Goal: Transaction & Acquisition: Complete application form

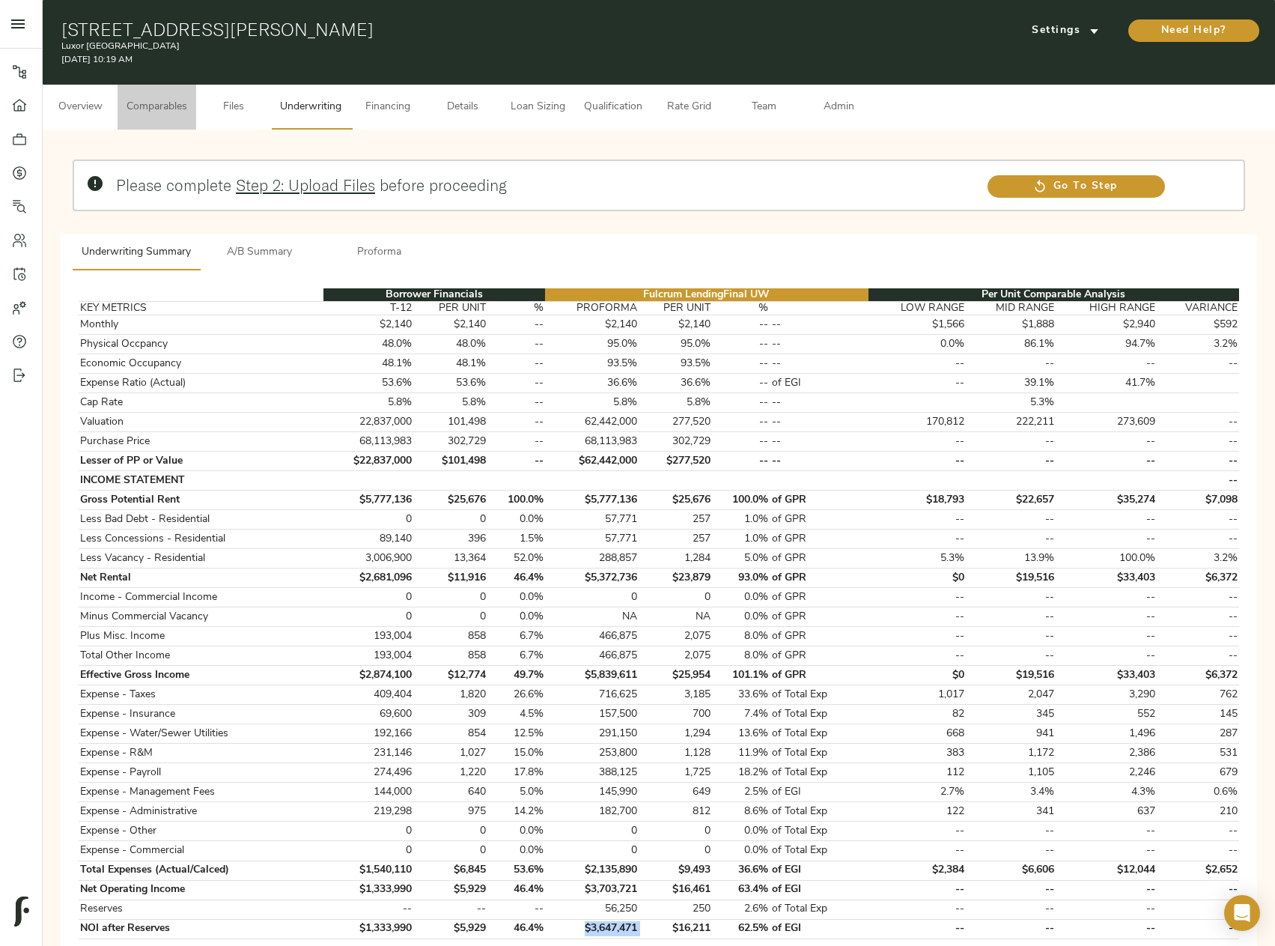
click at [166, 121] on button "Comparables" at bounding box center [157, 107] width 79 height 45
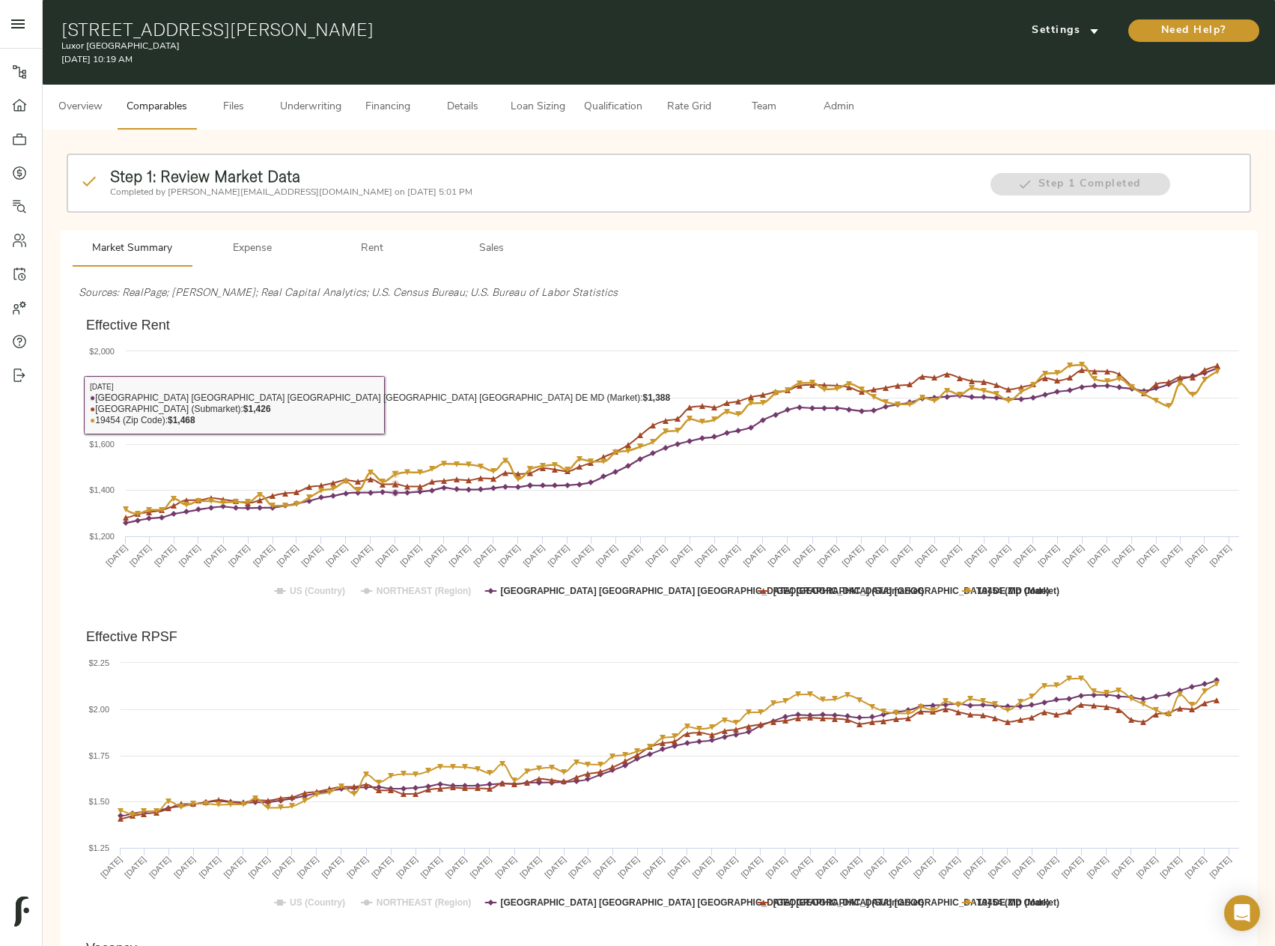
click at [378, 252] on span "Rent" at bounding box center [372, 249] width 102 height 19
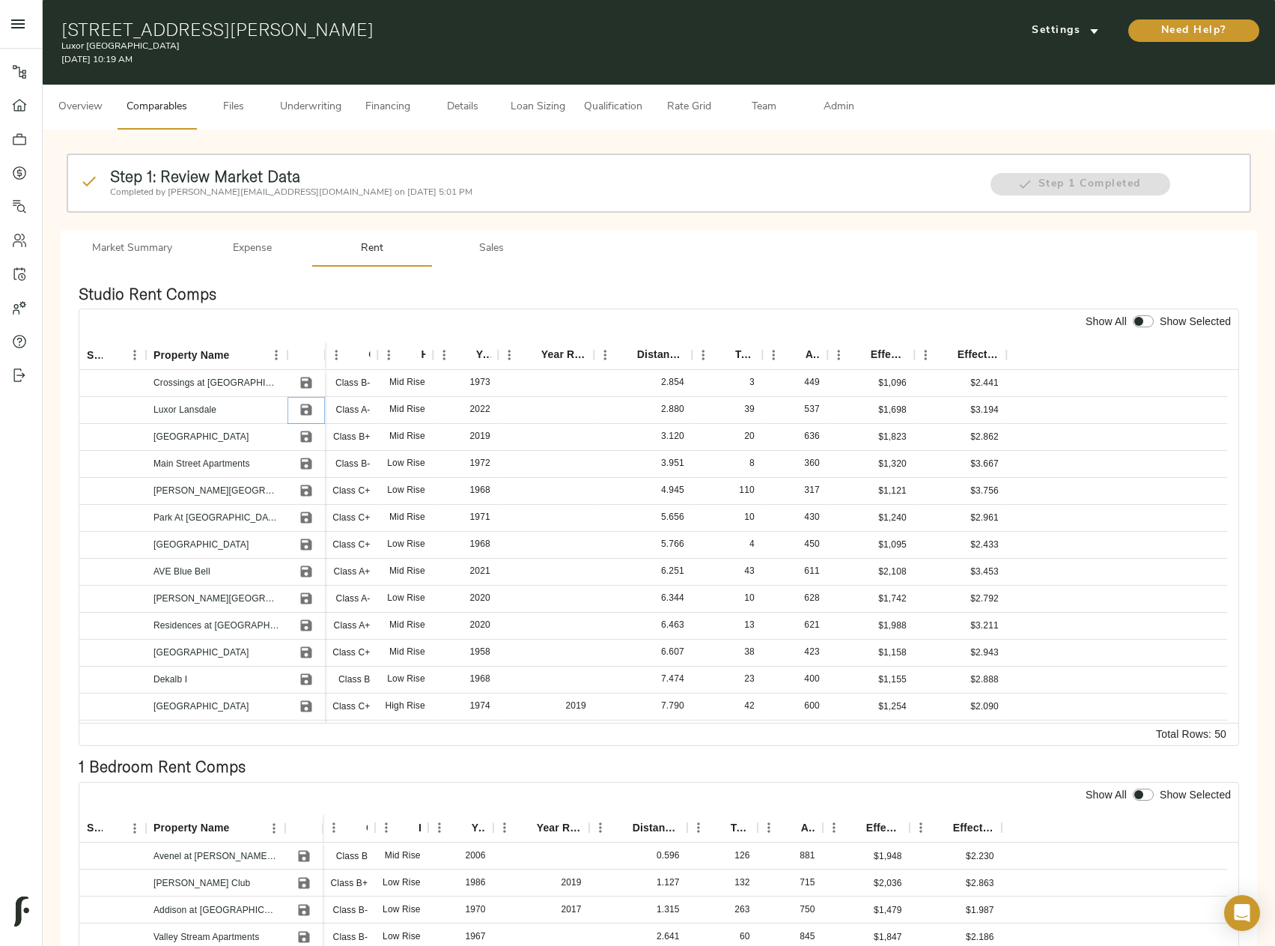
click at [303, 410] on icon "Save" at bounding box center [306, 409] width 11 height 11
click at [305, 567] on icon "Save" at bounding box center [306, 571] width 11 height 11
click at [303, 598] on icon "Save" at bounding box center [306, 598] width 11 height 11
click at [310, 628] on icon "Save" at bounding box center [306, 625] width 11 height 11
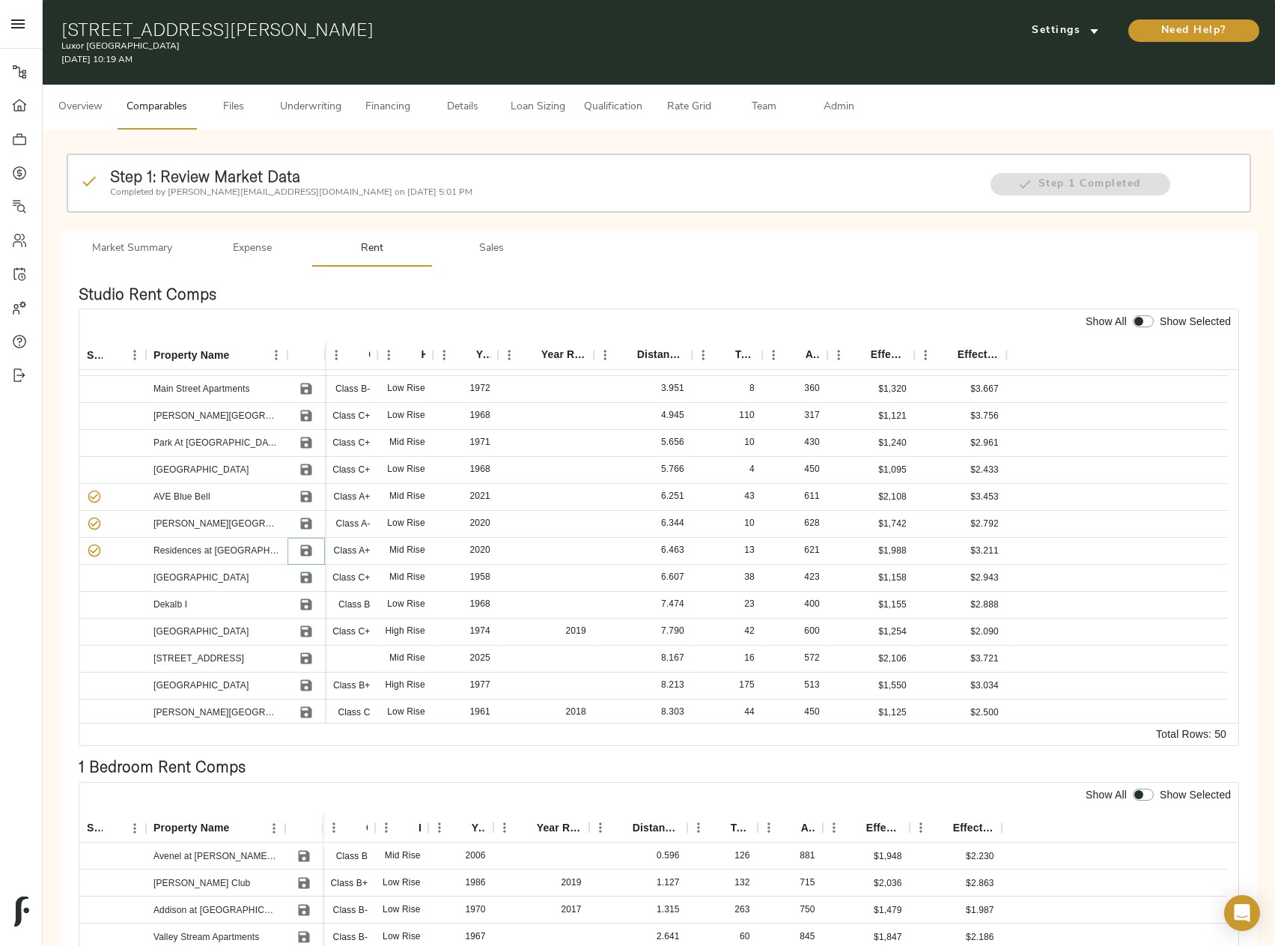
scroll to position [150, 0]
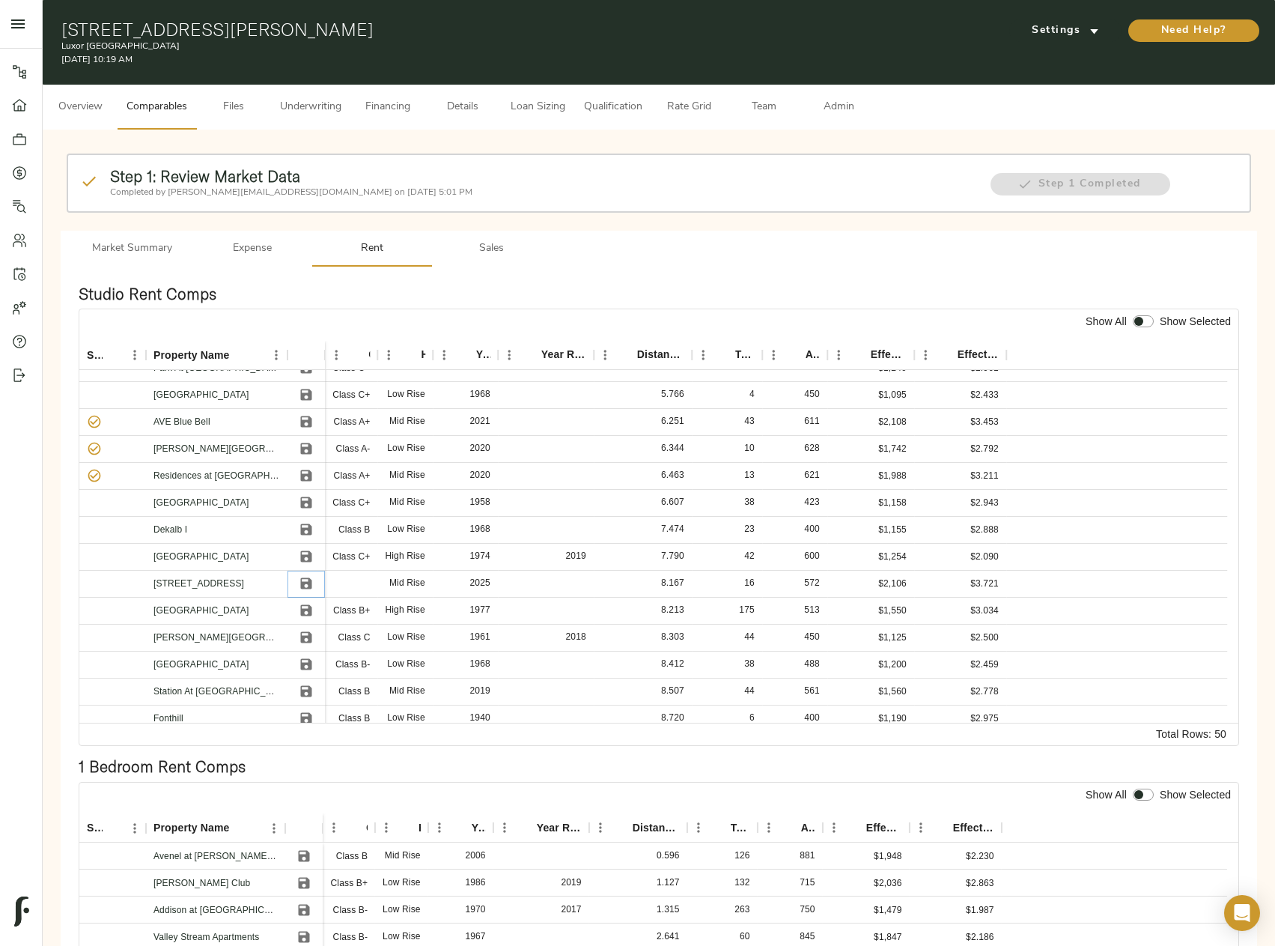
click at [303, 583] on icon "Save" at bounding box center [306, 583] width 11 height 11
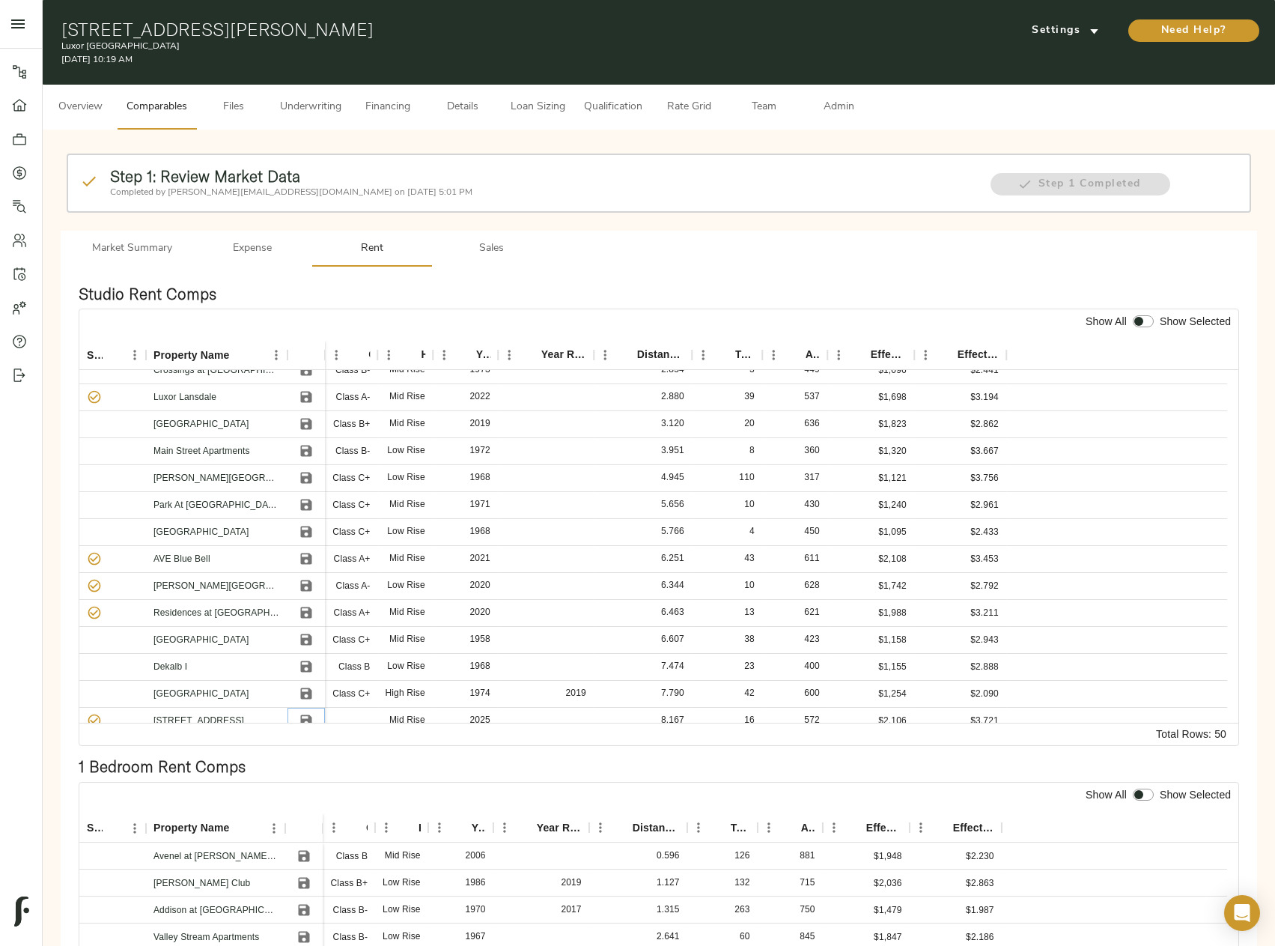
scroll to position [0, 0]
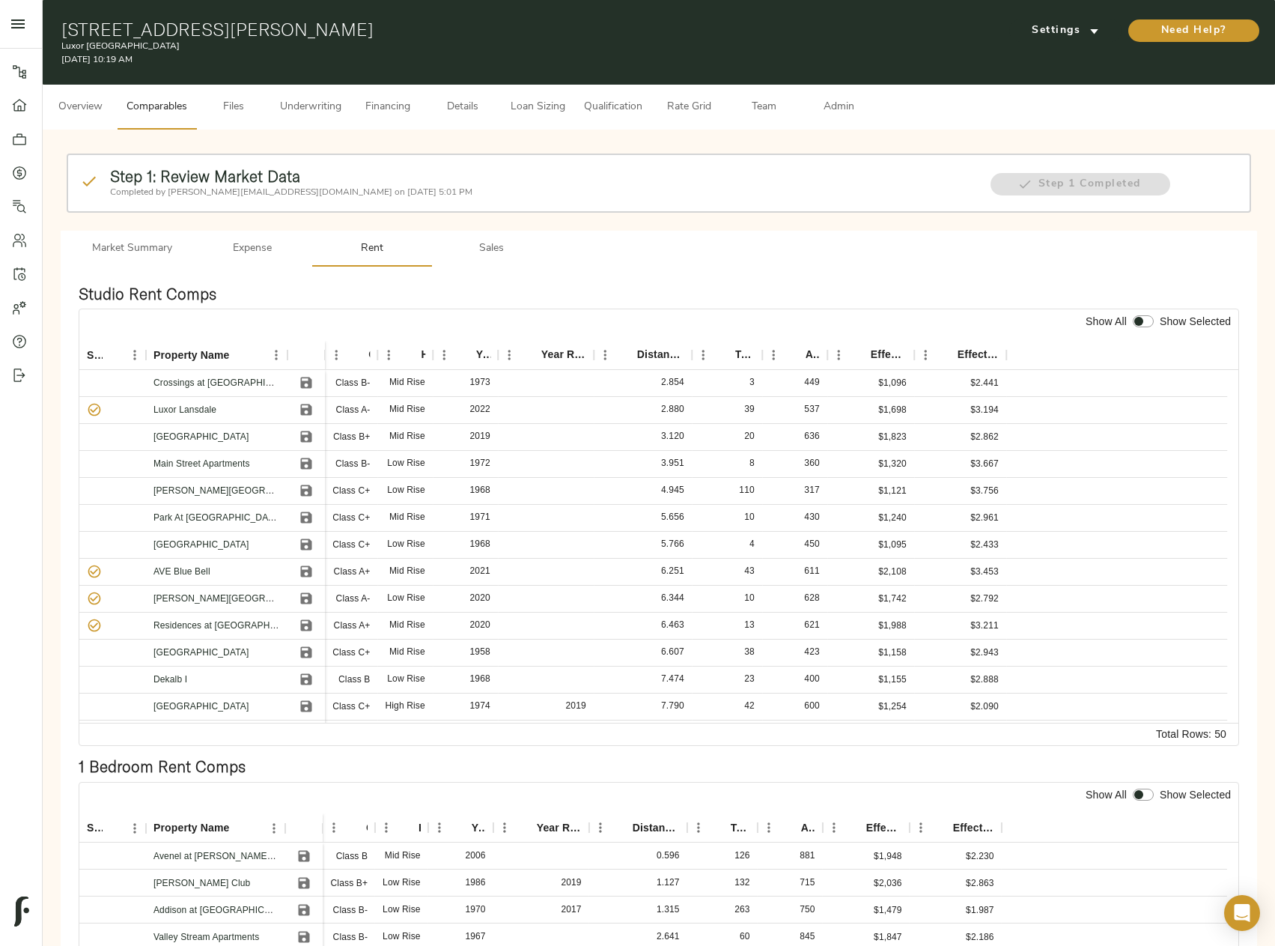
click at [1145, 323] on input "checkbox" at bounding box center [1139, 321] width 36 height 12
checkbox input "true"
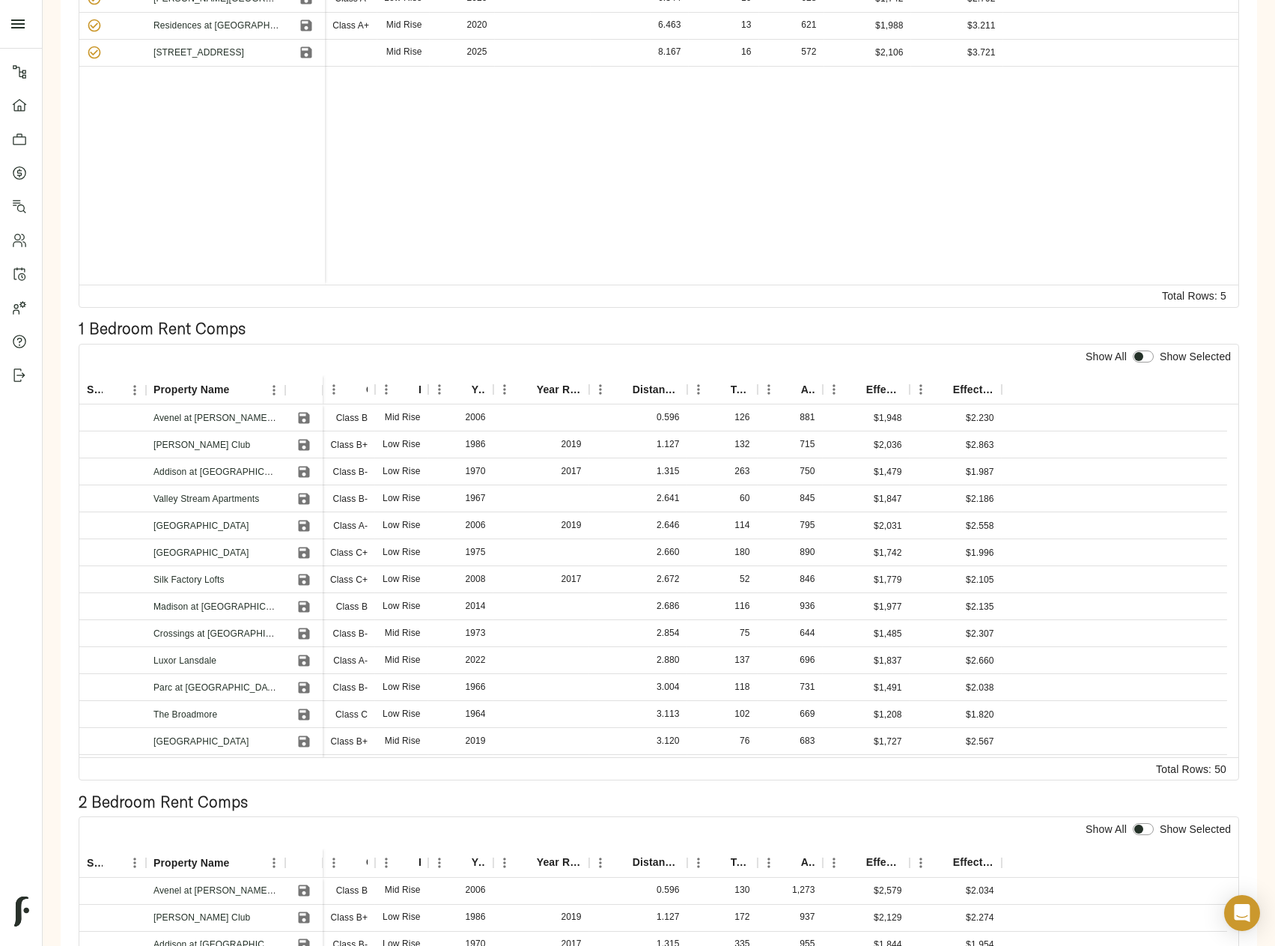
scroll to position [449, 0]
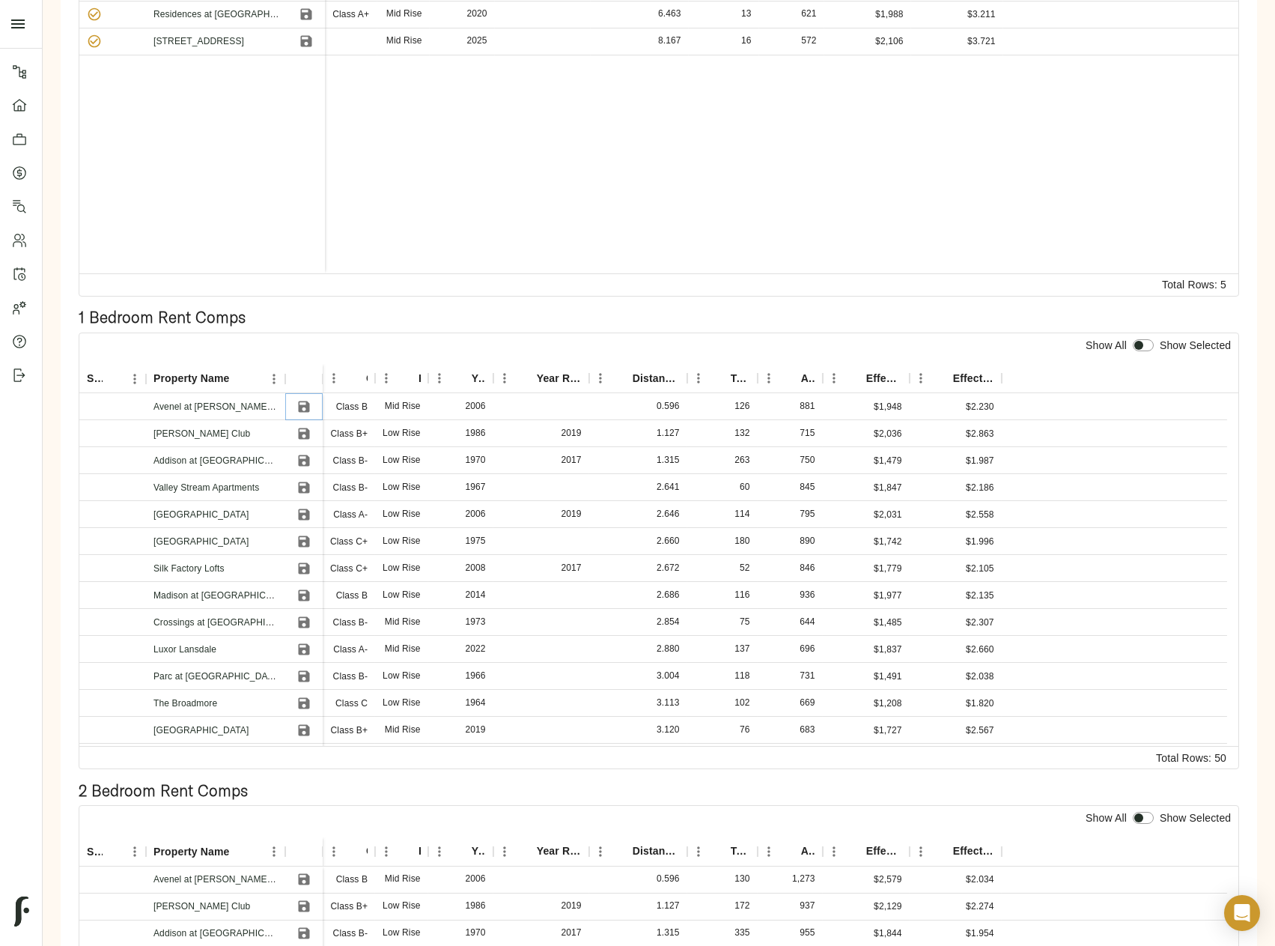
click at [311, 407] on icon "Save" at bounding box center [304, 406] width 15 height 15
click at [303, 399] on icon "Save" at bounding box center [304, 406] width 15 height 15
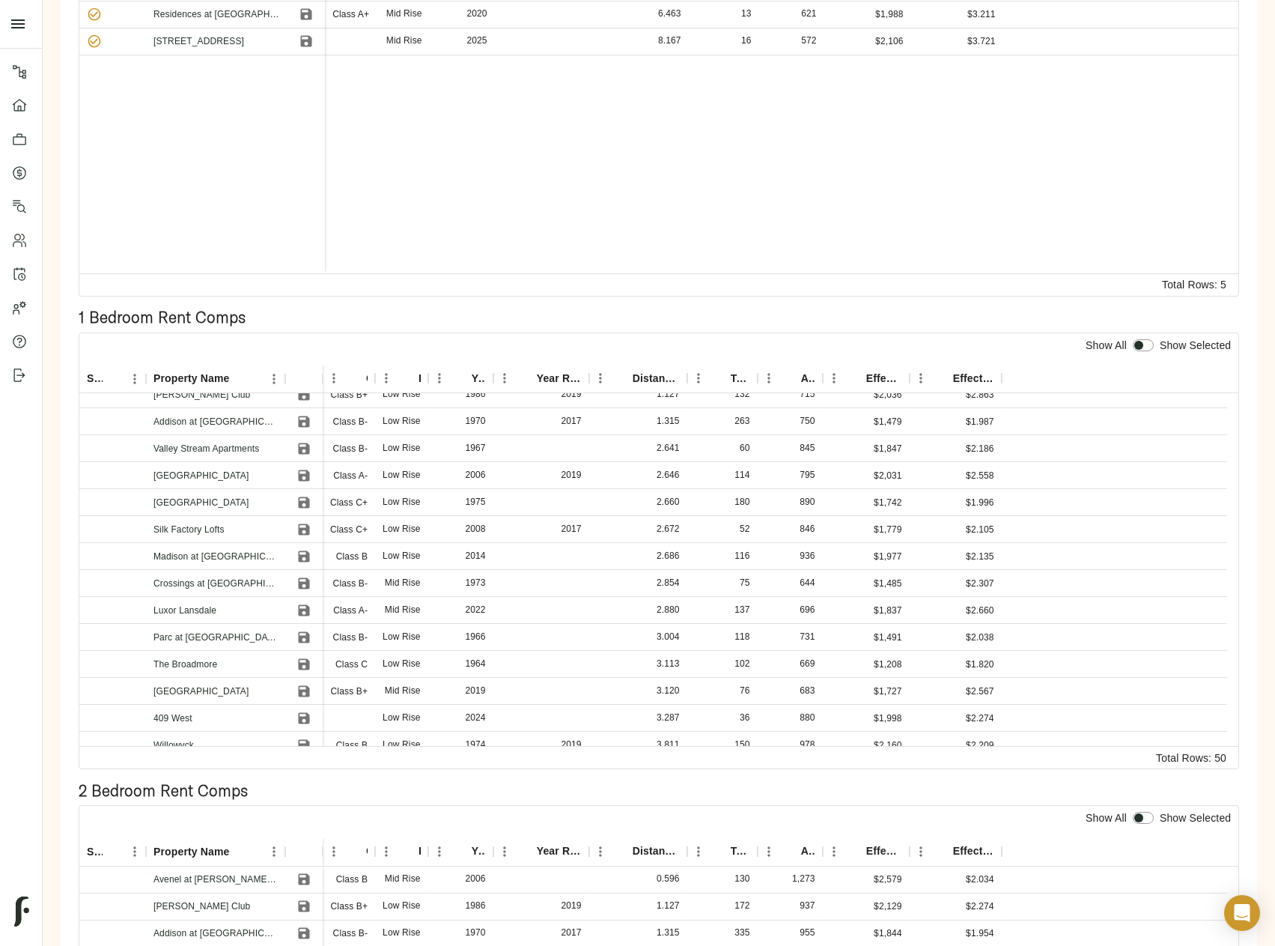
scroll to position [75, 0]
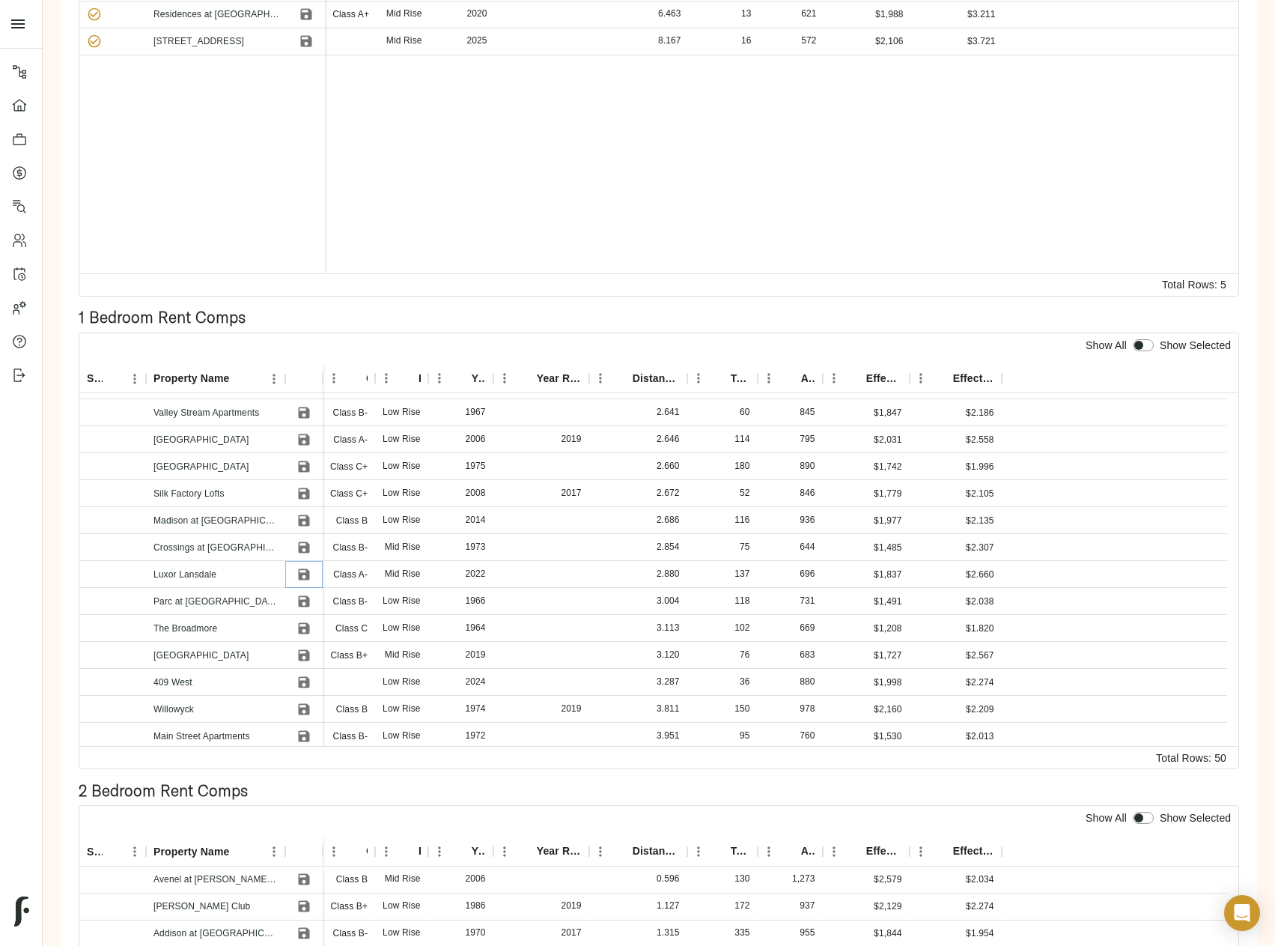
click at [303, 575] on icon "Save" at bounding box center [304, 574] width 15 height 15
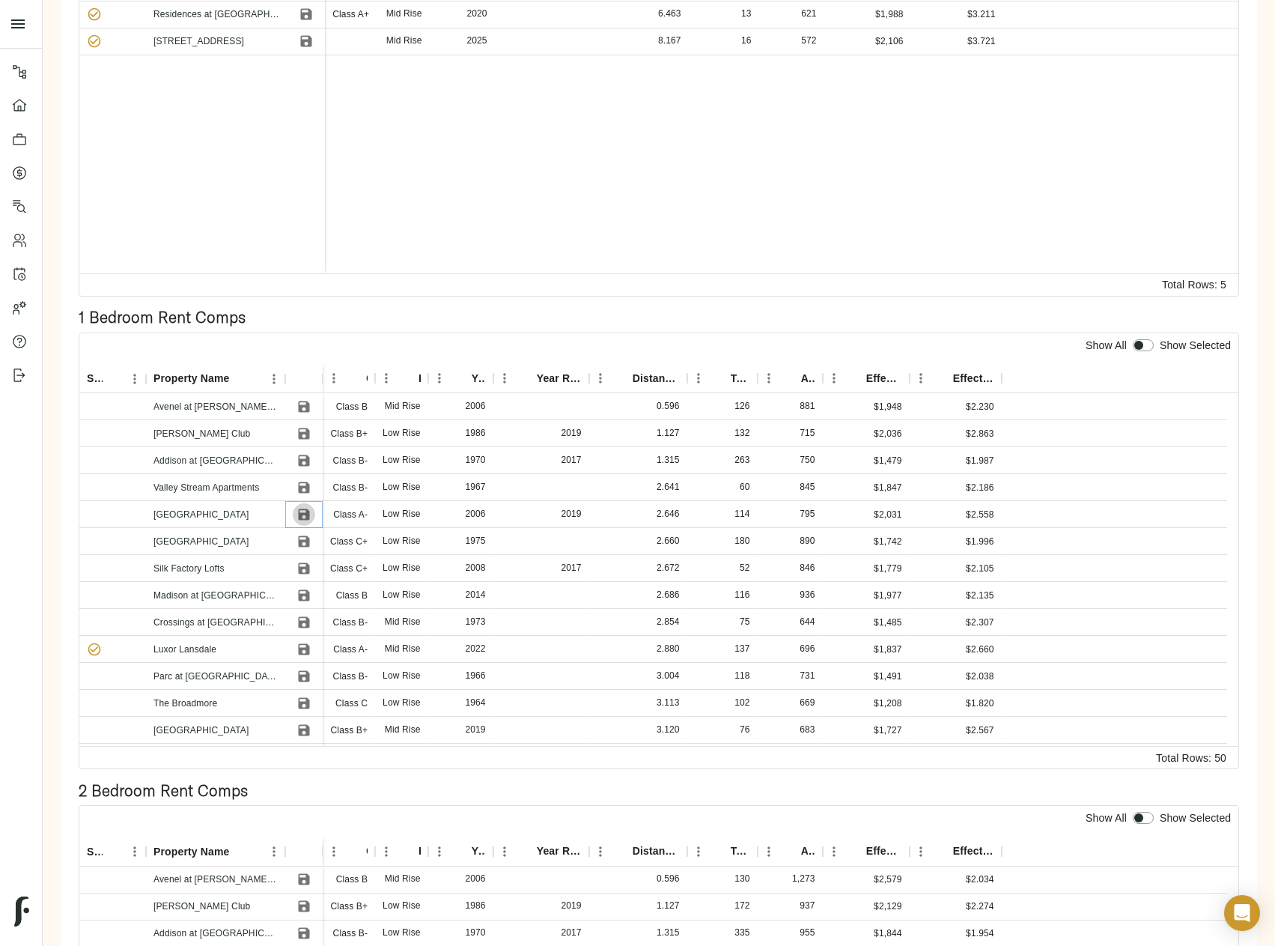
click at [310, 510] on icon "Save" at bounding box center [304, 514] width 15 height 15
click at [302, 431] on icon "Save" at bounding box center [304, 433] width 15 height 15
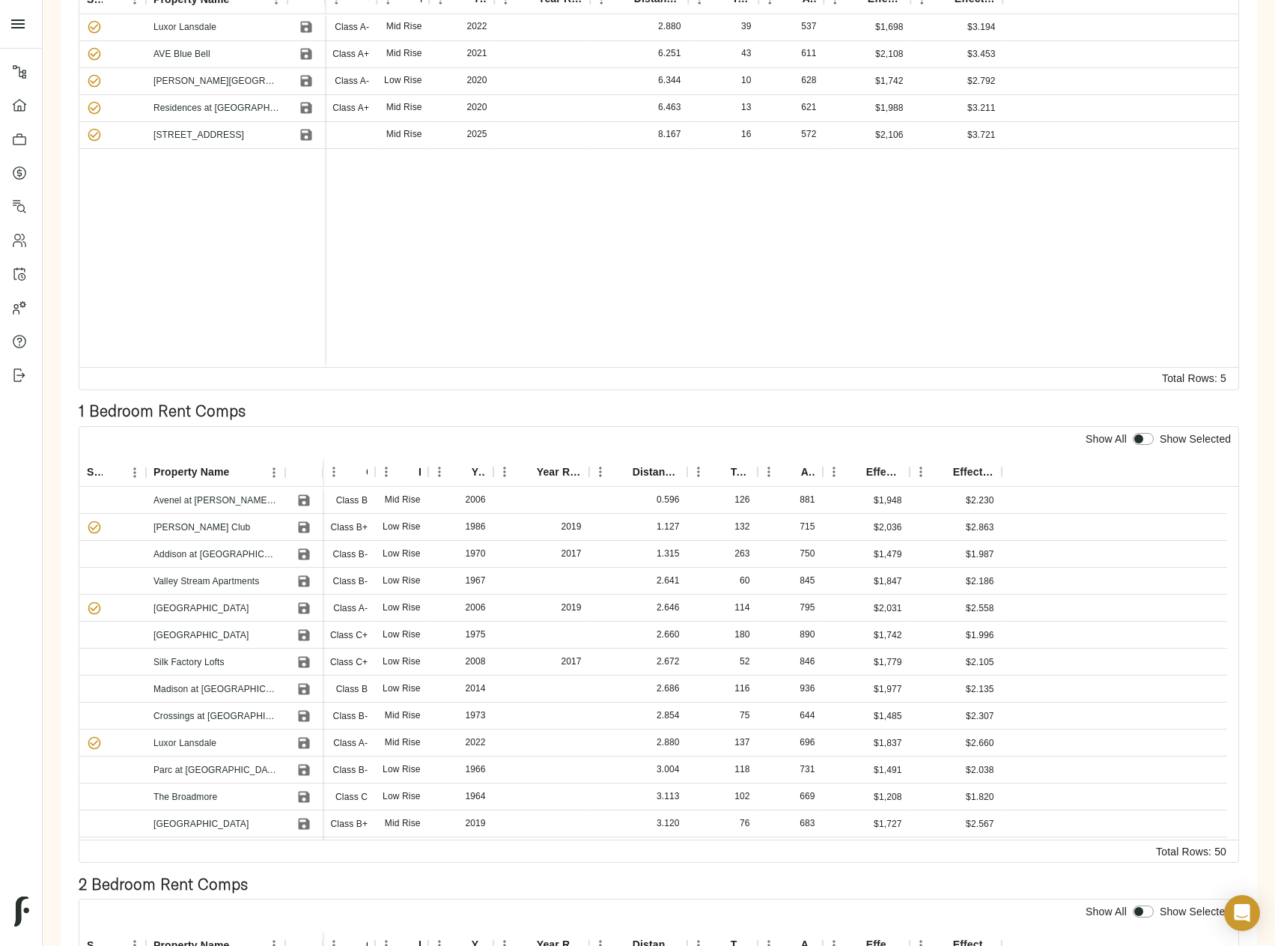
scroll to position [374, 0]
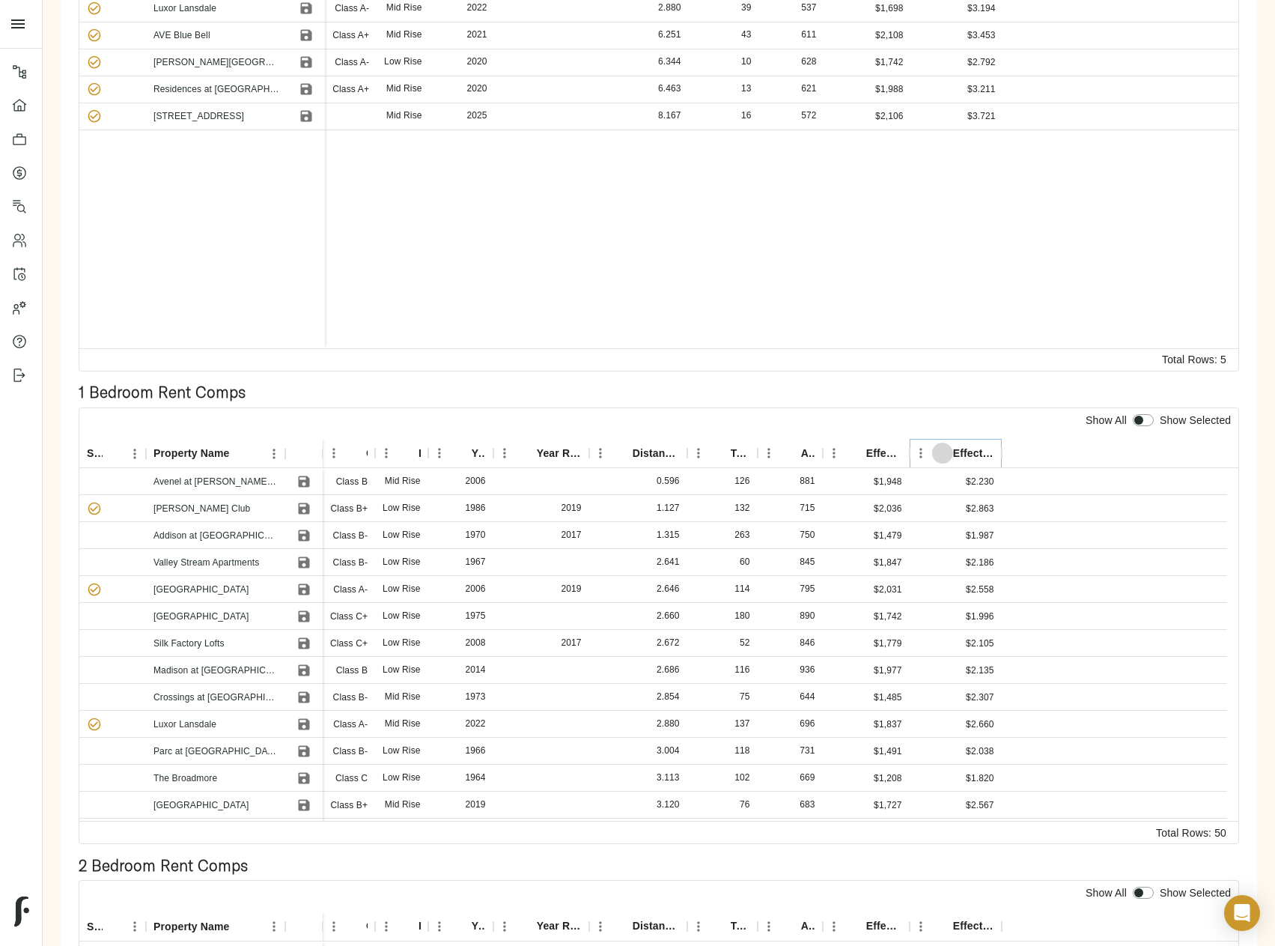
click at [951, 450] on button "Sort" at bounding box center [942, 453] width 21 height 21
click at [300, 484] on icon "Save" at bounding box center [303, 481] width 11 height 11
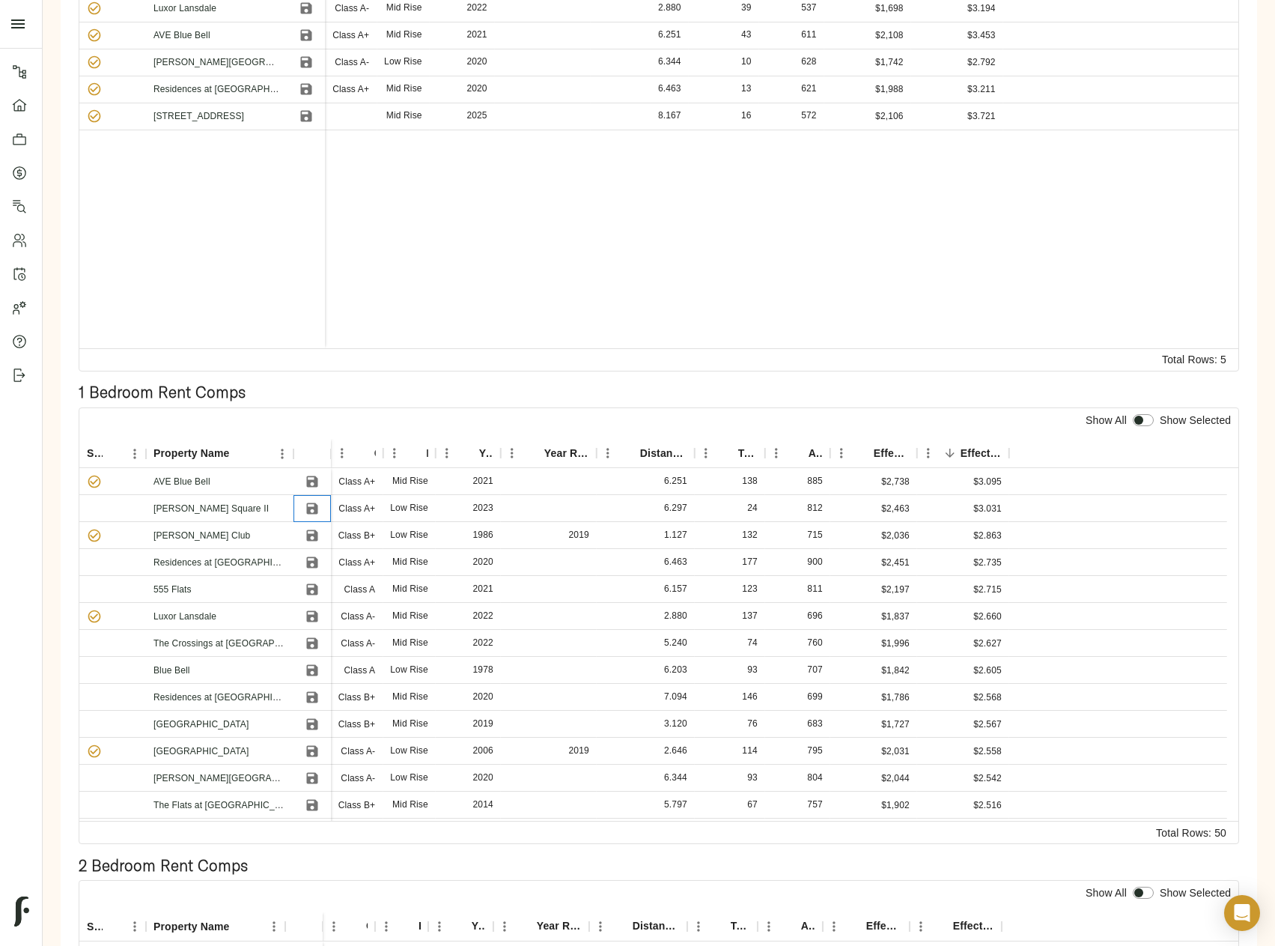
click at [297, 510] on div at bounding box center [312, 508] width 37 height 27
click at [315, 503] on icon "Save" at bounding box center [311, 507] width 11 height 11
click at [309, 562] on icon "Save" at bounding box center [311, 561] width 11 height 11
click at [318, 747] on icon "Save" at bounding box center [312, 751] width 15 height 15
click at [315, 584] on icon "Save" at bounding box center [311, 588] width 11 height 11
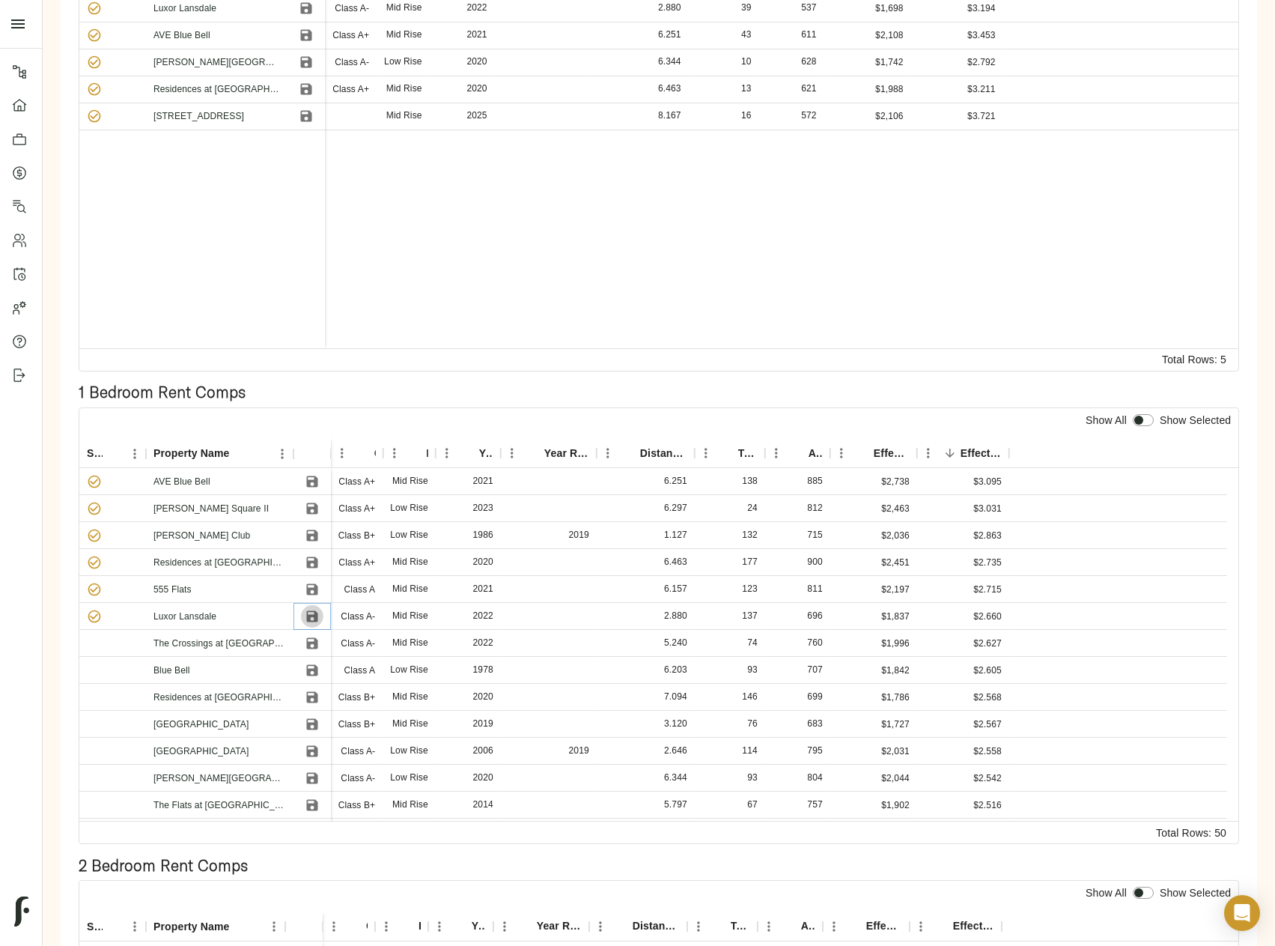
click at [309, 618] on icon "Save" at bounding box center [311, 615] width 11 height 11
click at [1143, 419] on input "checkbox" at bounding box center [1139, 420] width 36 height 12
checkbox input "true"
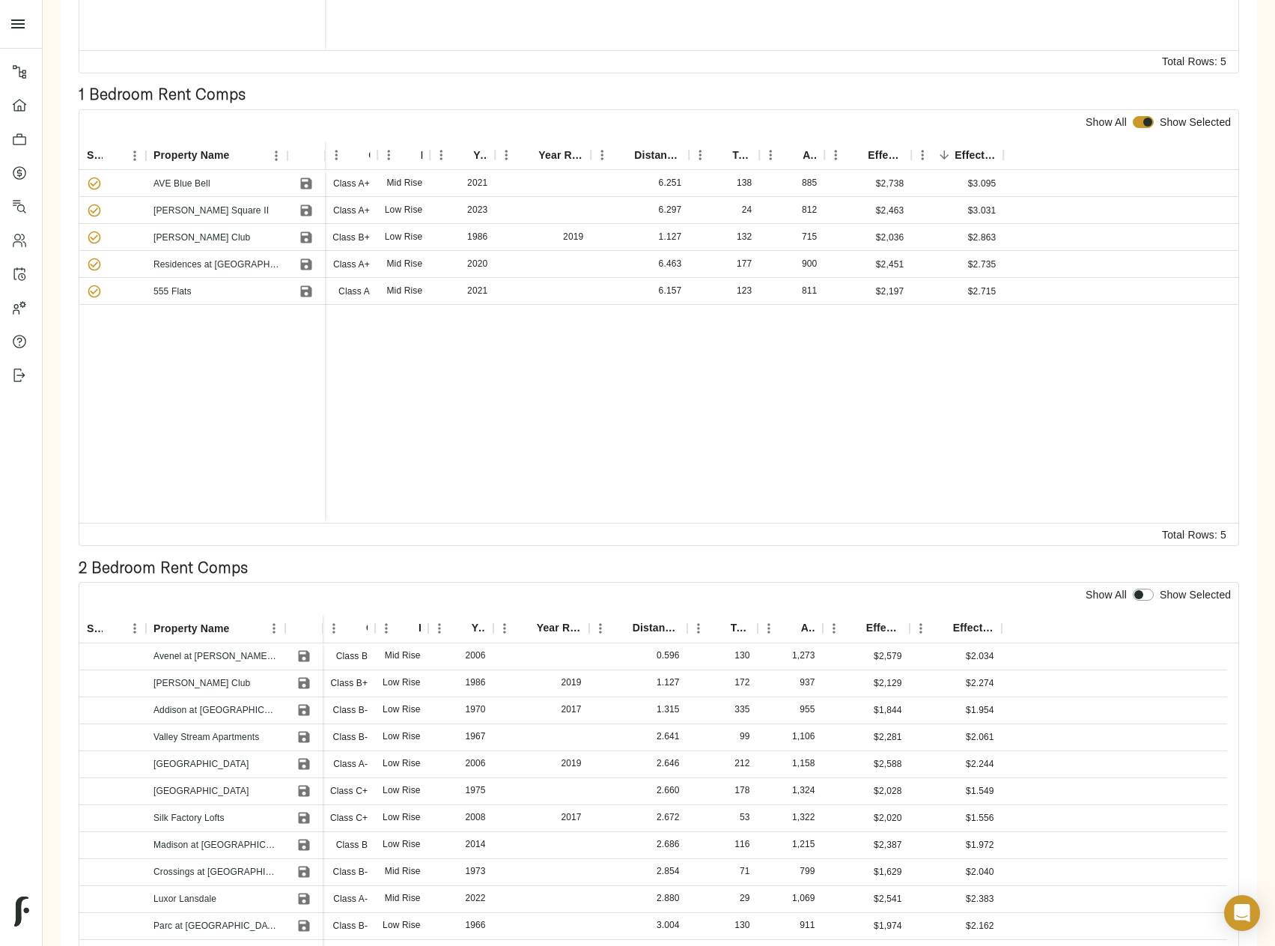
scroll to position [772, 0]
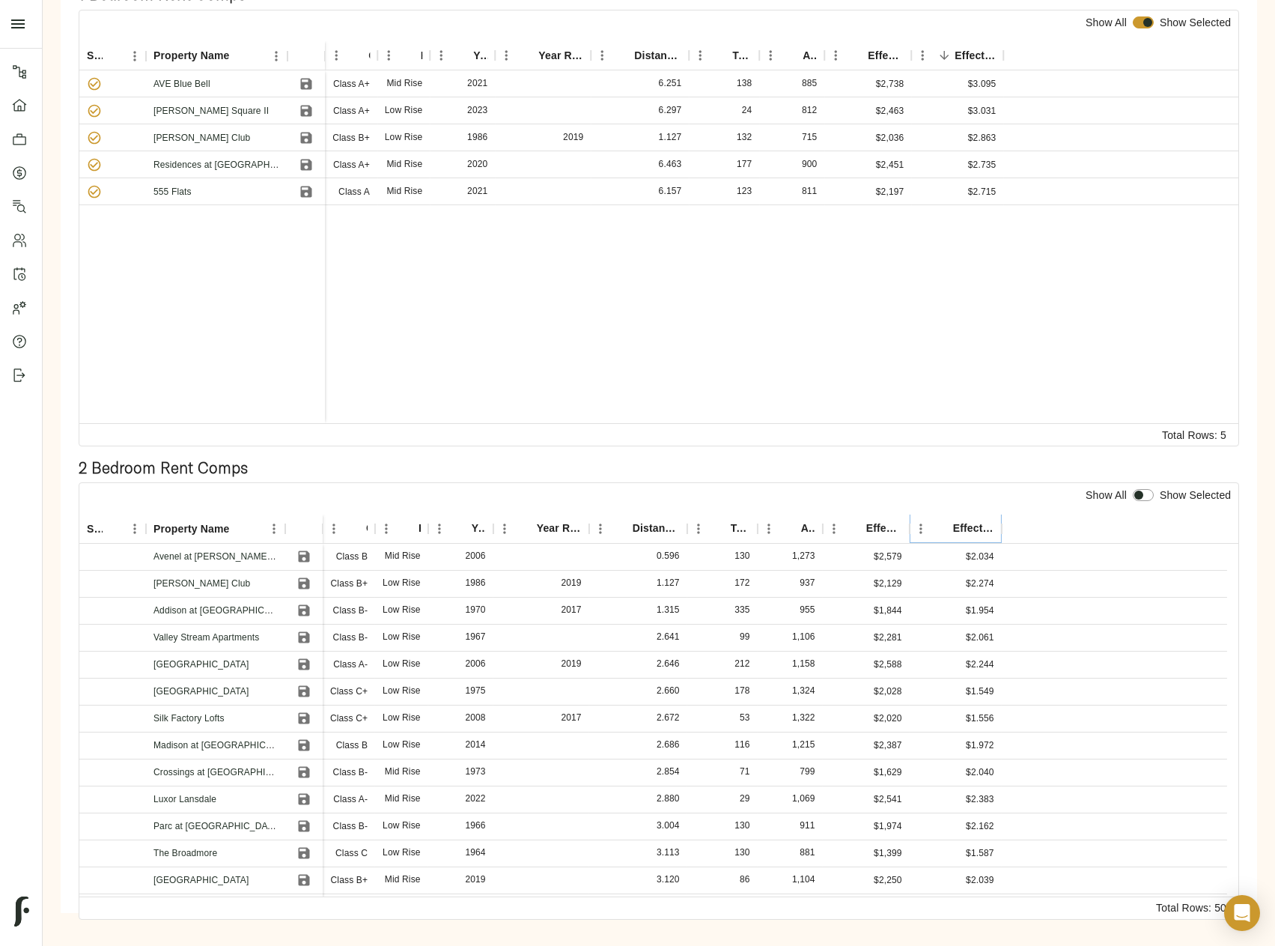
click at [950, 525] on button "Sort" at bounding box center [942, 528] width 21 height 21
click at [297, 555] on icon "Save" at bounding box center [304, 556] width 15 height 15
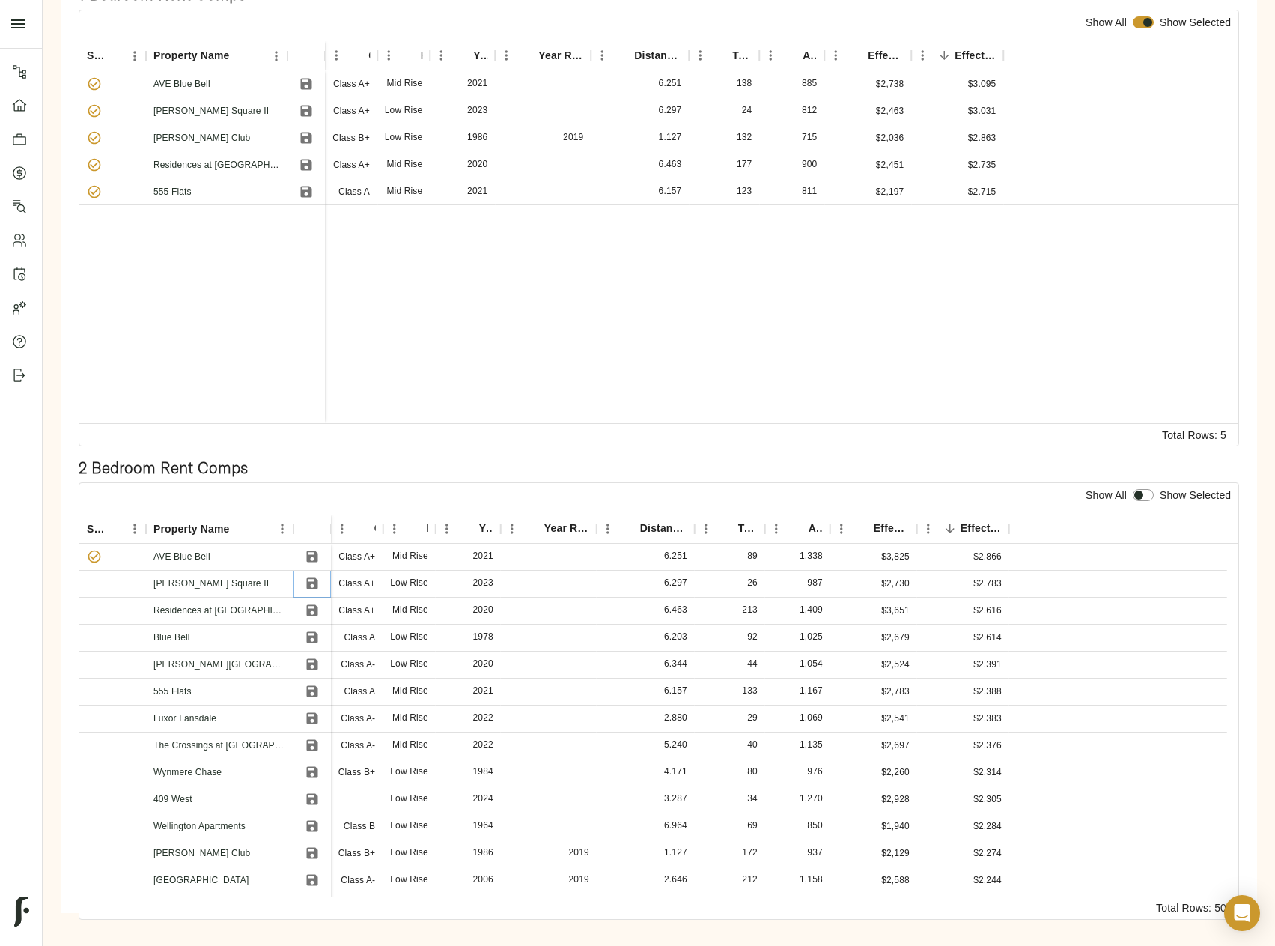
click at [310, 587] on icon "Save" at bounding box center [311, 583] width 11 height 11
click at [308, 610] on icon "Save" at bounding box center [311, 610] width 11 height 11
click at [307, 636] on icon "Save" at bounding box center [311, 637] width 11 height 11
click at [315, 667] on icon "Save" at bounding box center [311, 664] width 11 height 11
click at [1138, 495] on input "checkbox" at bounding box center [1139, 495] width 36 height 12
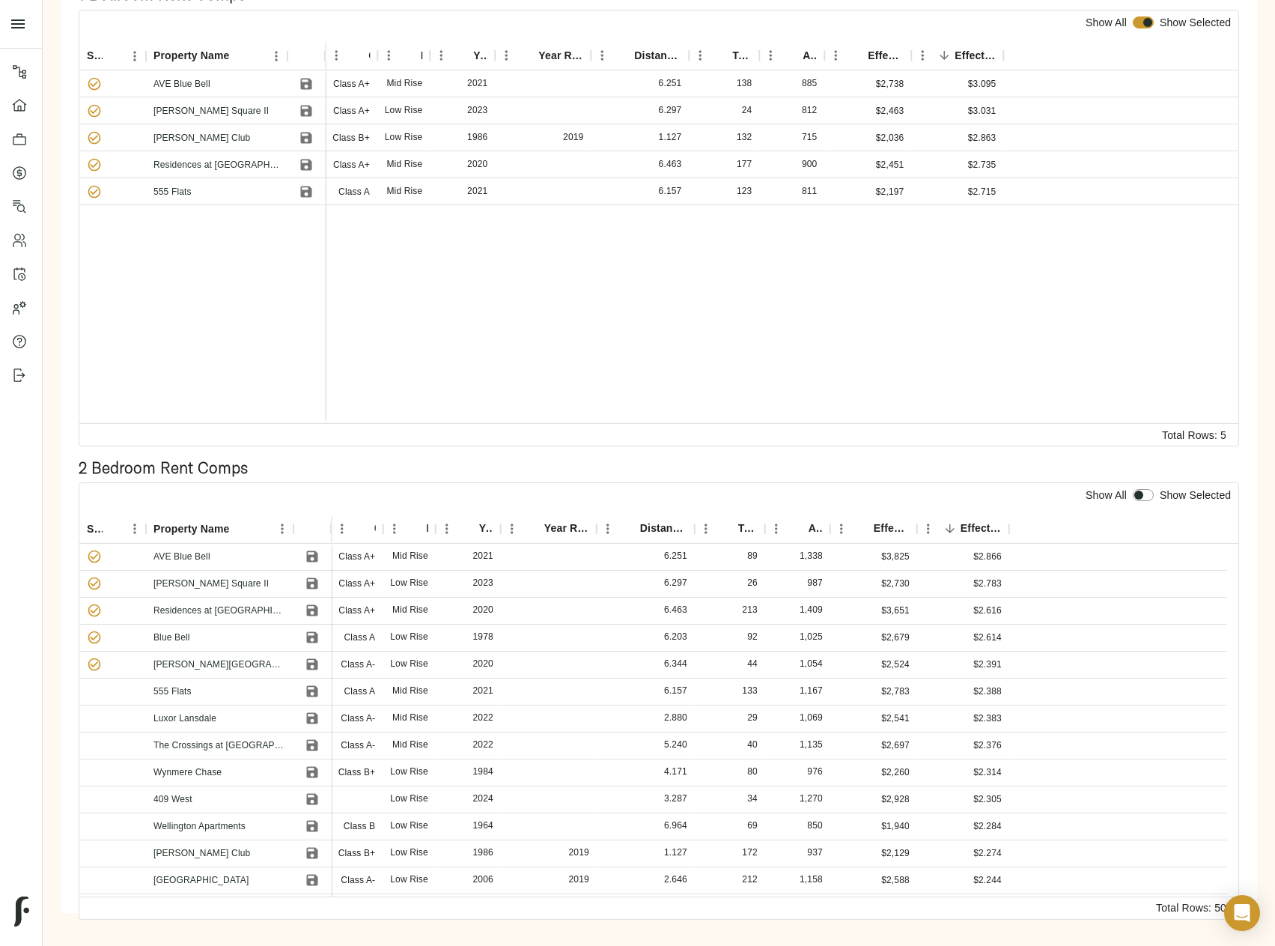
checkbox input "true"
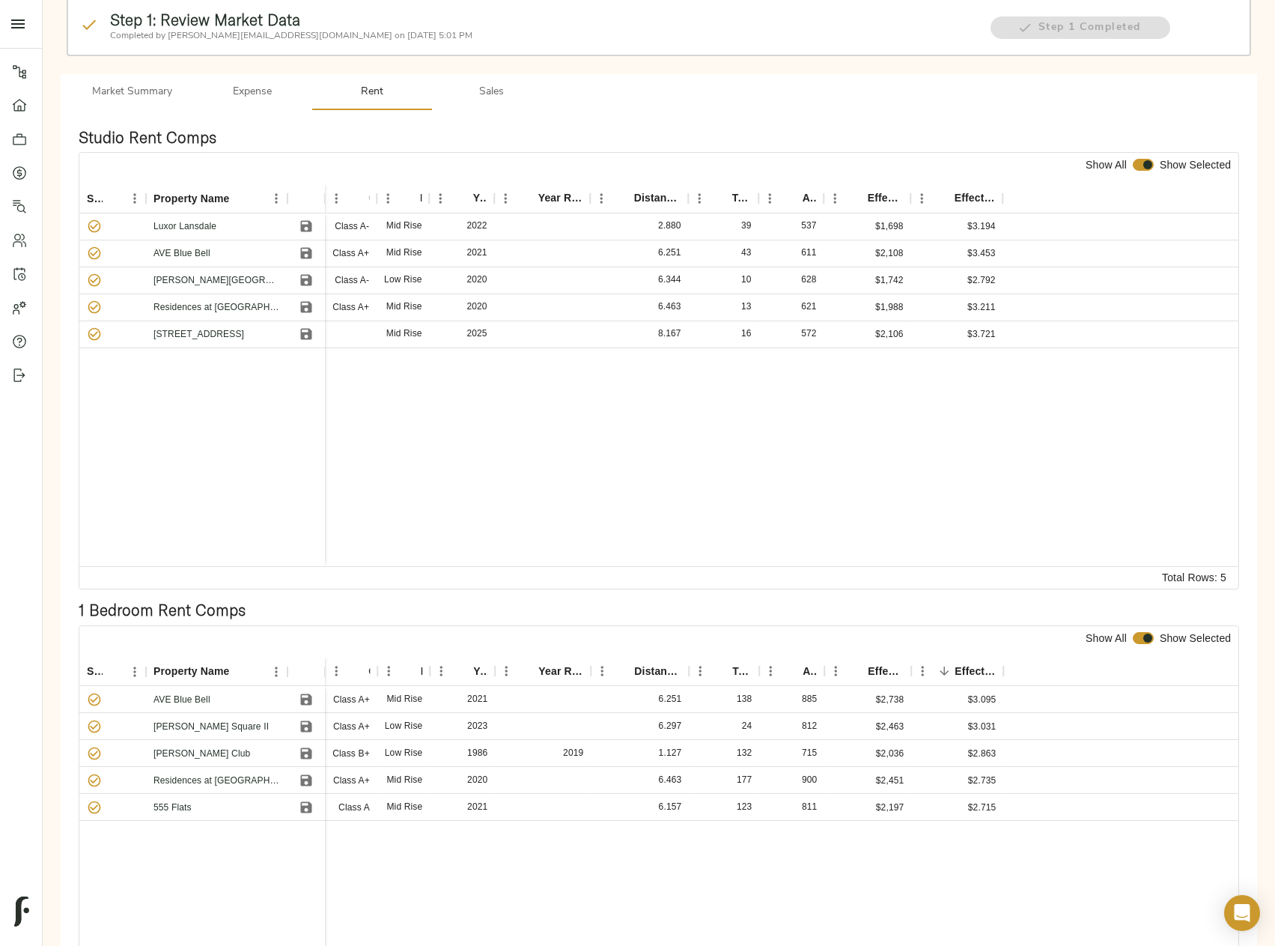
scroll to position [23, 0]
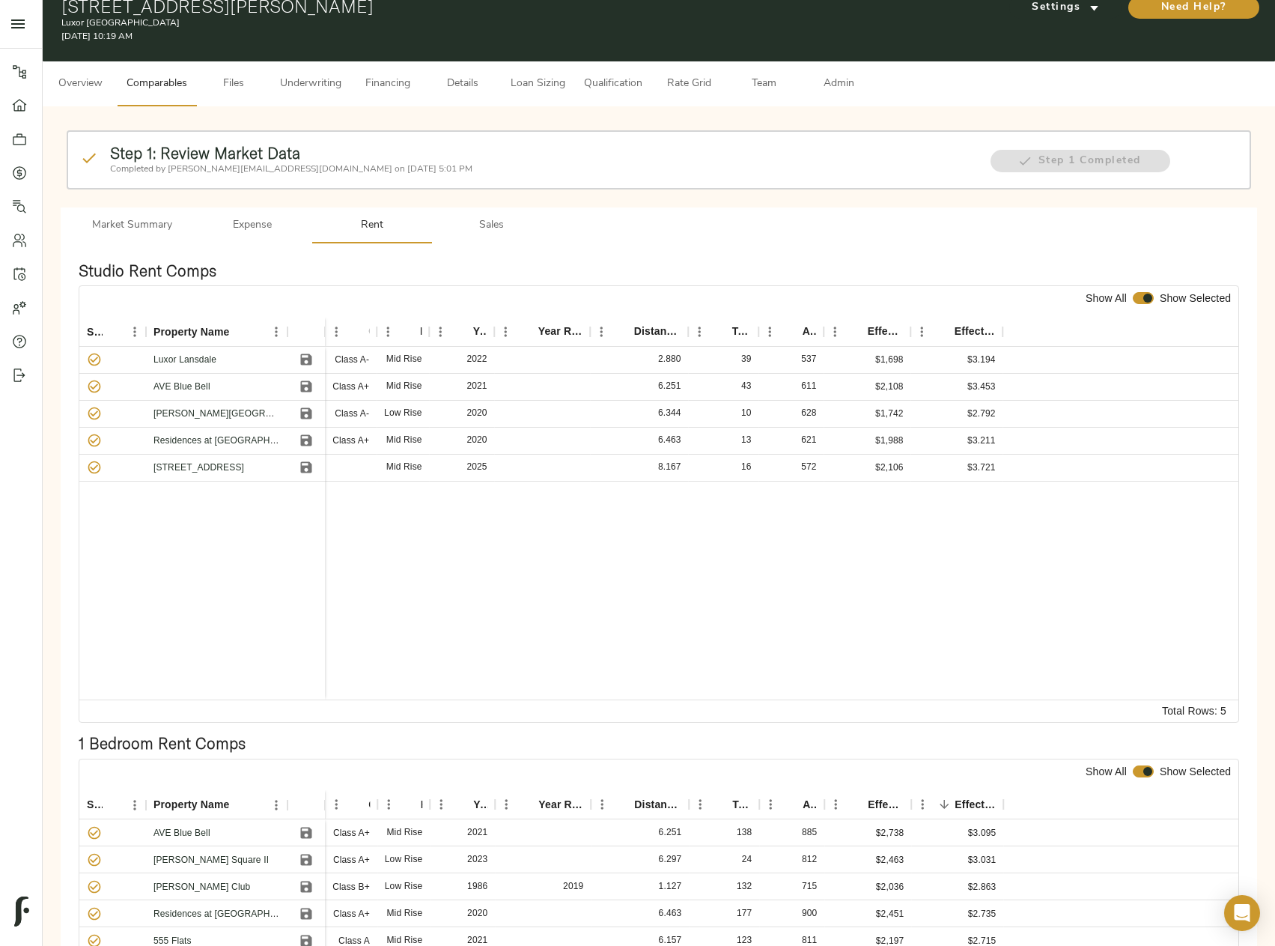
click at [492, 222] on span "Sales" at bounding box center [492, 225] width 102 height 19
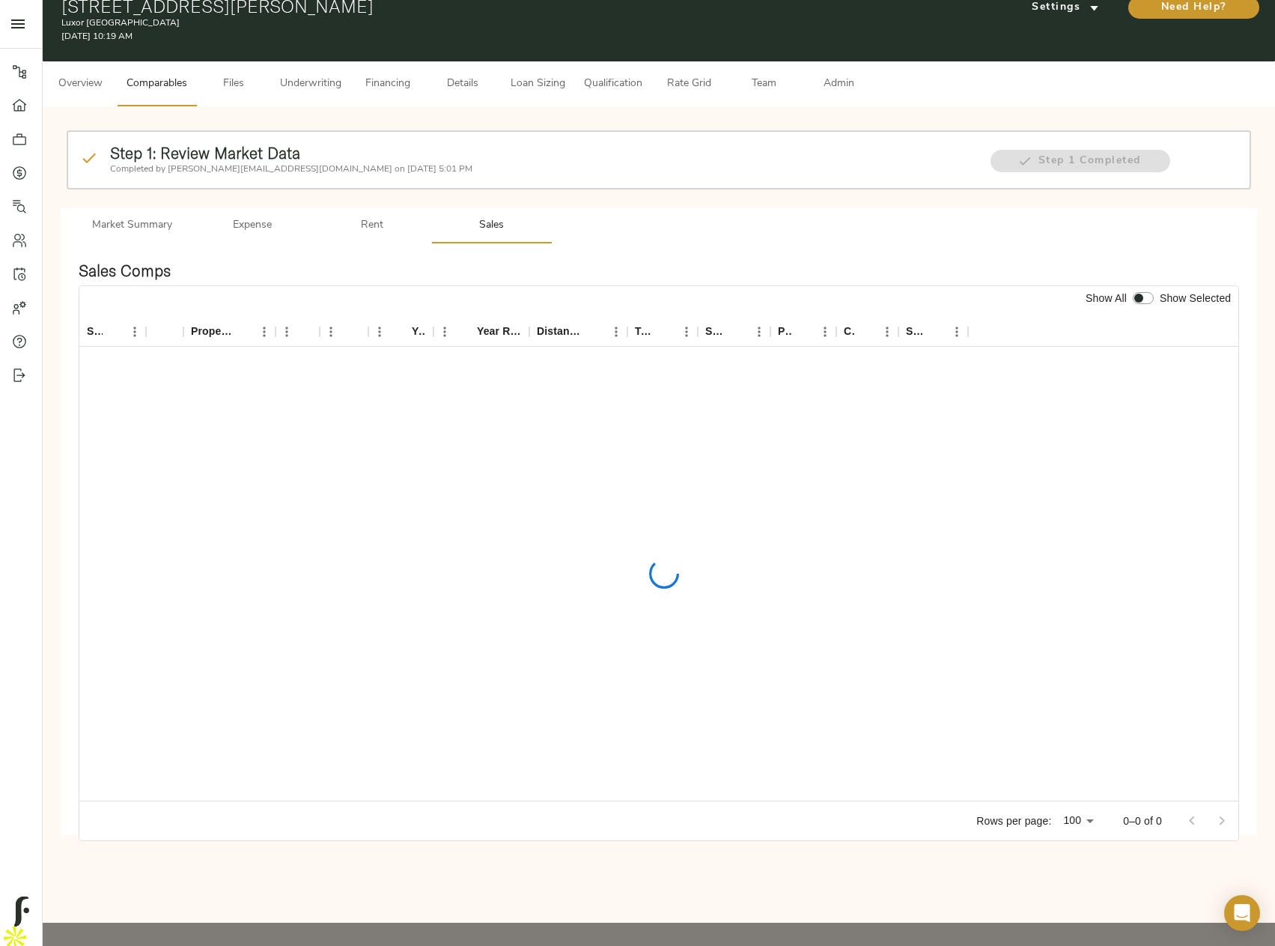
scroll to position [0, 0]
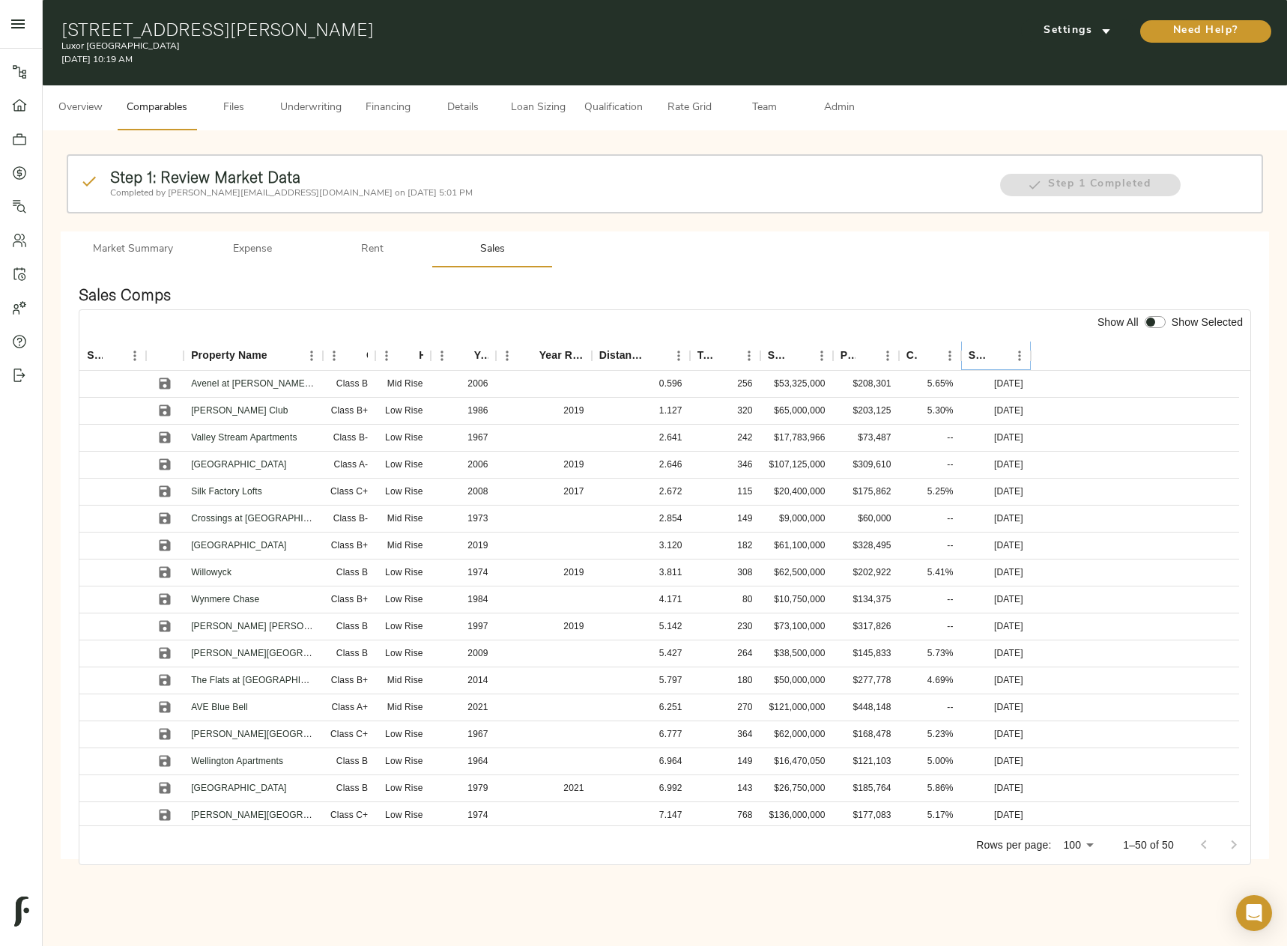
click at [995, 355] on icon "Sort" at bounding box center [997, 355] width 13 height 13
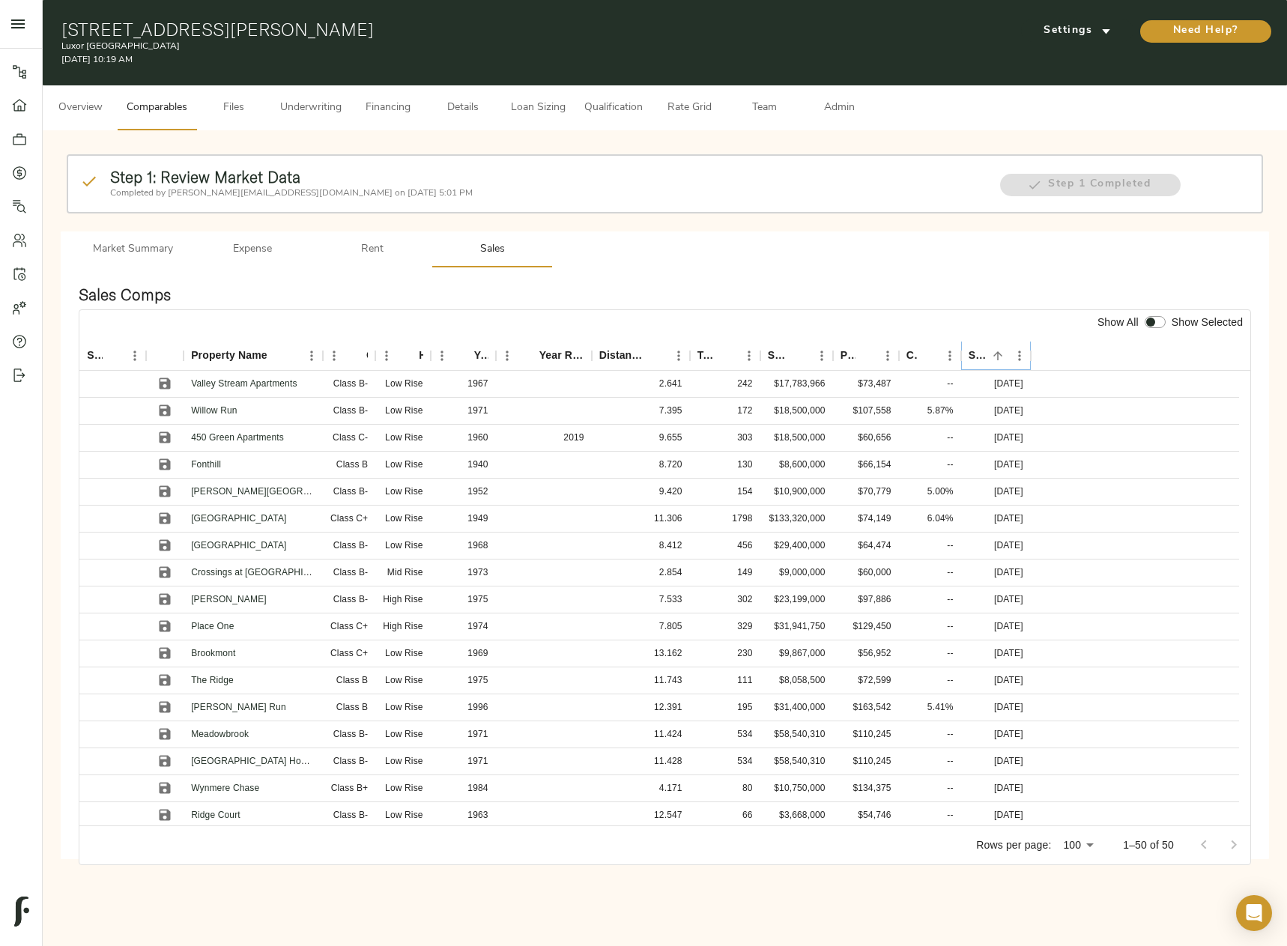
click at [995, 355] on icon "Sort" at bounding box center [997, 355] width 13 height 13
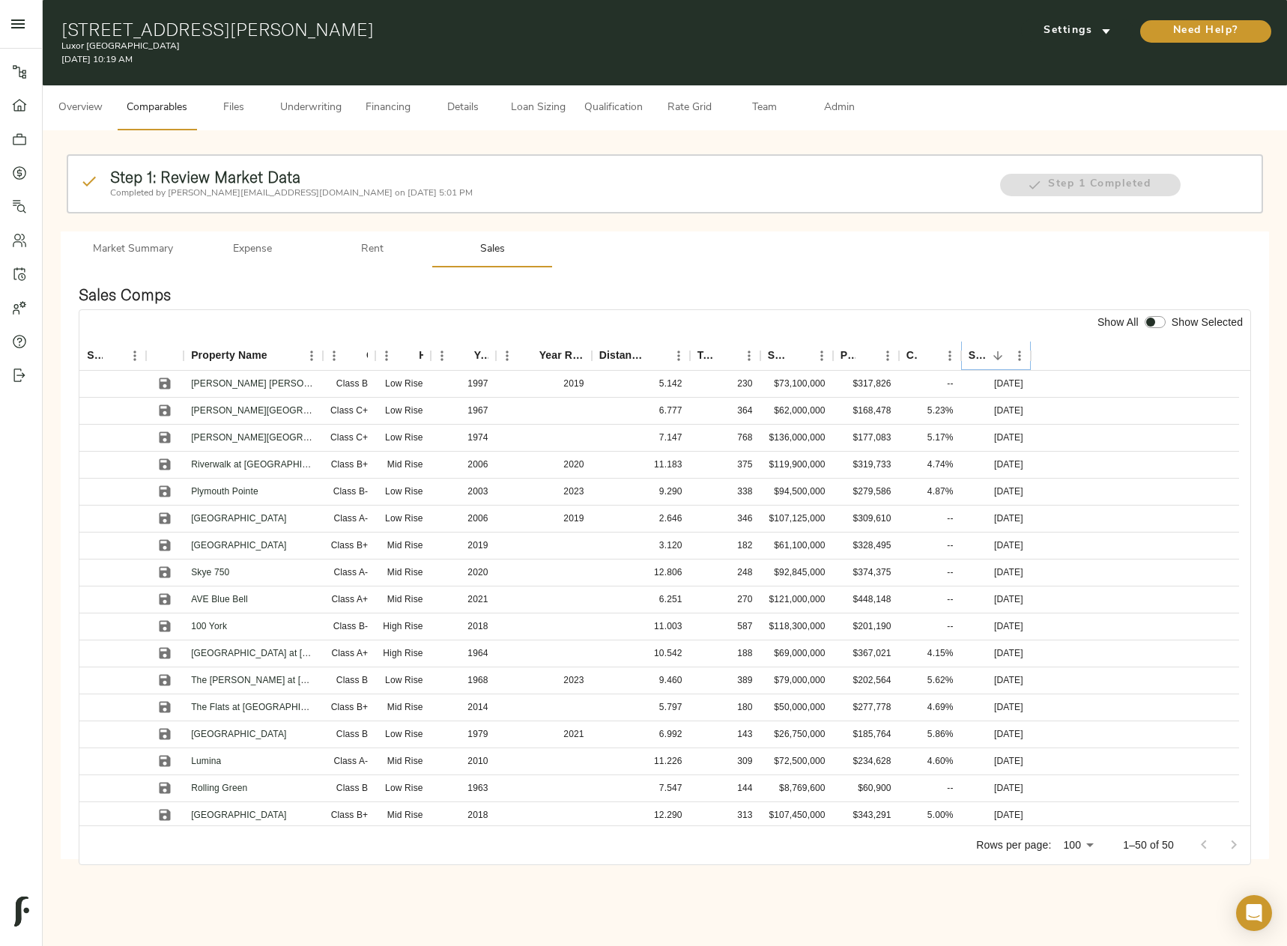
click at [995, 355] on icon "Sort" at bounding box center [997, 355] width 13 height 13
click at [995, 356] on icon "Sort" at bounding box center [997, 355] width 13 height 13
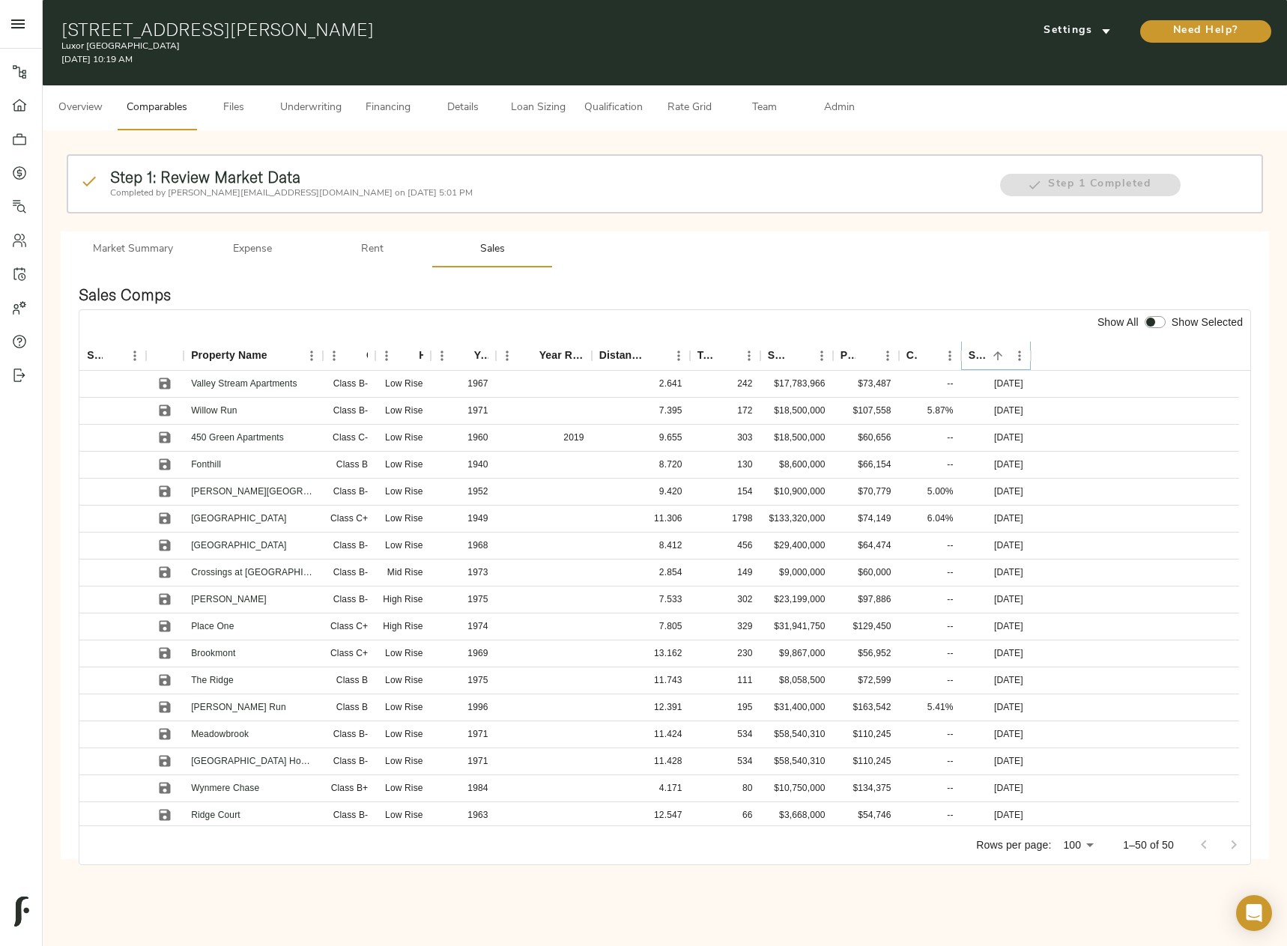
click at [994, 356] on icon "Sort" at bounding box center [997, 355] width 13 height 13
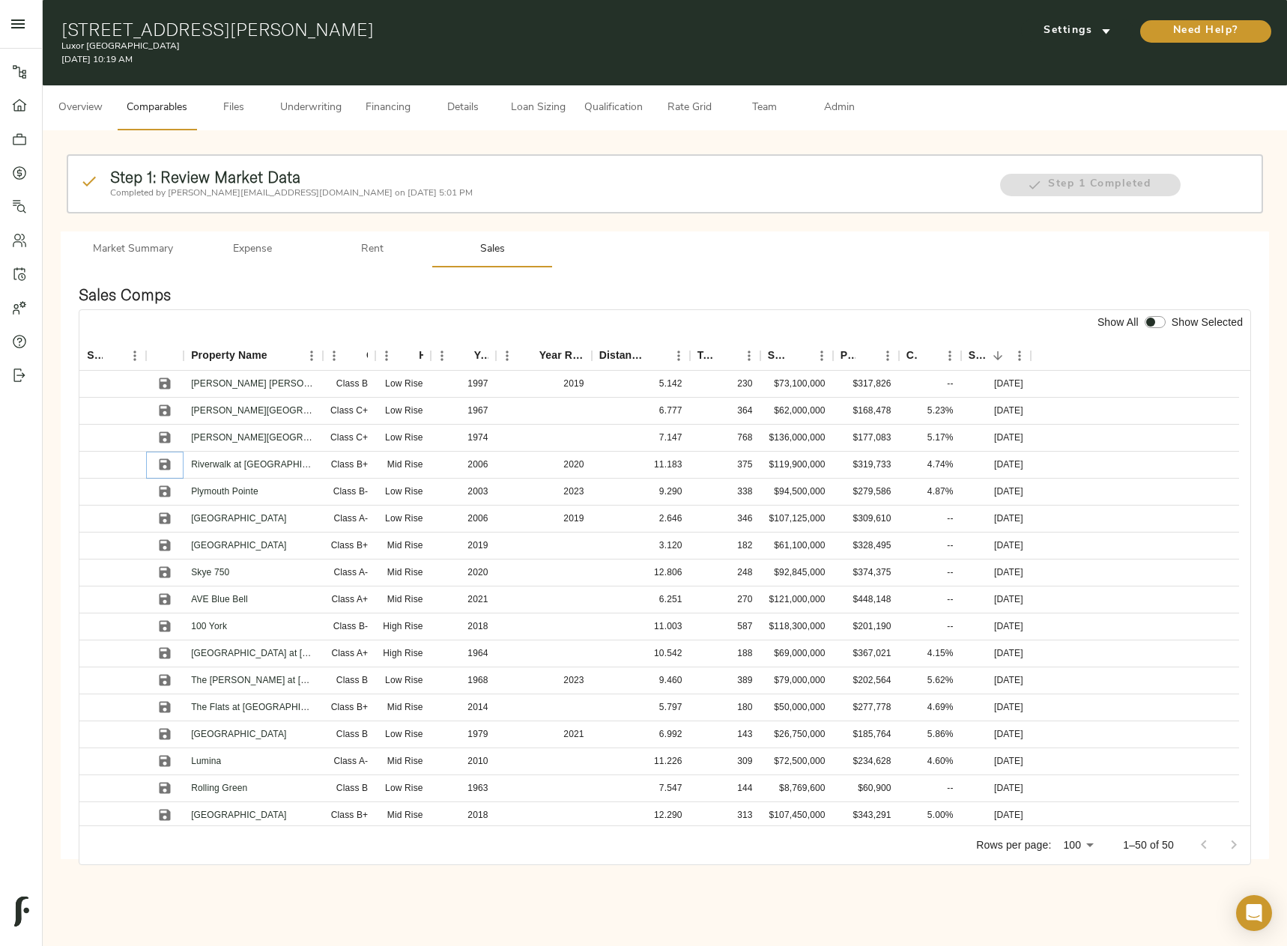
click at [165, 461] on icon "Save" at bounding box center [164, 464] width 15 height 15
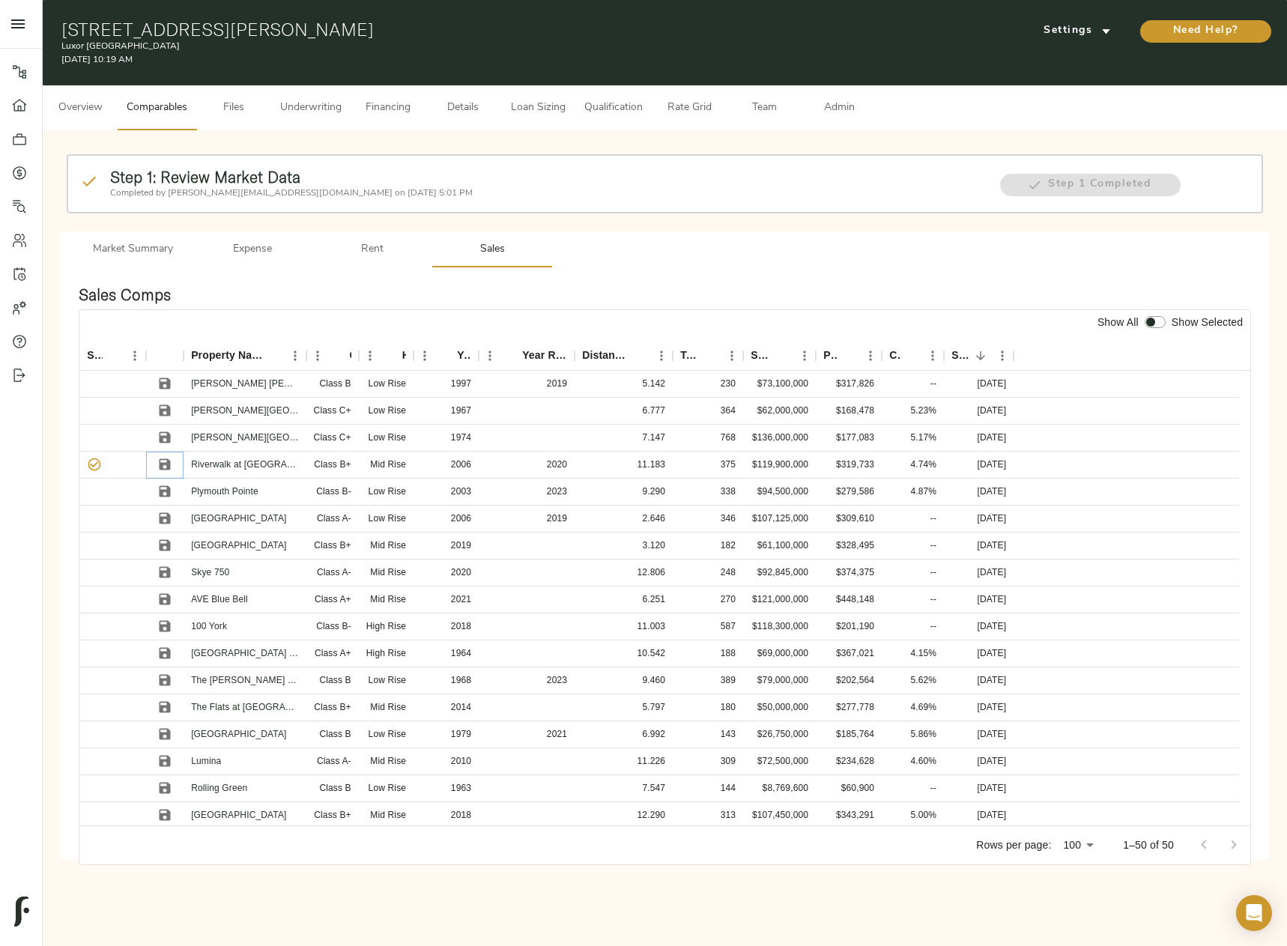
click at [165, 461] on icon "Save" at bounding box center [164, 464] width 15 height 15
click at [168, 383] on icon "Save" at bounding box center [165, 383] width 11 height 11
click at [163, 459] on icon "Save" at bounding box center [165, 464] width 11 height 11
click at [169, 496] on icon "Save" at bounding box center [165, 491] width 11 height 11
click at [168, 517] on icon "Save" at bounding box center [165, 518] width 11 height 11
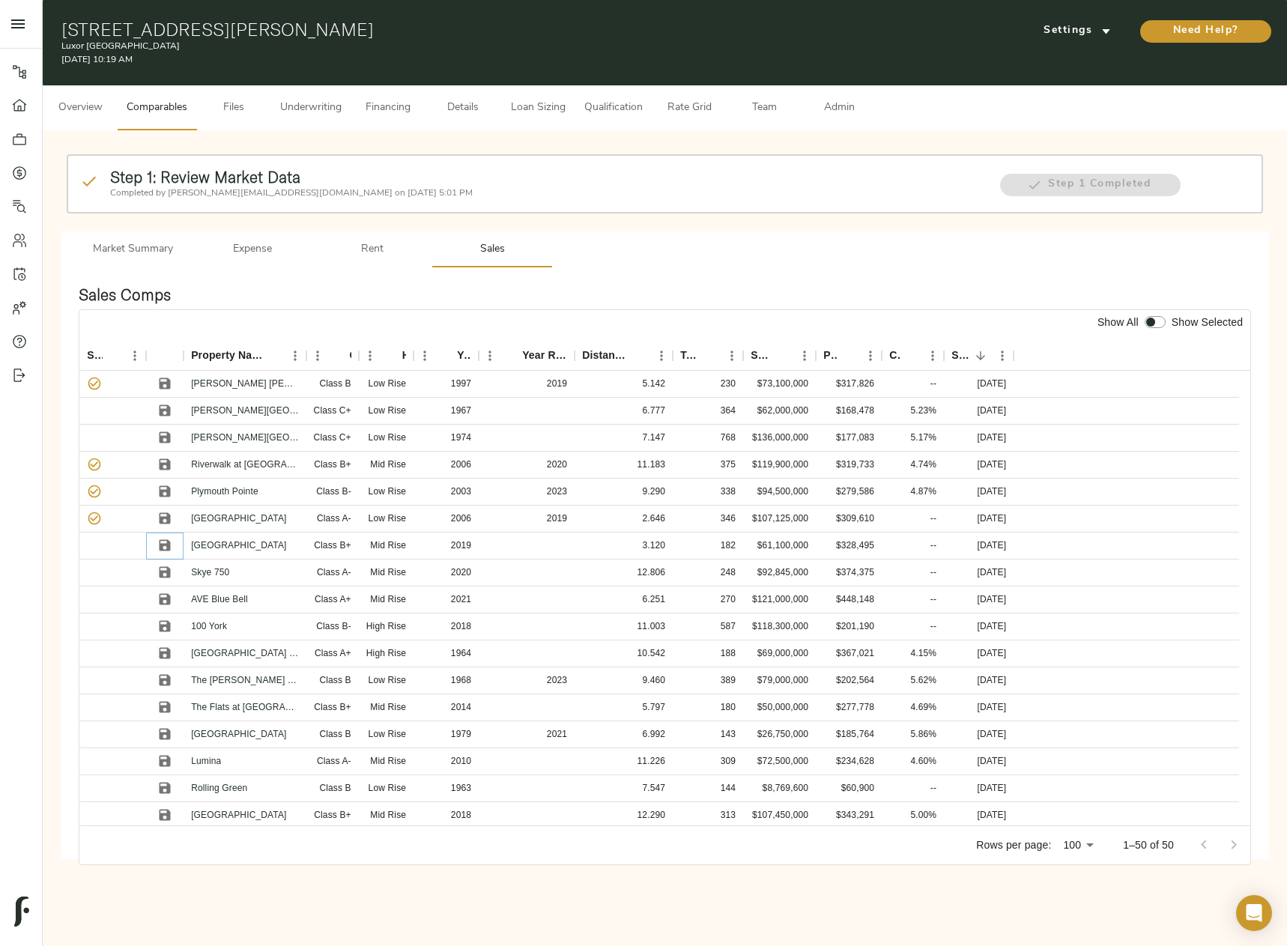
click at [163, 544] on icon "Save" at bounding box center [165, 545] width 11 height 11
click at [1152, 321] on input "checkbox" at bounding box center [1150, 322] width 36 height 12
checkbox input "true"
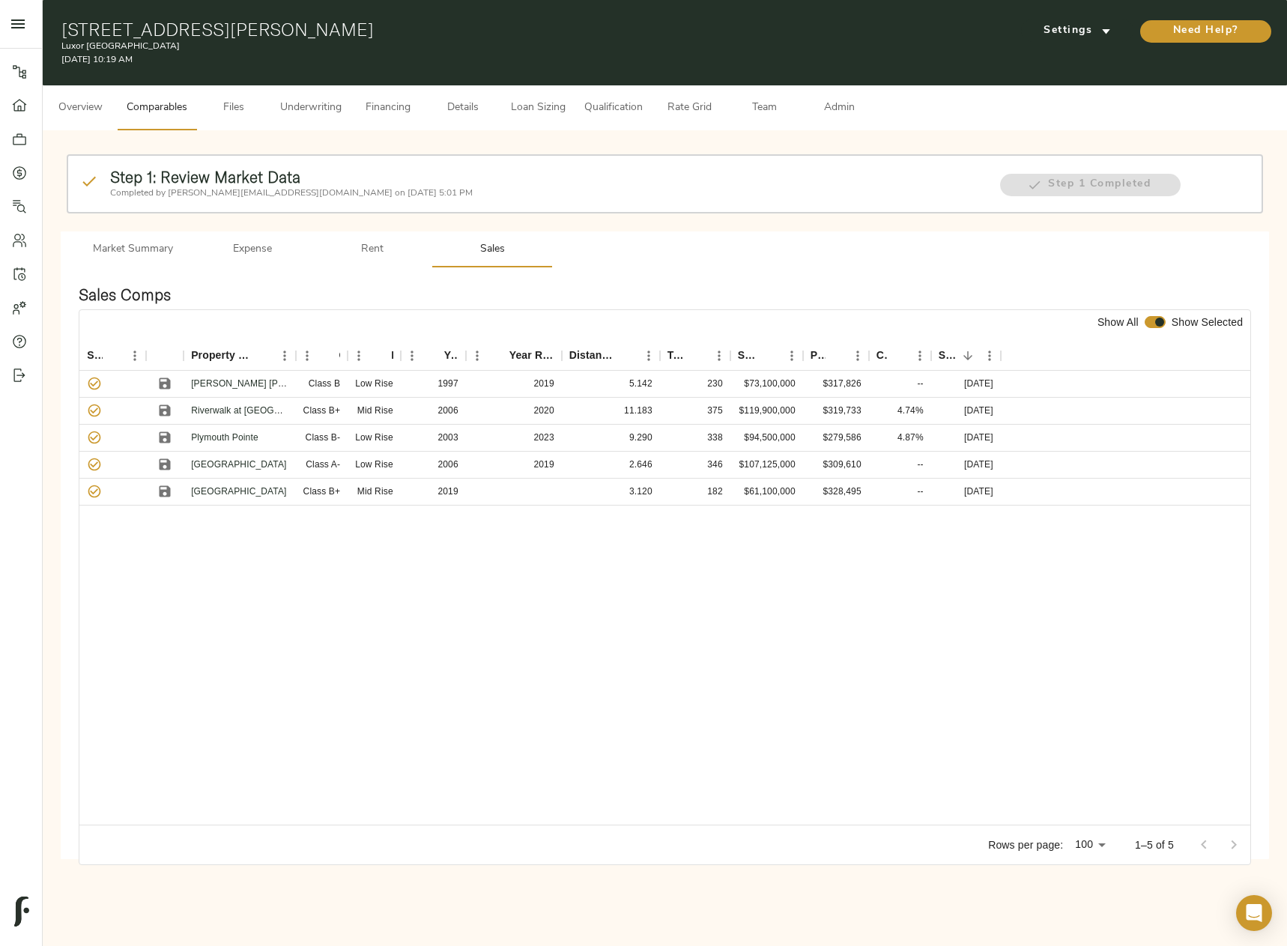
click at [815, 97] on button "Admin" at bounding box center [838, 107] width 75 height 45
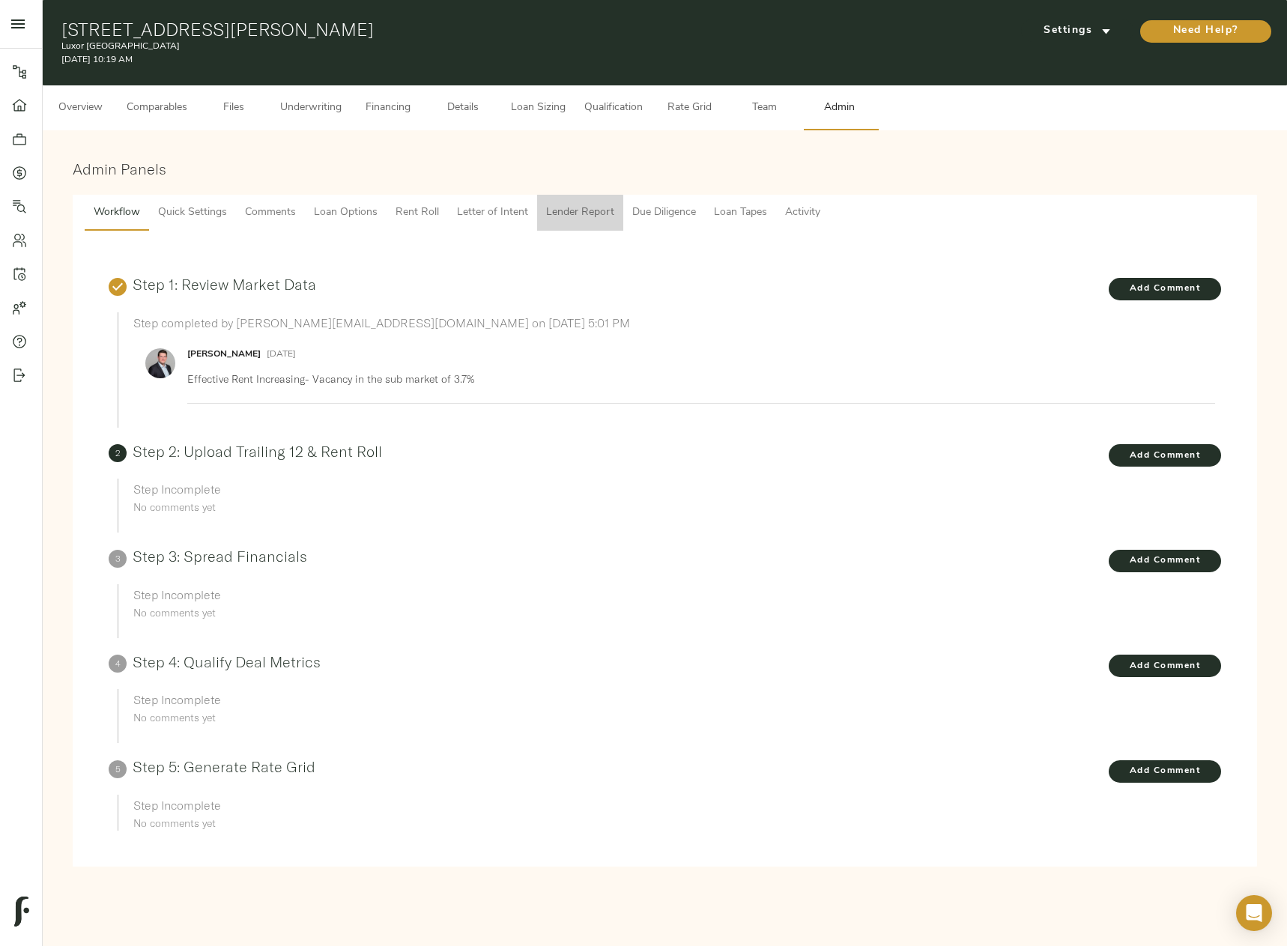
click at [566, 217] on span "Lender Report" at bounding box center [580, 213] width 68 height 19
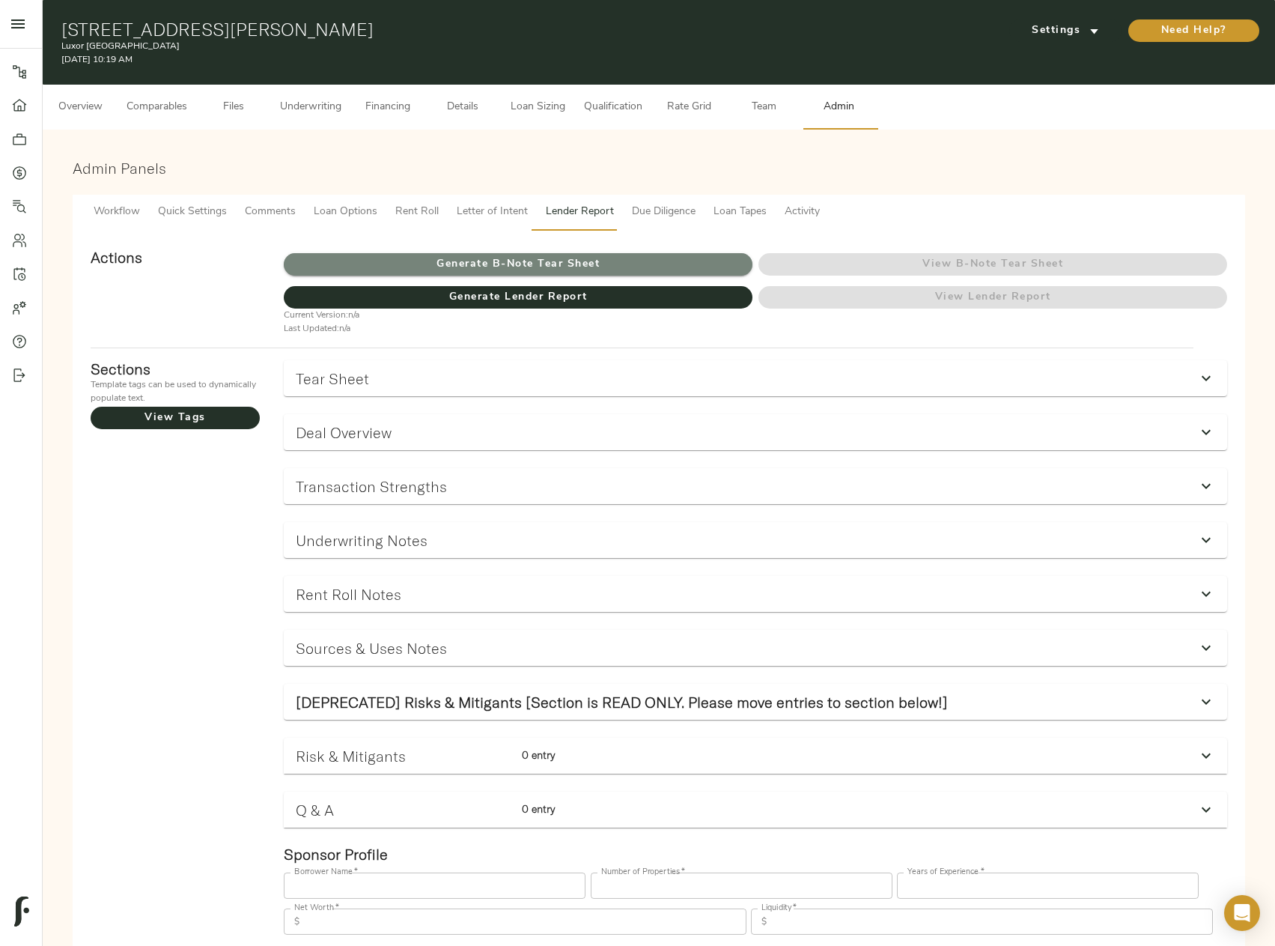
click at [549, 264] on span "Generate B-Note Tear Sheet" at bounding box center [518, 264] width 469 height 19
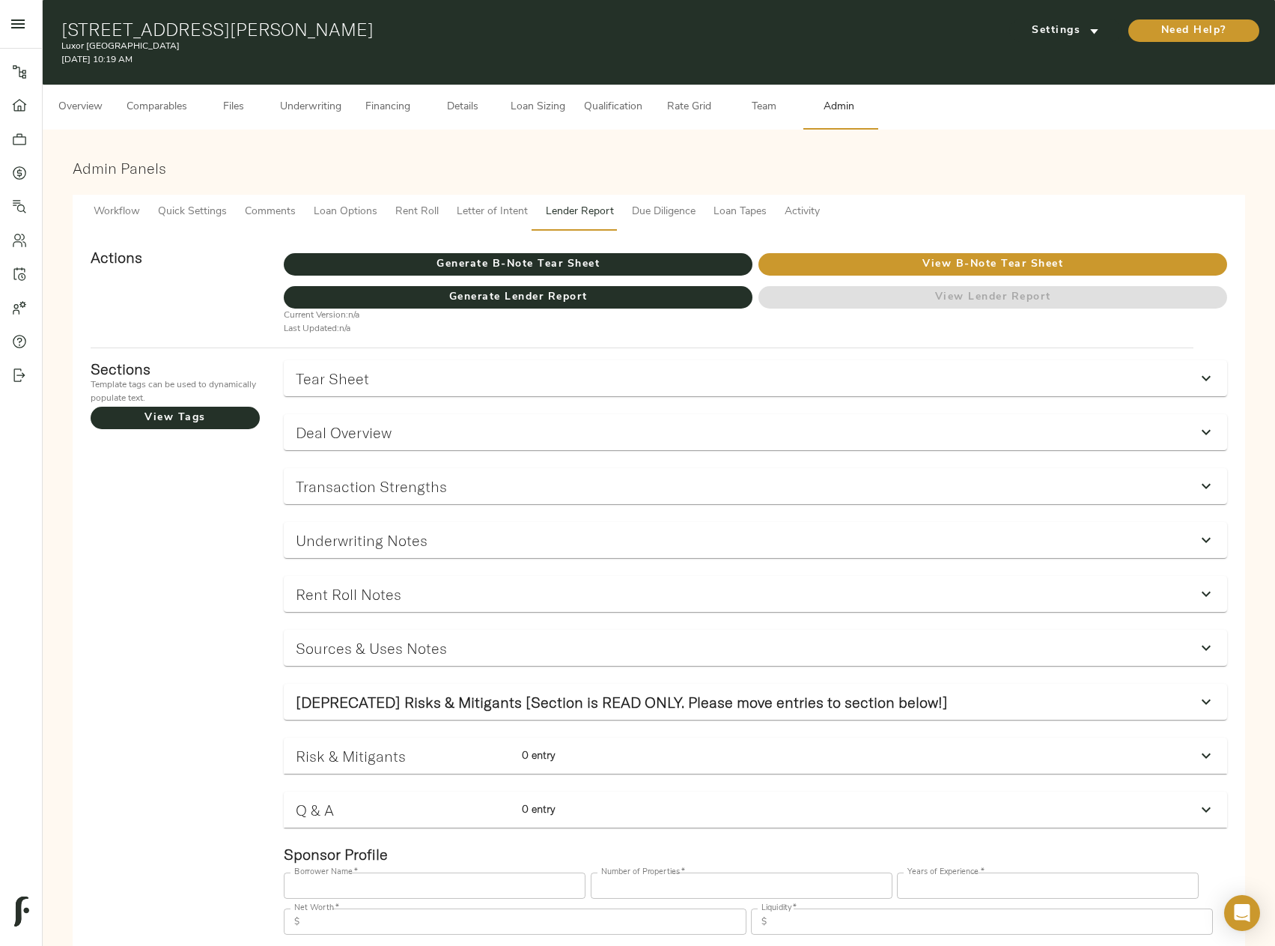
click at [328, 107] on span "Underwriting" at bounding box center [310, 107] width 61 height 19
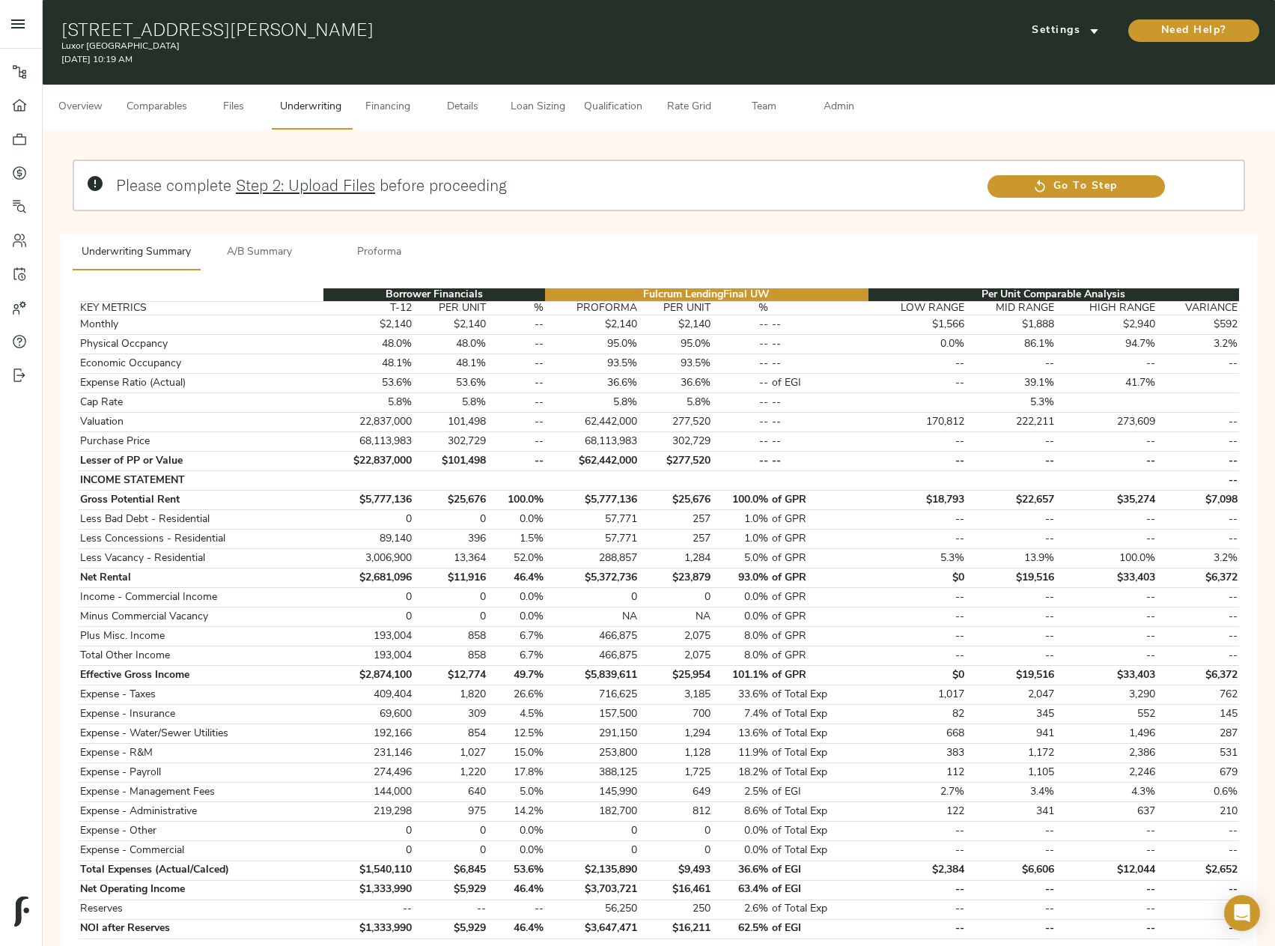
click at [473, 111] on span "Details" at bounding box center [462, 107] width 57 height 19
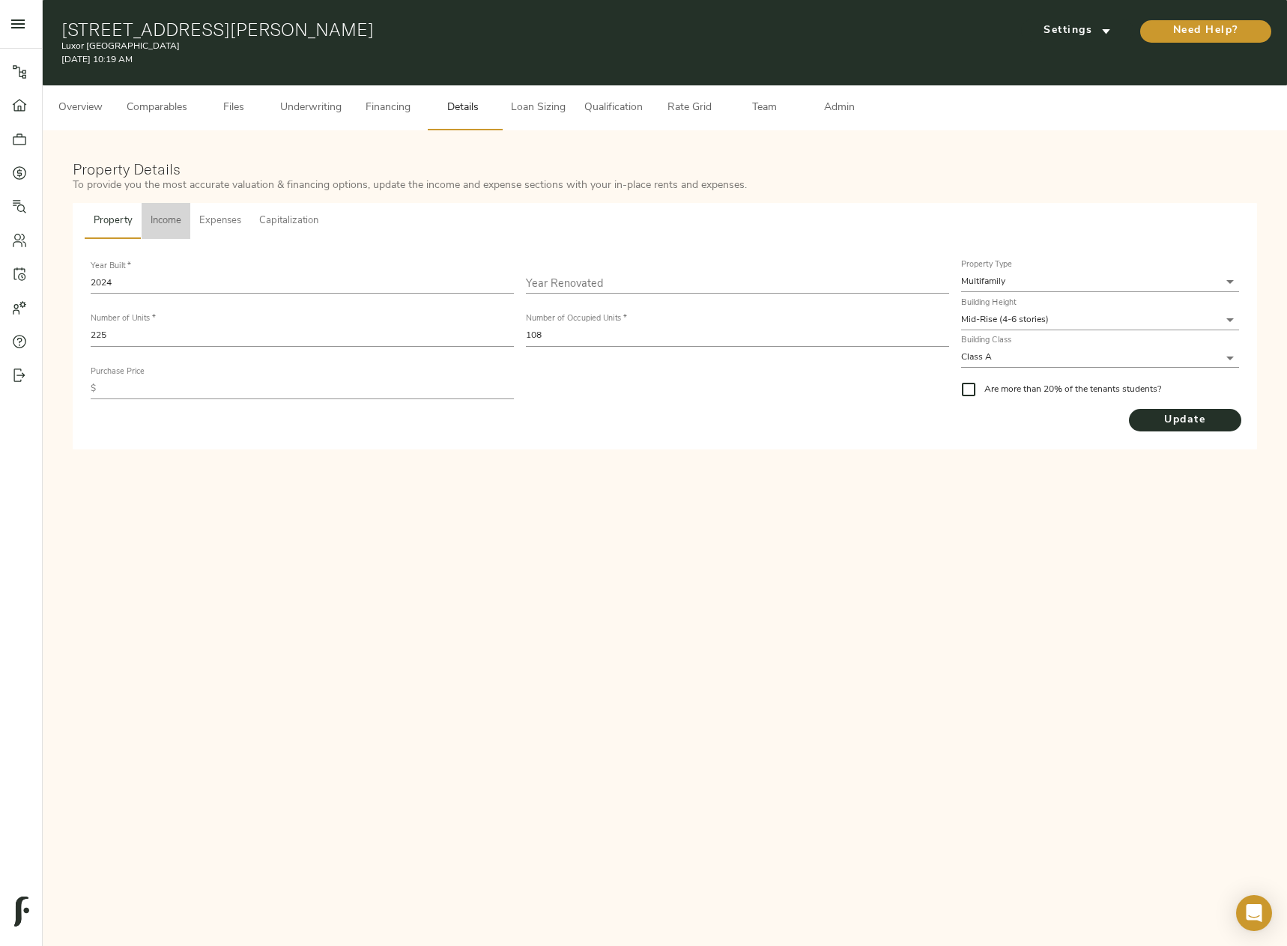
click at [170, 219] on span "Income" at bounding box center [166, 221] width 31 height 17
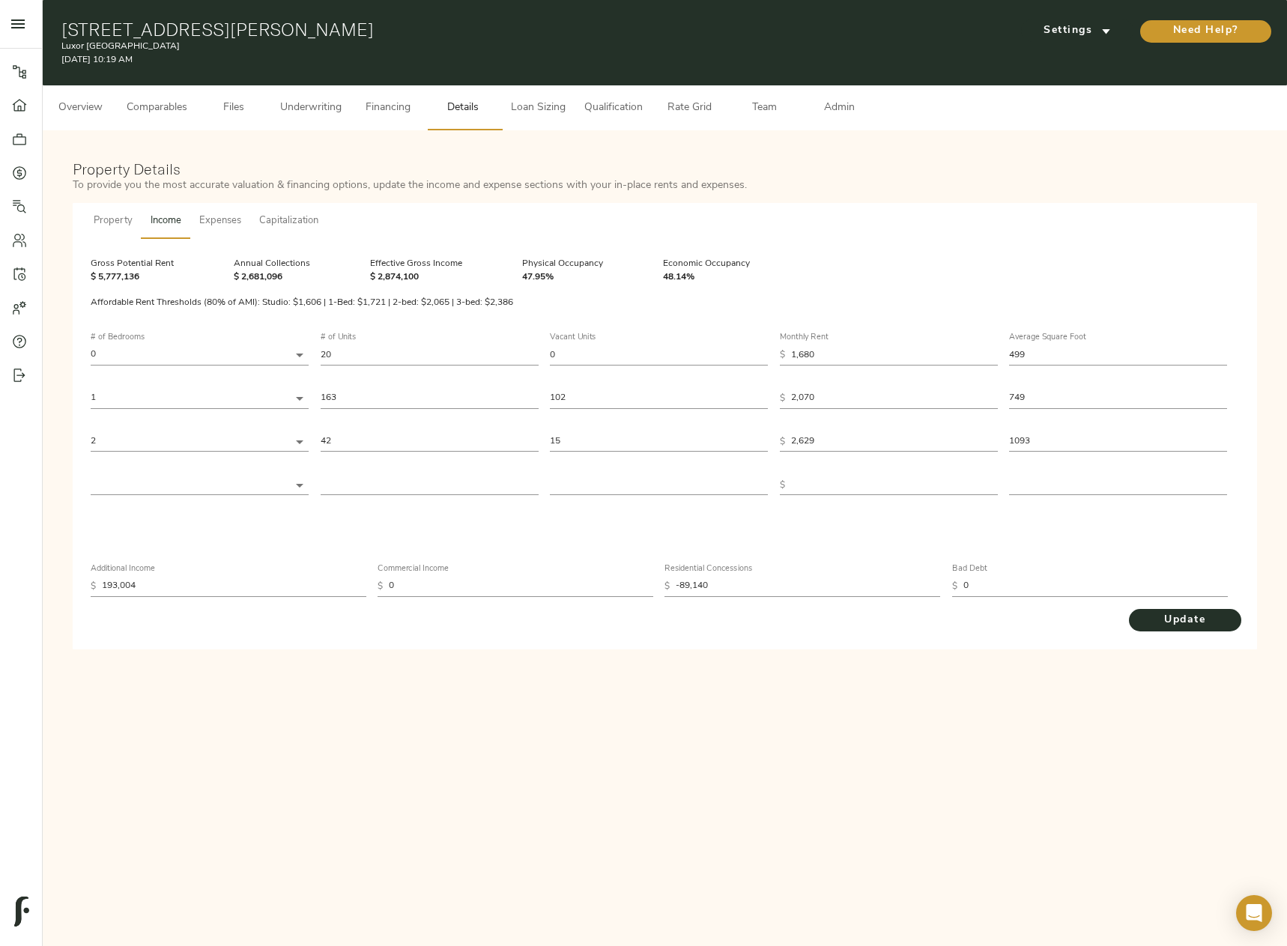
click at [294, 106] on span "Underwriting" at bounding box center [310, 108] width 61 height 19
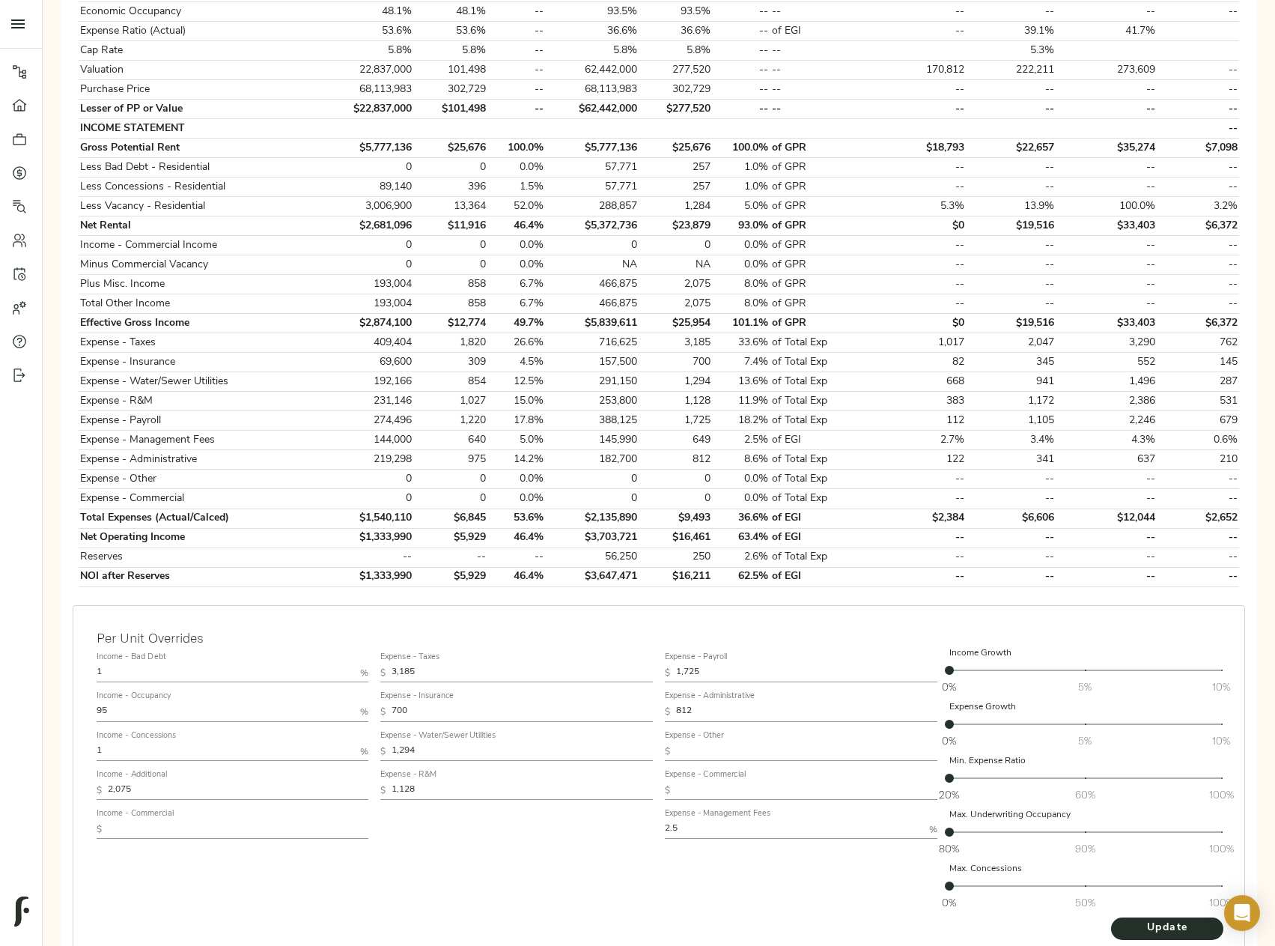
scroll to position [374, 0]
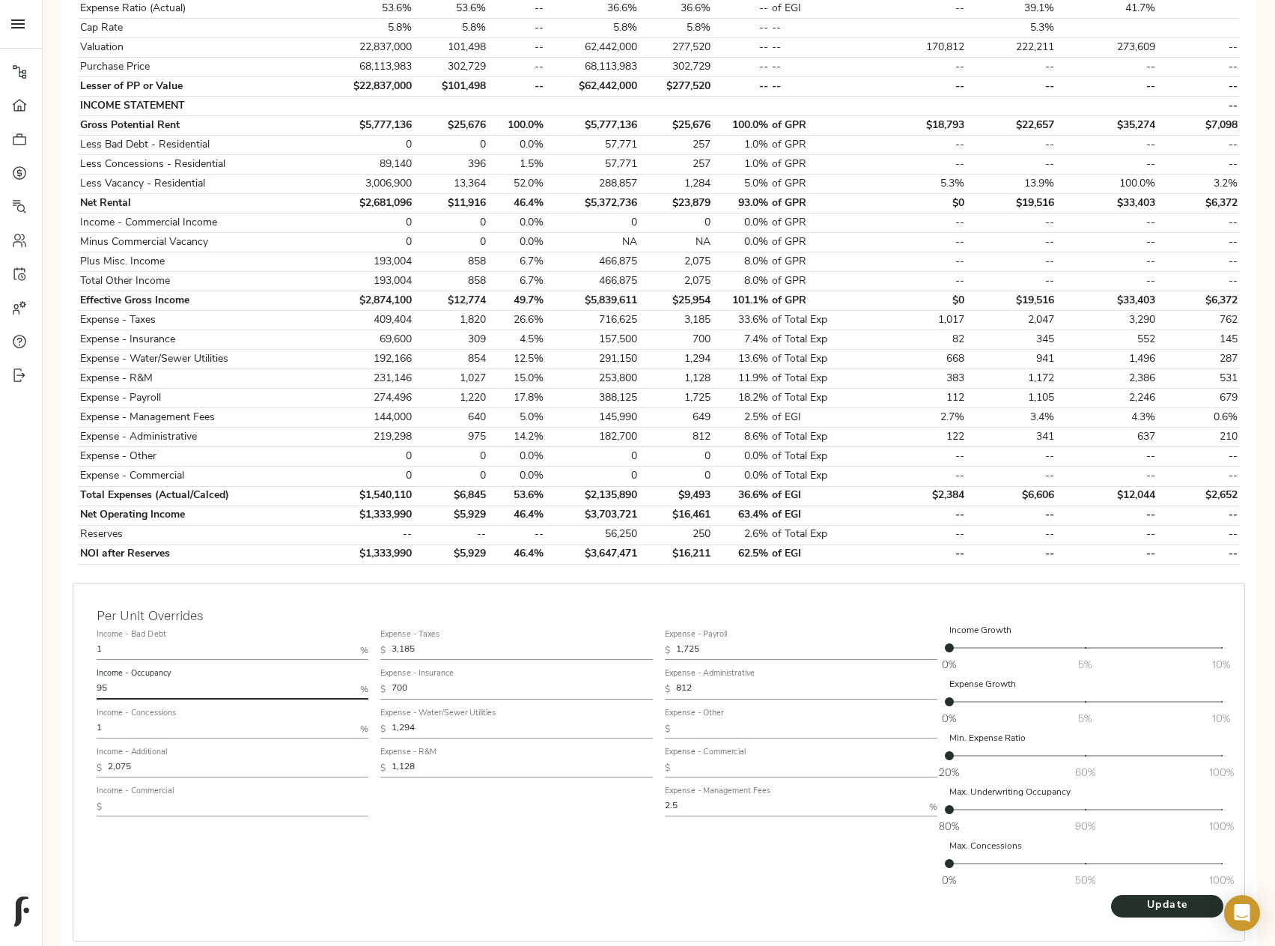
drag, startPoint x: 151, startPoint y: 691, endPoint x: 59, endPoint y: 681, distance: 92.7
click at [59, 681] on div "Please complete Step 2: Upload Files before proceeding Go To Step Underwriting …" at bounding box center [659, 377] width 1209 height 1221
type input "65"
click at [1111, 895] on button "Update" at bounding box center [1167, 906] width 112 height 22
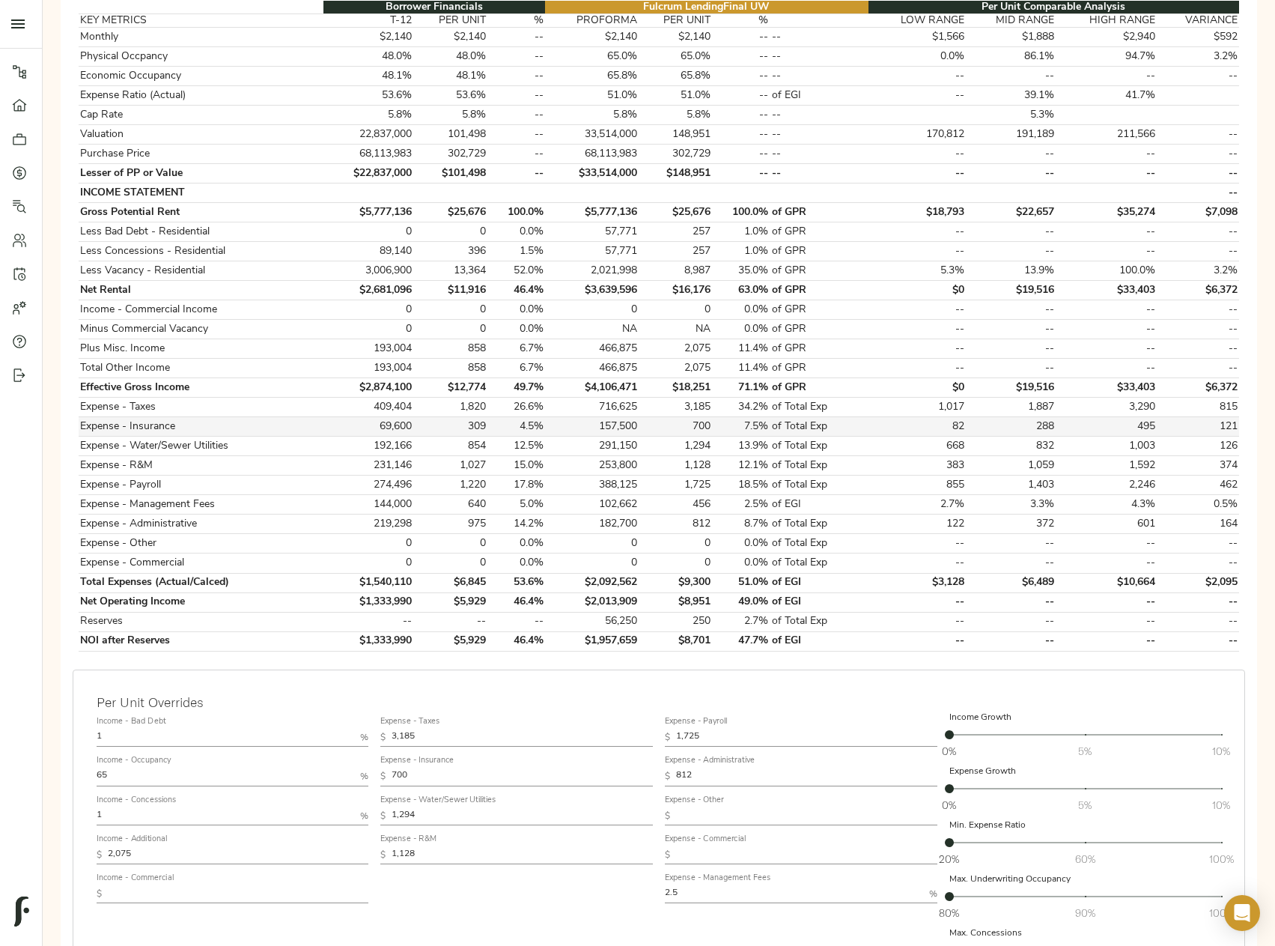
scroll to position [300, 0]
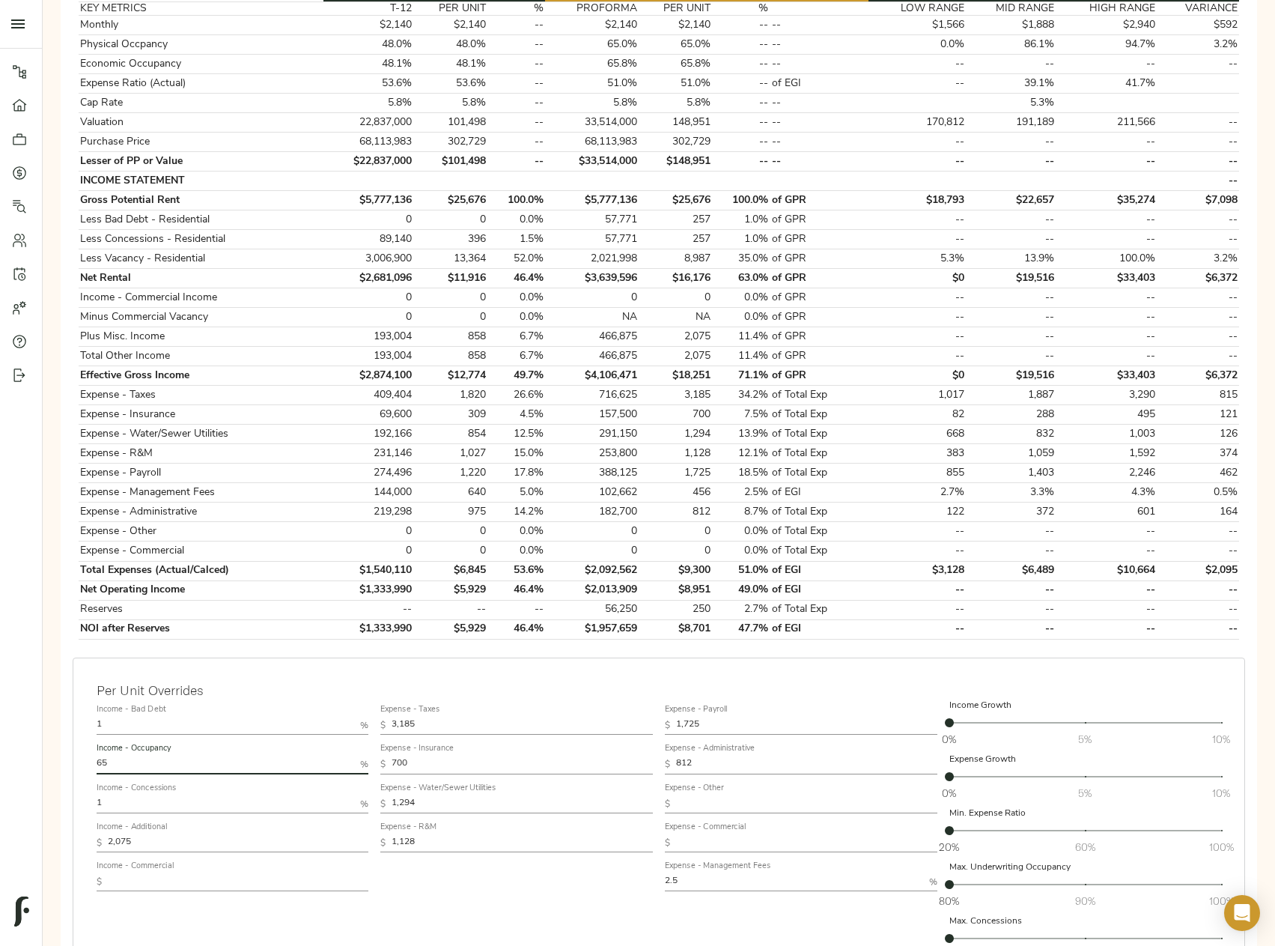
drag, startPoint x: 125, startPoint y: 760, endPoint x: 31, endPoint y: 762, distance: 94.4
click at [31, 762] on div "Pipeline Dashboard Portfolio Quotes Search Users Activity Account Help Sign Out…" at bounding box center [637, 387] width 1275 height 1375
type input "95"
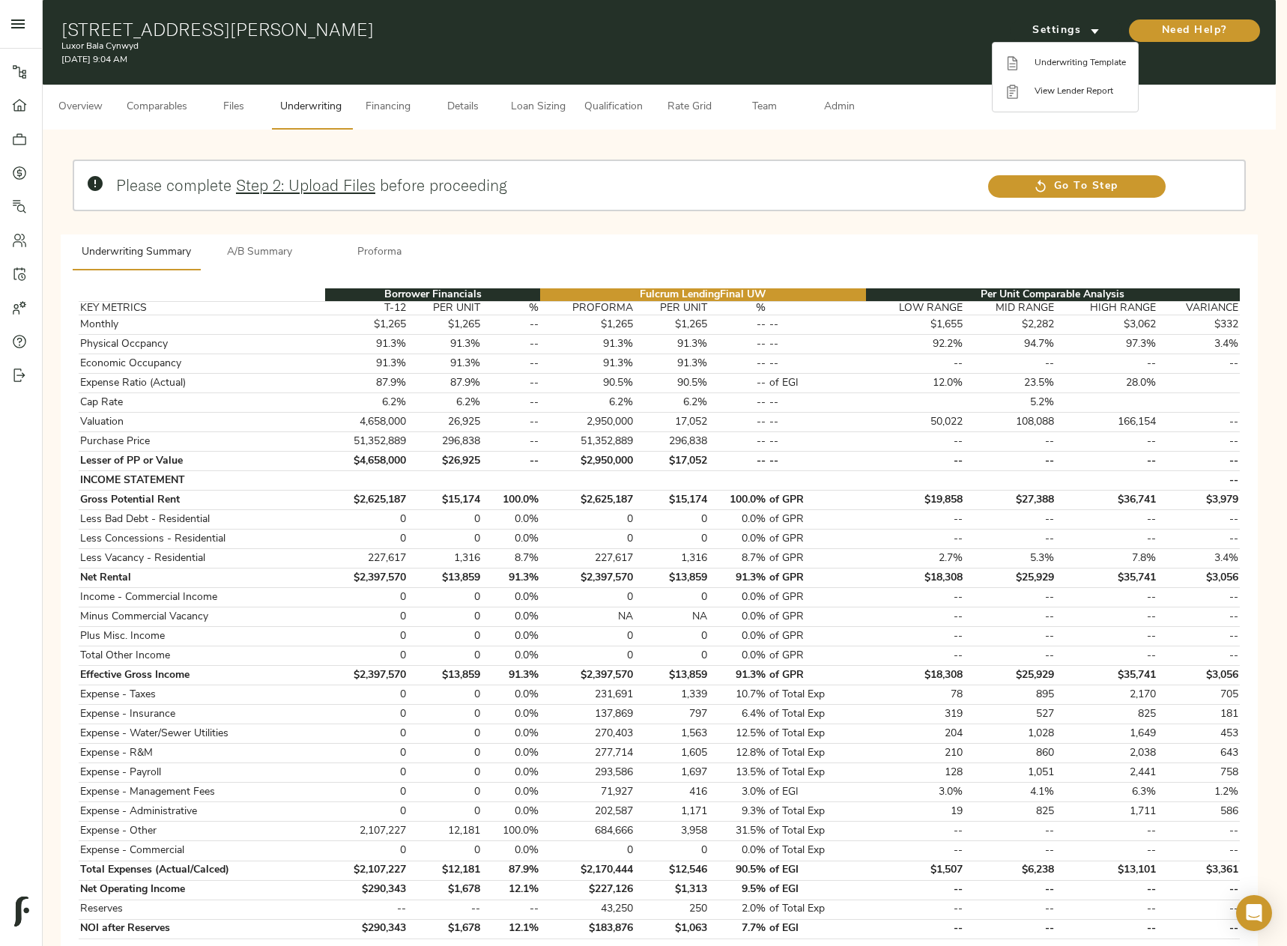
click at [1088, 63] on span "Underwriting Template" at bounding box center [1079, 62] width 91 height 13
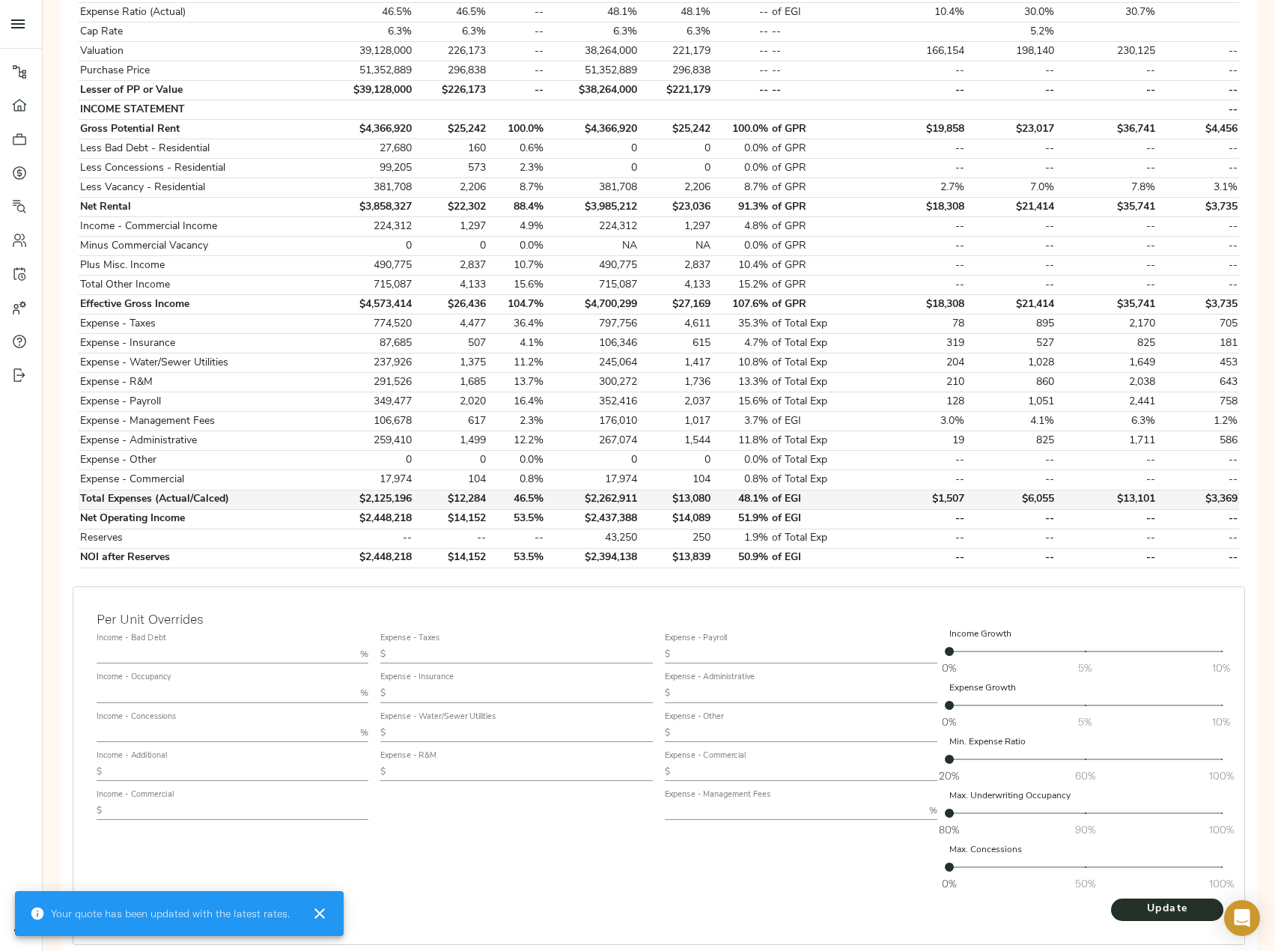
scroll to position [439, 0]
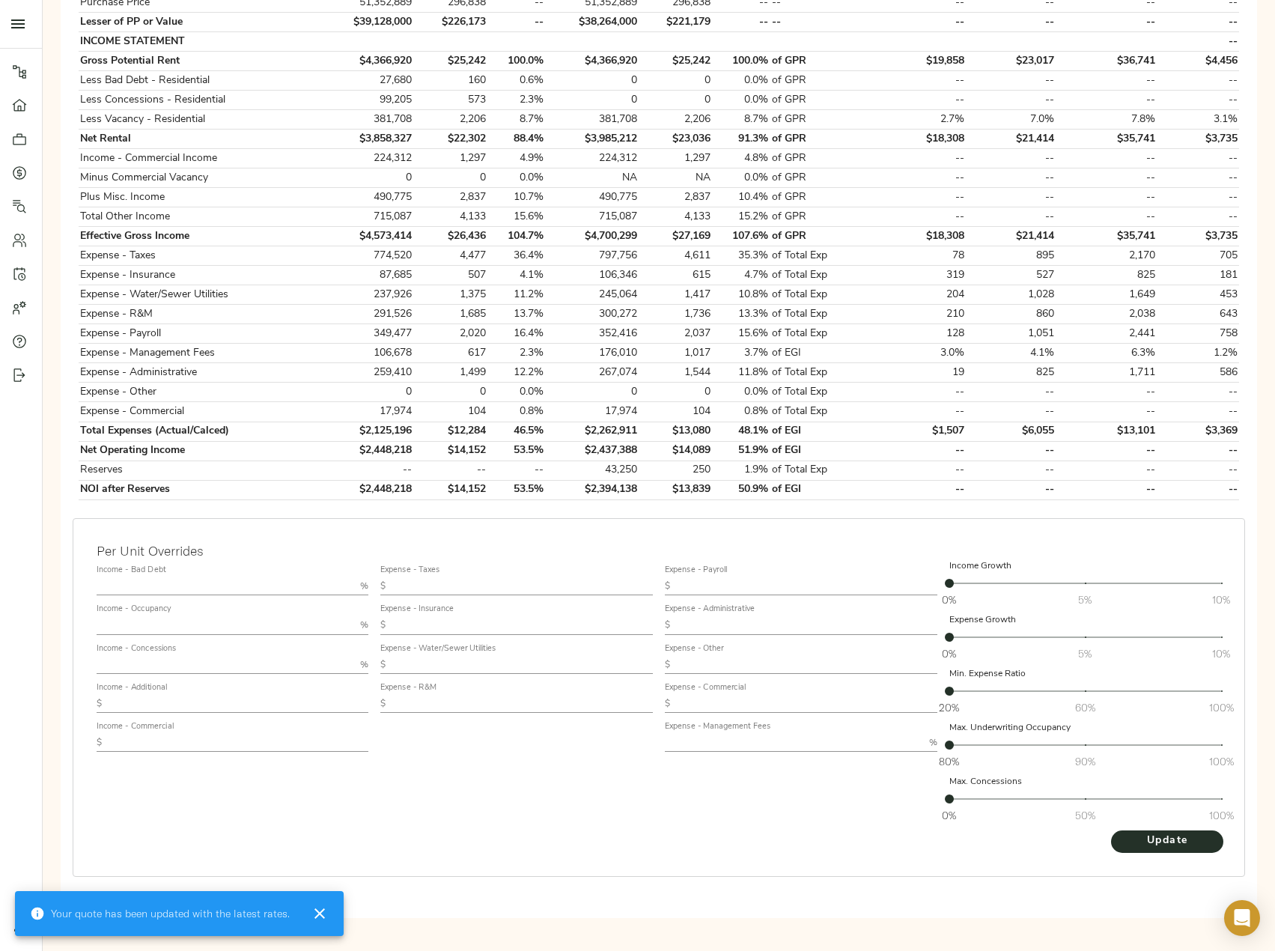
click at [171, 660] on input "text" at bounding box center [226, 665] width 258 height 18
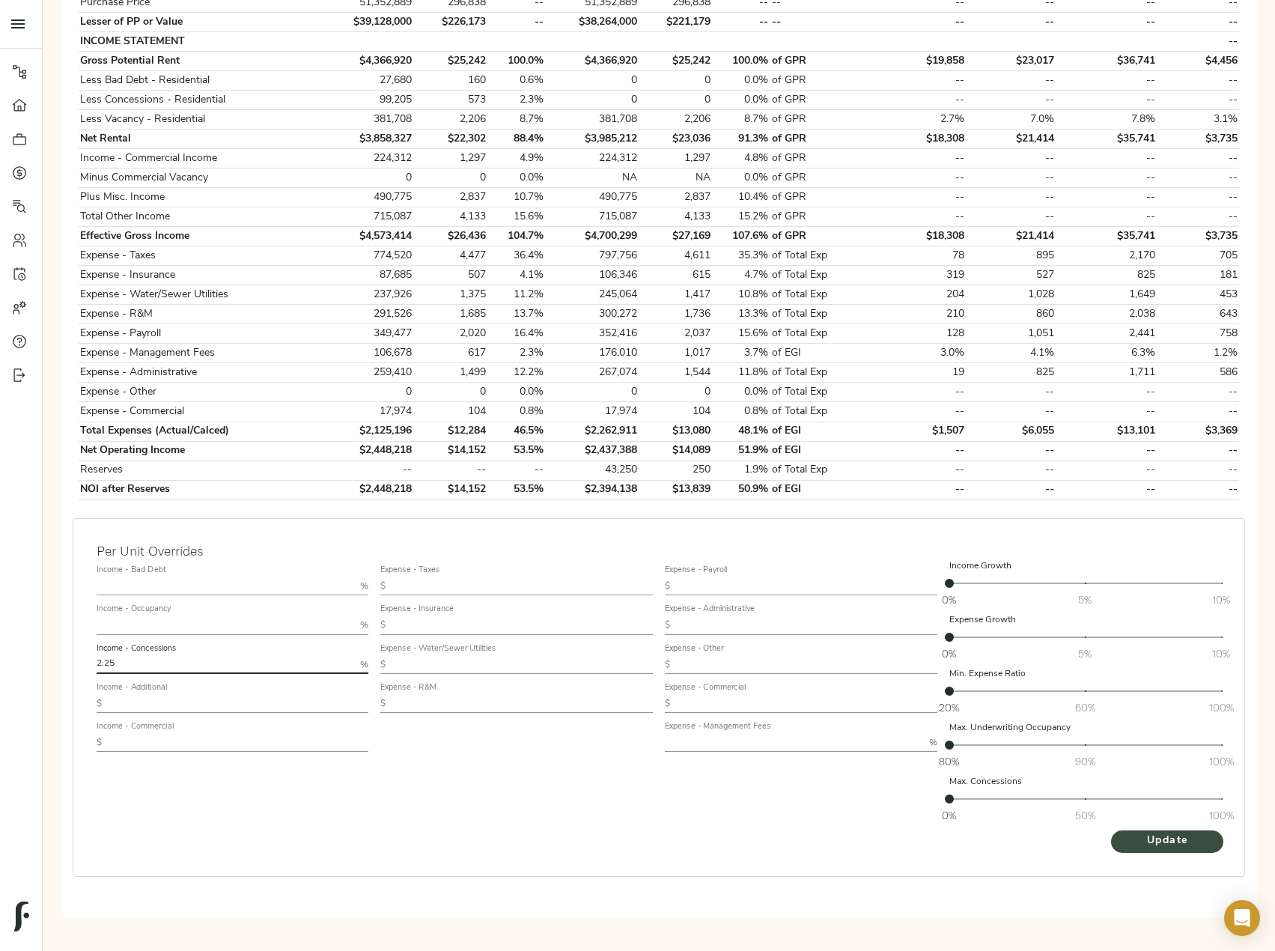
type input "2.25"
click at [1155, 851] on button "Update" at bounding box center [1167, 841] width 112 height 22
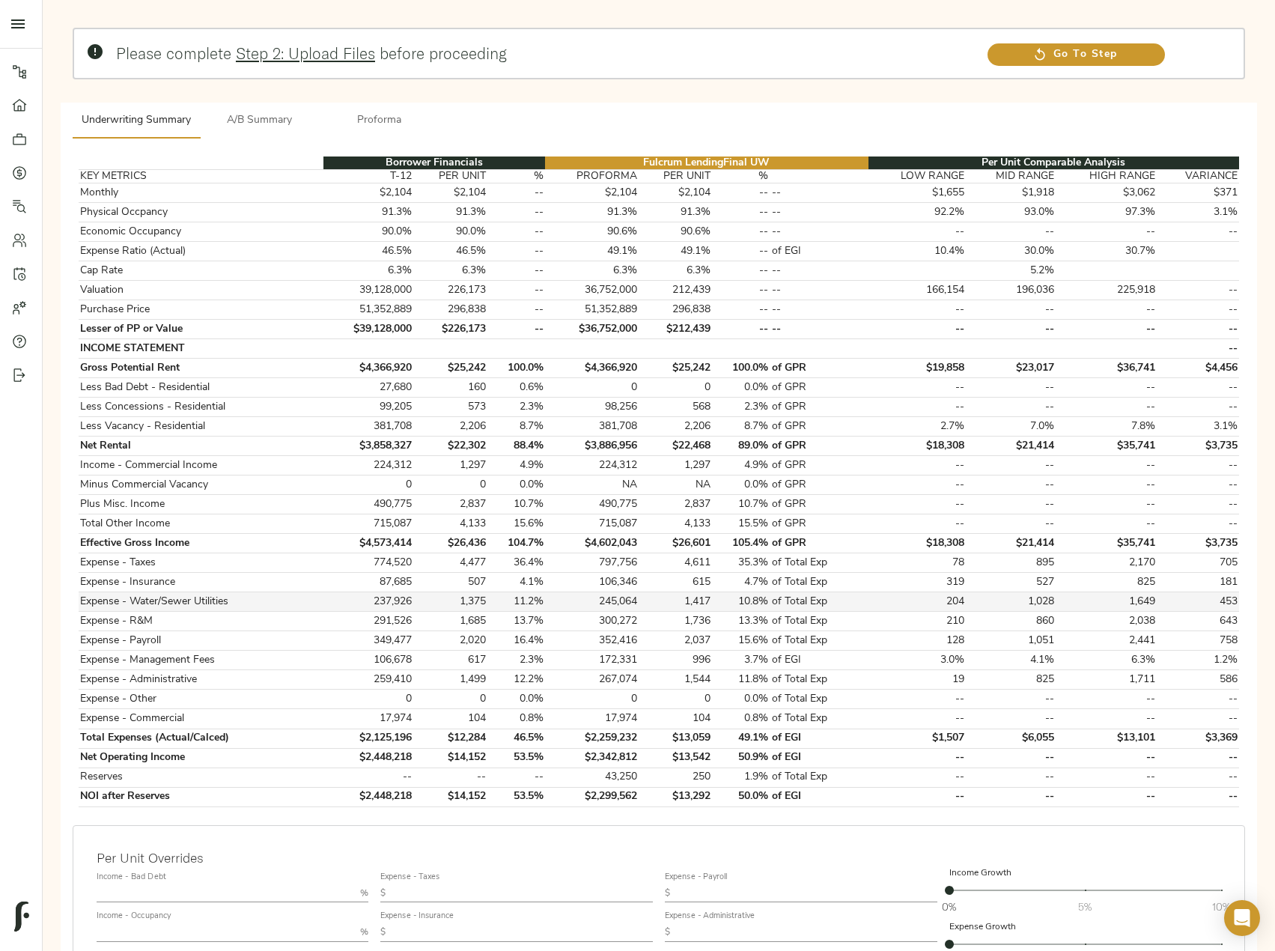
scroll to position [150, 0]
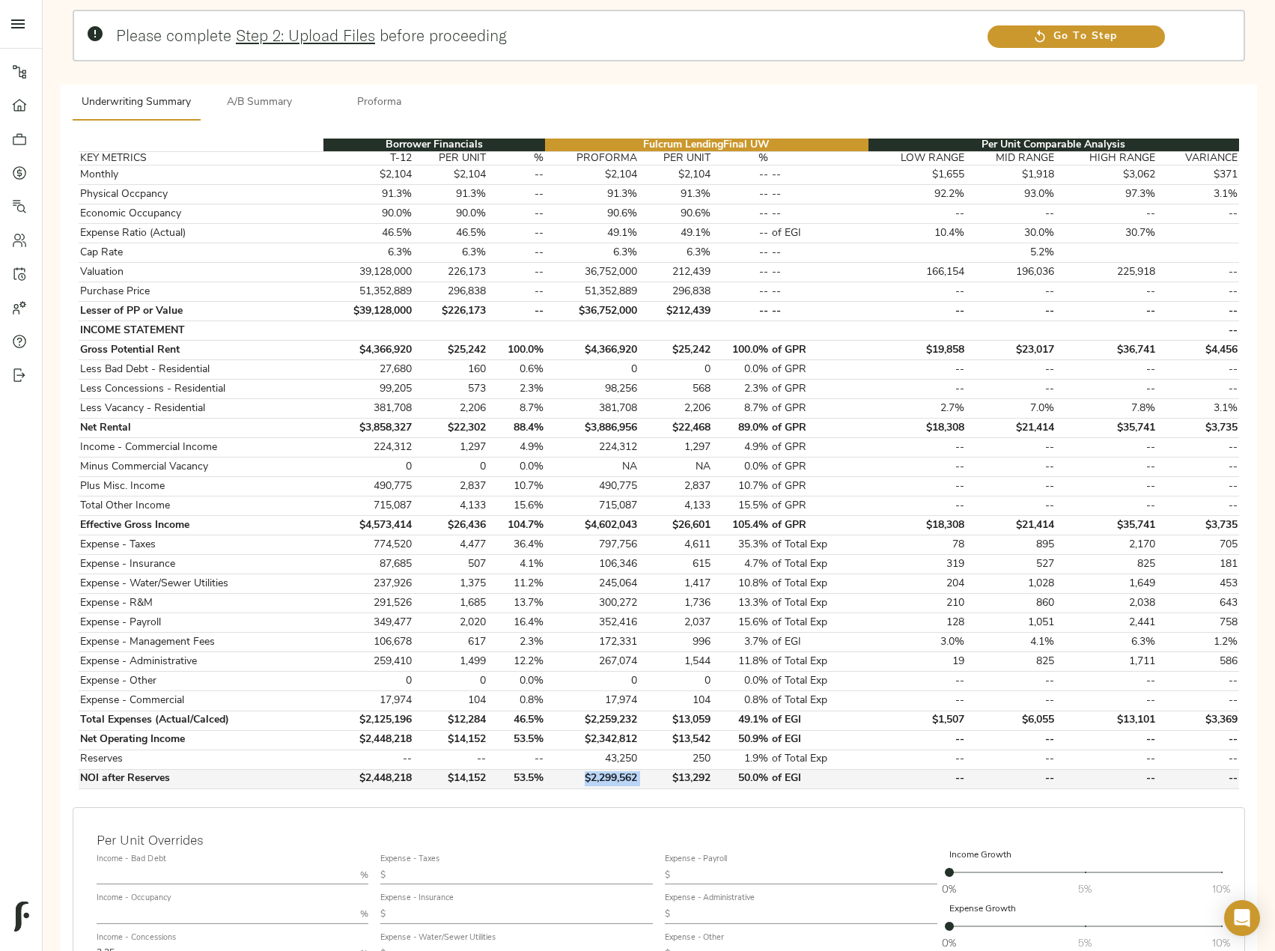
drag, startPoint x: 647, startPoint y: 775, endPoint x: 588, endPoint y: 777, distance: 59.2
click at [588, 777] on tr "NOI after Reserves $2,448,218 $14,152 53.5% $2,299,562 $13,292 50.0% of EGI -- …" at bounding box center [659, 778] width 1161 height 19
copy td "$2,299,562"
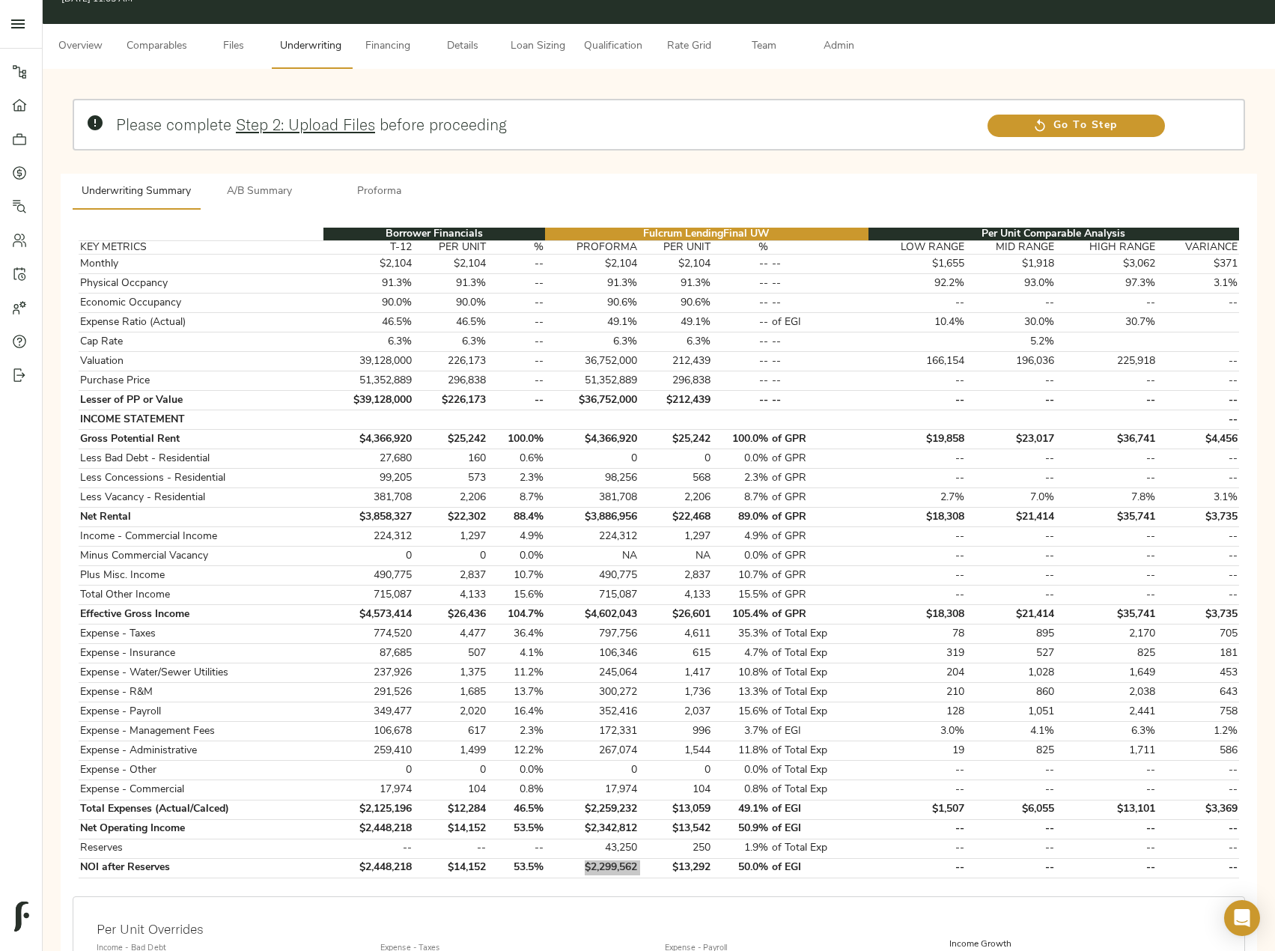
scroll to position [0, 0]
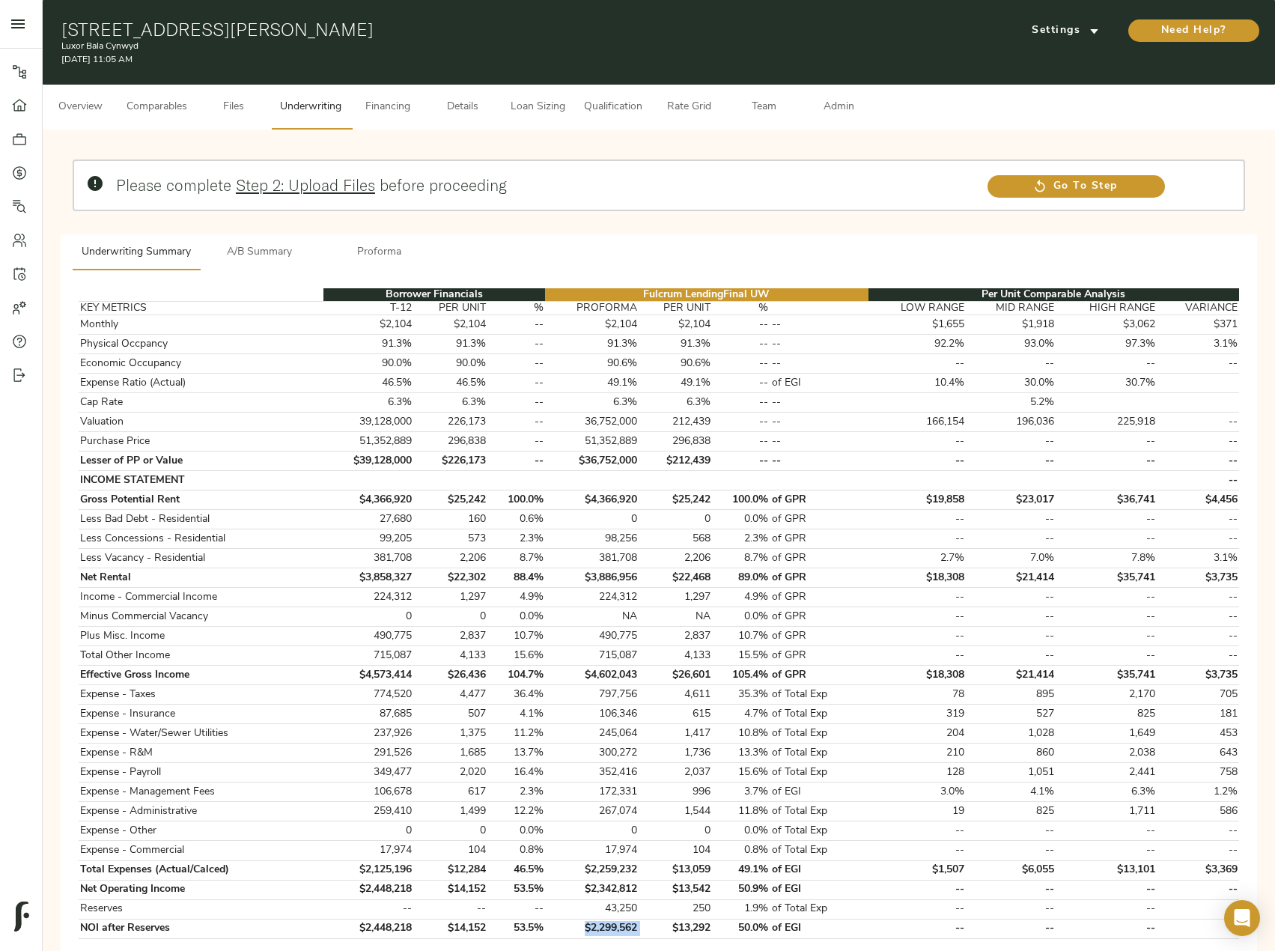
click at [187, 109] on span "Comparables" at bounding box center [157, 107] width 61 height 19
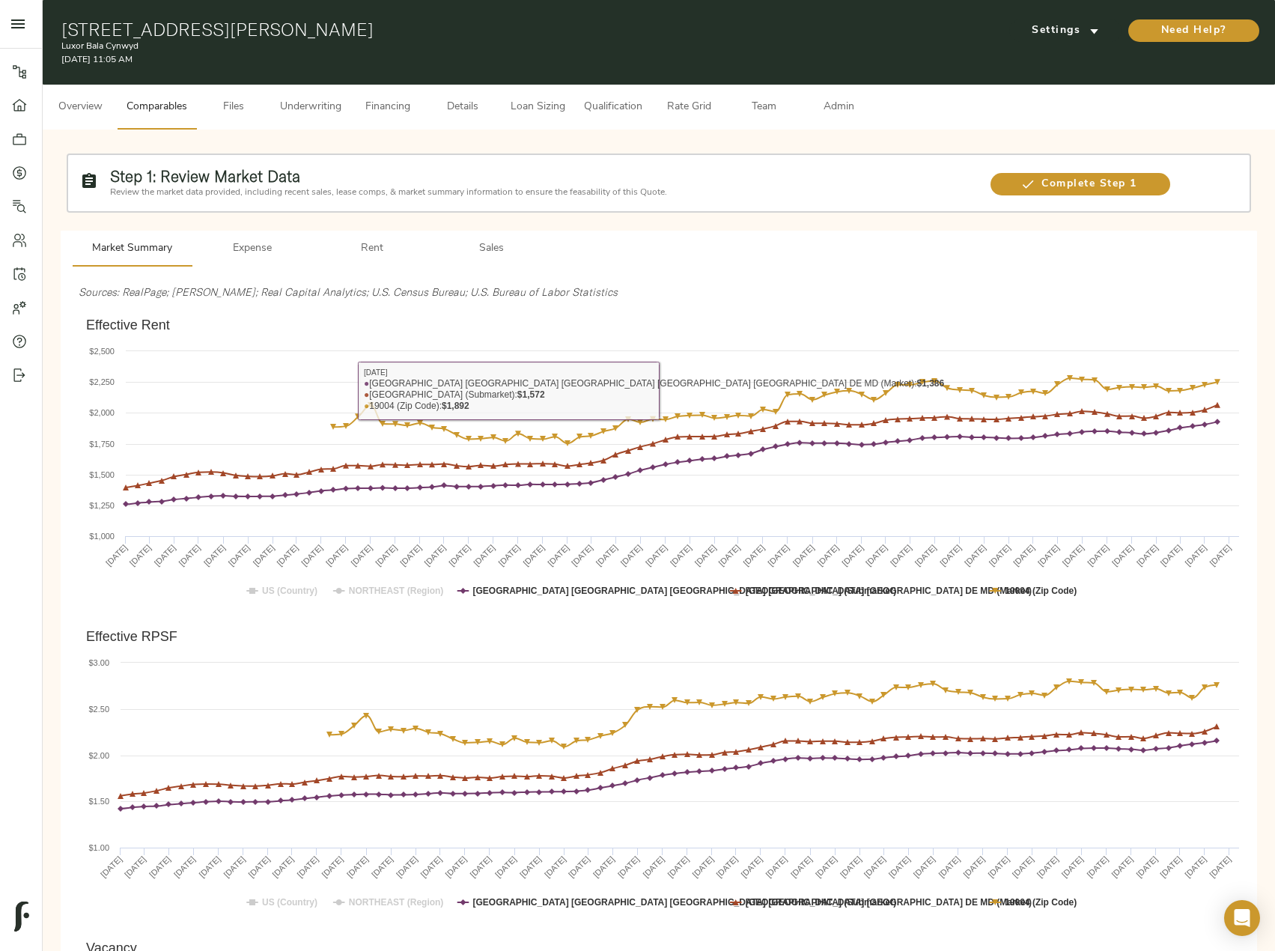
click at [362, 248] on span "Rent" at bounding box center [372, 249] width 102 height 19
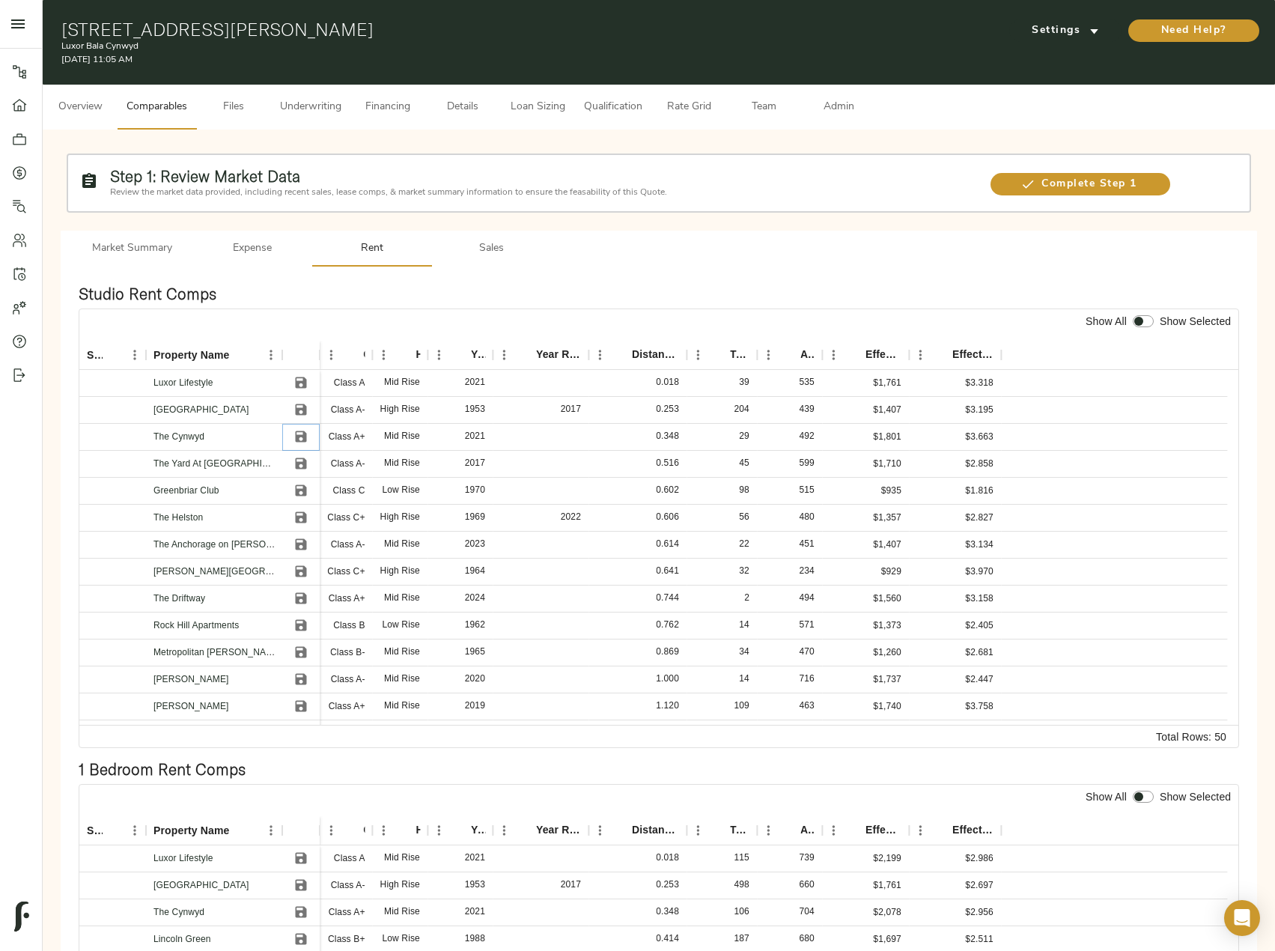
click at [303, 431] on icon "Save" at bounding box center [301, 436] width 11 height 11
click at [300, 542] on icon "Save" at bounding box center [301, 544] width 15 height 15
click at [303, 601] on icon "Save" at bounding box center [301, 598] width 15 height 15
click at [300, 700] on icon "Save" at bounding box center [301, 706] width 15 height 15
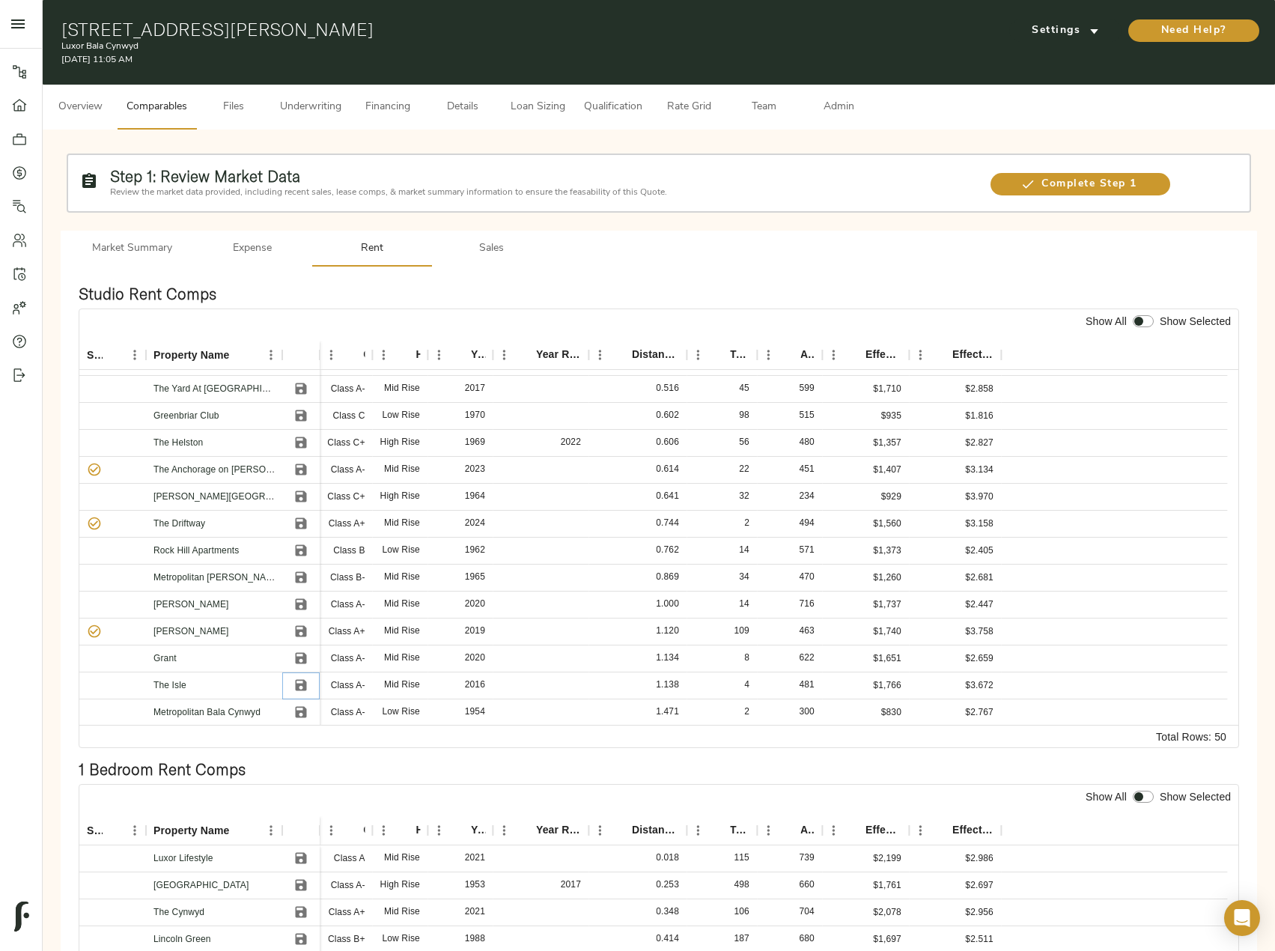
click at [302, 684] on icon "Save" at bounding box center [301, 685] width 11 height 11
click at [1146, 315] on input "checkbox" at bounding box center [1139, 321] width 36 height 12
checkbox input "true"
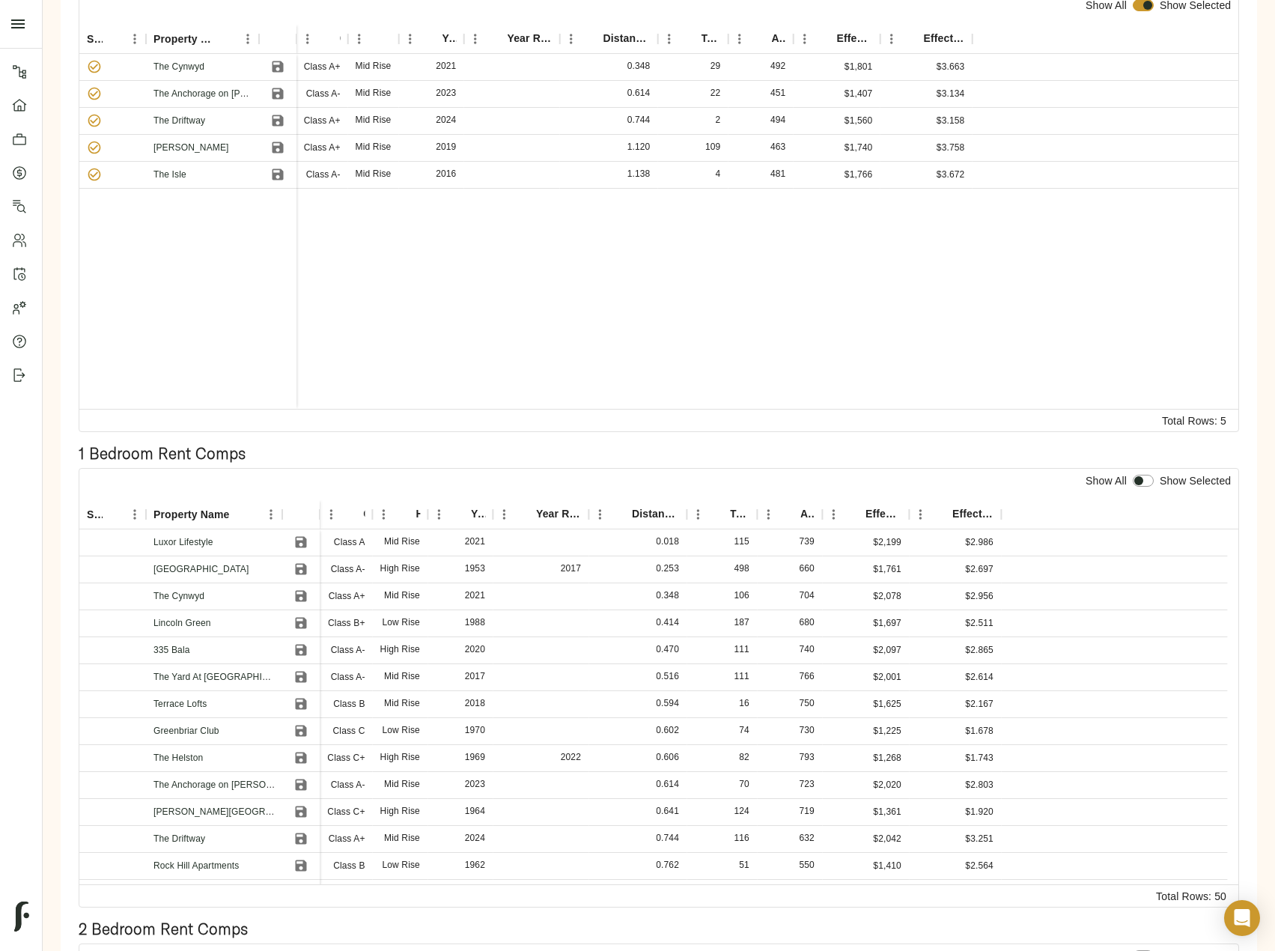
scroll to position [449, 0]
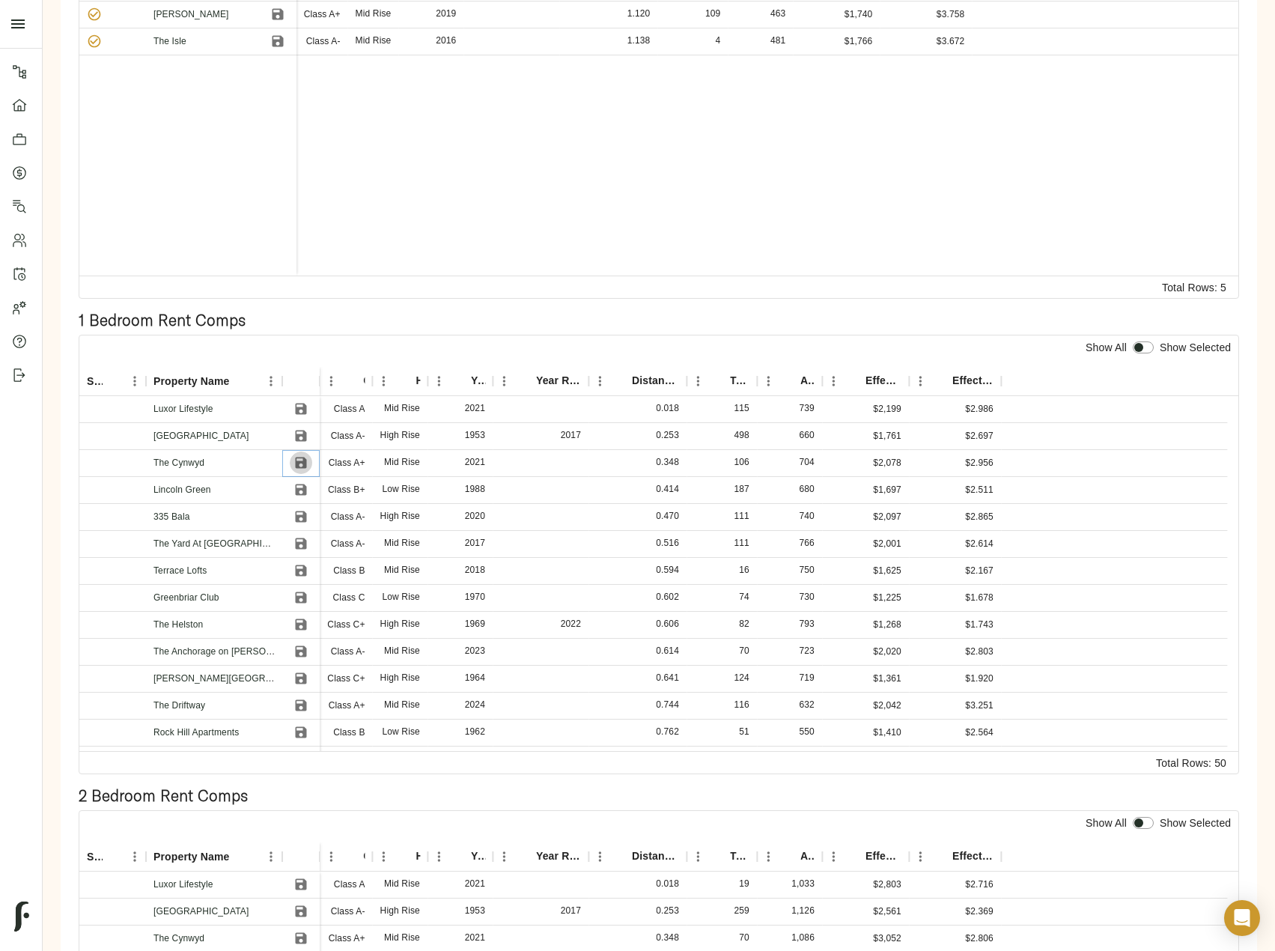
click at [300, 461] on icon "Save" at bounding box center [301, 463] width 11 height 11
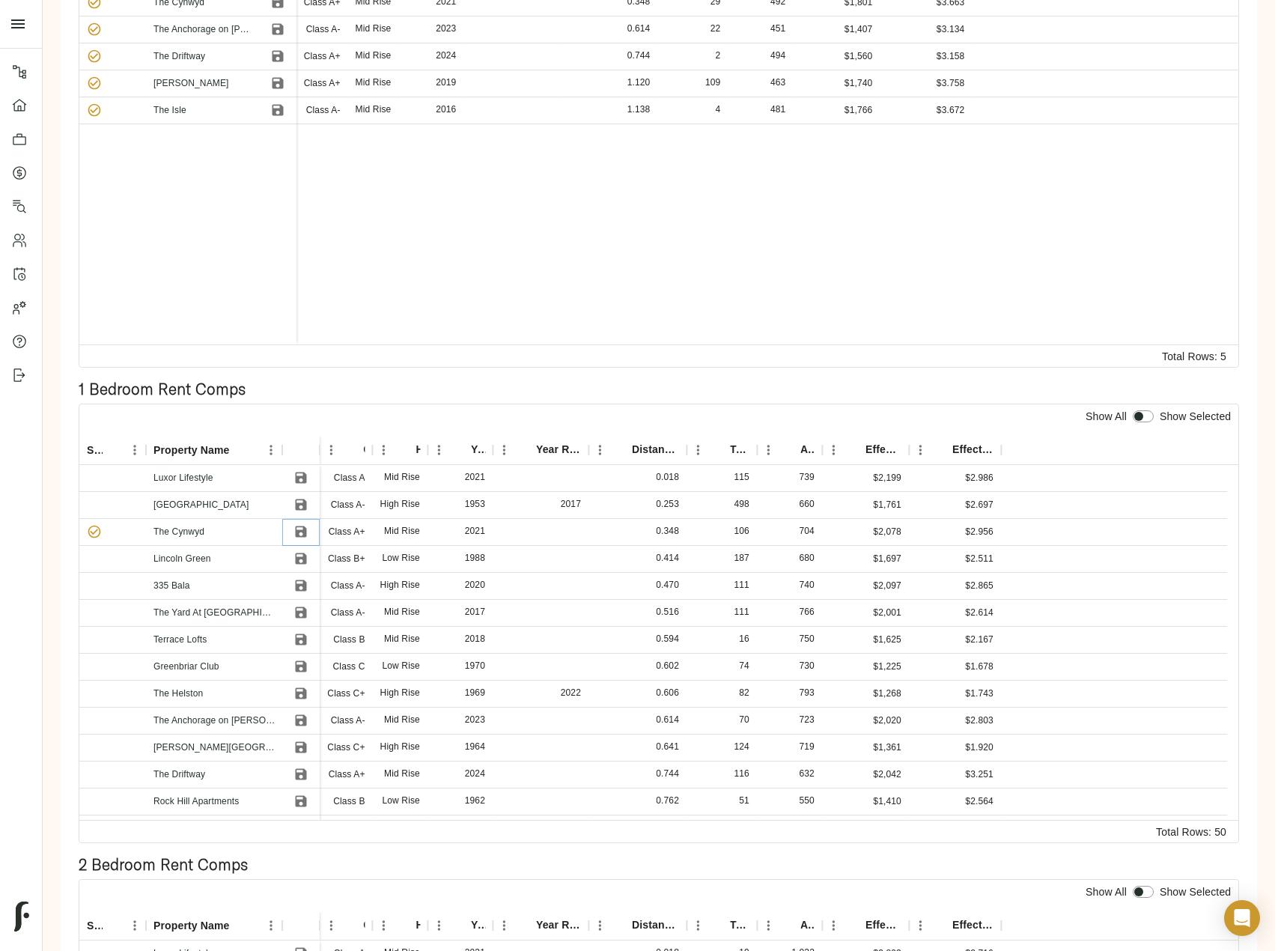
scroll to position [300, 0]
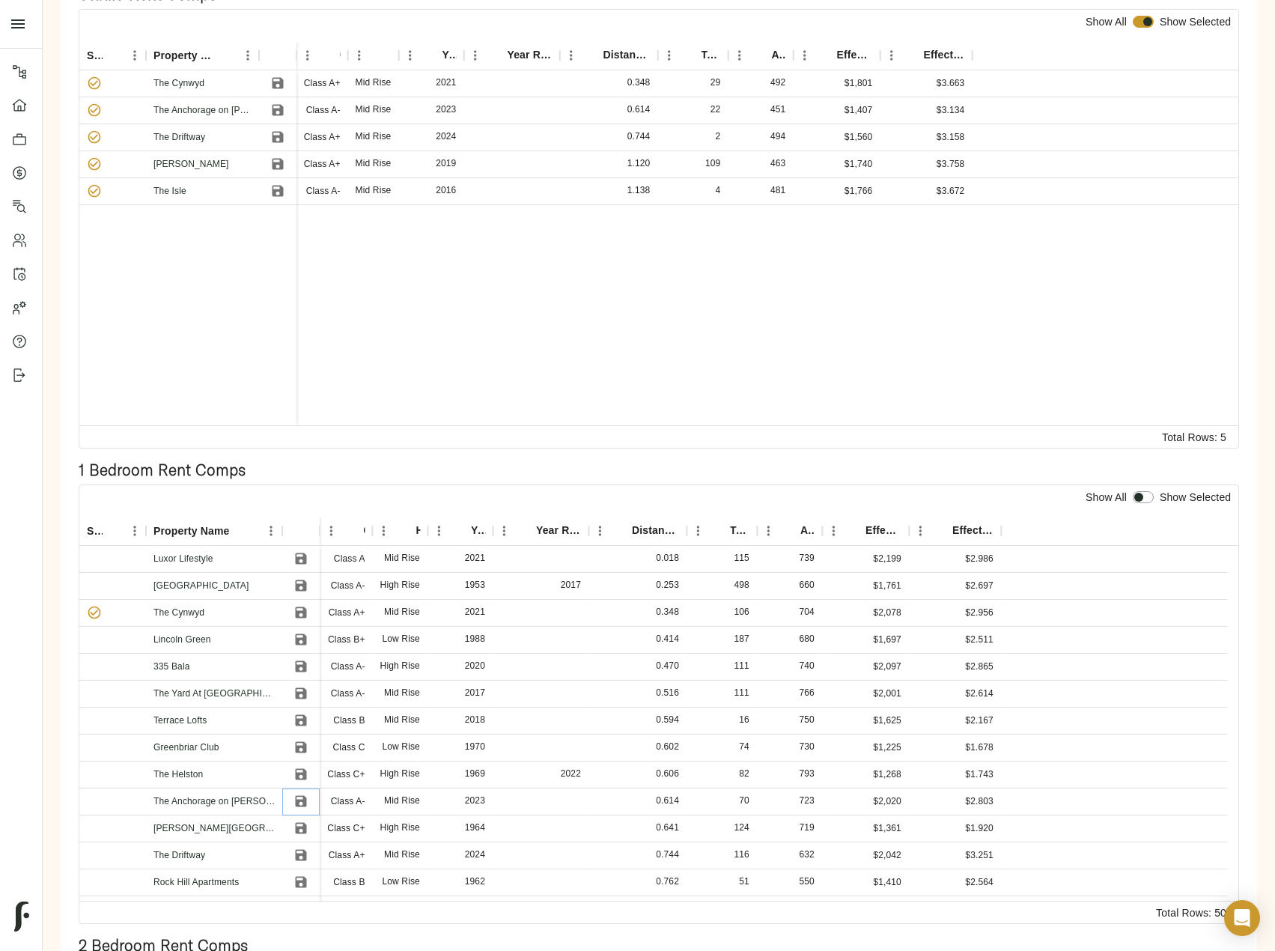
click at [297, 802] on icon "Save" at bounding box center [301, 801] width 11 height 11
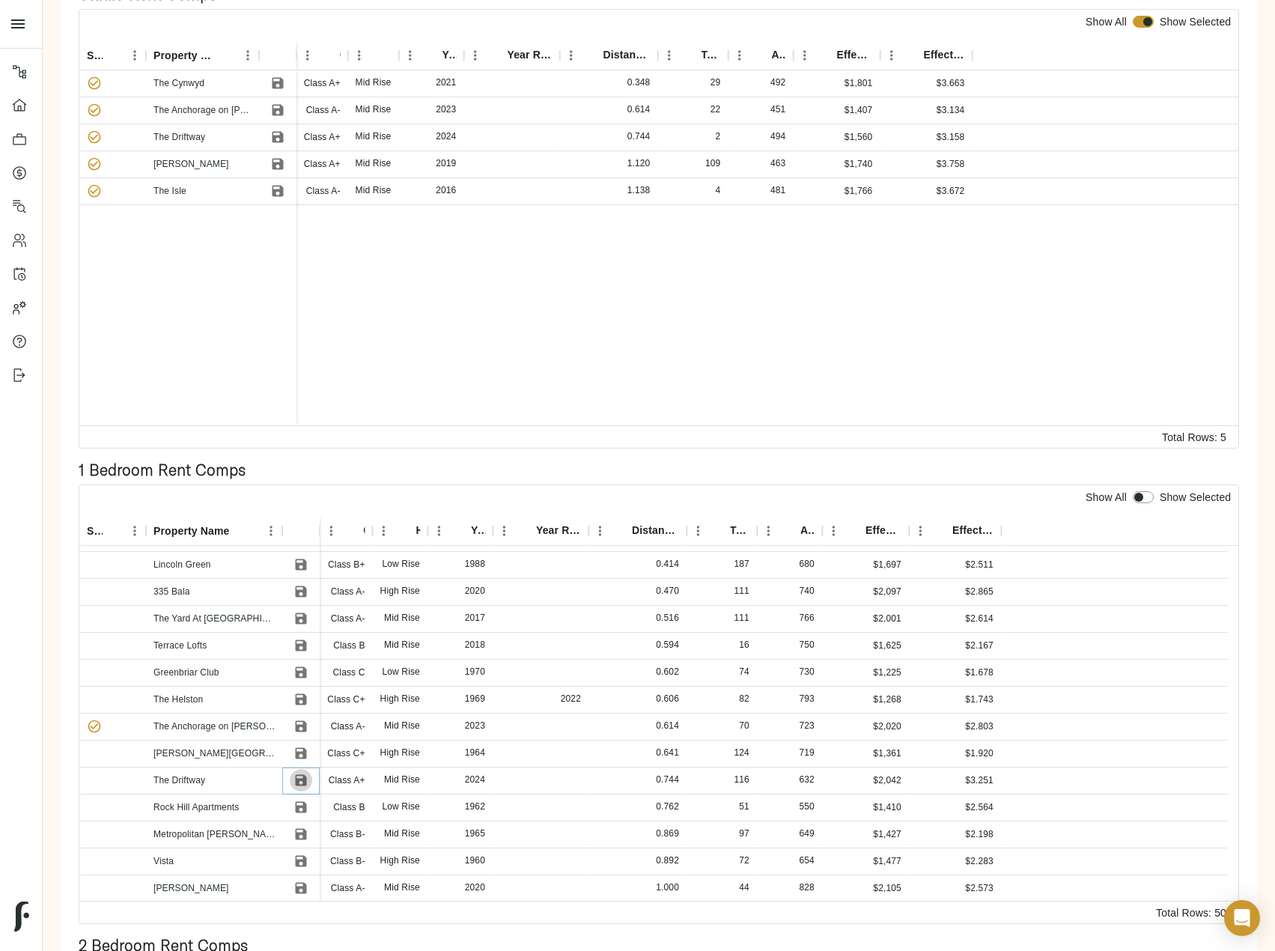
click at [306, 780] on icon "Save" at bounding box center [301, 780] width 11 height 11
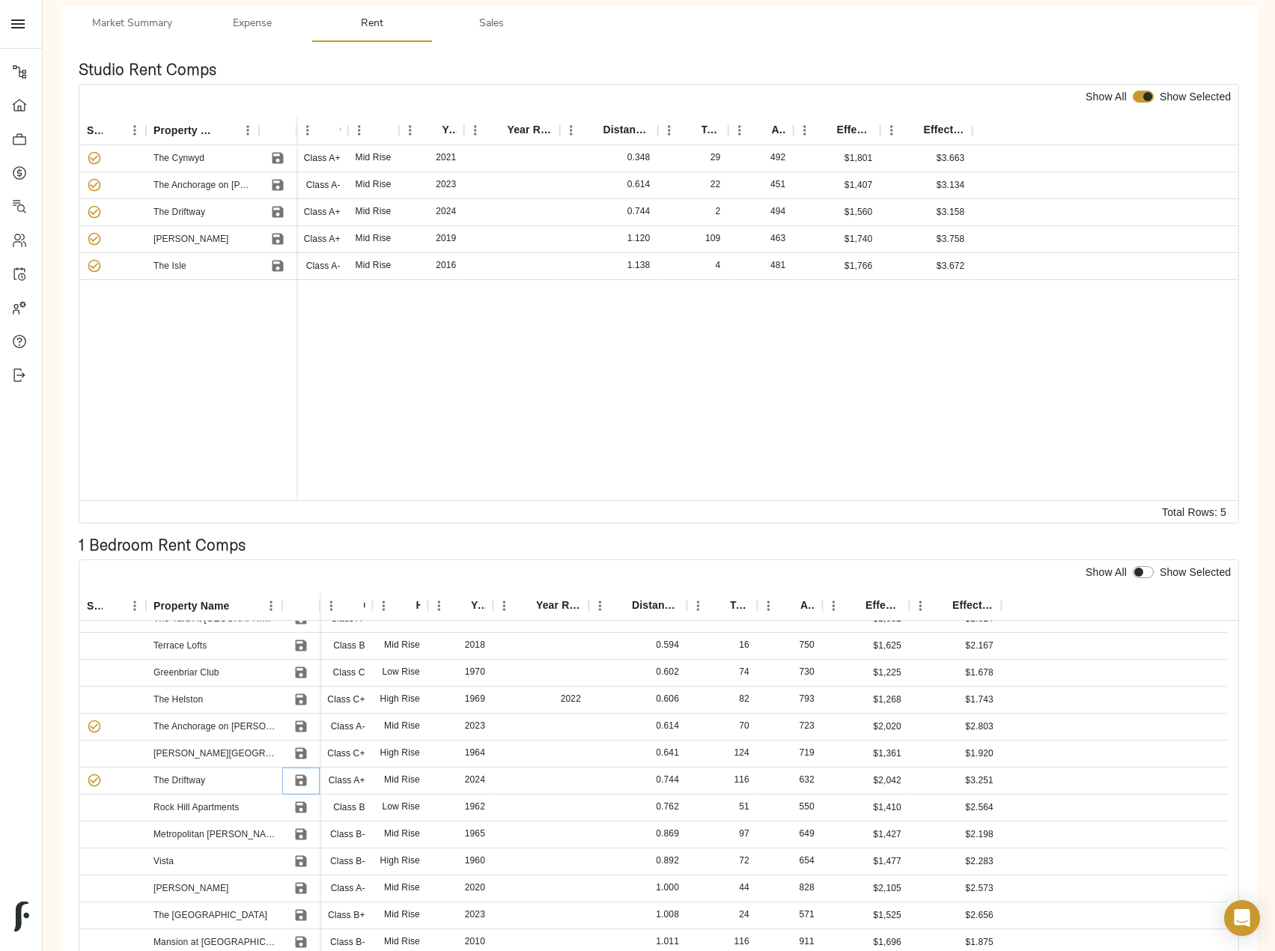
scroll to position [225, 0]
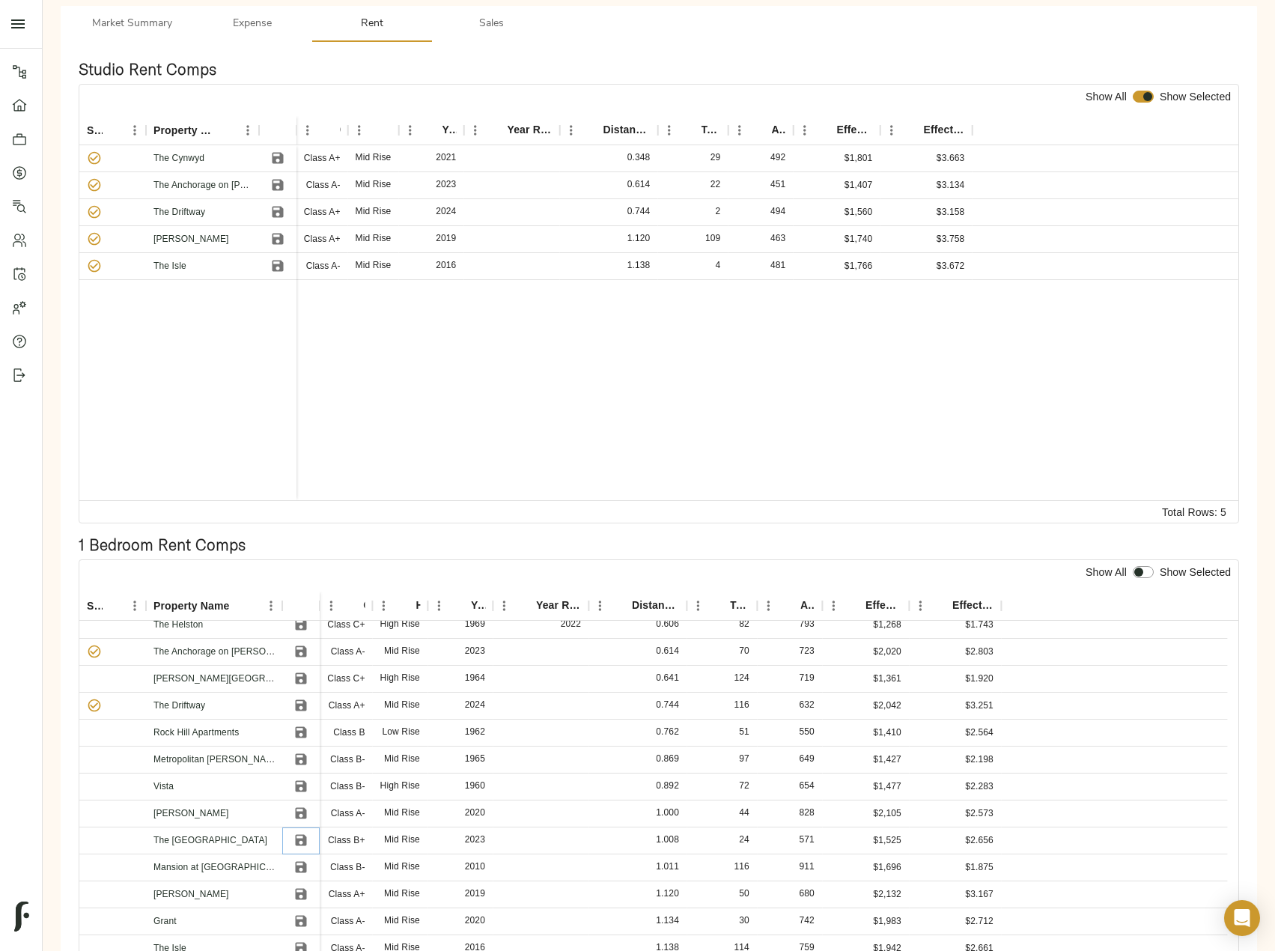
click at [306, 839] on icon "Save" at bounding box center [301, 840] width 11 height 11
click at [306, 839] on button "Save" at bounding box center [297, 840] width 22 height 22
click at [294, 887] on icon "Save" at bounding box center [297, 894] width 15 height 15
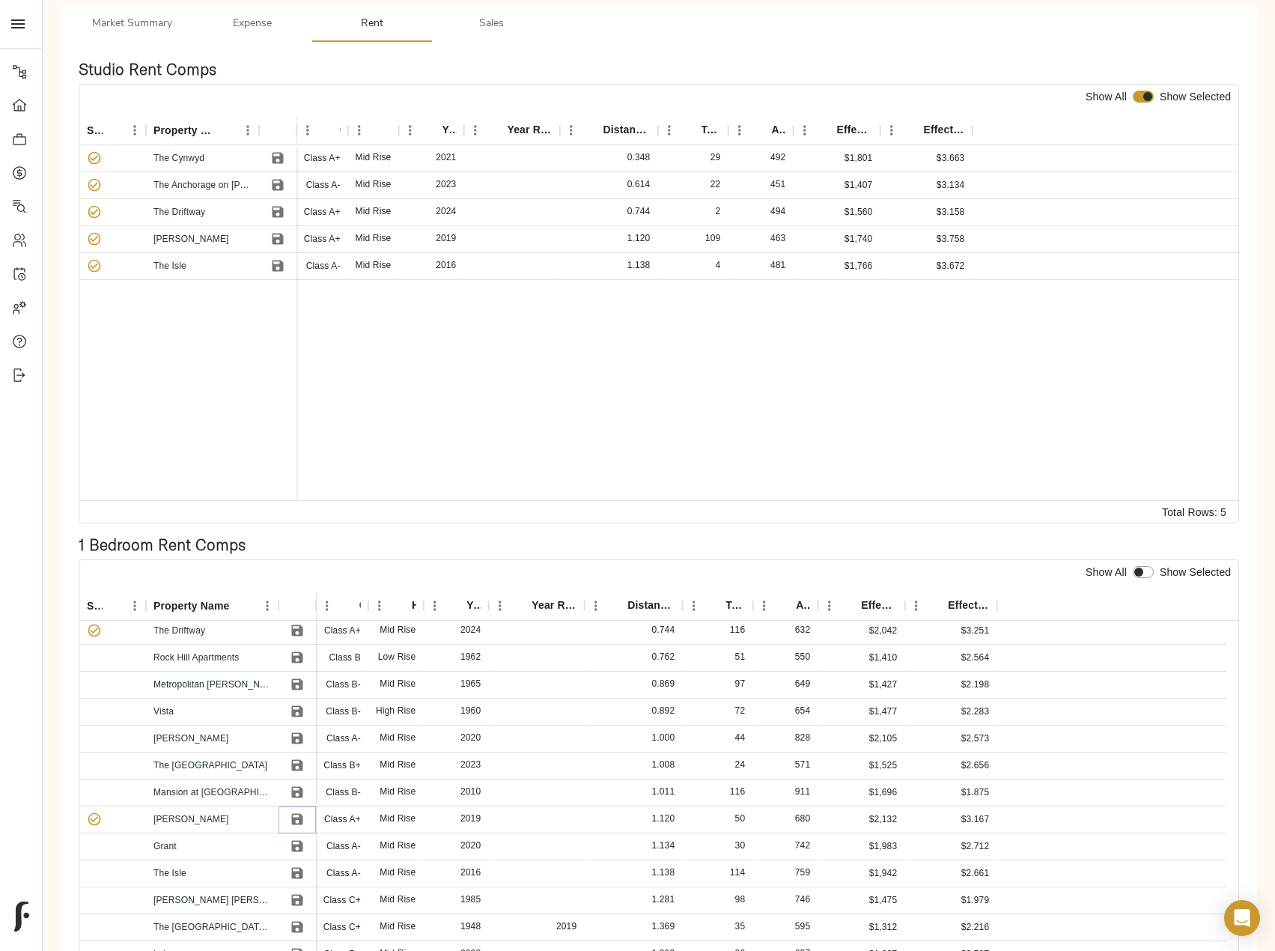
scroll to position [374, 0]
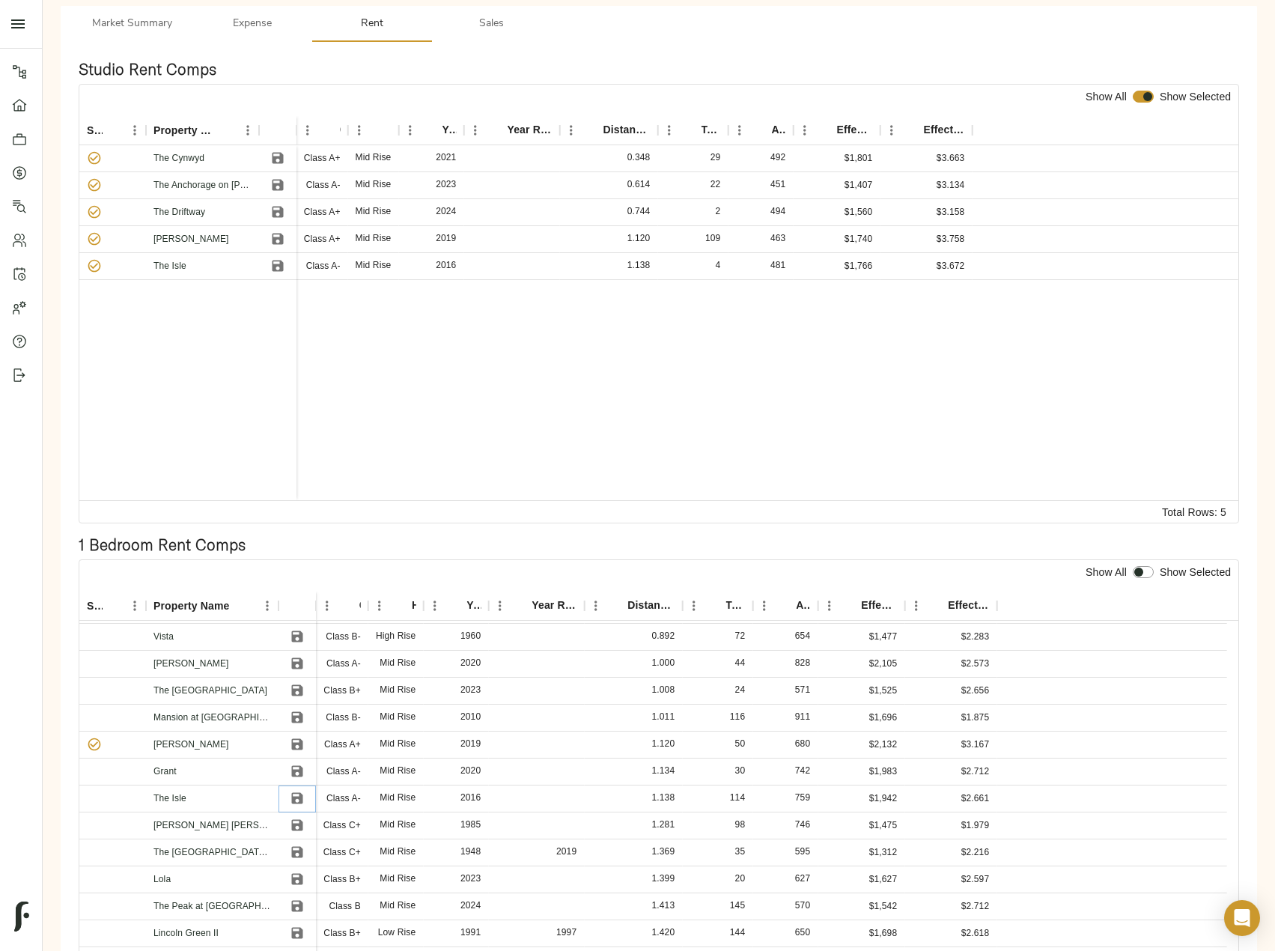
click at [299, 800] on icon "Save" at bounding box center [296, 798] width 11 height 11
click at [1140, 568] on input "checkbox" at bounding box center [1139, 572] width 36 height 12
checkbox input "true"
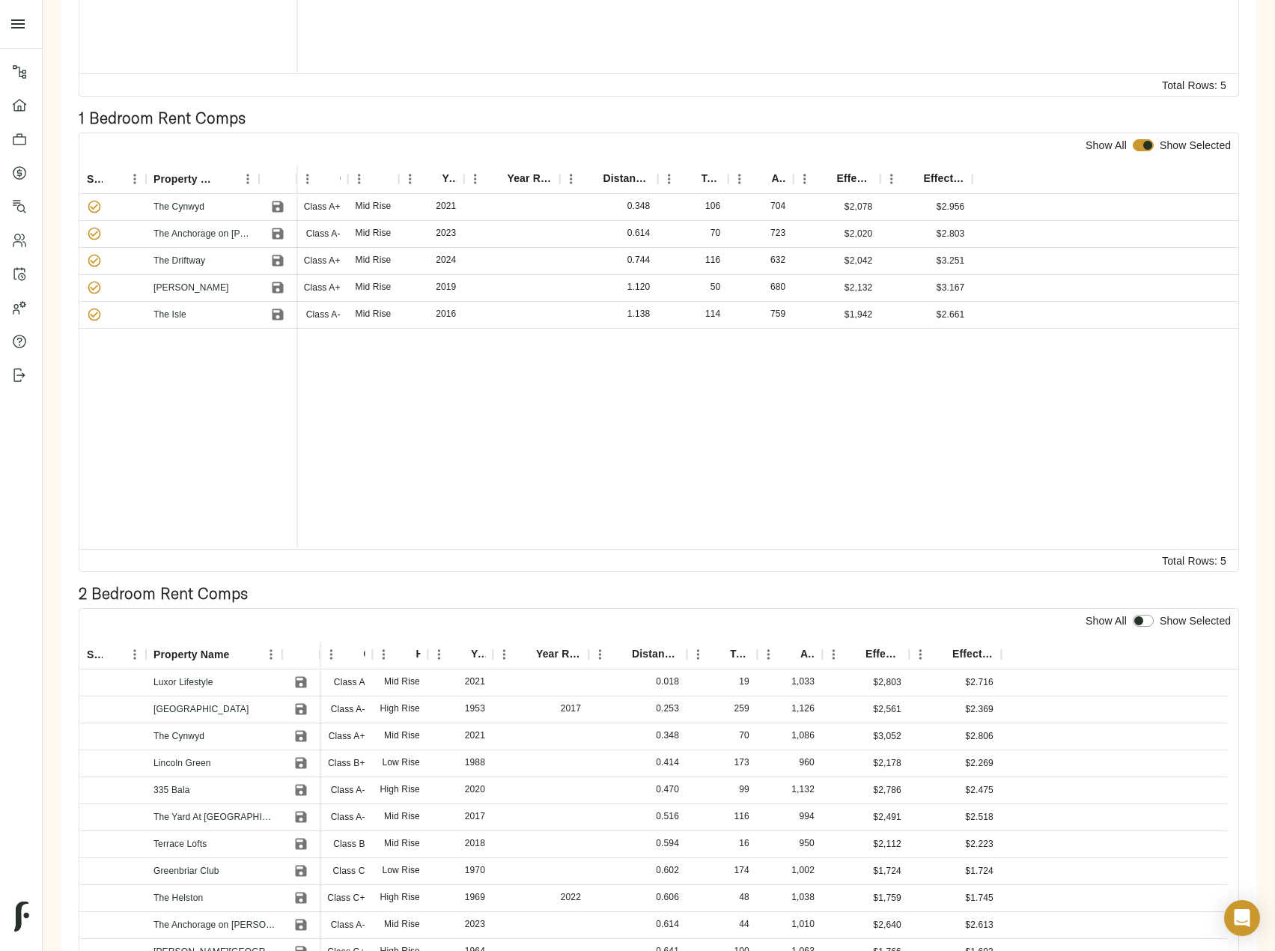
scroll to position [674, 0]
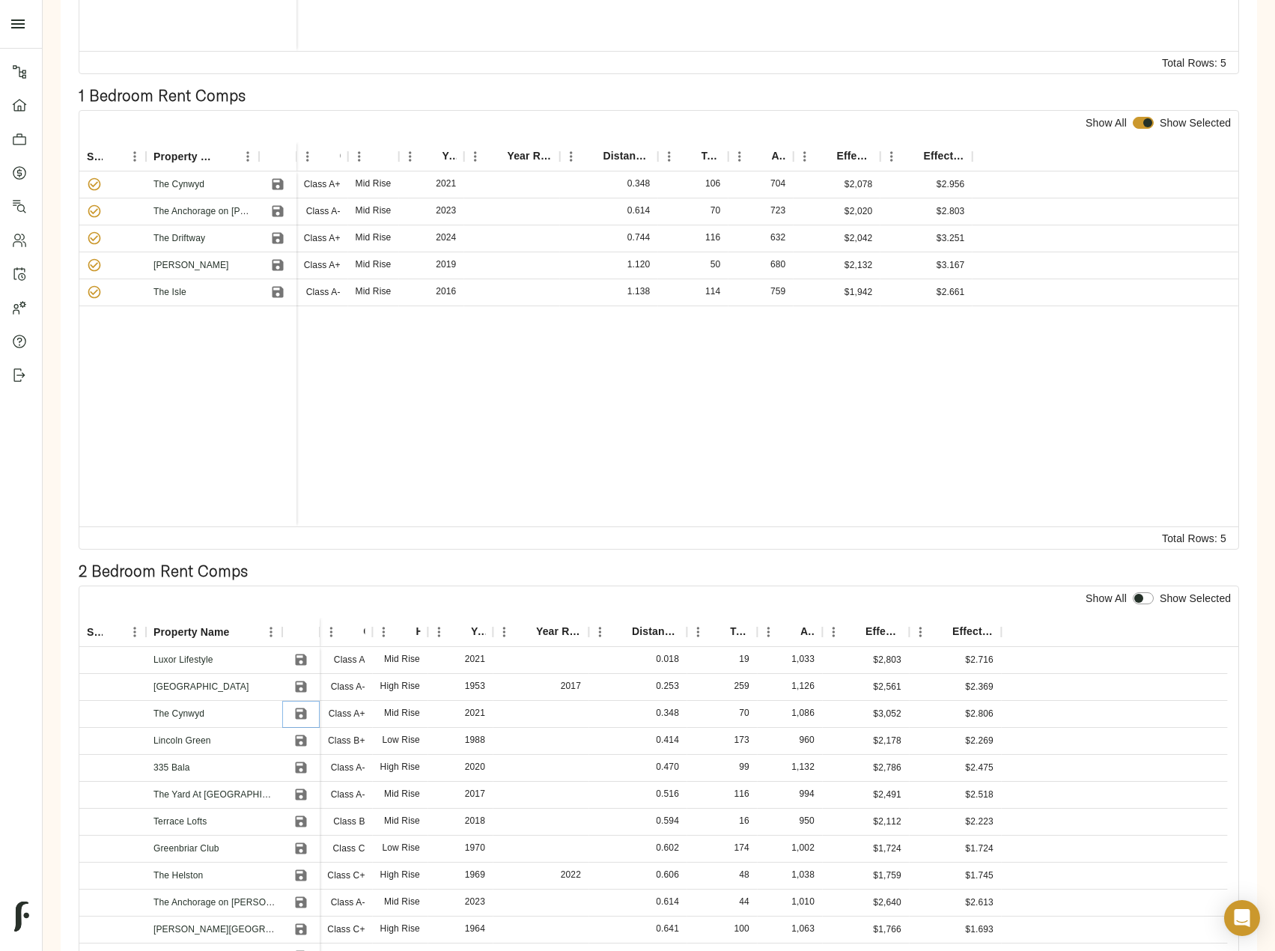
click at [298, 712] on icon "Save" at bounding box center [301, 713] width 11 height 11
click at [305, 904] on icon "Save" at bounding box center [301, 902] width 11 height 11
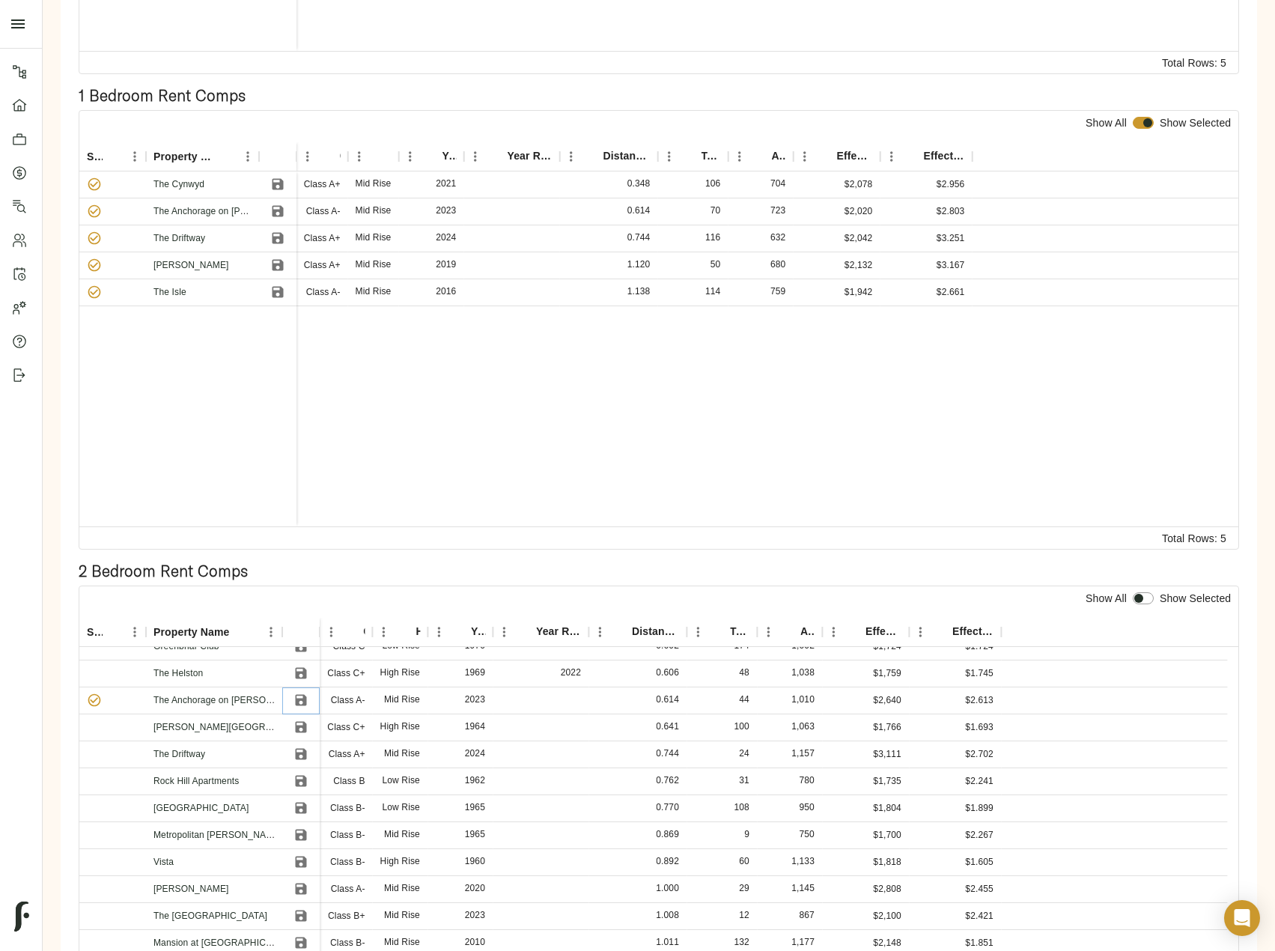
scroll to position [225, 0]
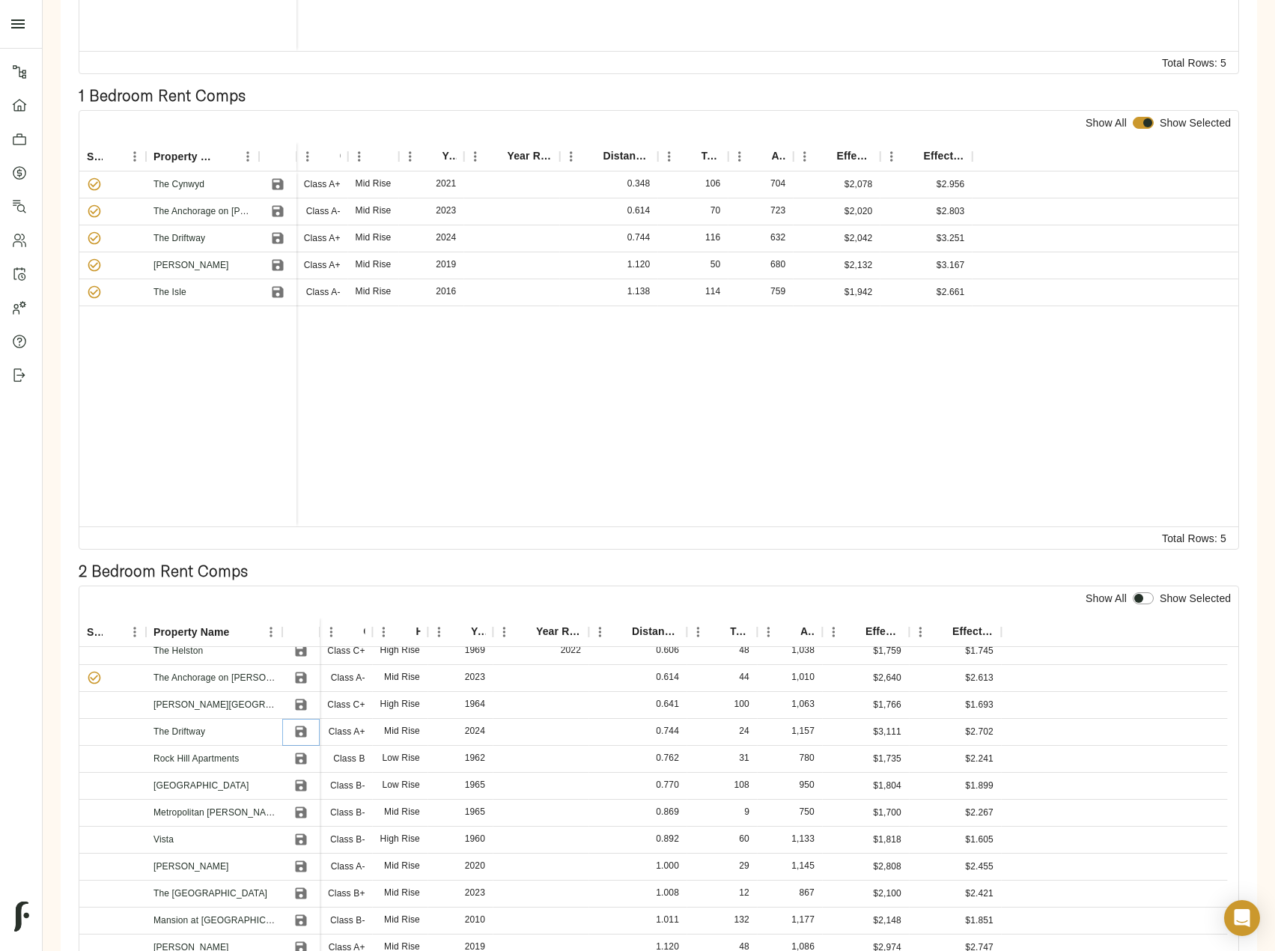
click at [303, 729] on icon "Save" at bounding box center [301, 731] width 11 height 11
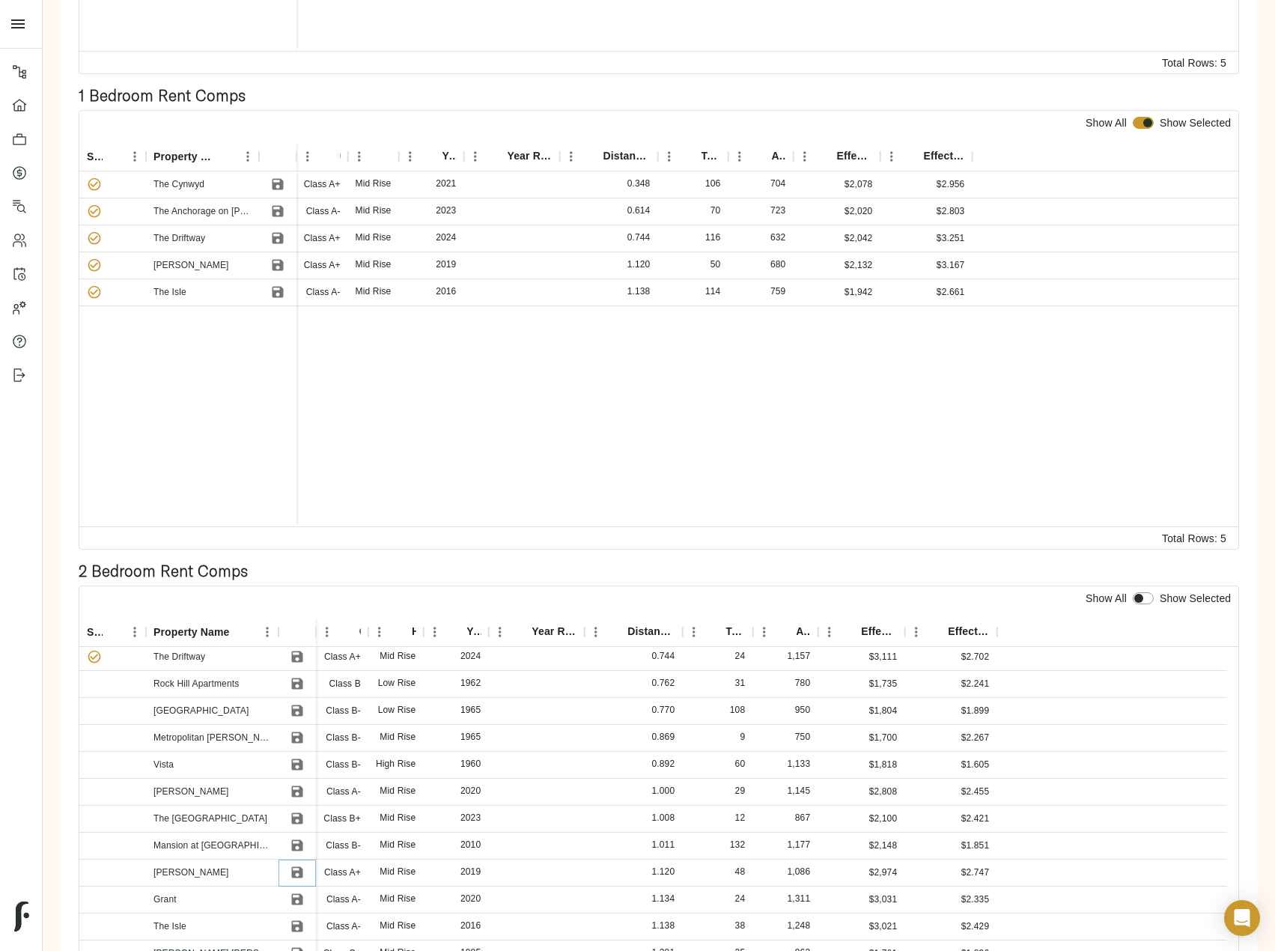
click at [299, 871] on icon "Save" at bounding box center [296, 872] width 11 height 11
click at [293, 920] on icon "Save" at bounding box center [297, 926] width 15 height 15
click at [1143, 597] on input "checkbox" at bounding box center [1139, 598] width 36 height 12
checkbox input "true"
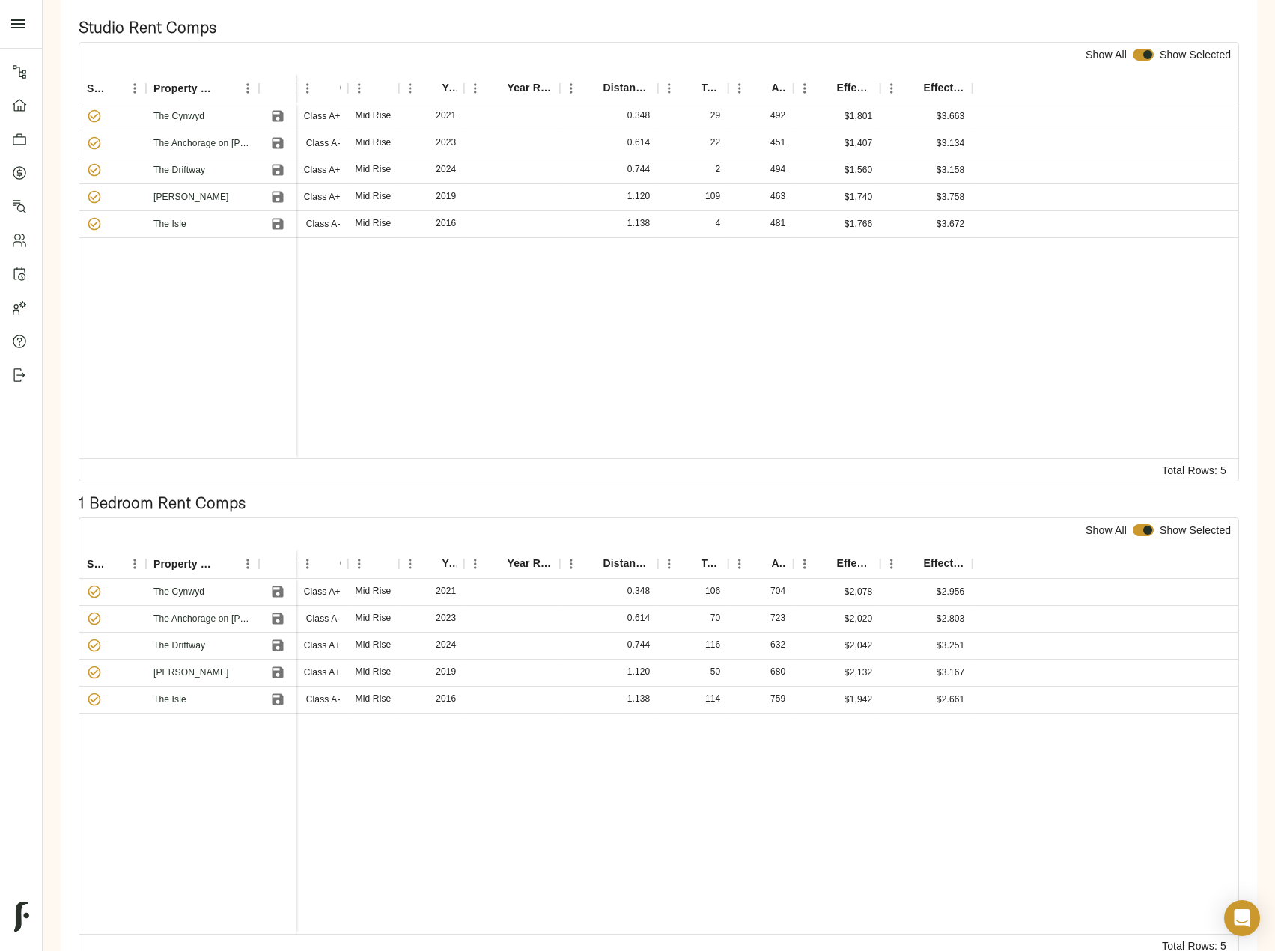
scroll to position [0, 0]
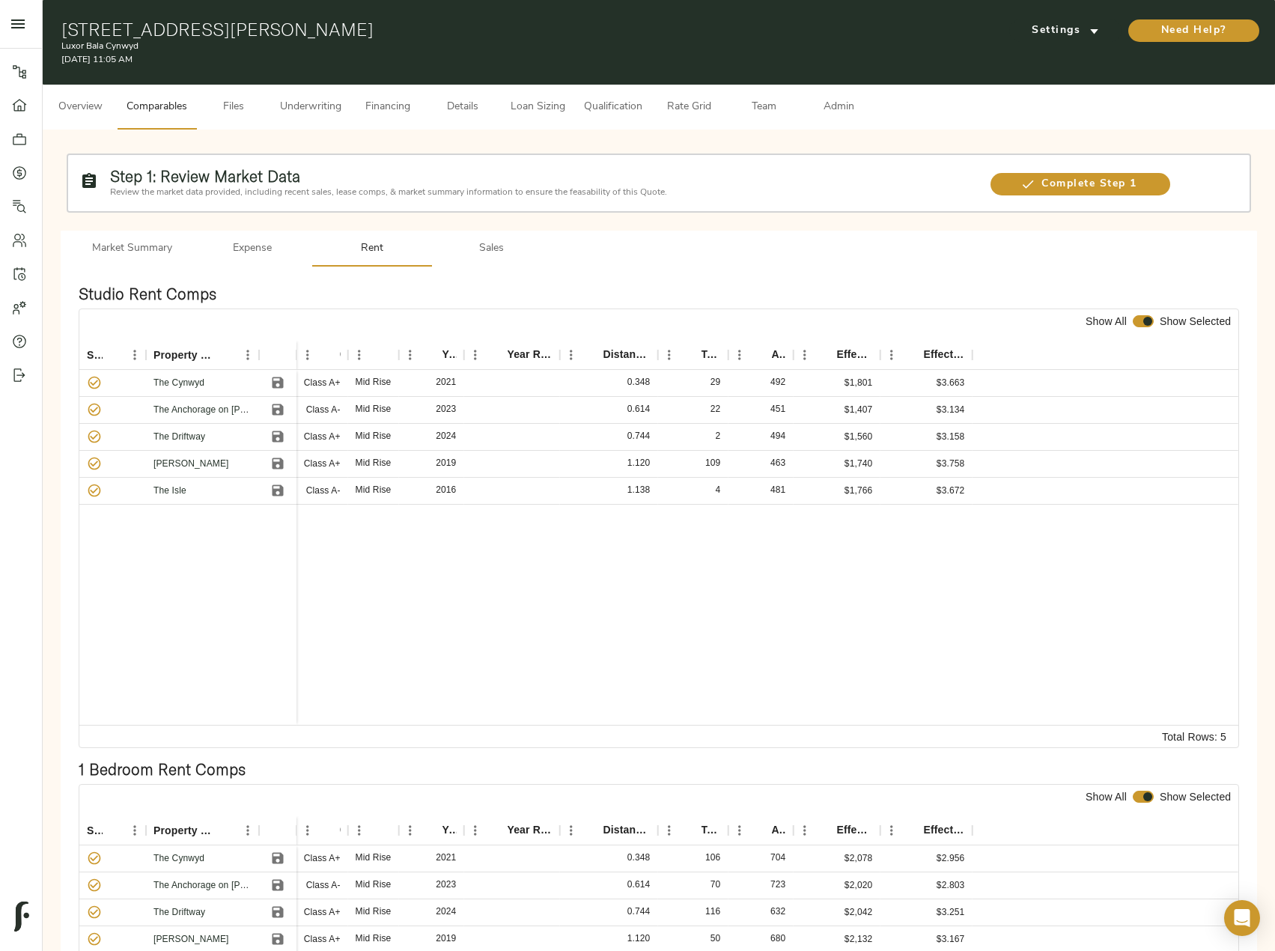
click at [485, 242] on span "Sales" at bounding box center [492, 249] width 102 height 19
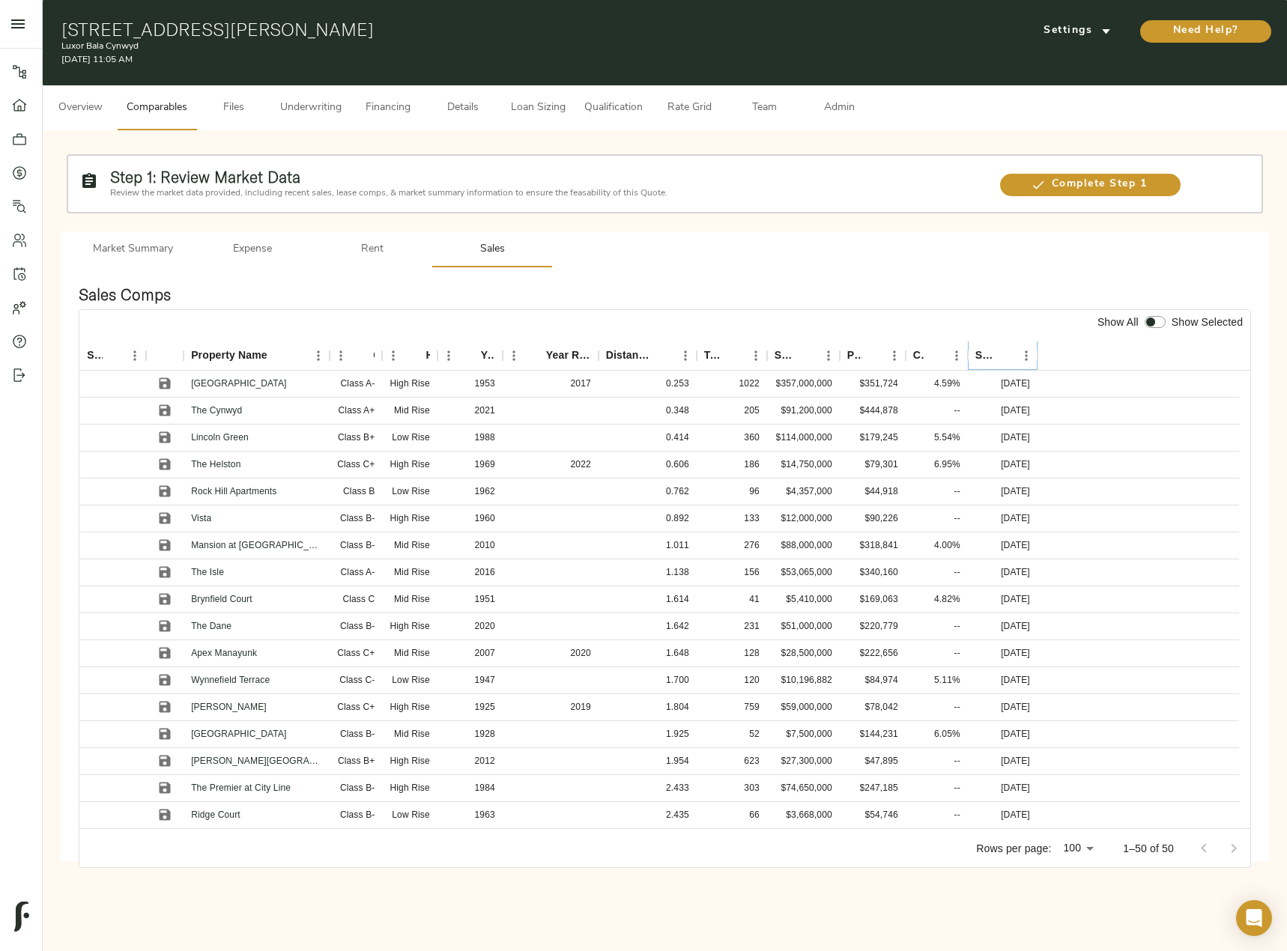
click at [1009, 352] on icon "Sort" at bounding box center [1003, 355] width 13 height 13
click at [1007, 355] on icon "Sort" at bounding box center [1004, 355] width 9 height 9
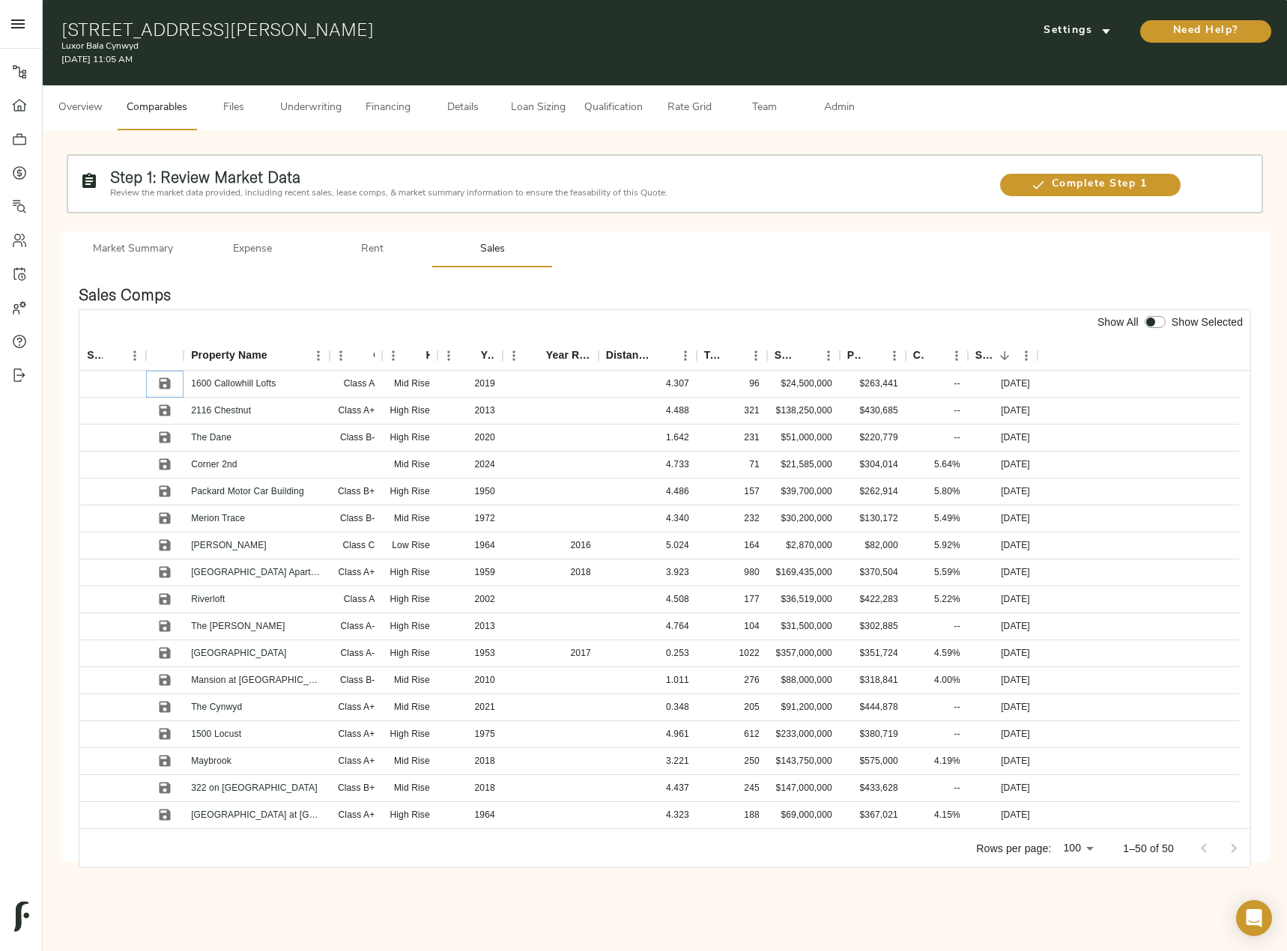
click at [163, 381] on icon "Save" at bounding box center [164, 383] width 15 height 15
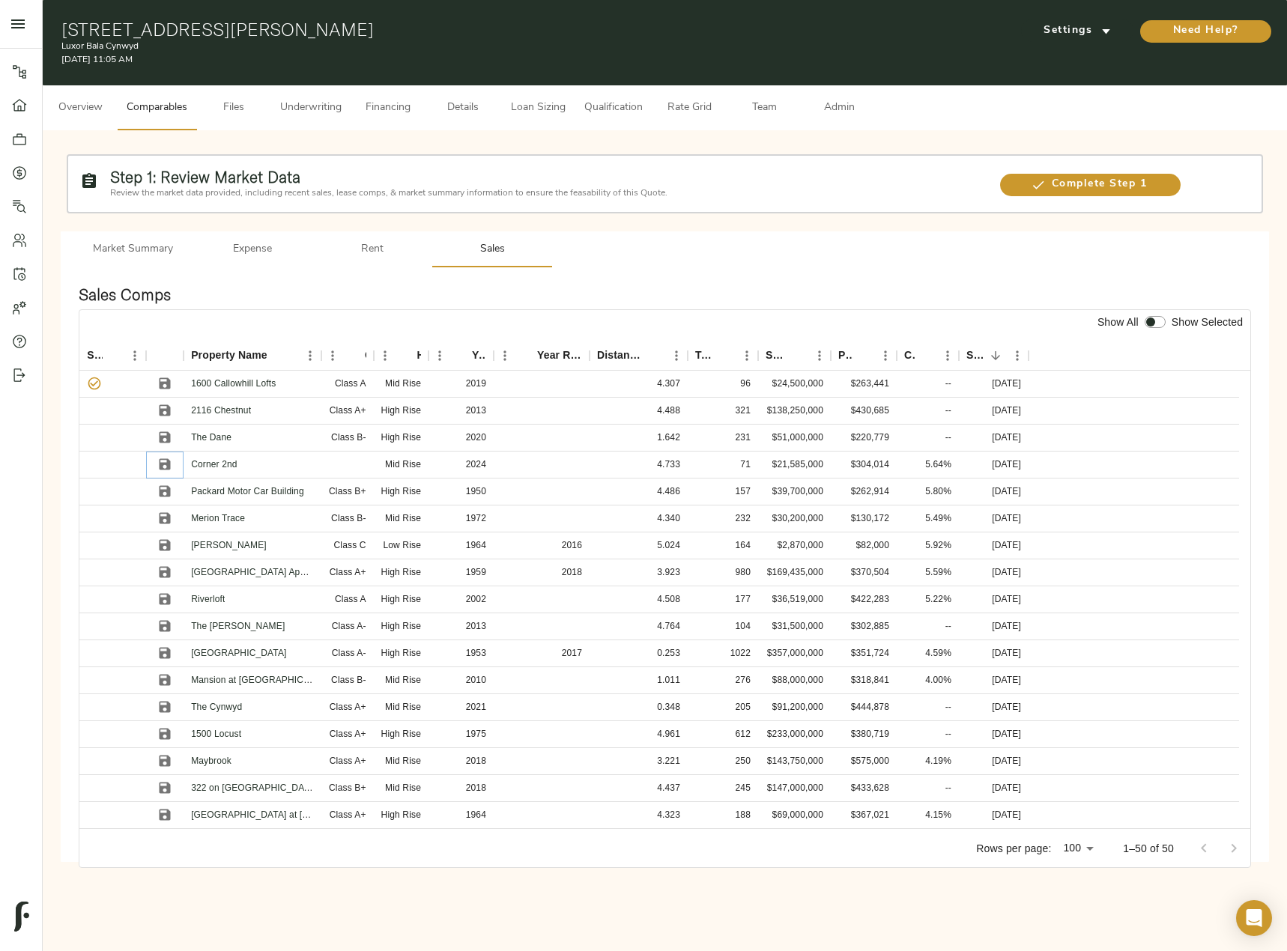
click at [171, 467] on icon "Save" at bounding box center [164, 464] width 15 height 15
click at [160, 410] on icon "Save" at bounding box center [165, 410] width 11 height 11
click at [162, 439] on icon "Save" at bounding box center [165, 437] width 11 height 11
click at [161, 674] on icon "Save" at bounding box center [164, 679] width 15 height 15
click at [1153, 325] on input "checkbox" at bounding box center [1150, 322] width 36 height 12
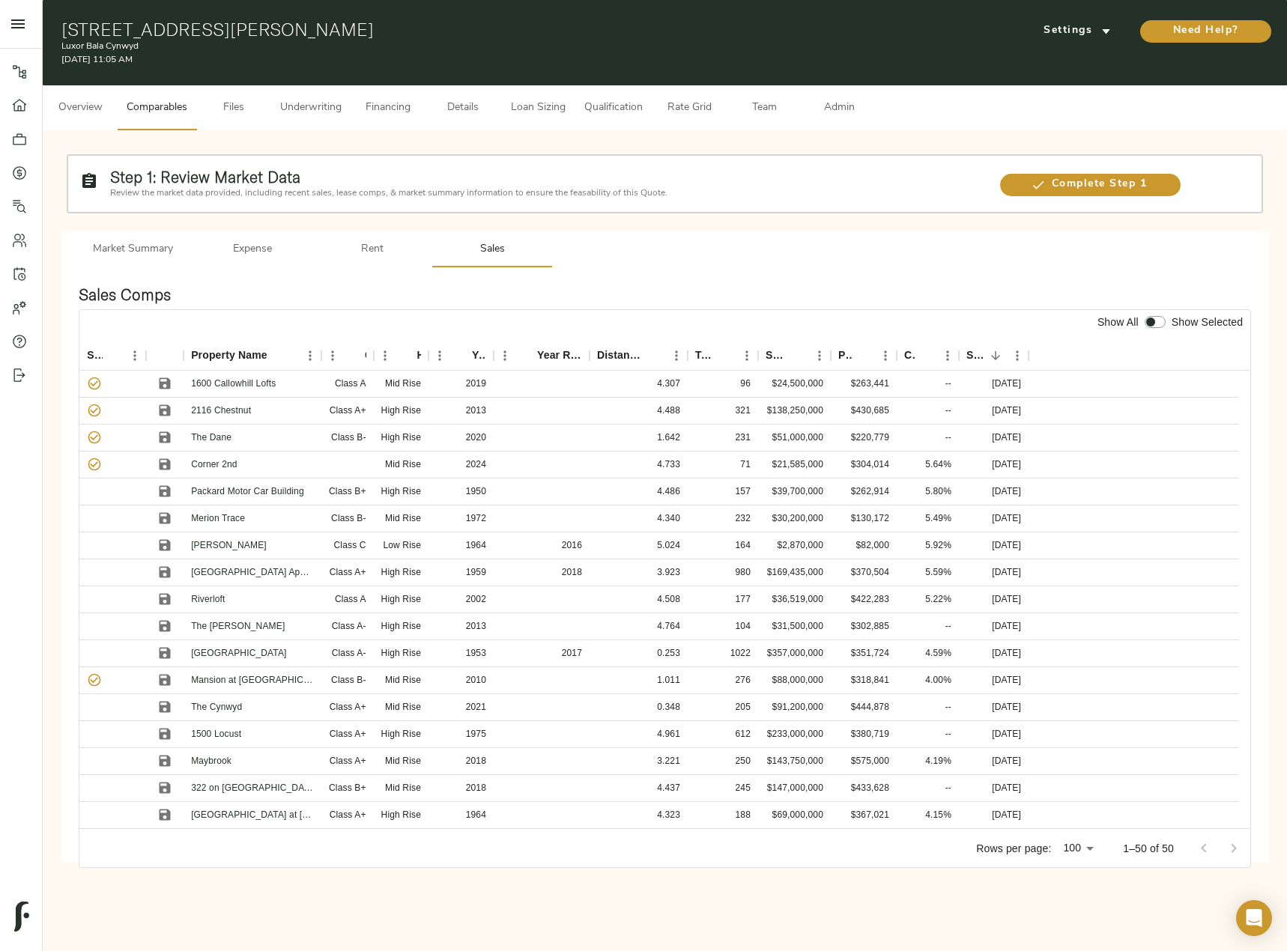
checkbox input "true"
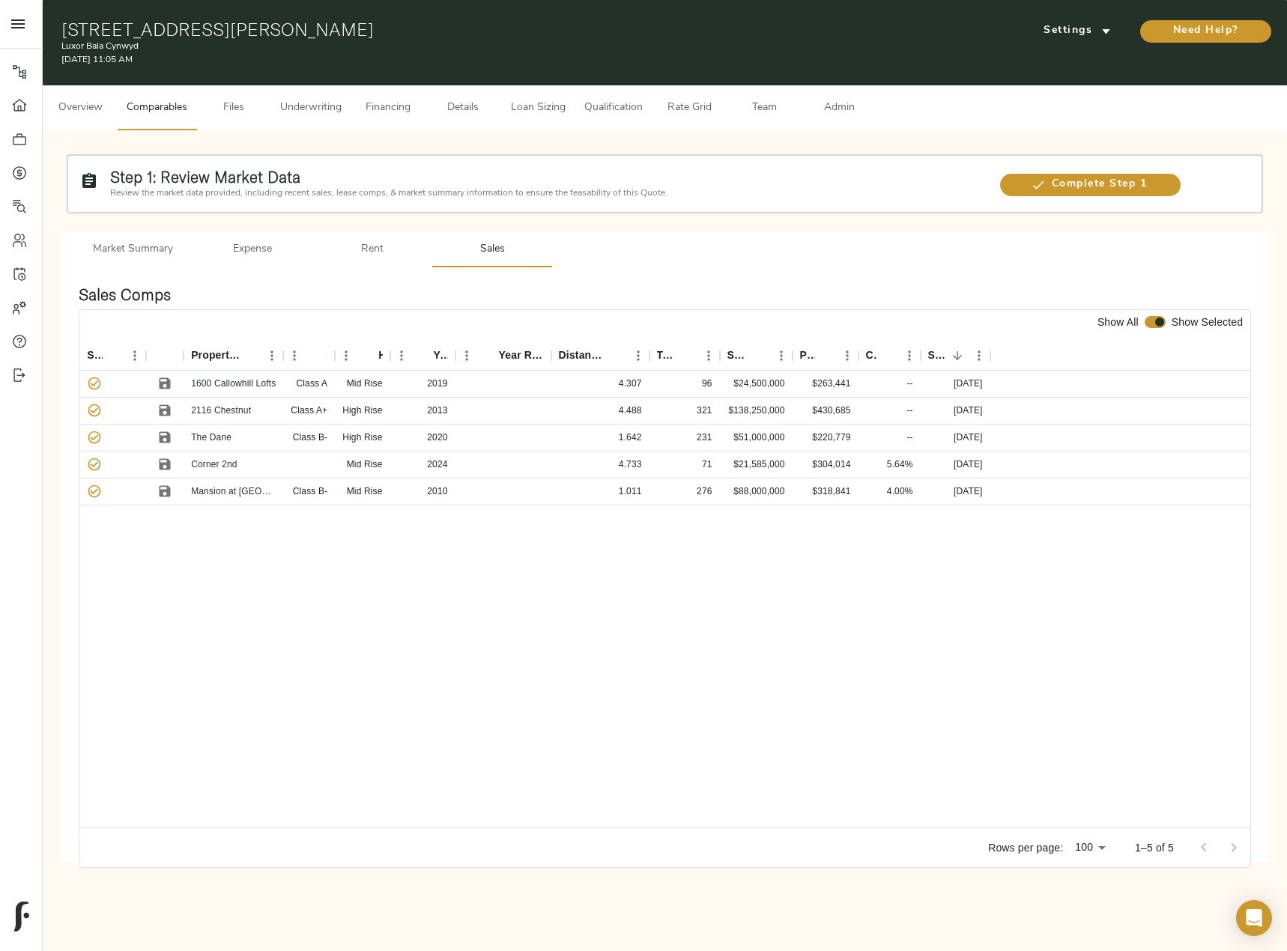
click at [826, 106] on span "Admin" at bounding box center [838, 108] width 57 height 19
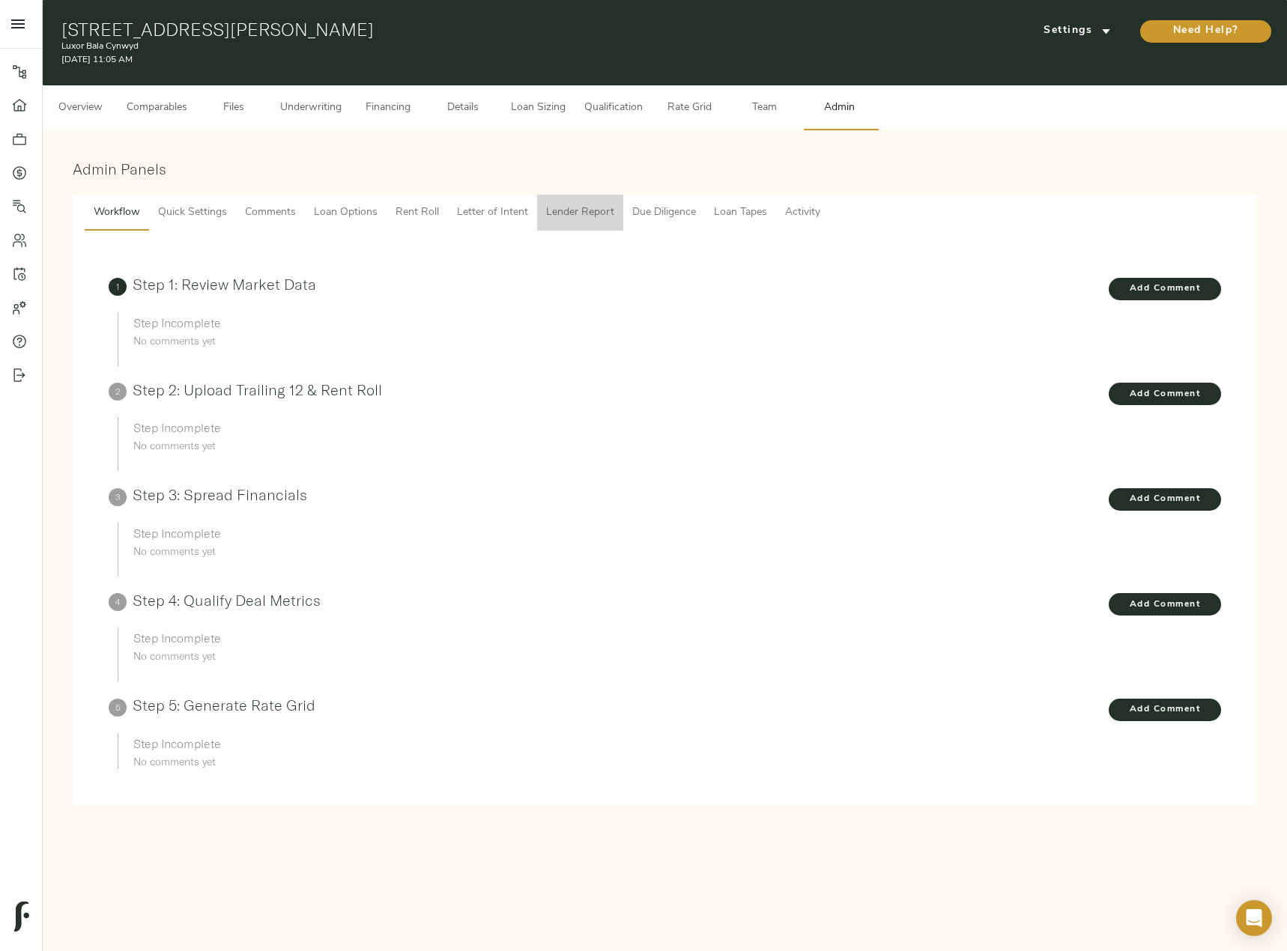
click at [574, 208] on span "Lender Report" at bounding box center [580, 213] width 68 height 19
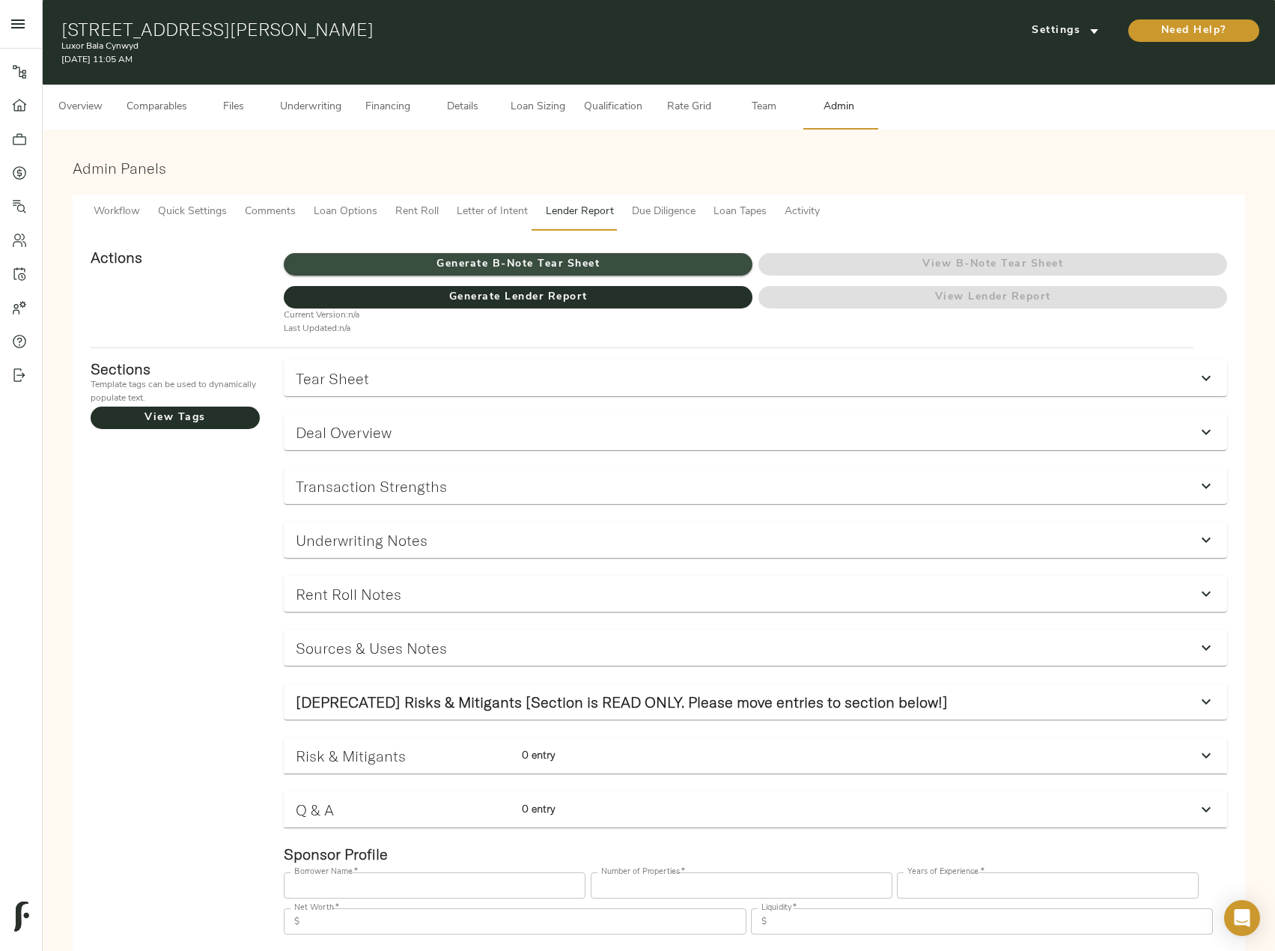
click at [574, 261] on span "Generate B-Note Tear Sheet" at bounding box center [518, 264] width 469 height 19
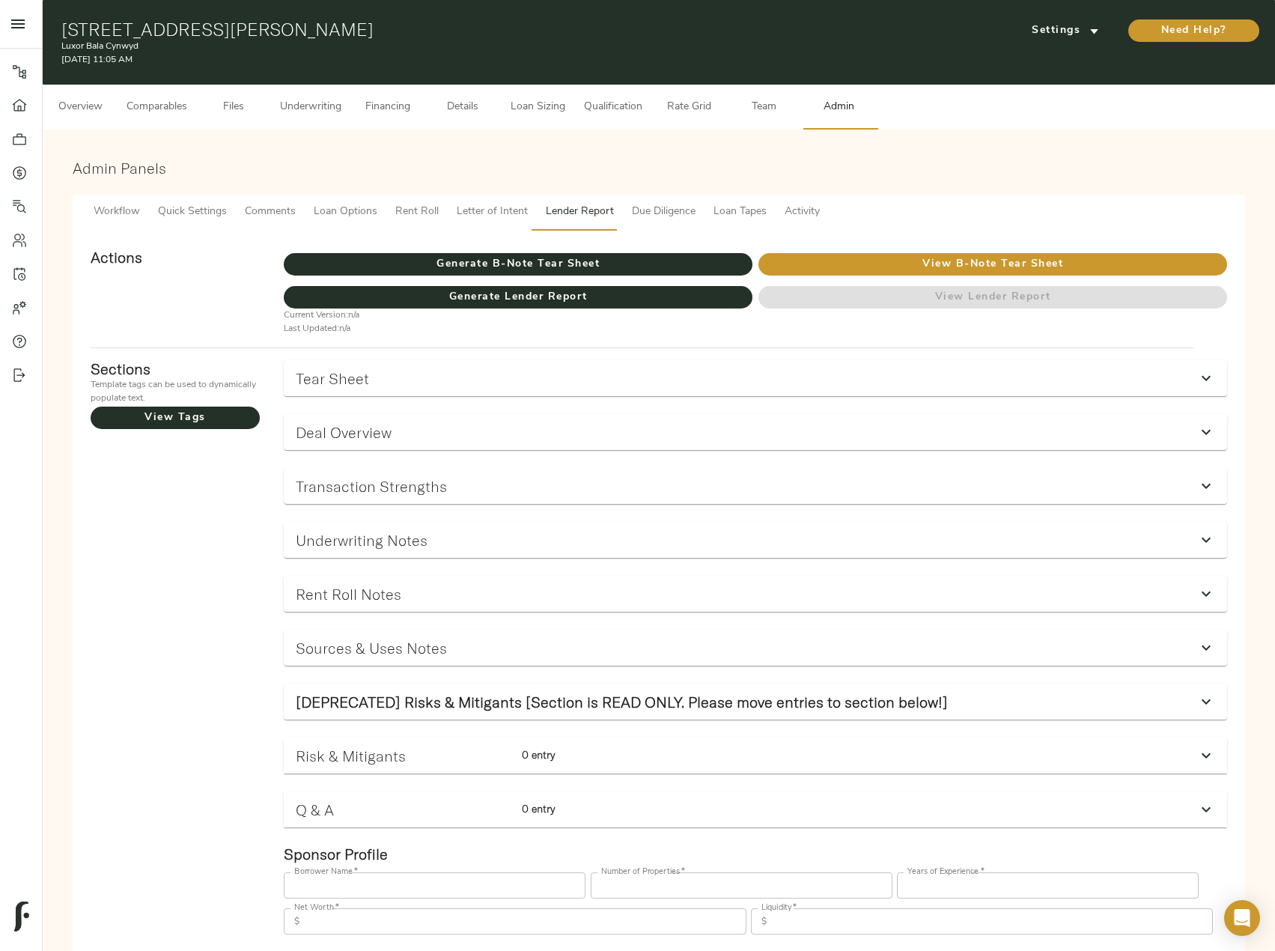
click at [312, 105] on span "Underwriting" at bounding box center [310, 107] width 61 height 19
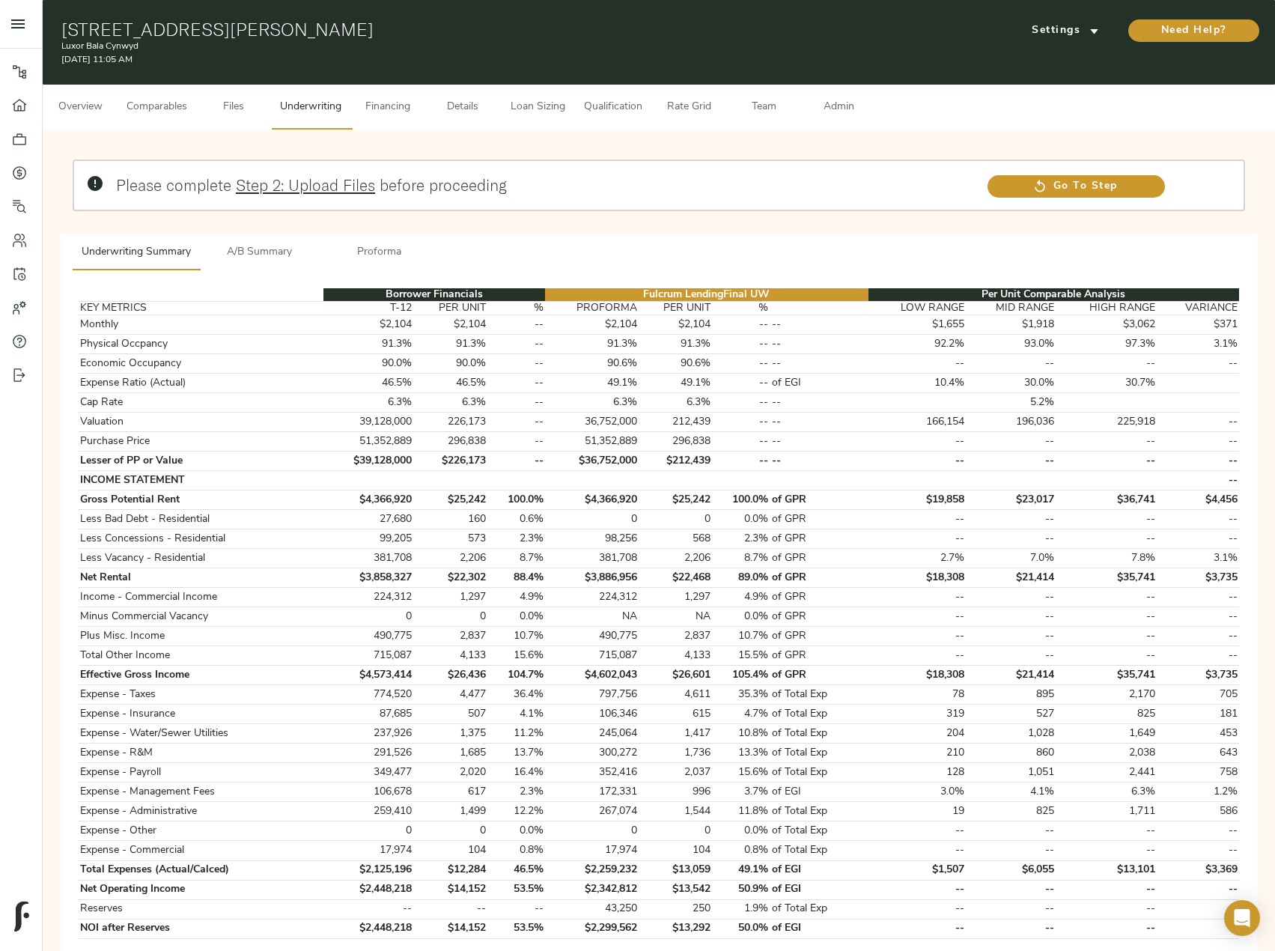
click at [371, 262] on button "Proforma" at bounding box center [380, 252] width 120 height 36
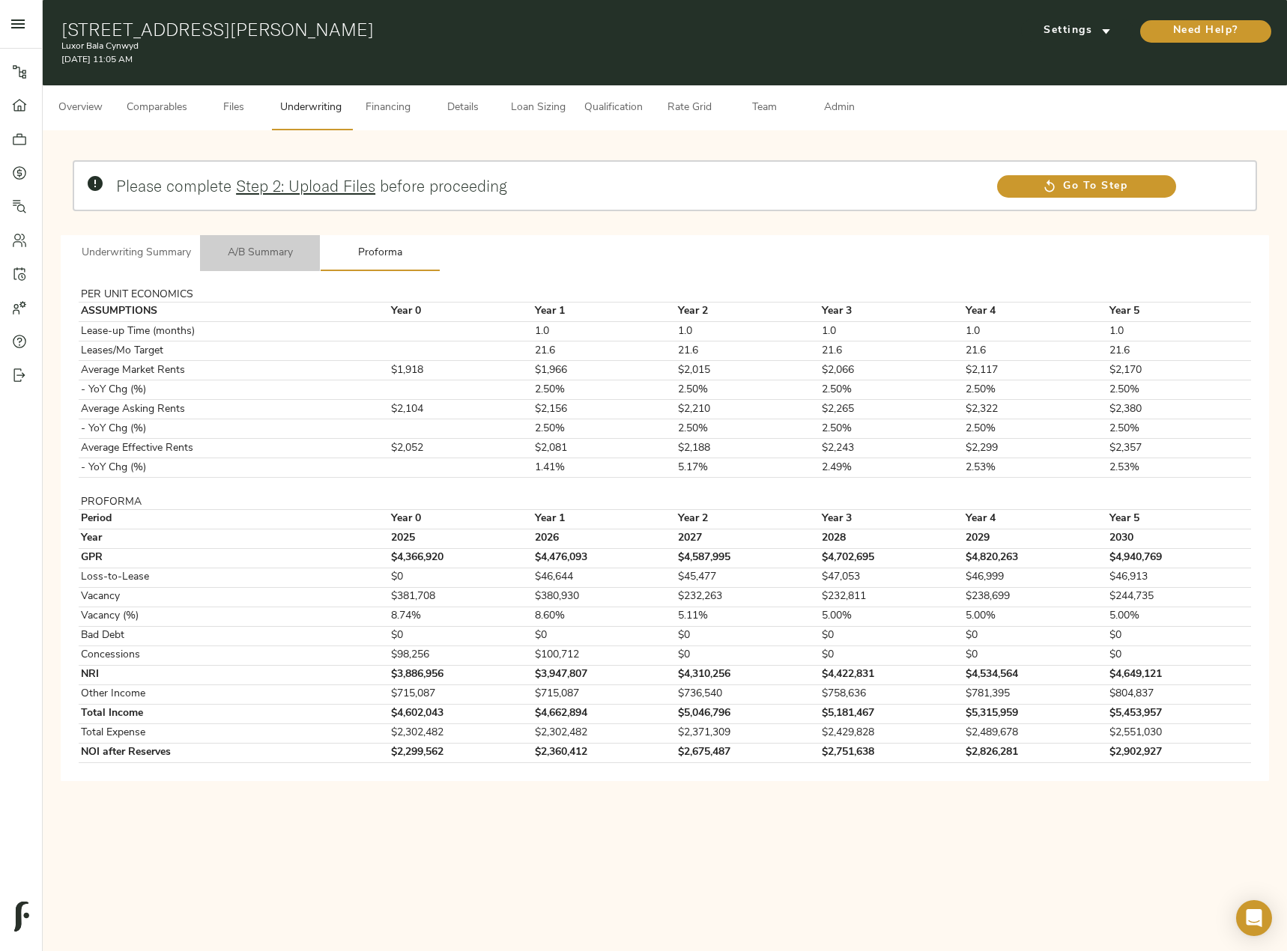
click at [262, 249] on span "A/B Summary" at bounding box center [260, 253] width 102 height 19
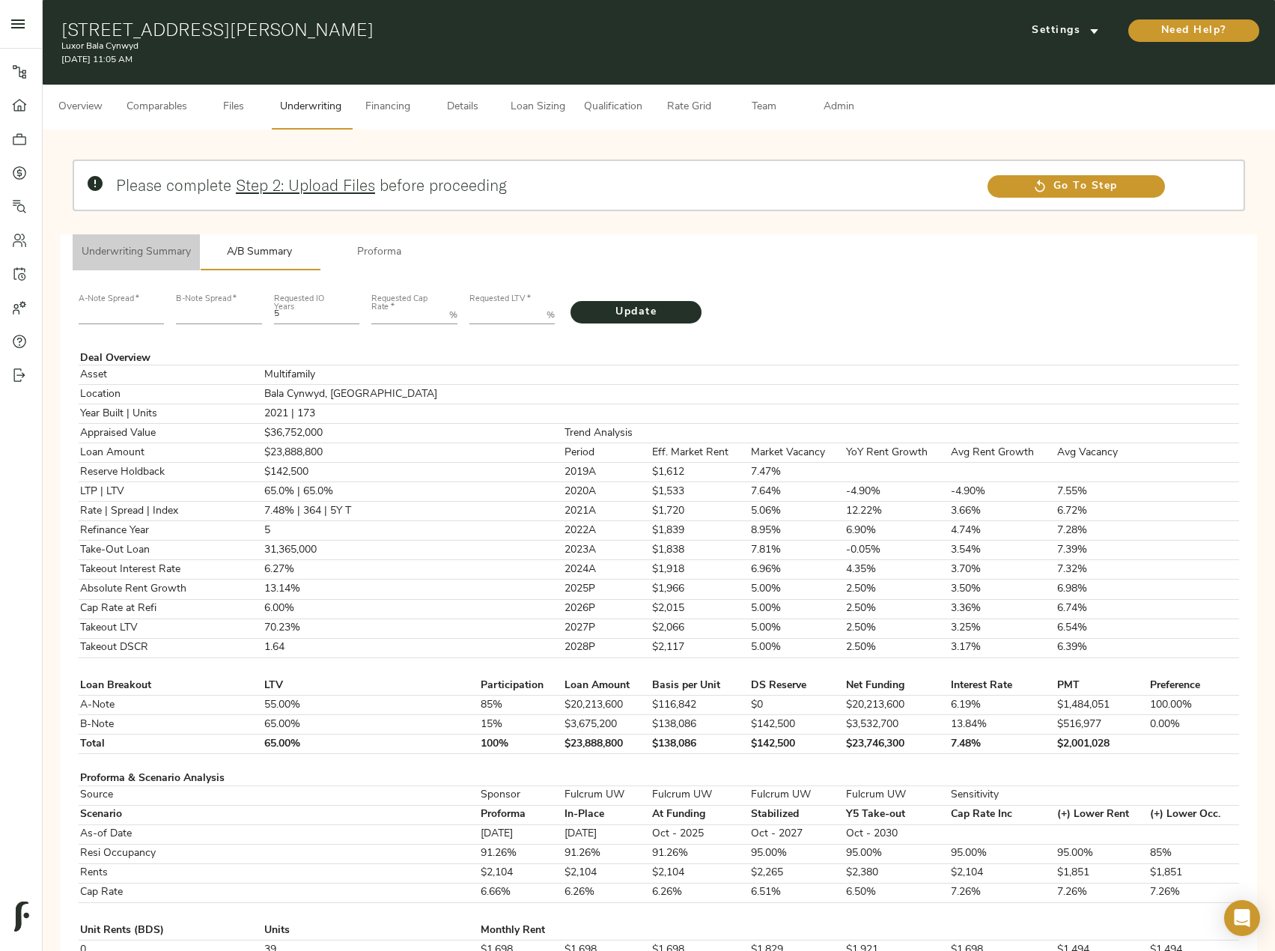
click at [150, 252] on span "Underwriting Summary" at bounding box center [136, 252] width 109 height 19
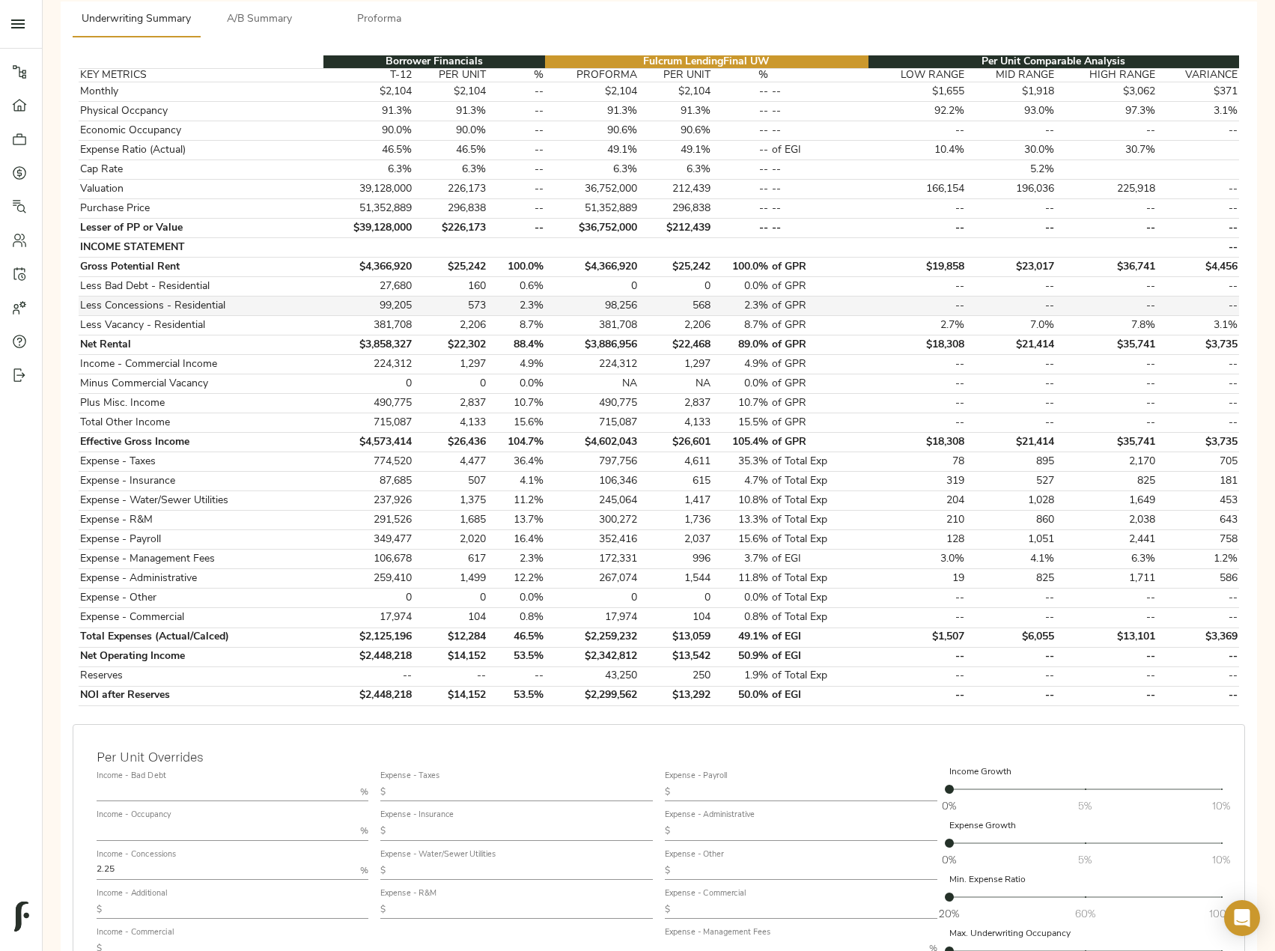
scroll to position [439, 0]
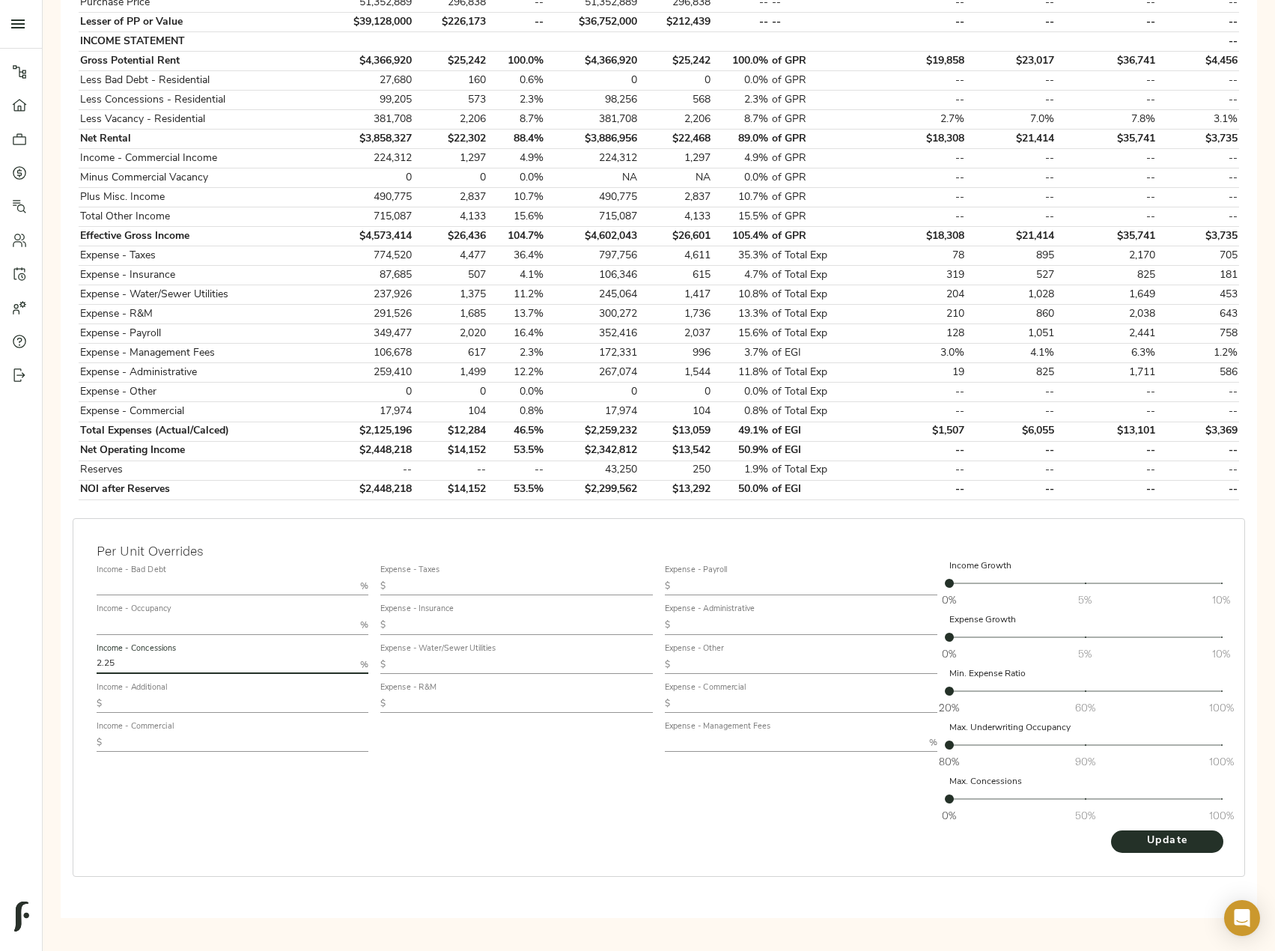
drag, startPoint x: 209, startPoint y: 664, endPoint x: -1, endPoint y: 655, distance: 209.9
click at [0, 655] on html "Luxor Bala Cynwyd - 9 Presidential Blvd, Bala Cynwyd, PA 19004 Pipeline Dashboa…" at bounding box center [637, 332] width 1275 height 1543
type input "0"
click at [198, 627] on input "text" at bounding box center [226, 625] width 258 height 18
type input "95"
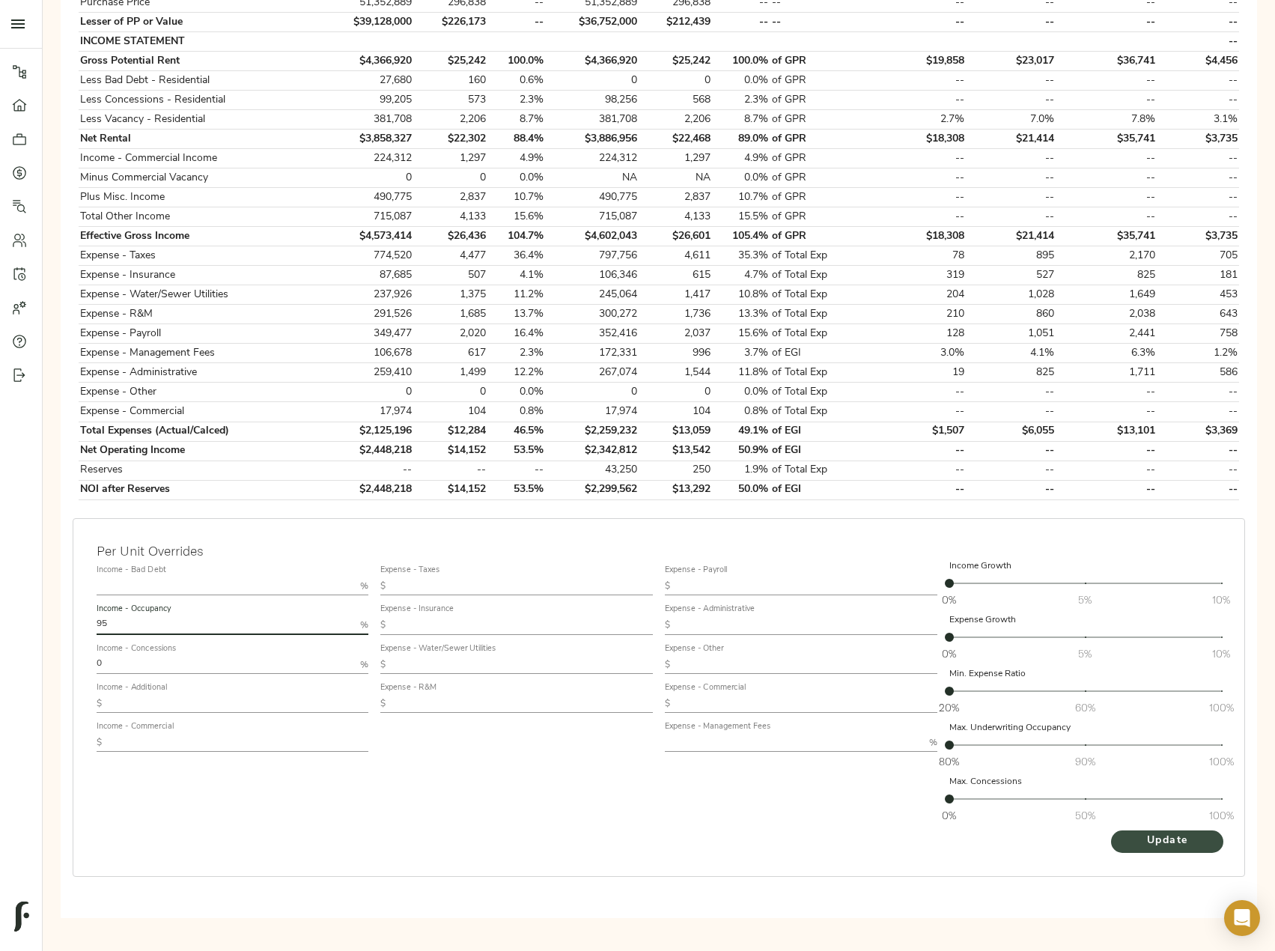
click at [1199, 842] on span "Update" at bounding box center [1167, 841] width 82 height 19
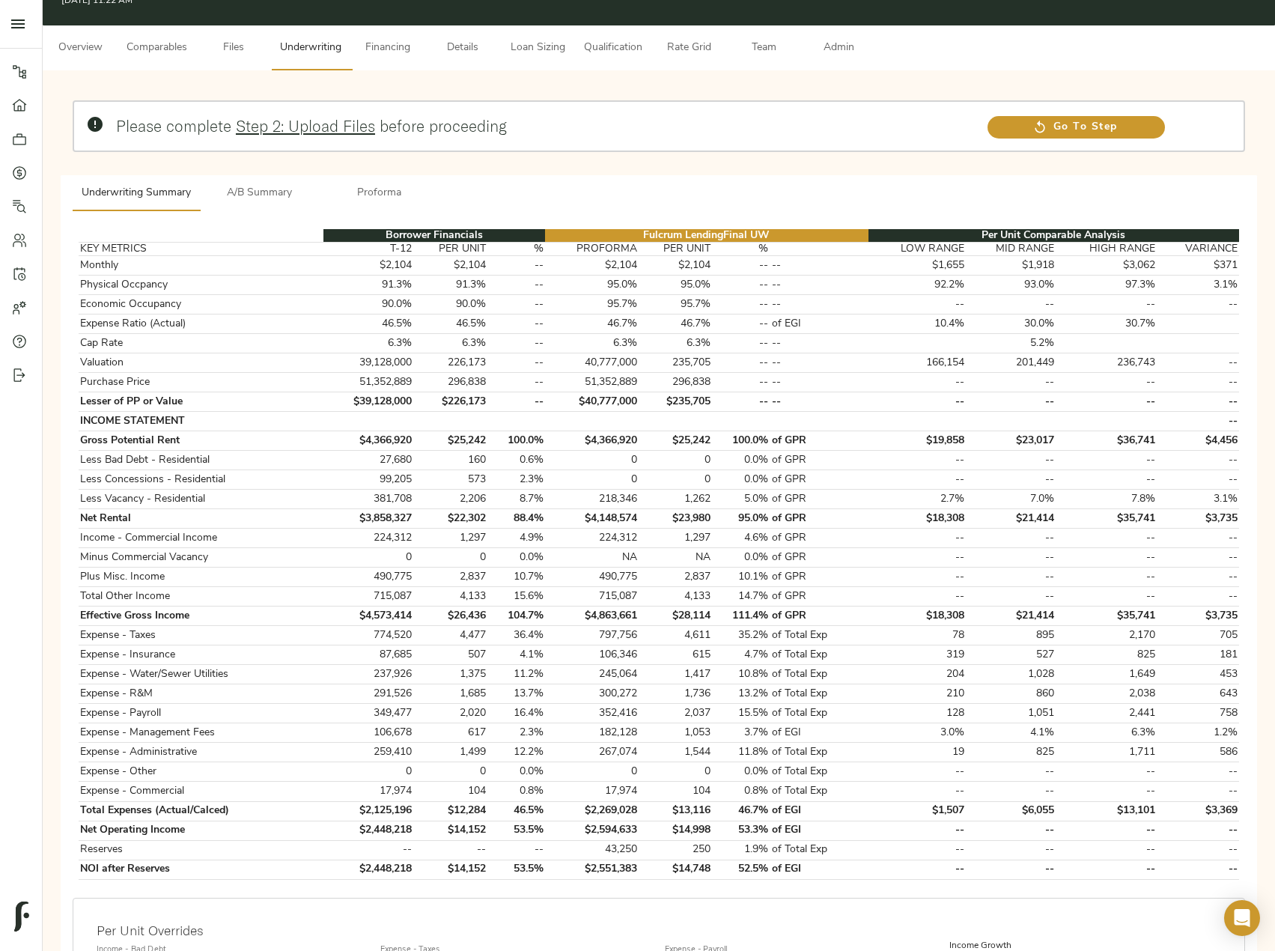
scroll to position [150, 0]
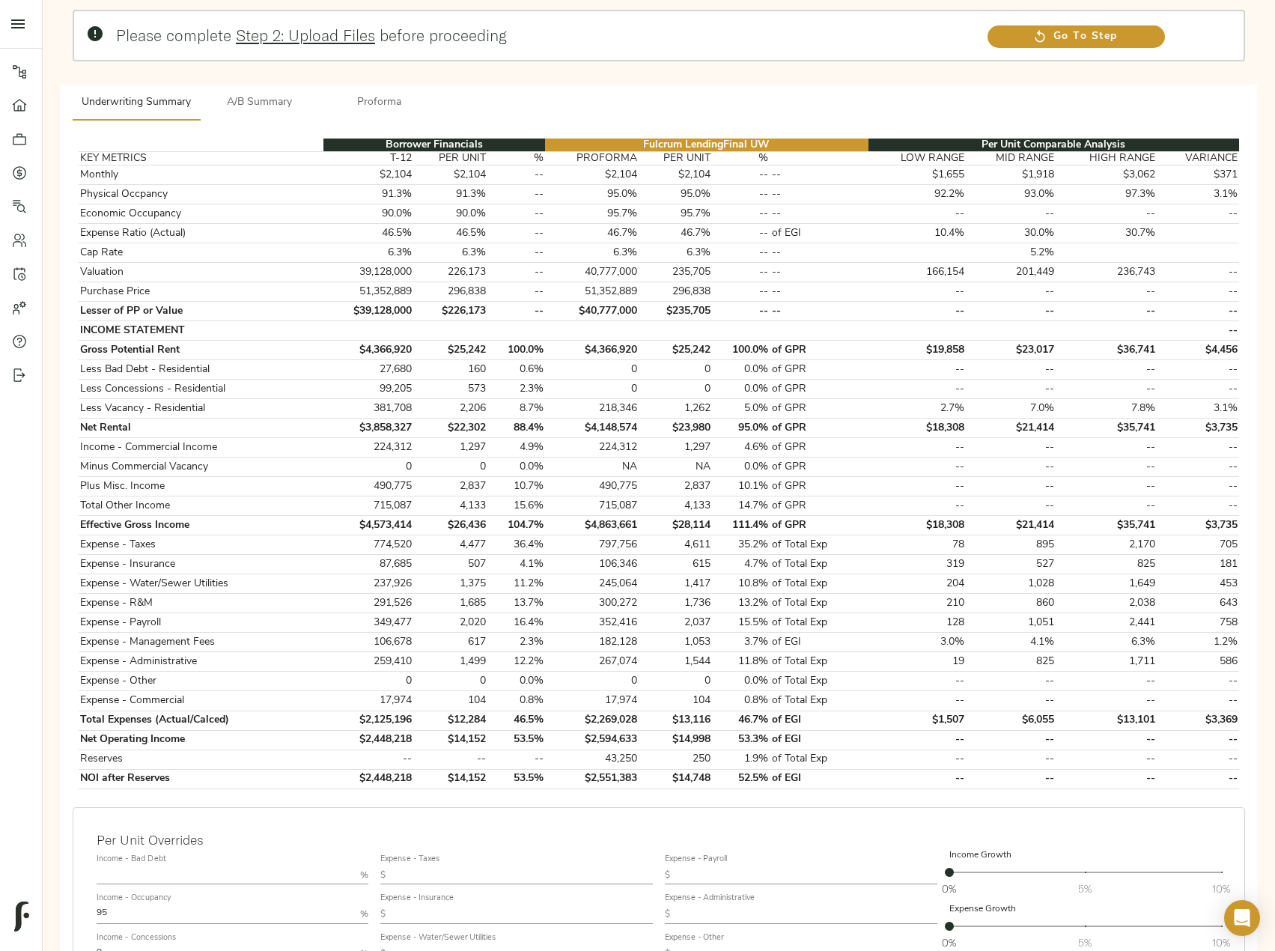
click at [268, 96] on span "A/B Summary" at bounding box center [260, 103] width 102 height 19
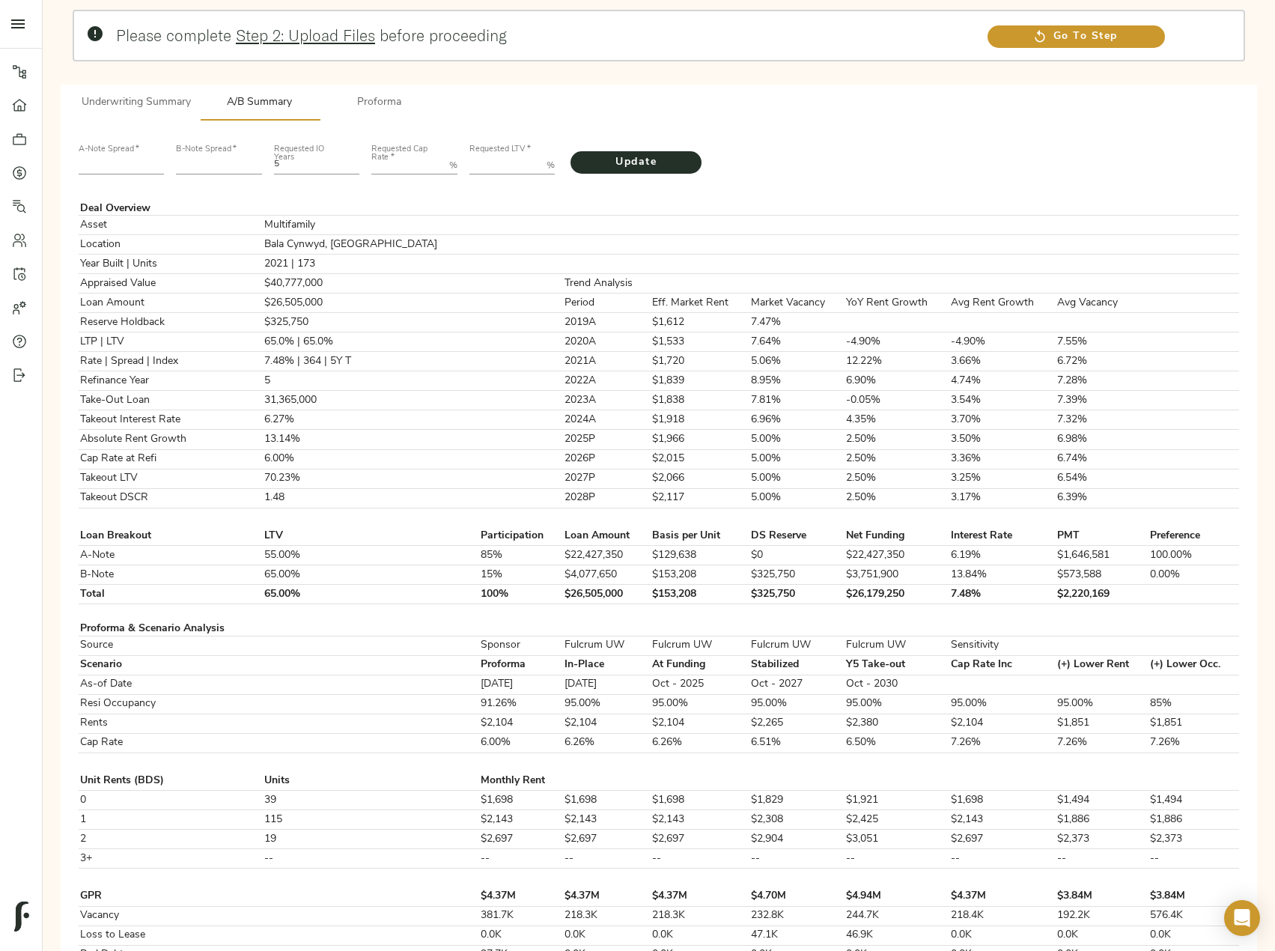
scroll to position [0, 0]
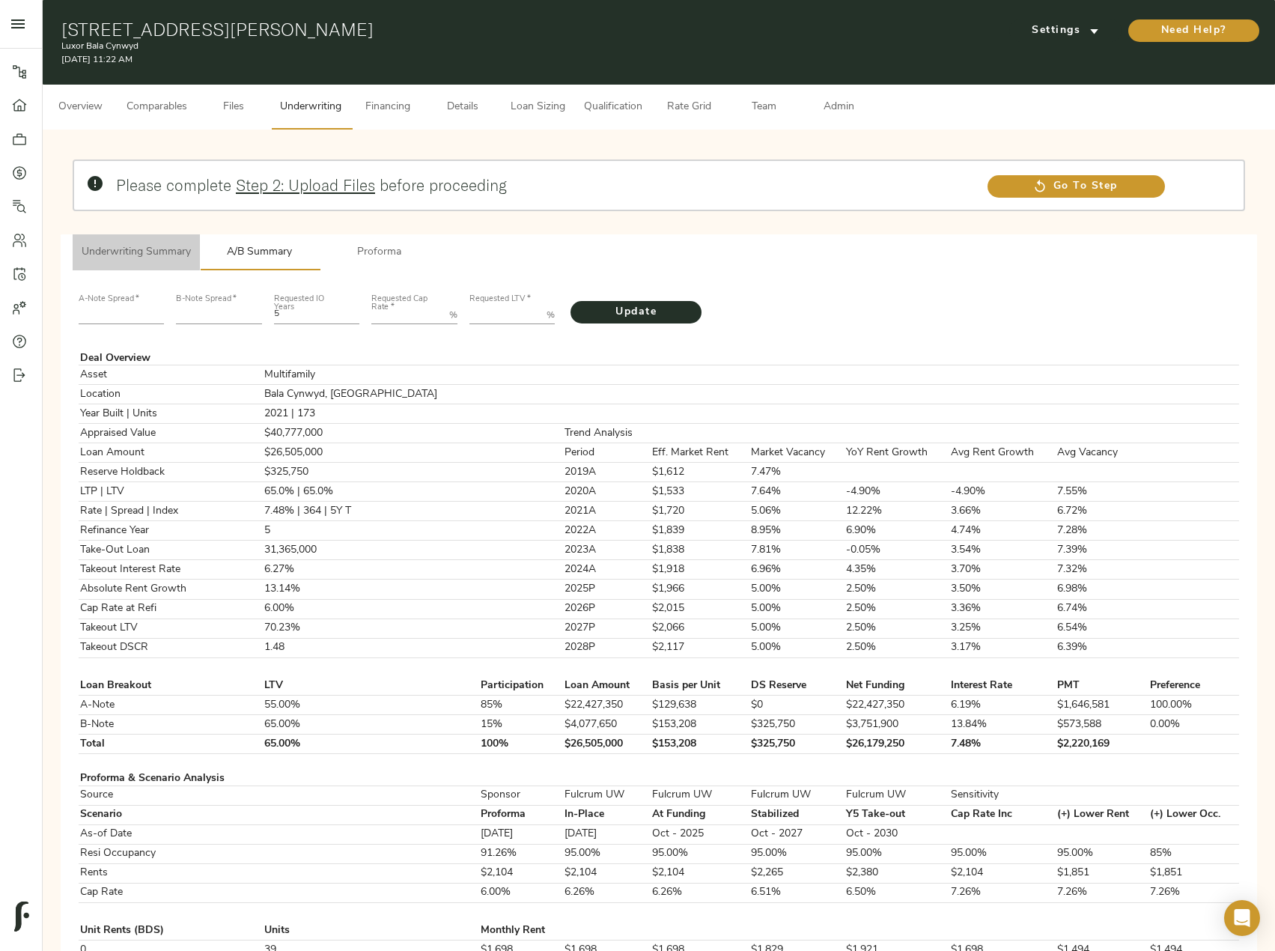
click at [186, 264] on button "Underwriting Summary" at bounding box center [136, 252] width 127 height 36
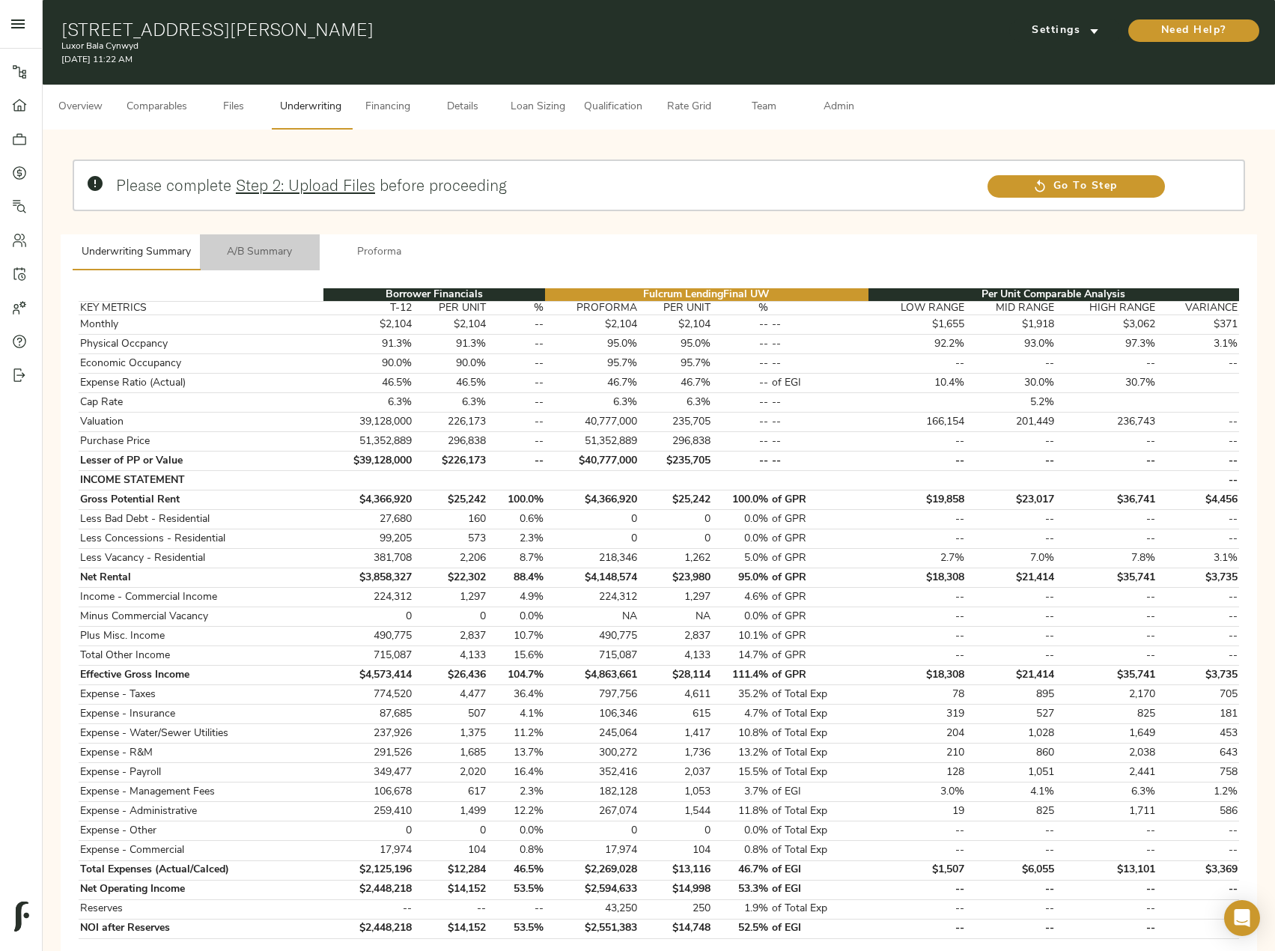
click at [264, 253] on span "A/B Summary" at bounding box center [260, 252] width 102 height 19
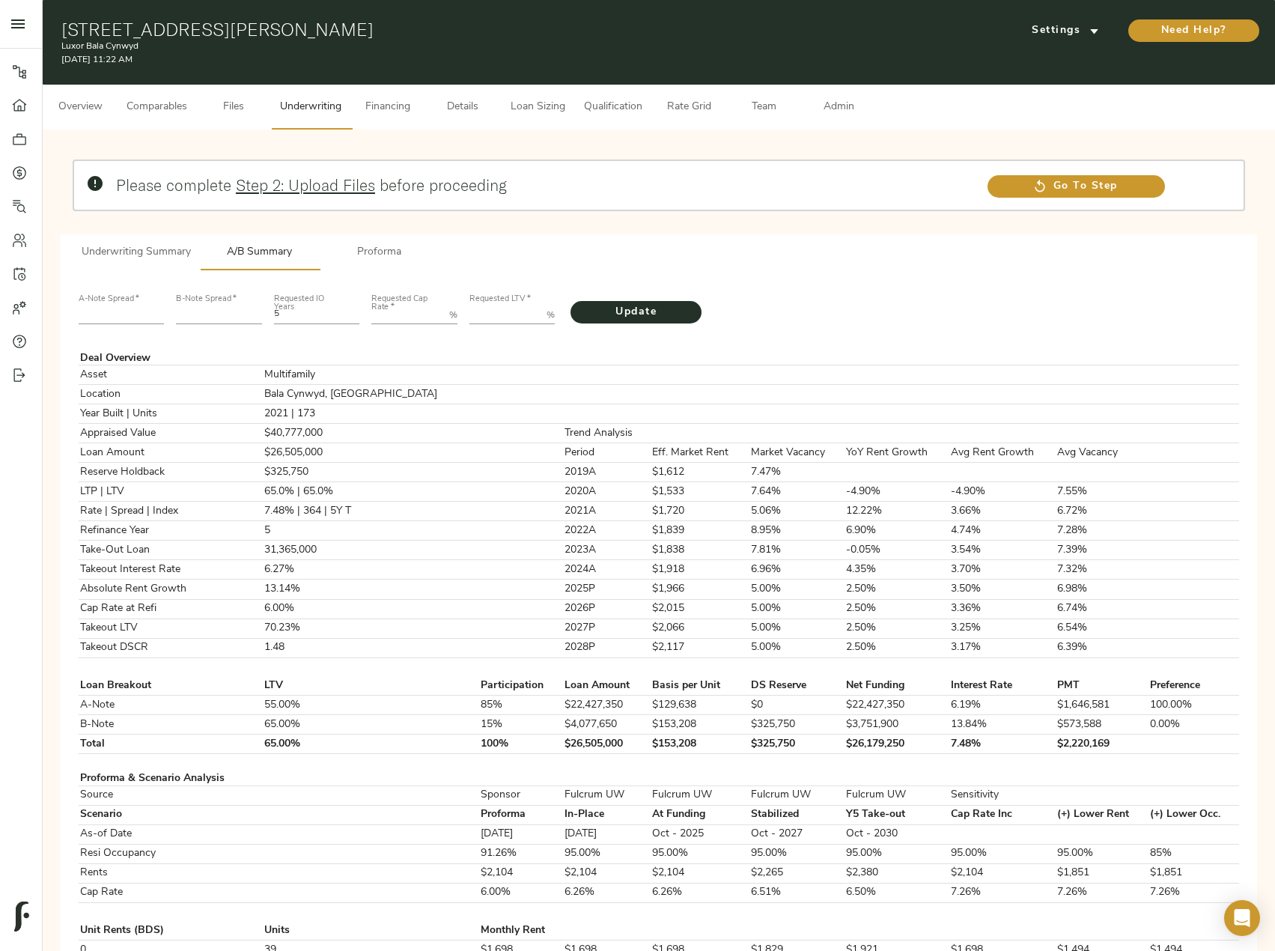
click at [93, 312] on input "number" at bounding box center [122, 315] width 86 height 18
type input "235"
click at [207, 305] on div "B-Note Spread   *" at bounding box center [219, 309] width 86 height 30
click at [207, 309] on input "number" at bounding box center [219, 315] width 86 height 18
type input "471"
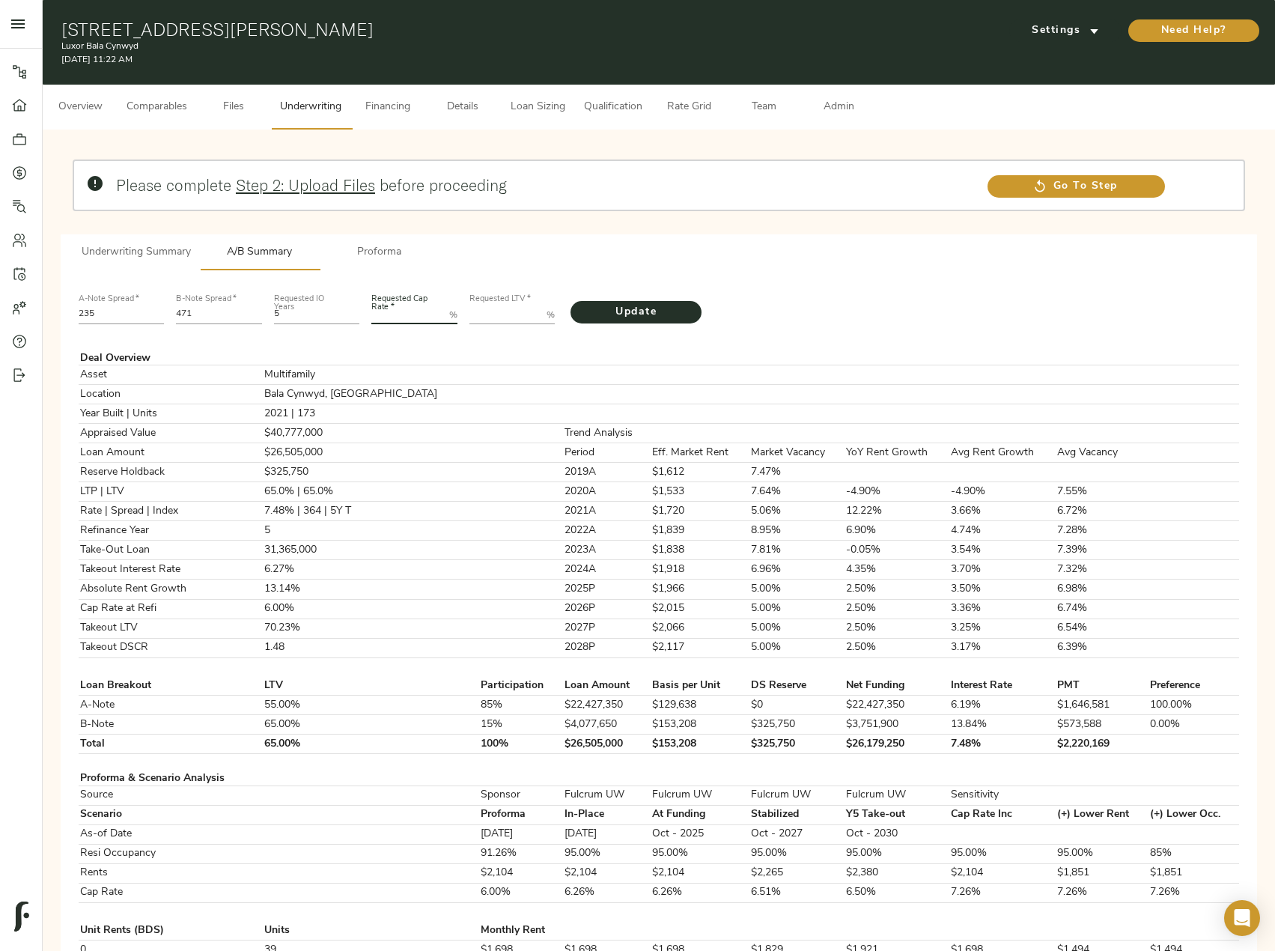
click at [394, 315] on Rate "Requested Cap Rate   *" at bounding box center [407, 315] width 72 height 18
type Rate "5.25"
click at [499, 309] on LTV "Requested LTV   *" at bounding box center [506, 315] width 72 height 18
paste LTV "76.6502"
type LTV "76.6502"
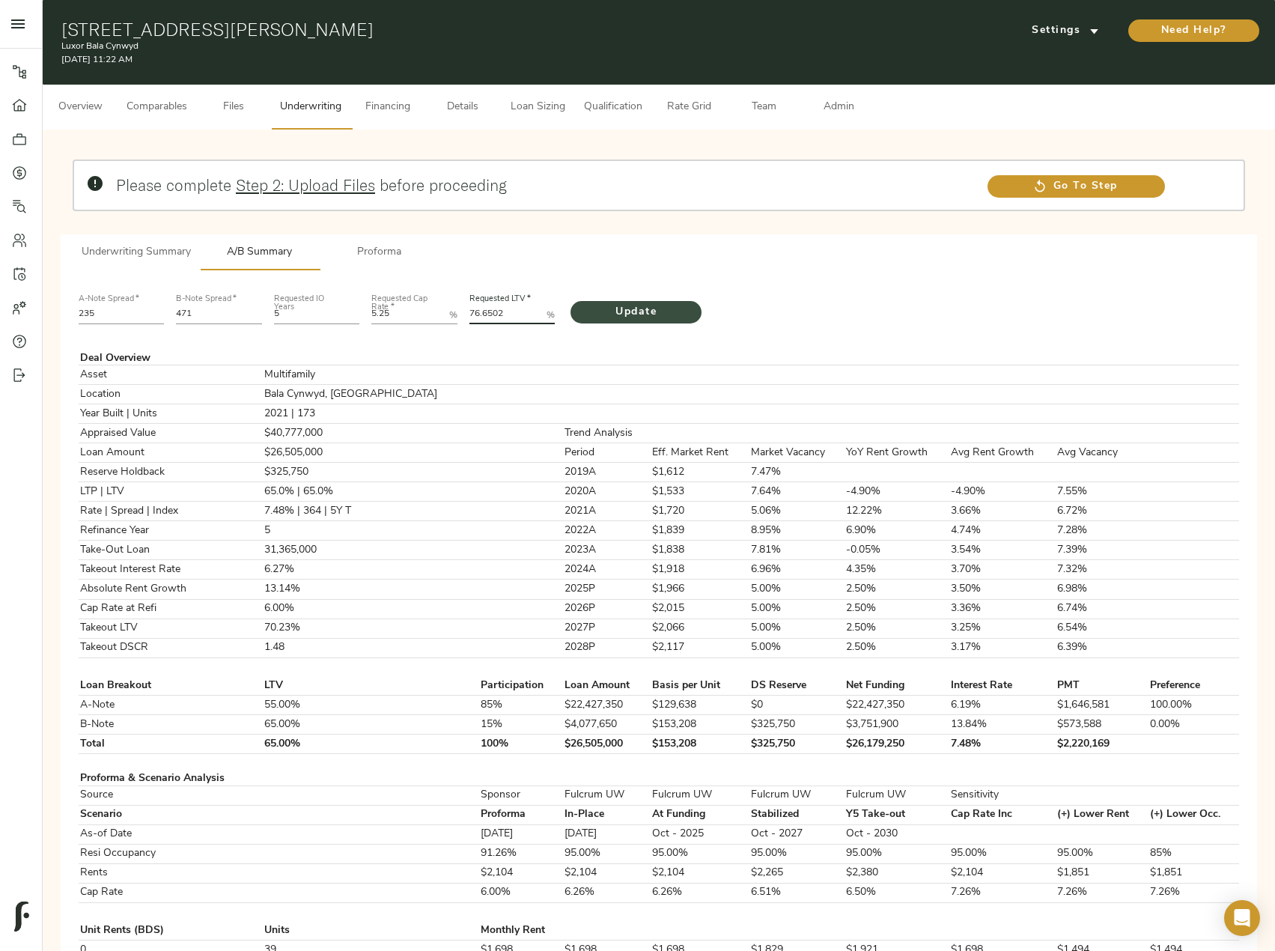
click at [634, 308] on span "Update" at bounding box center [636, 312] width 101 height 19
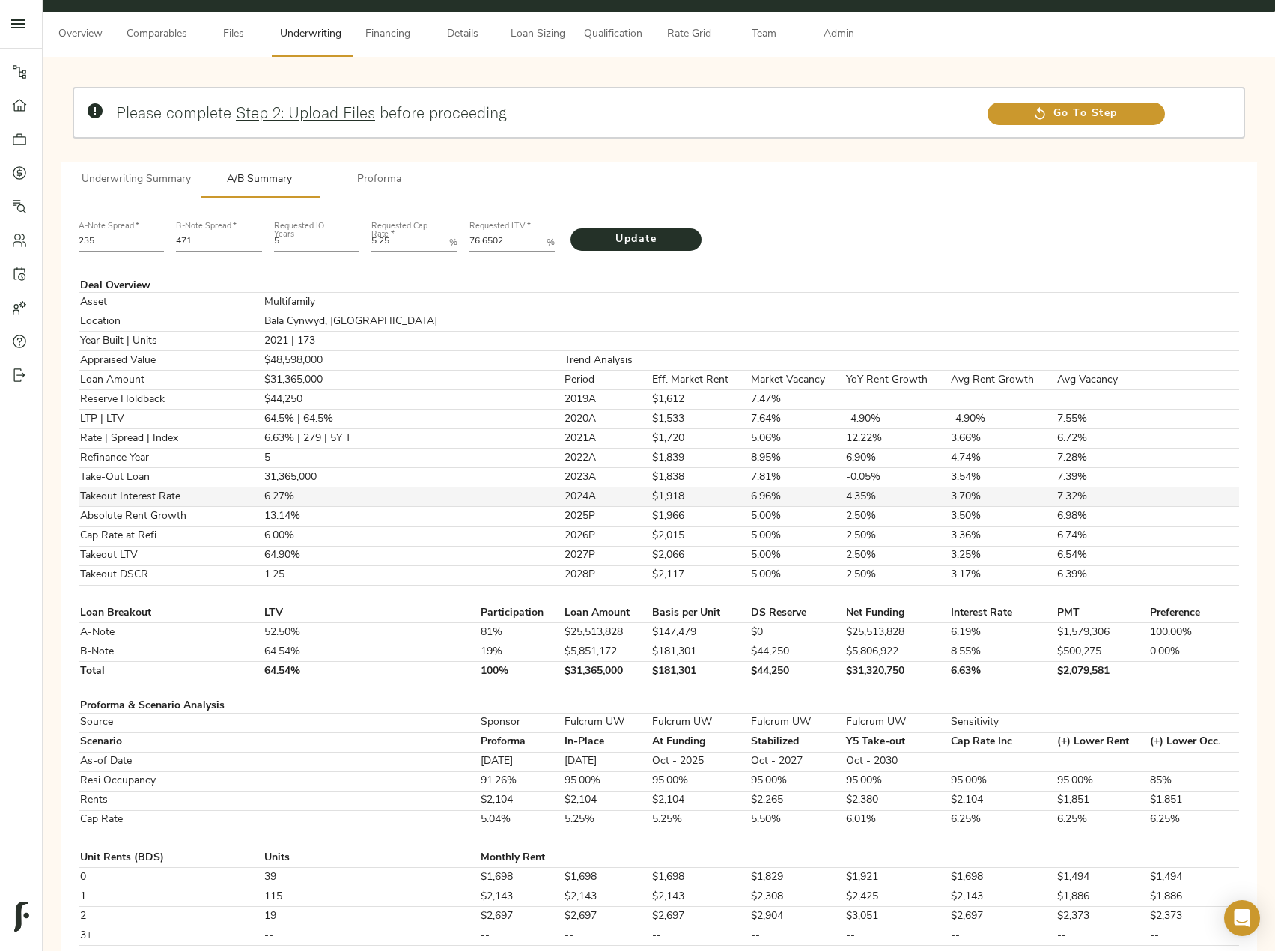
scroll to position [63, 0]
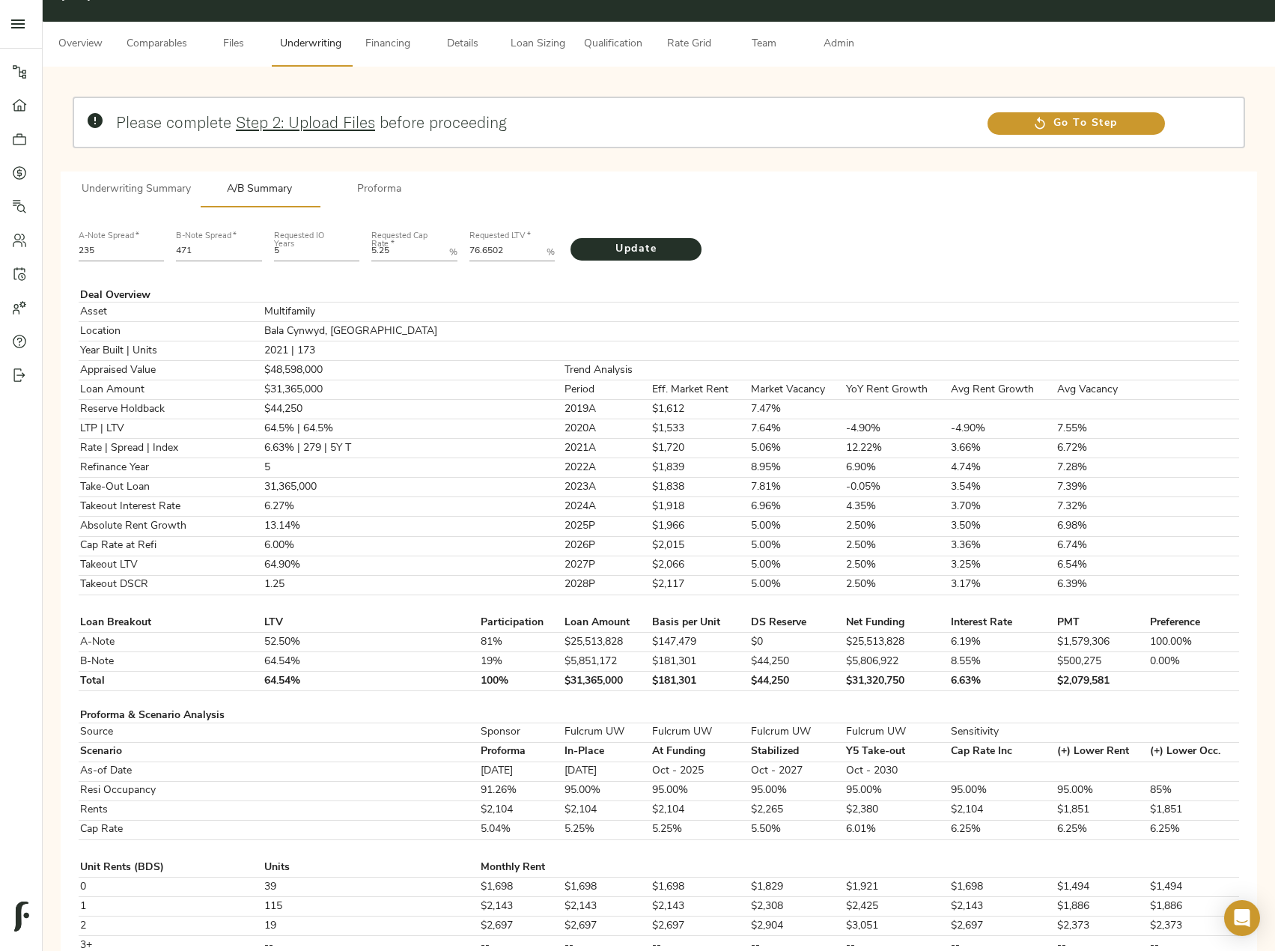
click at [153, 184] on span "Underwriting Summary" at bounding box center [136, 189] width 109 height 19
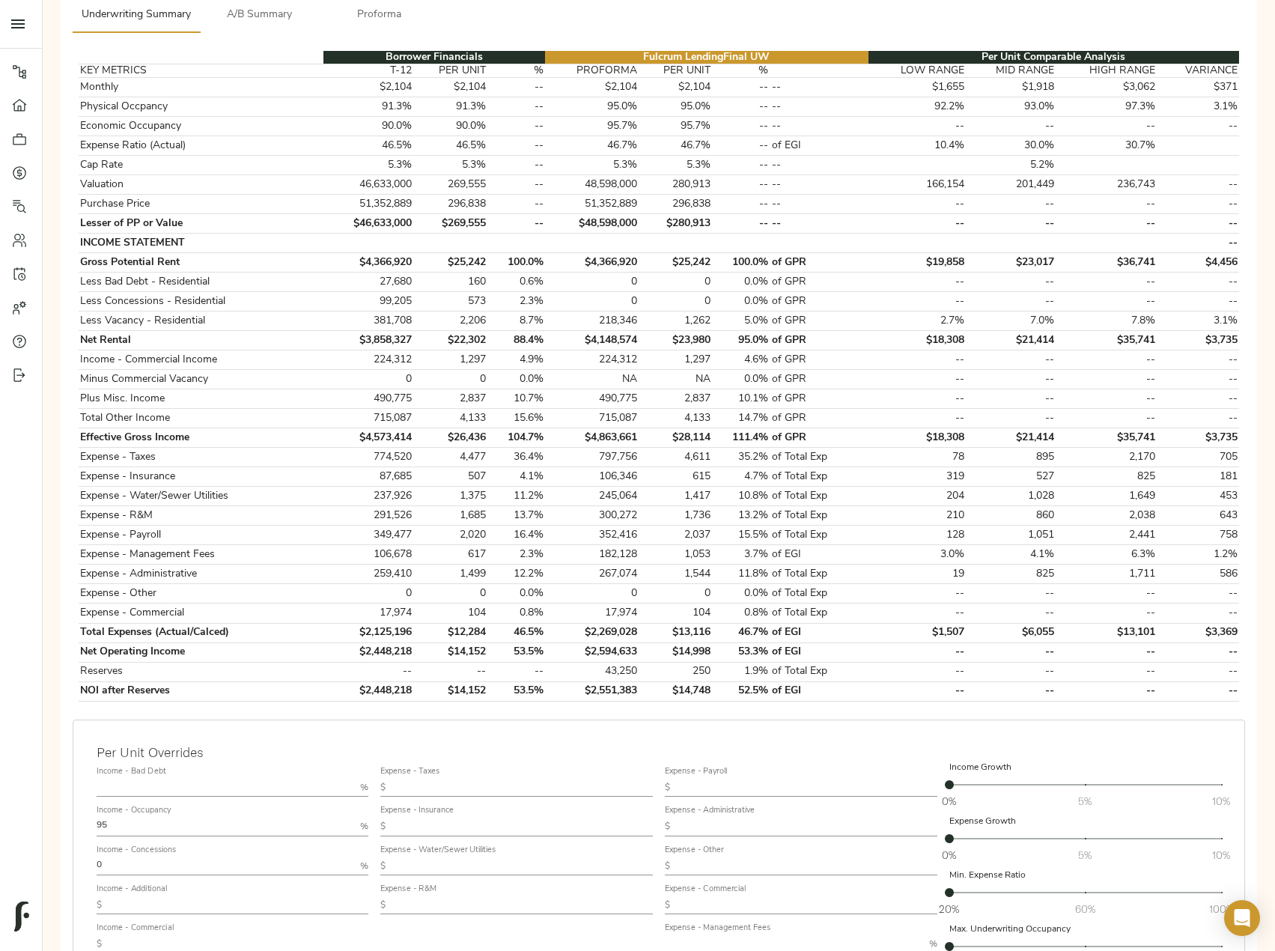
scroll to position [439, 0]
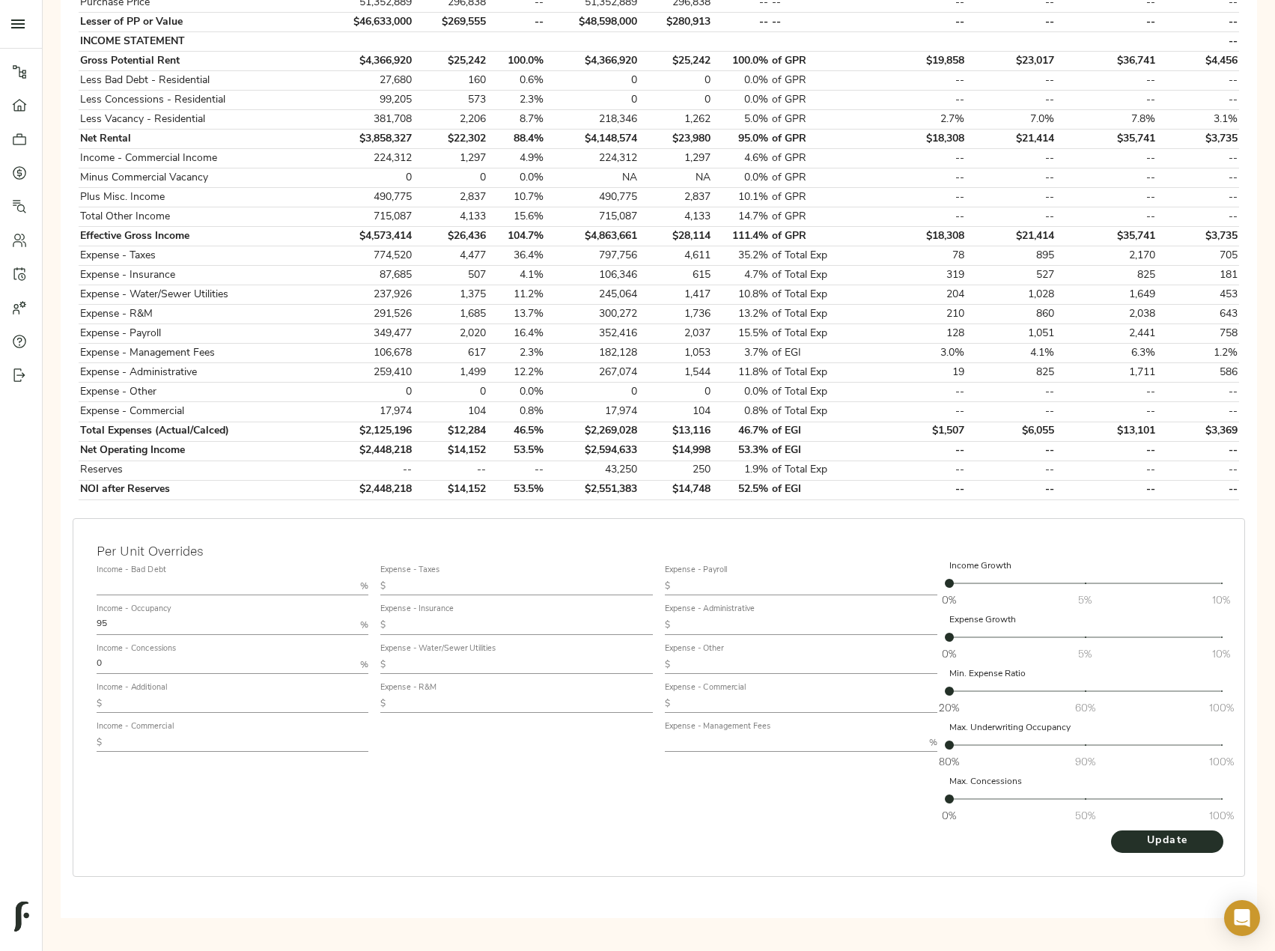
click at [747, 745] on input "text" at bounding box center [794, 743] width 258 height 18
type input "2.5"
click at [1111, 830] on button "Update" at bounding box center [1167, 841] width 112 height 22
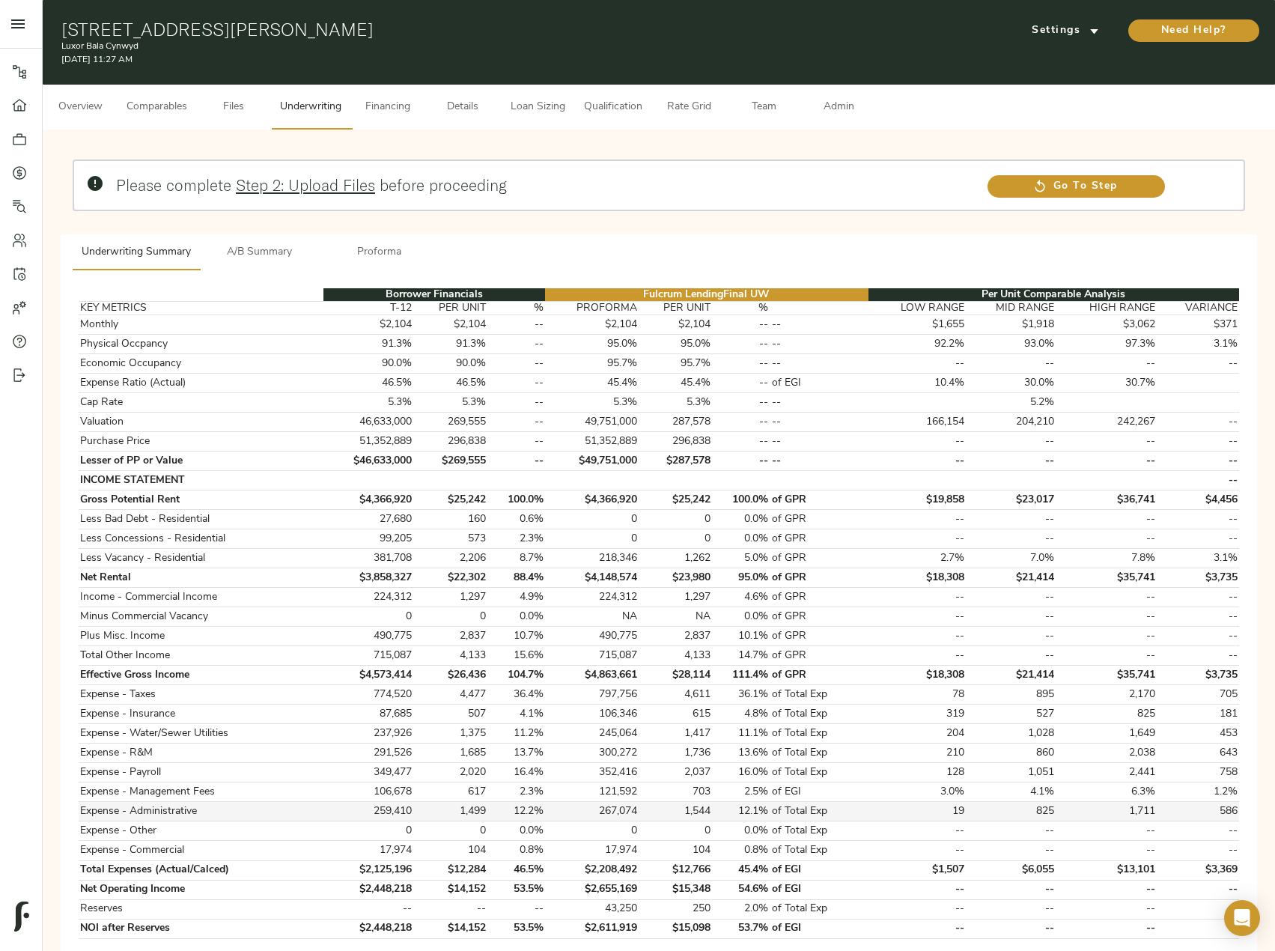
scroll to position [75, 0]
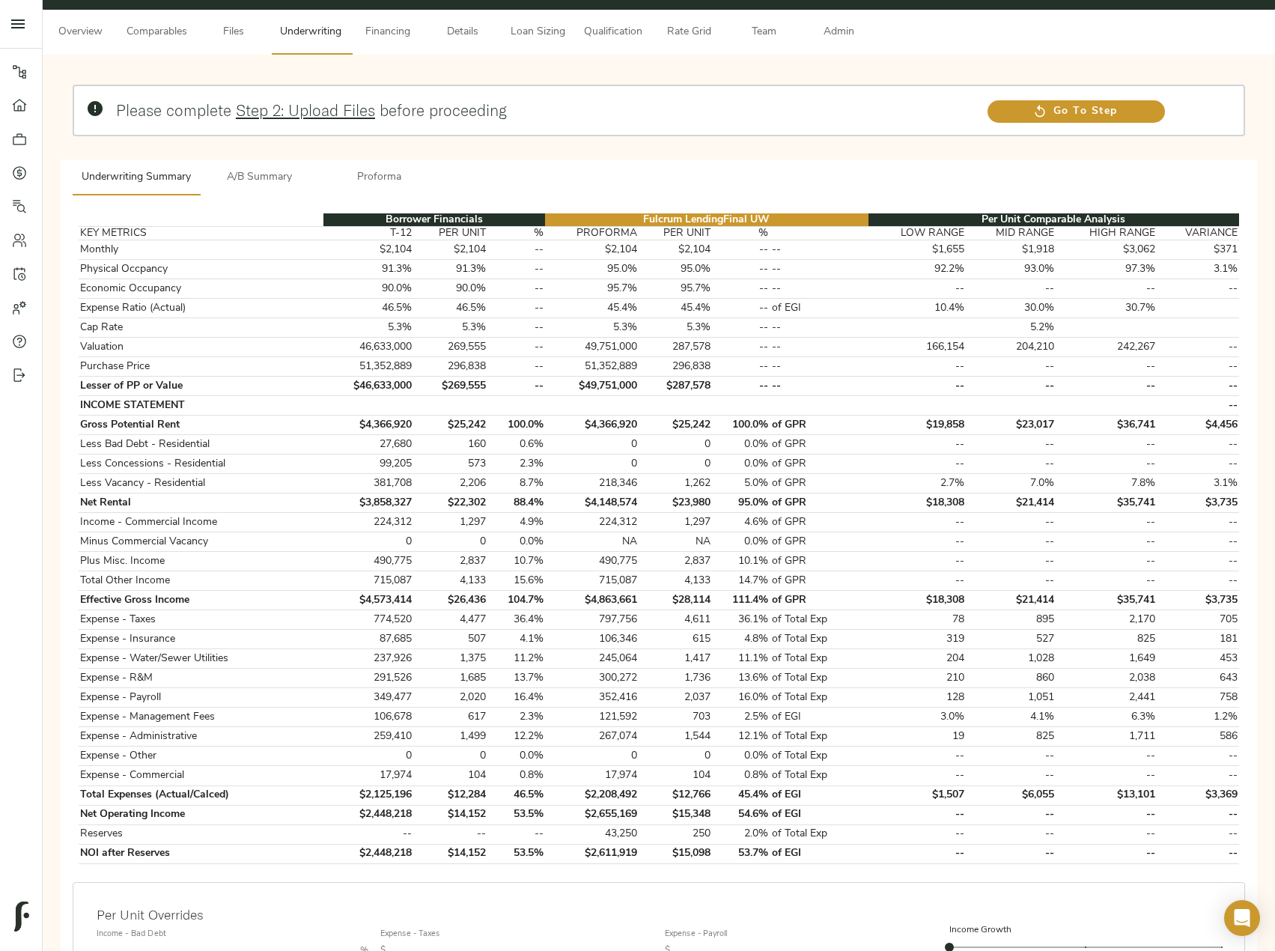
click at [256, 176] on span "A/B Summary" at bounding box center [260, 177] width 102 height 19
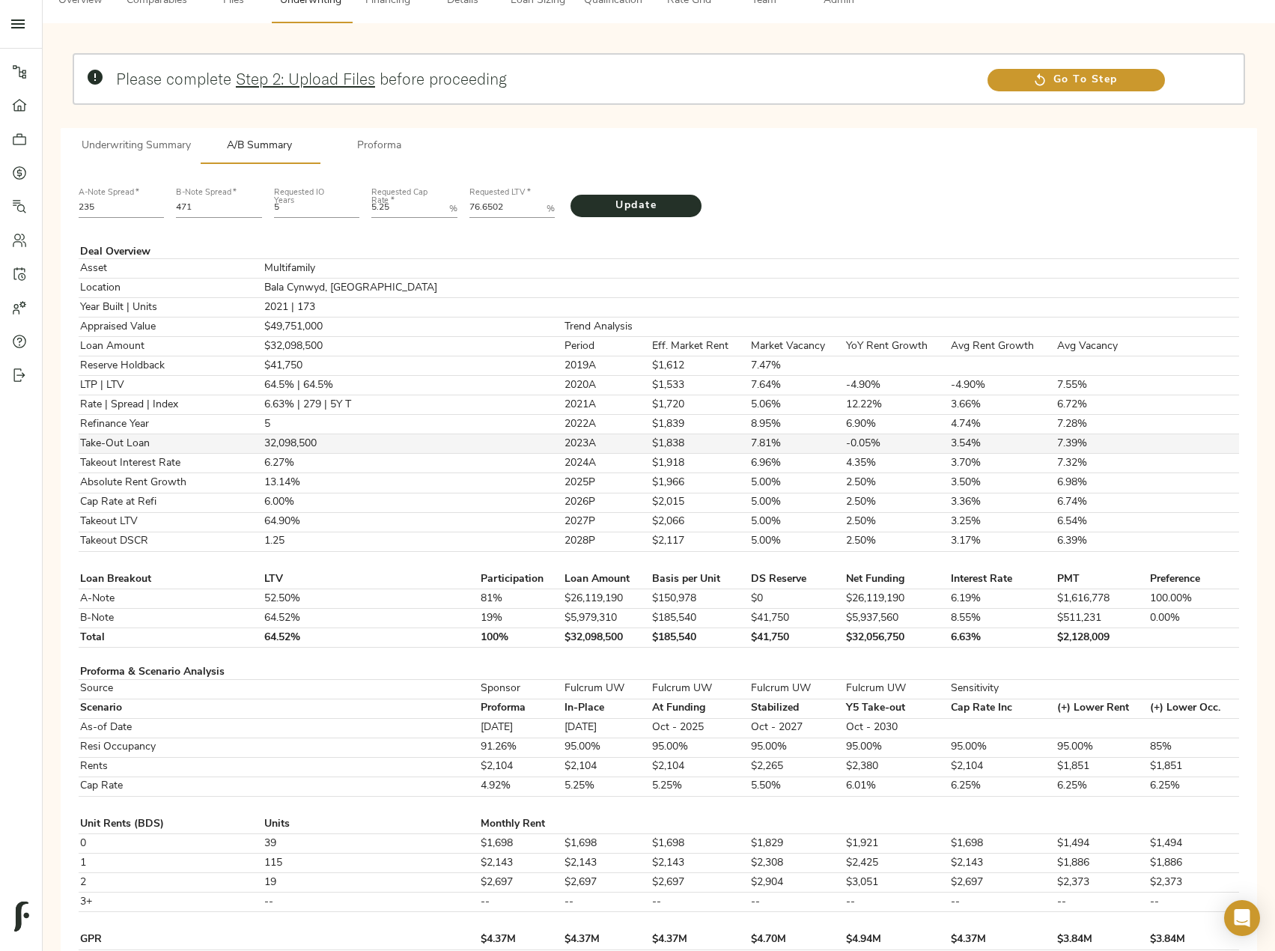
scroll to position [0, 0]
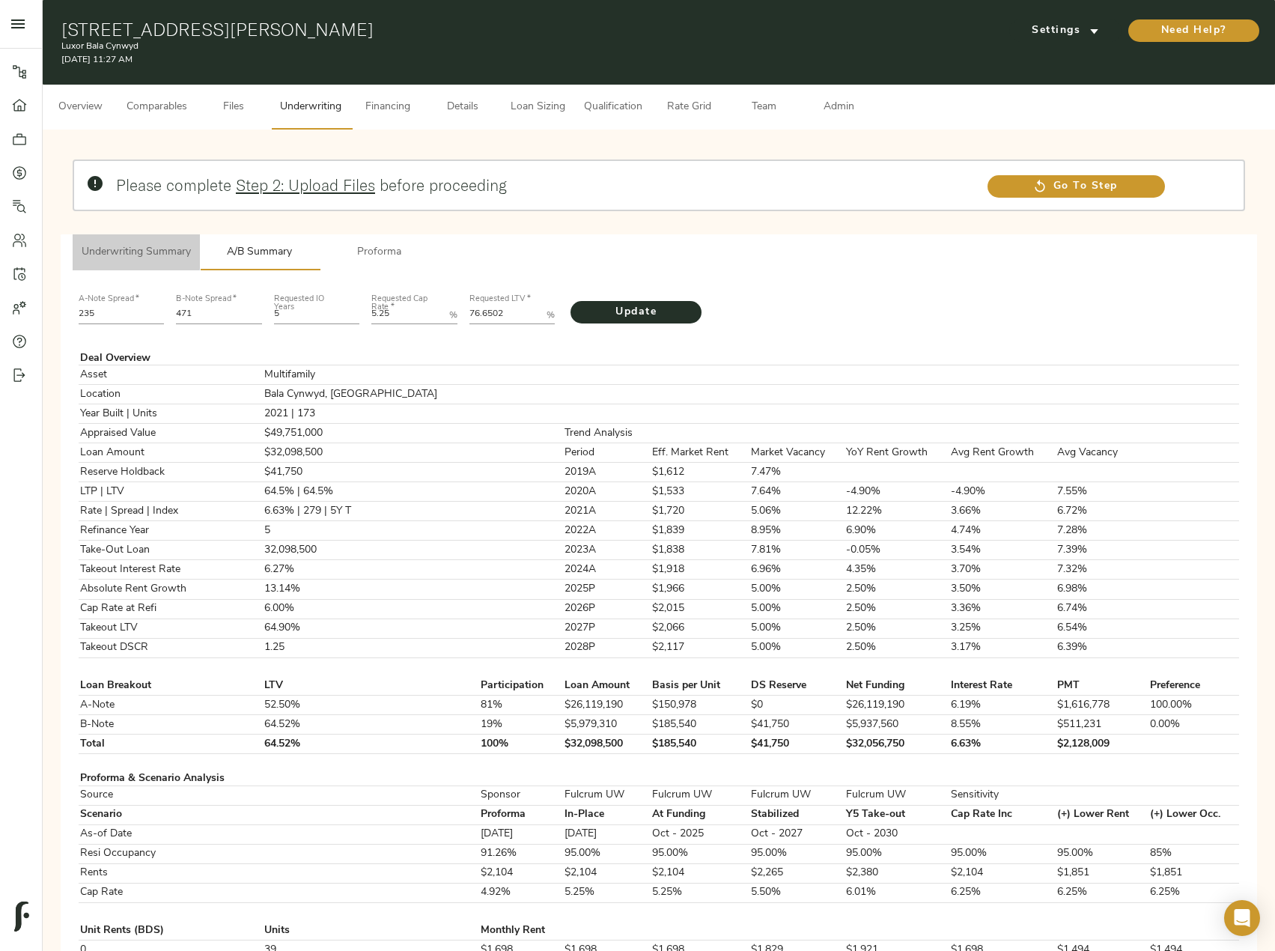
click at [94, 243] on span "Underwriting Summary" at bounding box center [136, 252] width 109 height 19
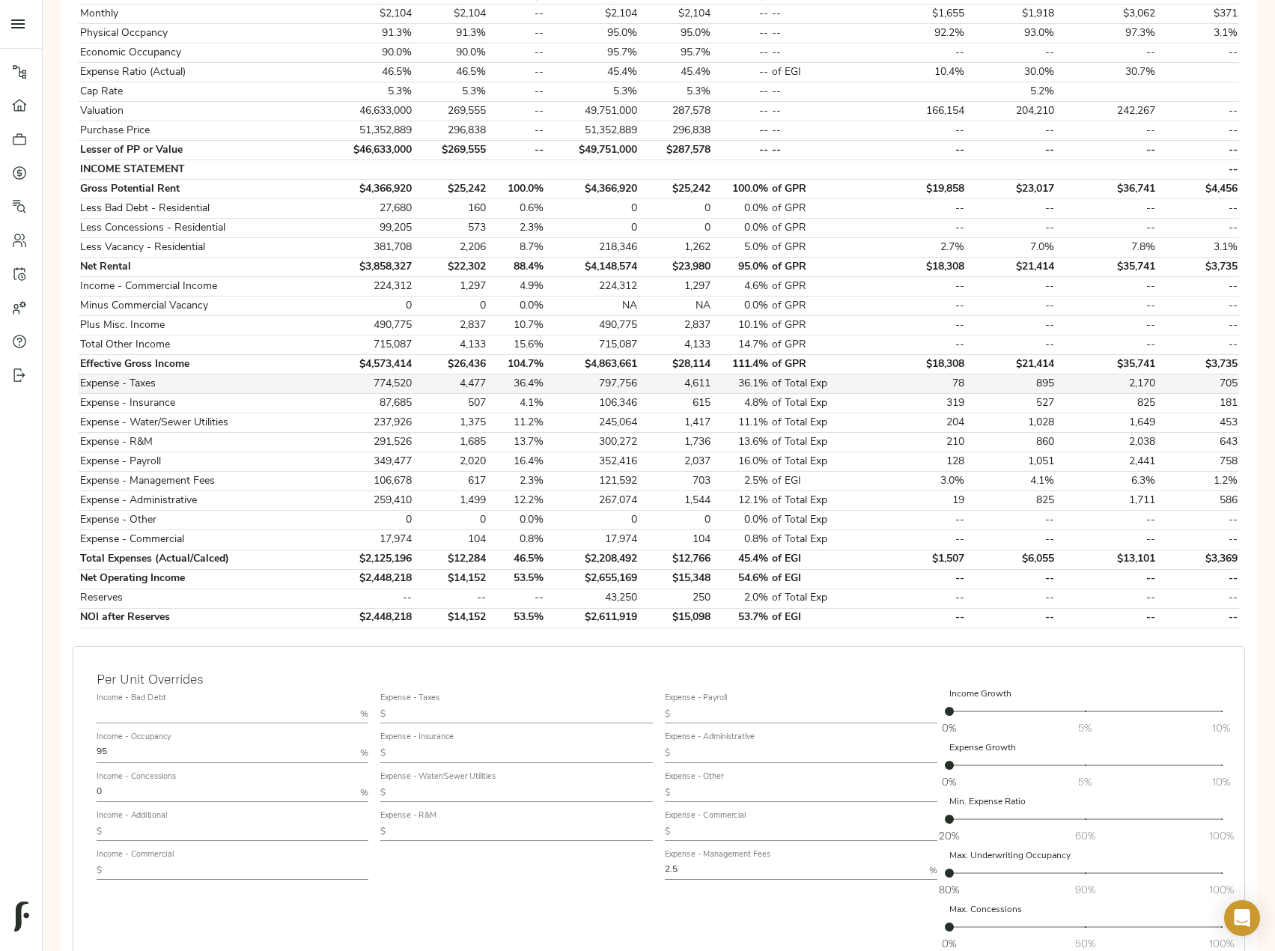
scroll to position [374, 0]
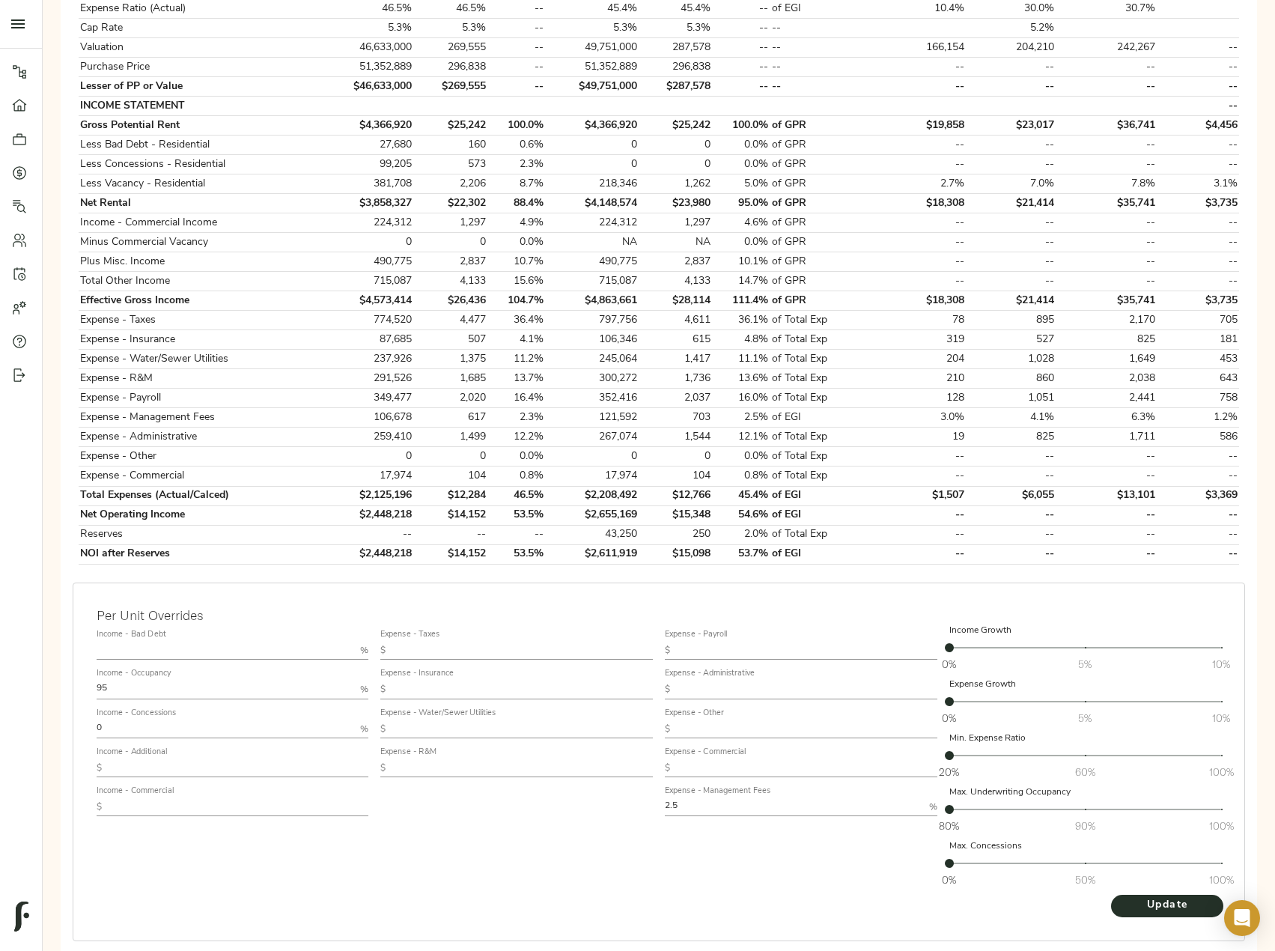
click at [161, 762] on input "text" at bounding box center [238, 768] width 261 height 18
paste input "3,121"
type input "3,121"
click at [399, 862] on div "Expense - Taxes $ Expense - Insurance $ Expense - Water/Sewer Utilities $ Expen…" at bounding box center [516, 759] width 285 height 282
click at [1167, 907] on span "Update" at bounding box center [1167, 905] width 82 height 19
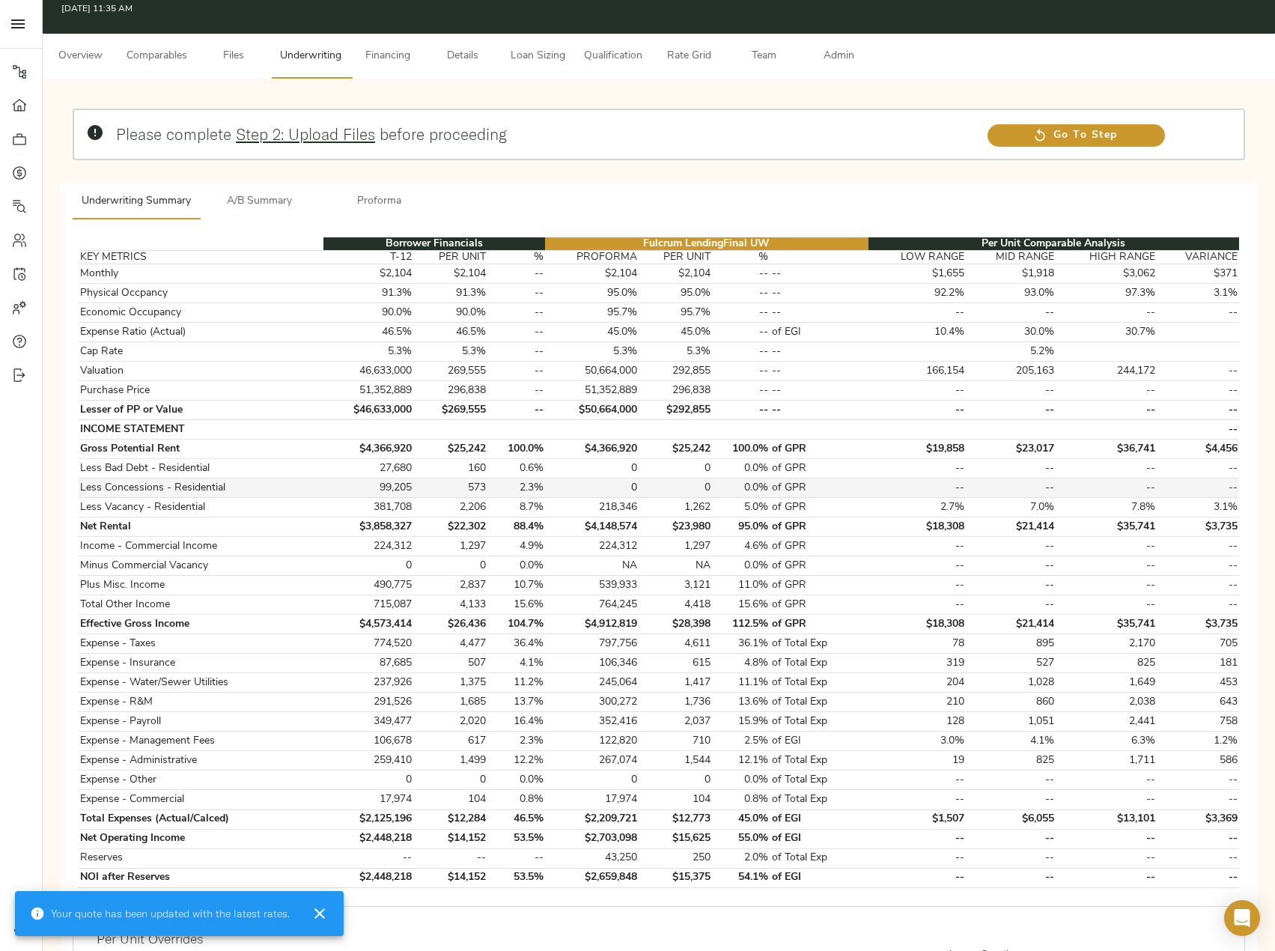
scroll to position [75, 0]
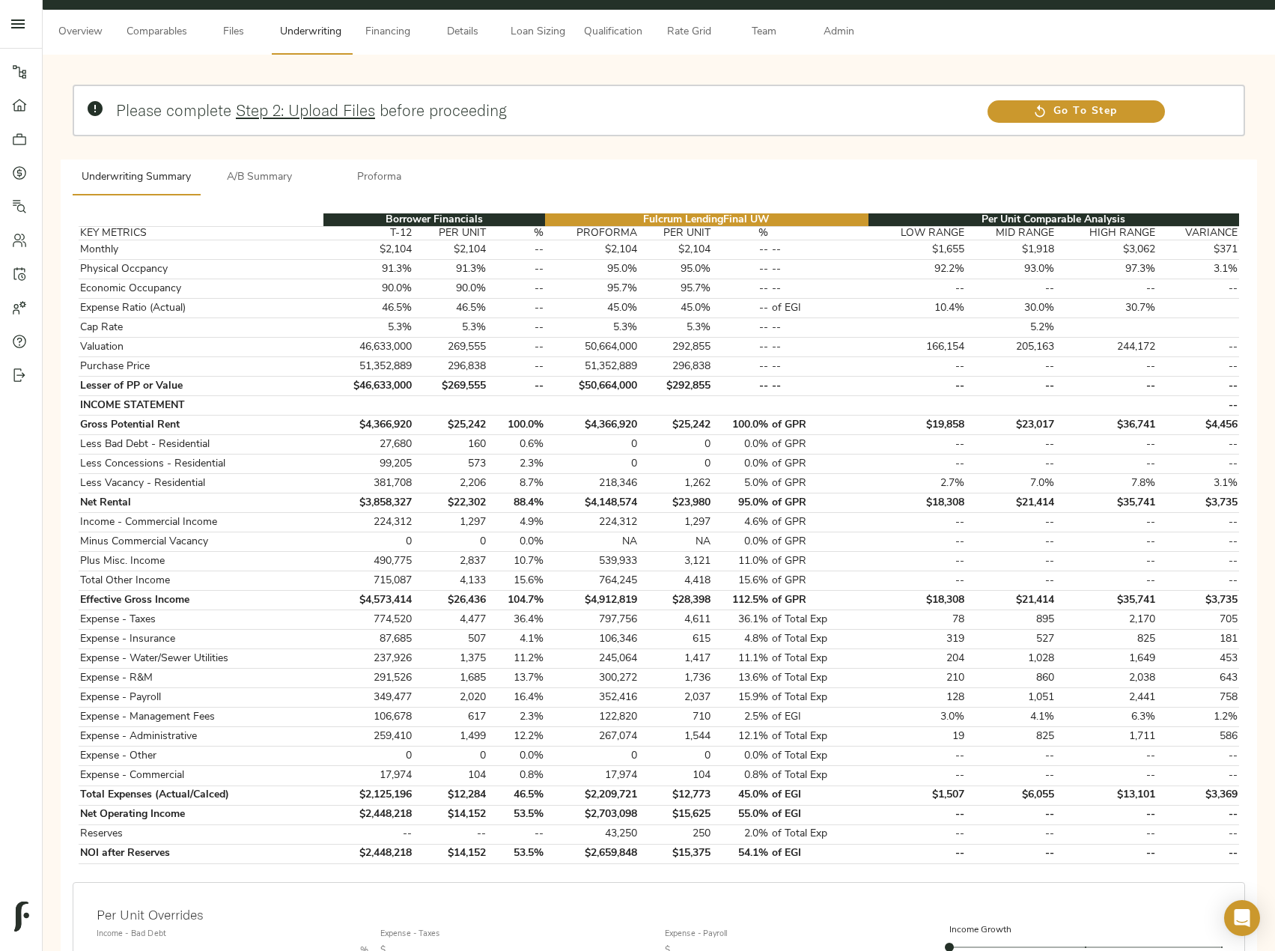
click at [258, 188] on button "A/B Summary" at bounding box center [260, 178] width 120 height 36
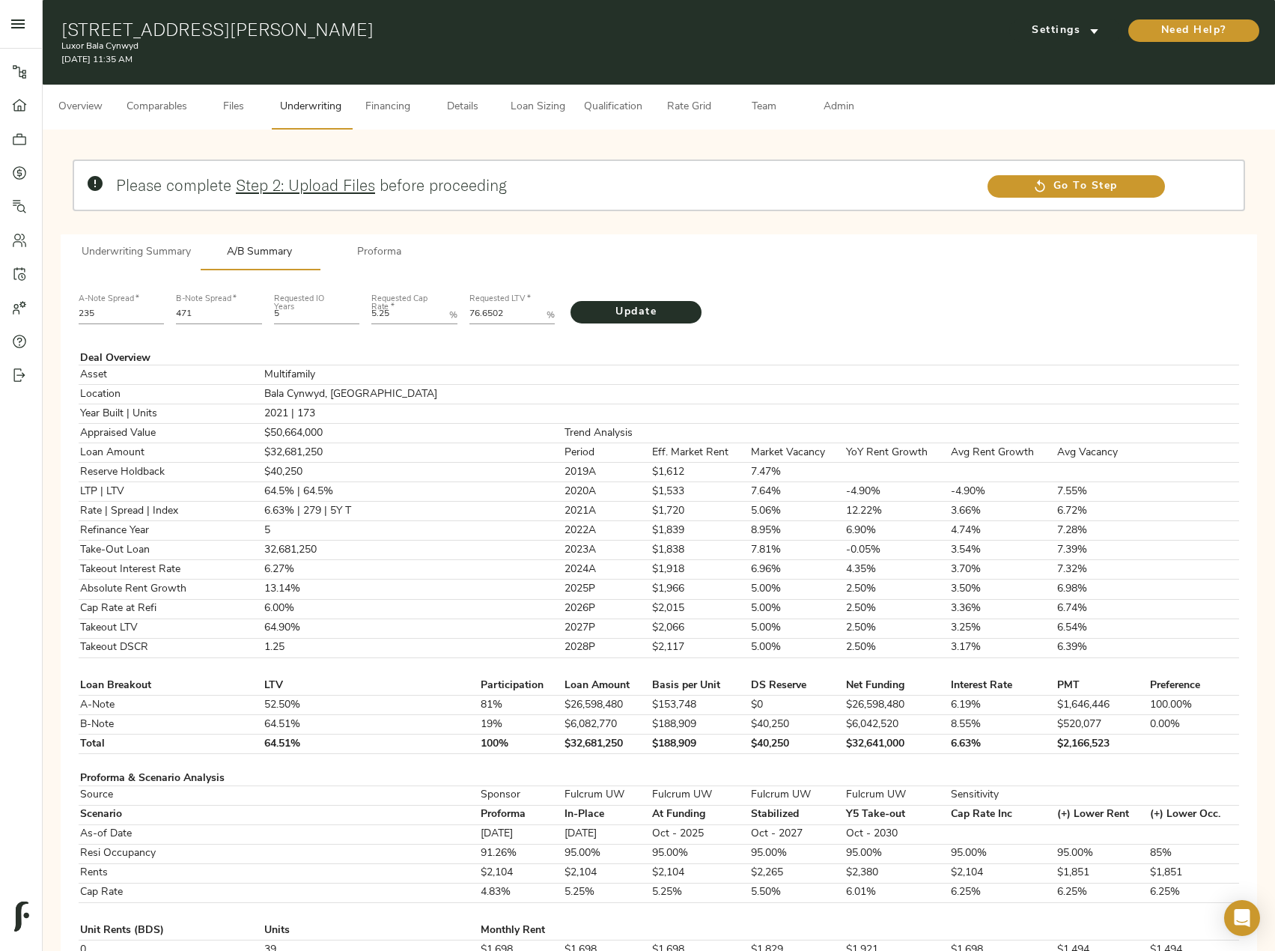
click at [159, 243] on span "Underwriting Summary" at bounding box center [136, 252] width 109 height 19
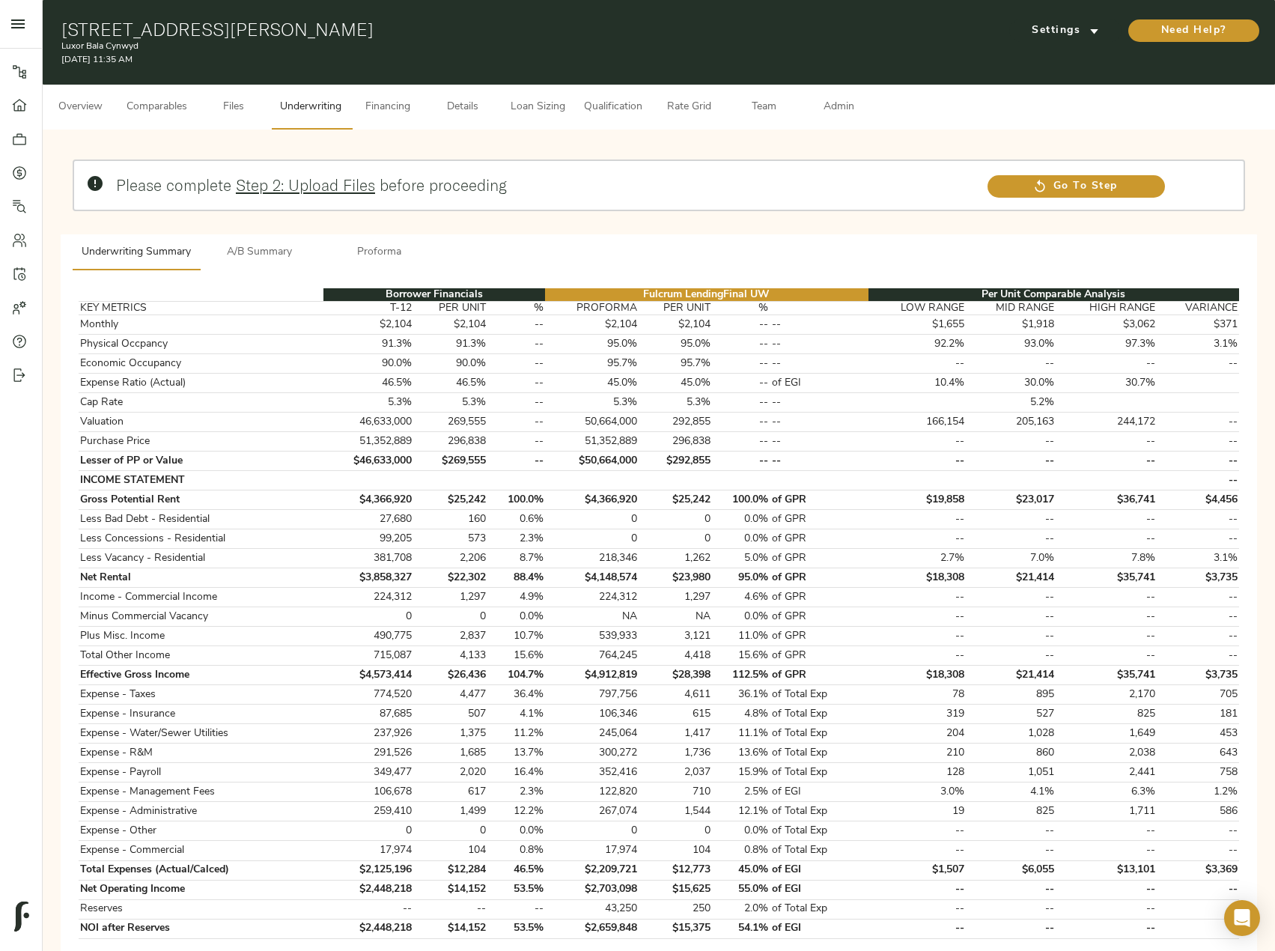
click at [164, 106] on span "Comparables" at bounding box center [157, 107] width 61 height 19
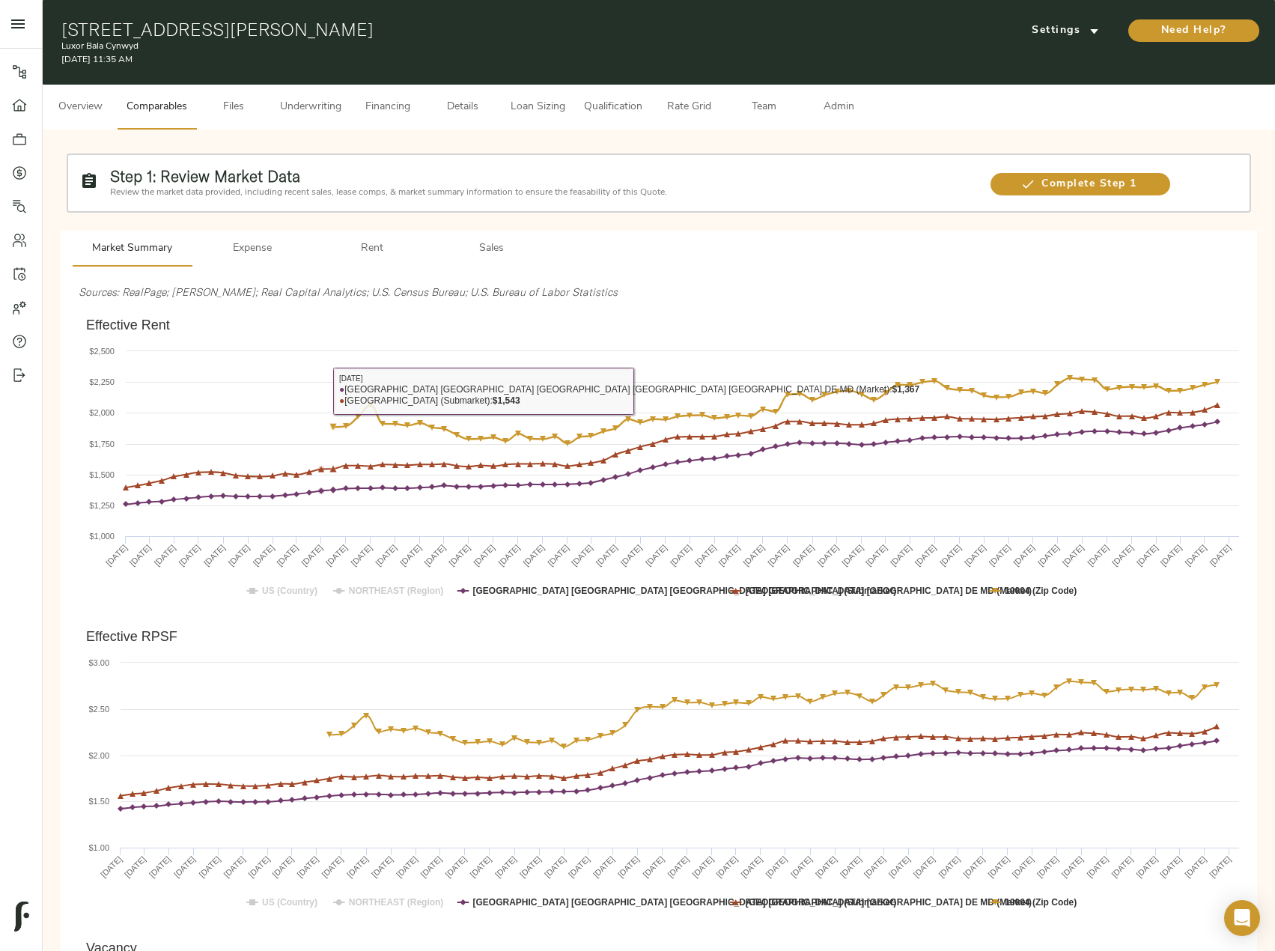
click at [375, 250] on span "Rent" at bounding box center [372, 249] width 102 height 19
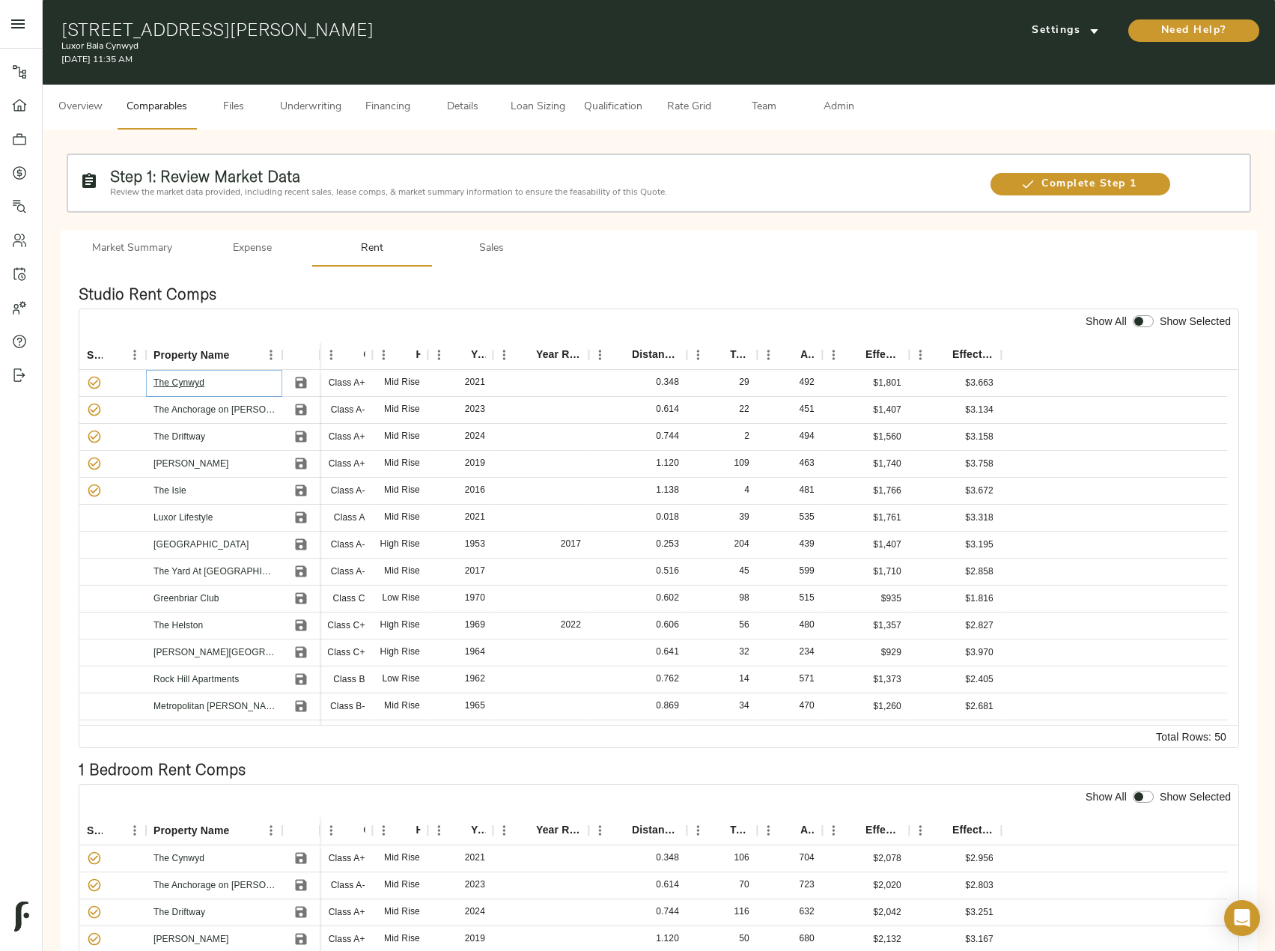
click at [195, 386] on link "The Cynwyd" at bounding box center [179, 382] width 51 height 10
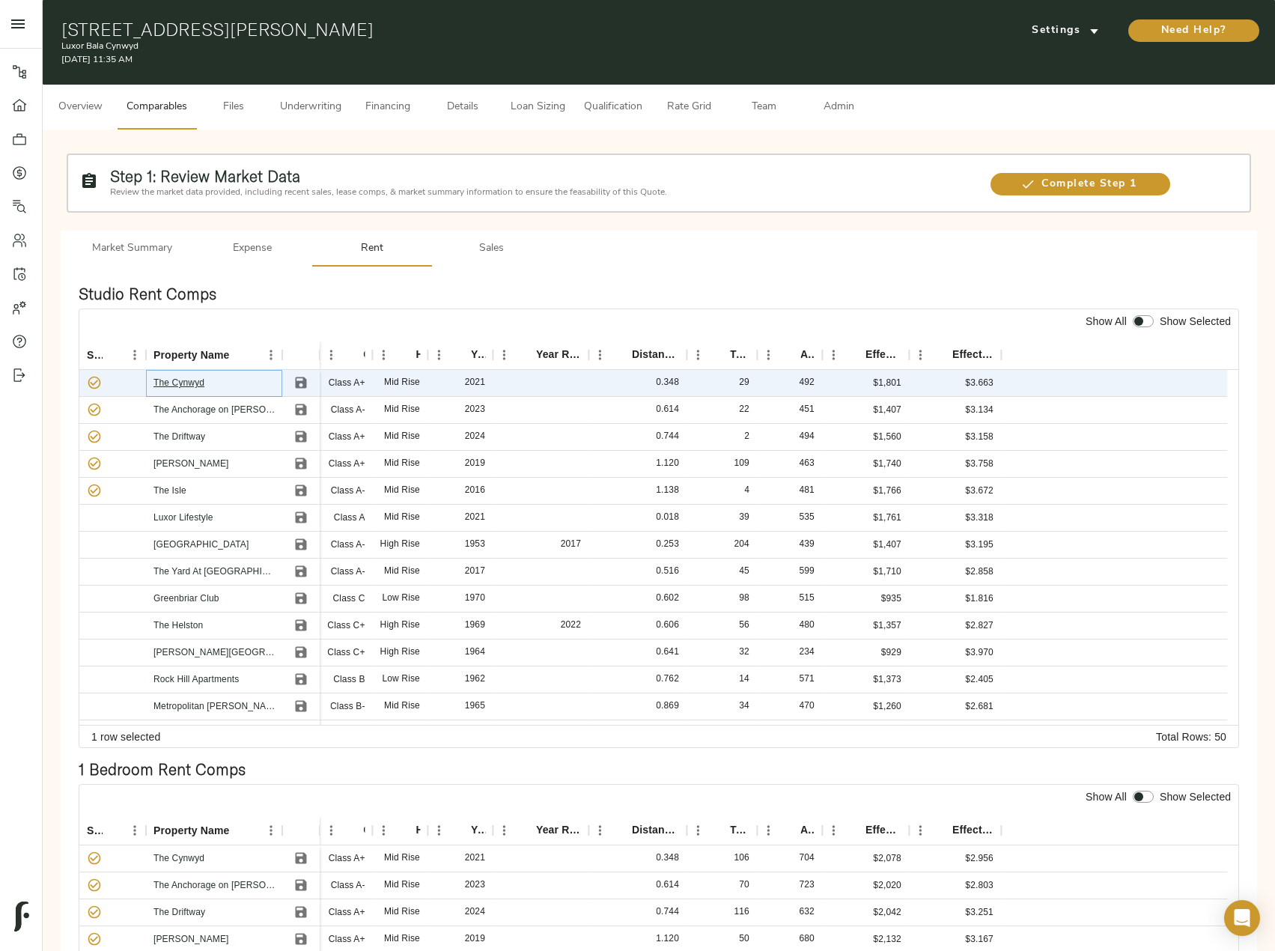
click at [195, 386] on link "The Cynwyd" at bounding box center [179, 382] width 51 height 10
click at [208, 514] on link "Luxor Lifestyle" at bounding box center [184, 517] width 60 height 10
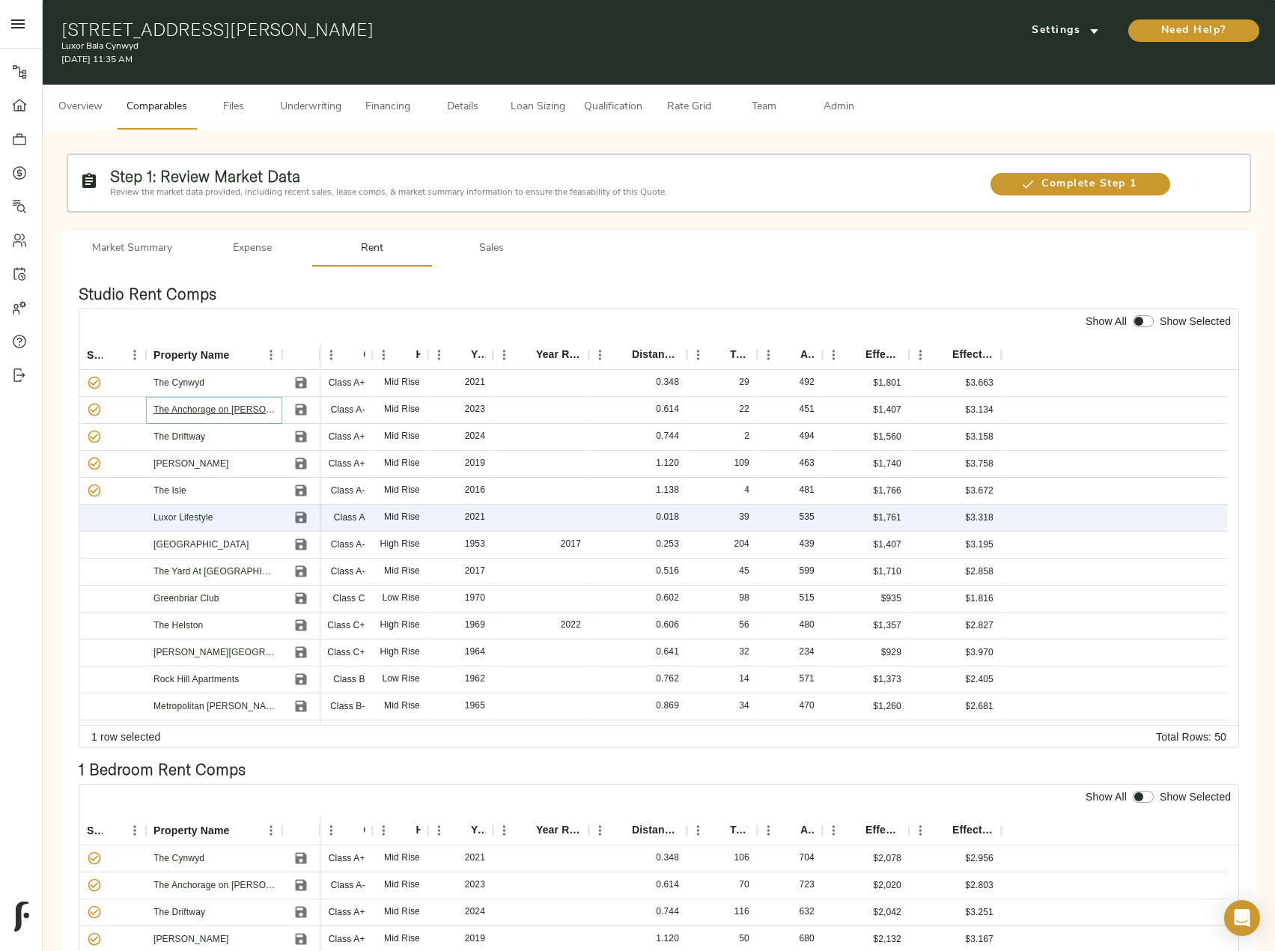
click at [171, 406] on link "The Anchorage on Kelly" at bounding box center [231, 409] width 154 height 10
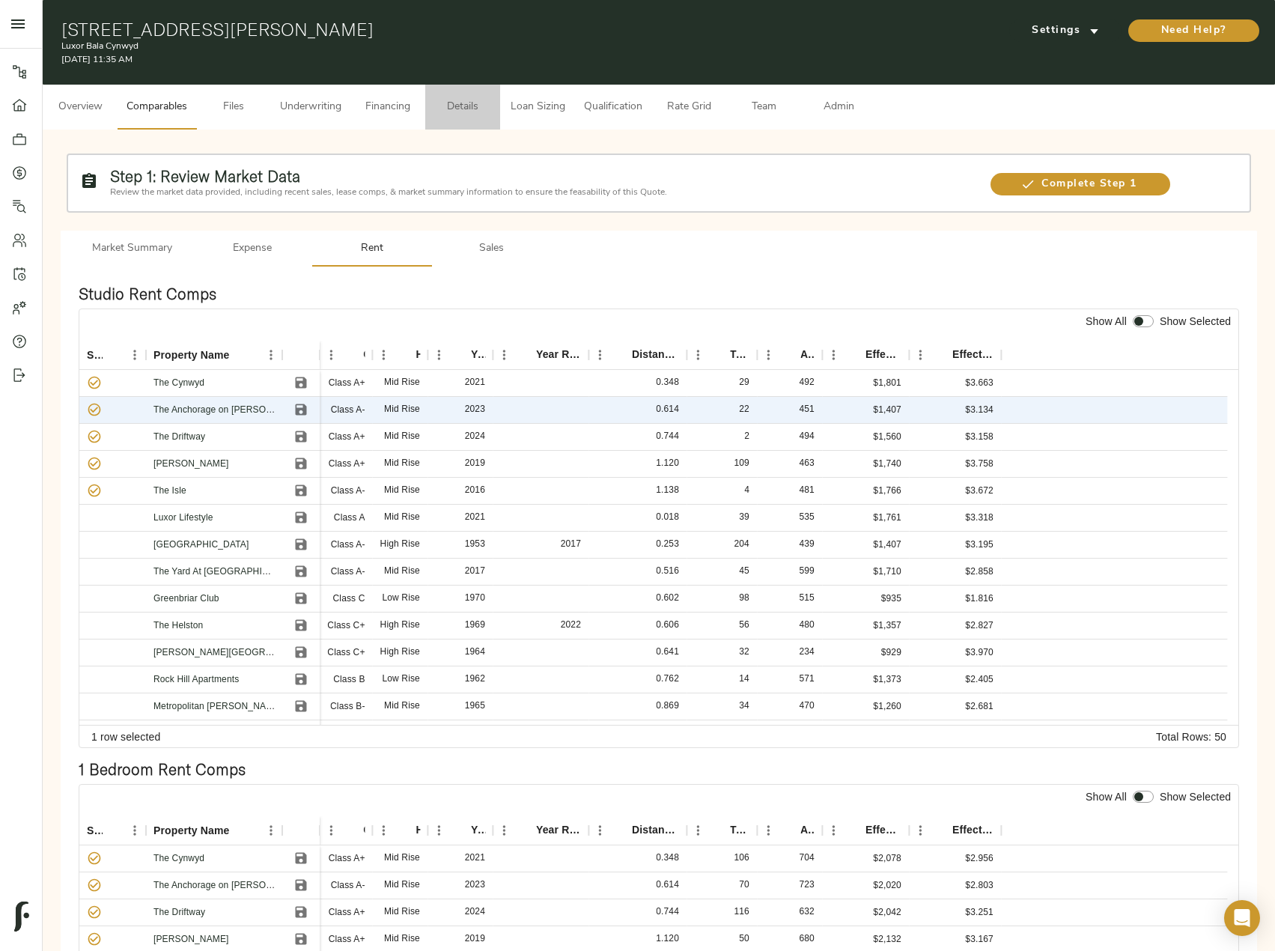
click at [434, 105] on button "Details" at bounding box center [462, 107] width 75 height 45
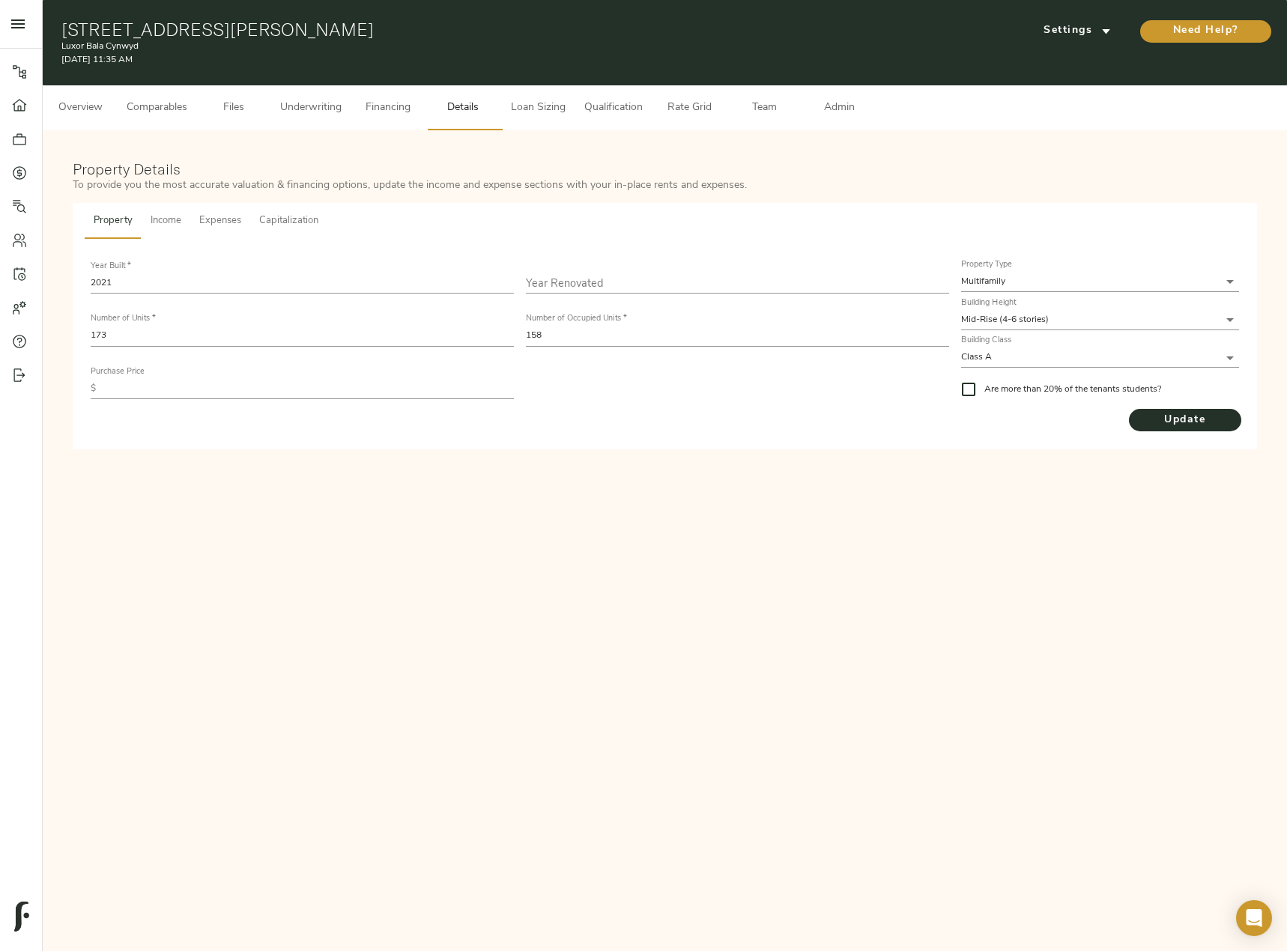
click at [167, 228] on span "Income" at bounding box center [166, 221] width 31 height 17
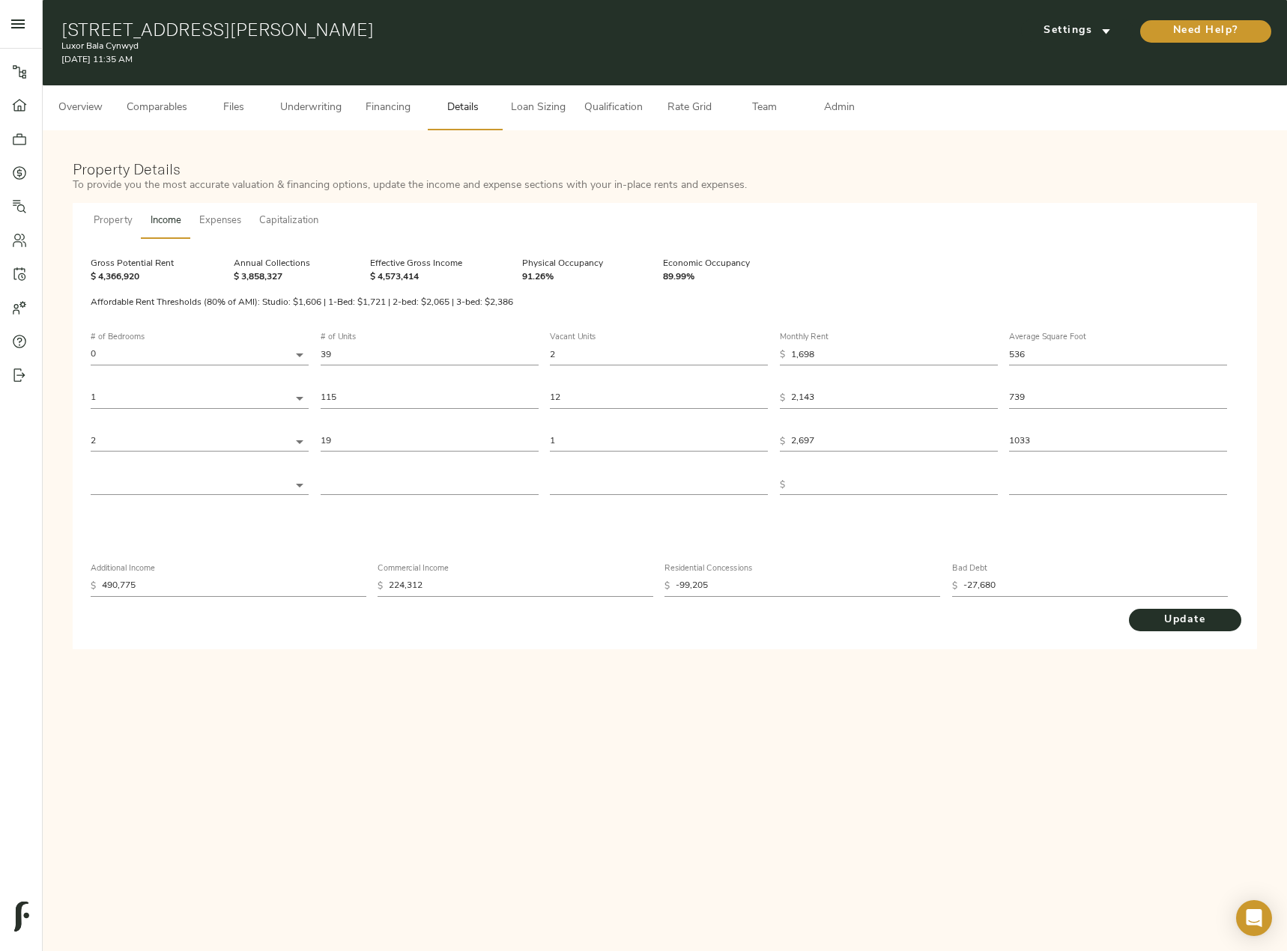
click at [320, 100] on span "Underwriting" at bounding box center [310, 108] width 61 height 19
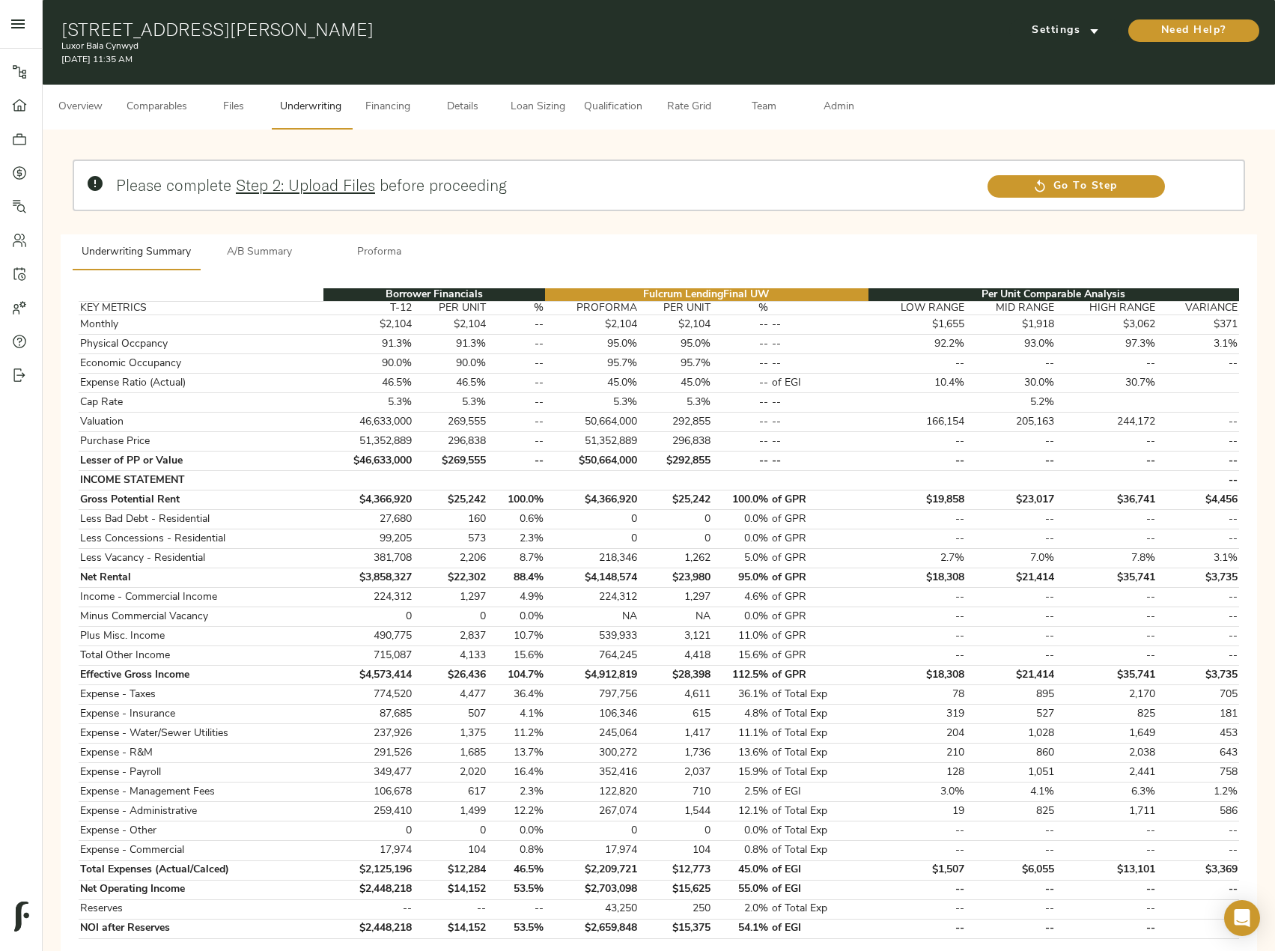
click at [64, 35] on h1 "[STREET_ADDRESS][PERSON_NAME]" at bounding box center [459, 29] width 797 height 21
click at [65, 24] on h1 "[STREET_ADDRESS][PERSON_NAME]" at bounding box center [459, 29] width 797 height 21
drag, startPoint x: 63, startPoint y: 25, endPoint x: 415, endPoint y: 36, distance: 352.1
click at [415, 36] on h1 "[STREET_ADDRESS][PERSON_NAME]" at bounding box center [459, 29] width 797 height 21
copy h1 "[STREET_ADDRESS][PERSON_NAME]"
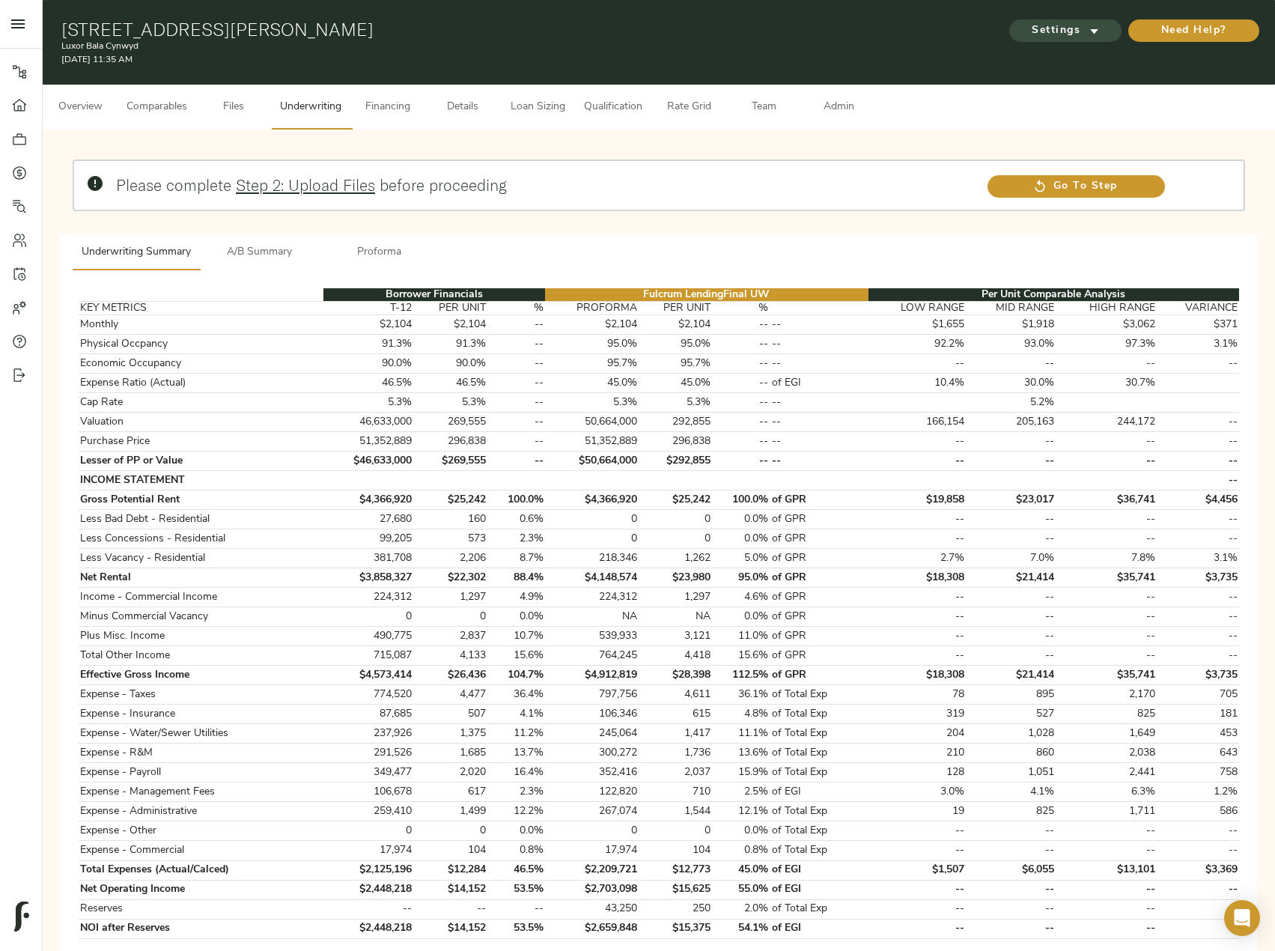
click at [1076, 31] on span "Settings" at bounding box center [1065, 31] width 82 height 19
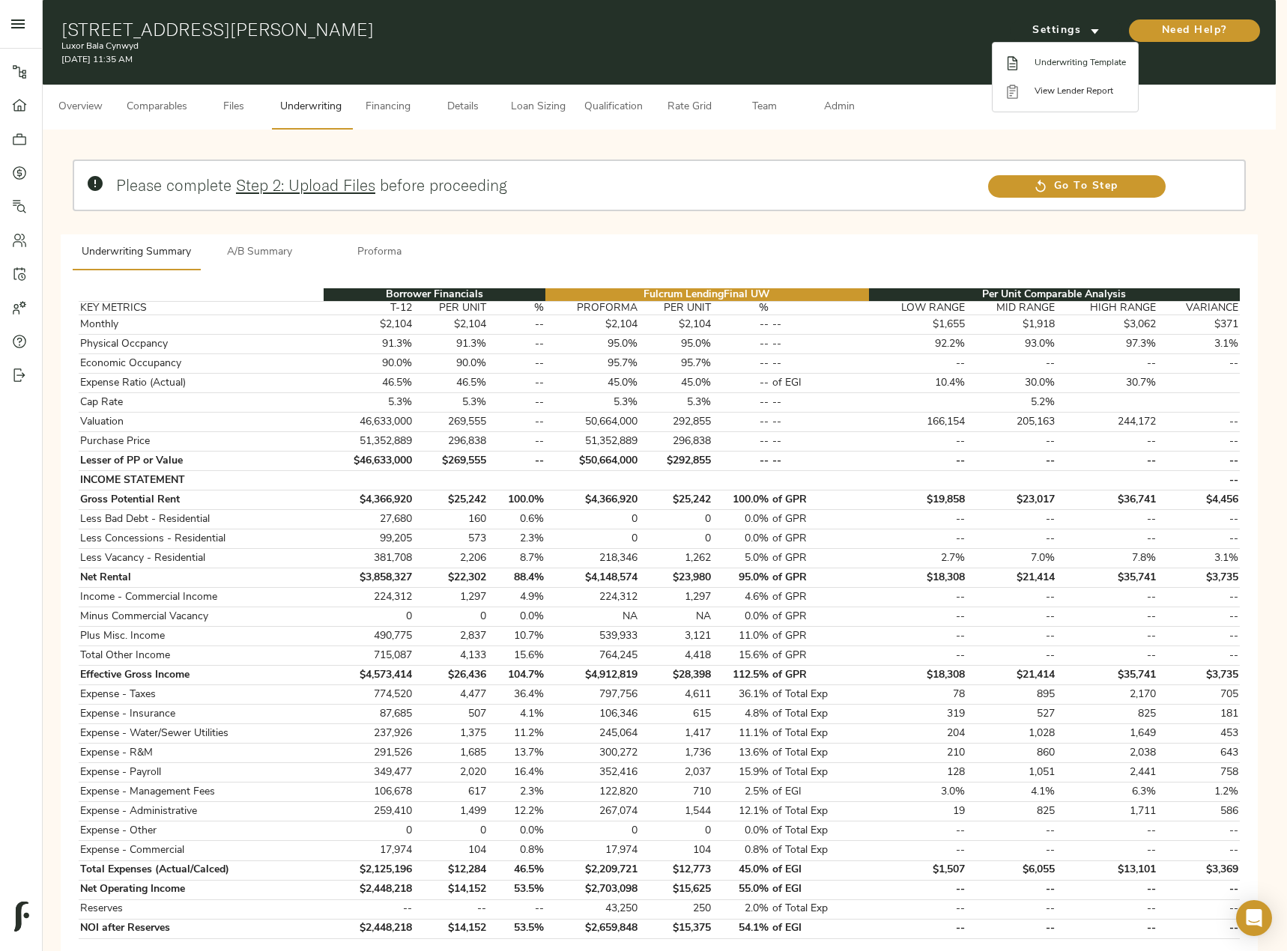
click at [1107, 66] on span "Underwriting Template" at bounding box center [1079, 62] width 91 height 13
click at [470, 110] on div at bounding box center [643, 475] width 1287 height 951
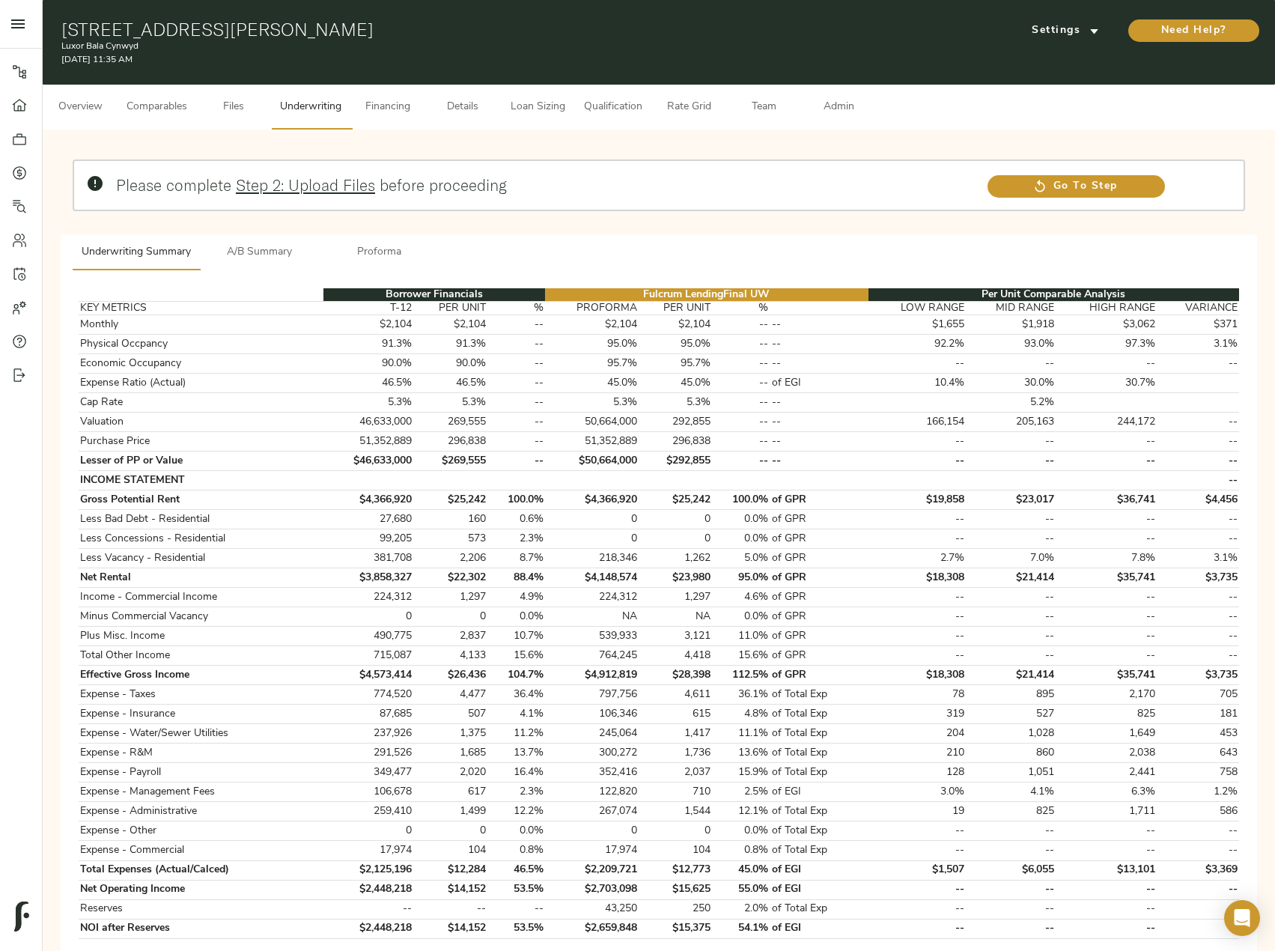
click at [470, 100] on span "Details" at bounding box center [462, 107] width 57 height 19
click at [1084, 26] on span "Settings" at bounding box center [1065, 31] width 82 height 19
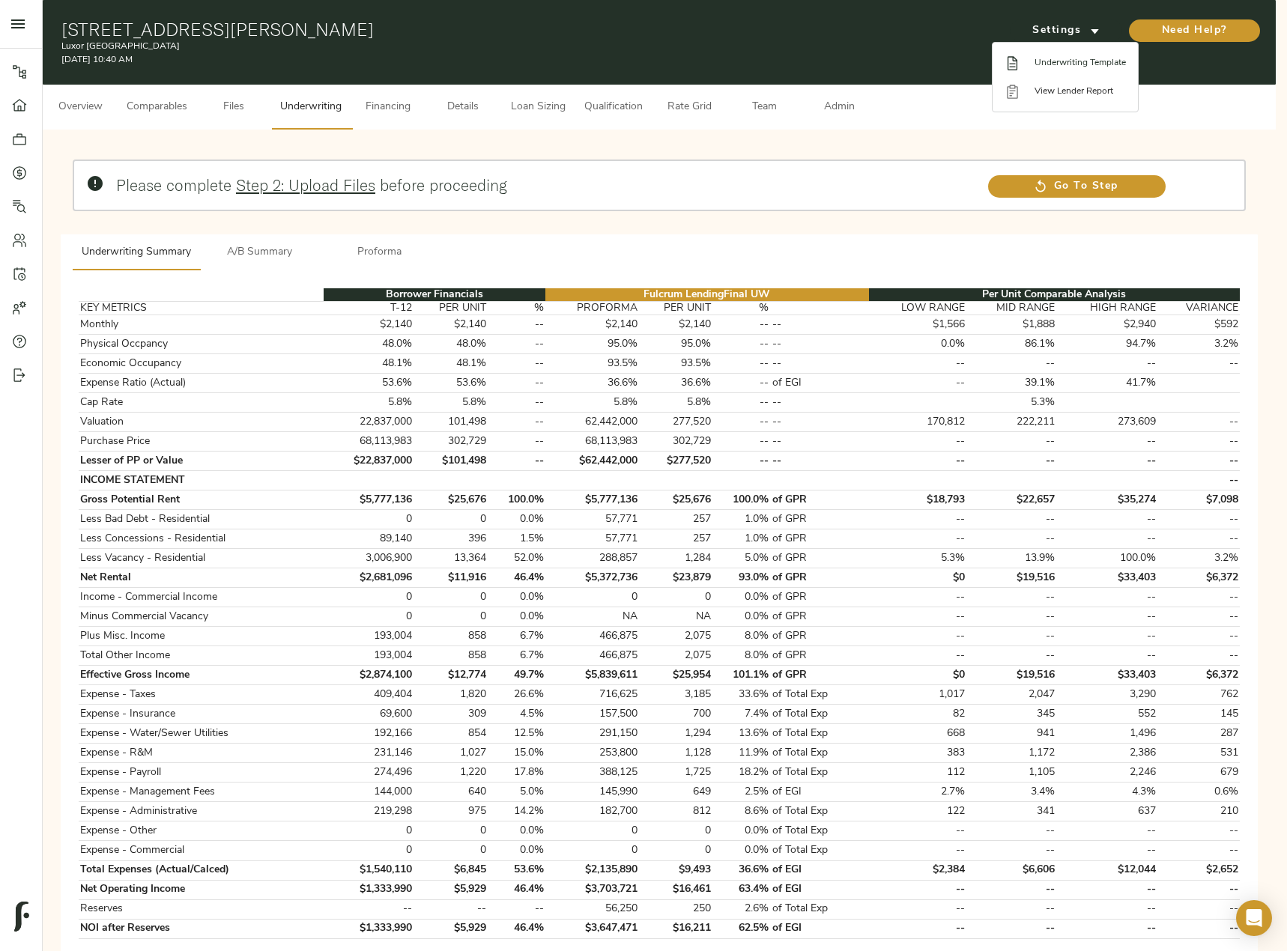
click at [1087, 61] on span "Underwriting Template" at bounding box center [1079, 62] width 91 height 13
click at [258, 246] on div at bounding box center [643, 475] width 1287 height 951
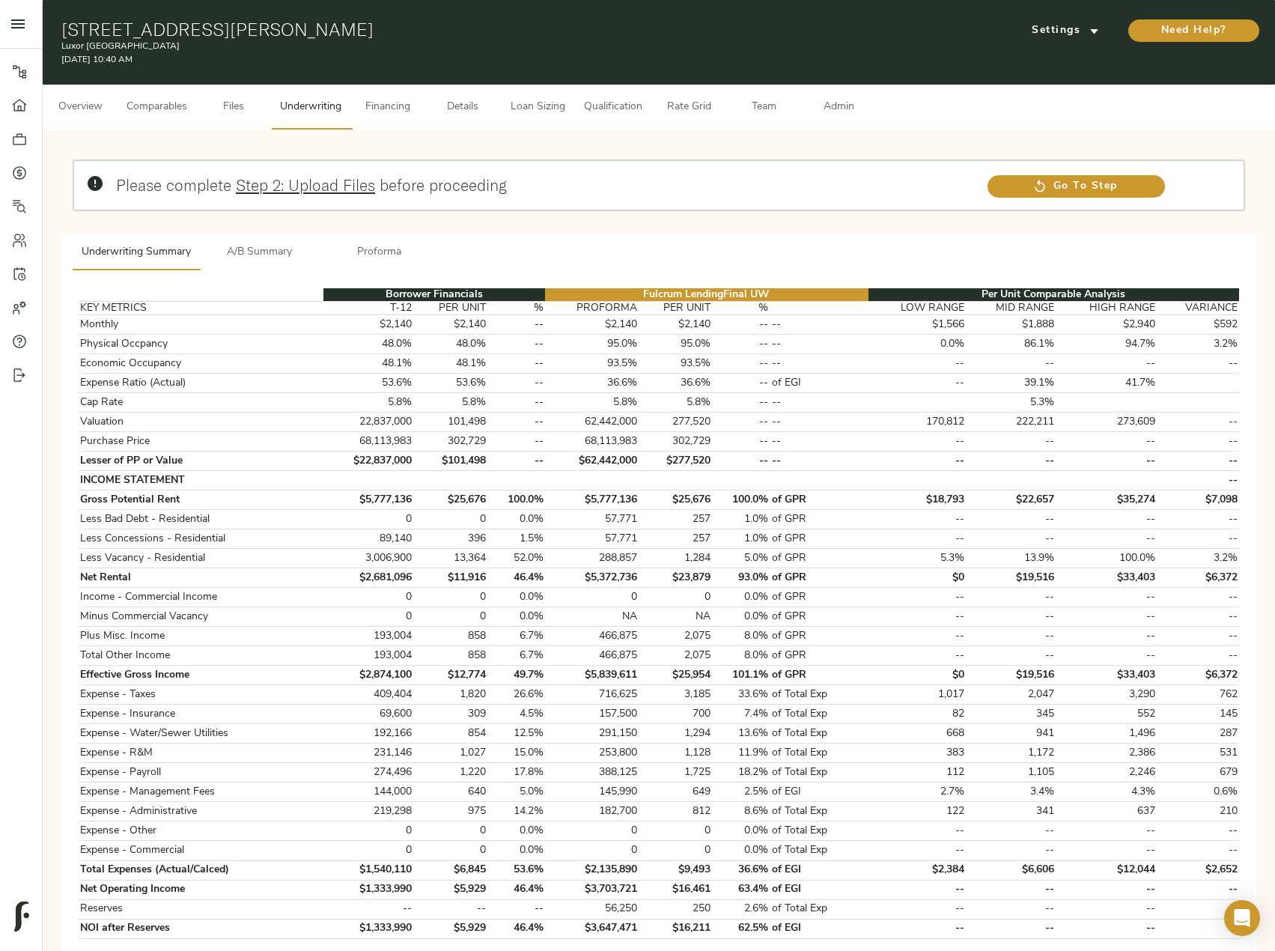
click at [258, 252] on span "A/B Summary" at bounding box center [260, 252] width 102 height 19
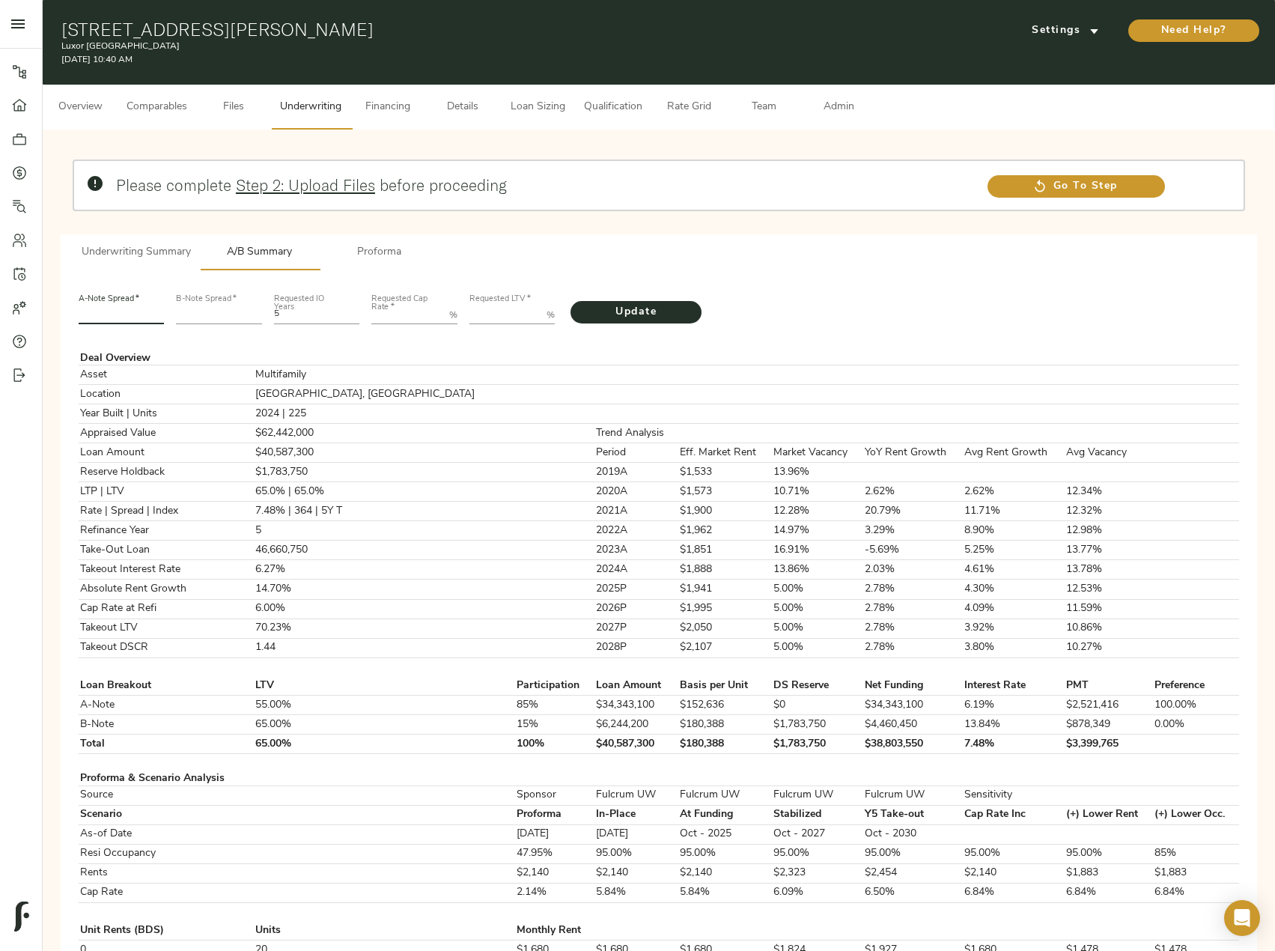
click at [137, 318] on input "number" at bounding box center [122, 315] width 86 height 18
type input "220"
click at [226, 312] on input "number" at bounding box center [219, 315] width 86 height 18
type input "443"
click at [410, 318] on Rate "Requested Cap Rate   *" at bounding box center [407, 315] width 72 height 18
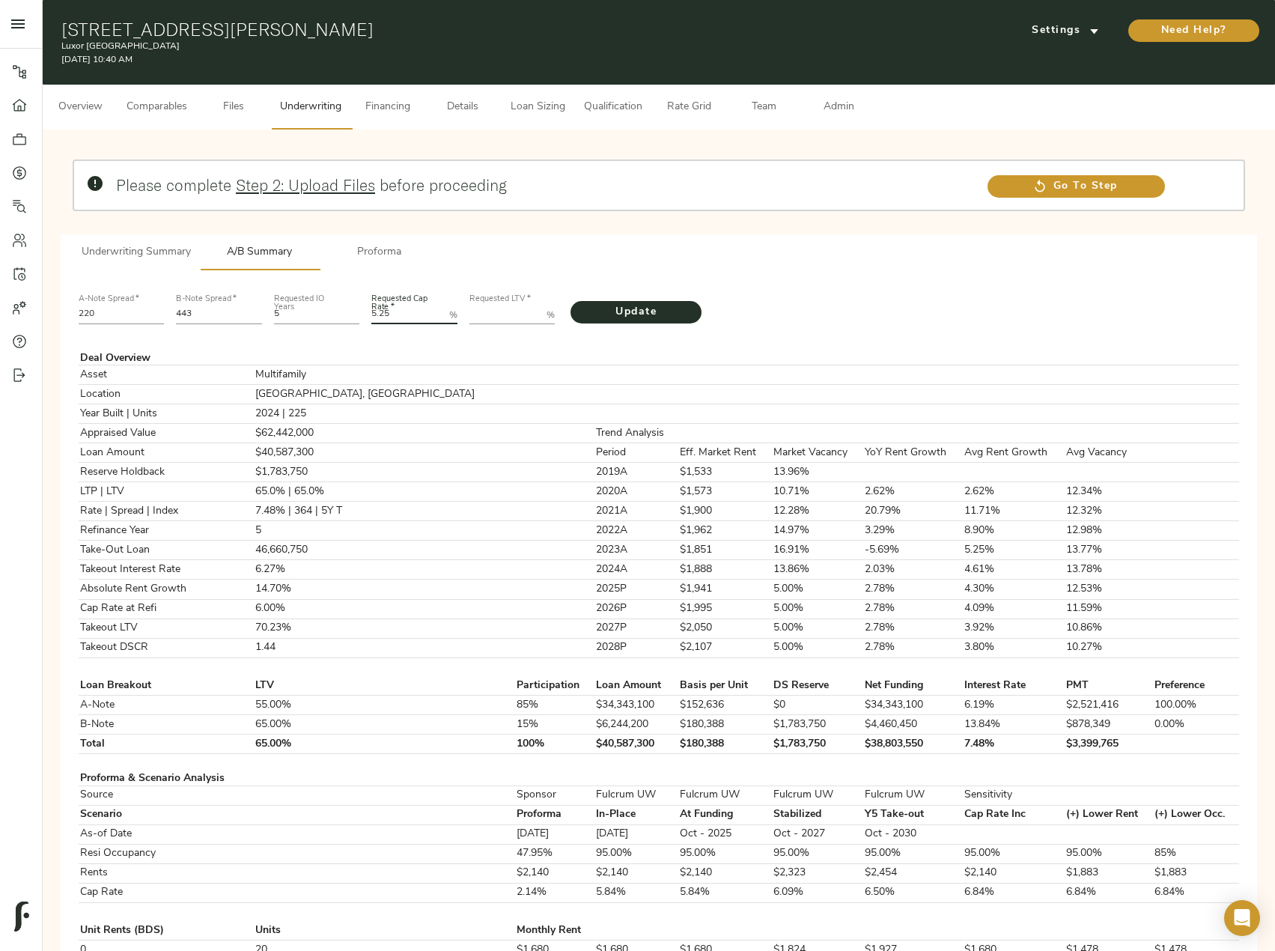
type Rate "5.25"
click at [482, 307] on LTV "Requested LTV   *" at bounding box center [506, 315] width 72 height 18
paste LTV "67.7933"
type LTV "67.7933"
click at [643, 306] on span "Update" at bounding box center [636, 312] width 101 height 19
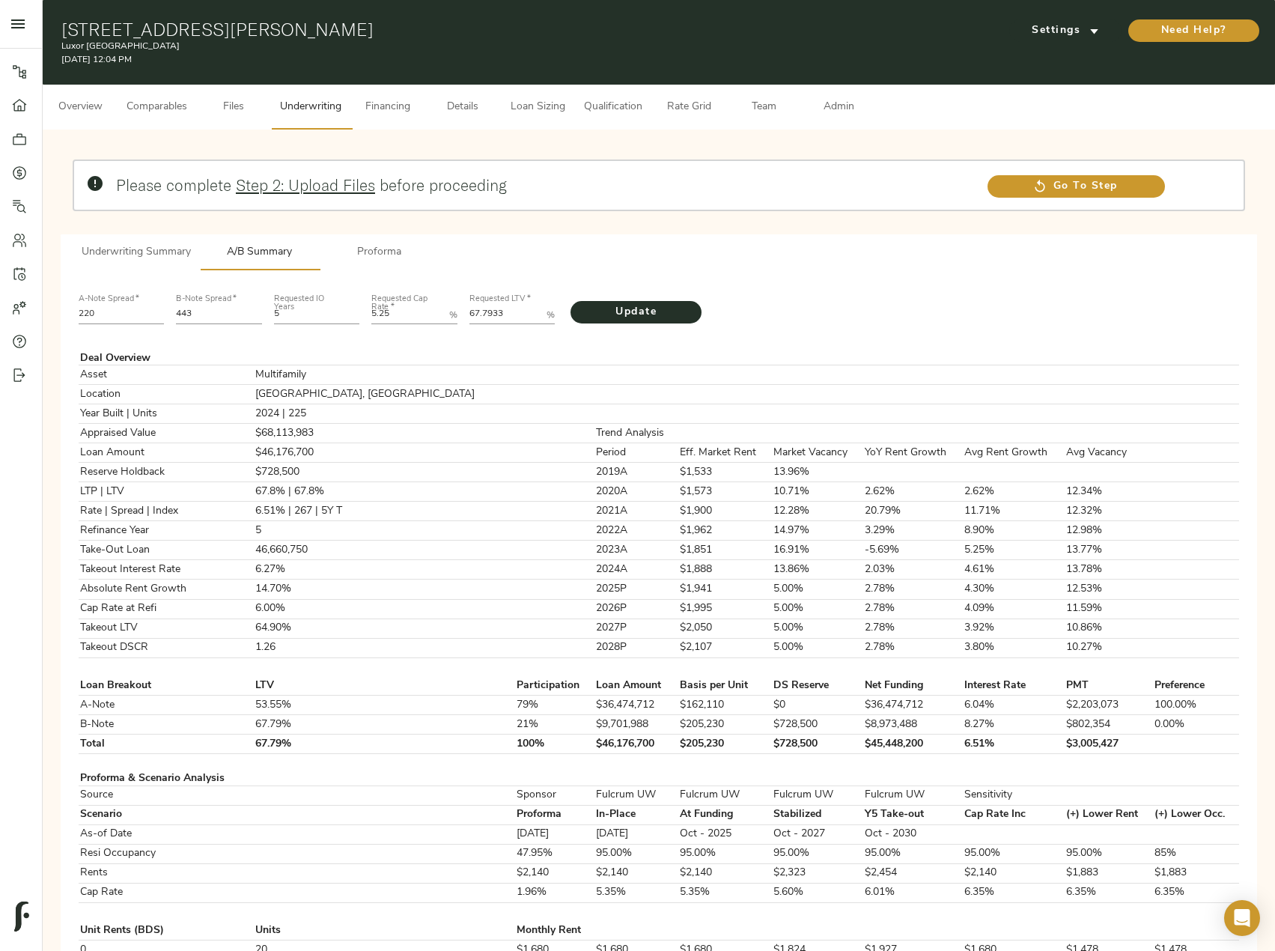
click at [128, 250] on span "Underwriting Summary" at bounding box center [136, 252] width 109 height 19
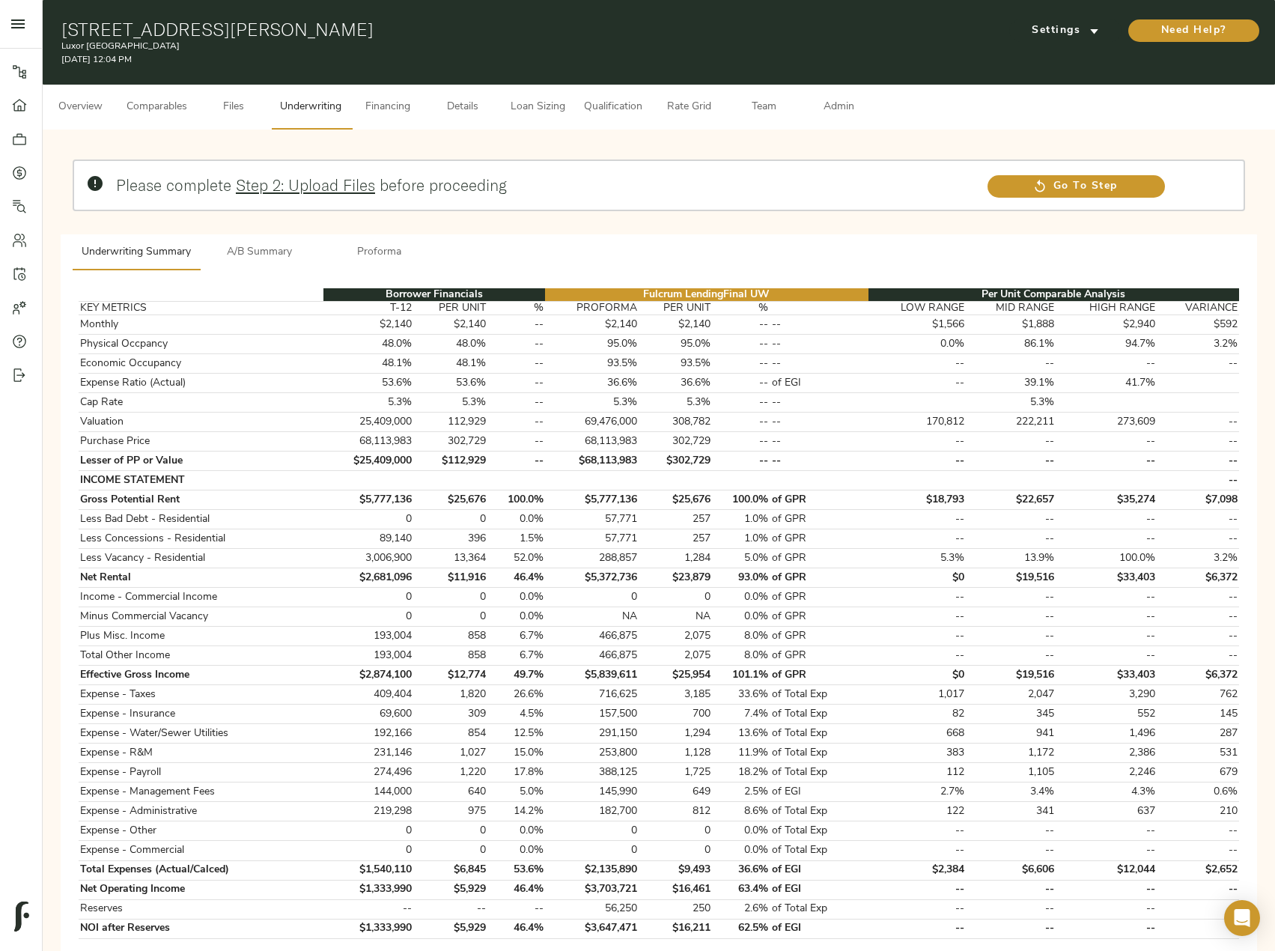
click at [255, 255] on span "A/B Summary" at bounding box center [260, 252] width 102 height 19
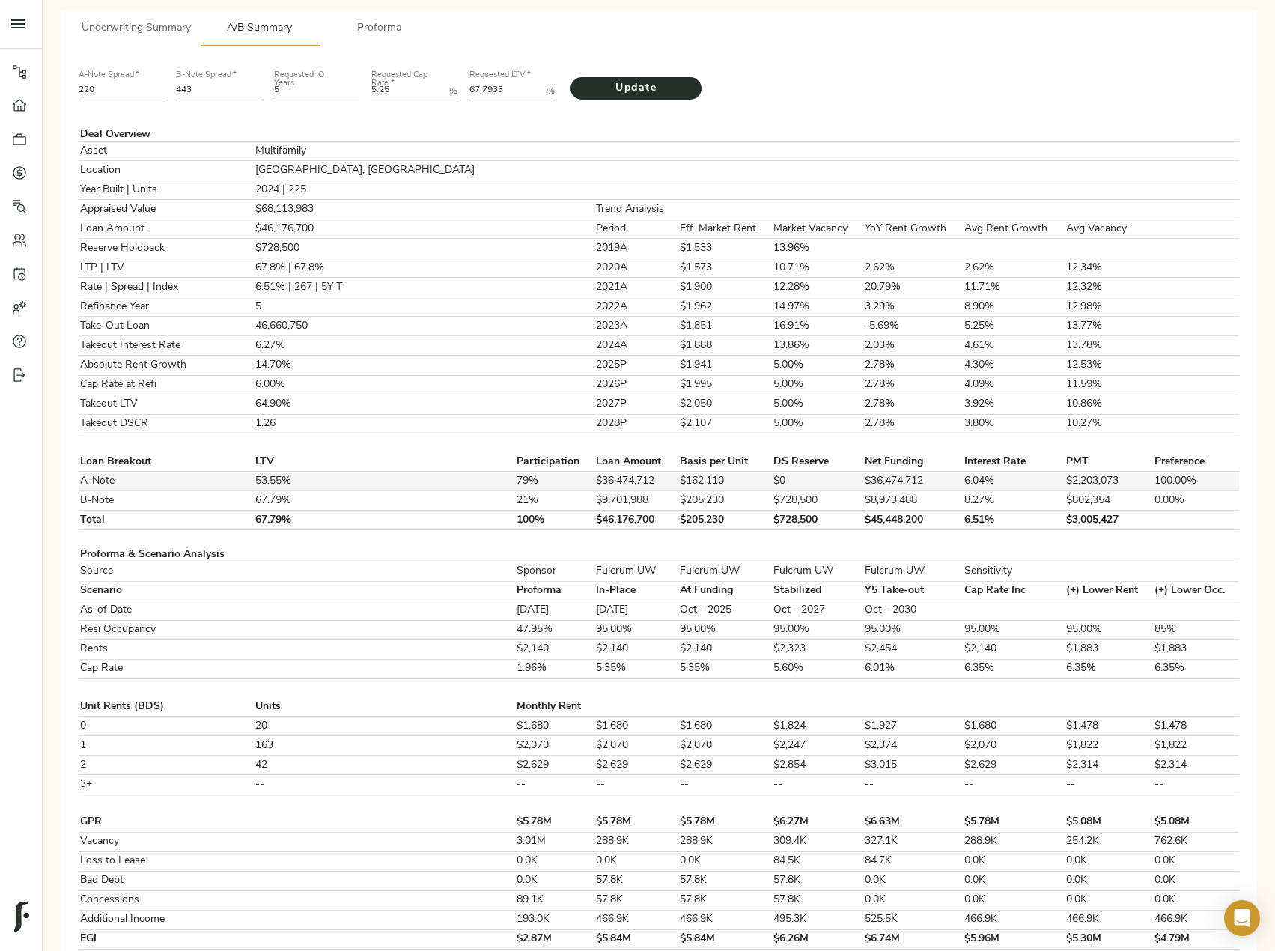
scroll to position [138, 0]
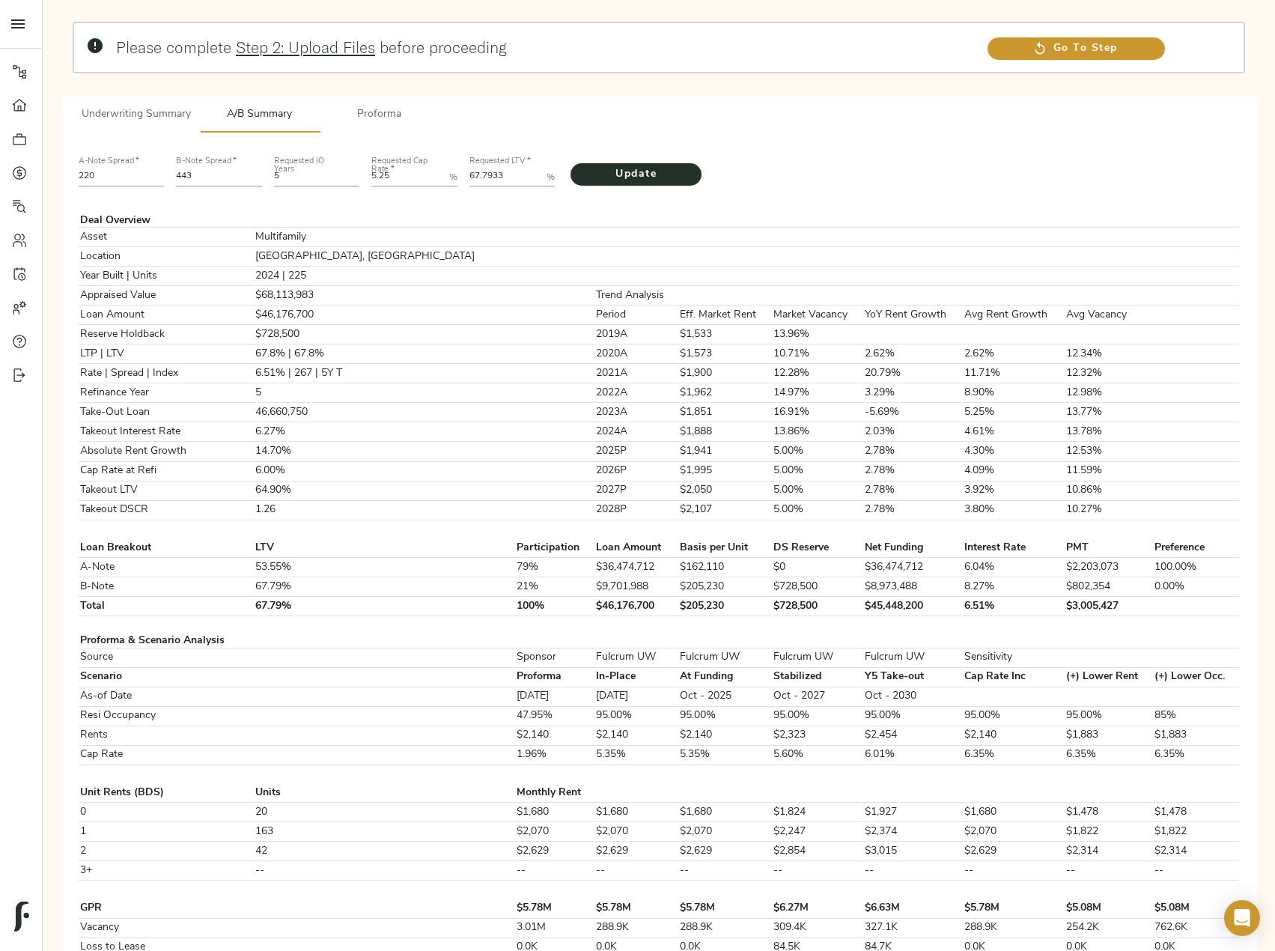
click at [165, 114] on span "Underwriting Summary" at bounding box center [136, 115] width 109 height 19
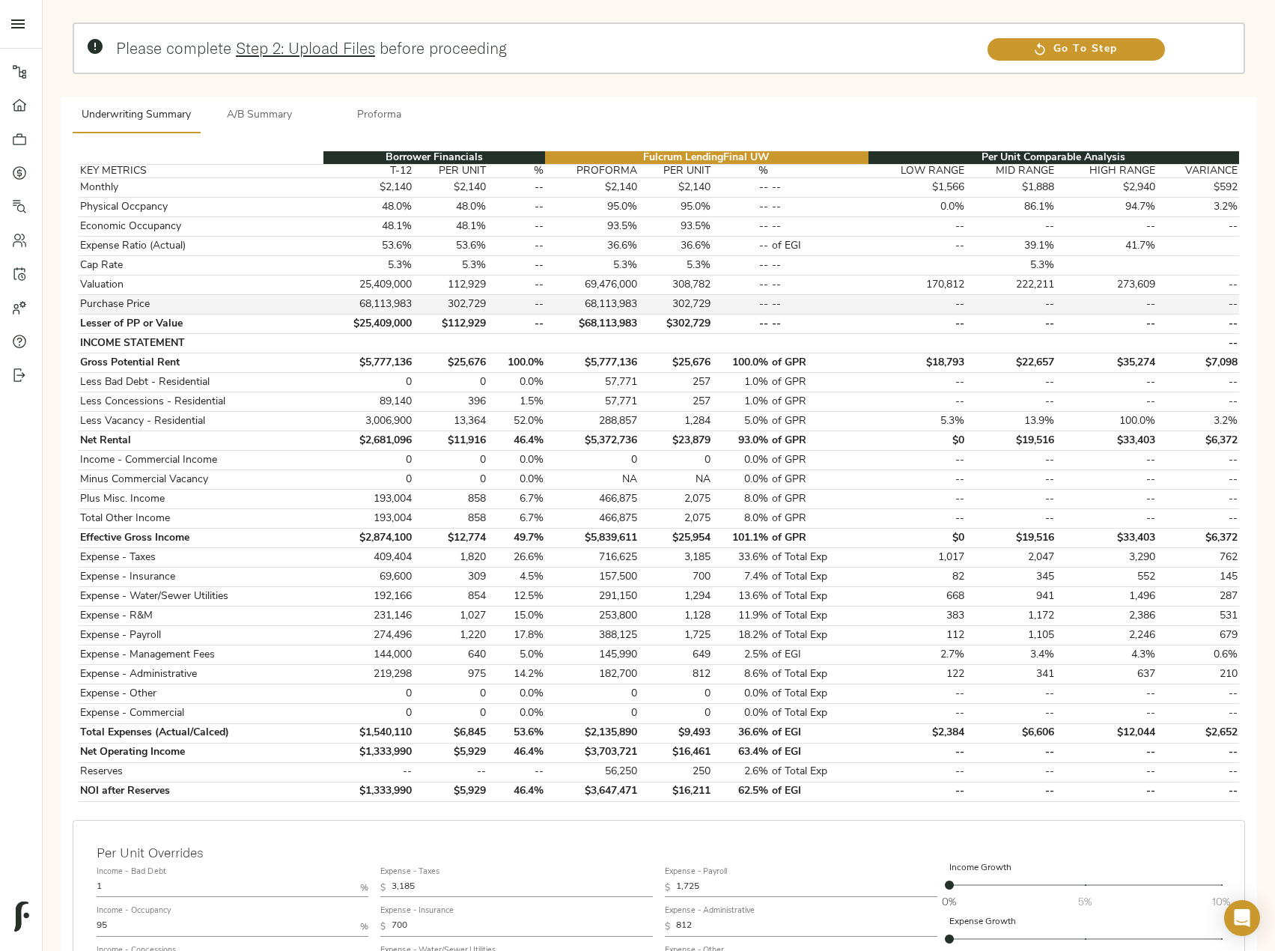
scroll to position [0, 0]
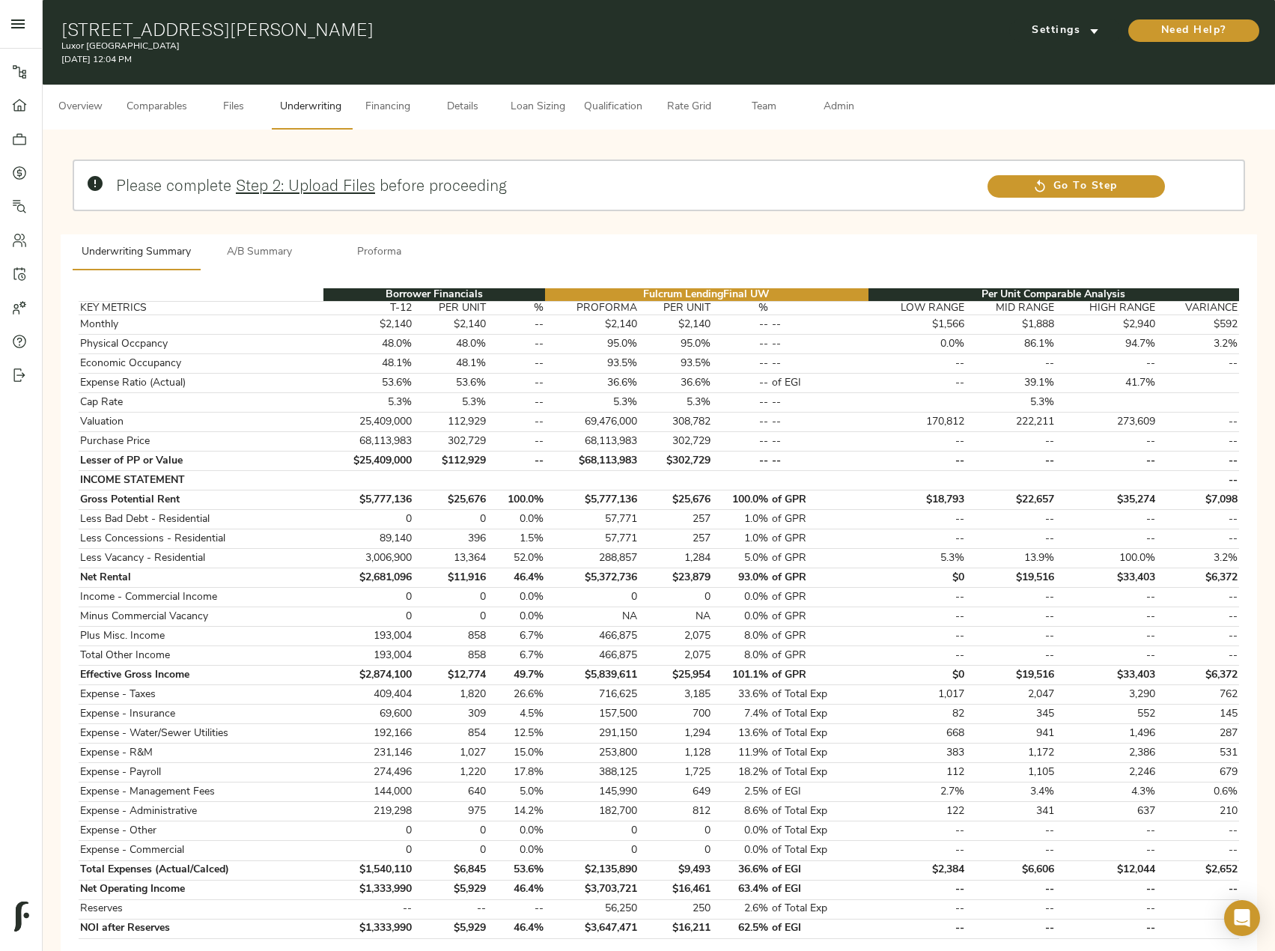
drag, startPoint x: 383, startPoint y: 25, endPoint x: 50, endPoint y: 27, distance: 333.2
click at [50, 27] on div "415 Stump Rd, North Wales, PA 19454 Luxor Montgomeryville August 10, 2025 12:04…" at bounding box center [659, 42] width 1233 height 85
copy h1 "415 Stump Rd, North Wales, PA 19454"
click at [467, 99] on span "Details" at bounding box center [462, 107] width 57 height 19
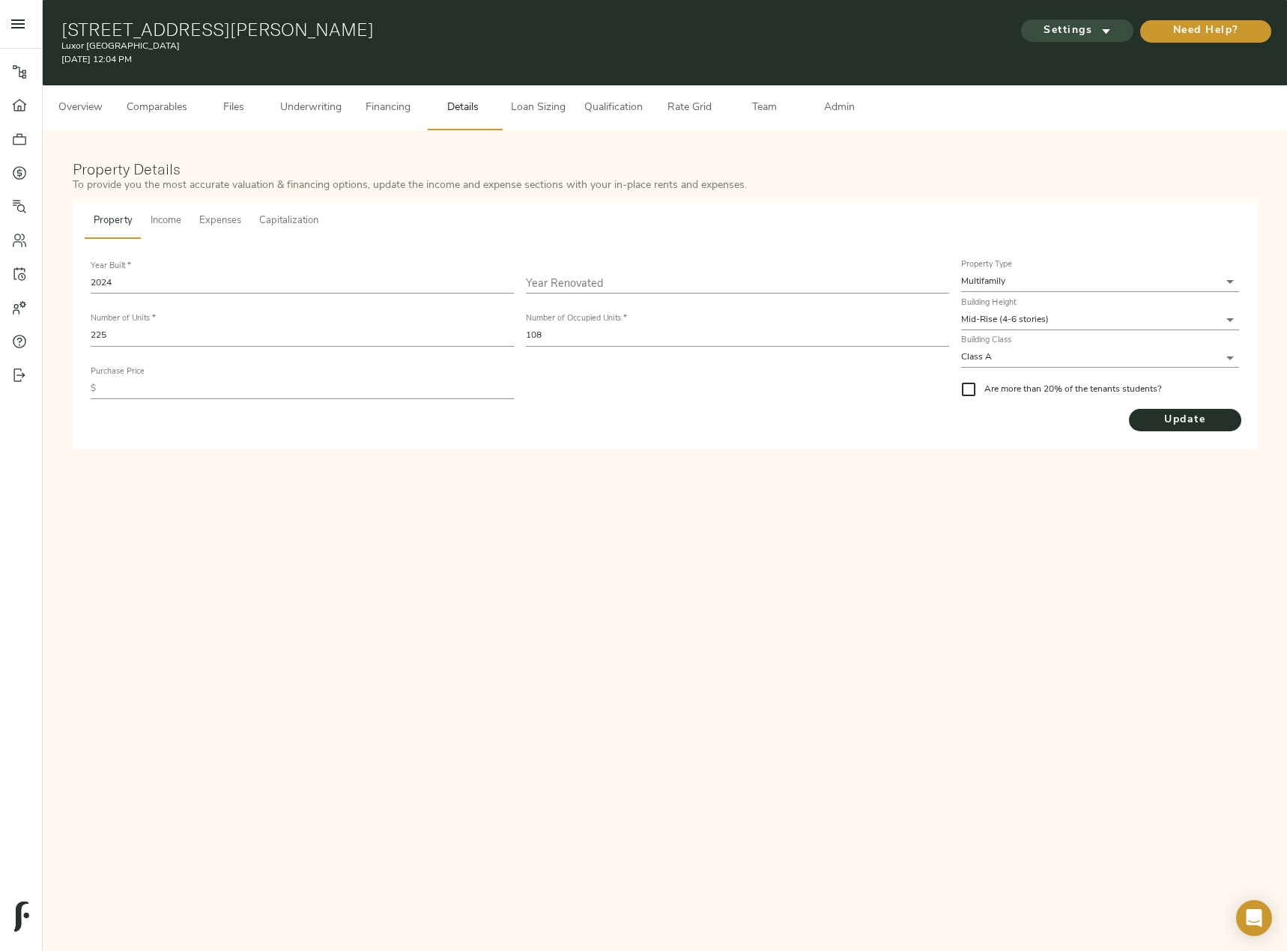
click at [1103, 37] on icon "submit" at bounding box center [1106, 31] width 16 height 16
click at [1090, 60] on span "Underwriting Template" at bounding box center [1090, 62] width 91 height 13
click at [169, 112] on div at bounding box center [643, 475] width 1287 height 951
click at [166, 109] on span "Comparables" at bounding box center [157, 108] width 61 height 19
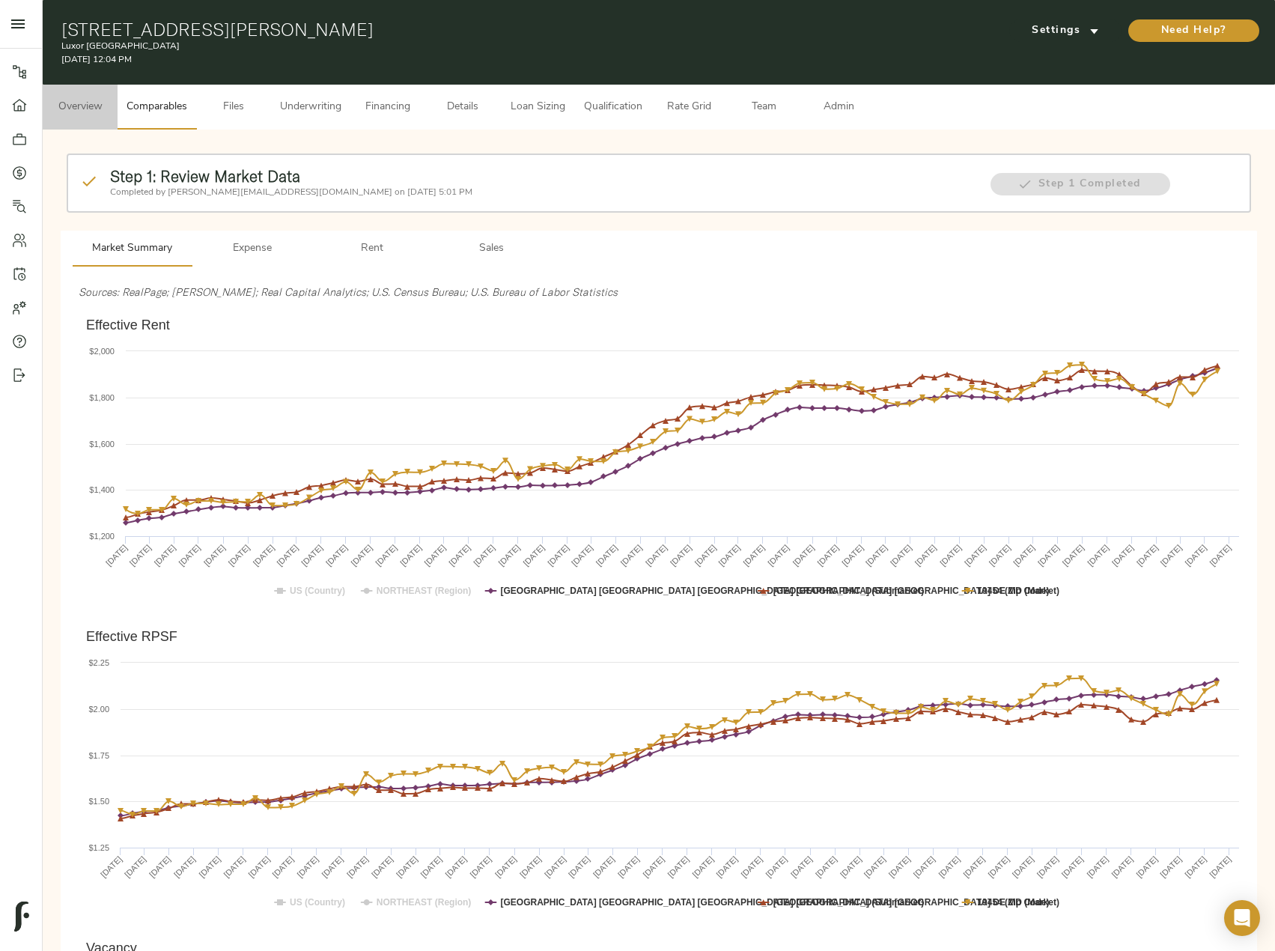
click at [64, 109] on span "Overview" at bounding box center [80, 107] width 57 height 19
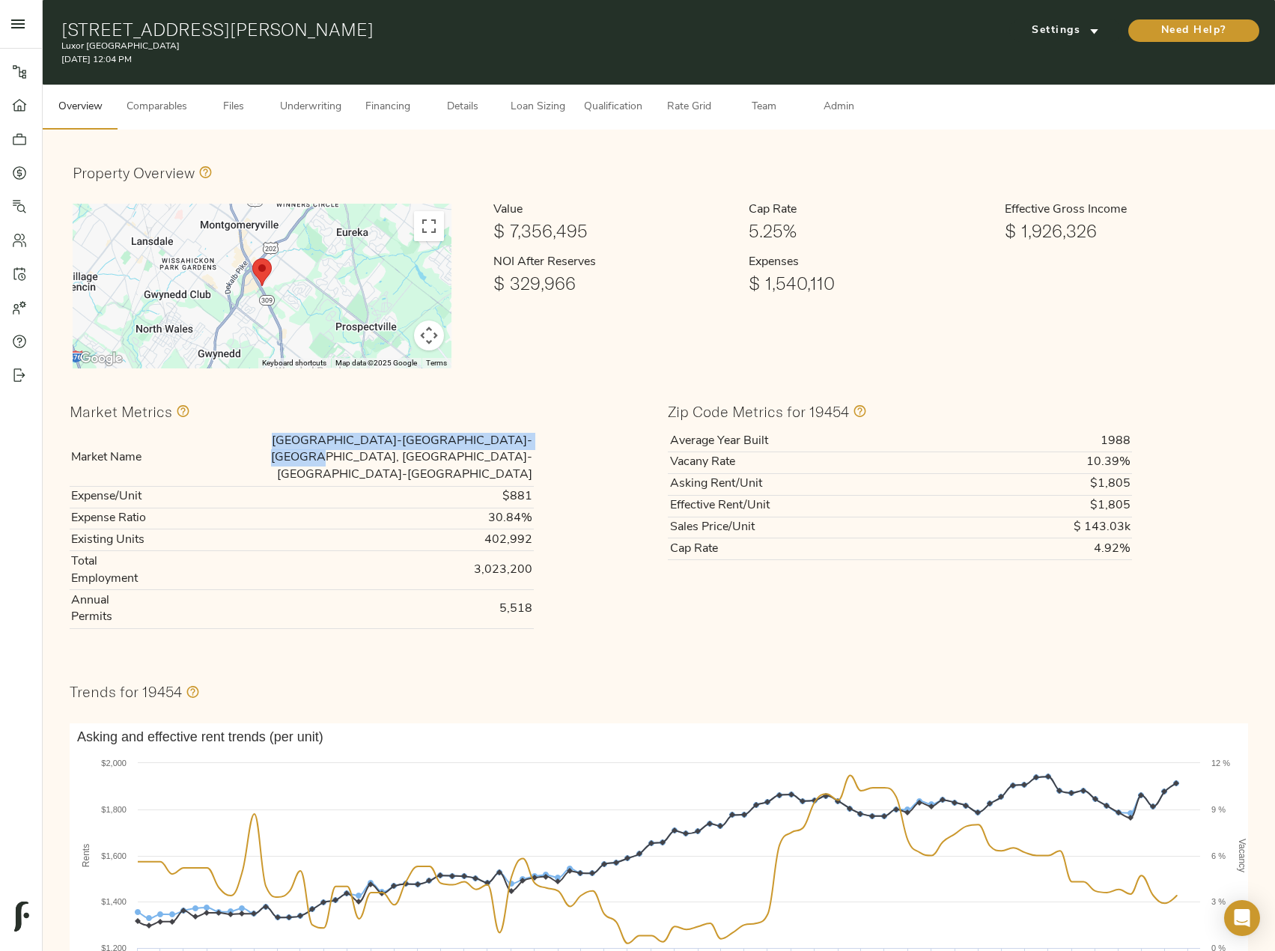
drag, startPoint x: 262, startPoint y: 434, endPoint x: 532, endPoint y: 439, distance: 269.6
click at [532, 439] on td "Philadelphia-Camden-Wilmington, PA-NJ-DE-MD" at bounding box center [344, 458] width 380 height 55
copy td "Philadelphia-Camden-Wilmington, PA-NJ-DE-MD"
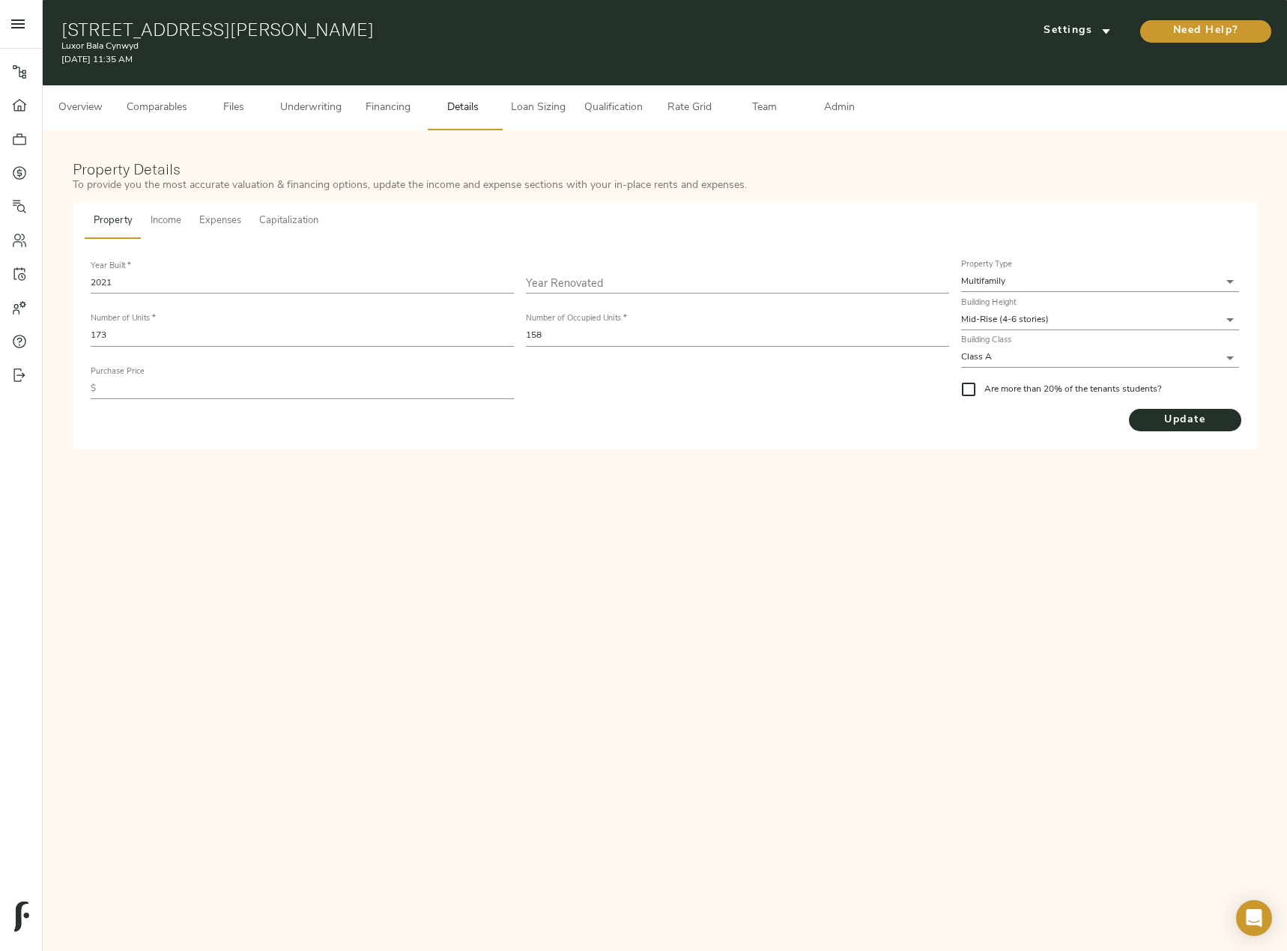
click at [167, 107] on span "Comparables" at bounding box center [157, 108] width 61 height 19
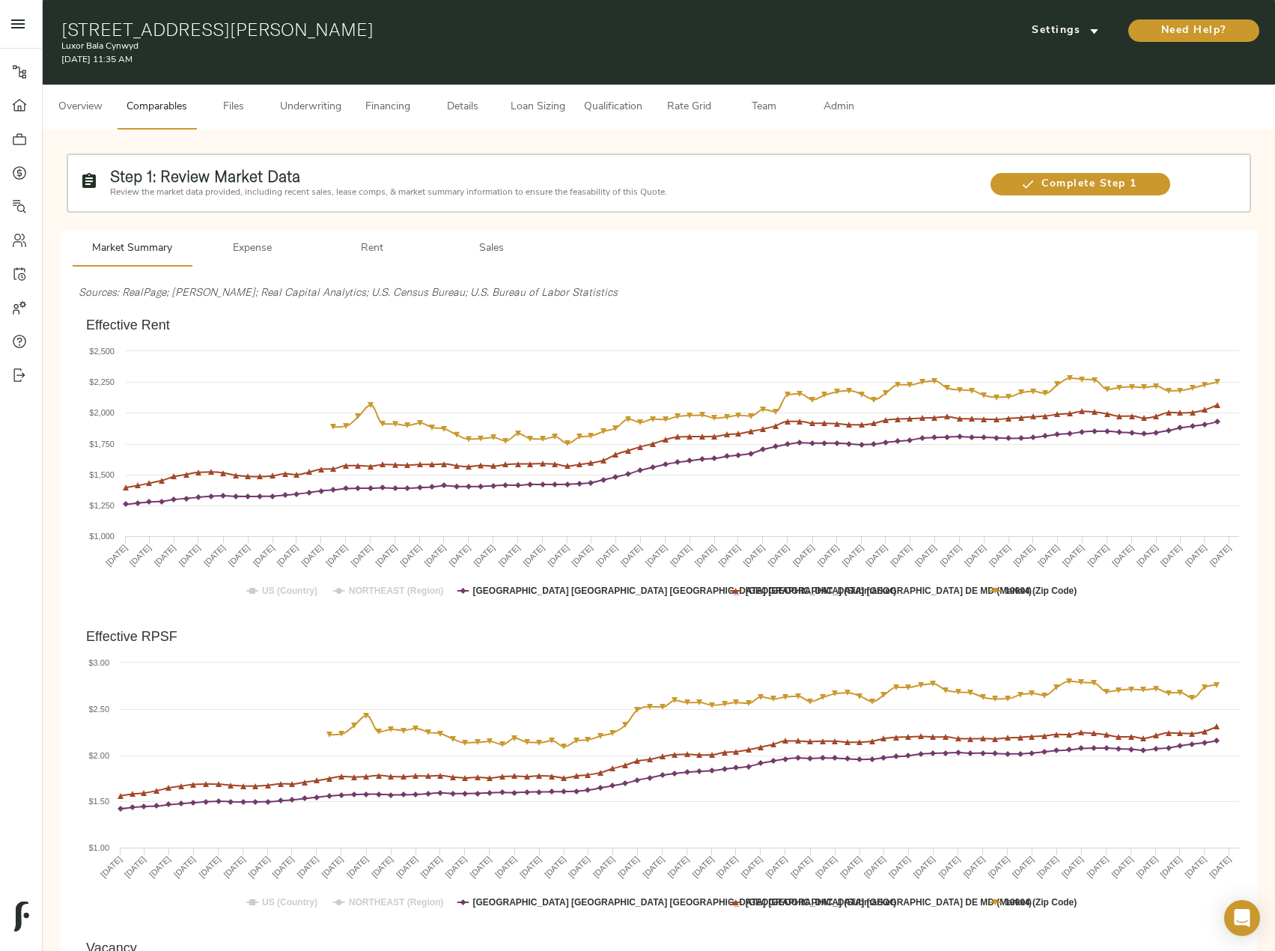
click at [91, 108] on span "Overview" at bounding box center [80, 107] width 57 height 19
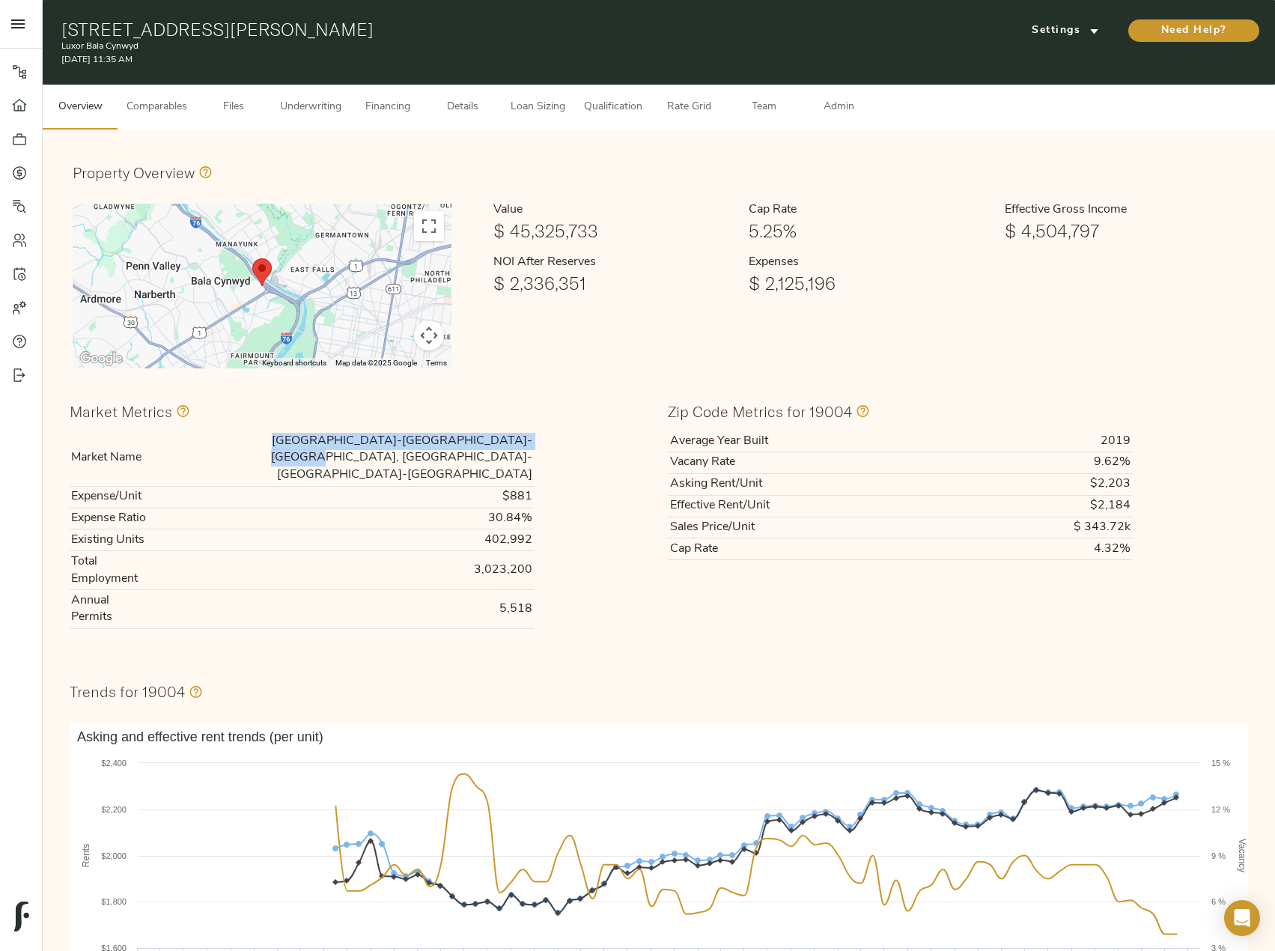
drag, startPoint x: 252, startPoint y: 437, endPoint x: 529, endPoint y: 434, distance: 276.3
click at [529, 434] on td "[GEOGRAPHIC_DATA]-[GEOGRAPHIC_DATA]-[GEOGRAPHIC_DATA], [GEOGRAPHIC_DATA]-[GEOGR…" at bounding box center [344, 458] width 380 height 55
copy td "Philadelphia-Camden-Wilmington, PA-NJ-DE-MD"
click at [406, 97] on button "Financing" at bounding box center [387, 107] width 75 height 45
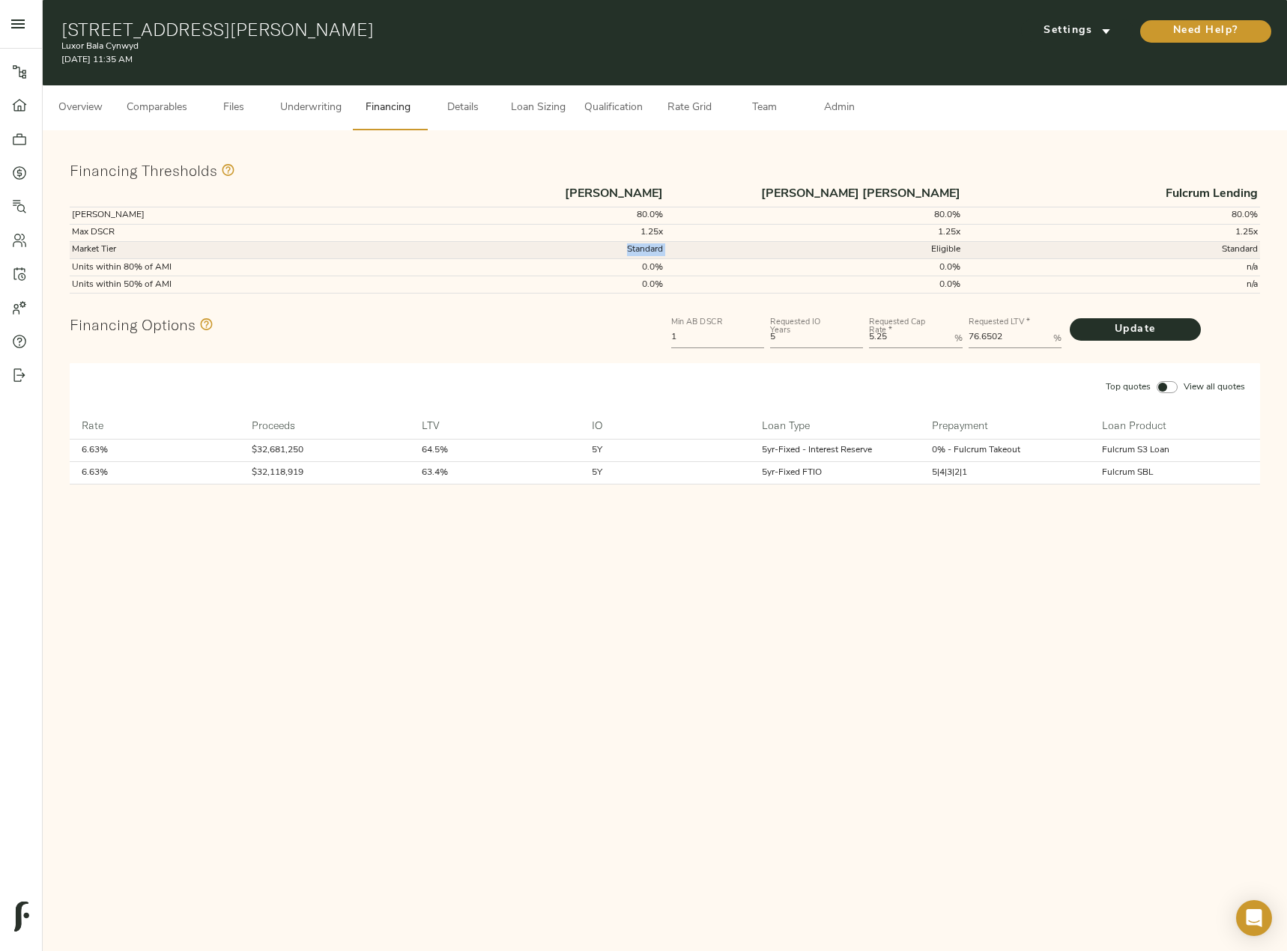
drag, startPoint x: 620, startPoint y: 245, endPoint x: 669, endPoint y: 245, distance: 49.4
click at [669, 245] on tr "Market Tier Standard Eligible Standard" at bounding box center [665, 249] width 1190 height 17
copy td "Standard"
click at [282, 103] on span "Underwriting" at bounding box center [310, 108] width 61 height 19
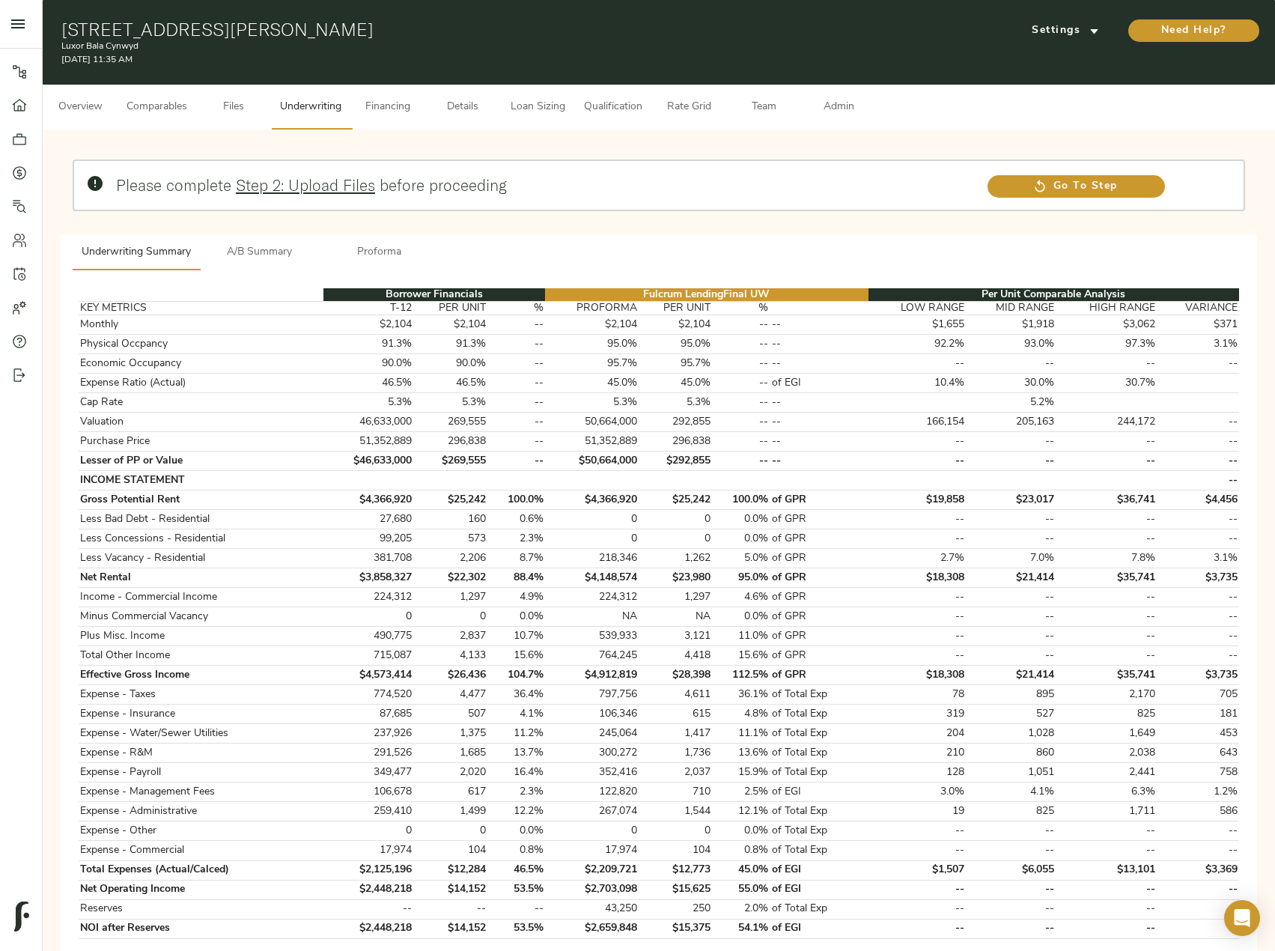
click at [464, 109] on span "Details" at bounding box center [462, 107] width 57 height 19
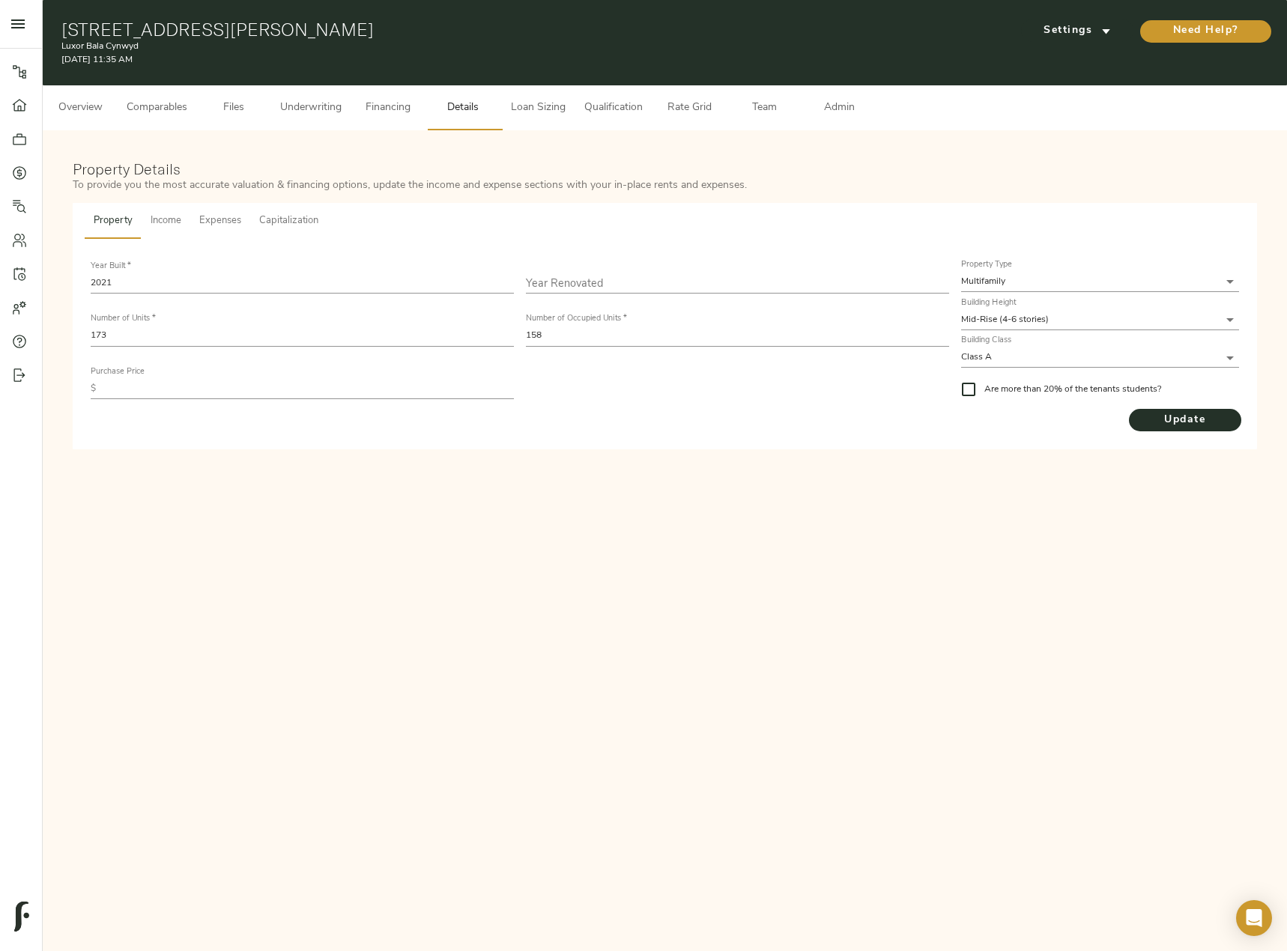
click at [280, 102] on button "Underwriting" at bounding box center [310, 107] width 79 height 45
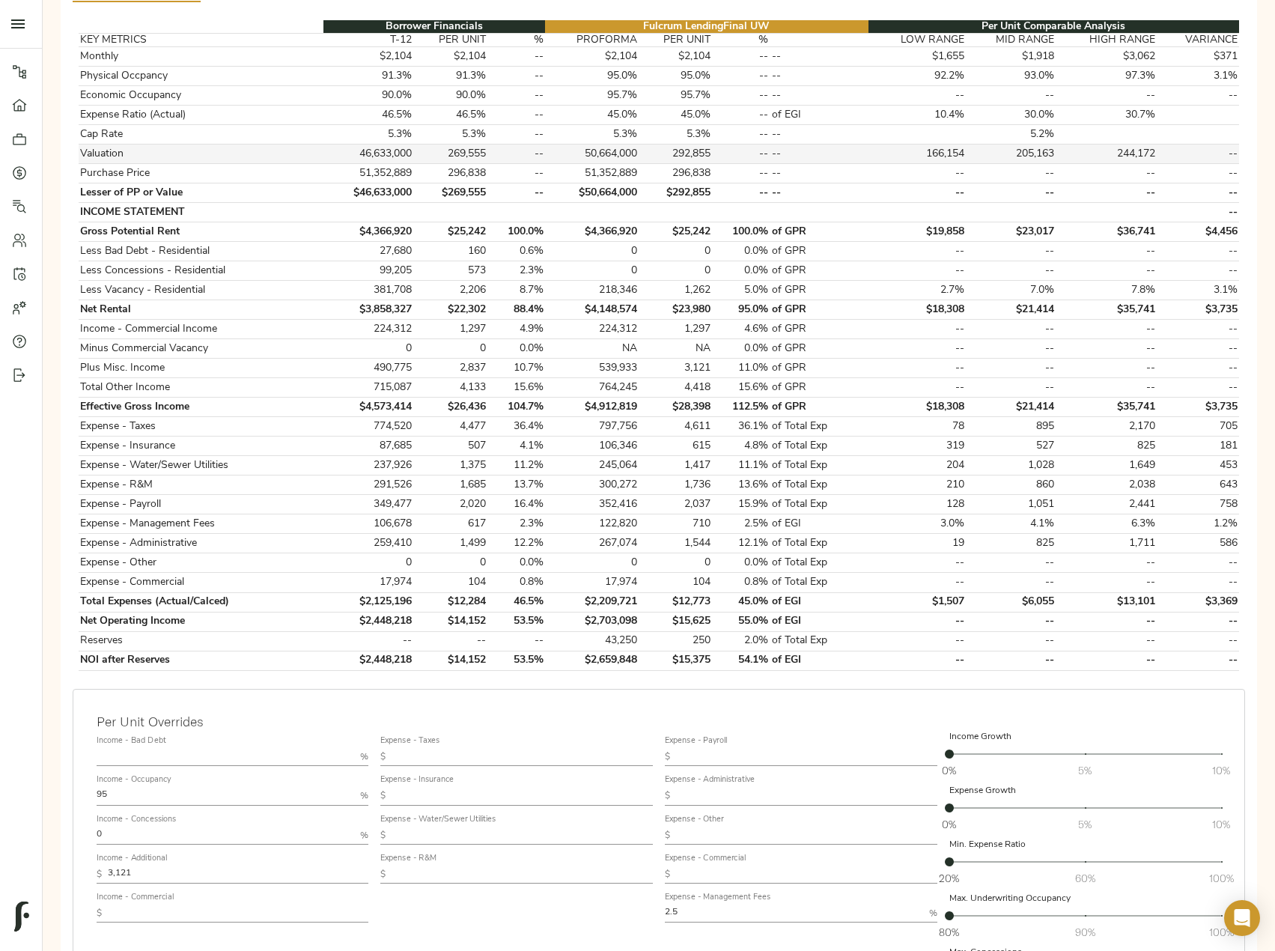
scroll to position [300, 0]
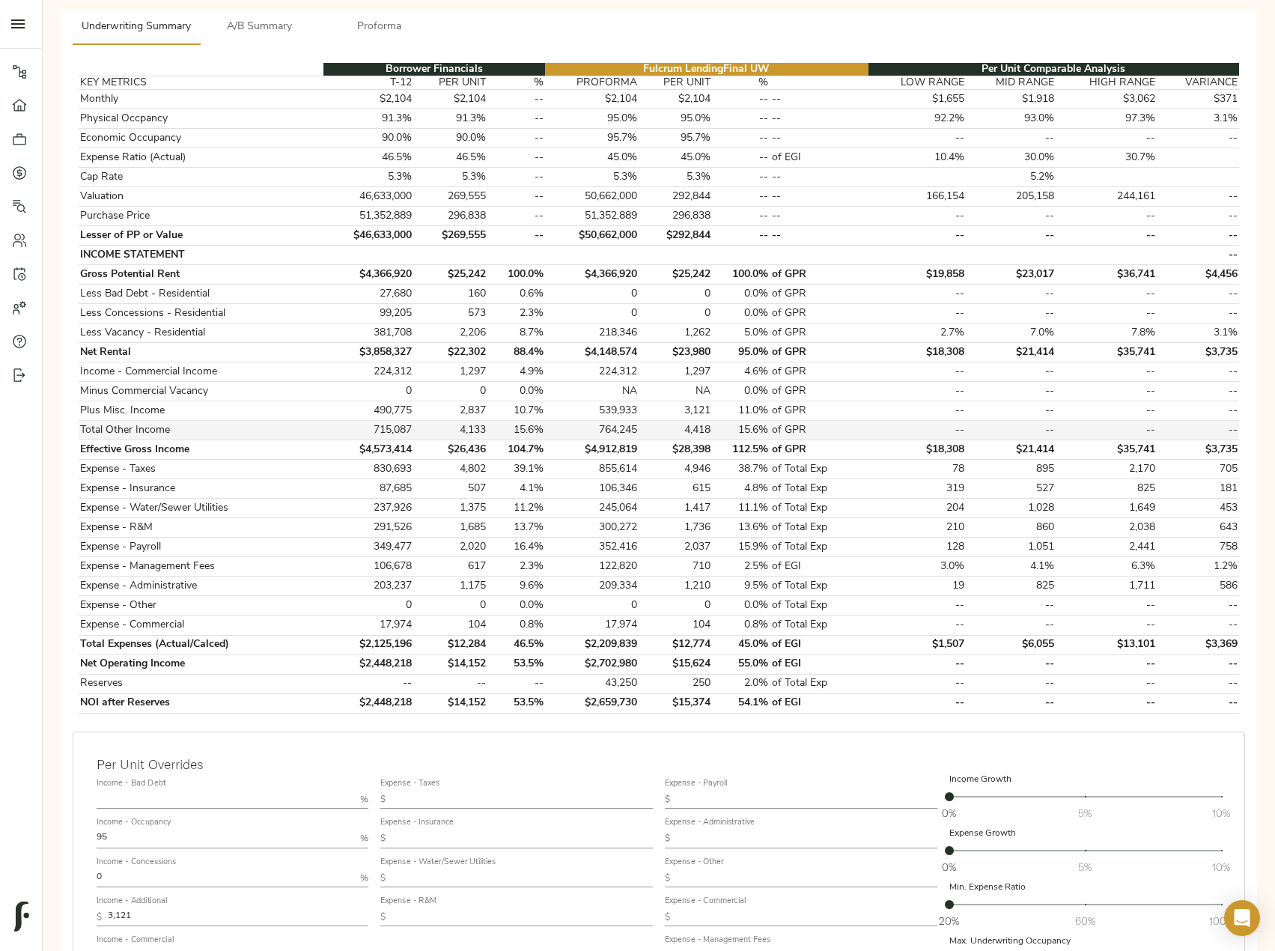
scroll to position [225, 0]
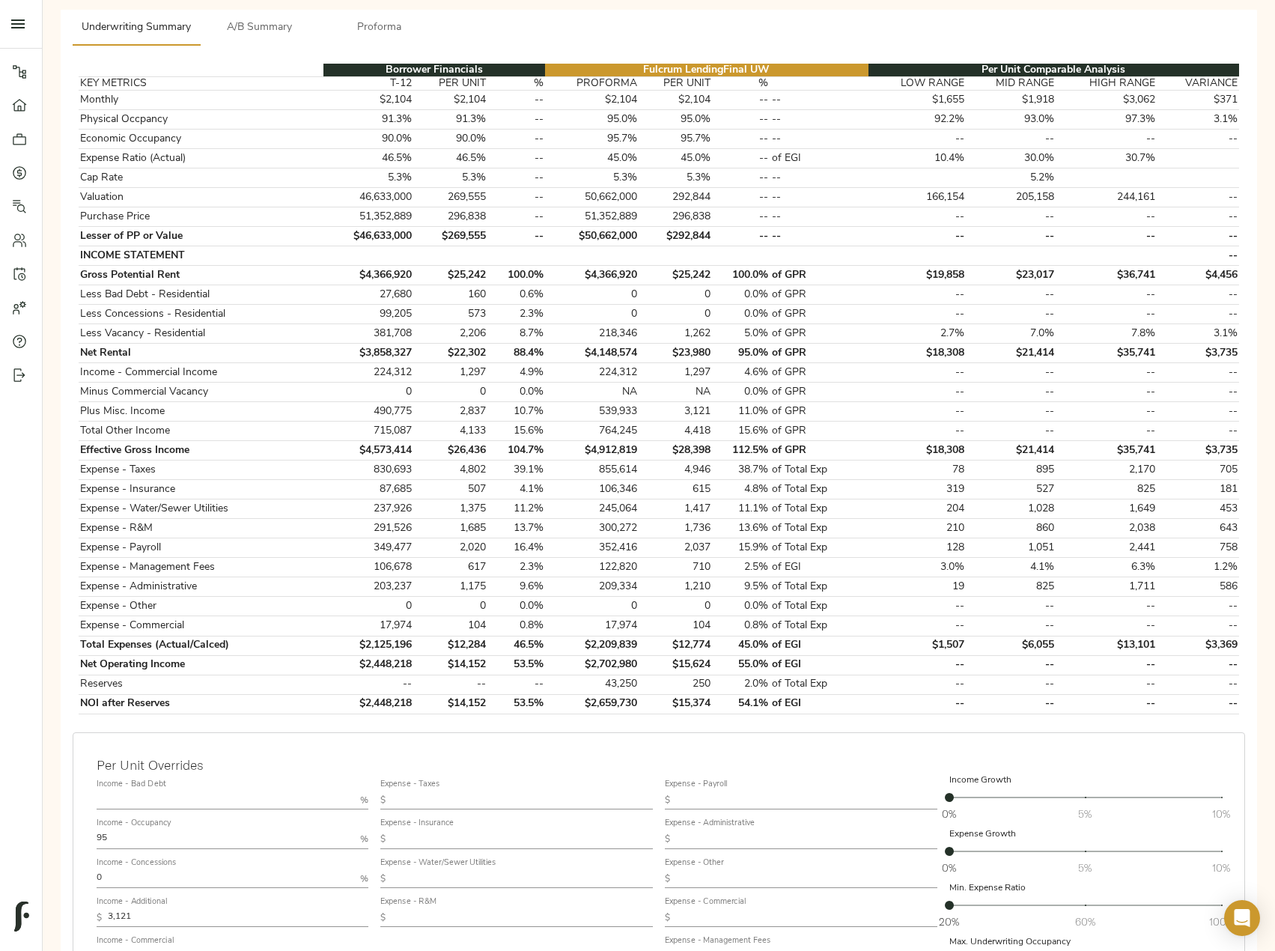
click at [444, 838] on input "text" at bounding box center [522, 839] width 261 height 18
paste input "522"
type input "522"
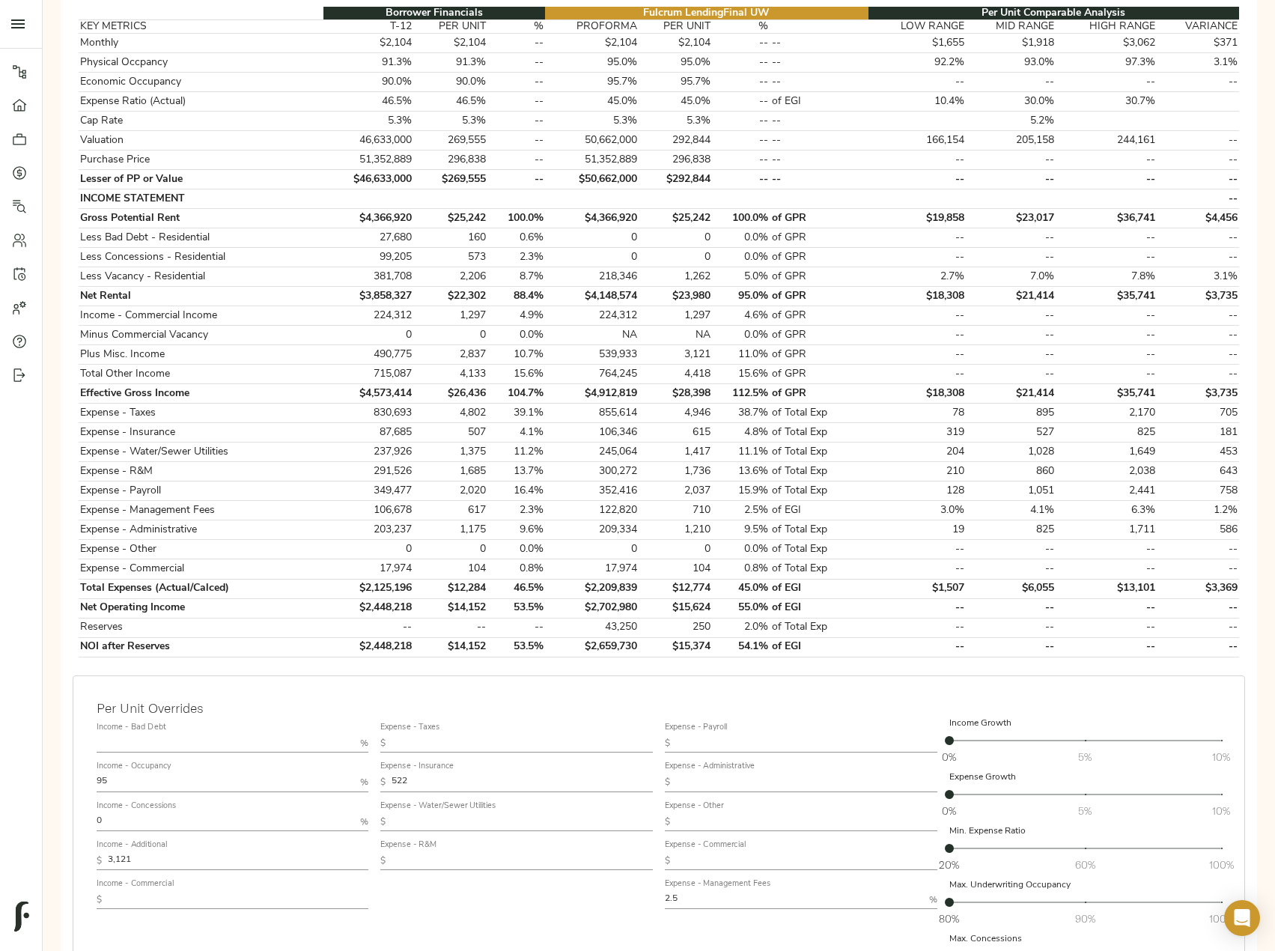
scroll to position [439, 0]
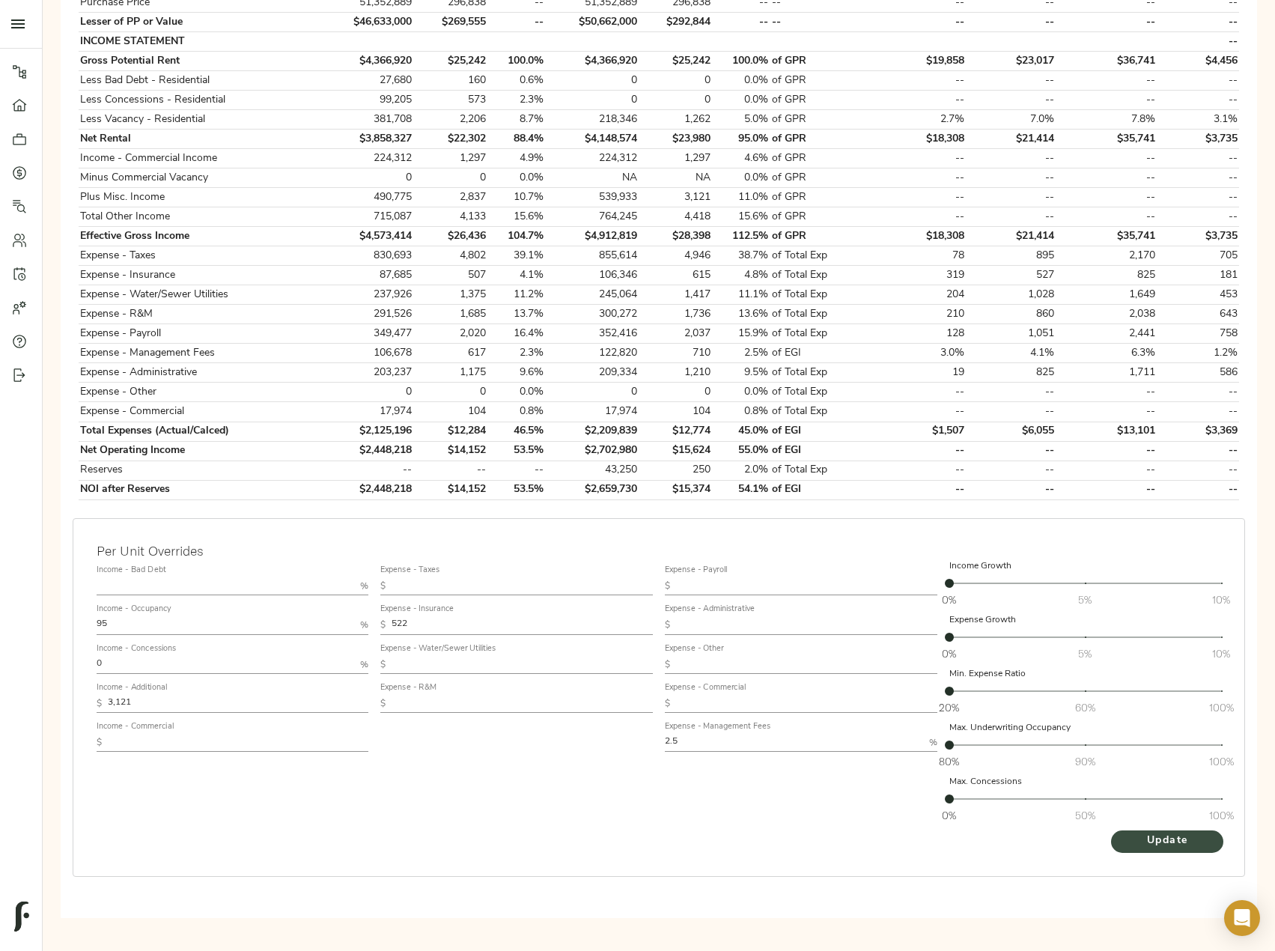
click at [1196, 847] on span "Update" at bounding box center [1167, 841] width 82 height 19
click at [146, 589] on input "text" at bounding box center [226, 586] width 258 height 18
drag, startPoint x: 121, startPoint y: 662, endPoint x: 56, endPoint y: 662, distance: 64.4
click at [56, 662] on div "Please complete Step 2: Upload Files before proceeding Go To Step Underwriting …" at bounding box center [659, 313] width 1209 height 1221
type input "5"
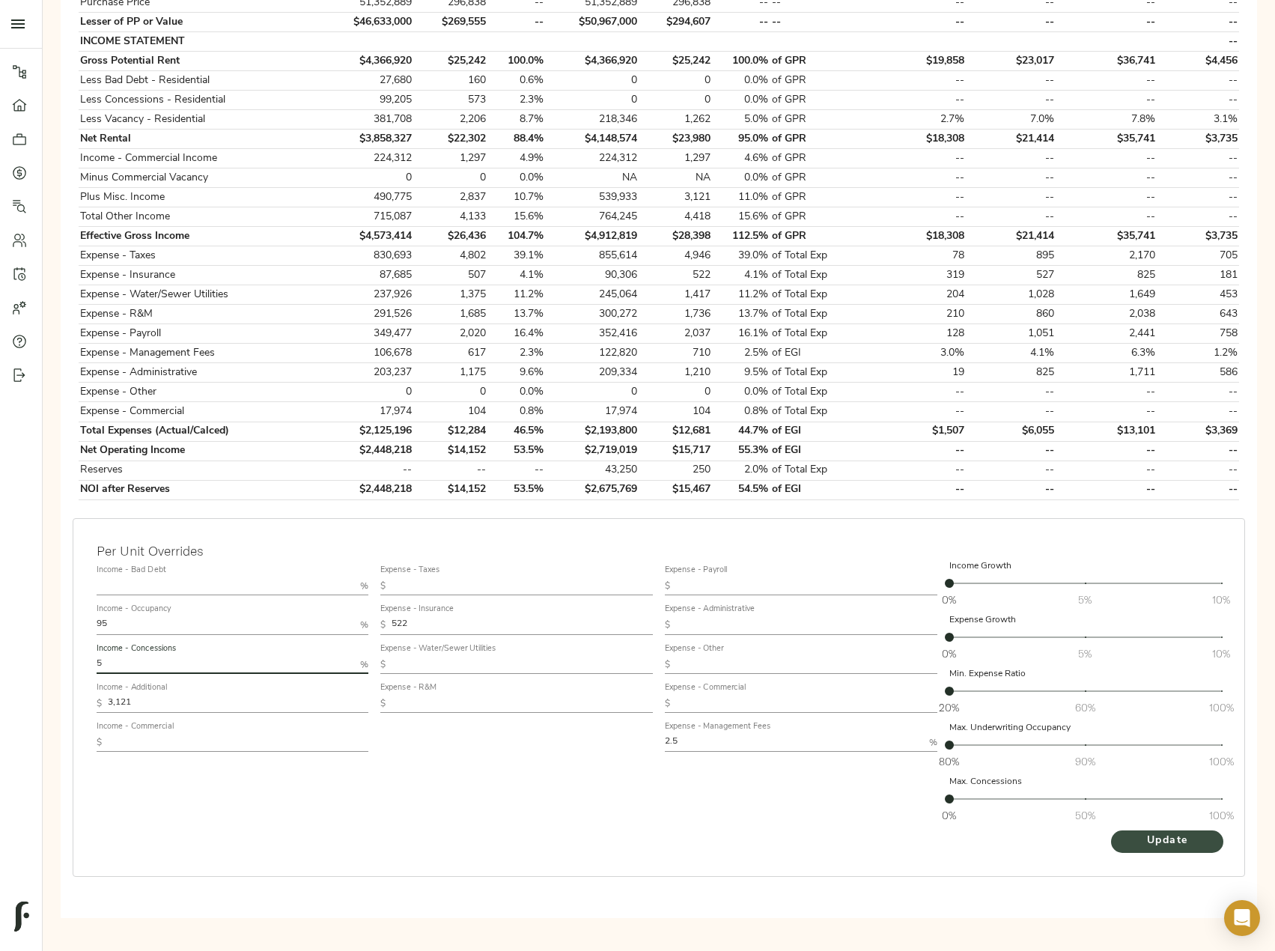
click at [1161, 834] on span "Update" at bounding box center [1167, 841] width 82 height 19
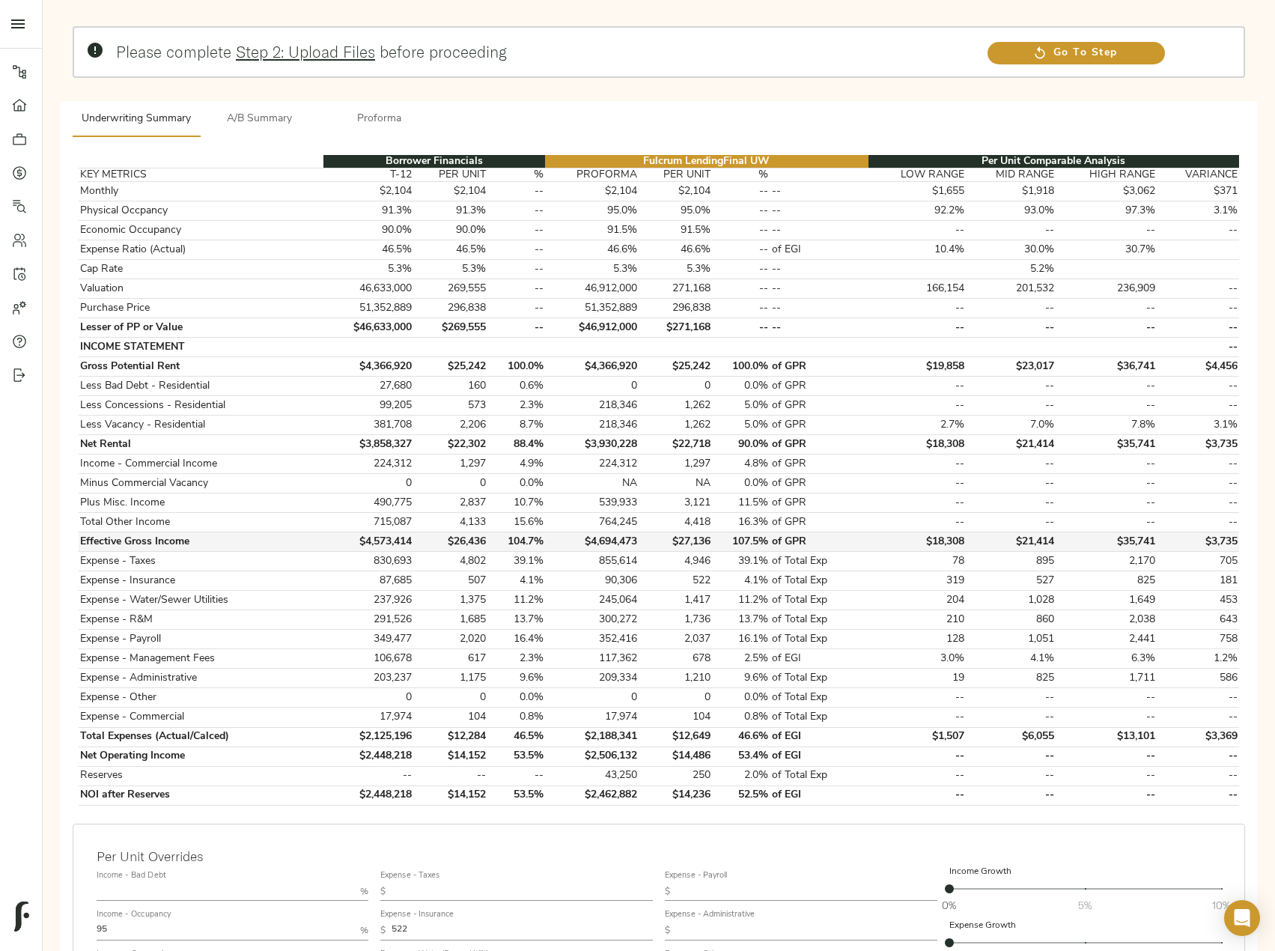
scroll to position [225, 0]
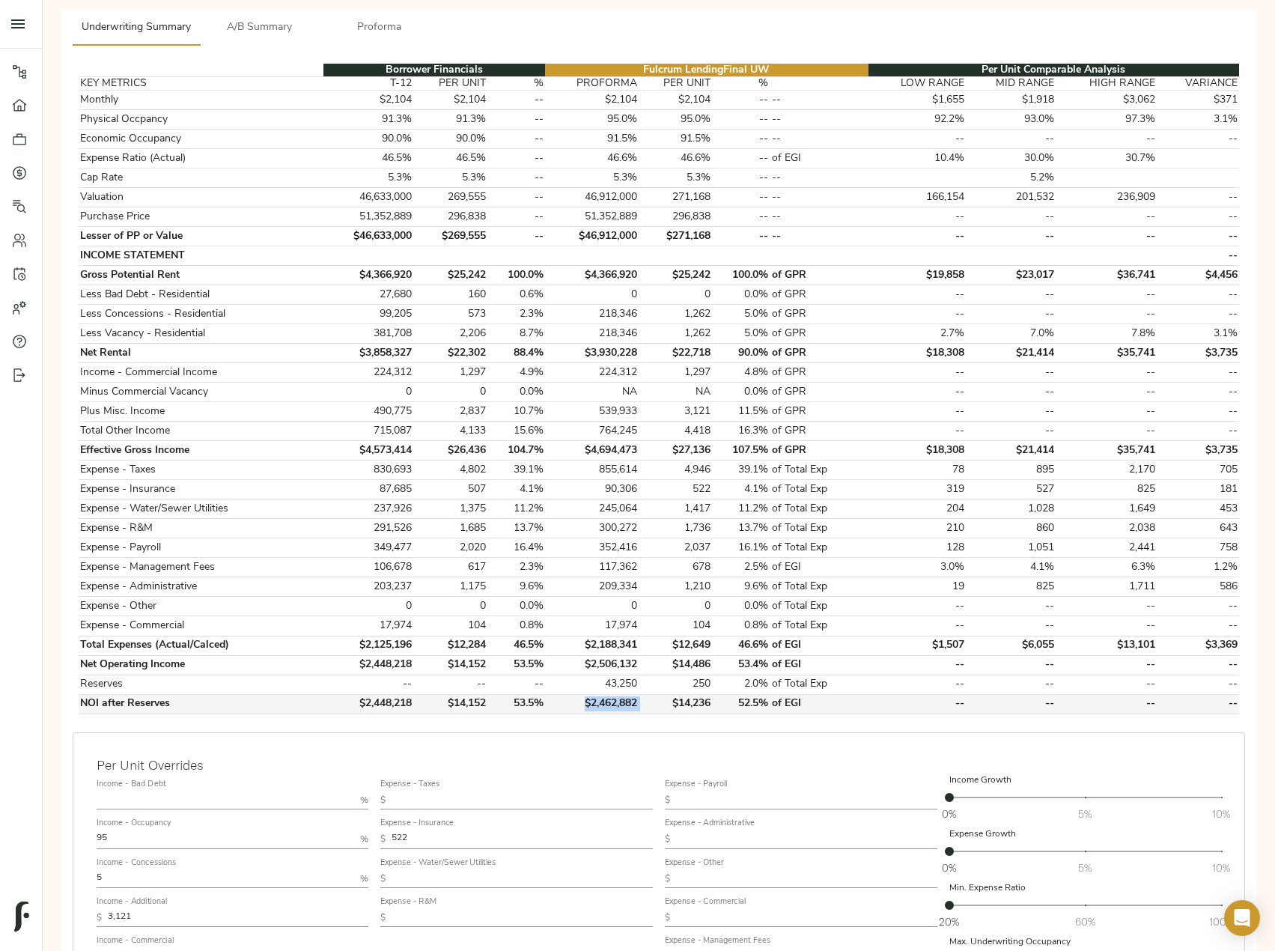
drag, startPoint x: 645, startPoint y: 701, endPoint x: 573, endPoint y: 710, distance: 72.4
click at [573, 710] on tr "NOI after Reserves $2,448,218 $14,152 53.5% $2,462,882 $14,236 52.5% of EGI -- …" at bounding box center [659, 703] width 1161 height 19
copy td "$2,462,882"
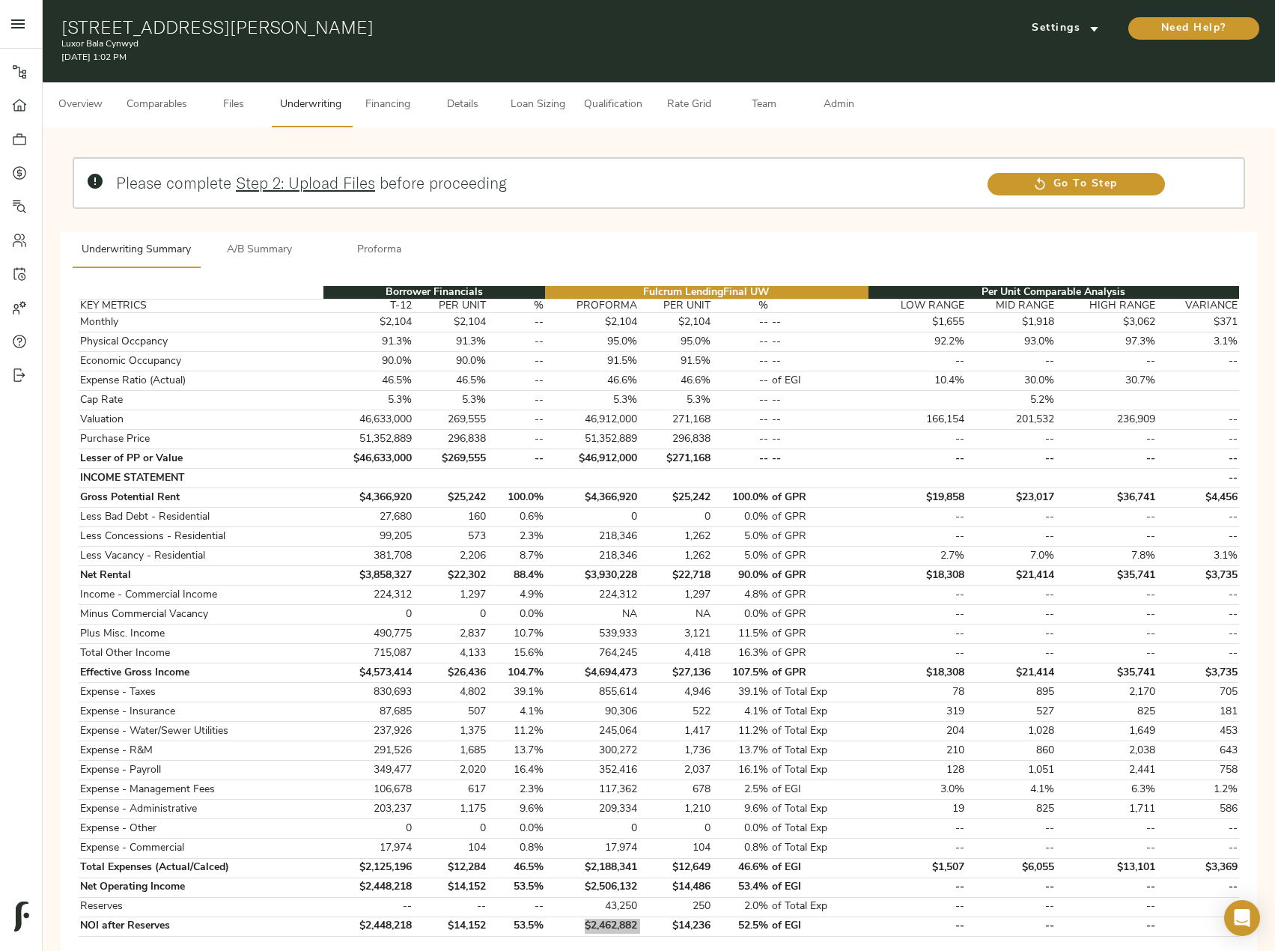
scroll to position [0, 0]
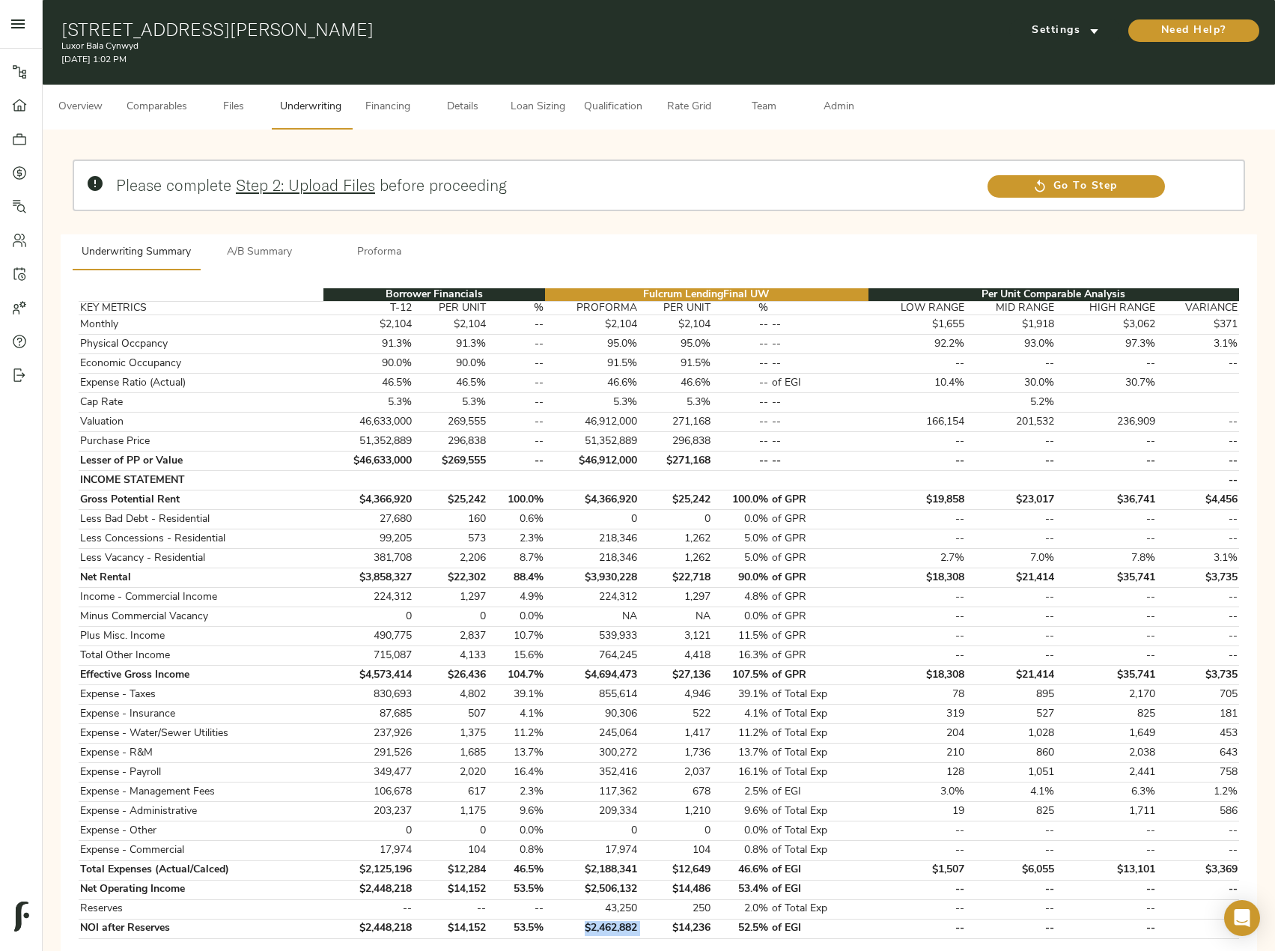
click at [264, 250] on span "A/B Summary" at bounding box center [260, 252] width 102 height 19
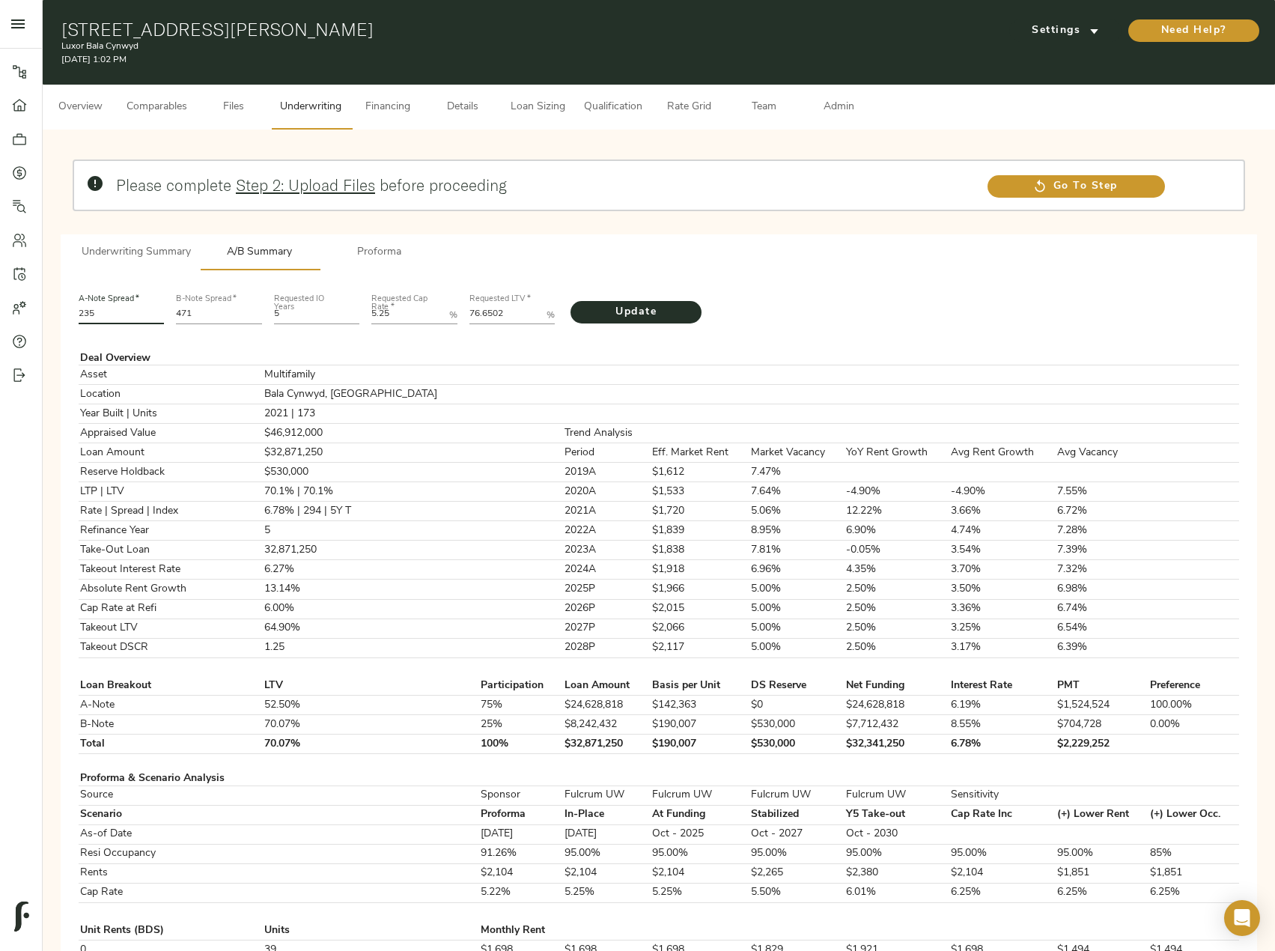
drag, startPoint x: 127, startPoint y: 318, endPoint x: 31, endPoint y: 320, distance: 96.6
click at [31, 320] on div "Pipeline Dashboard Portfolio Quotes Search Users Activity Account Help Sign Out…" at bounding box center [637, 836] width 1275 height 1673
type input "220"
drag, startPoint x: 215, startPoint y: 307, endPoint x: 150, endPoint y: 307, distance: 65.1
click at [150, 307] on div "A-Note Spread   * 220 B-Note Spread   * 471 Requested IO Years 5 Requested Cap …" at bounding box center [659, 307] width 1173 height 51
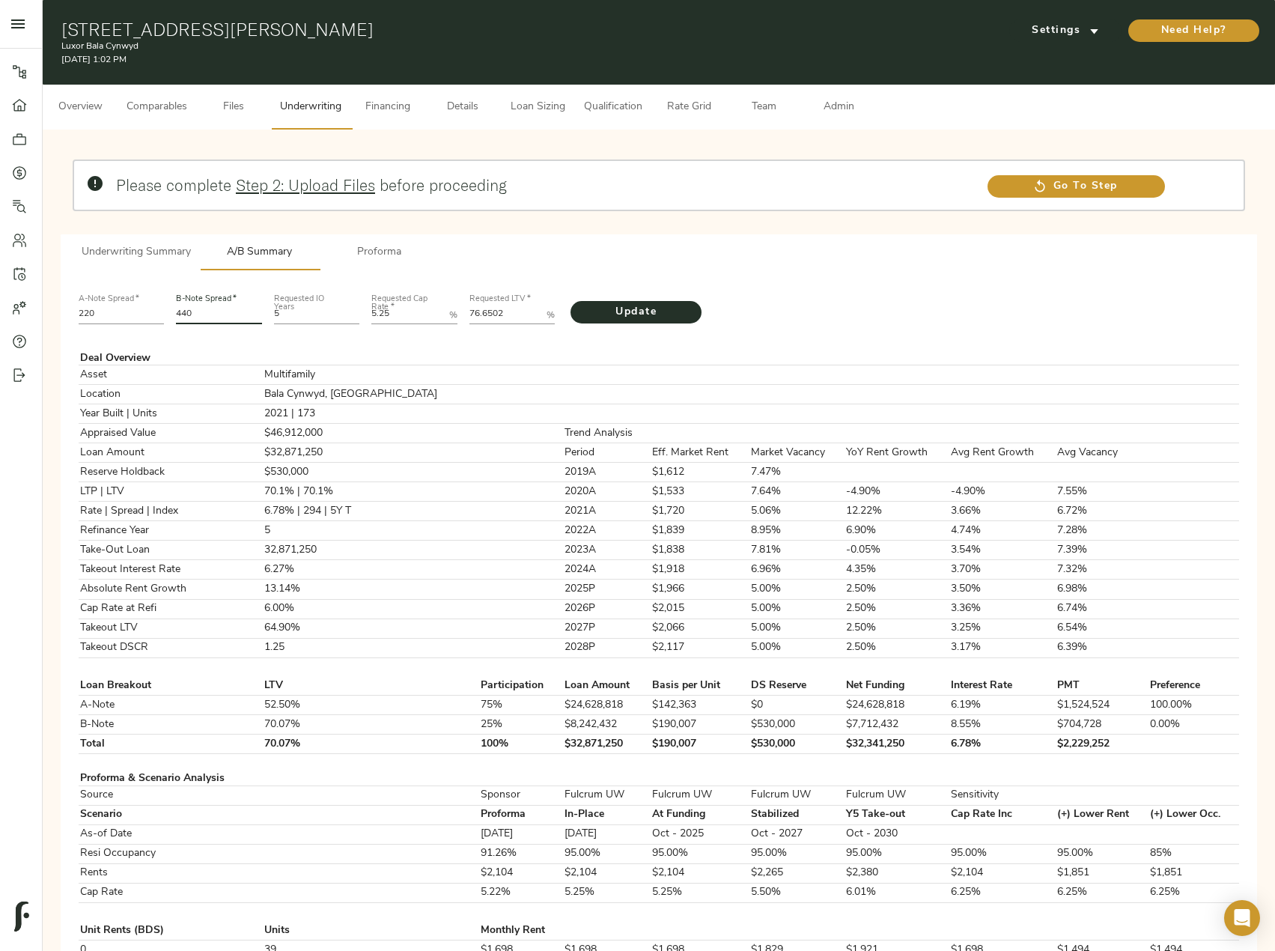
type input "440"
drag, startPoint x: 517, startPoint y: 312, endPoint x: 330, endPoint y: 337, distance: 188.1
click at [330, 337] on p "A-Note Spread   * 220 B-Note Spread   * 440 Requested IO Years 5 Requested Cap …" at bounding box center [659, 962] width 1161 height 1361
paste LTV "1.7668"
type LTV "71.7668"
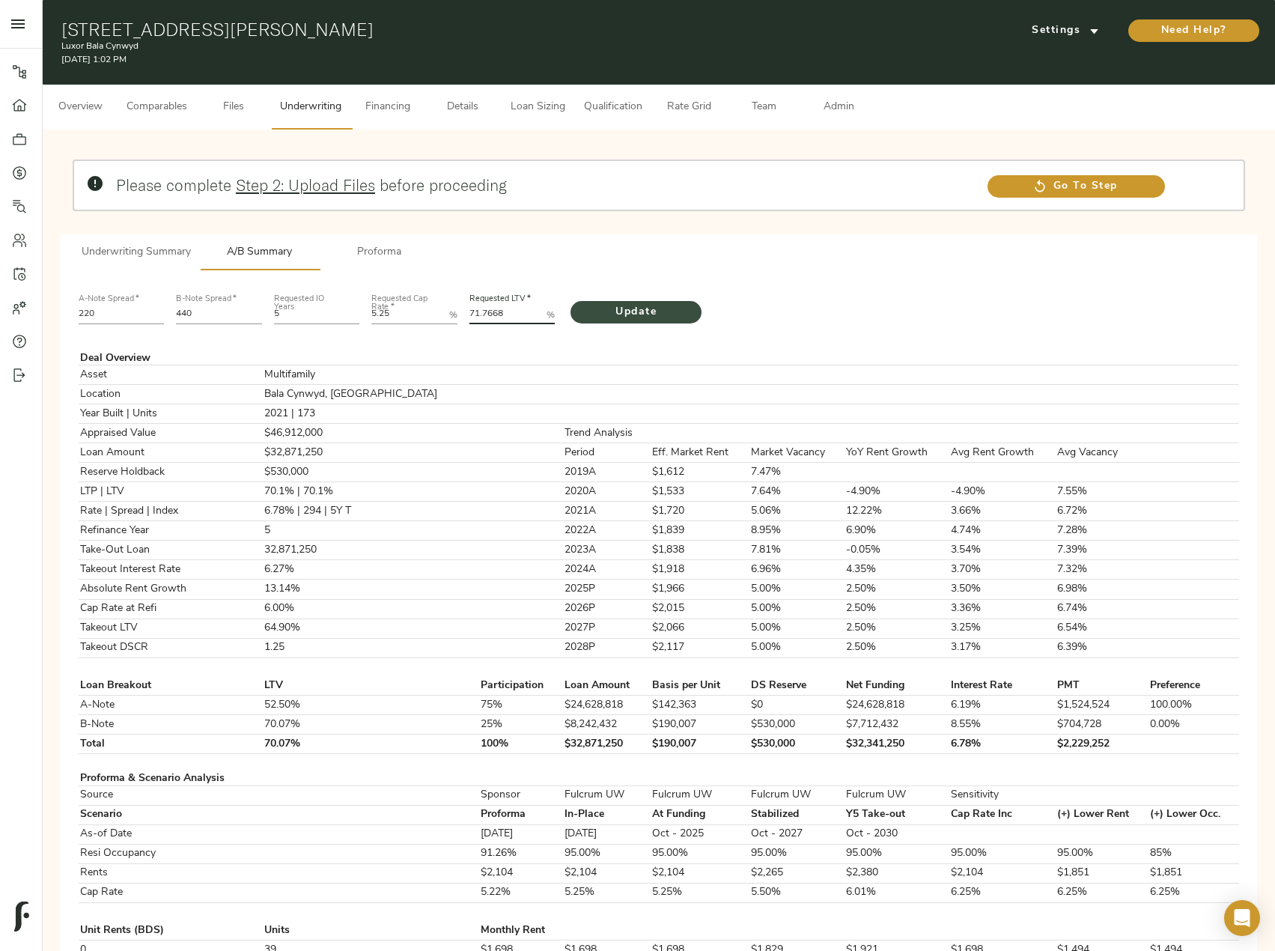
click at [629, 316] on span "Update" at bounding box center [636, 312] width 101 height 19
click at [132, 254] on span "Underwriting Summary" at bounding box center [136, 252] width 109 height 19
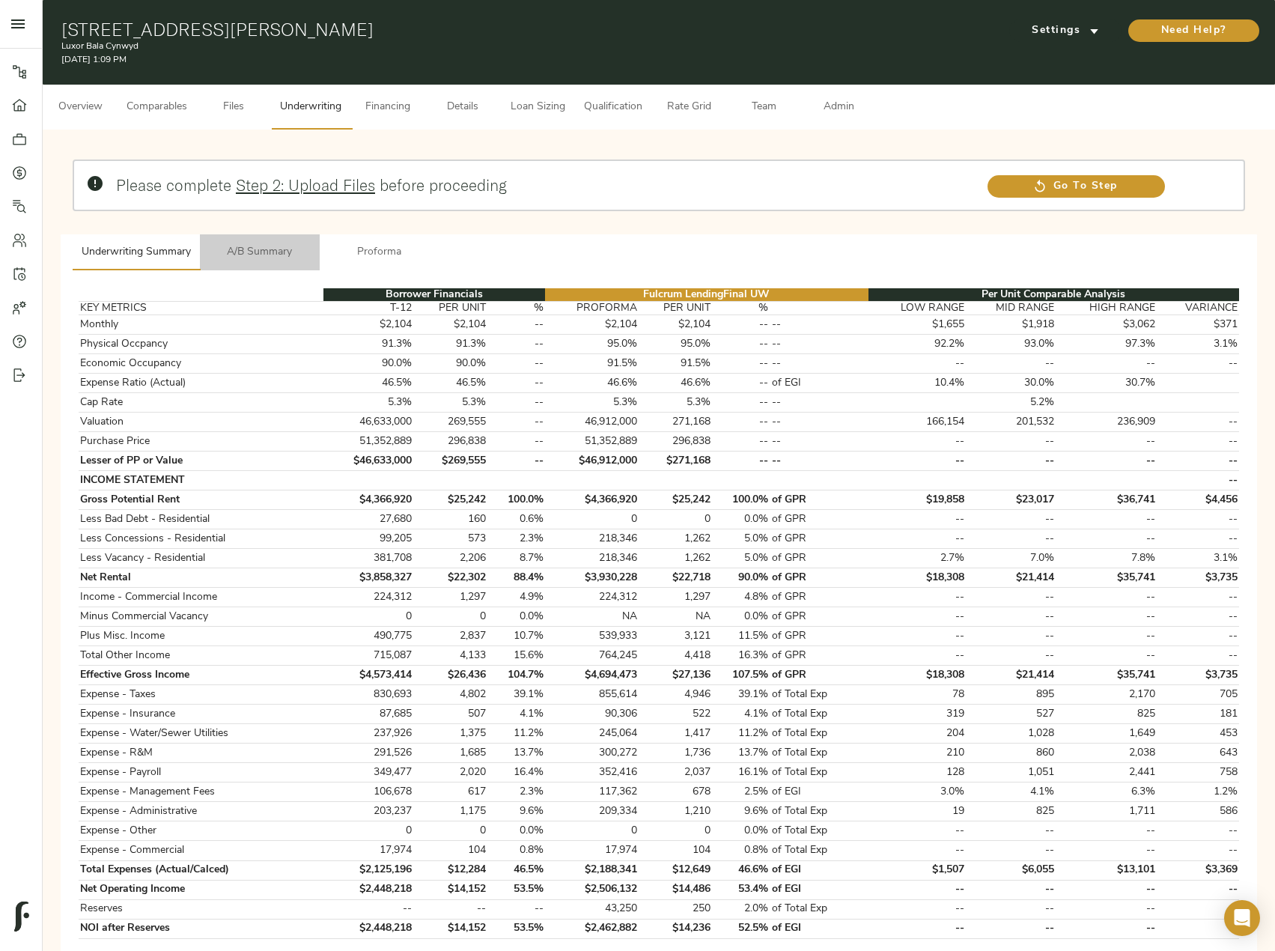
click at [246, 236] on button "A/B Summary" at bounding box center [260, 252] width 120 height 36
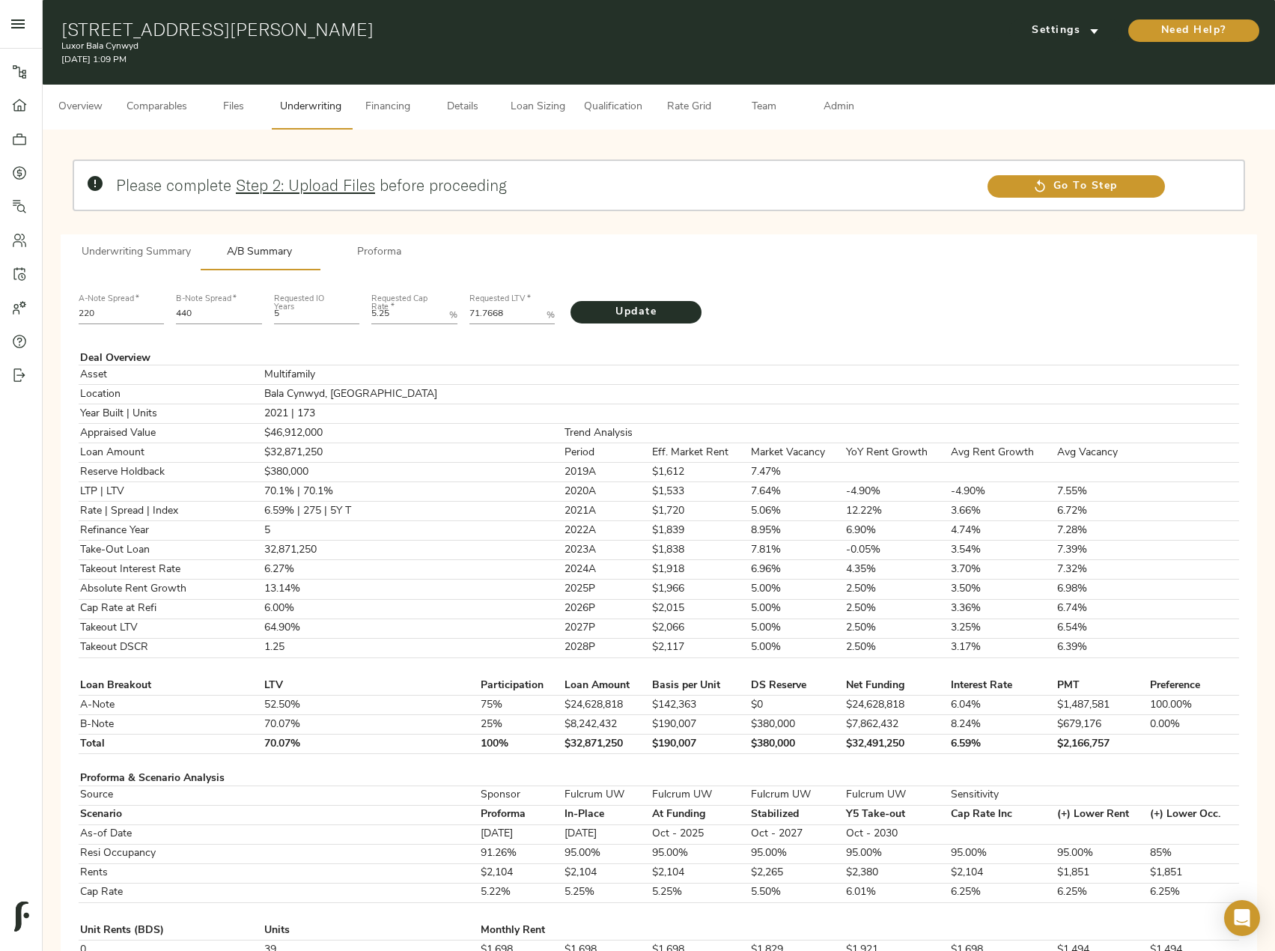
click at [128, 250] on span "Underwriting Summary" at bounding box center [136, 252] width 109 height 19
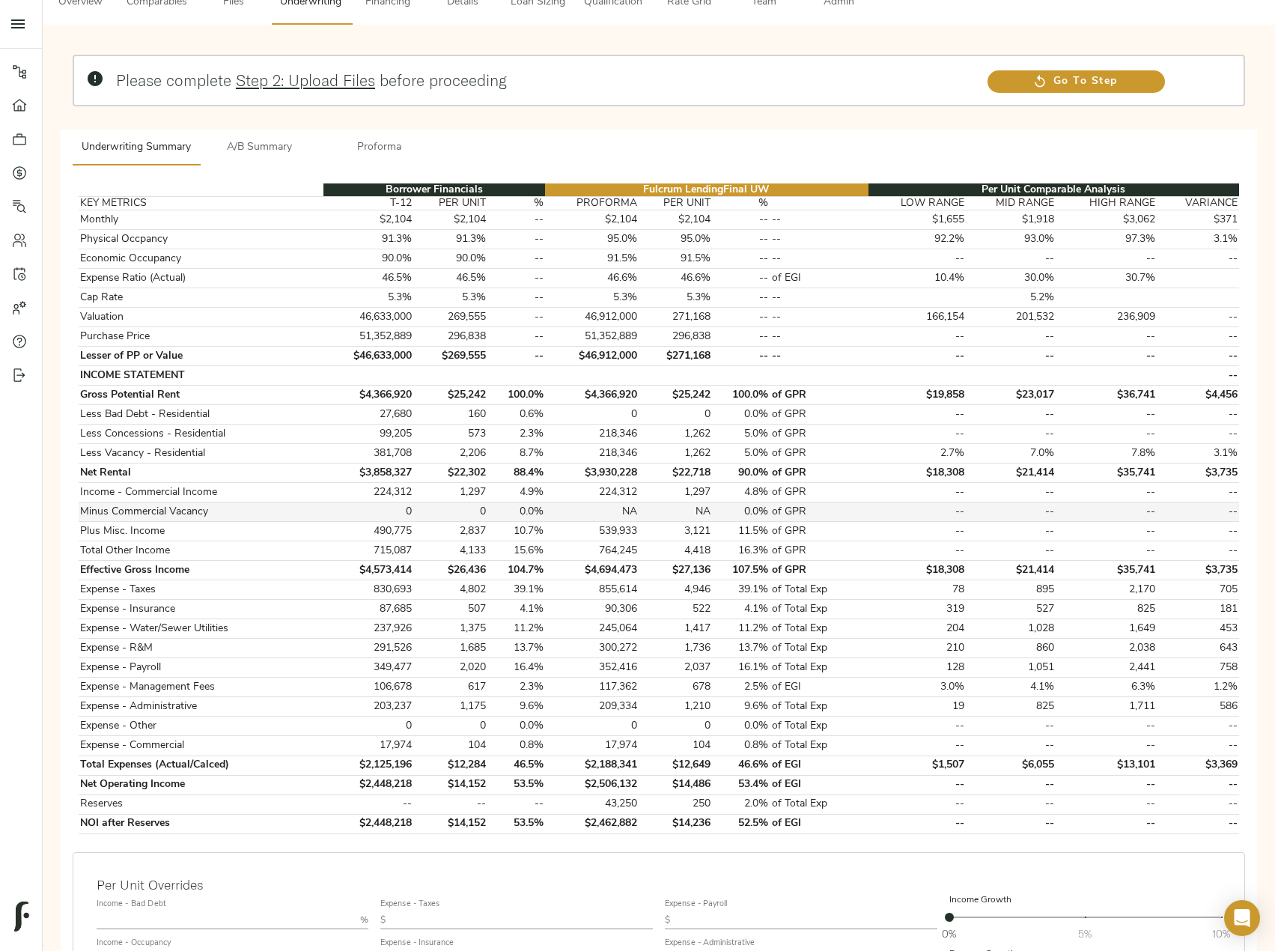
scroll to position [439, 0]
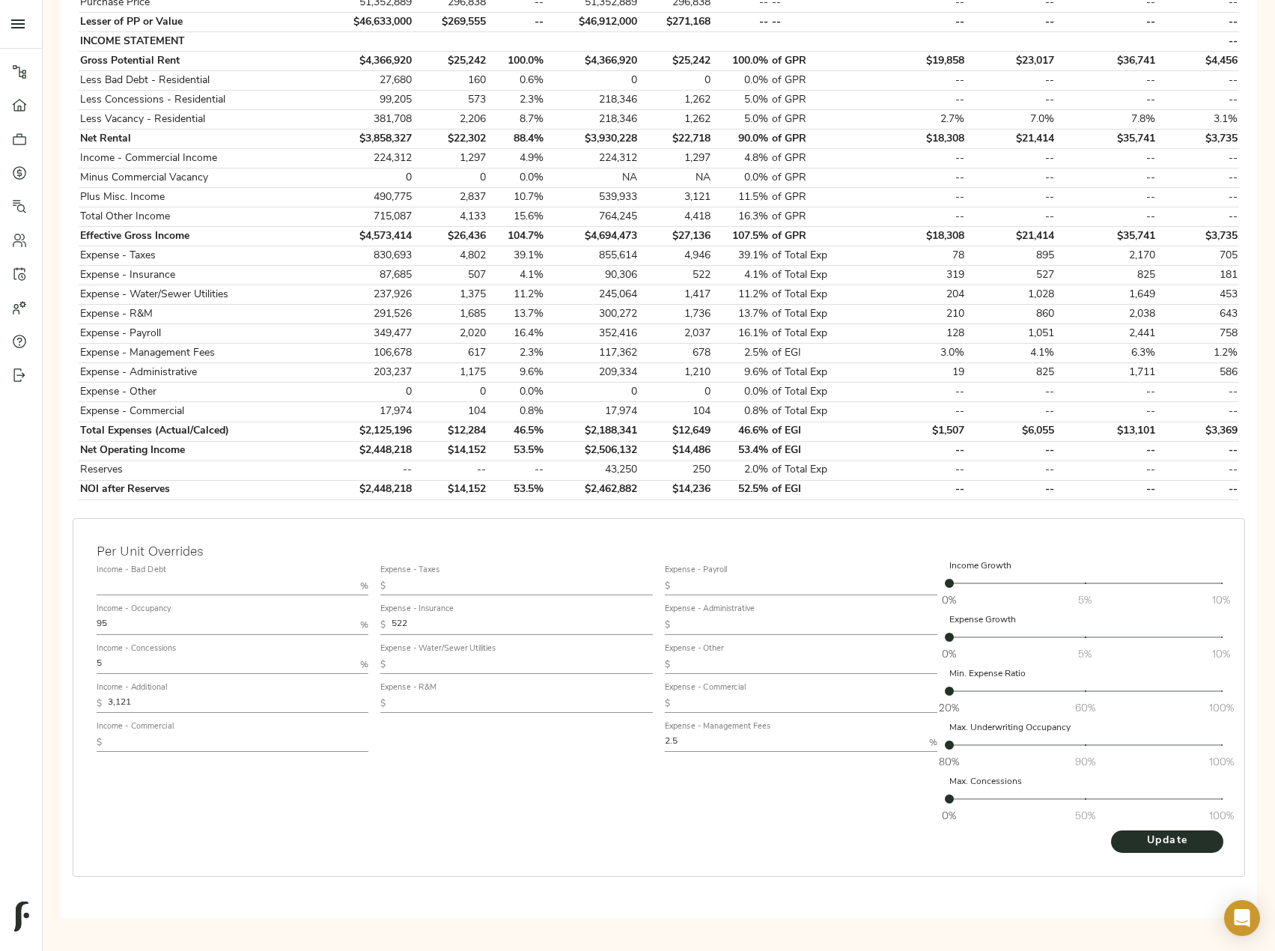
click at [139, 736] on input "text" at bounding box center [238, 743] width 261 height 18
paste input "1,332"
type input "1,332"
click at [1146, 846] on span "Update" at bounding box center [1167, 841] width 82 height 19
drag, startPoint x: 143, startPoint y: 662, endPoint x: 58, endPoint y: 673, distance: 86.1
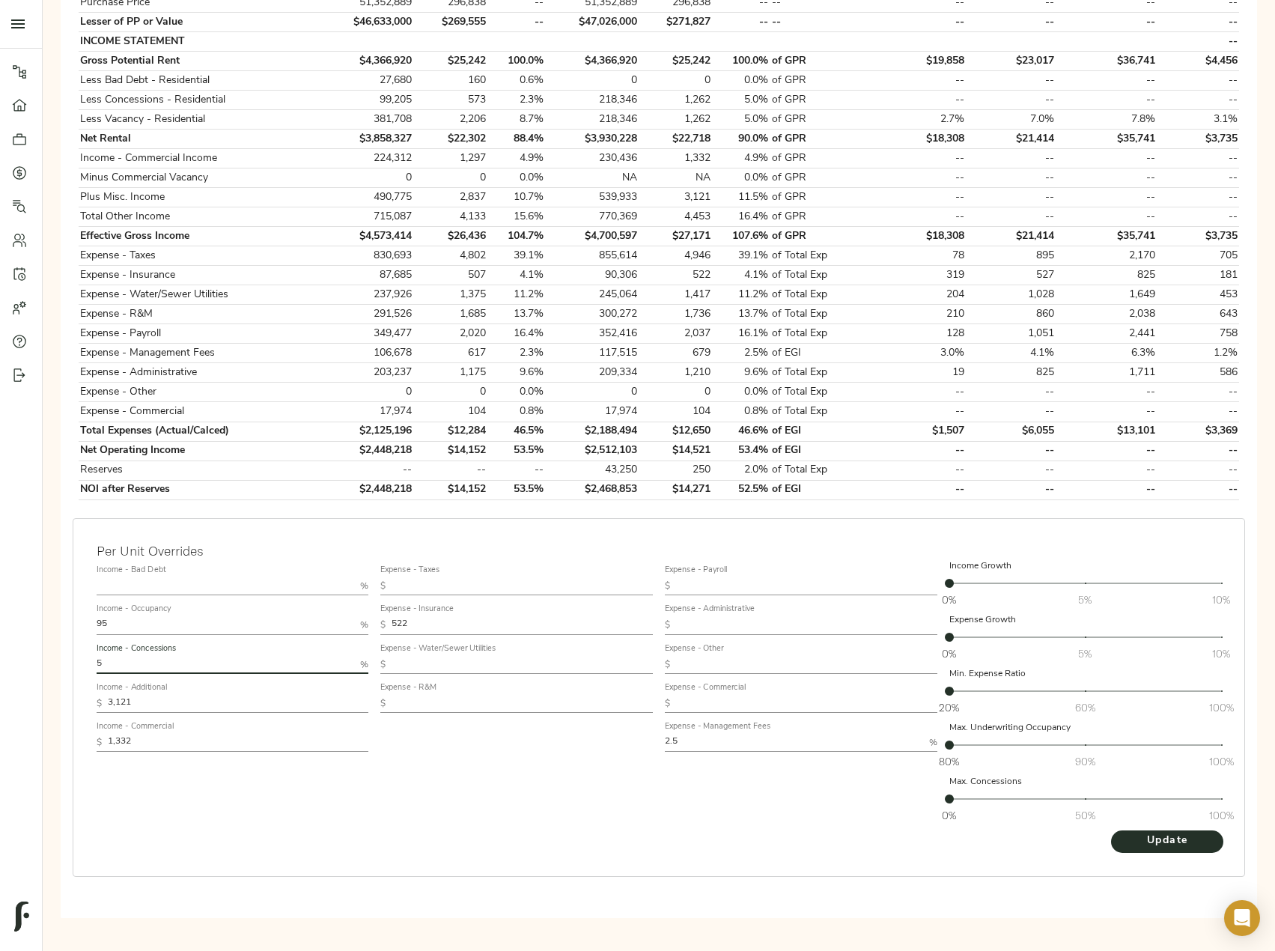
click at [58, 673] on div "Please complete Step 2: Upload Files before proceeding Go To Step Underwriting …" at bounding box center [659, 313] width 1209 height 1221
type input "2.5"
click at [152, 583] on input "text" at bounding box center [226, 586] width 258 height 18
type input "2.5"
click at [1111, 830] on button "Update" at bounding box center [1167, 841] width 112 height 22
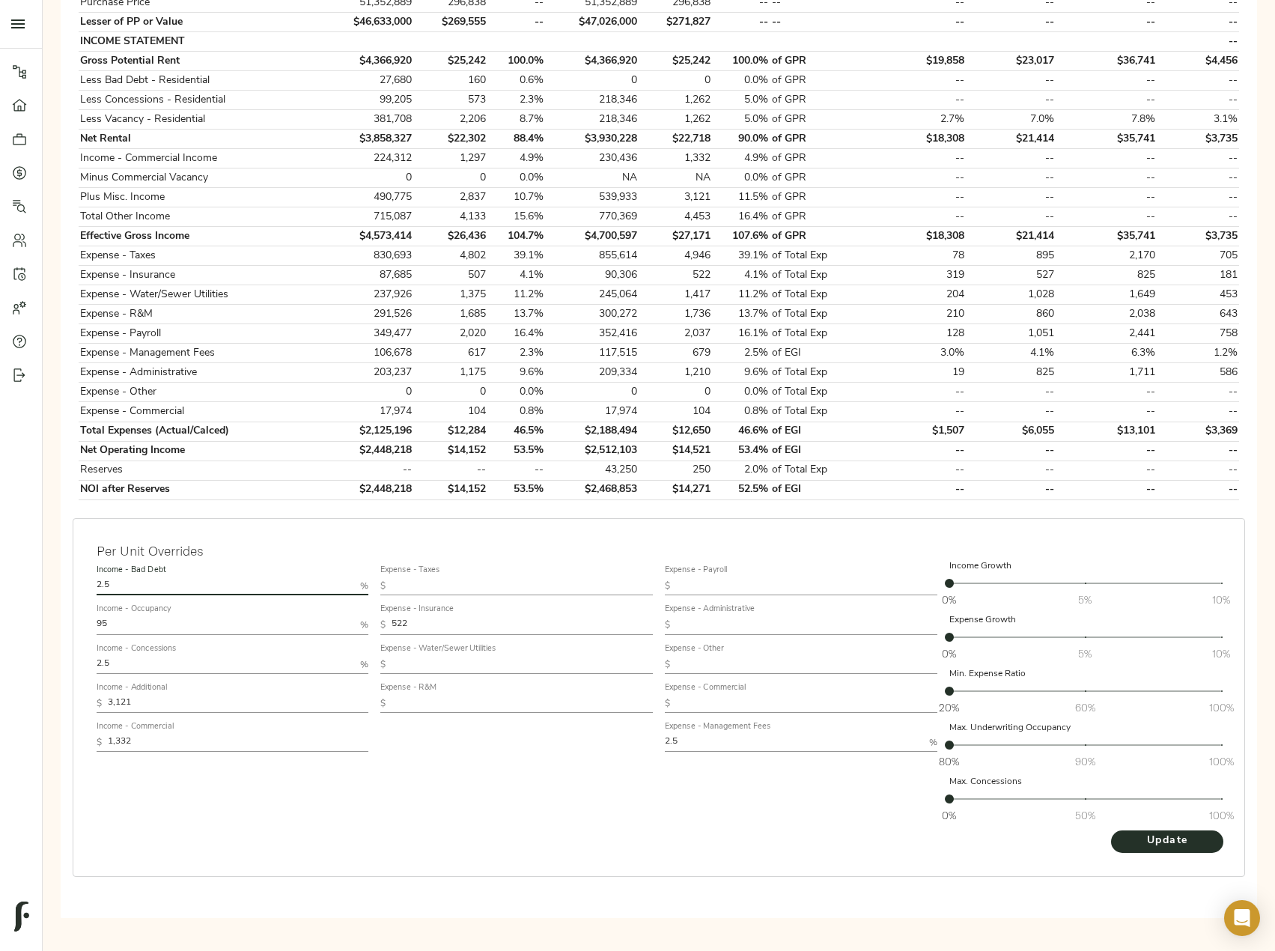
scroll to position [0, 0]
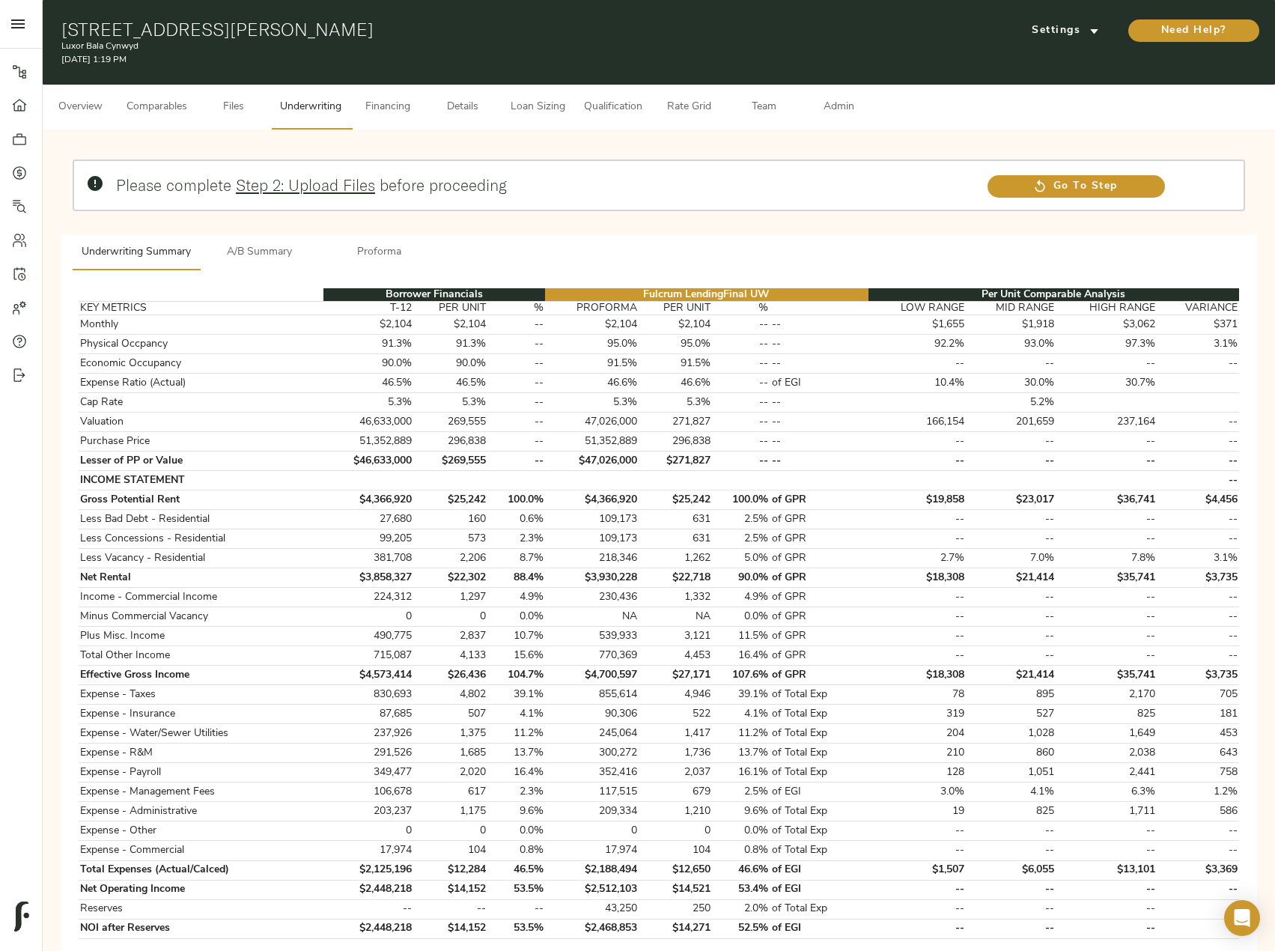
click at [245, 252] on span "A/B Summary" at bounding box center [260, 252] width 102 height 19
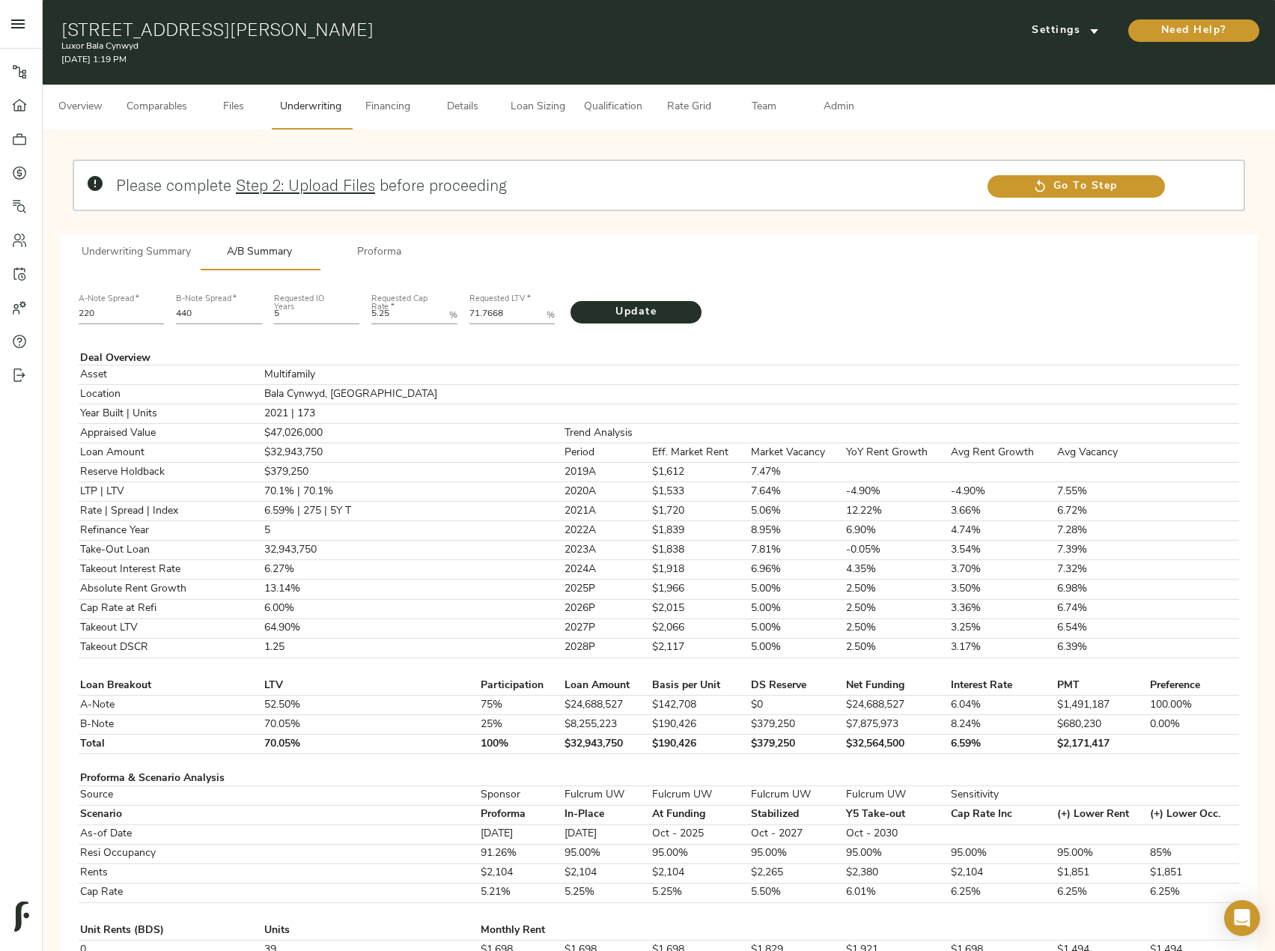
click at [160, 259] on span "Underwriting Summary" at bounding box center [136, 252] width 109 height 19
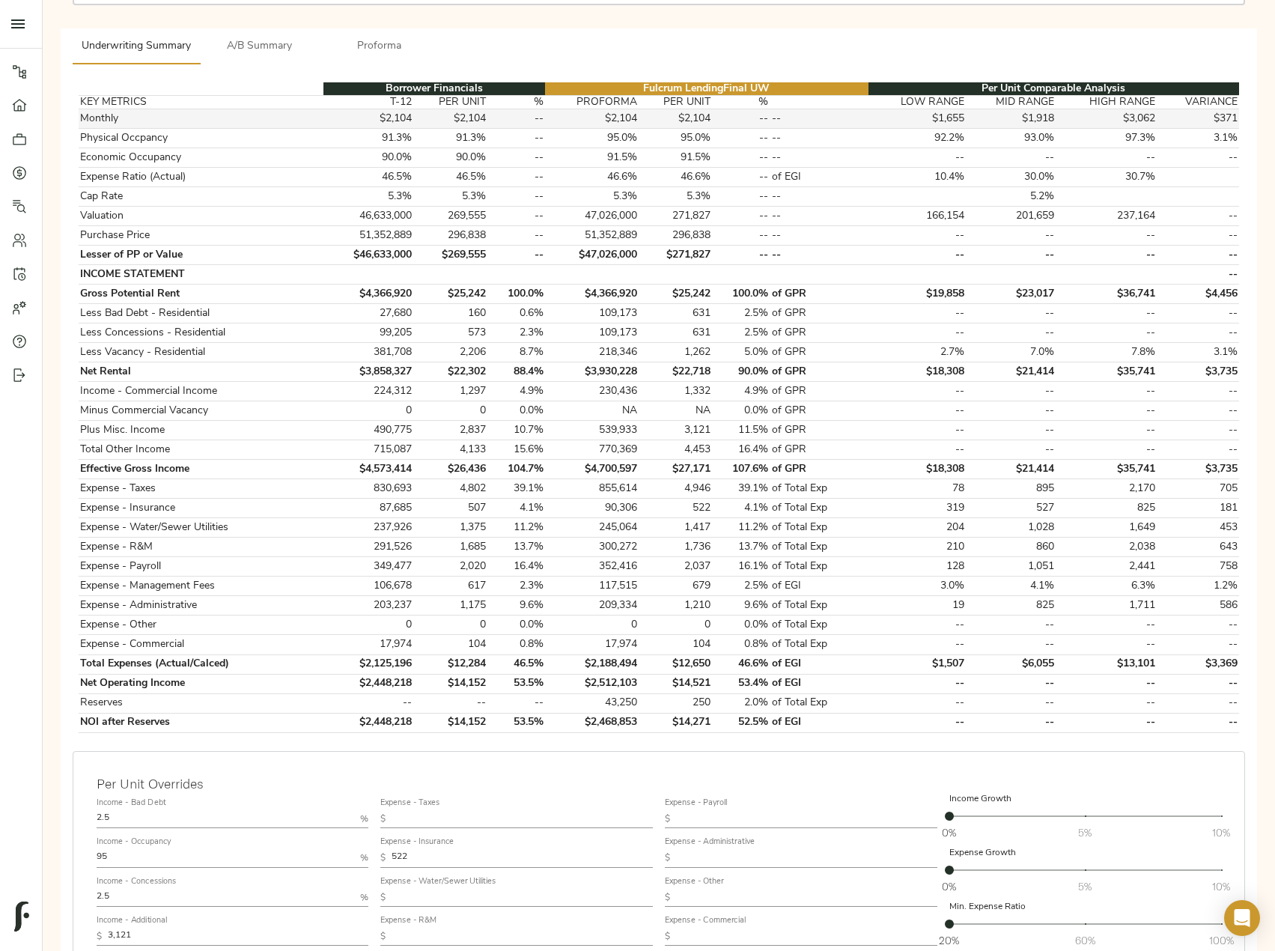
scroll to position [225, 0]
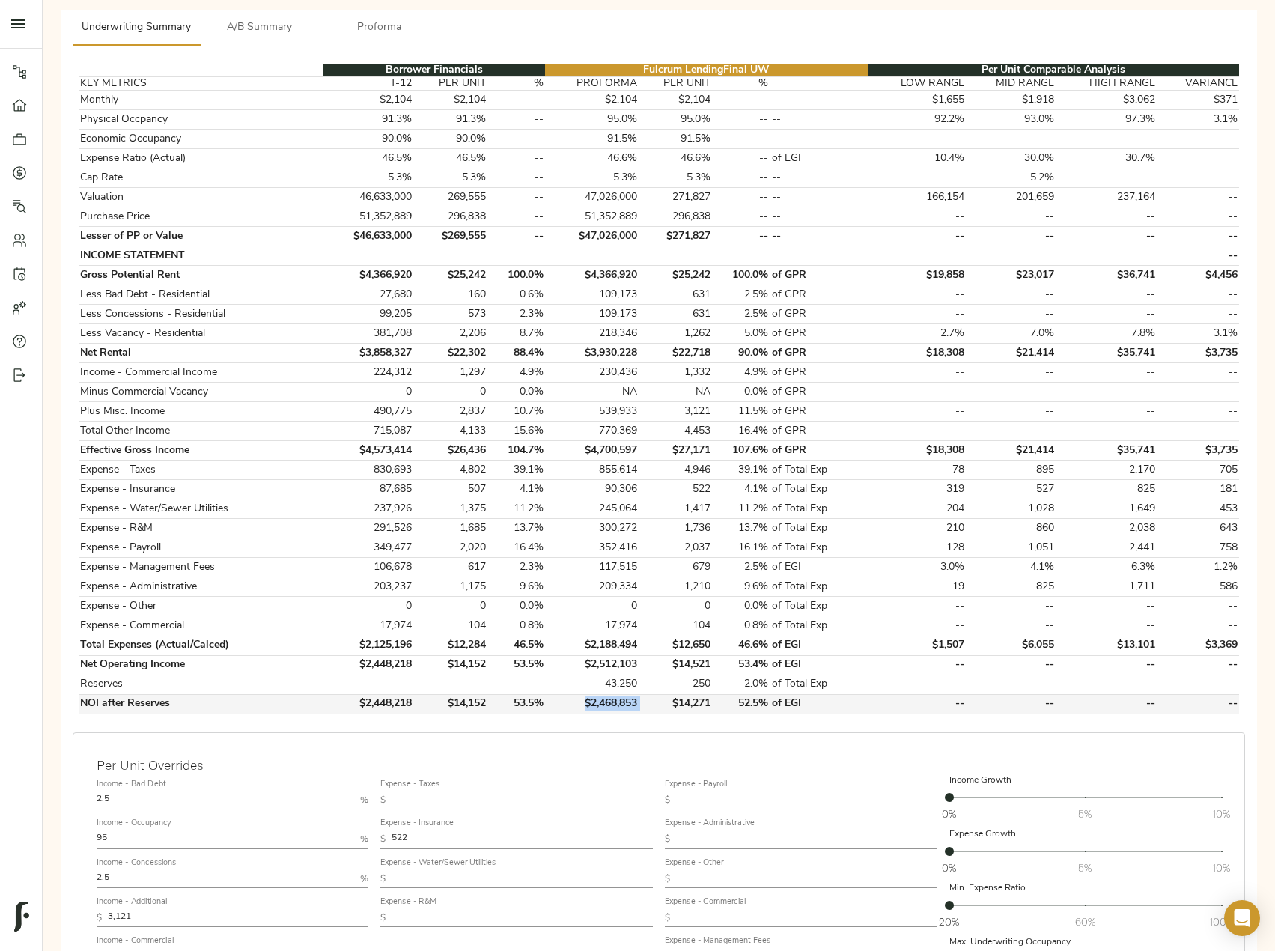
drag, startPoint x: 648, startPoint y: 711, endPoint x: 586, endPoint y: 709, distance: 62.2
click at [586, 709] on tr "NOI after Reserves $2,448,218 $14,152 53.5% $2,468,853 $14,271 52.5% of EGI -- …" at bounding box center [659, 703] width 1161 height 19
copy td "$2,468,853"
drag, startPoint x: 128, startPoint y: 797, endPoint x: 22, endPoint y: 810, distance: 107.2
click at [22, 810] on div "Pipeline Dashboard Portfolio Quotes Search Users Activity Account Help Sign Out…" at bounding box center [637, 462] width 1275 height 1375
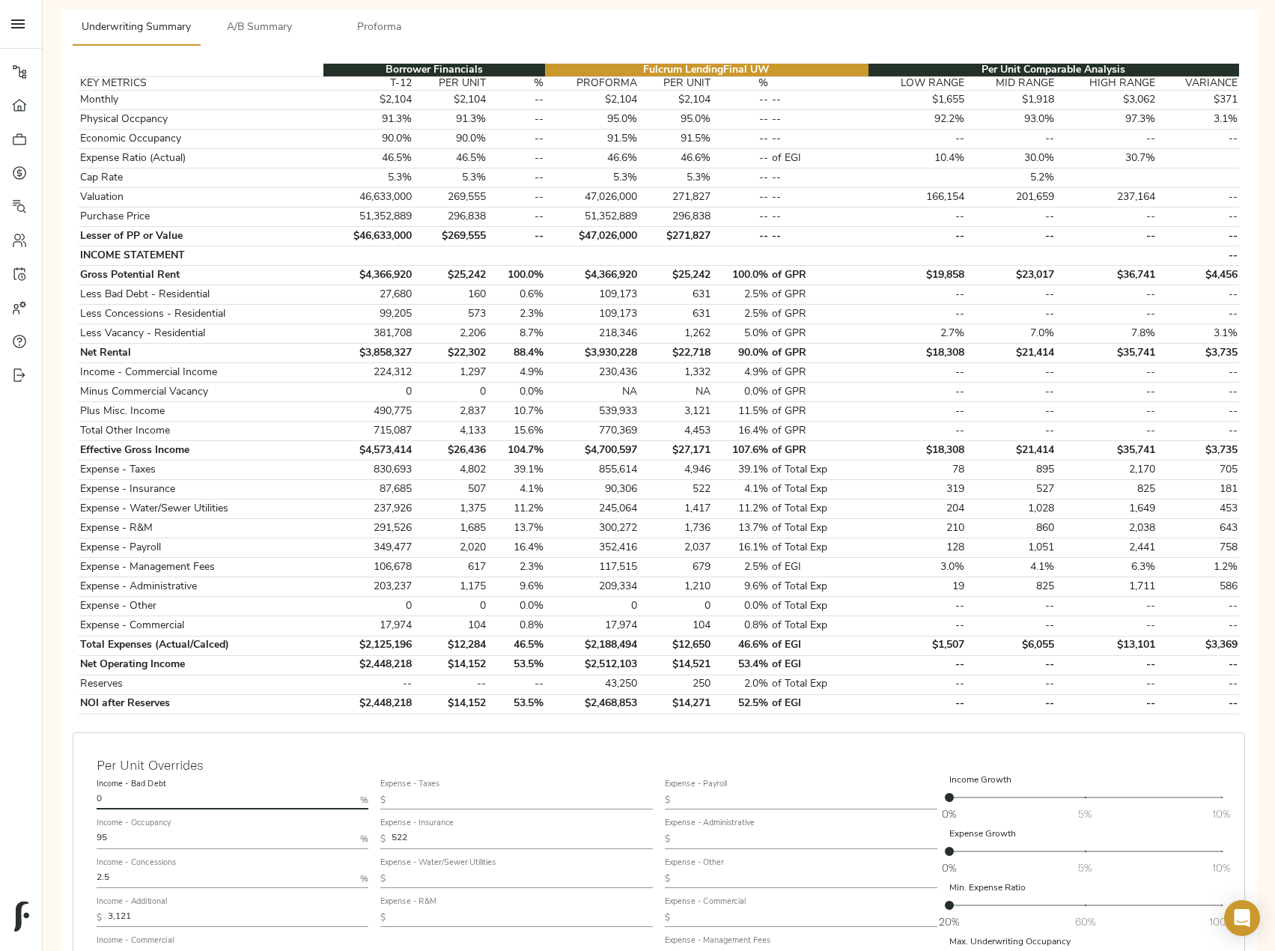
type input "0"
drag, startPoint x: 653, startPoint y: 702, endPoint x: 586, endPoint y: 708, distance: 66.9
click at [586, 708] on tr "NOI after Reserves $2,448,218 $14,152 53.5% $2,575,296 $14,886 53.5% of EGI -- …" at bounding box center [659, 703] width 1161 height 19
copy td "$2,575,296"
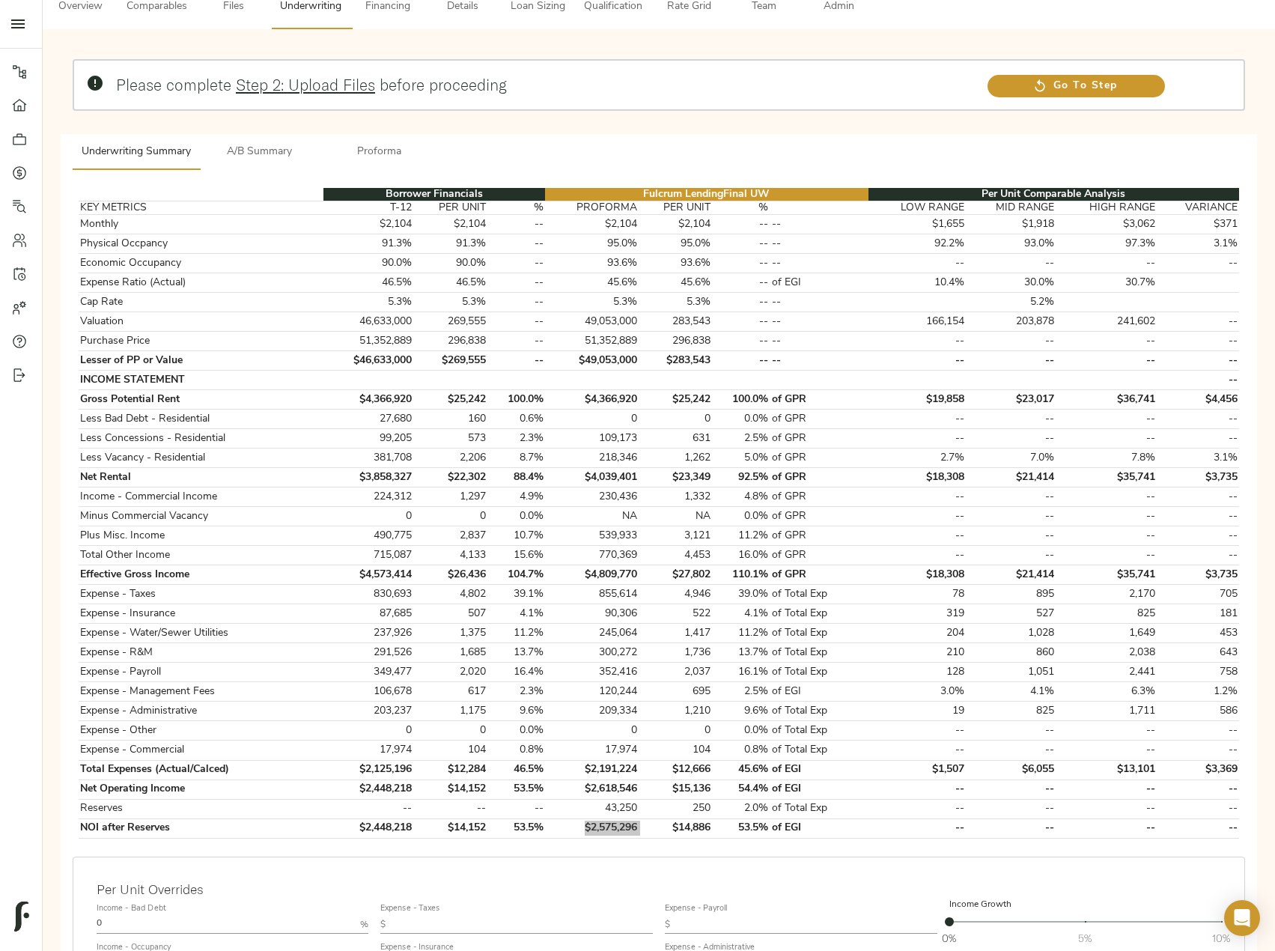
scroll to position [0, 0]
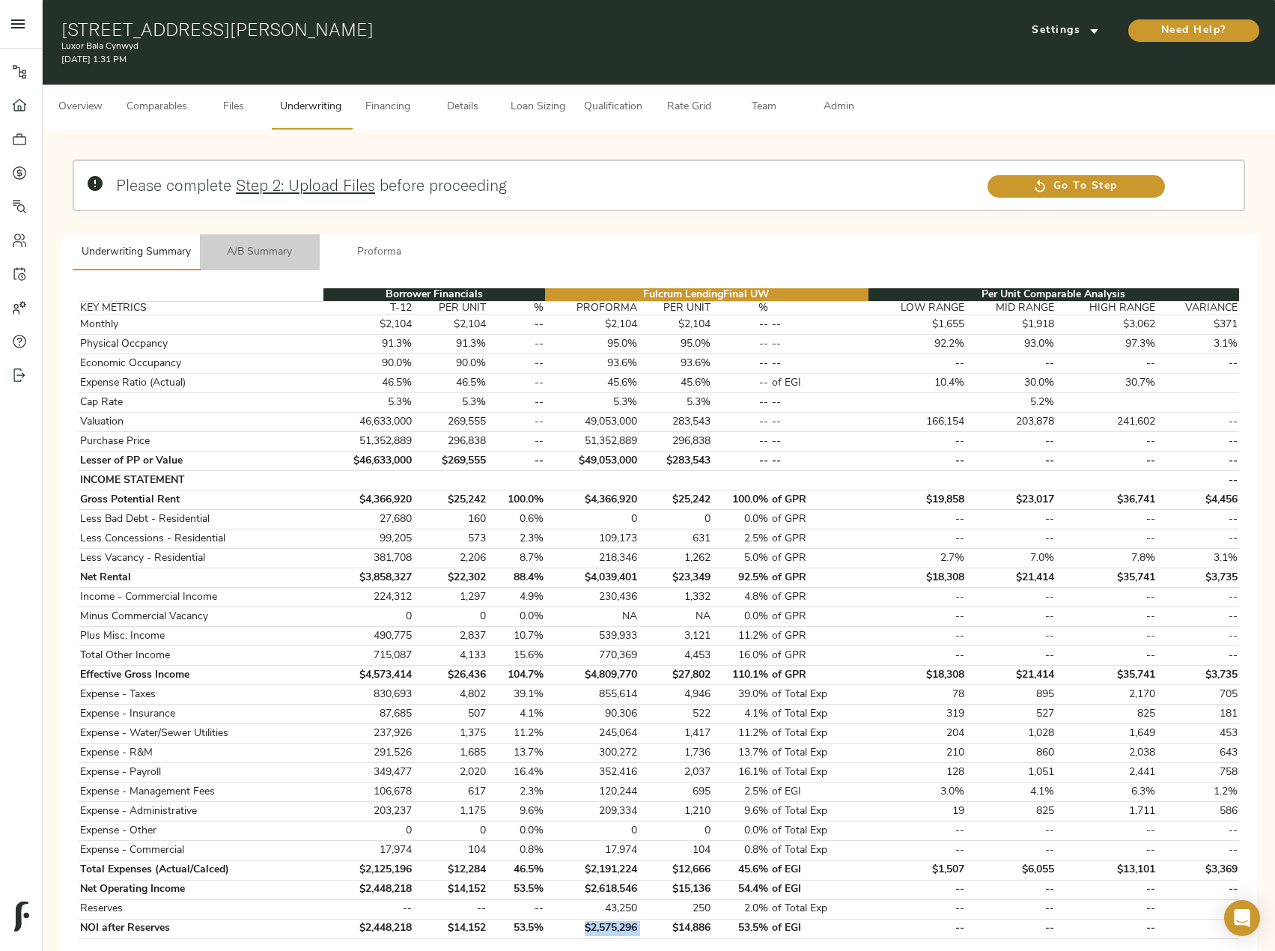
click at [252, 249] on span "A/B Summary" at bounding box center [260, 252] width 102 height 19
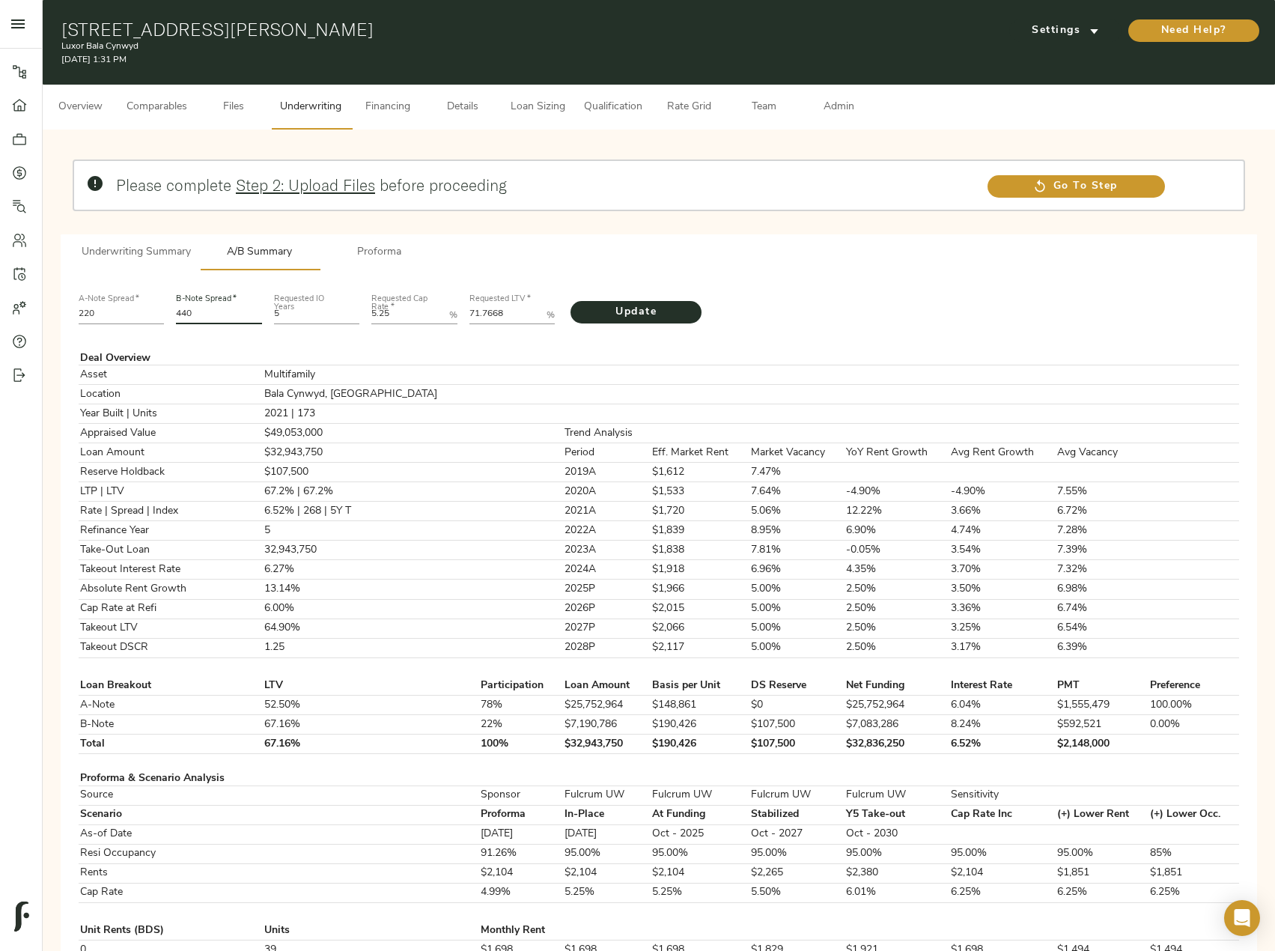
drag, startPoint x: 208, startPoint y: 318, endPoint x: 184, endPoint y: 317, distance: 24.0
click at [184, 317] on input "440" at bounding box center [219, 315] width 86 height 18
type input "487"
drag, startPoint x: 498, startPoint y: 318, endPoint x: 457, endPoint y: 317, distance: 41.2
click at [457, 317] on div "A-Note Spread   * 220 B-Note Spread   * 487 Requested IO Years 5 Requested Cap …" at bounding box center [659, 307] width 1173 height 51
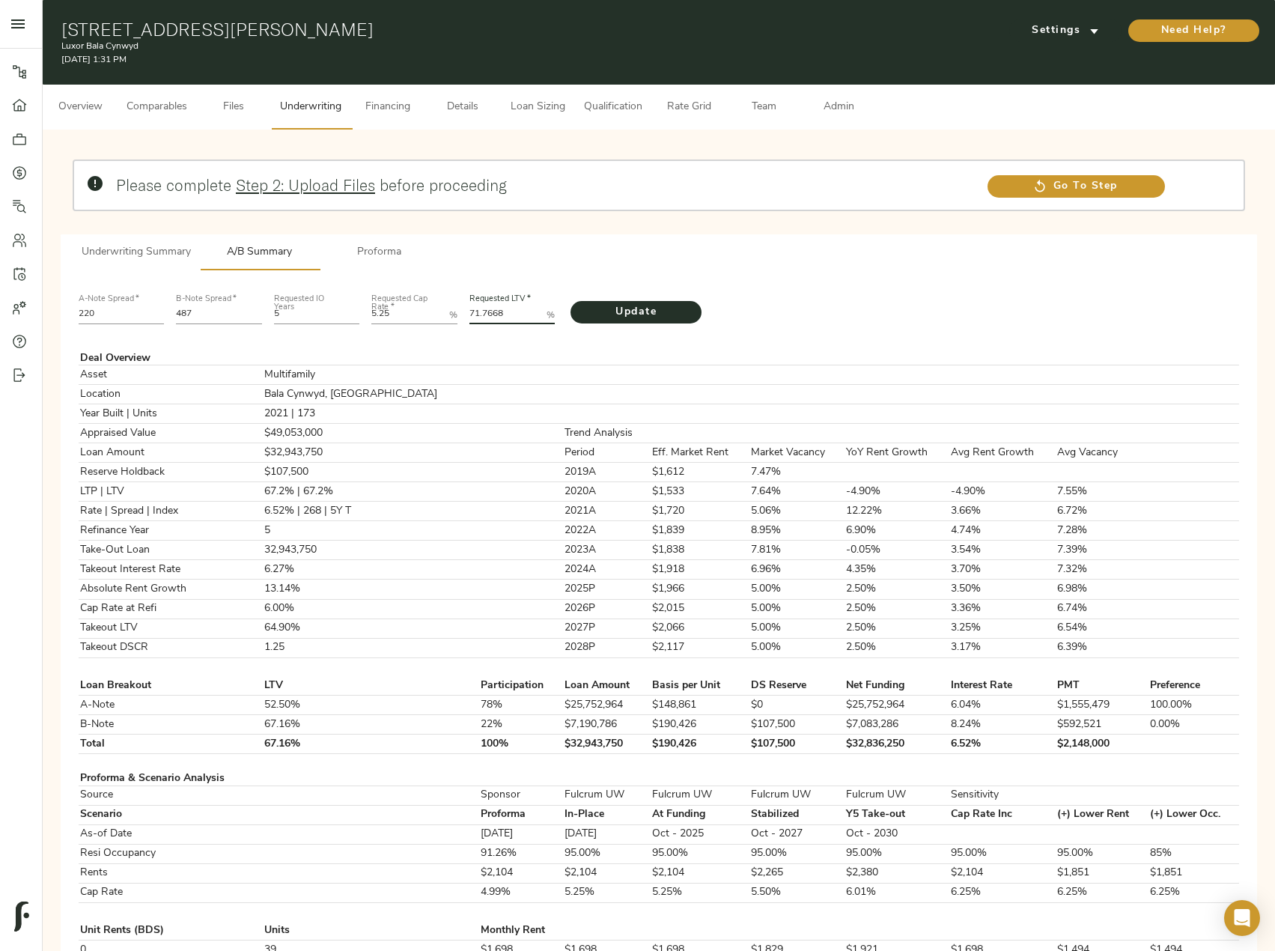
paste LTV "0.7037"
type LTV "70.7037"
click at [613, 315] on span "Update" at bounding box center [636, 312] width 101 height 19
click at [396, 253] on span "Proforma" at bounding box center [380, 252] width 102 height 19
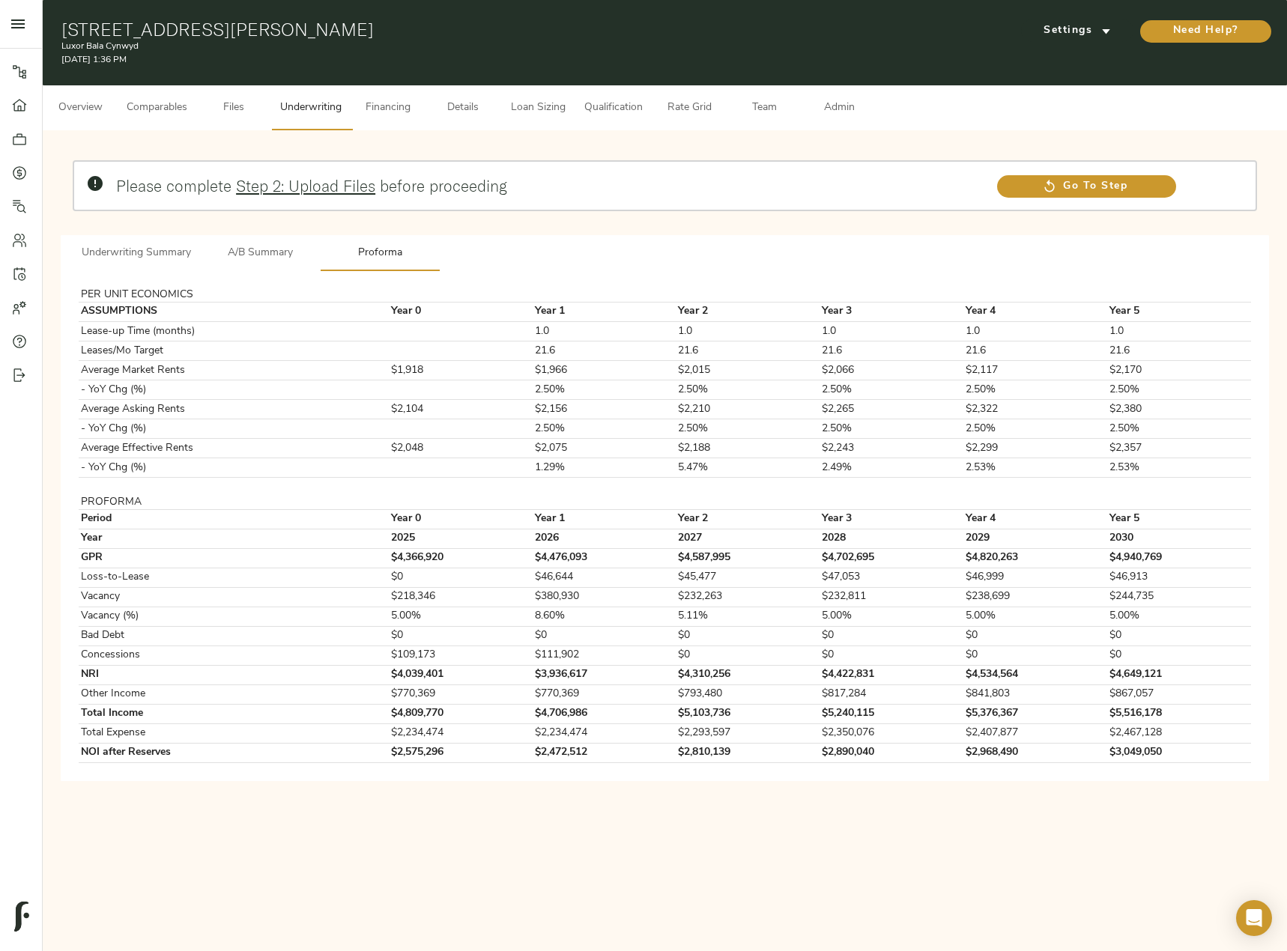
click at [180, 257] on span "Underwriting Summary" at bounding box center [136, 253] width 109 height 19
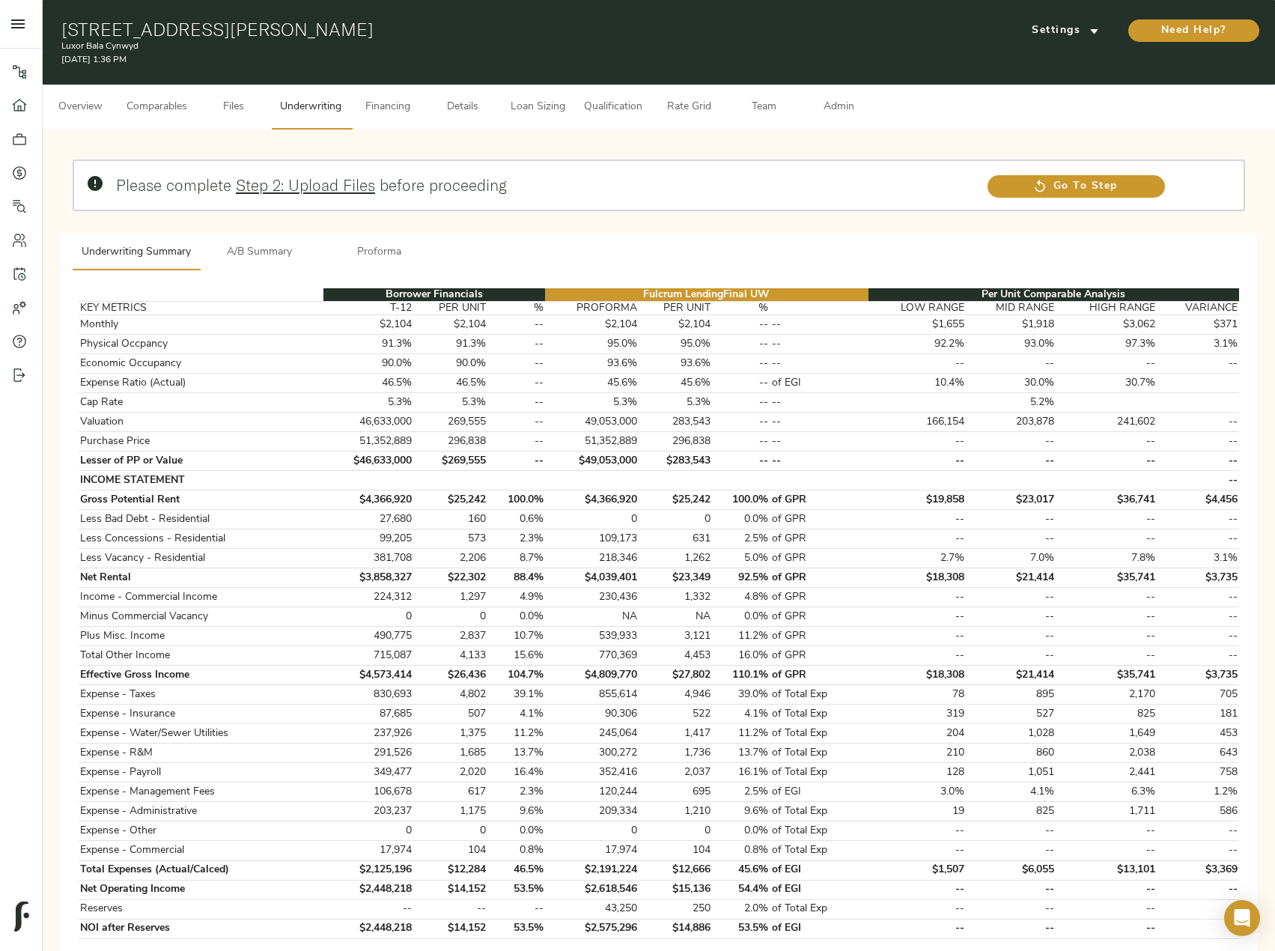
click at [270, 242] on button "A/B Summary" at bounding box center [260, 252] width 120 height 36
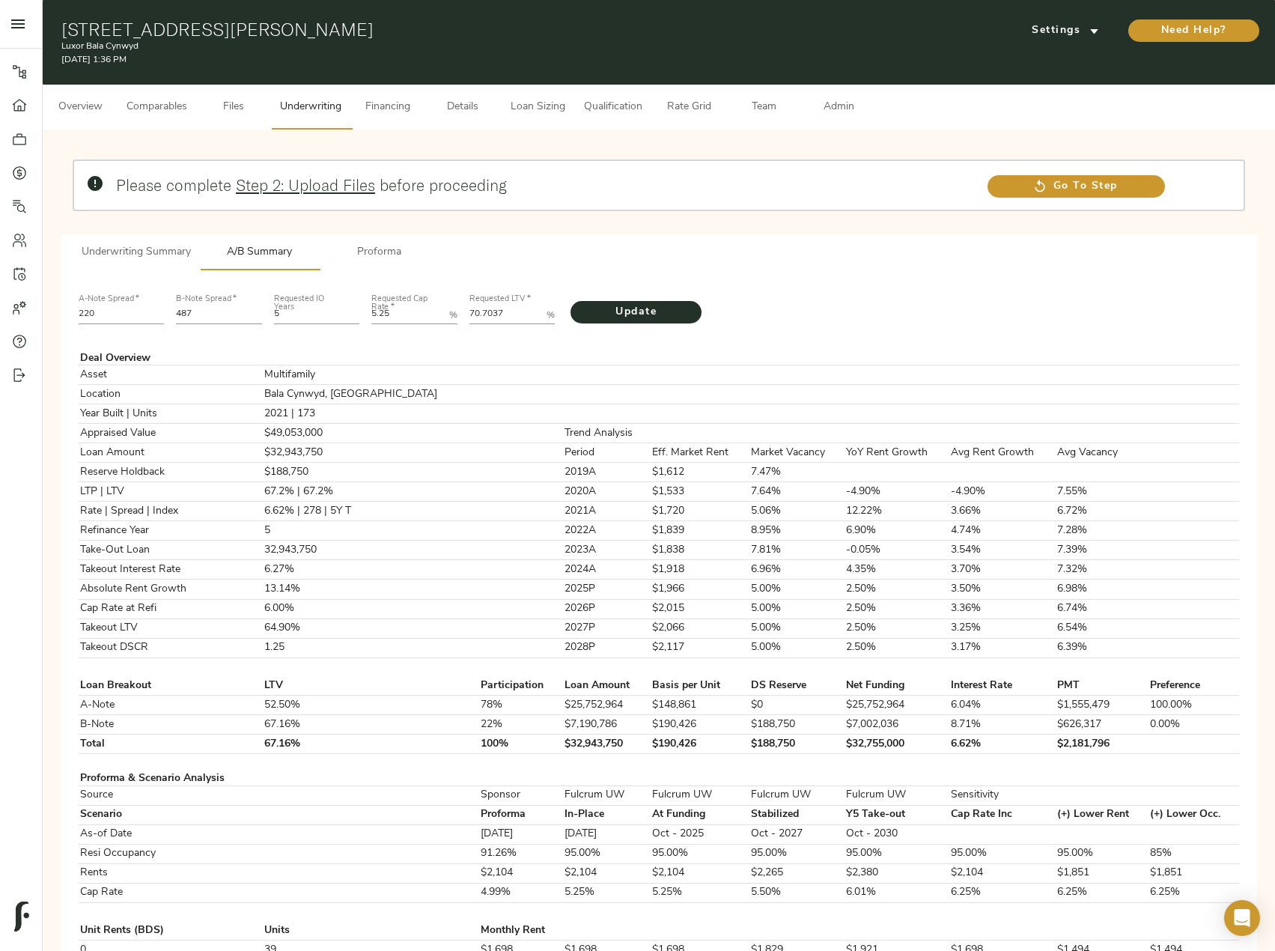
click at [174, 253] on span "Underwriting Summary" at bounding box center [136, 252] width 109 height 19
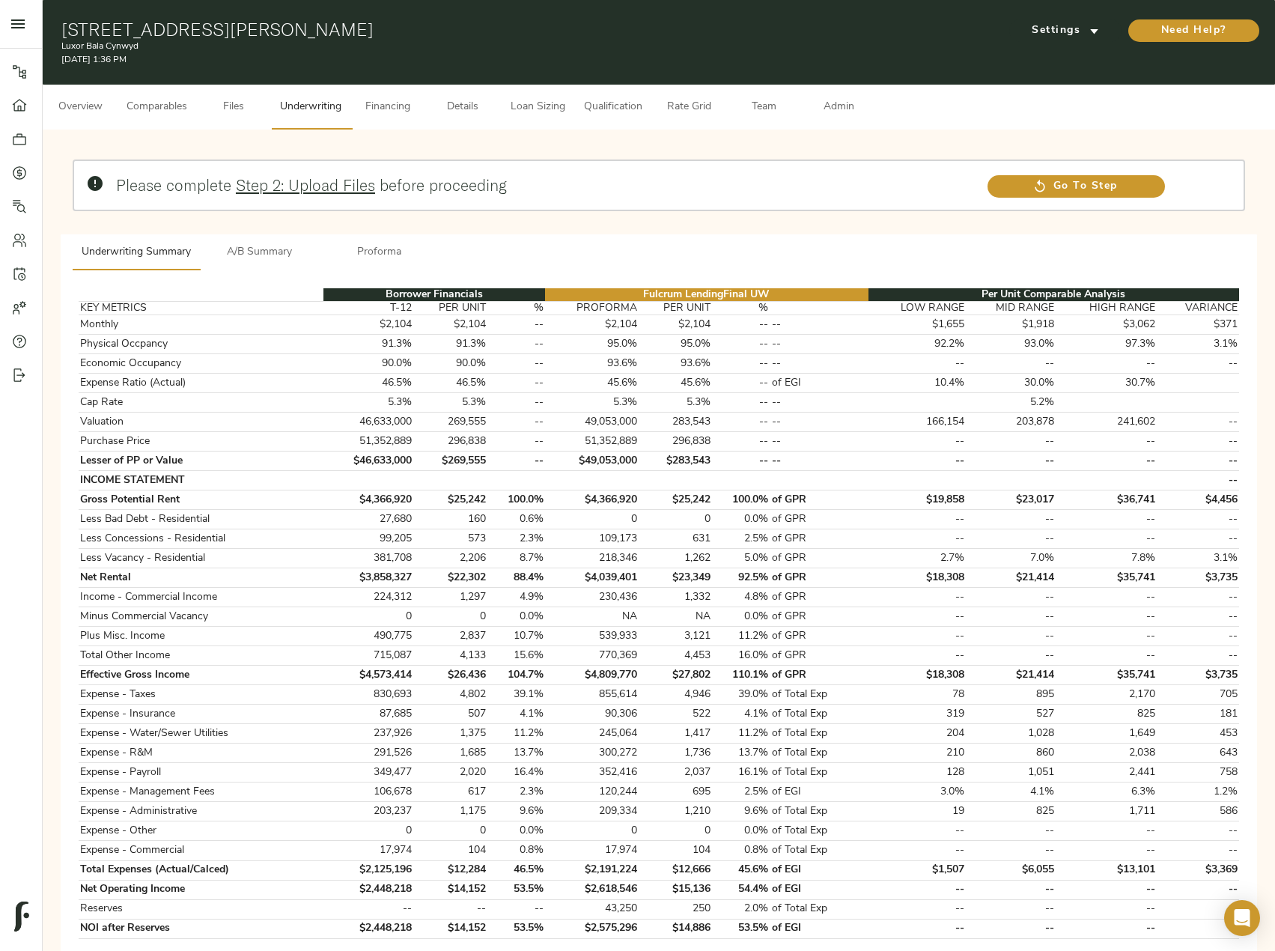
click at [260, 249] on span "A/B Summary" at bounding box center [260, 252] width 102 height 19
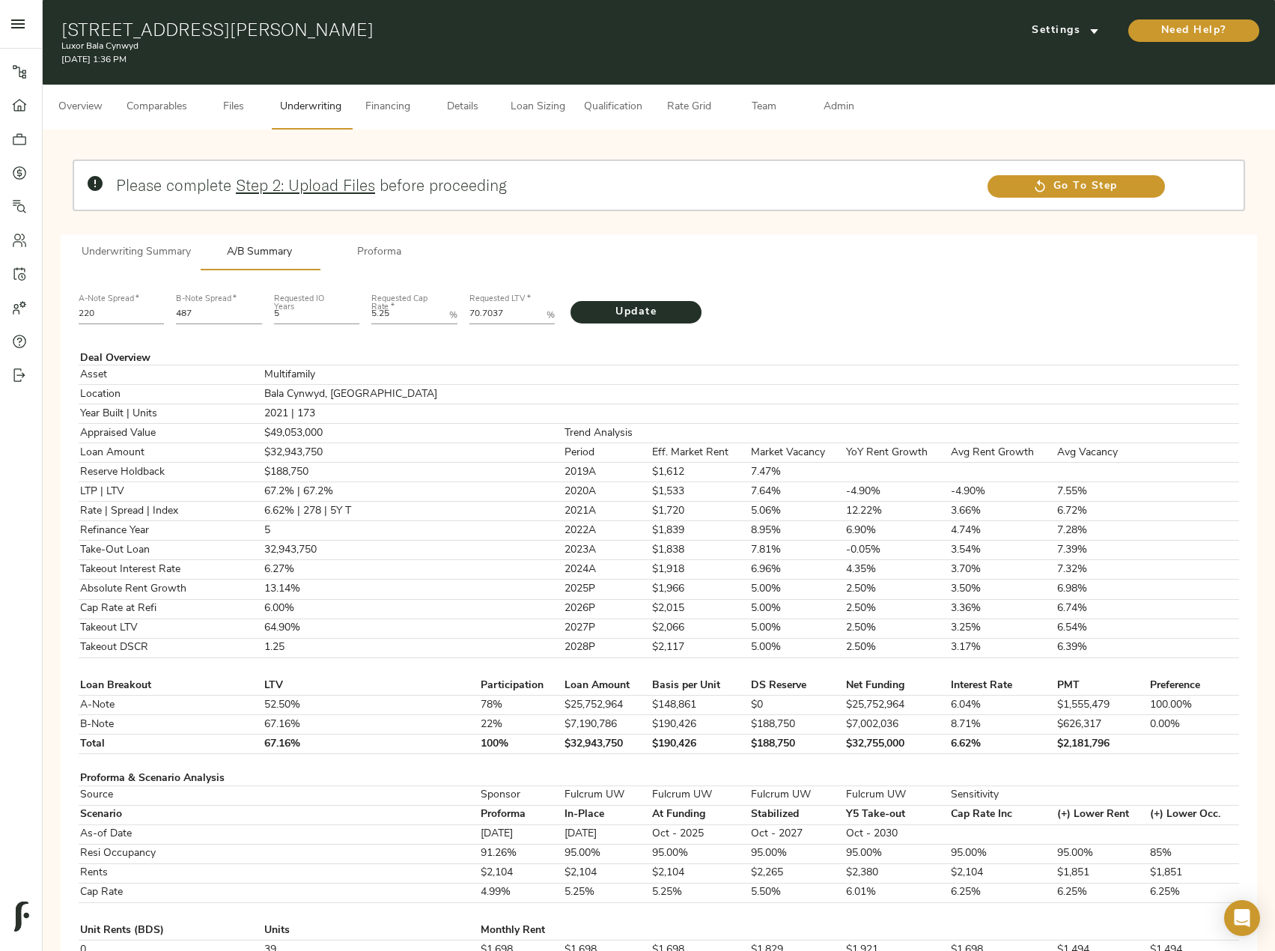
click at [180, 249] on span "Underwriting Summary" at bounding box center [136, 252] width 109 height 19
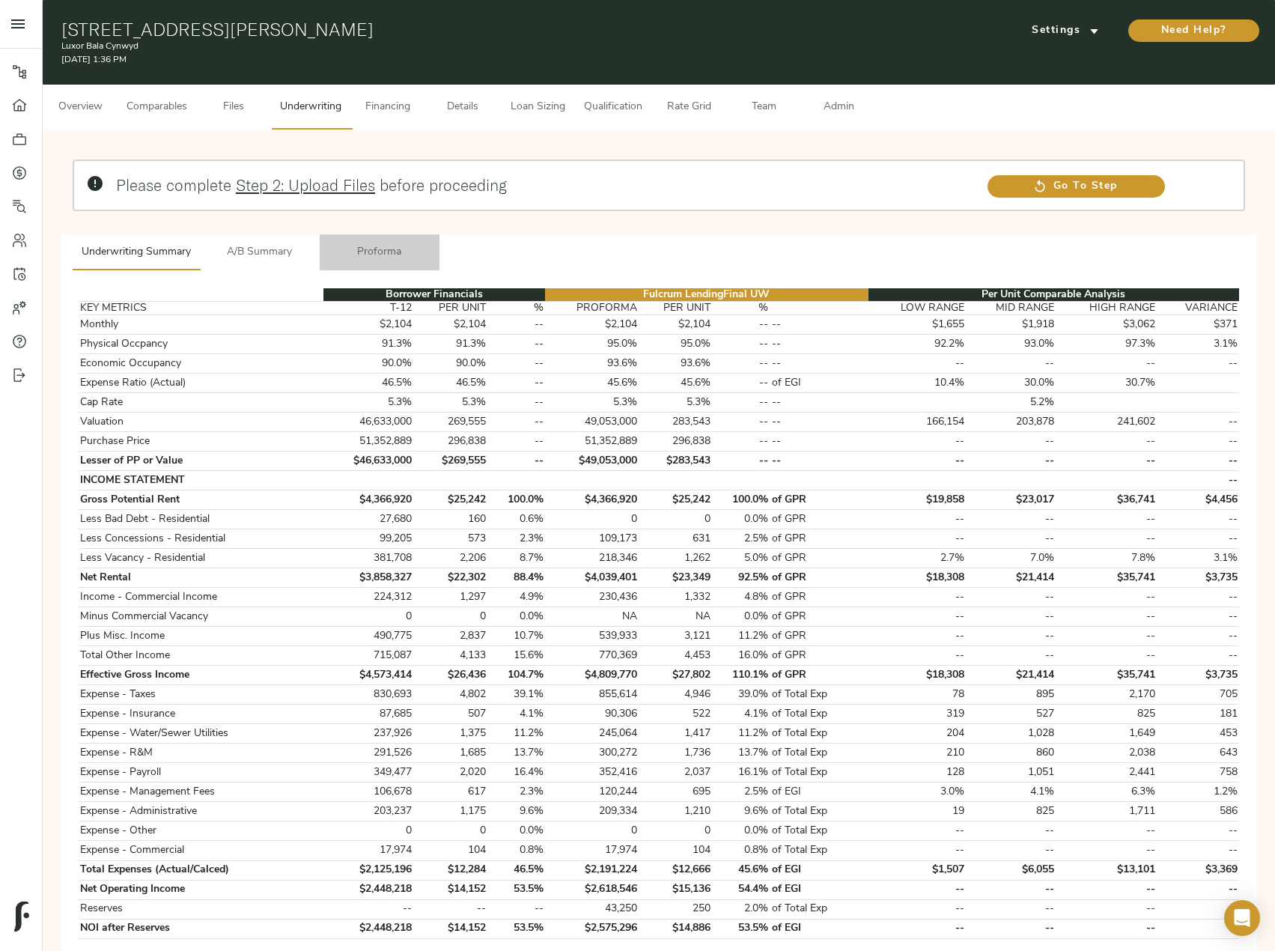
click at [375, 252] on span "Proforma" at bounding box center [380, 252] width 102 height 19
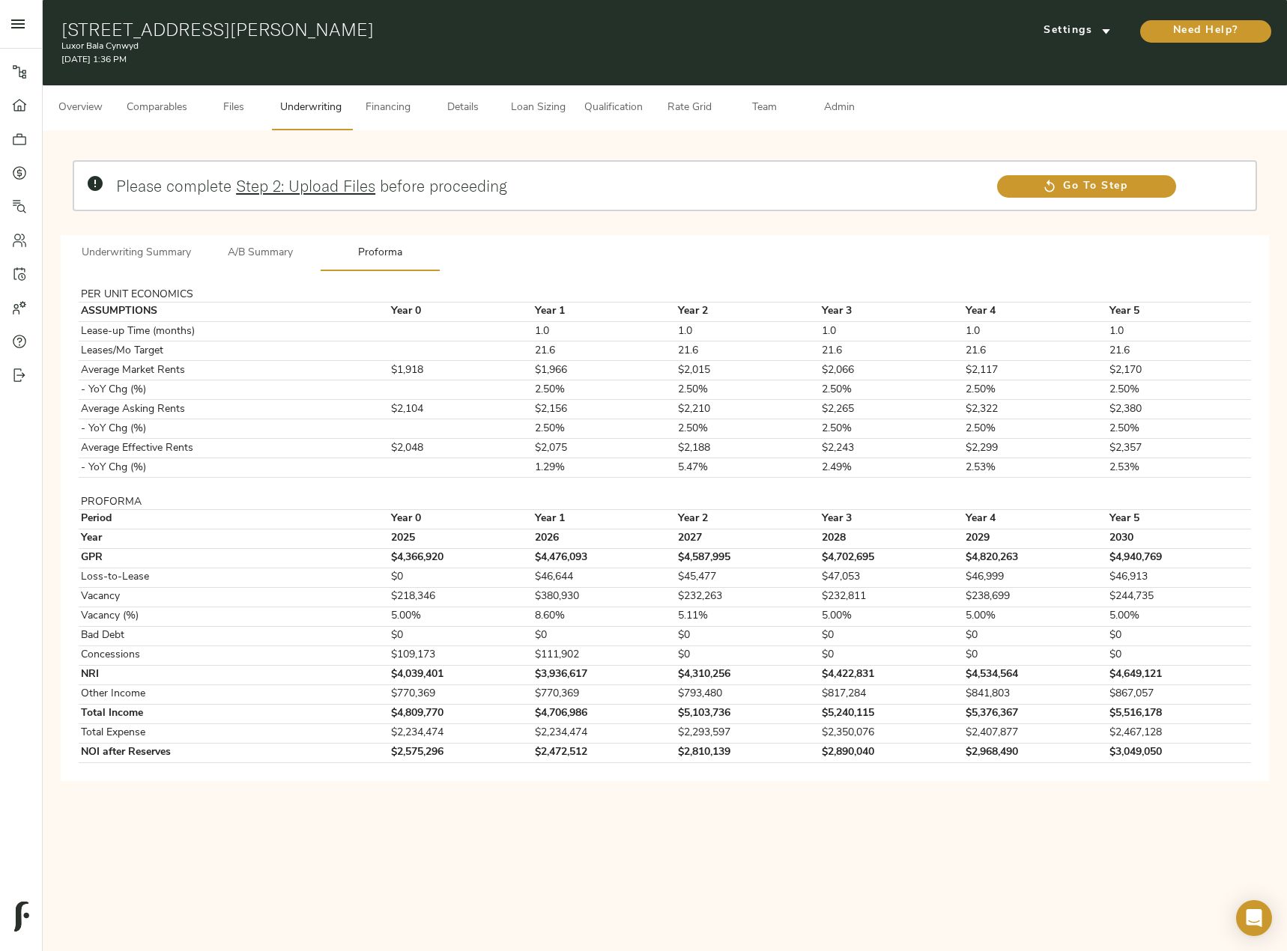
click at [269, 237] on button "A/B Summary" at bounding box center [260, 253] width 120 height 36
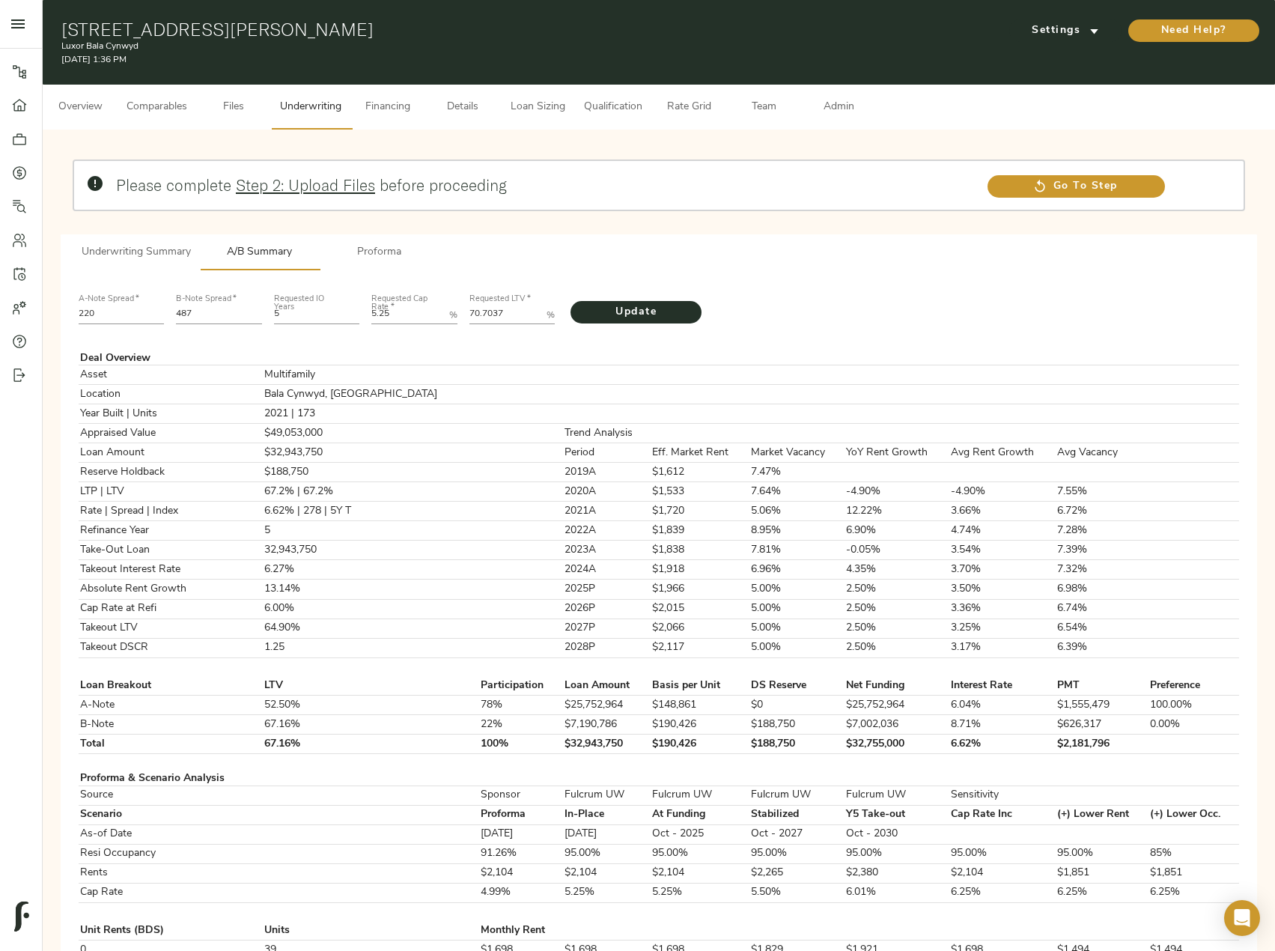
click at [171, 246] on span "Underwriting Summary" at bounding box center [136, 252] width 109 height 19
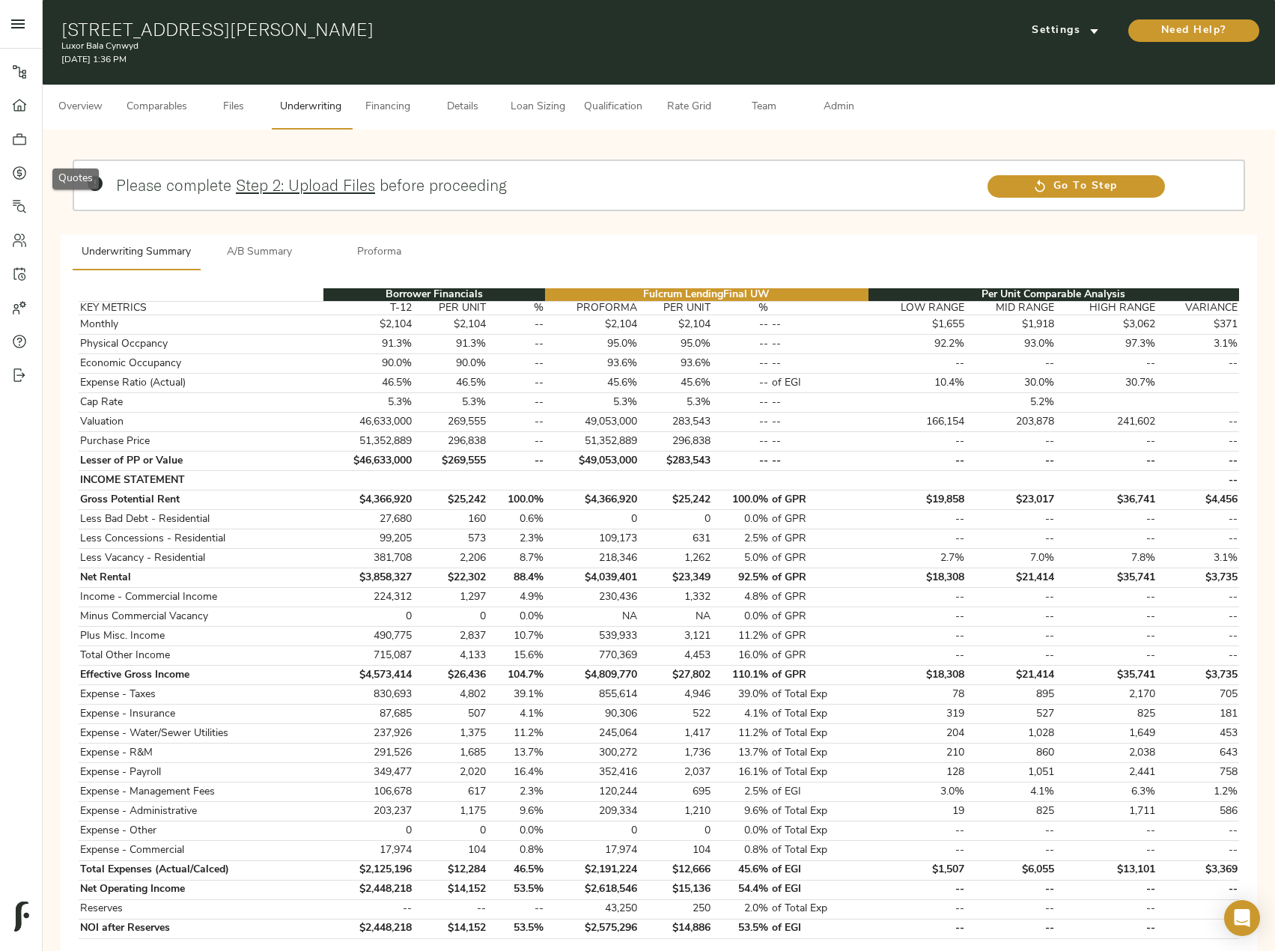
click at [20, 175] on icon at bounding box center [19, 172] width 4 height 8
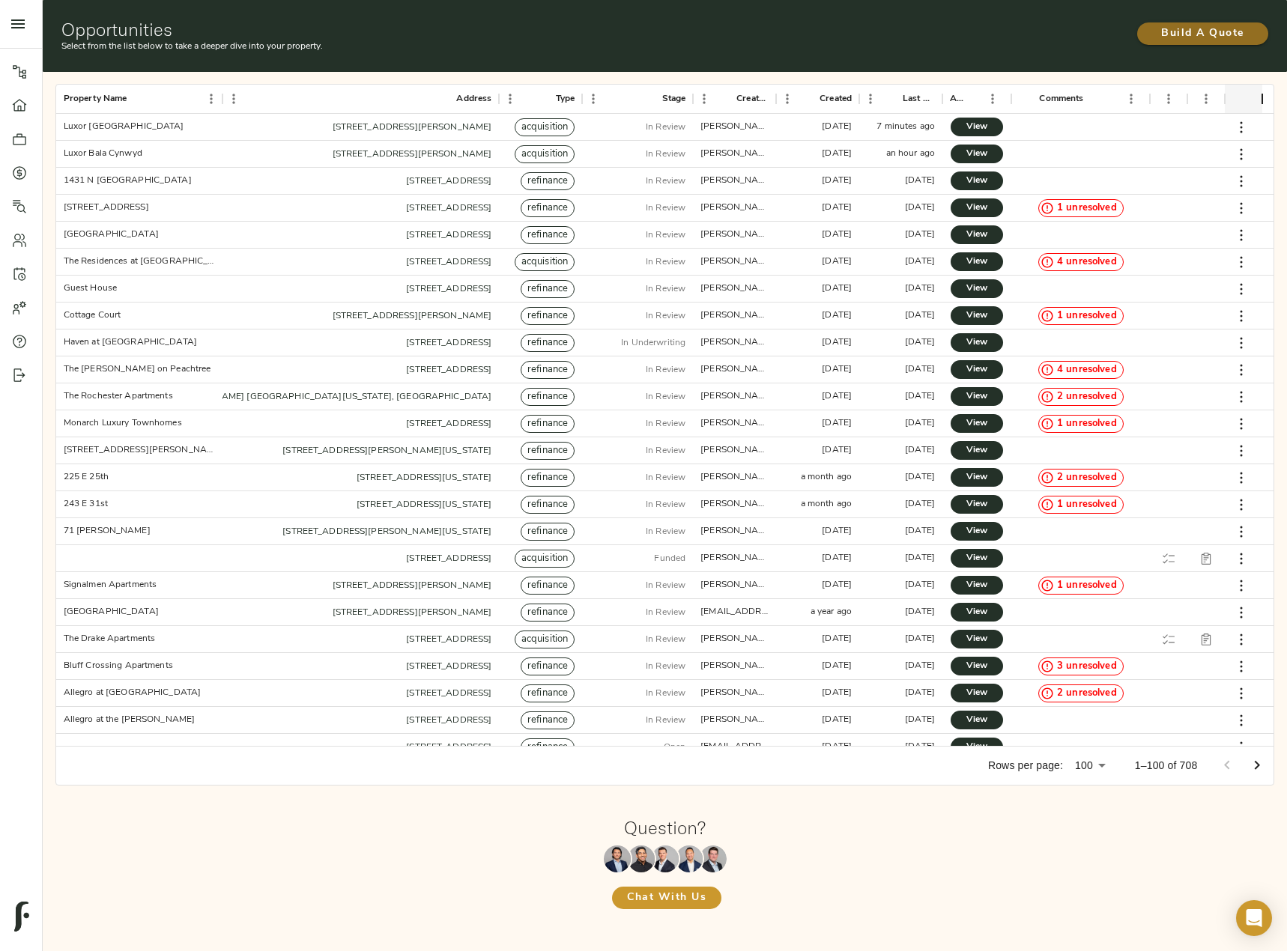
click at [1200, 37] on span "Build A Quote" at bounding box center [1202, 34] width 101 height 19
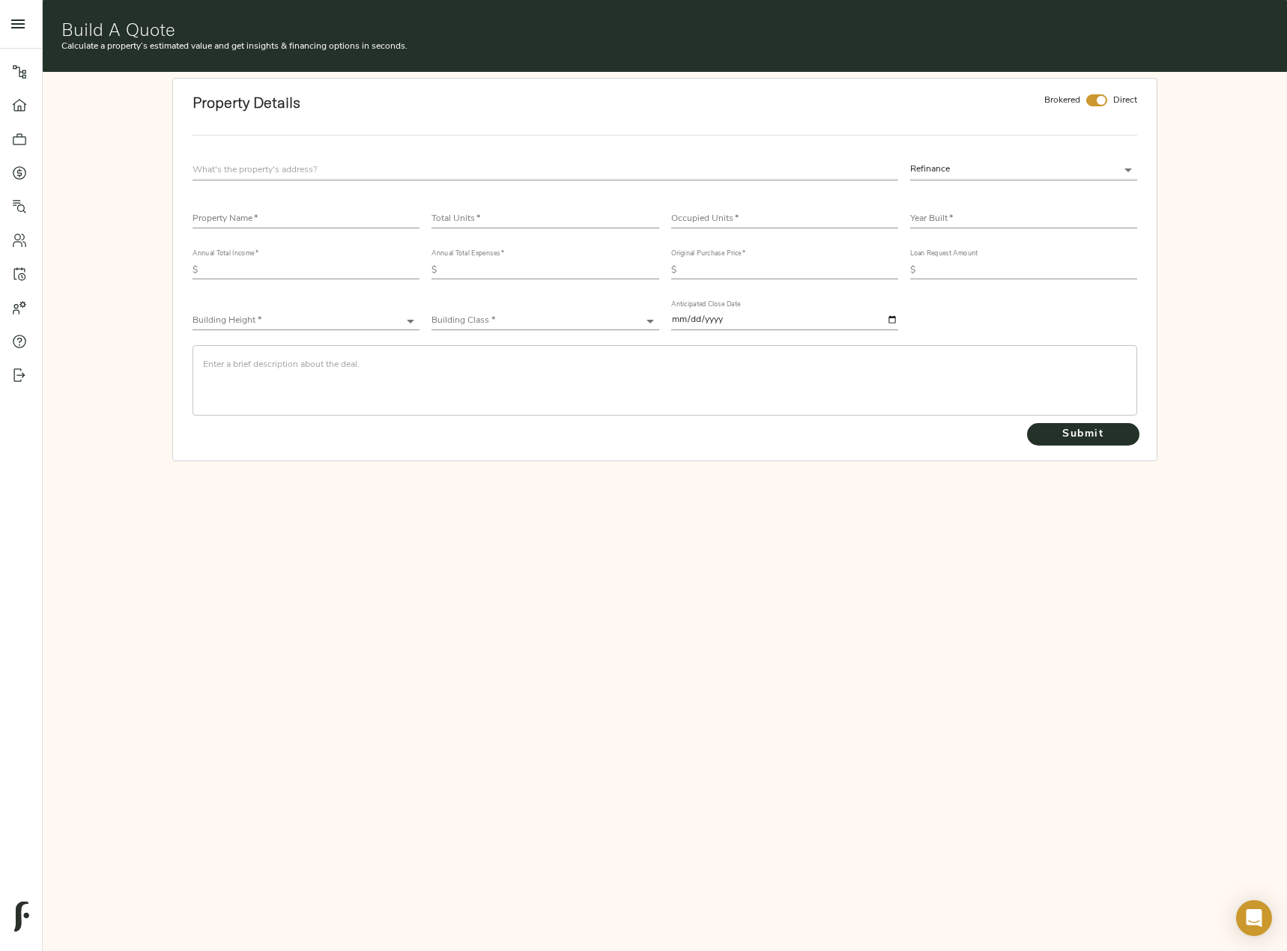
click at [264, 161] on input "text" at bounding box center [544, 170] width 705 height 20
paste input "[STREET_ADDRESS][PERSON_NAME]"
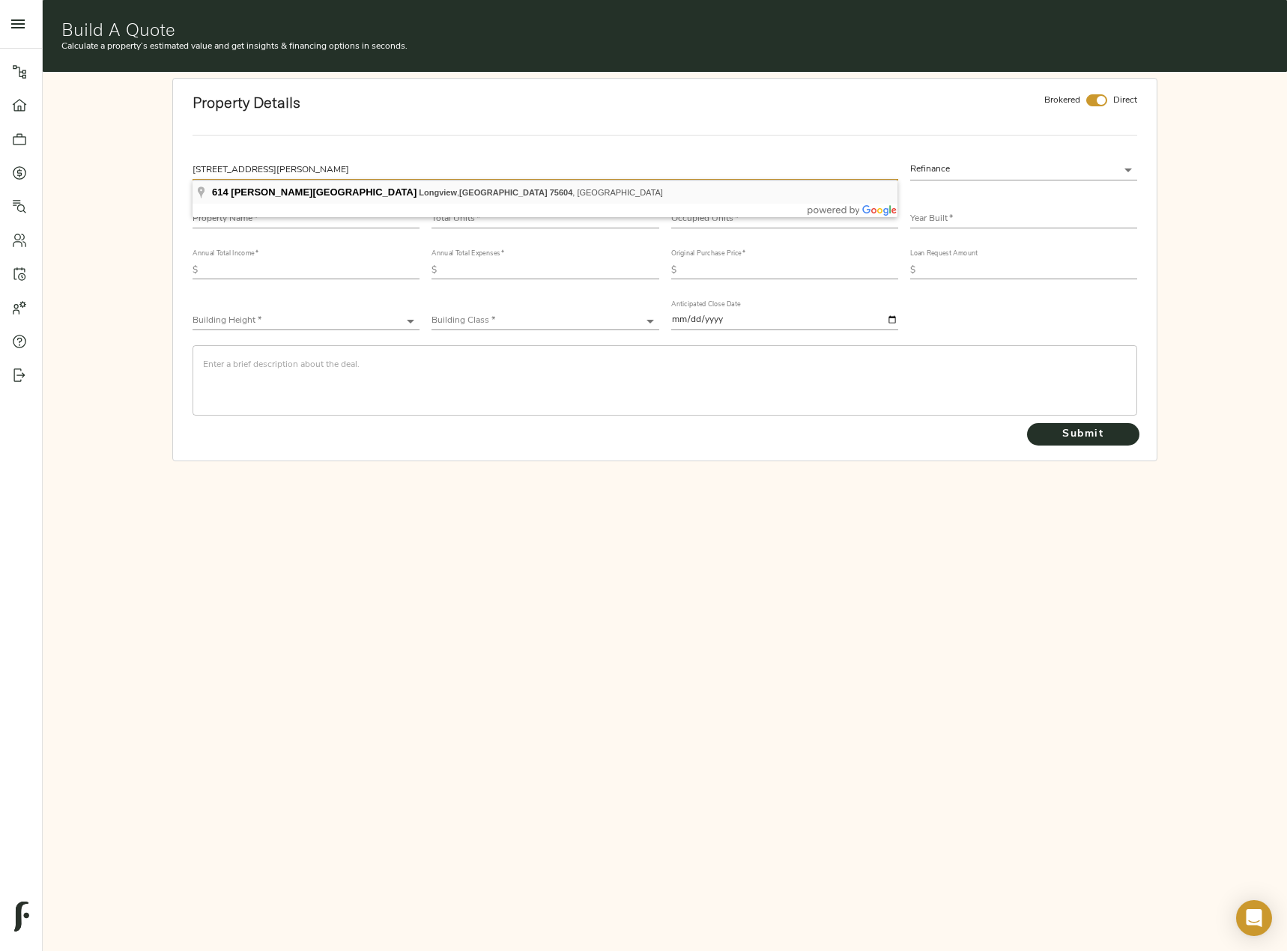
type input "[STREET_ADDRESS][PERSON_NAME]"
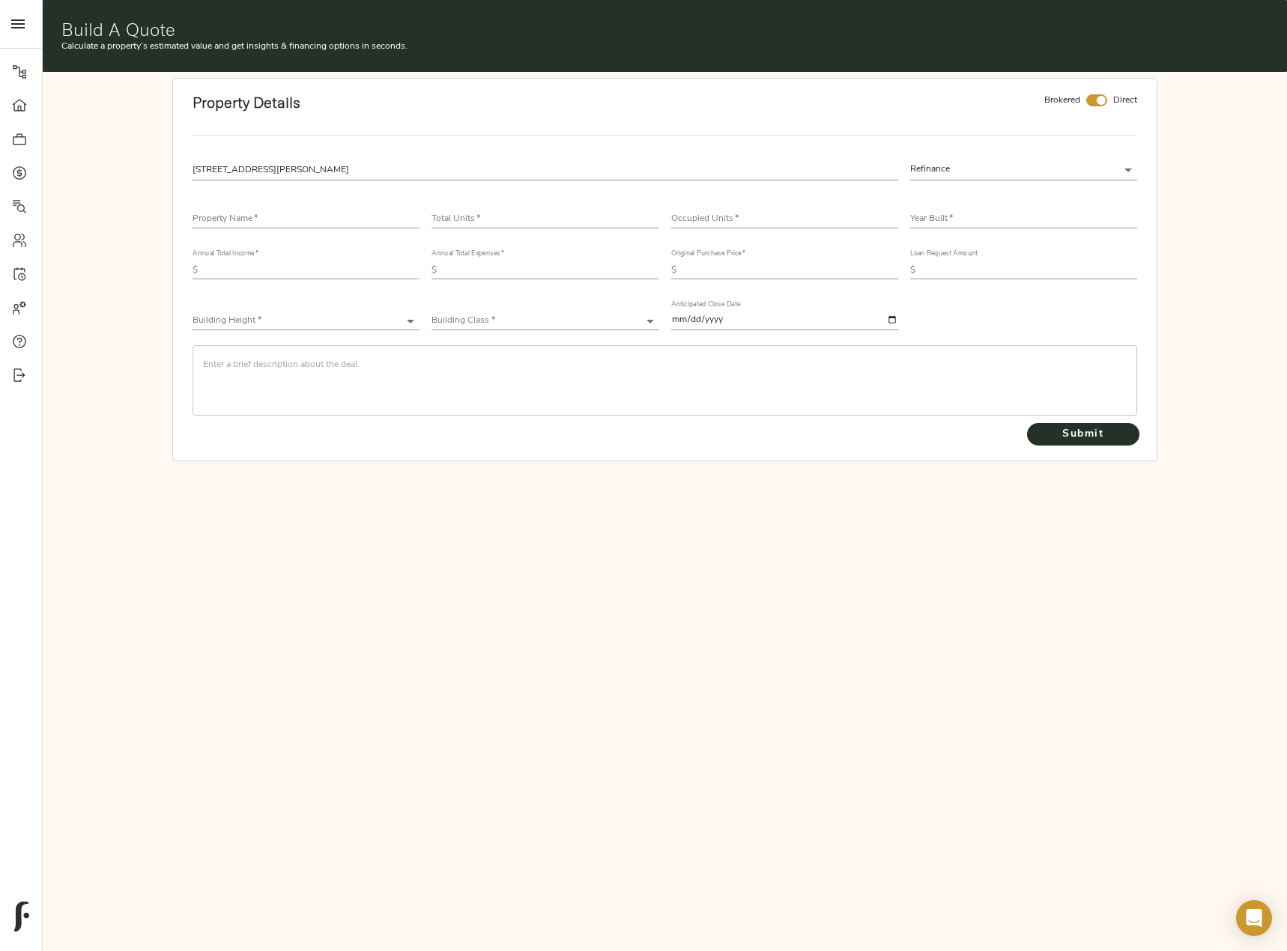
click at [1089, 163] on body "Luxor Bala Cynwyd - [STREET_ADDRESS][PERSON_NAME] Pipeline Dashboard Portfolio …" at bounding box center [643, 552] width 1287 height 1104
click at [995, 193] on li "Acquisition" at bounding box center [1023, 192] width 227 height 22
type input "acquisition"
click at [299, 211] on input "text" at bounding box center [305, 219] width 227 height 18
paste input "Maverick on [PERSON_NAME]"
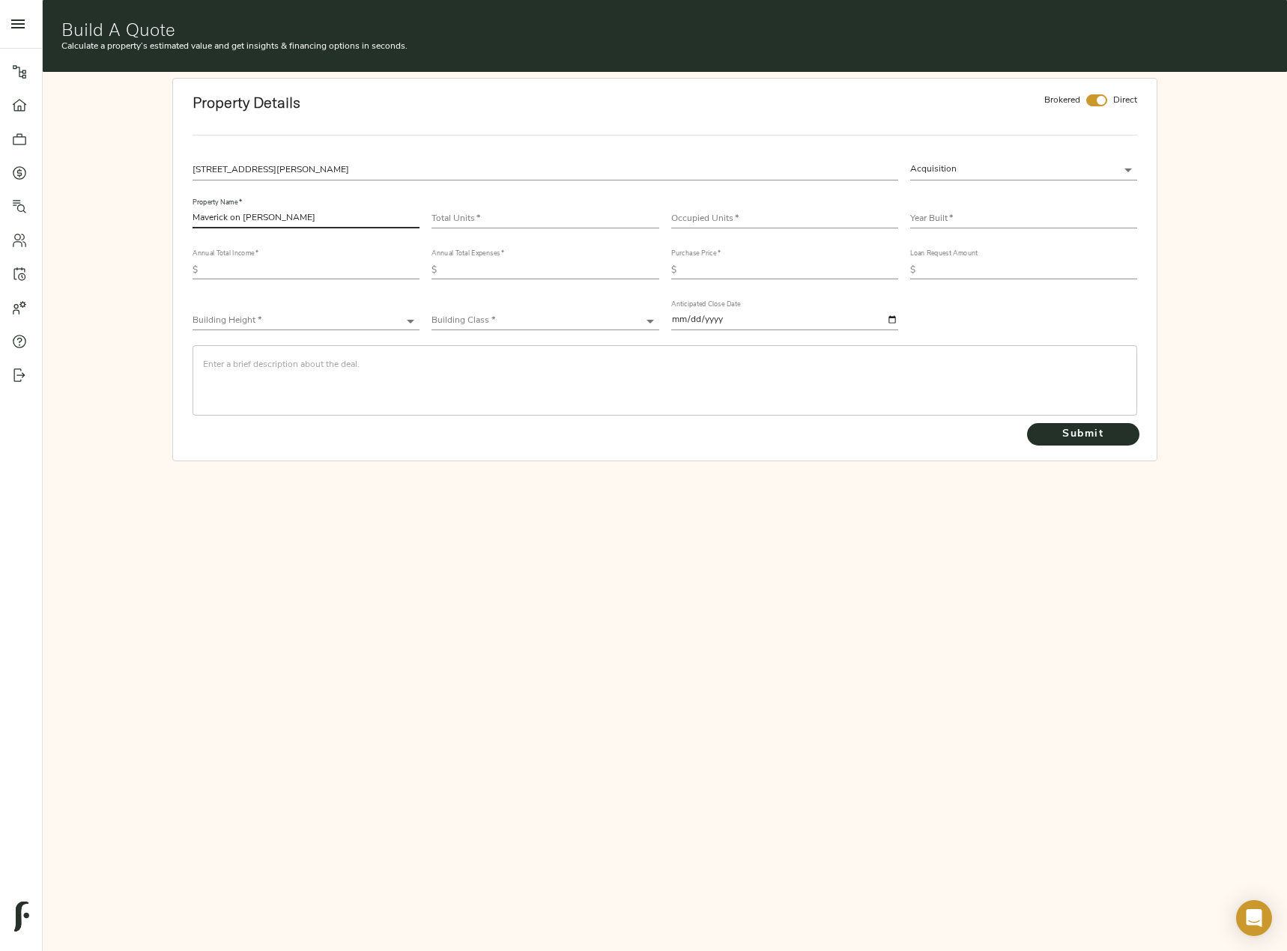
type input "Maverick on [PERSON_NAME]"
click at [514, 211] on input "number" at bounding box center [544, 219] width 227 height 18
type input "200"
click at [718, 219] on input "number" at bounding box center [784, 219] width 227 height 18
type input "190"
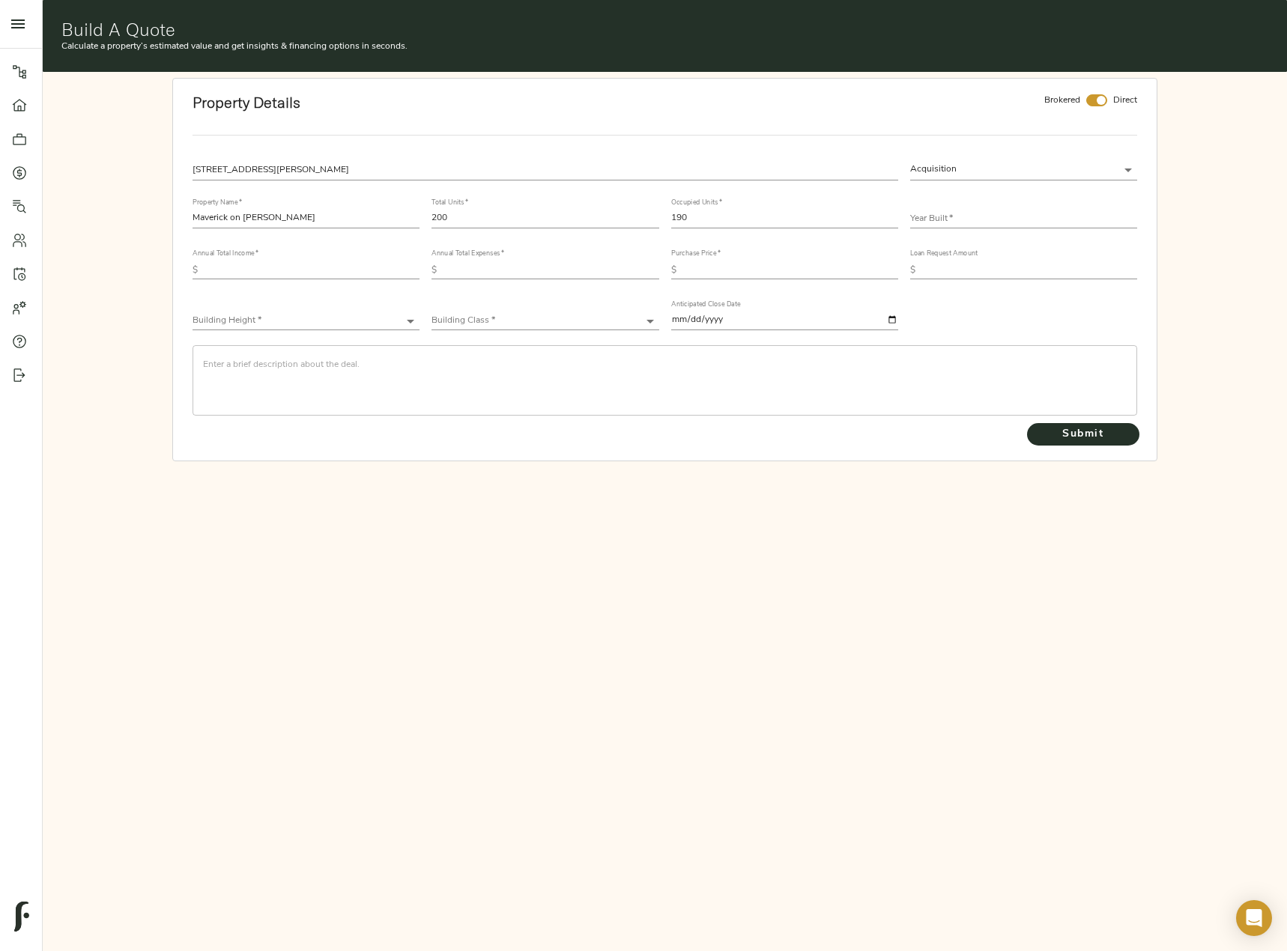
click at [1009, 217] on input "text" at bounding box center [1023, 219] width 227 height 18
type input "1979"
click at [309, 273] on input "text" at bounding box center [312, 270] width 216 height 18
paste input "1,893,320.85"
type input "1,893,320.85"
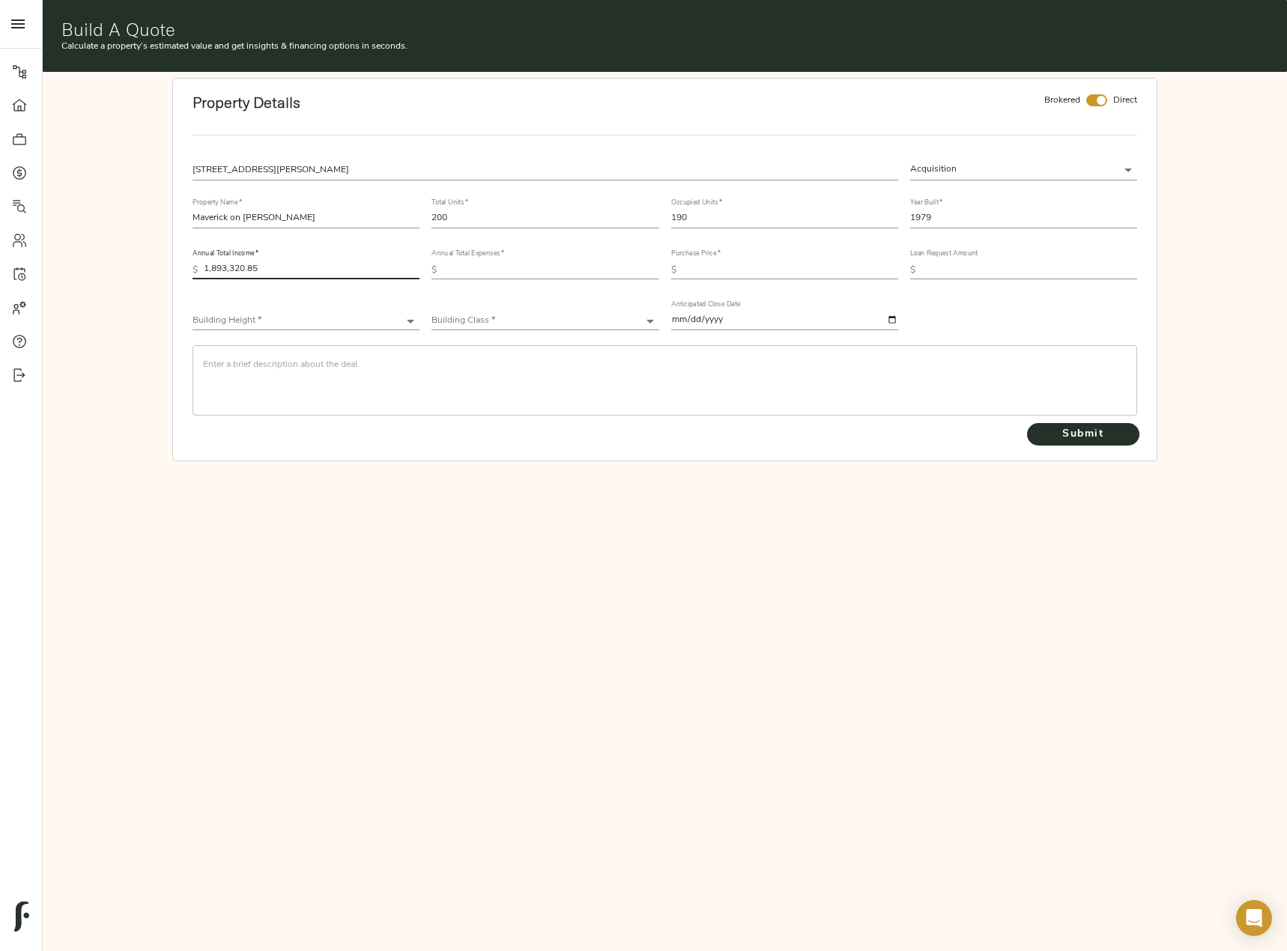
click at [488, 264] on input "text" at bounding box center [551, 270] width 216 height 18
paste input "879,795.69"
type input "879,795.69"
click at [1088, 98] on input "checkbox" at bounding box center [1101, 100] width 36 height 12
checkbox input "false"
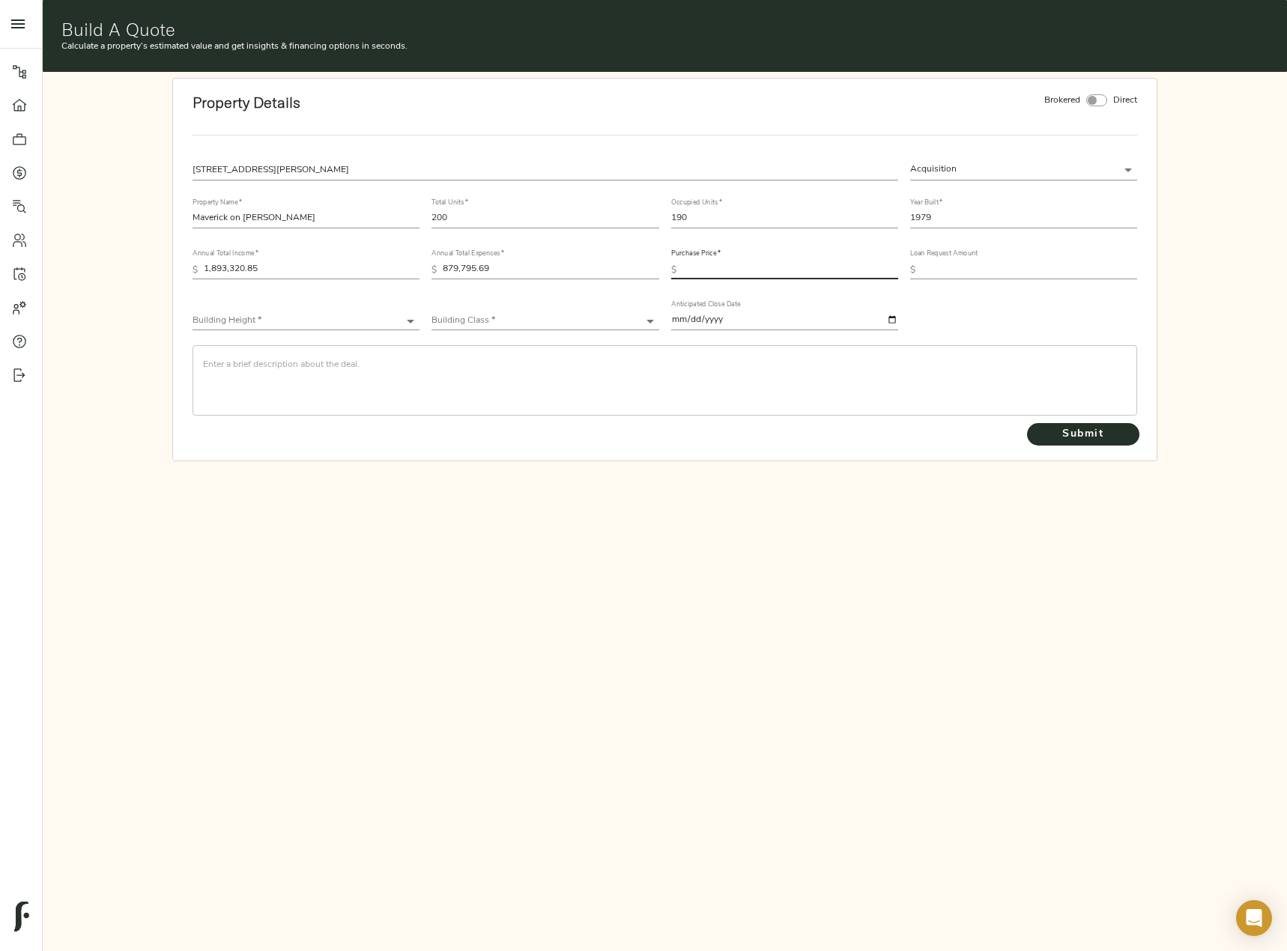
click at [748, 270] on input "text" at bounding box center [790, 270] width 216 height 18
type input "25,000,000"
drag, startPoint x: 206, startPoint y: 270, endPoint x: 177, endPoint y: 270, distance: 28.5
click at [177, 270] on div "Property Details Brokered Direct [STREET_ADDRESS][PERSON_NAME] Acquisition acqu…" at bounding box center [664, 269] width 985 height 383
paste input "2,781,728"
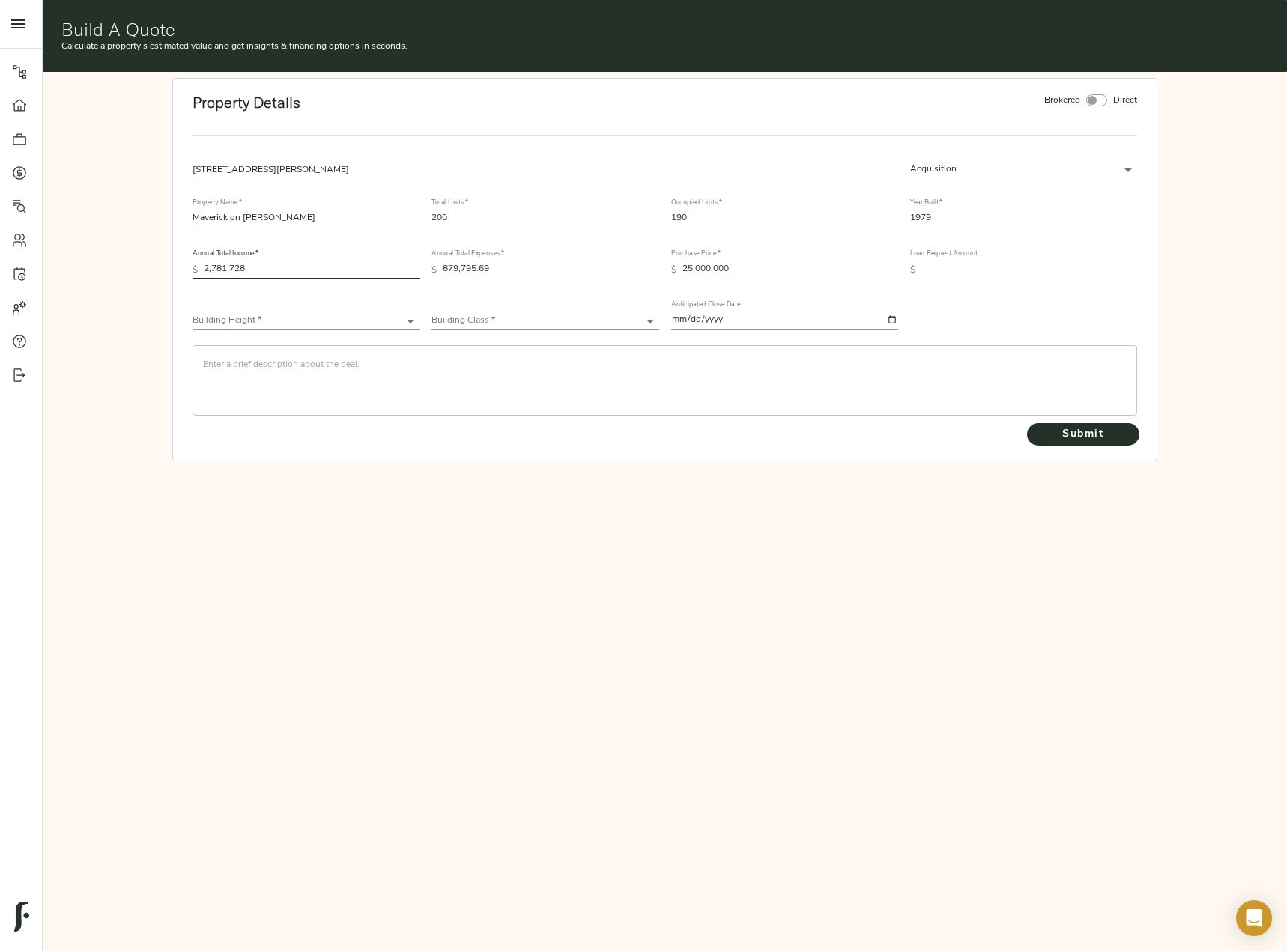
type input "2,781,728"
drag, startPoint x: 514, startPoint y: 275, endPoint x: 449, endPoint y: 272, distance: 65.2
click at [449, 272] on input "879,795.69" at bounding box center [551, 270] width 216 height 18
click at [520, 264] on input "879,795.69" at bounding box center [551, 270] width 216 height 18
drag, startPoint x: 508, startPoint y: 267, endPoint x: 441, endPoint y: 267, distance: 67.4
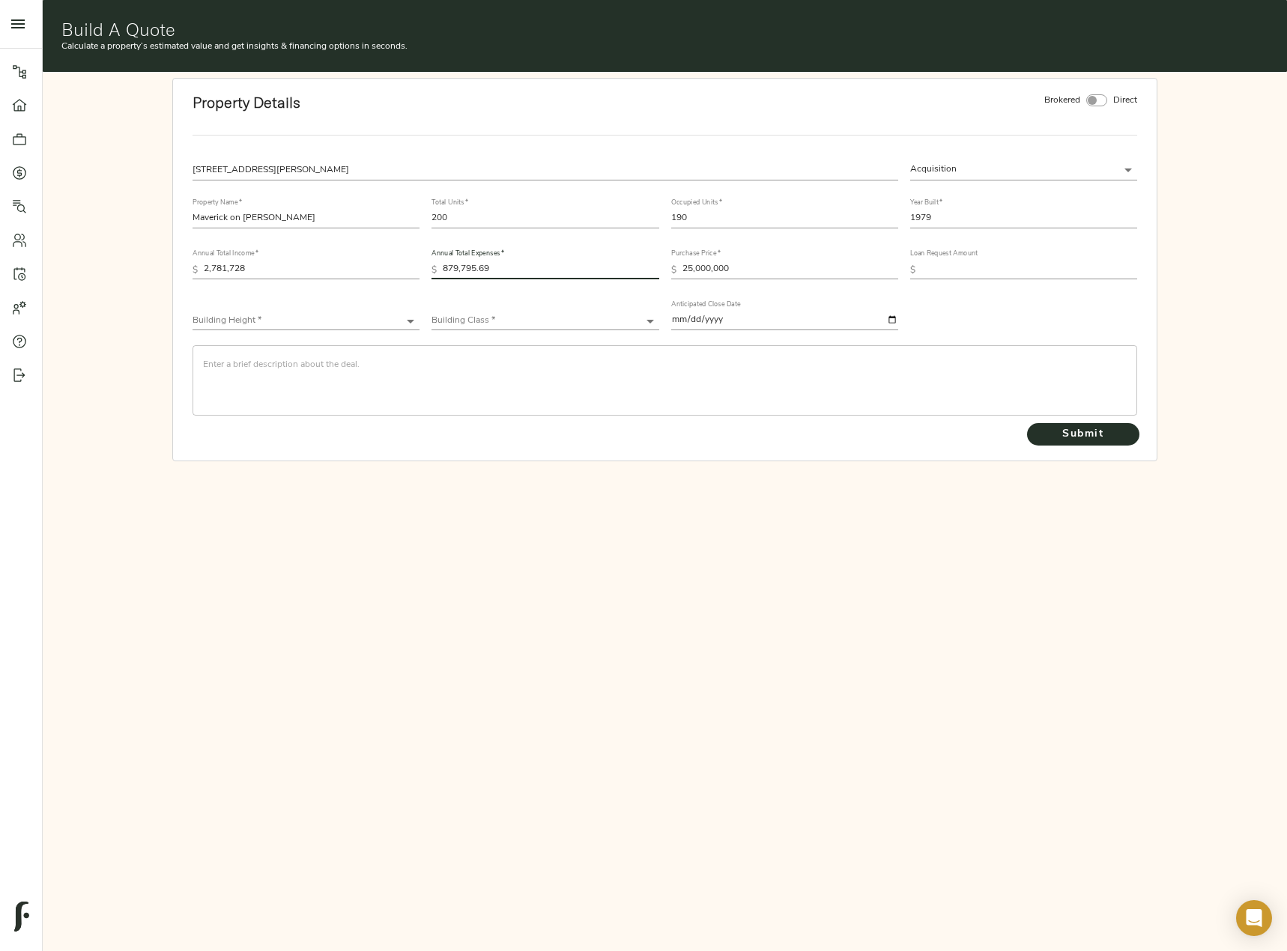
click at [441, 267] on div "$ 879,795.69" at bounding box center [544, 270] width 227 height 18
paste input "7,245"
type input "877,245"
click at [1007, 270] on input "text" at bounding box center [1029, 270] width 216 height 18
paste input "18,000,000"
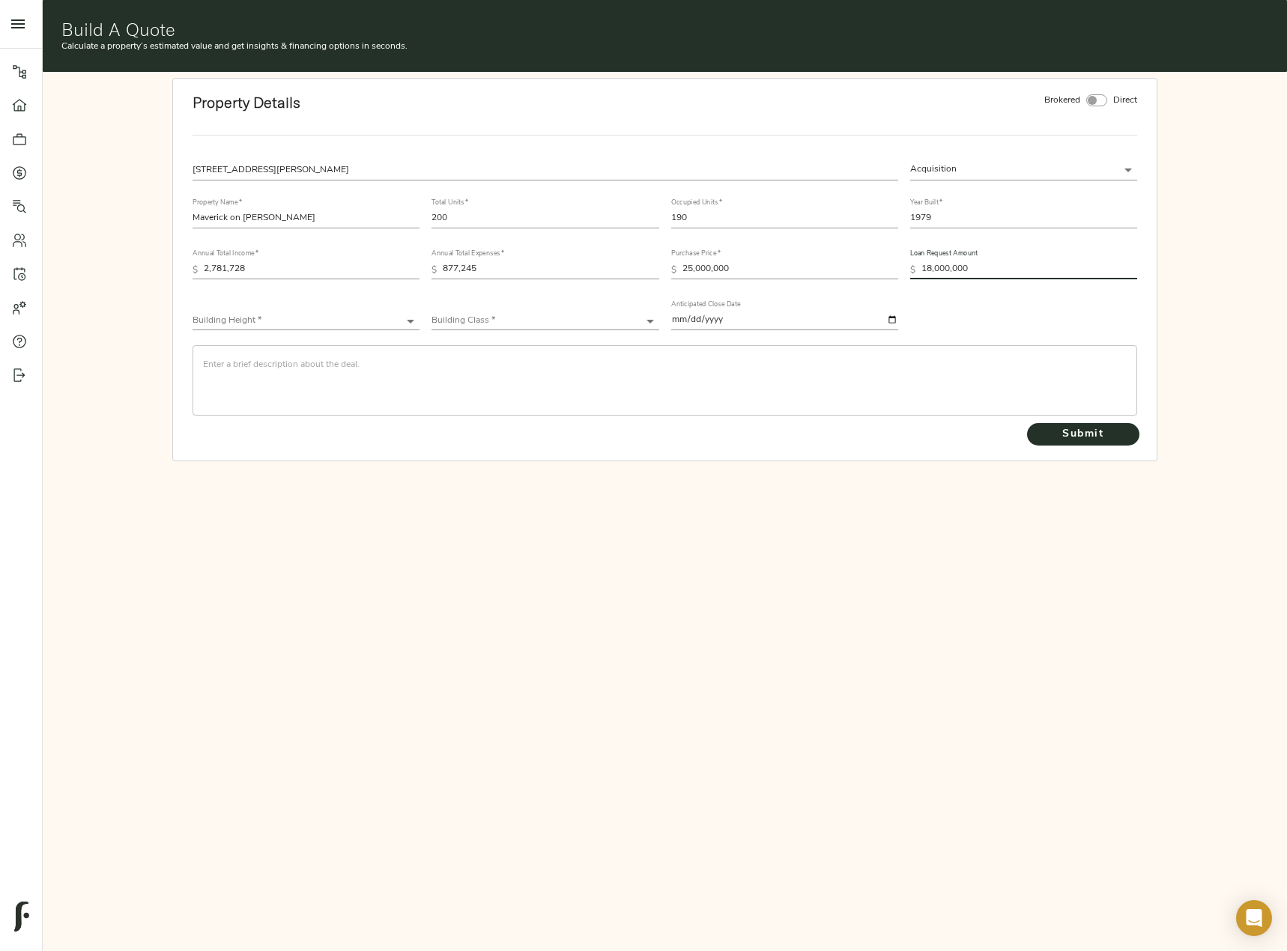
type input "18,000,000"
click at [298, 311] on div "Building Height * ​" at bounding box center [305, 315] width 227 height 30
click at [298, 321] on body "Luxor Bala Cynwyd - [STREET_ADDRESS][PERSON_NAME] Pipeline Dashboard Portfolio …" at bounding box center [643, 552] width 1287 height 1104
click at [286, 362] on li "Low-Rise (1-3 stories)" at bounding box center [305, 366] width 227 height 22
type input "Low-Rise"
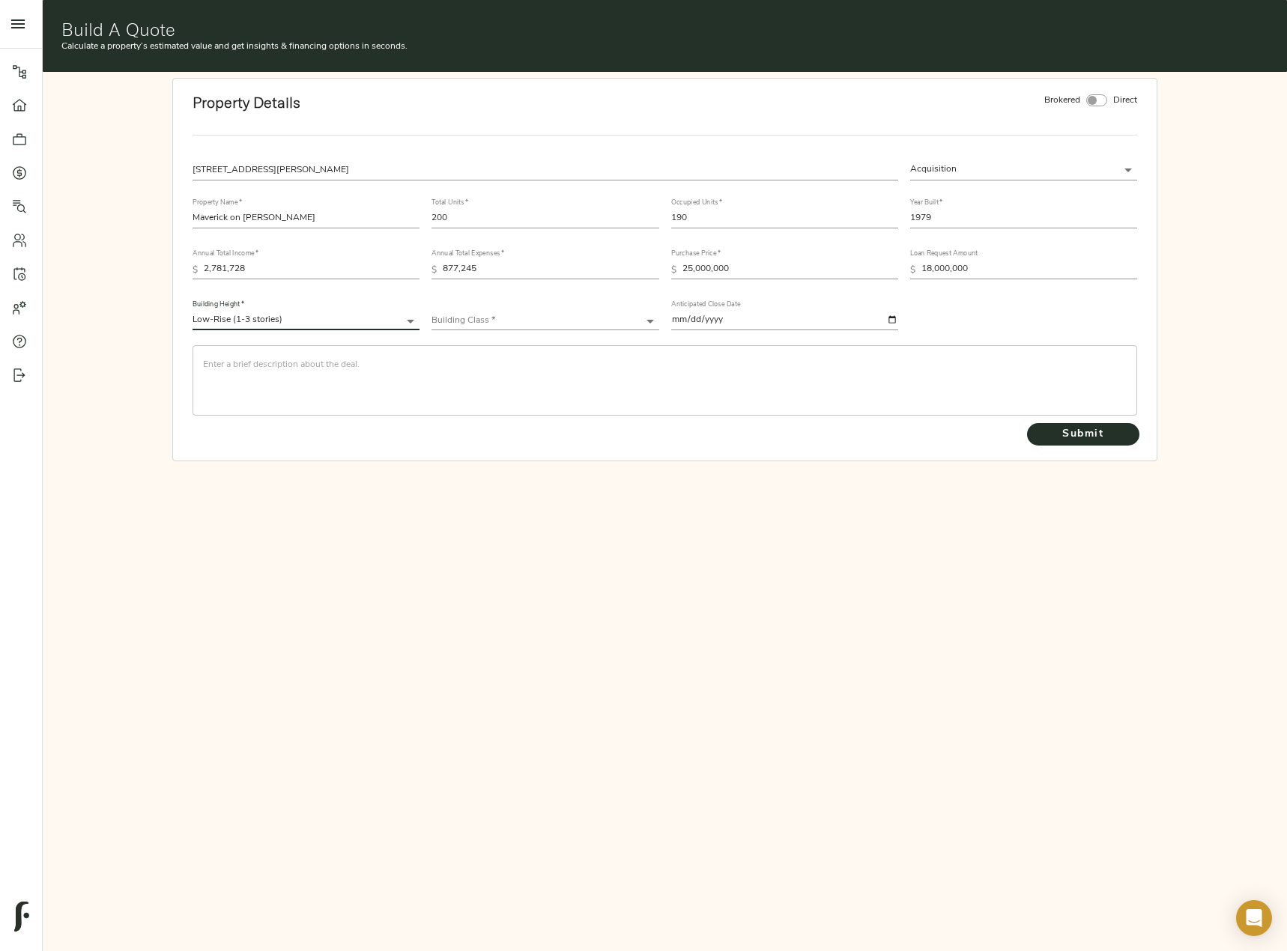
click at [576, 314] on body "Luxor Bala Cynwyd - [STREET_ADDRESS][PERSON_NAME] Pipeline Dashboard Portfolio …" at bounding box center [643, 552] width 1287 height 1104
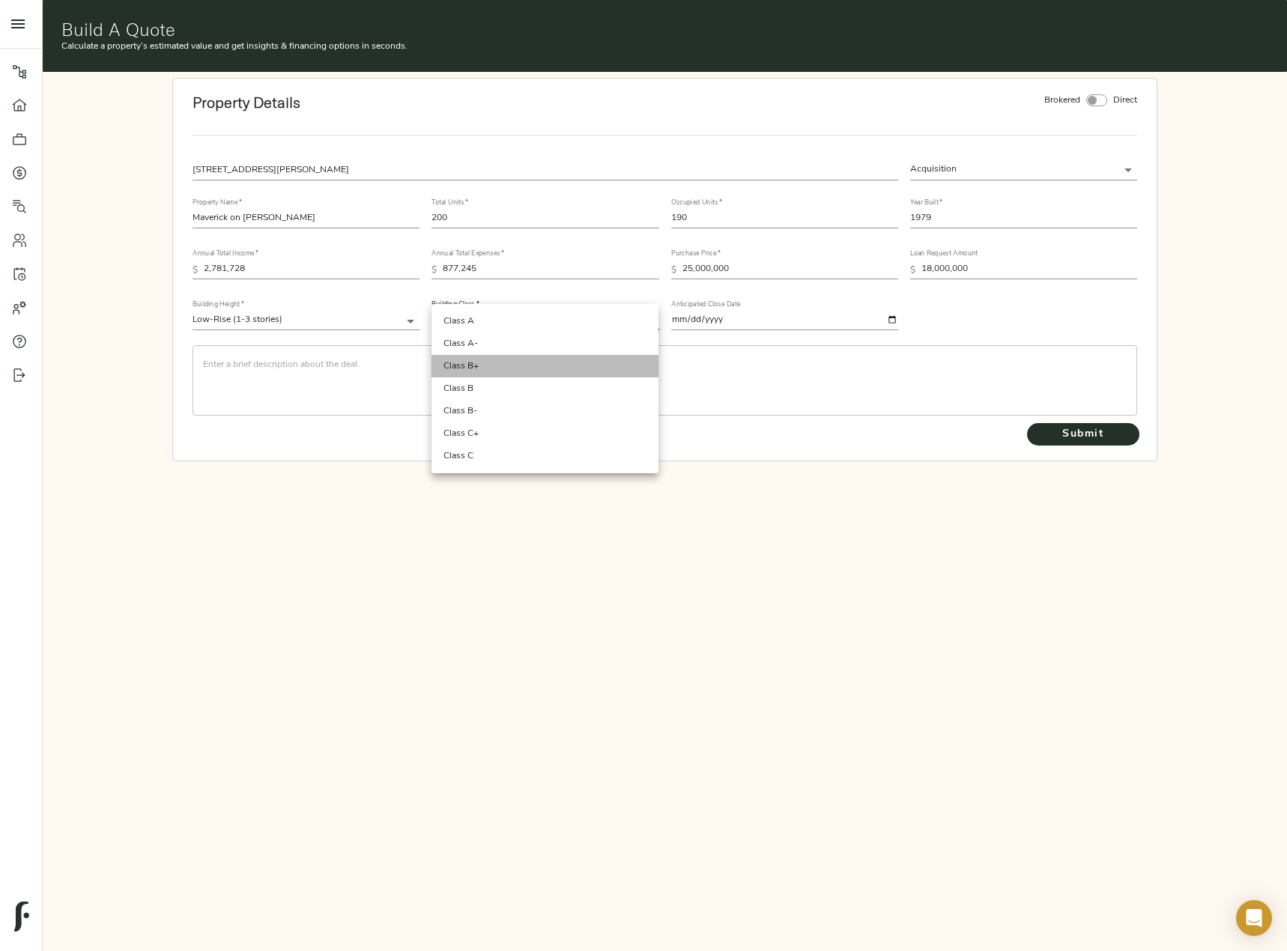
click at [561, 358] on li "Class B+" at bounding box center [544, 366] width 227 height 22
type input "Class B+"
click at [246, 367] on textarea at bounding box center [664, 380] width 923 height 43
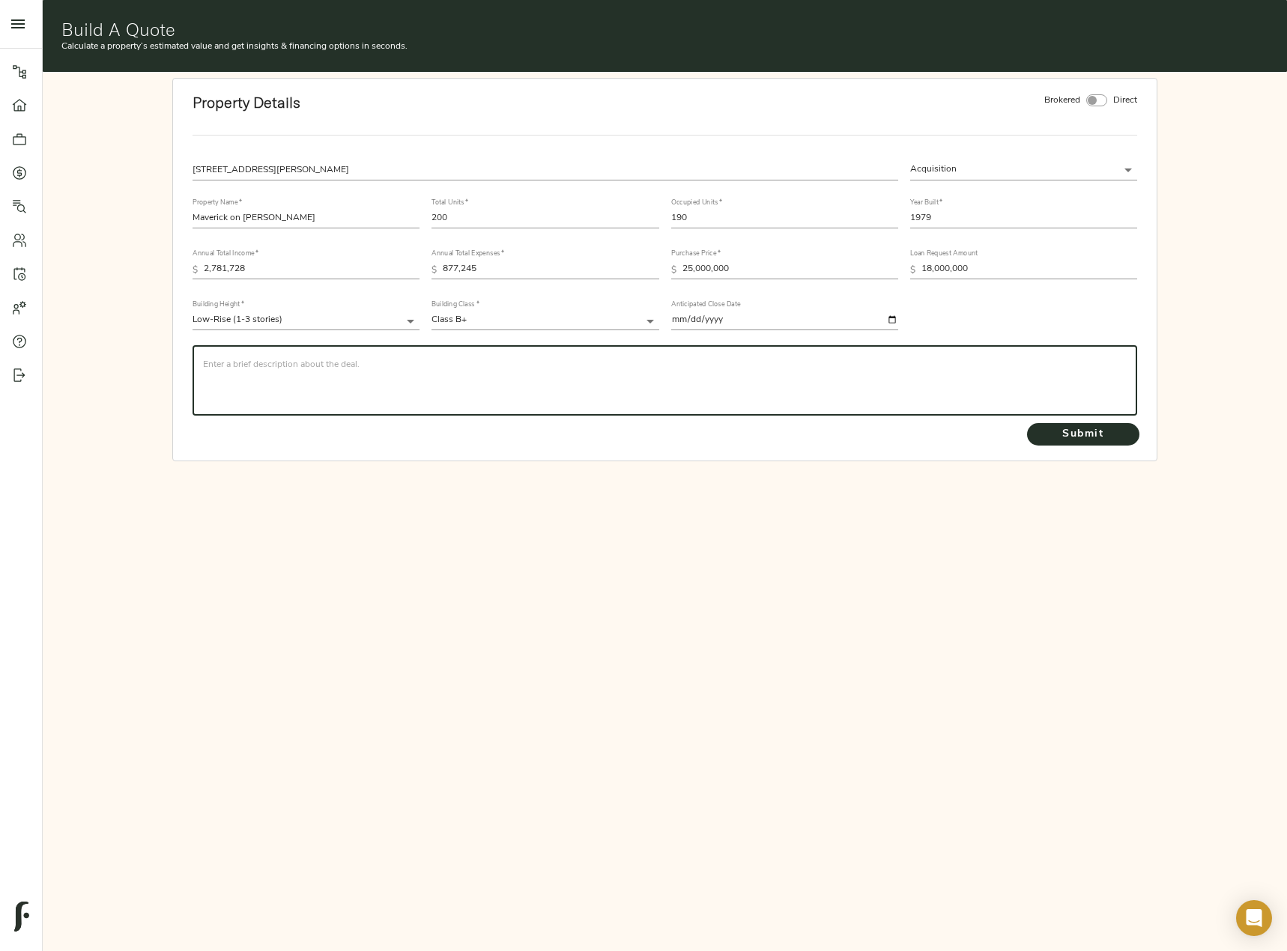
paste textarea "We are seeking bridge financing for the acquisition of Maverick on [PERSON_NAME…"
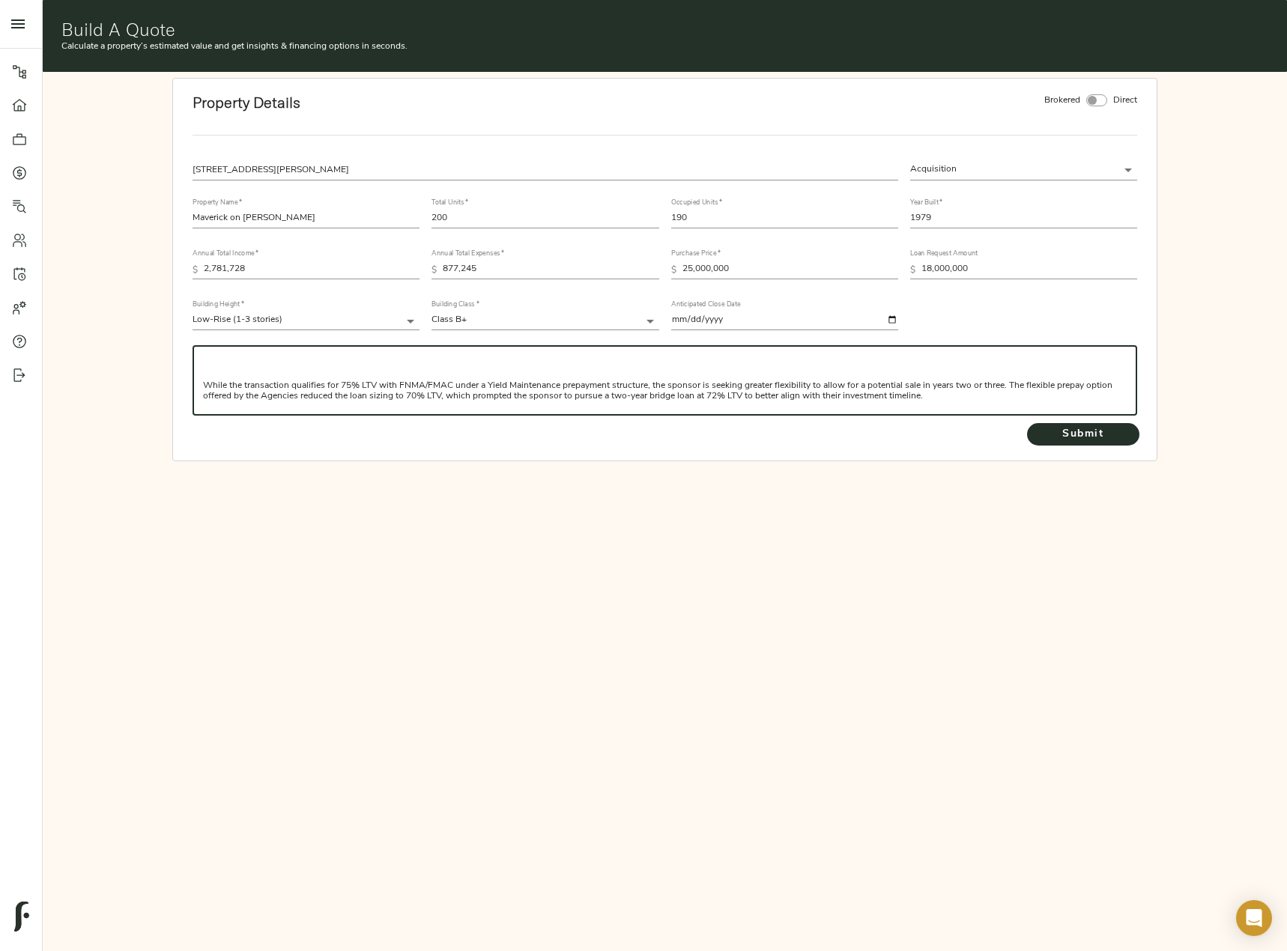
click at [252, 353] on div "We are seeking bridge financing for the acquisition of Maverick on [PERSON_NAME…" at bounding box center [664, 380] width 944 height 70
click at [243, 367] on textarea "We are seeking bridge financing for the acquisition of Maverick on [PERSON_NAME…" at bounding box center [664, 380] width 923 height 43
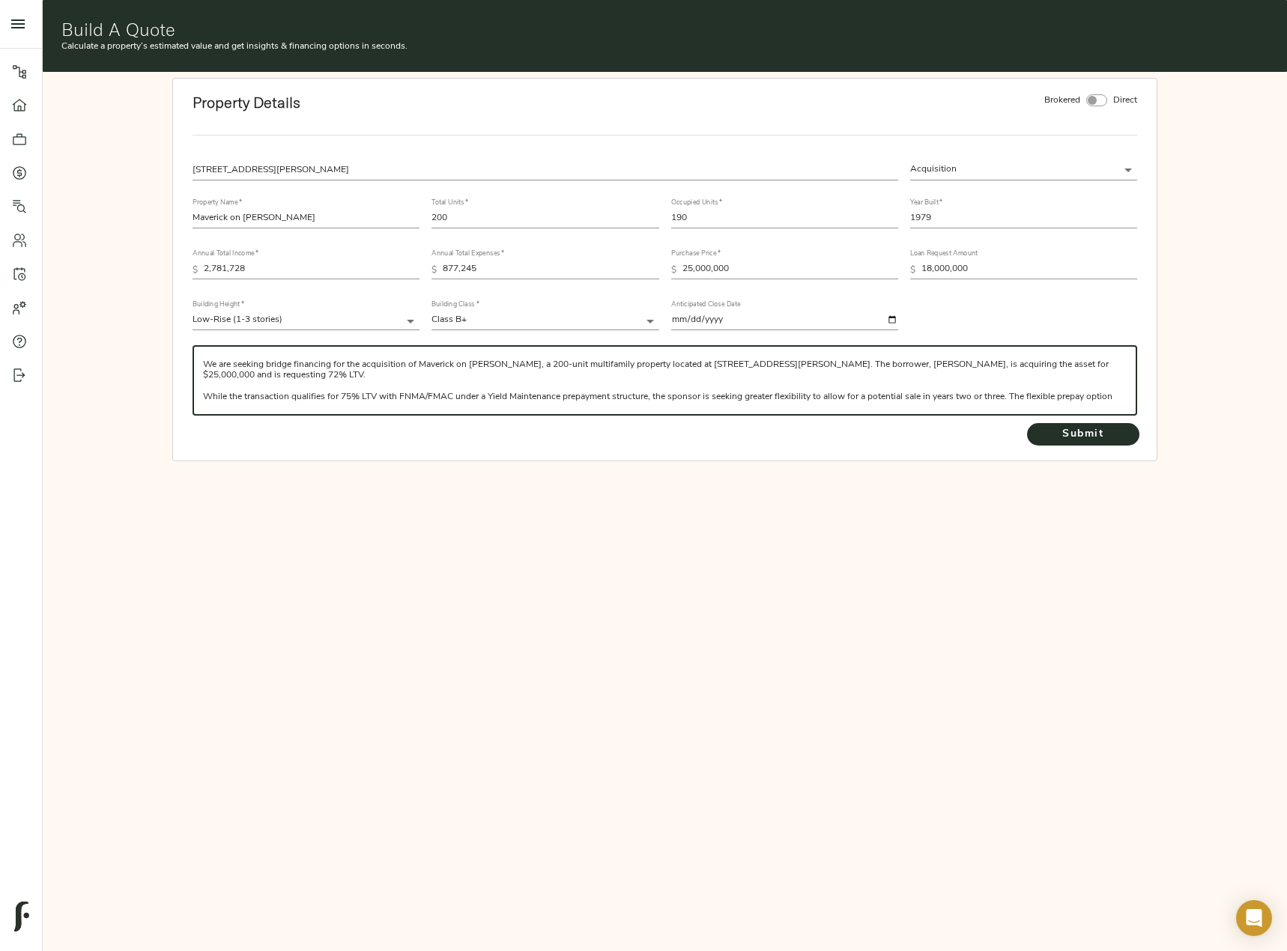
scroll to position [10, 0]
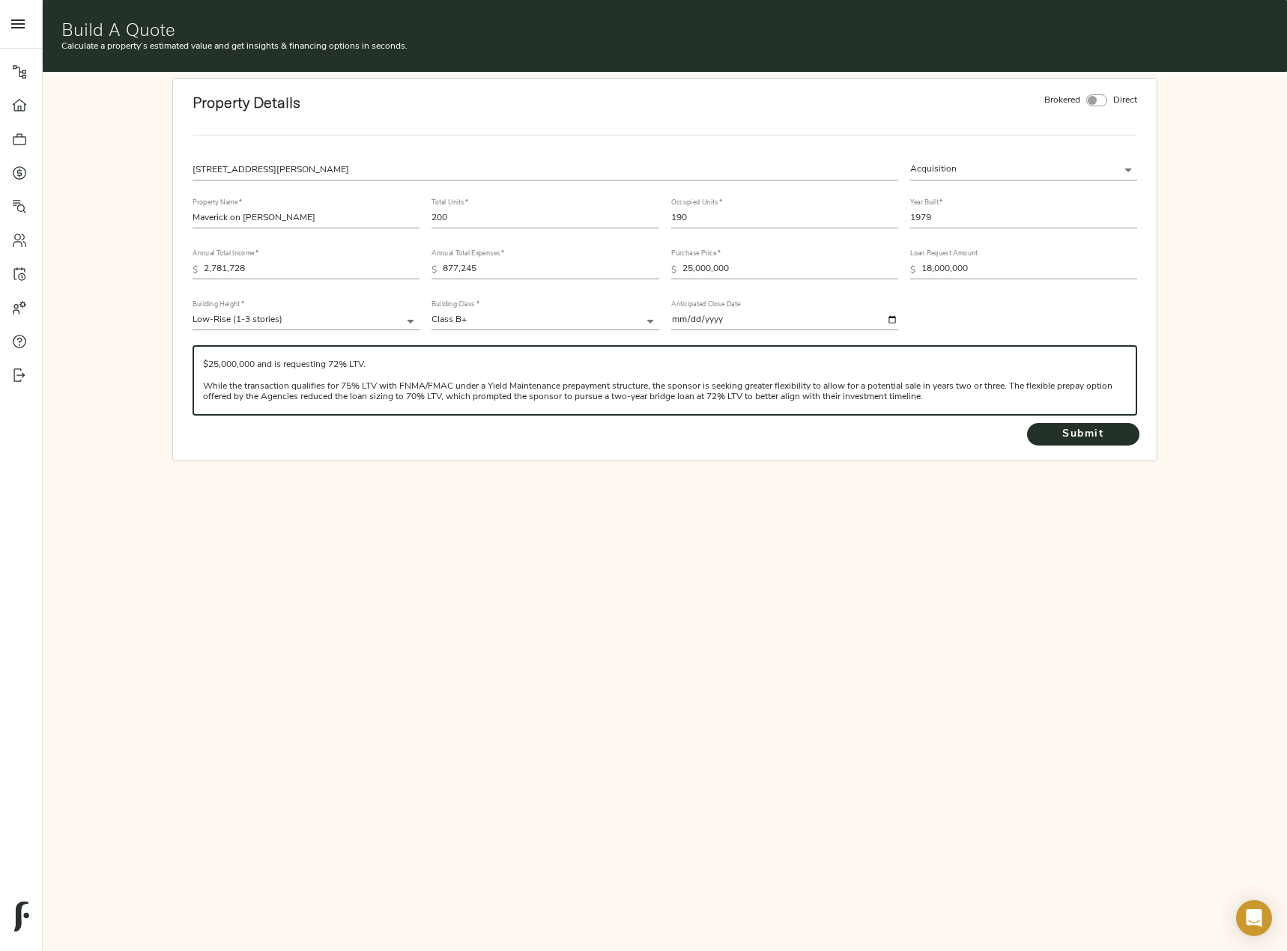
click at [985, 397] on textarea "We are seeking bridge financing for the acquisition of Maverick on [PERSON_NAME…" at bounding box center [664, 380] width 923 height 43
click at [231, 385] on textarea "We are seeking bridge financing for the acquisition of Maverick on [PERSON_NAME…" at bounding box center [664, 380] width 923 height 43
paste textarea "Property Information: Name: Maverick on [PERSON_NAME] Location: [GEOGRAPHIC_DAT…"
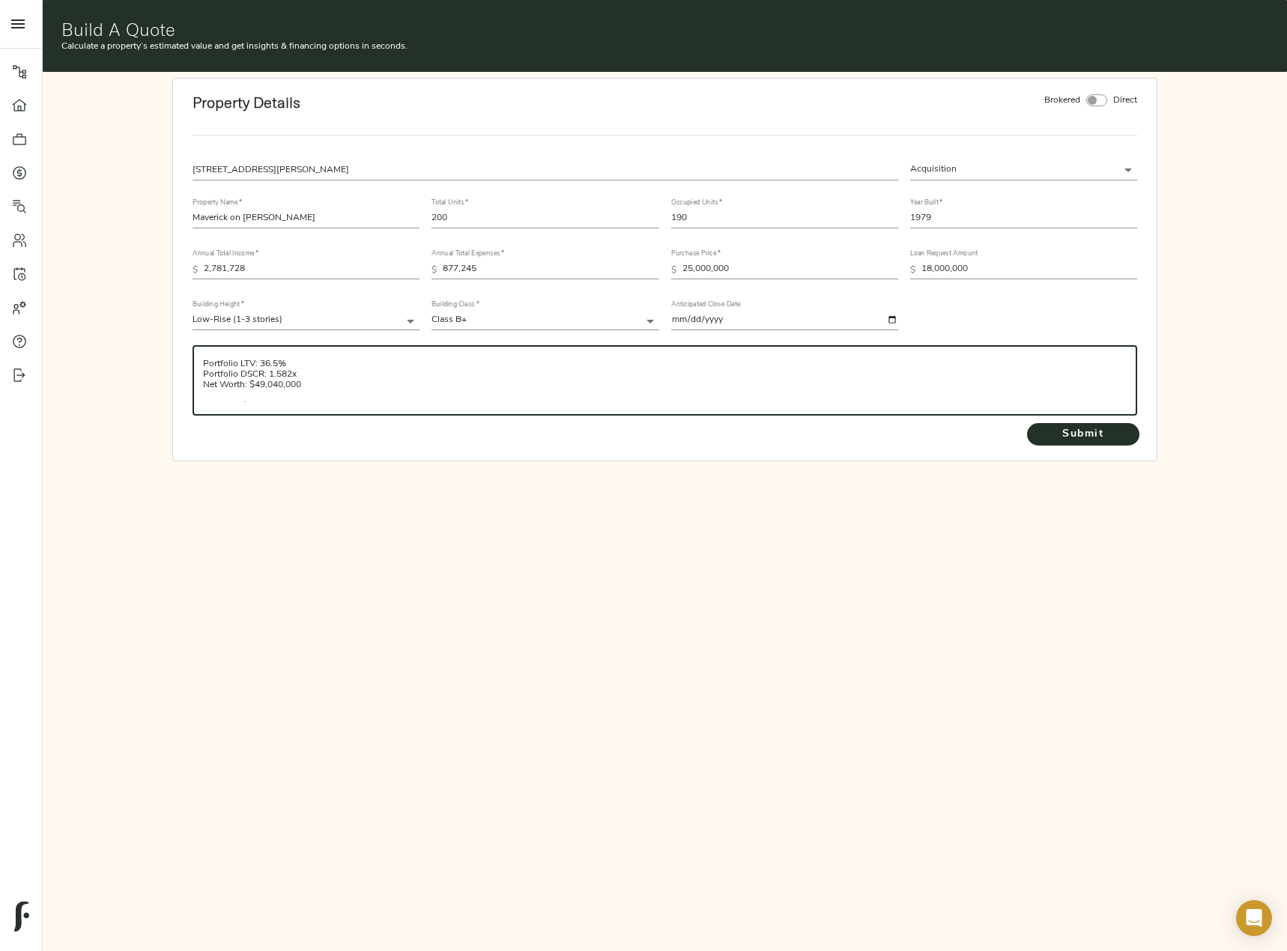
scroll to position [320, 0]
click at [306, 392] on textarea "We are seeking bridge financing for the acquisition of Maverick on [PERSON_NAME…" at bounding box center [664, 380] width 923 height 43
paste textarea "Loremipsu Dolorsitame – C15 Adipisc Elits Doeius: $8,597,330 Tempo Incididu: $8…"
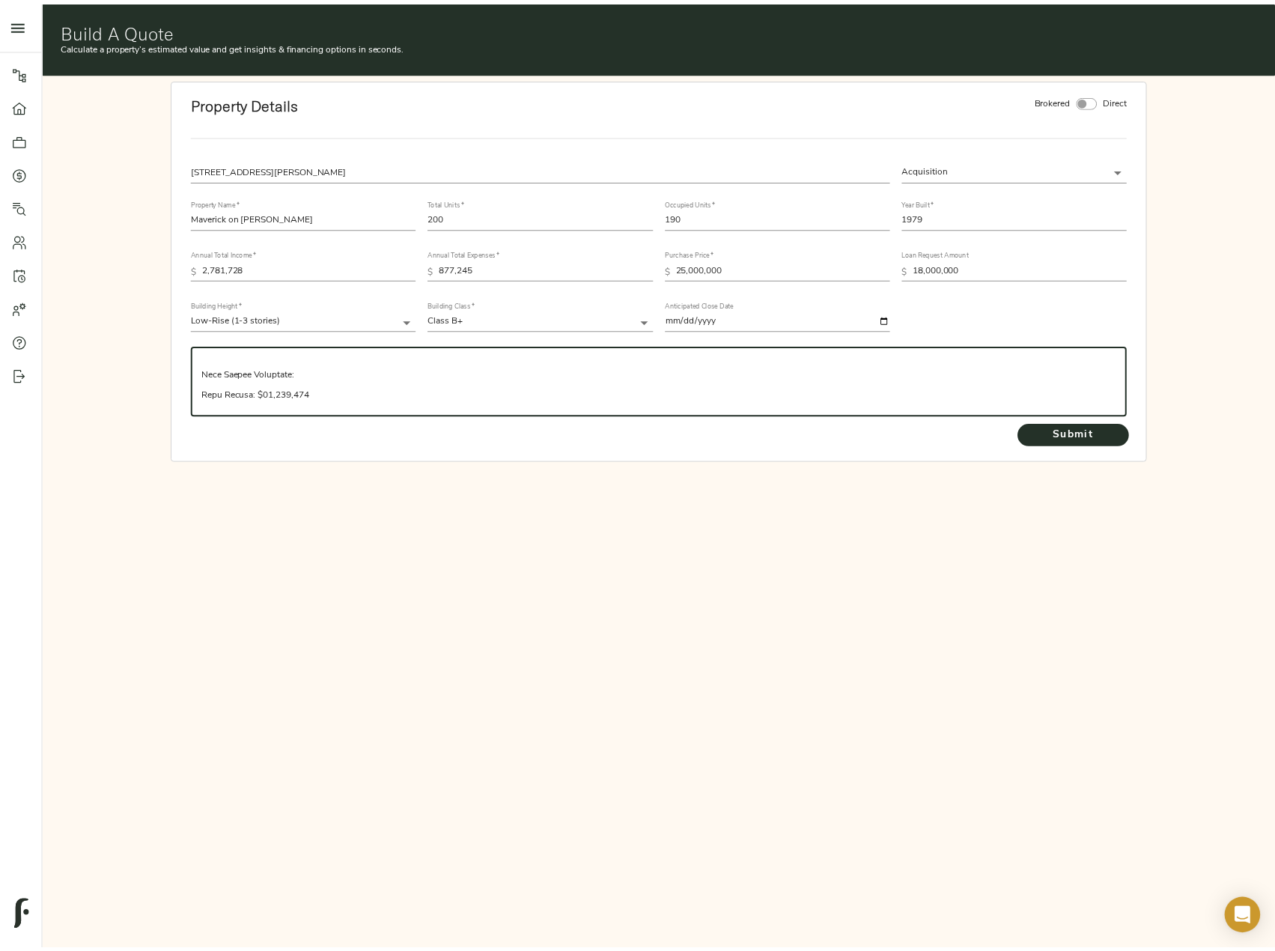
scroll to position [758, 0]
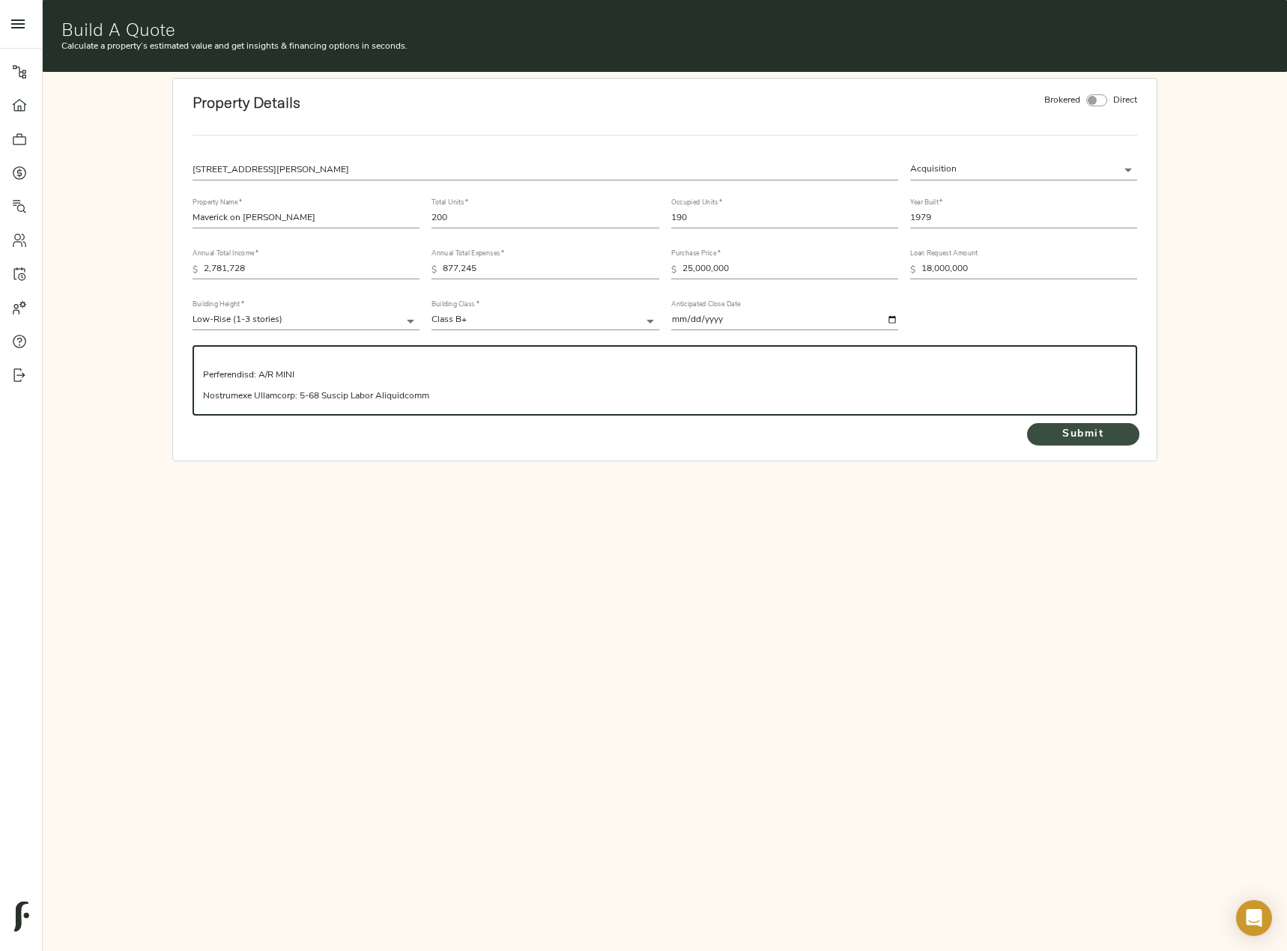
type textarea "We are seeking bridge financing for the acquisition of Maverick on [PERSON_NAME…"
click at [1102, 438] on span "Submit" at bounding box center [1083, 434] width 82 height 19
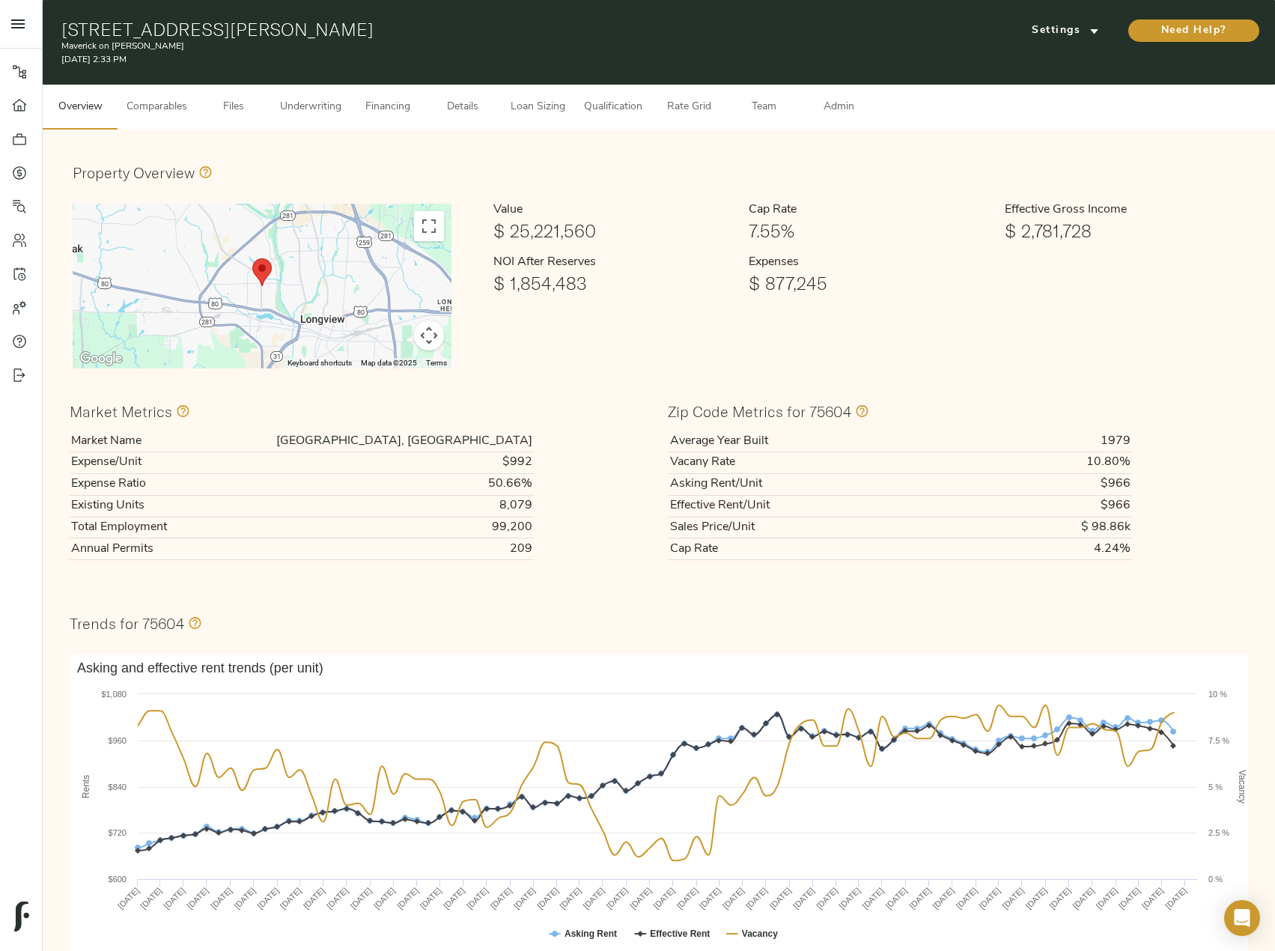
click at [172, 91] on button "Comparables" at bounding box center [157, 107] width 79 height 45
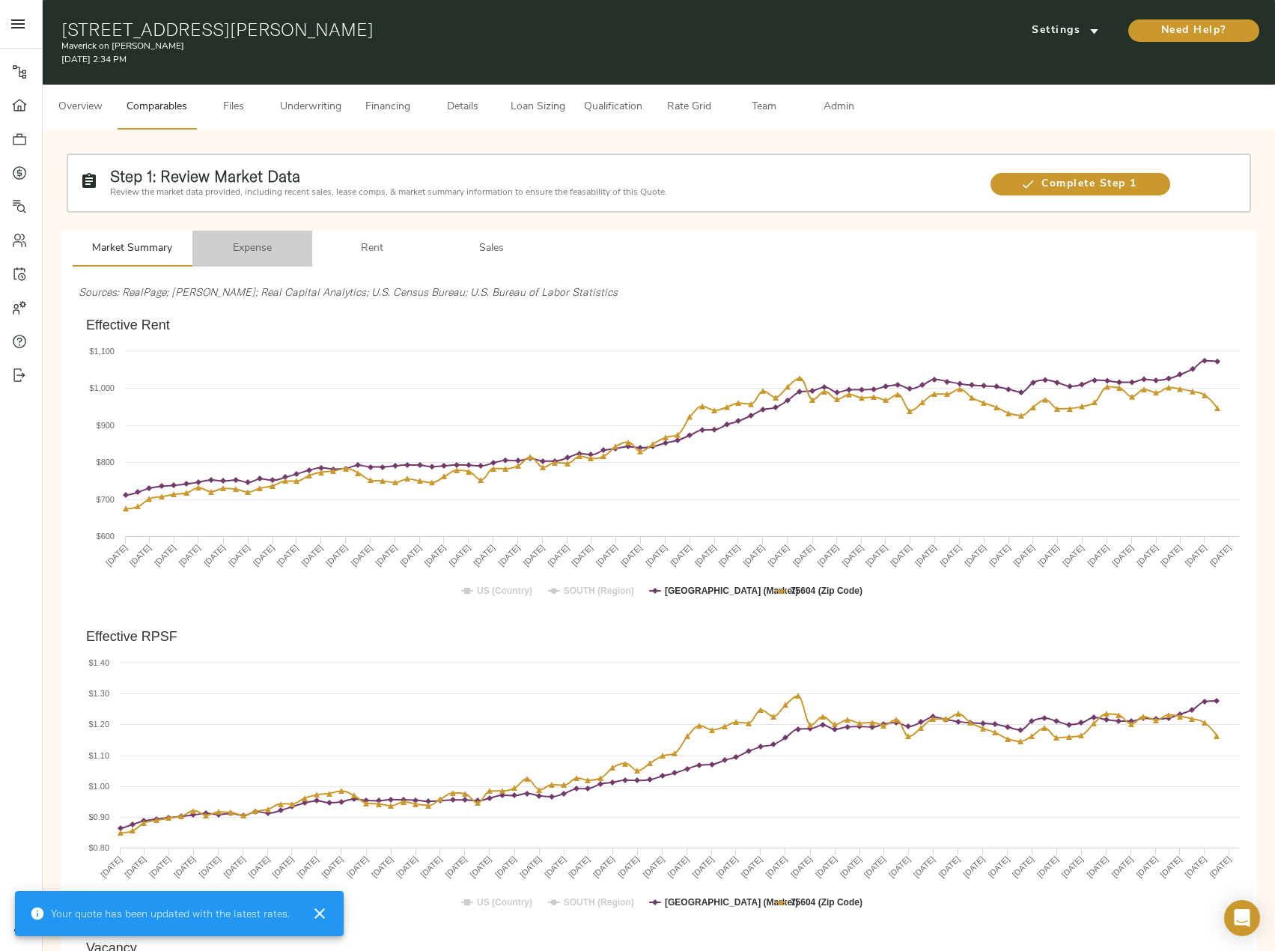
click at [281, 248] on span "Expense" at bounding box center [252, 249] width 102 height 19
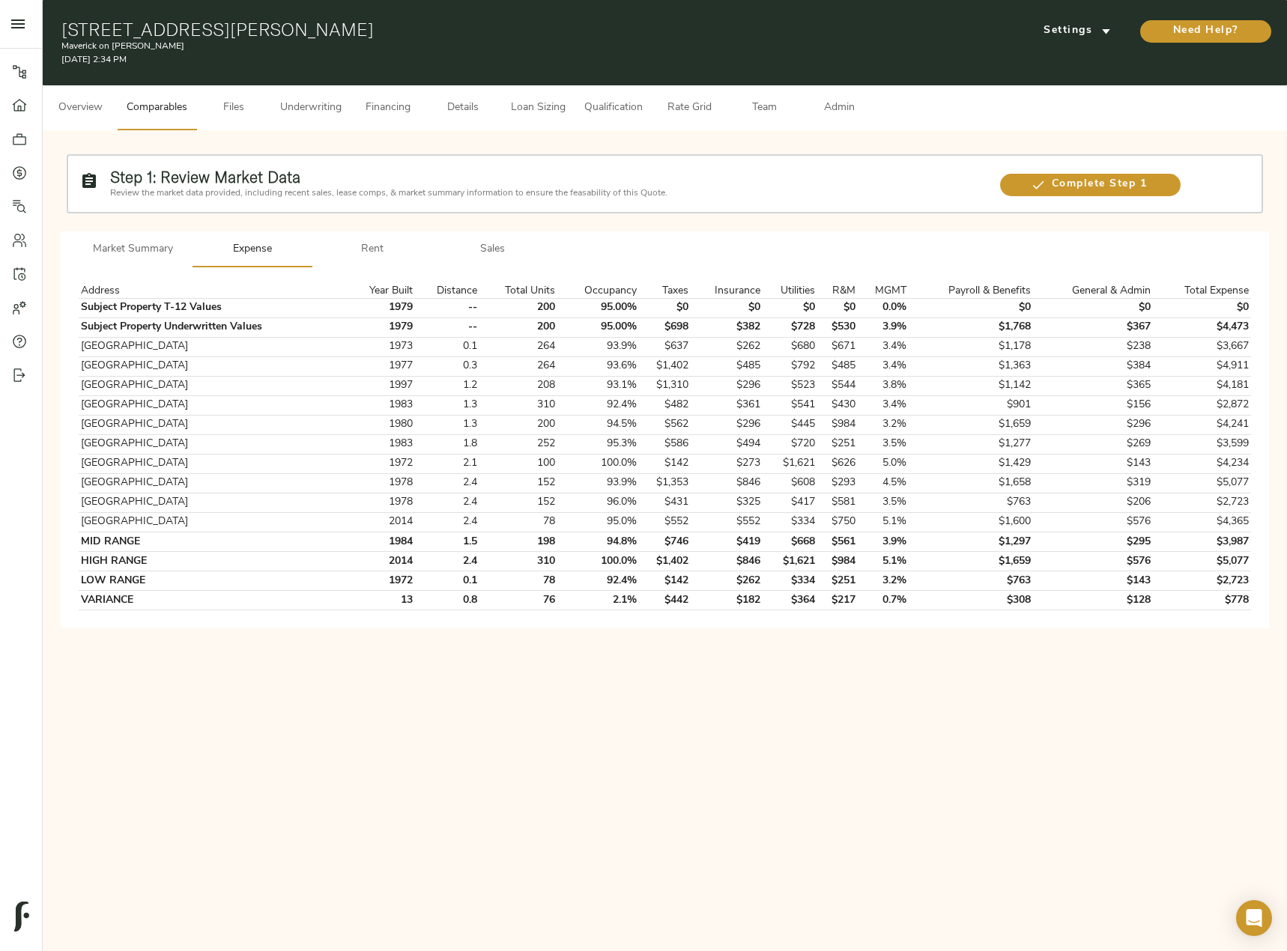
click at [382, 250] on span "Rent" at bounding box center [372, 249] width 102 height 19
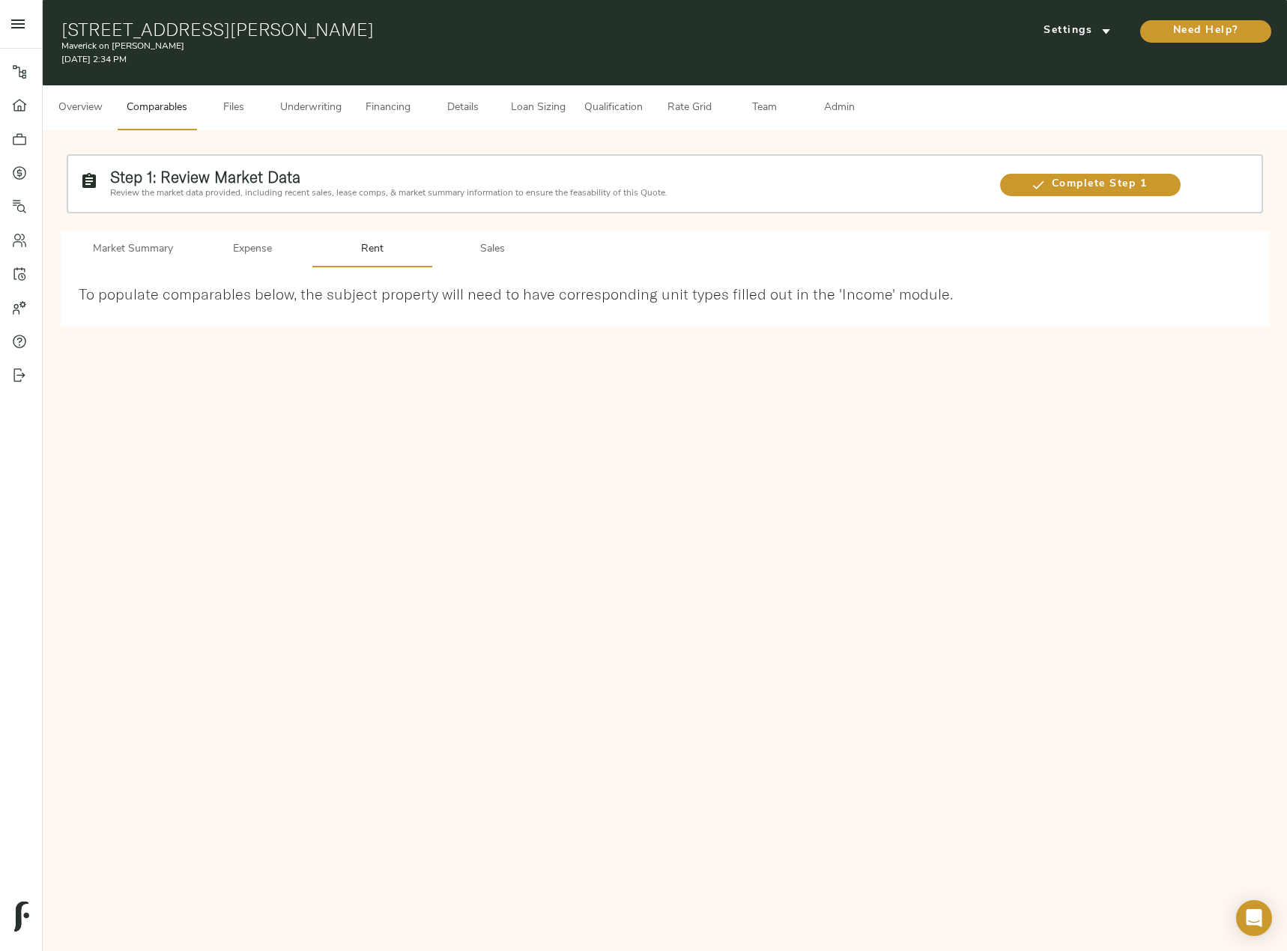
click at [159, 254] on span "Market Summary" at bounding box center [133, 249] width 102 height 19
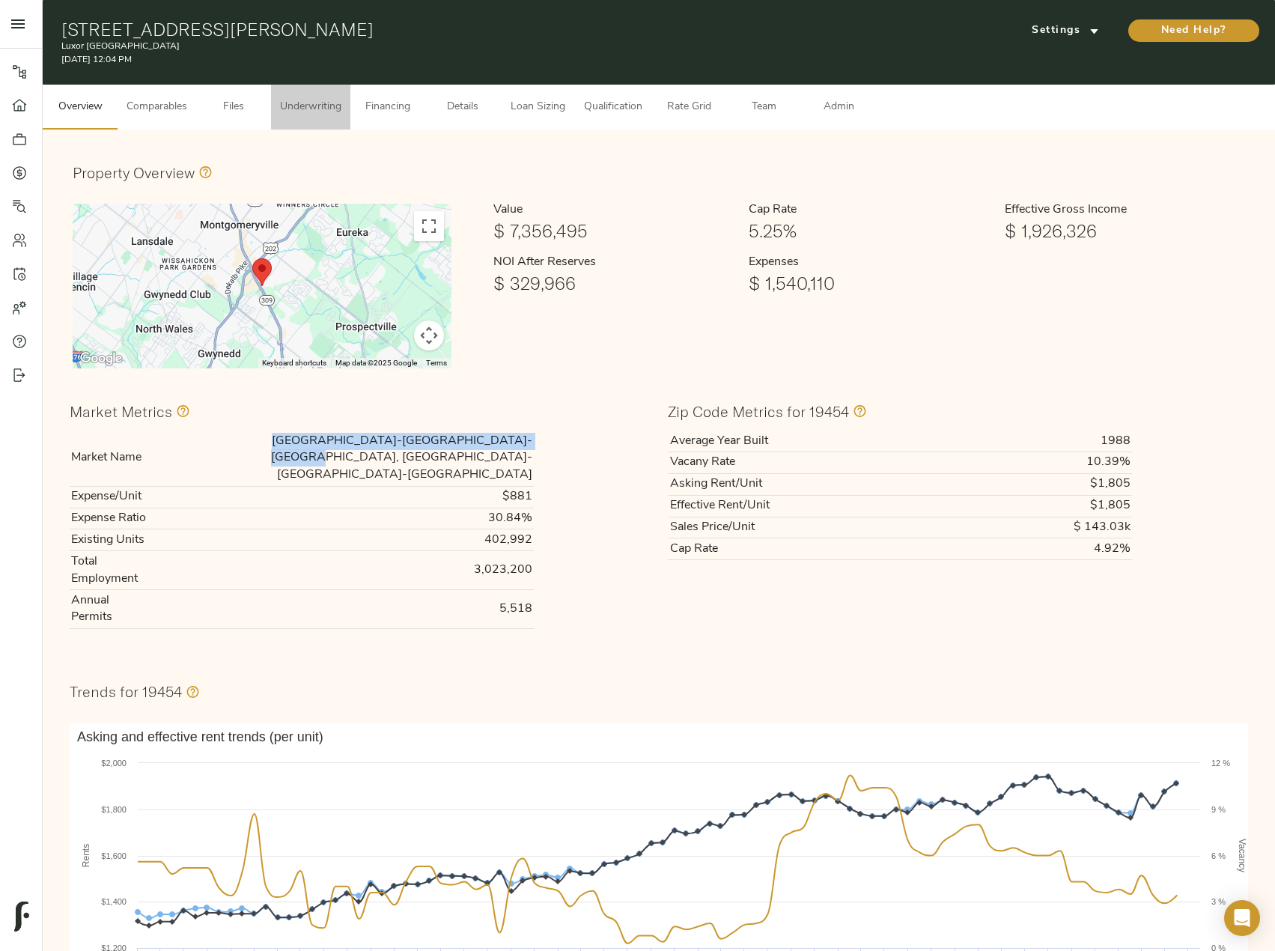
click at [282, 121] on button "Underwriting" at bounding box center [310, 107] width 79 height 45
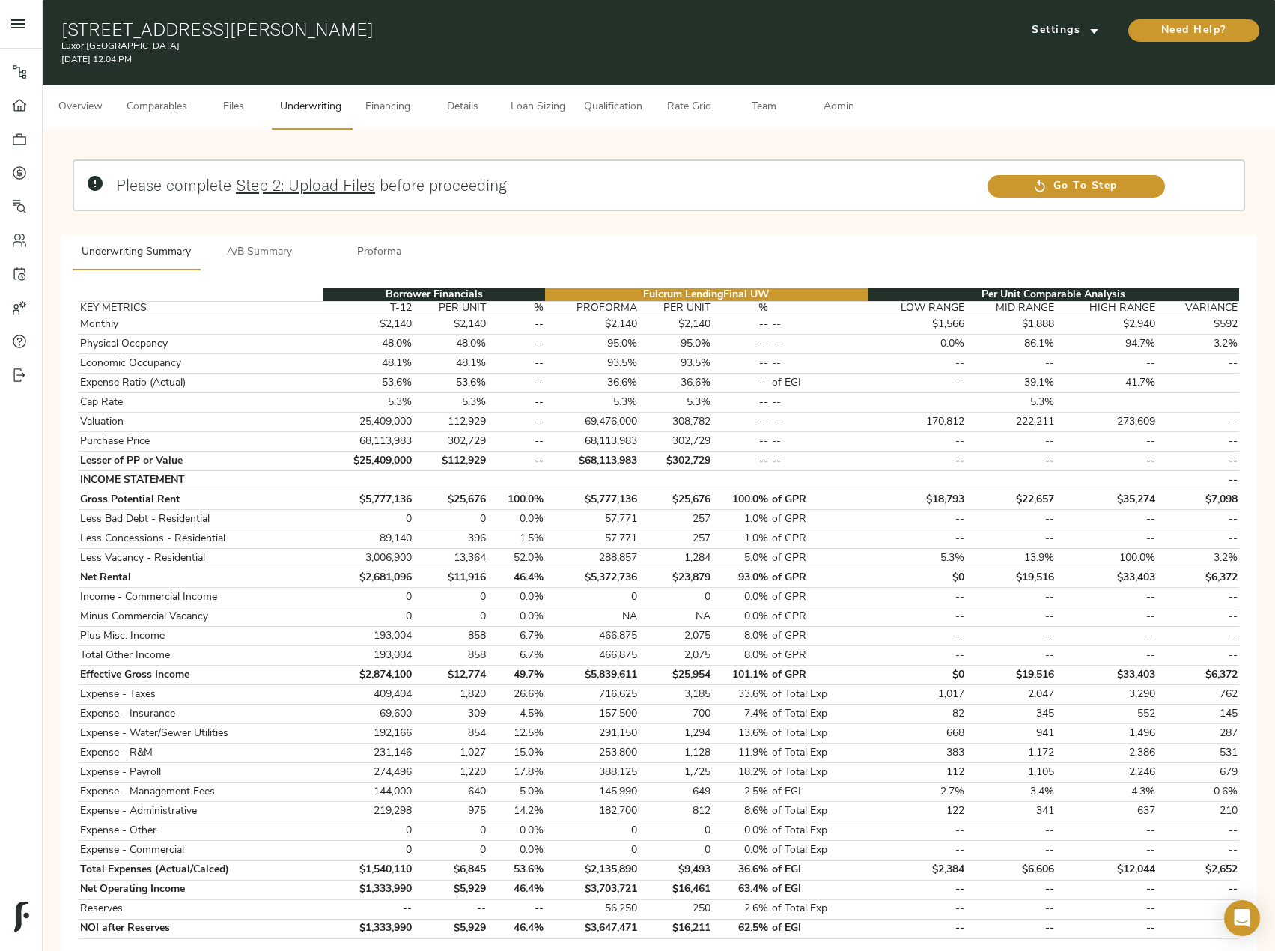
click at [455, 113] on span "Details" at bounding box center [462, 107] width 57 height 19
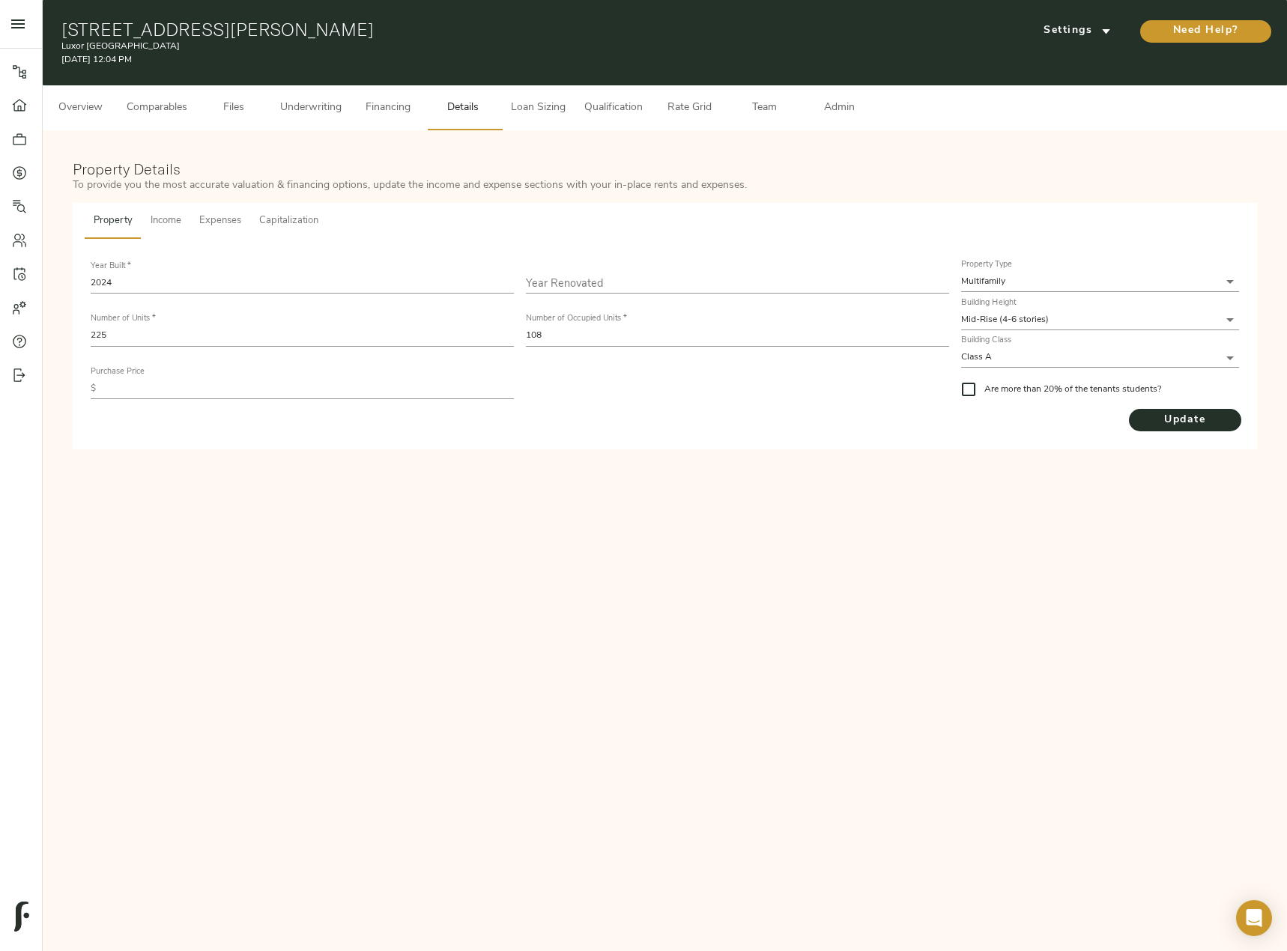
click at [164, 222] on span "Income" at bounding box center [166, 221] width 31 height 17
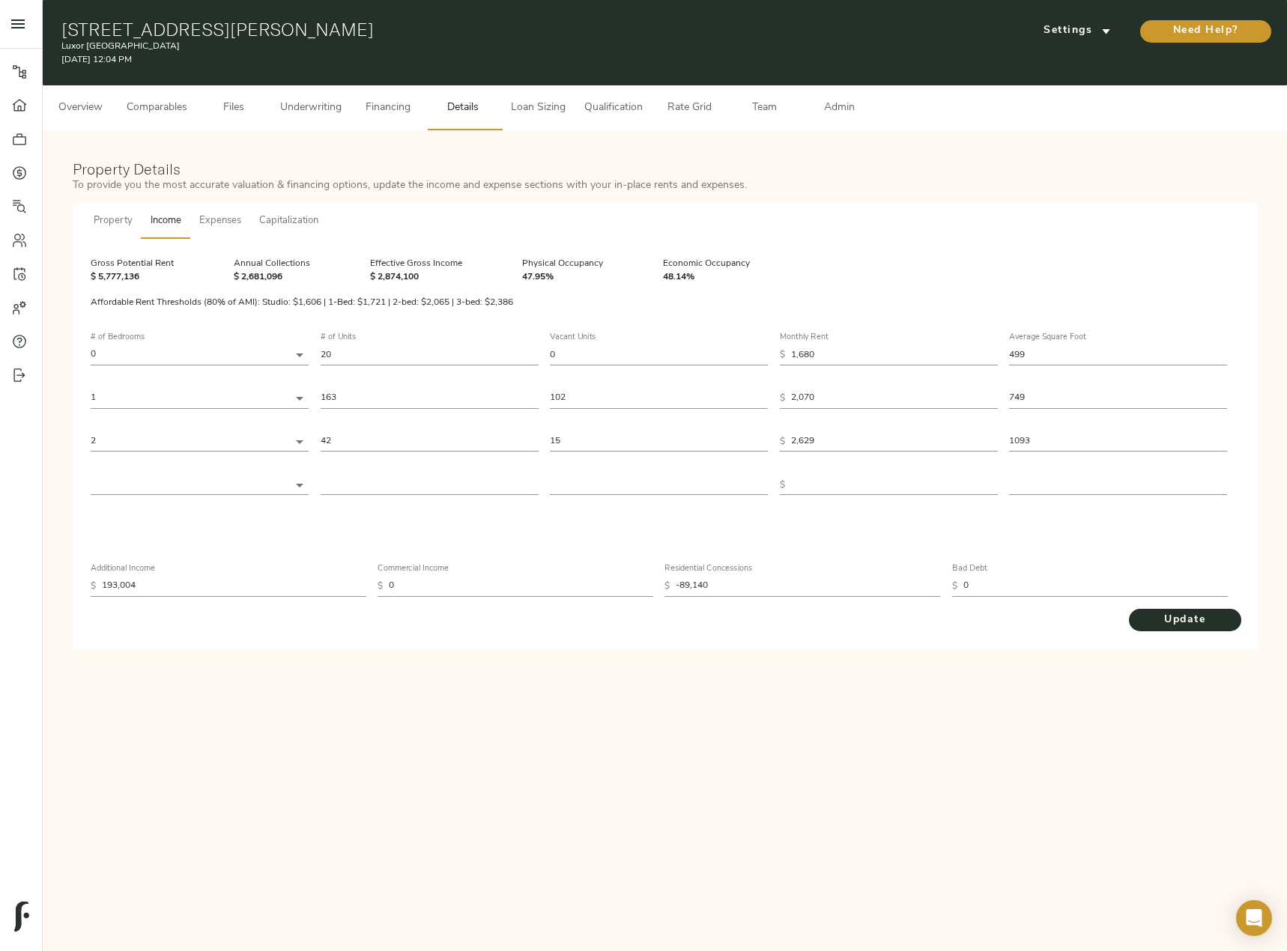
click at [594, 356] on input "0" at bounding box center [659, 354] width 218 height 20
drag, startPoint x: 833, startPoint y: 356, endPoint x: 786, endPoint y: 352, distance: 48.1
click at [786, 352] on div "$ 1,680" at bounding box center [889, 354] width 218 height 20
paste input "97"
type input "1,697"
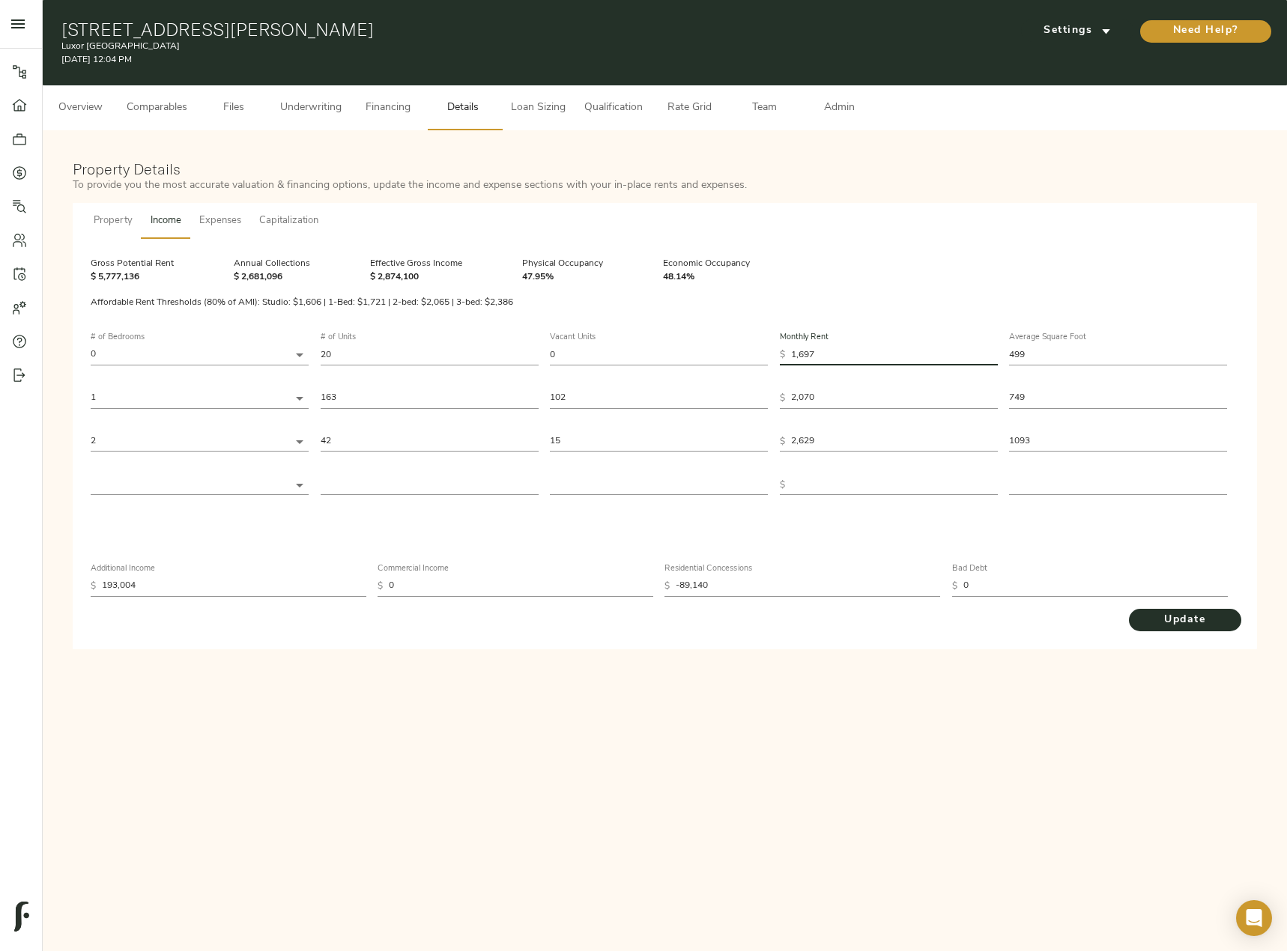
type input "1,697"
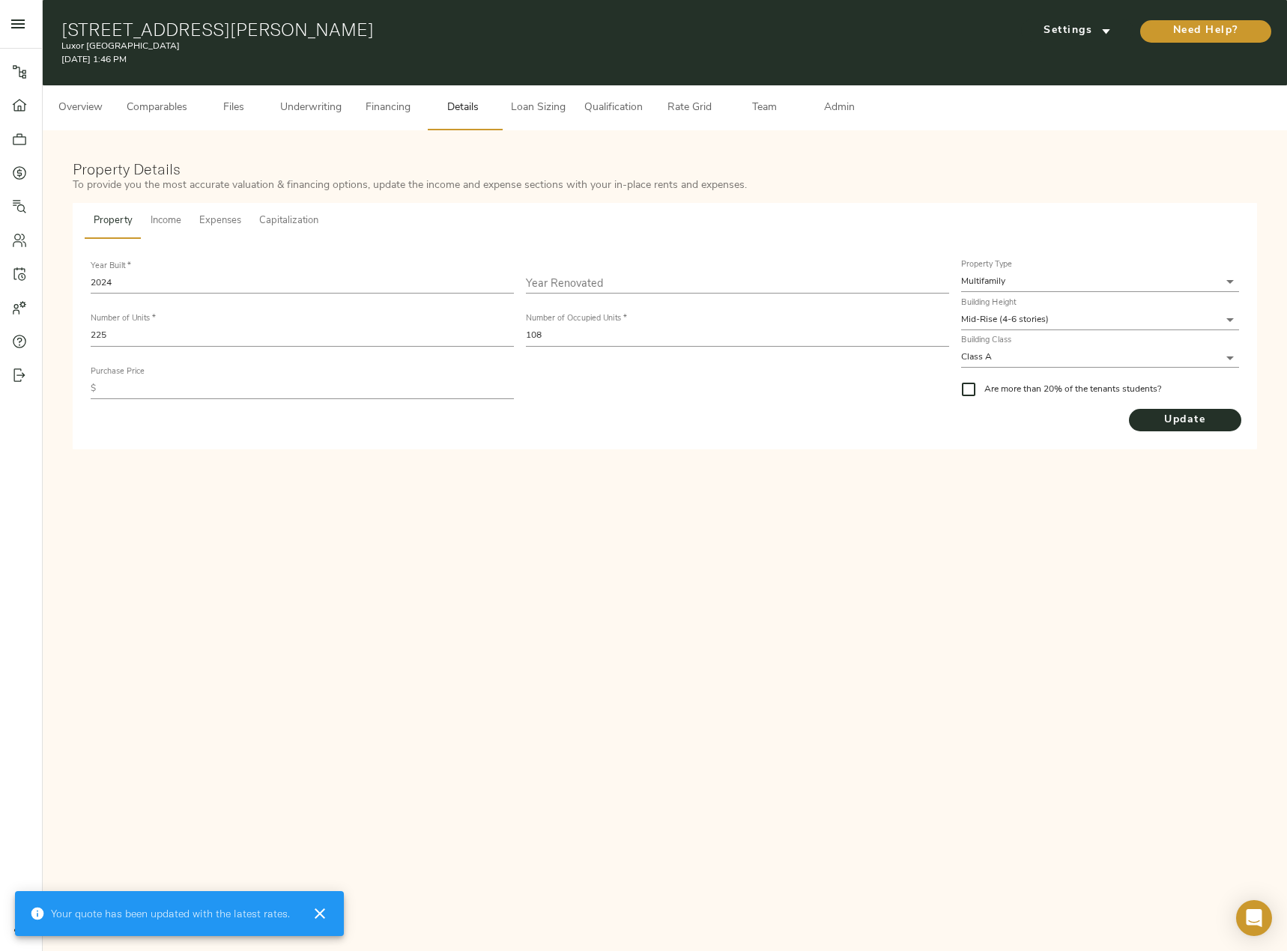
click at [178, 216] on span "Income" at bounding box center [166, 221] width 31 height 17
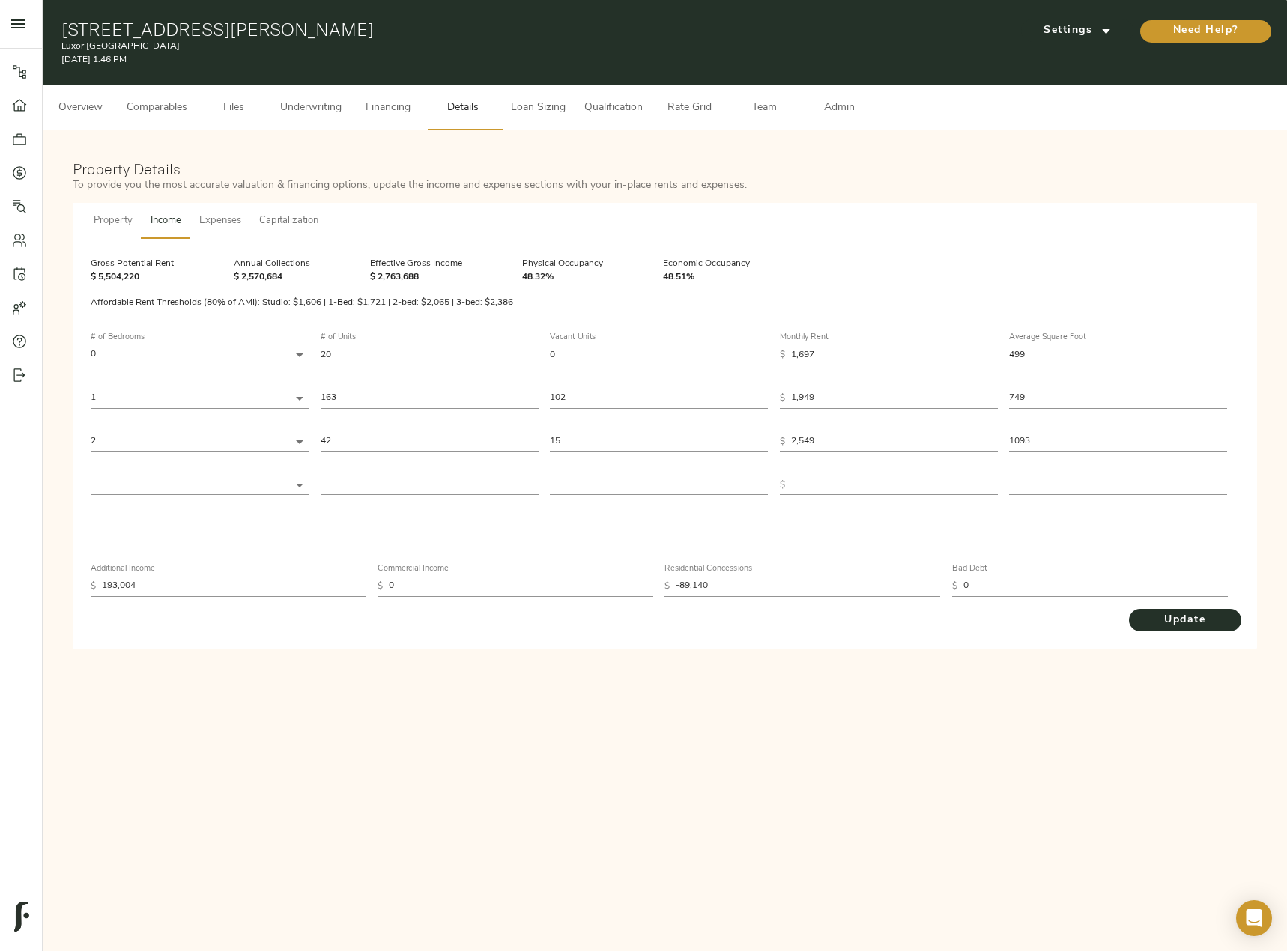
click at [300, 114] on span "Underwriting" at bounding box center [310, 108] width 61 height 19
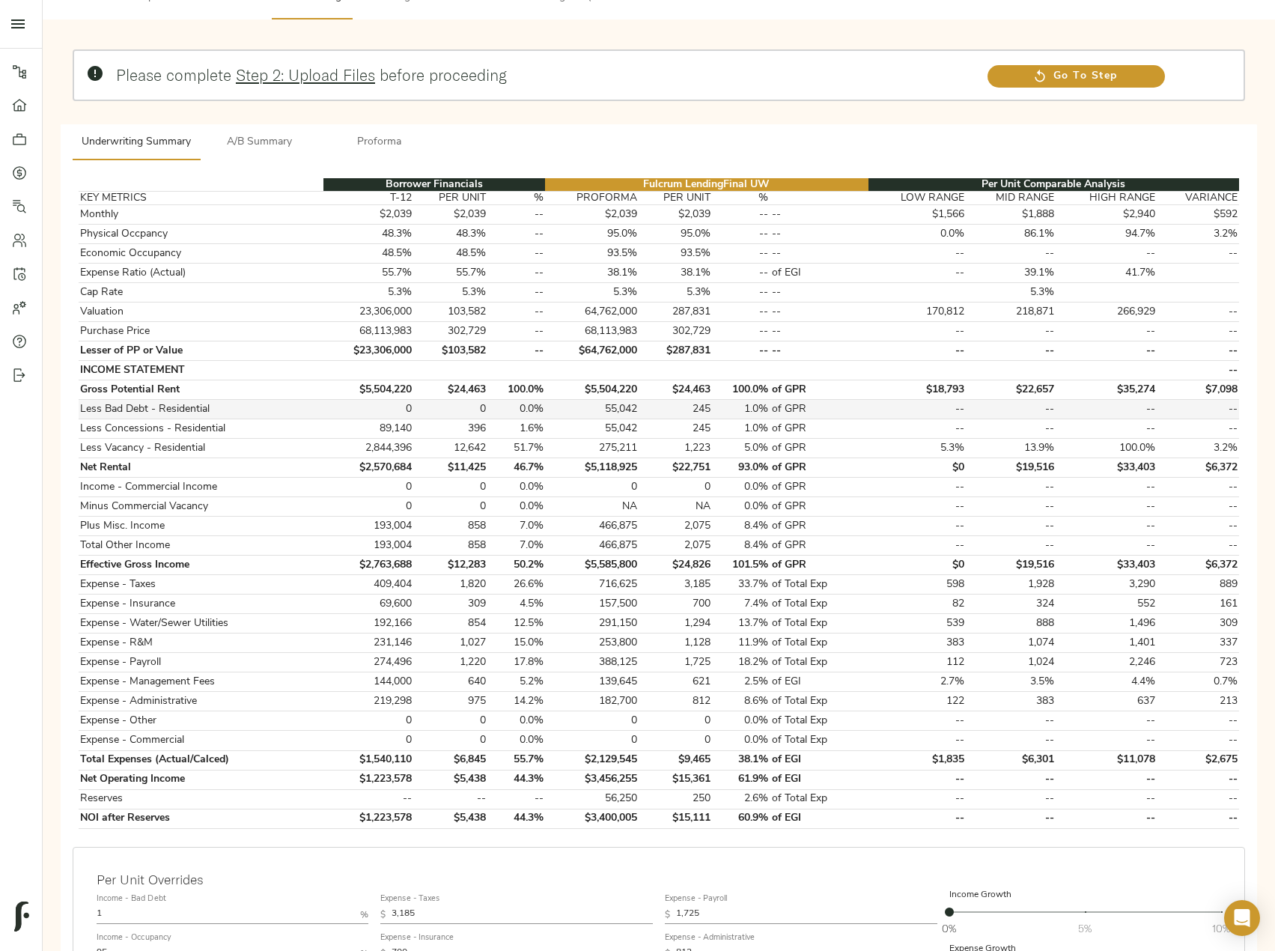
scroll to position [225, 0]
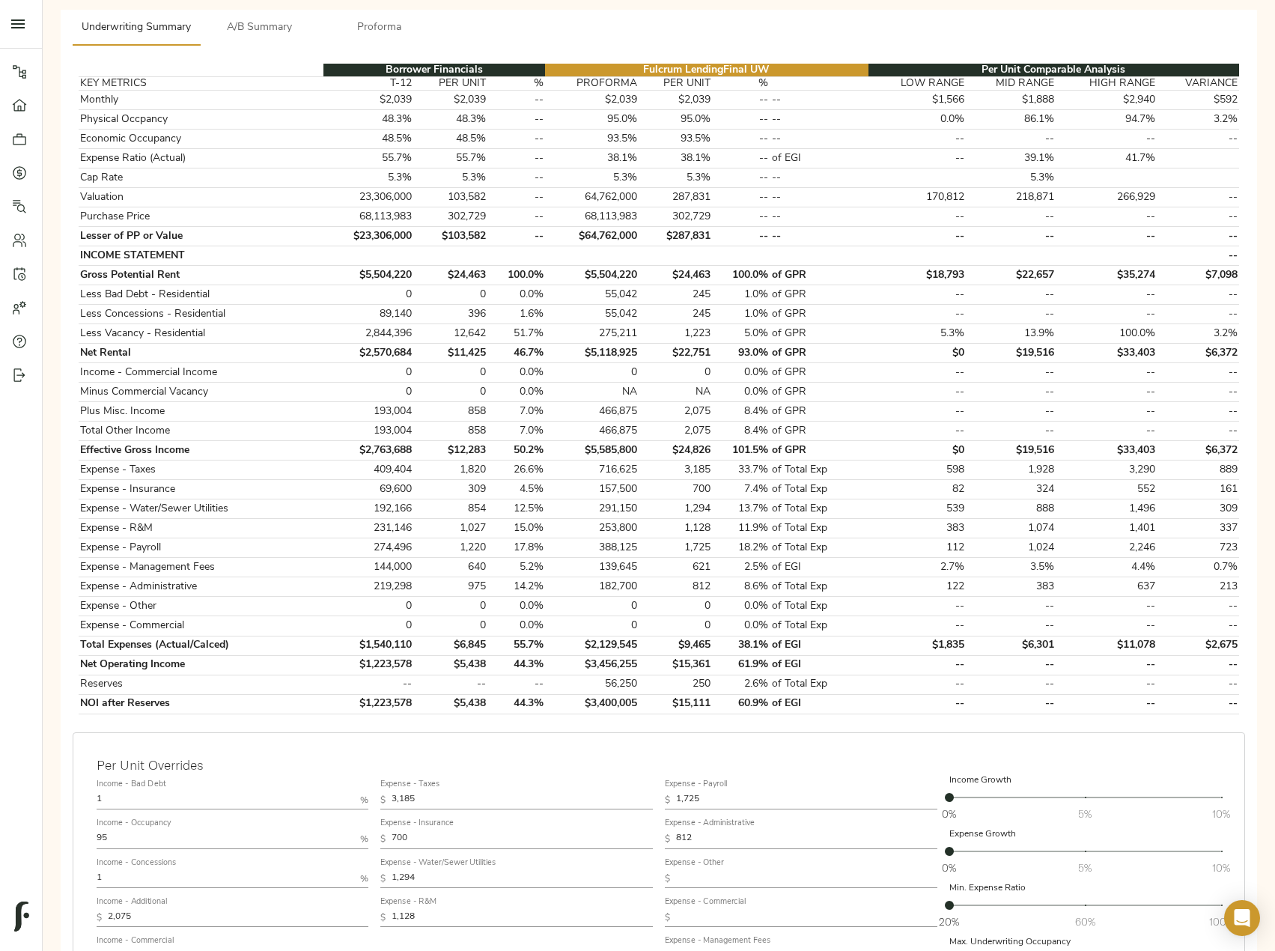
drag, startPoint x: 170, startPoint y: 792, endPoint x: 42, endPoint y: 794, distance: 128.1
click at [42, 794] on div "Pipeline Dashboard Portfolio Quotes Search Users Activity Account Help Sign Out…" at bounding box center [637, 462] width 1275 height 1375
type input "0"
drag, startPoint x: 123, startPoint y: 875, endPoint x: 67, endPoint y: 875, distance: 56.2
click at [67, 875] on div "Per Unit Overrides Income - Bad Debt 0 % Income - Occupancy 95 % Income - Conce…" at bounding box center [659, 926] width 1185 height 400
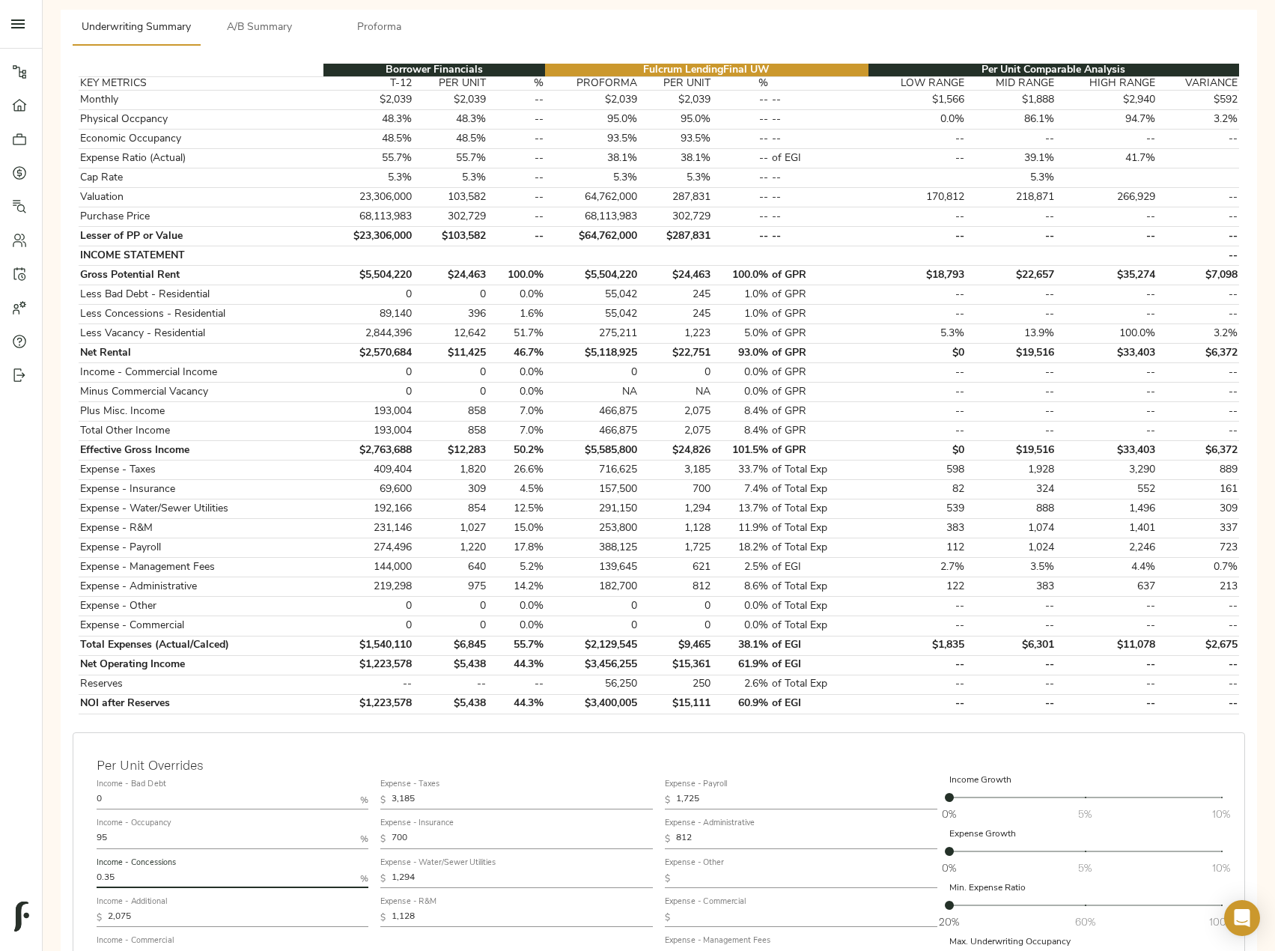
type input "0.35"
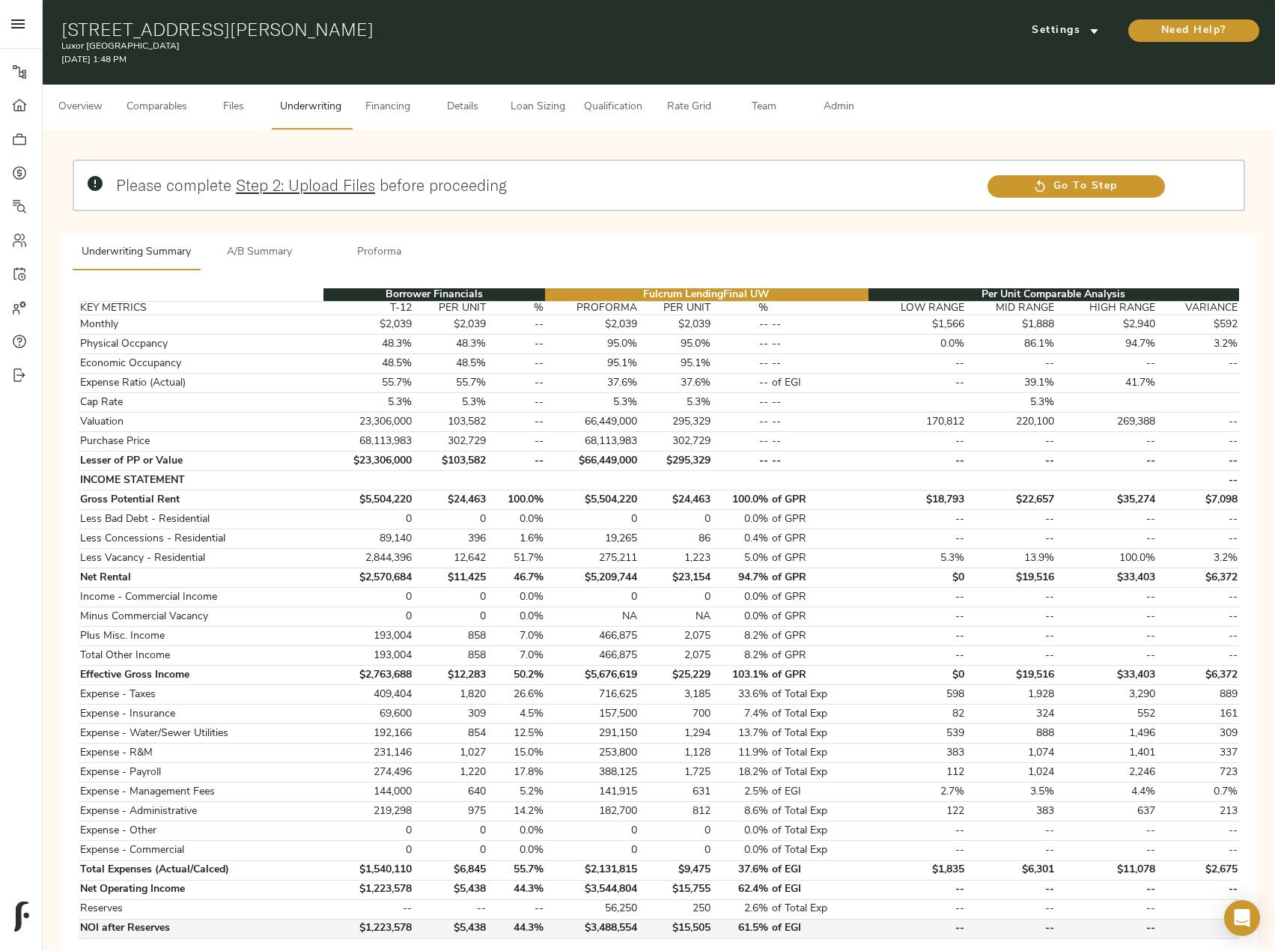
scroll to position [75, 0]
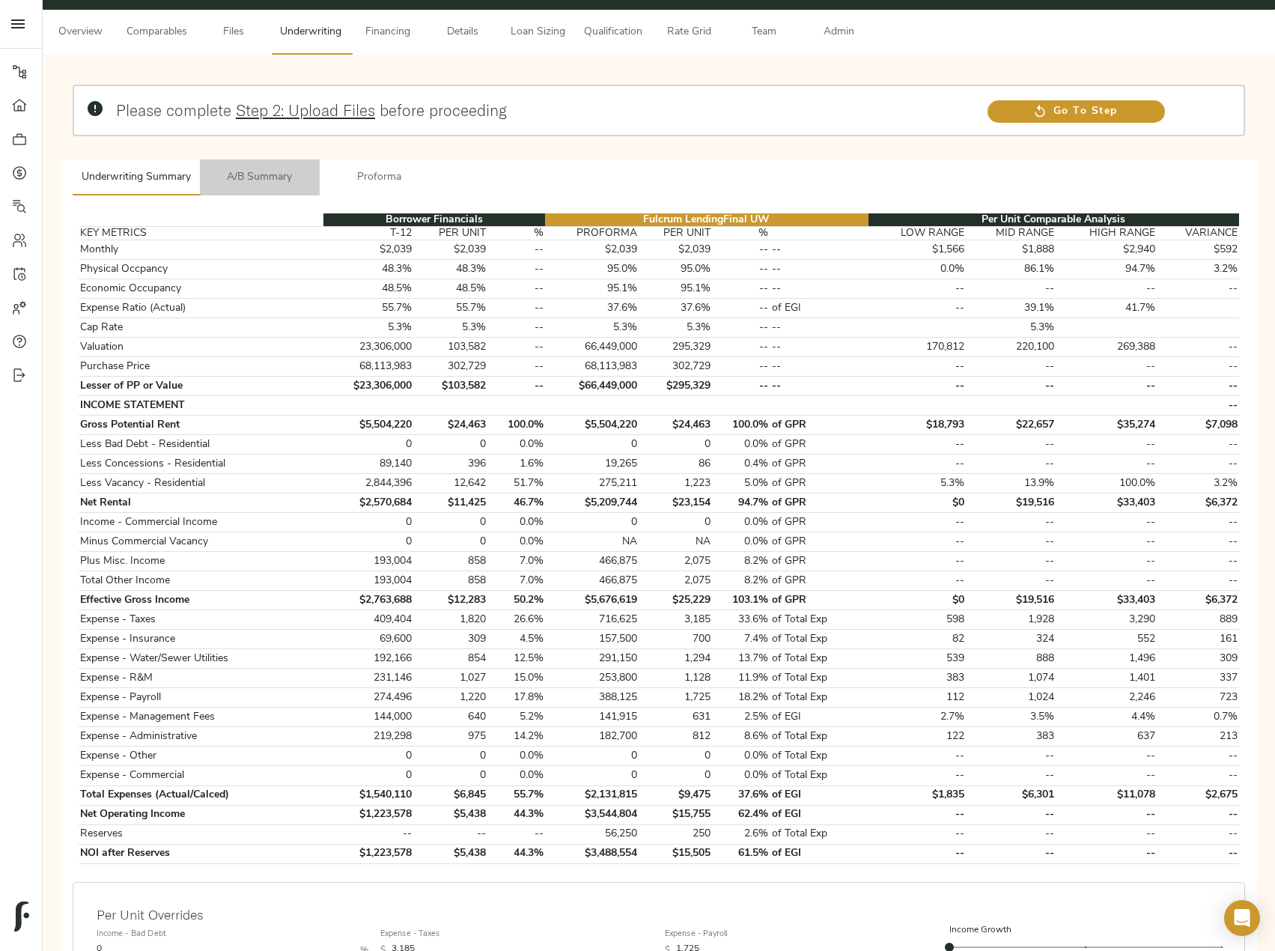
click at [290, 176] on span "A/B Summary" at bounding box center [260, 177] width 102 height 19
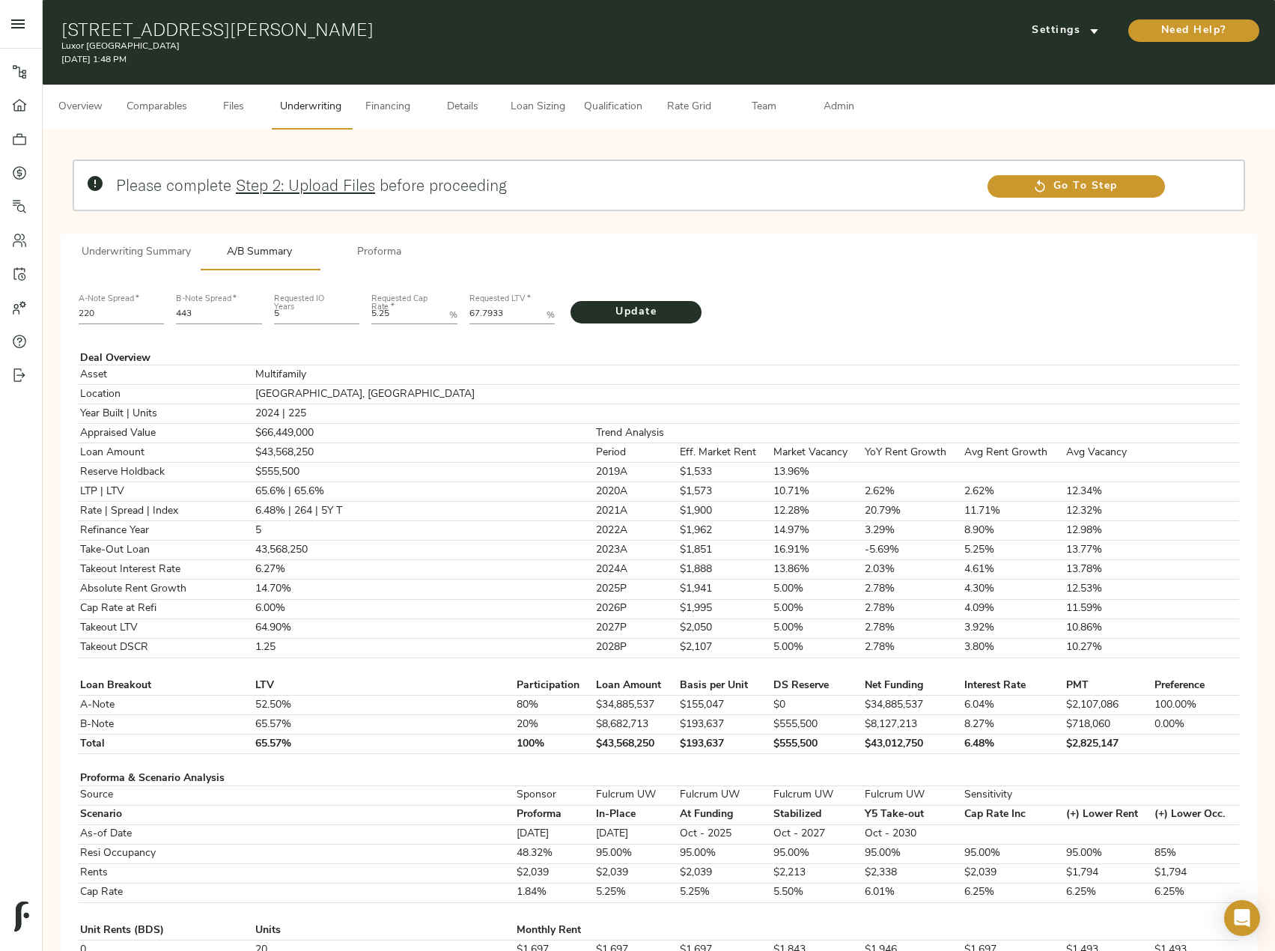
click at [183, 245] on span "Underwriting Summary" at bounding box center [136, 252] width 109 height 19
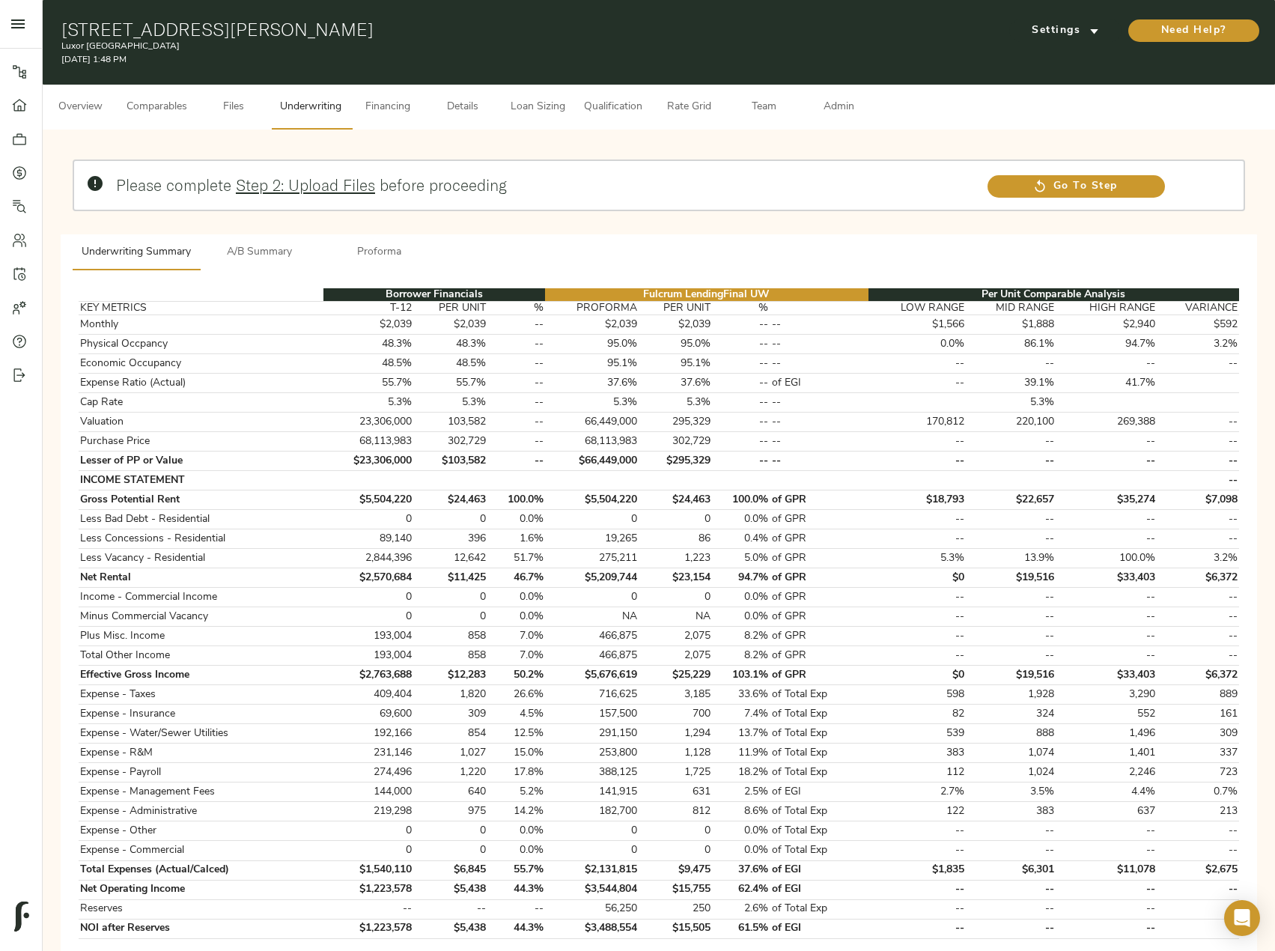
click at [473, 110] on span "Details" at bounding box center [462, 107] width 57 height 19
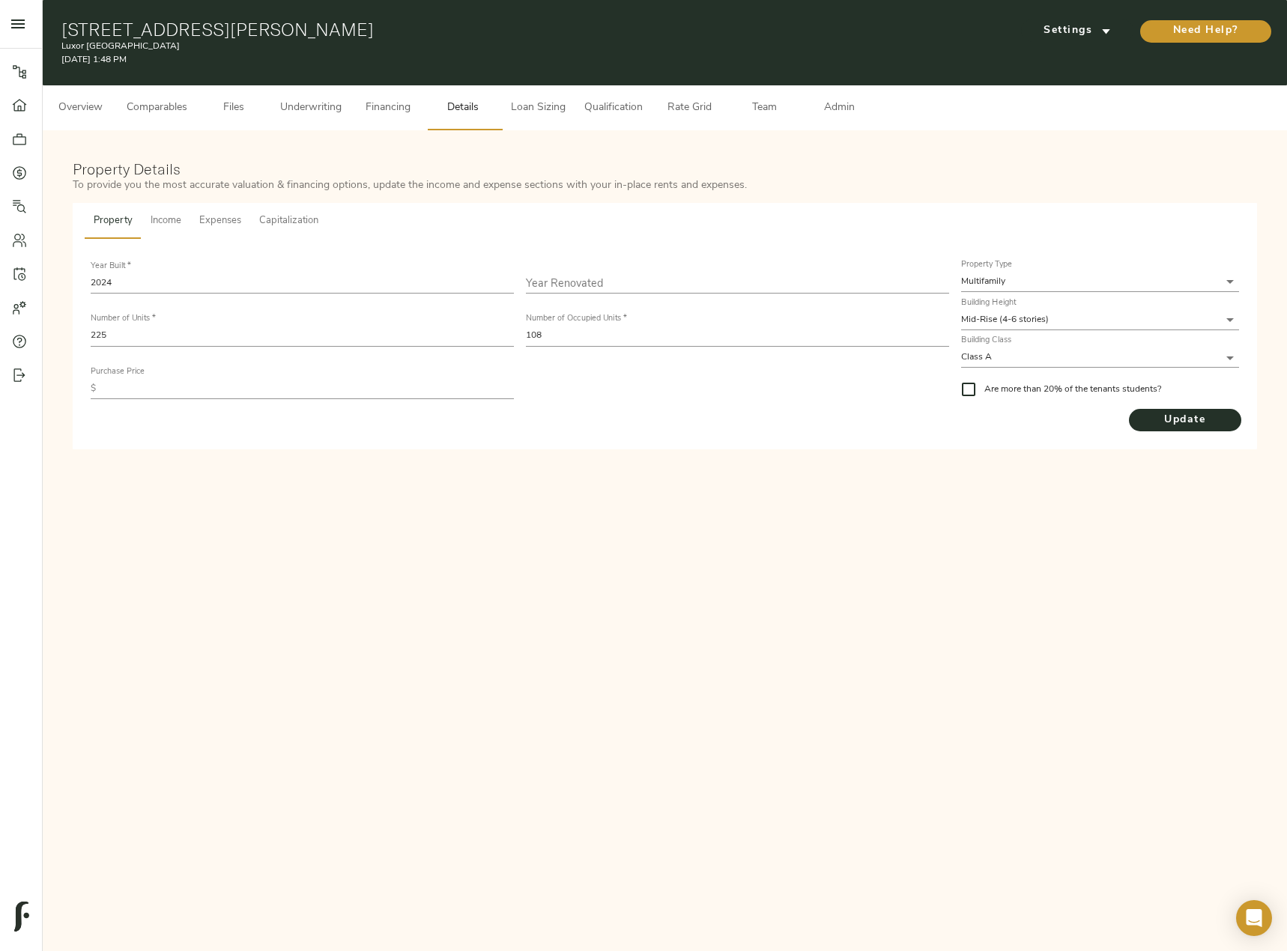
click at [180, 218] on span "Income" at bounding box center [166, 221] width 31 height 17
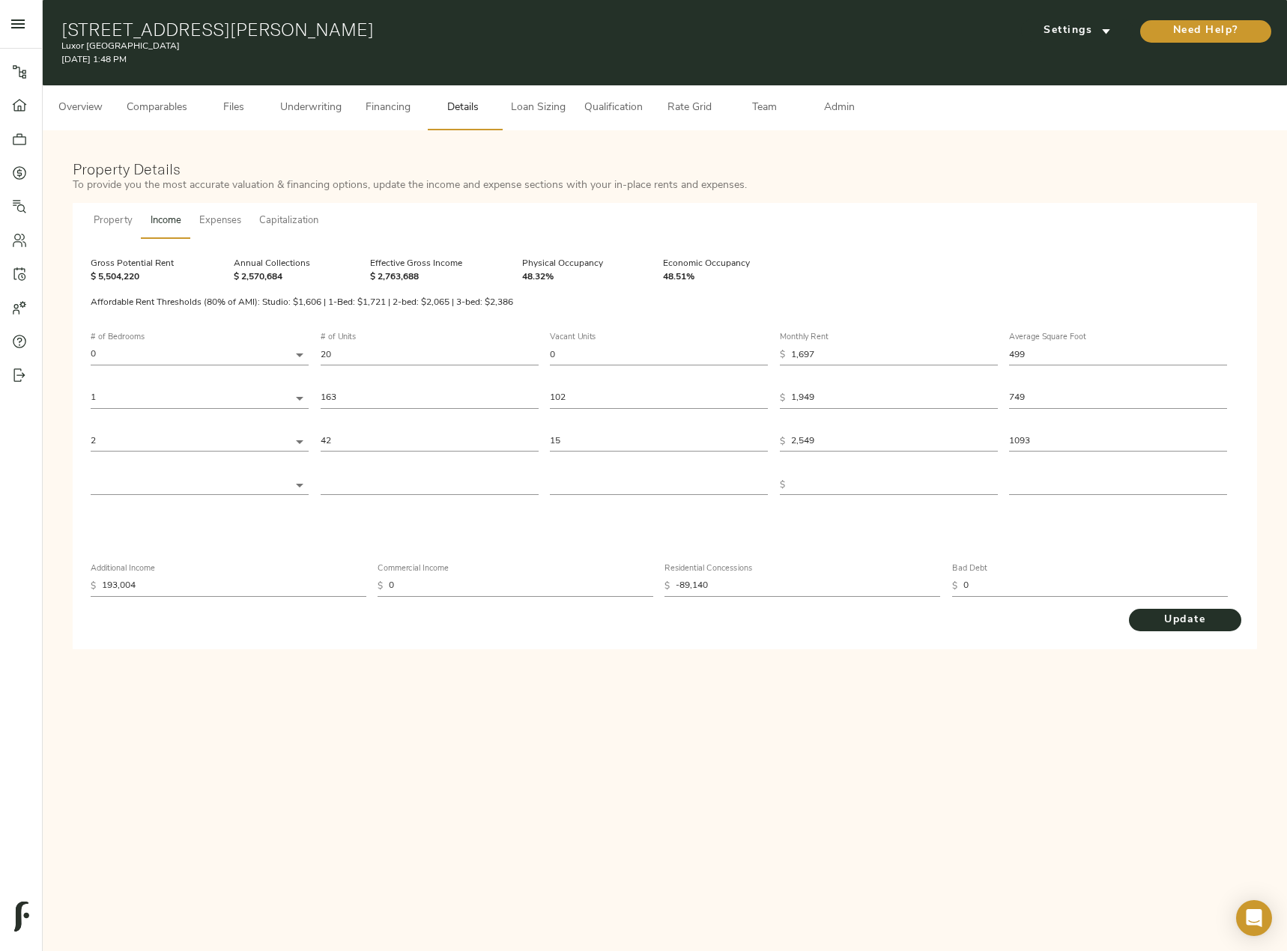
click at [321, 106] on span "Underwriting" at bounding box center [310, 108] width 61 height 19
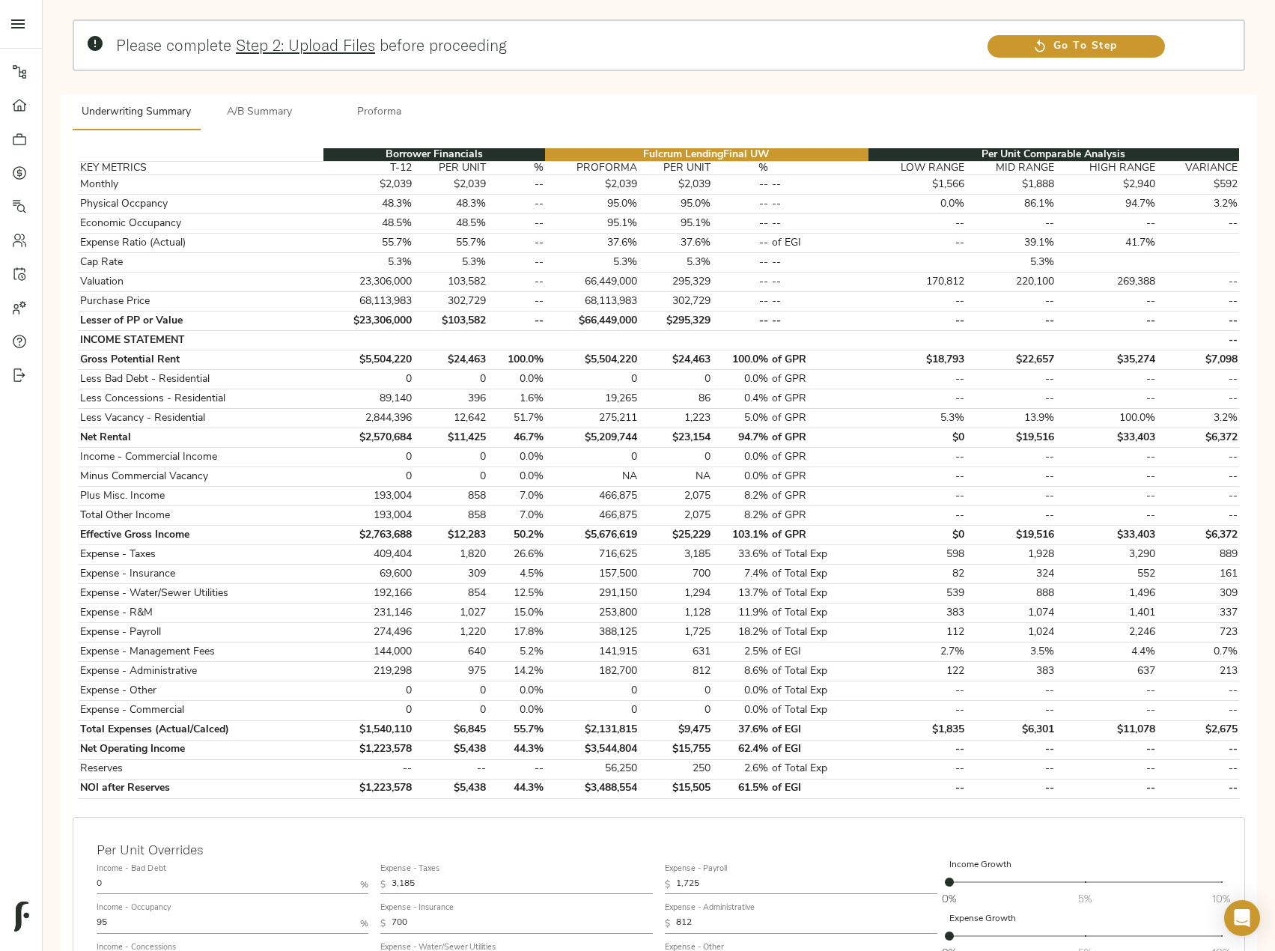
scroll to position [150, 0]
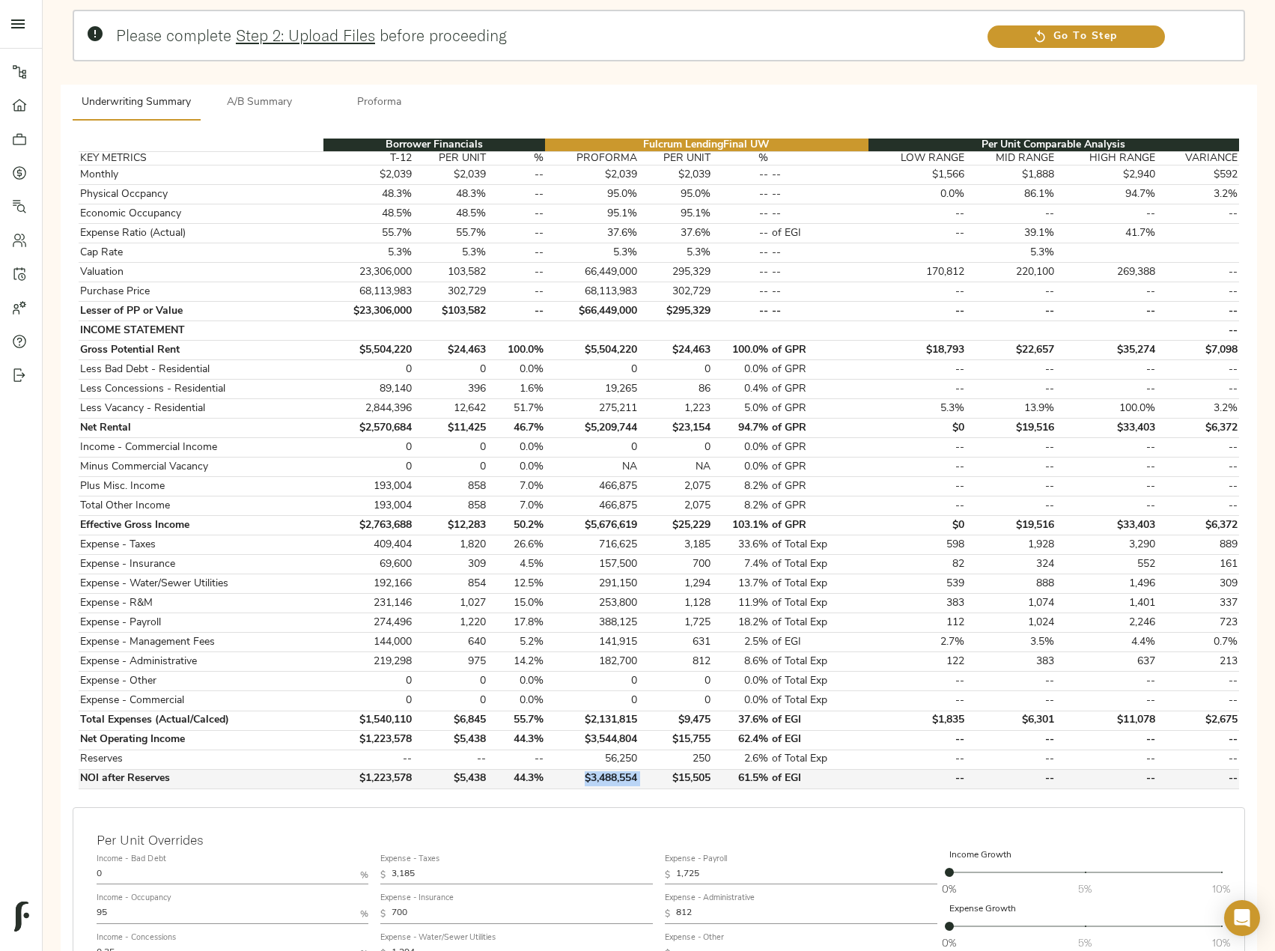
drag, startPoint x: 646, startPoint y: 774, endPoint x: 576, endPoint y: 788, distance: 71.7
click at [576, 788] on tr "NOI after Reserves $1,223,578 $5,438 44.3% $3,488,554 $15,505 61.5% of EGI -- -…" at bounding box center [659, 778] width 1161 height 19
copy td "$3,488,554"
click at [231, 98] on span "A/B Summary" at bounding box center [260, 103] width 102 height 19
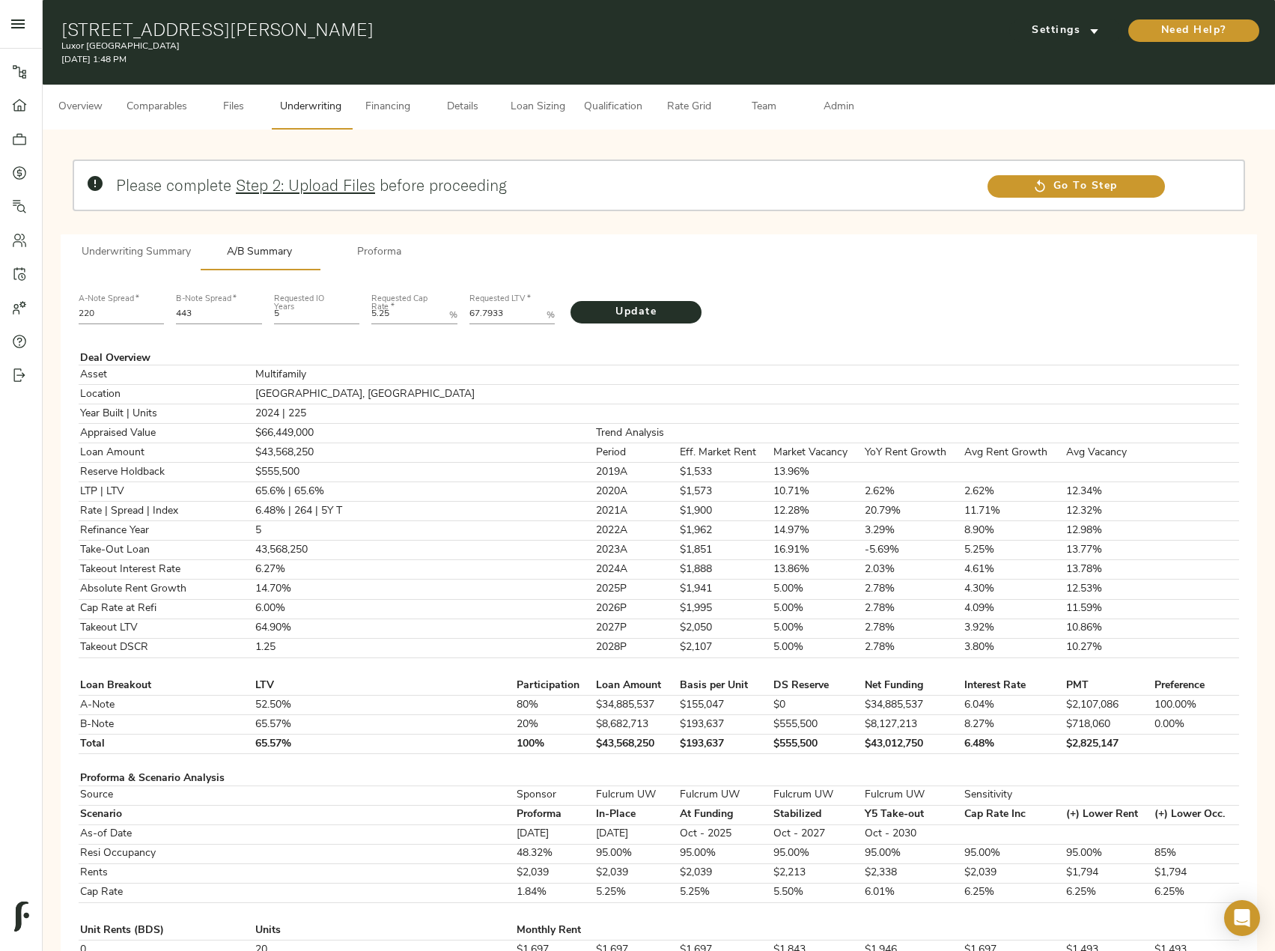
click at [500, 117] on button "Details" at bounding box center [462, 107] width 75 height 45
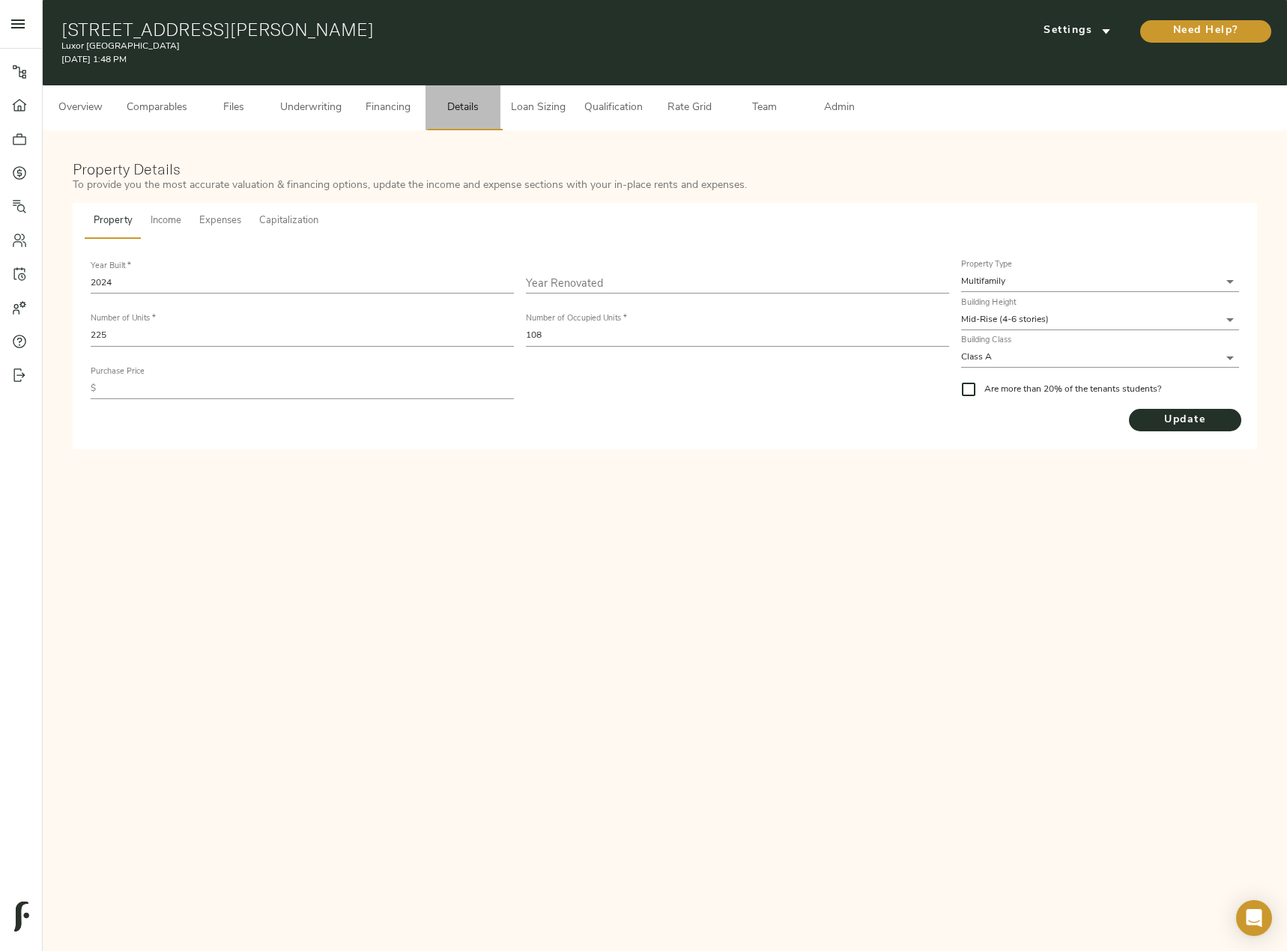
click at [475, 117] on span "Details" at bounding box center [462, 108] width 57 height 19
click at [154, 226] on span "Income" at bounding box center [166, 221] width 31 height 17
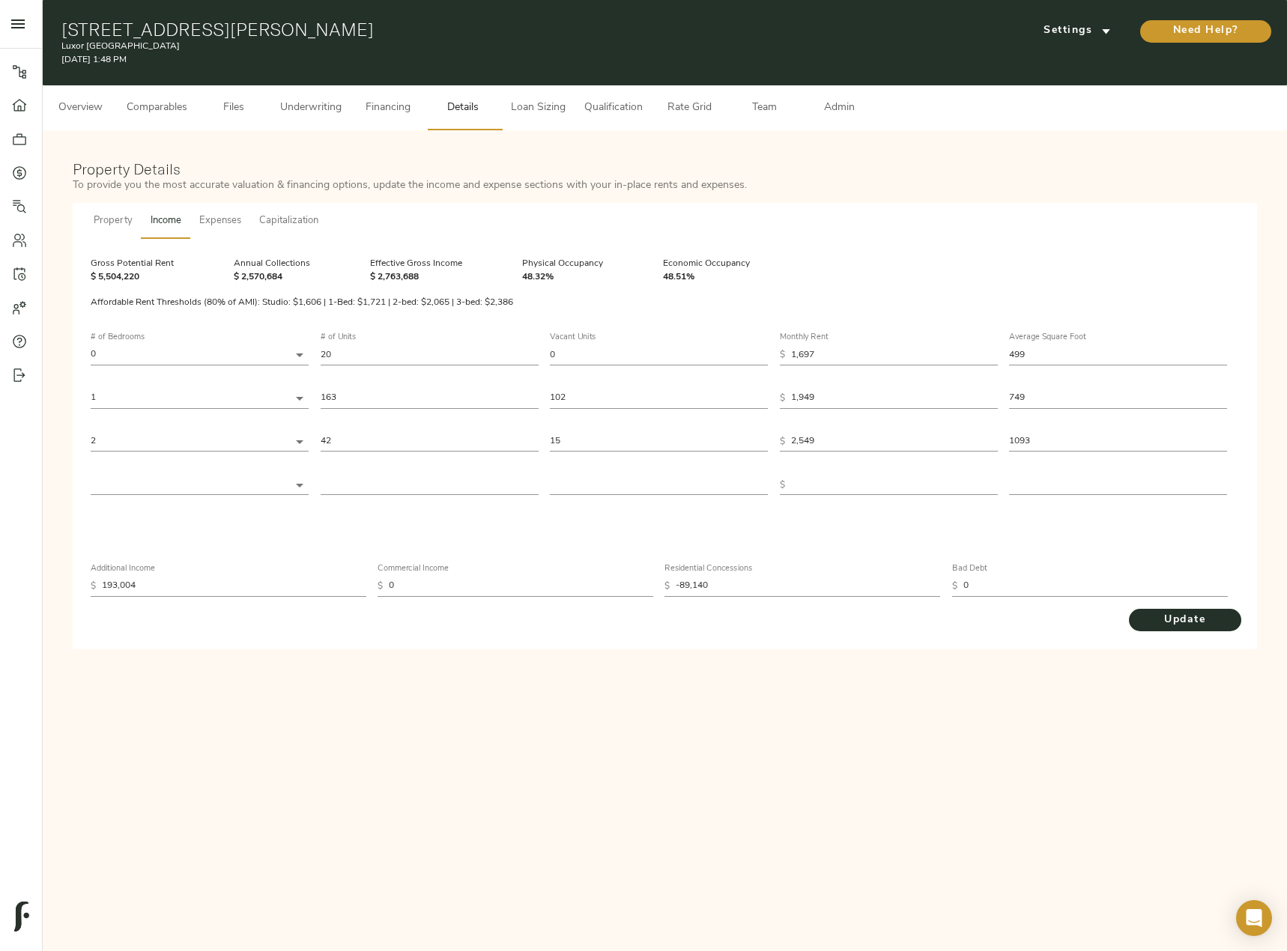
click at [276, 107] on button "Underwriting" at bounding box center [310, 107] width 79 height 45
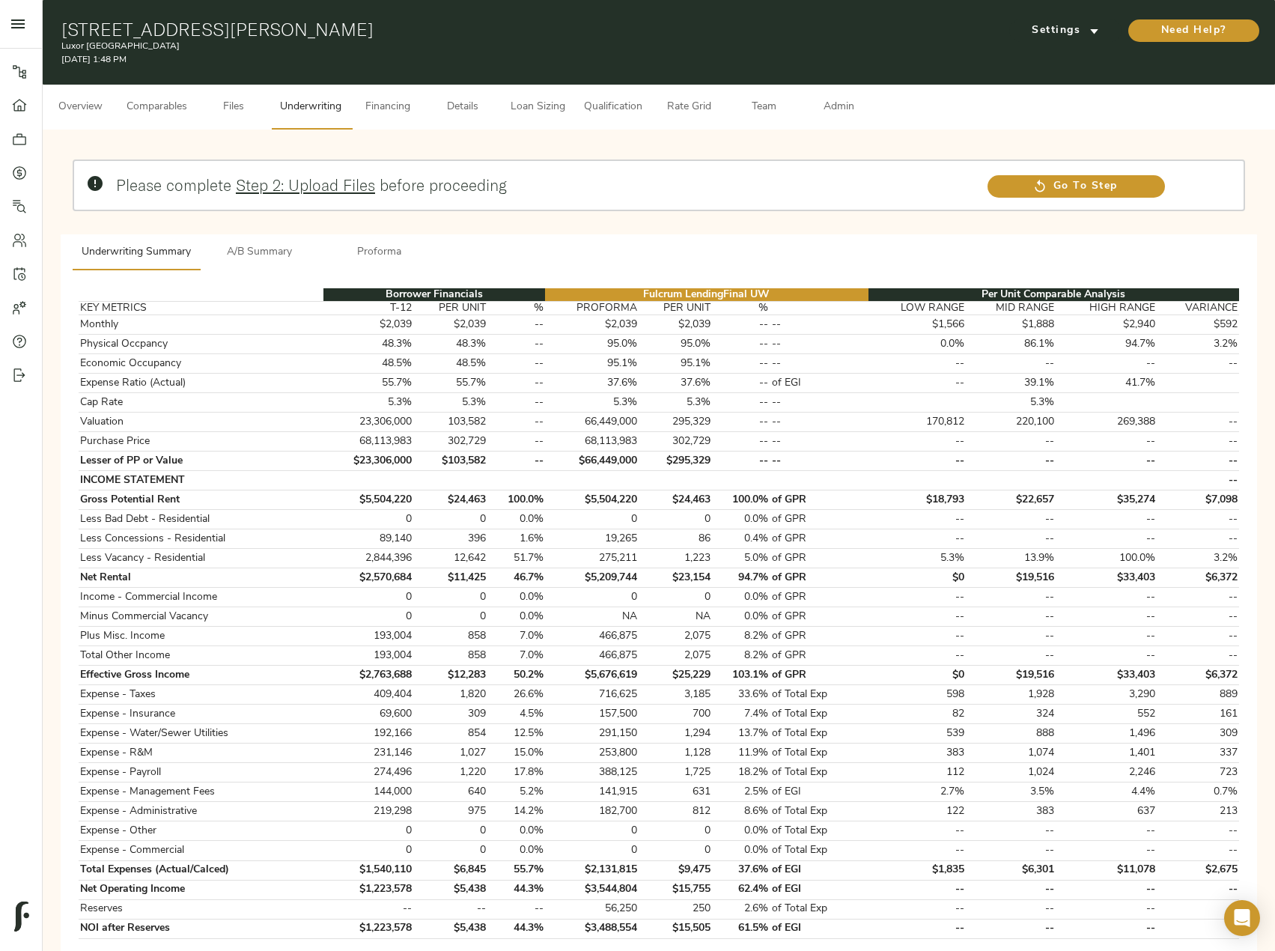
click at [462, 115] on span "Details" at bounding box center [462, 107] width 57 height 19
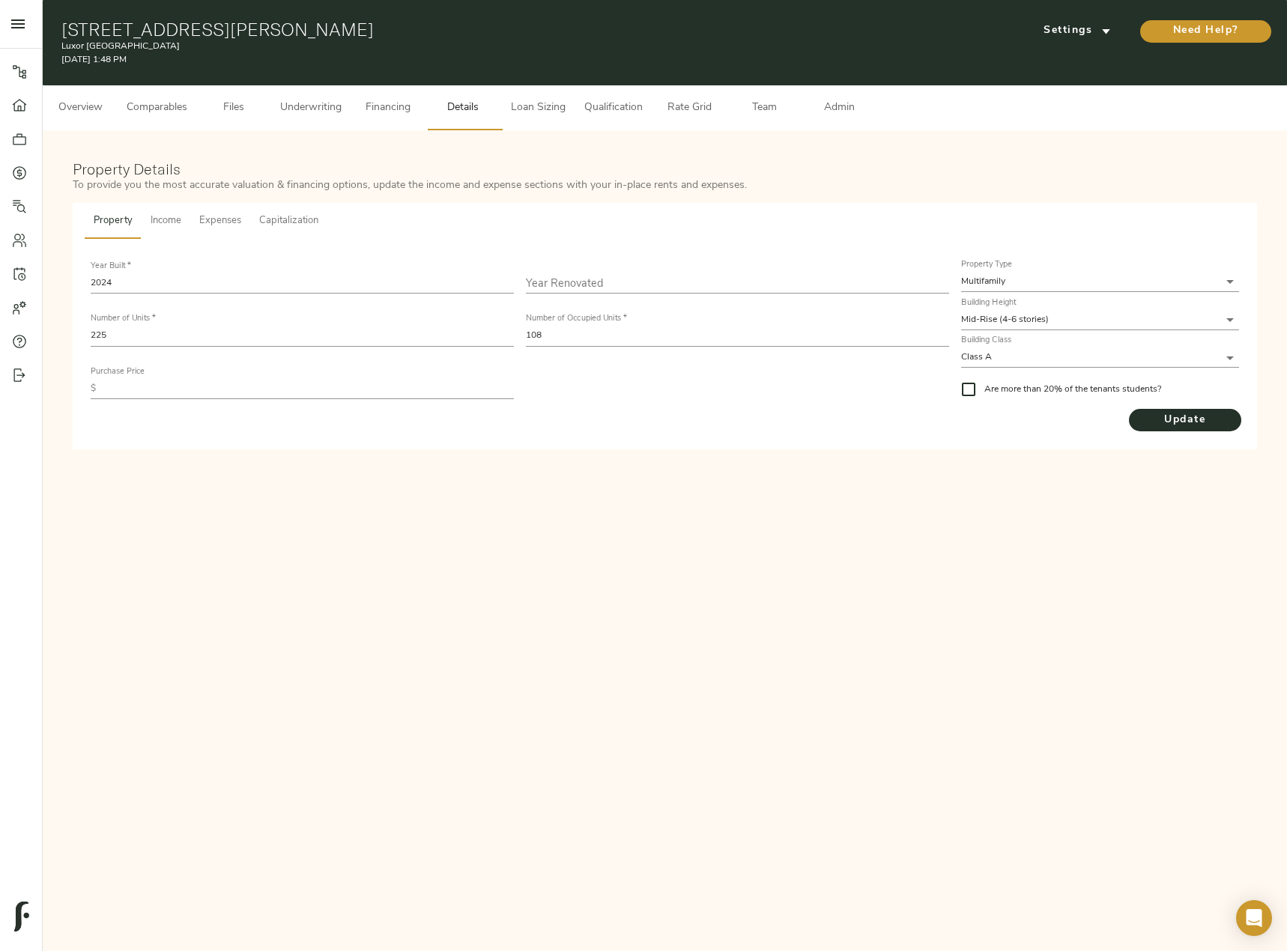
click at [168, 222] on span "Income" at bounding box center [166, 221] width 31 height 17
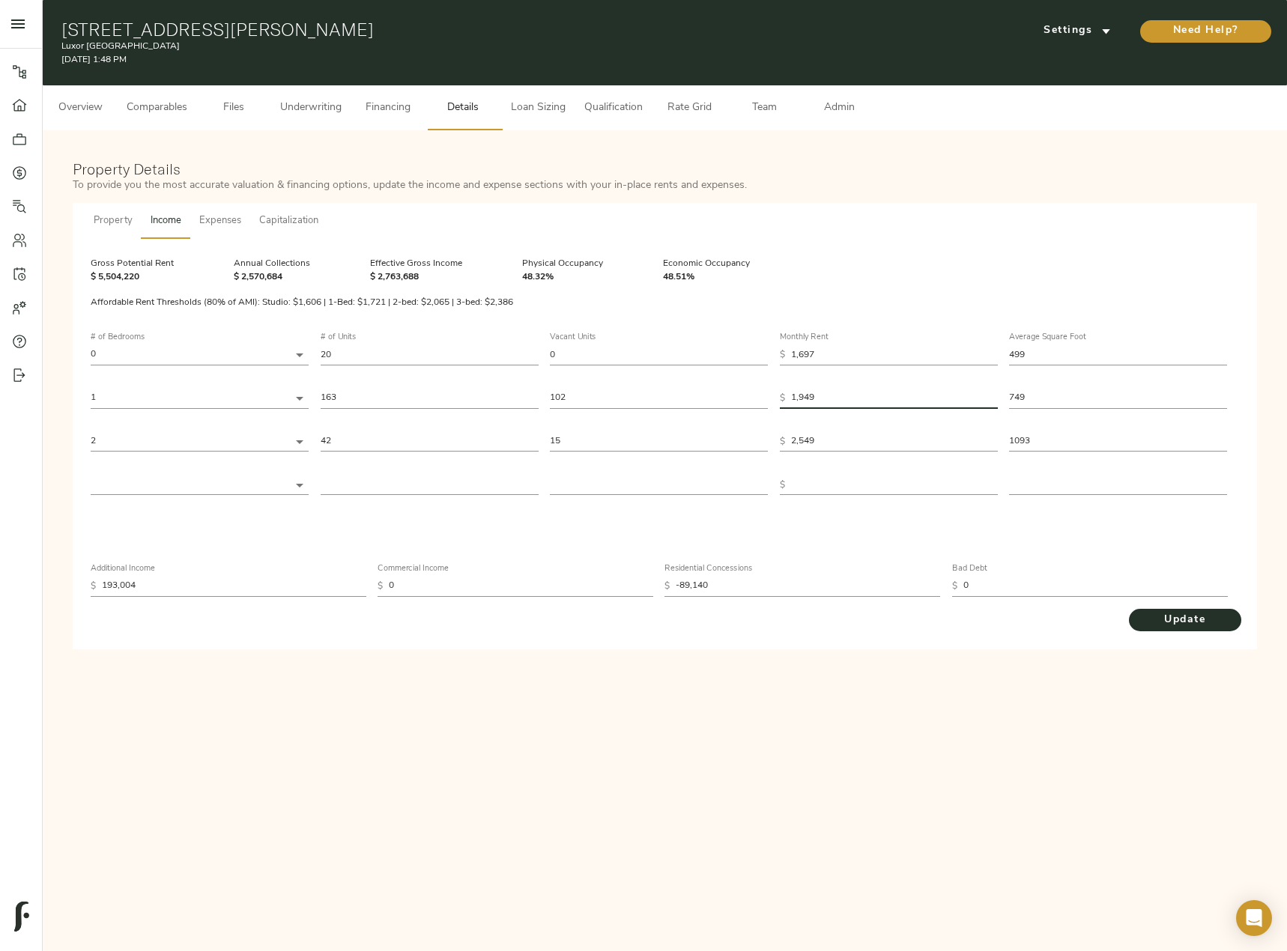
drag, startPoint x: 824, startPoint y: 401, endPoint x: 741, endPoint y: 410, distance: 83.6
click at [741, 410] on div "# of Bedrooms 0 0 # of Units 20 Vacant Units 0 Monthly Rent $ 1,697 Average Squ…" at bounding box center [665, 414] width 1148 height 186
type input "2"
type input "20"
type input "207"
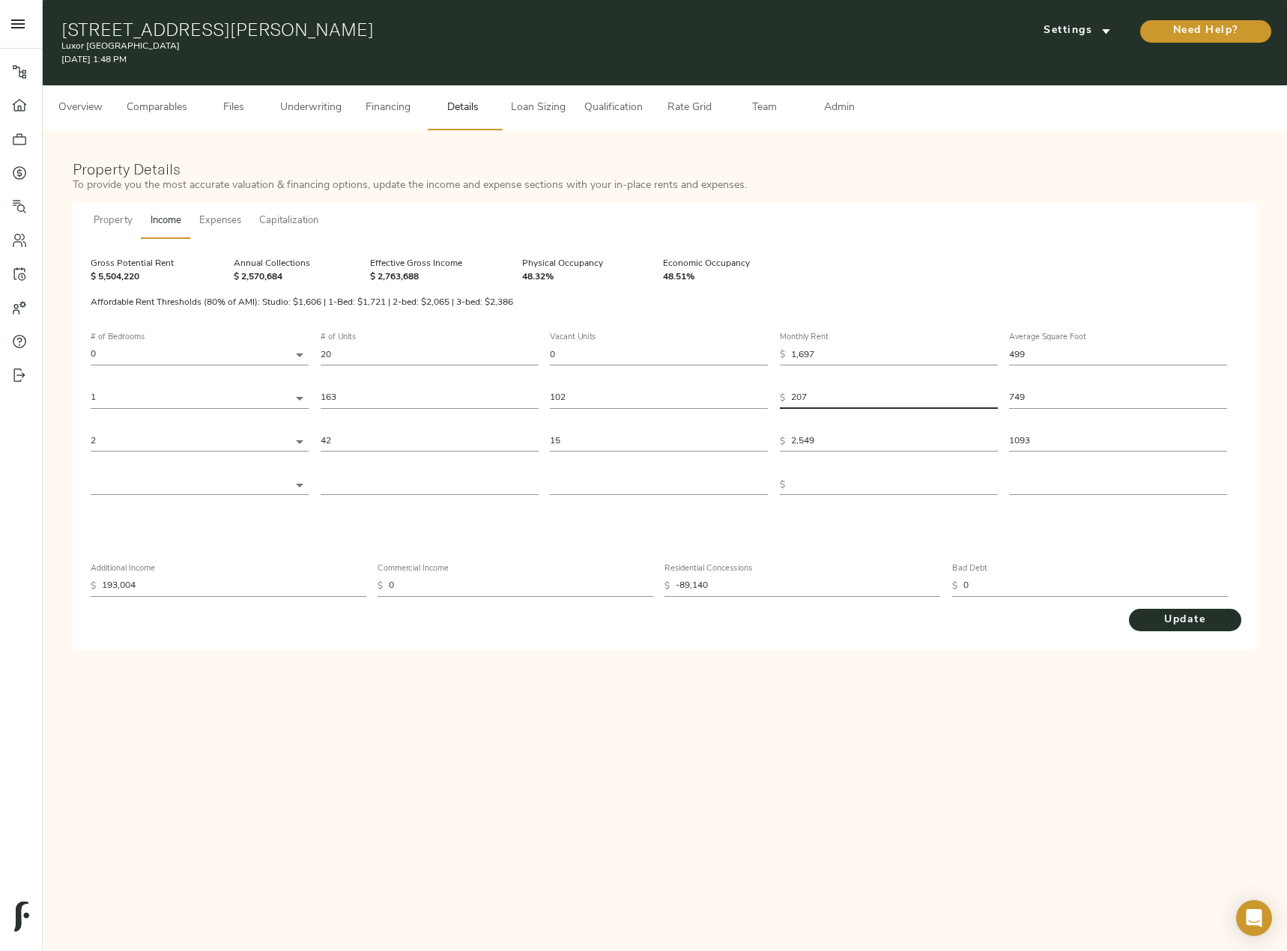
type input "2,070"
drag, startPoint x: 845, startPoint y: 442, endPoint x: 765, endPoint y: 452, distance: 80.7
click at [765, 452] on div "# of Bedrooms 0 0 # of Units 20 Vacant Units 0 Monthly Rent $ 1,697 Average Squ…" at bounding box center [665, 414] width 1148 height 186
type input "2"
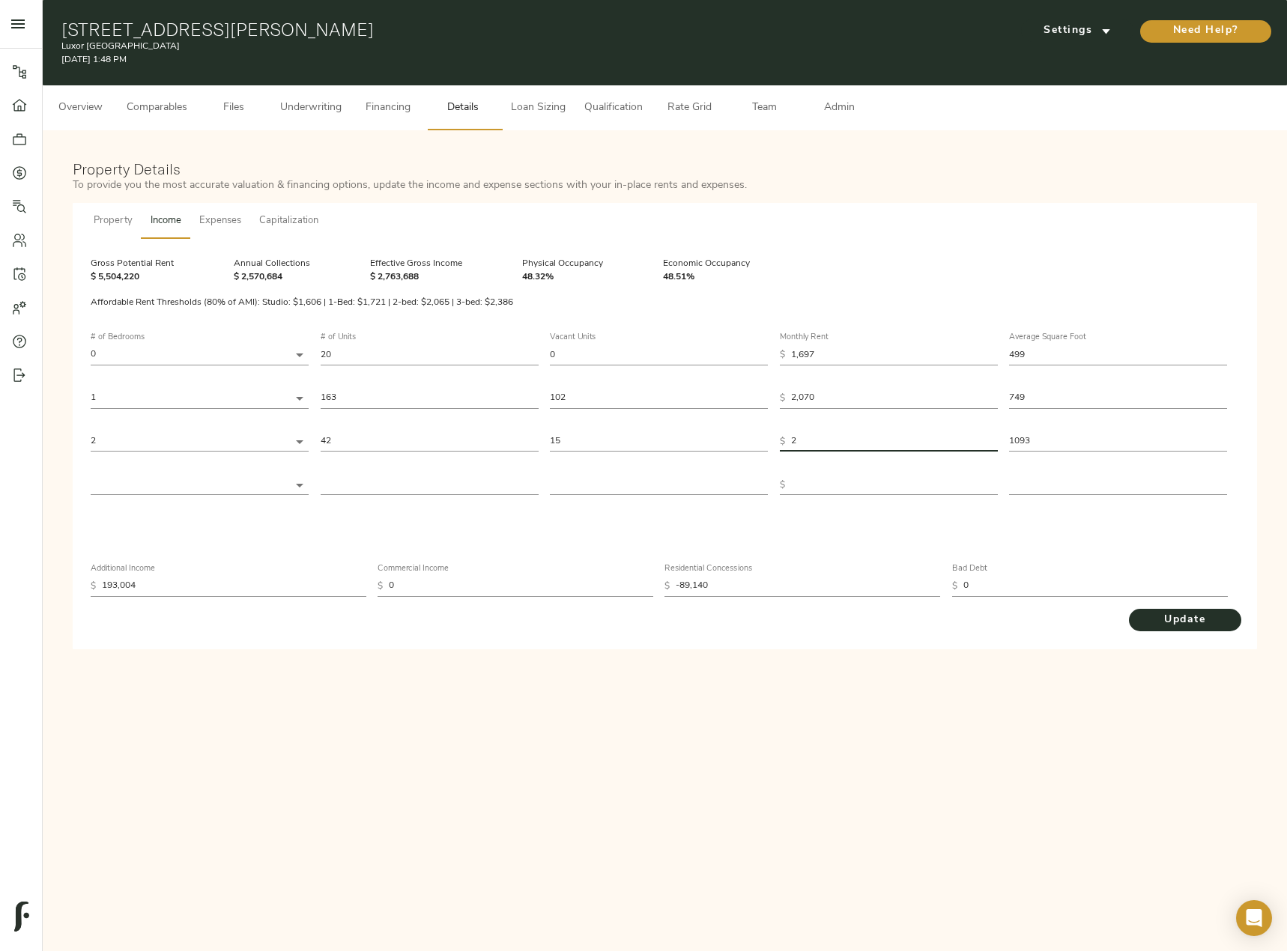
type input "26"
type input "262"
type input "2,629"
click at [1128, 609] on button "Update" at bounding box center [1184, 620] width 112 height 22
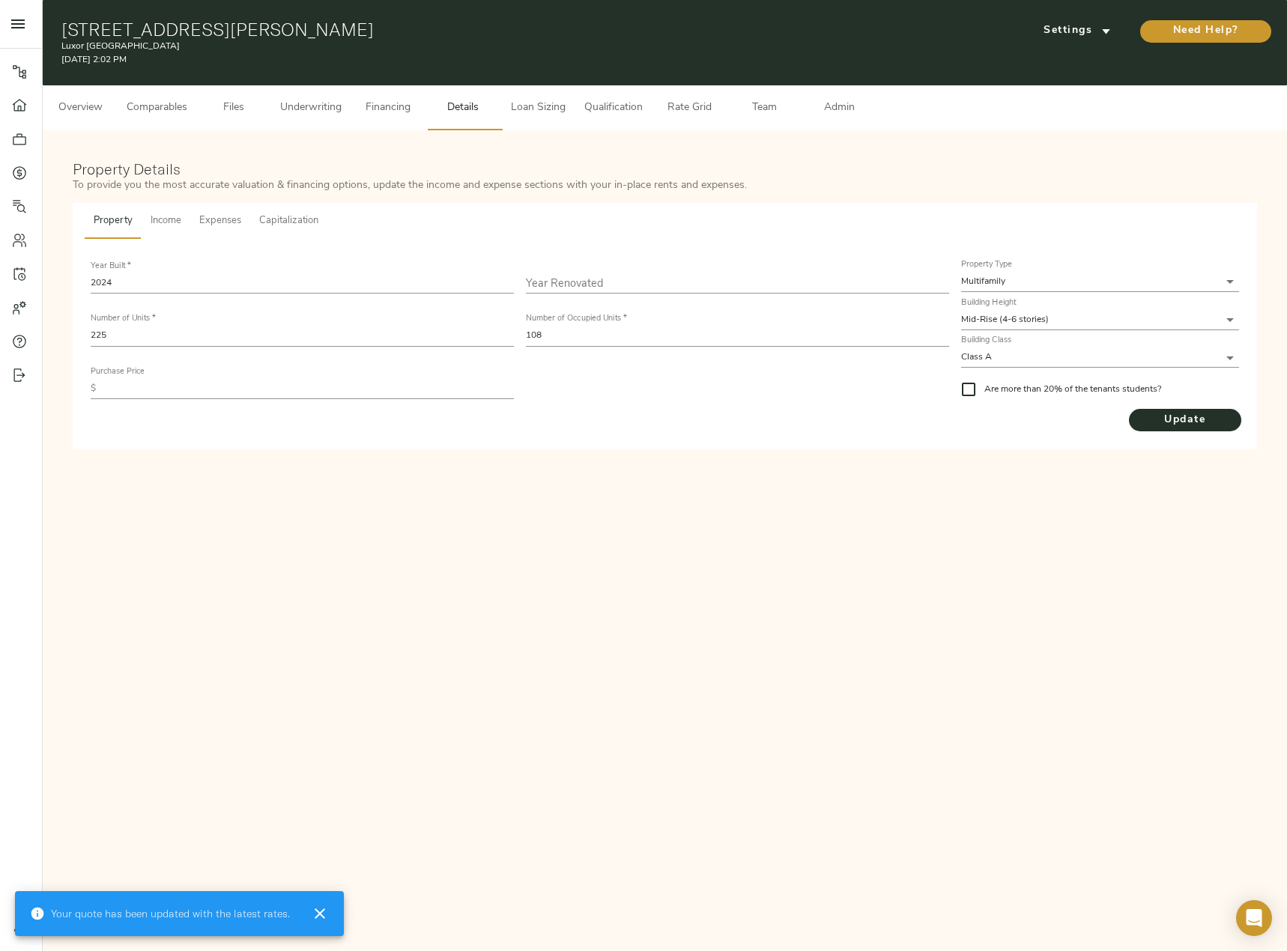
click at [324, 109] on span "Underwriting" at bounding box center [310, 108] width 61 height 19
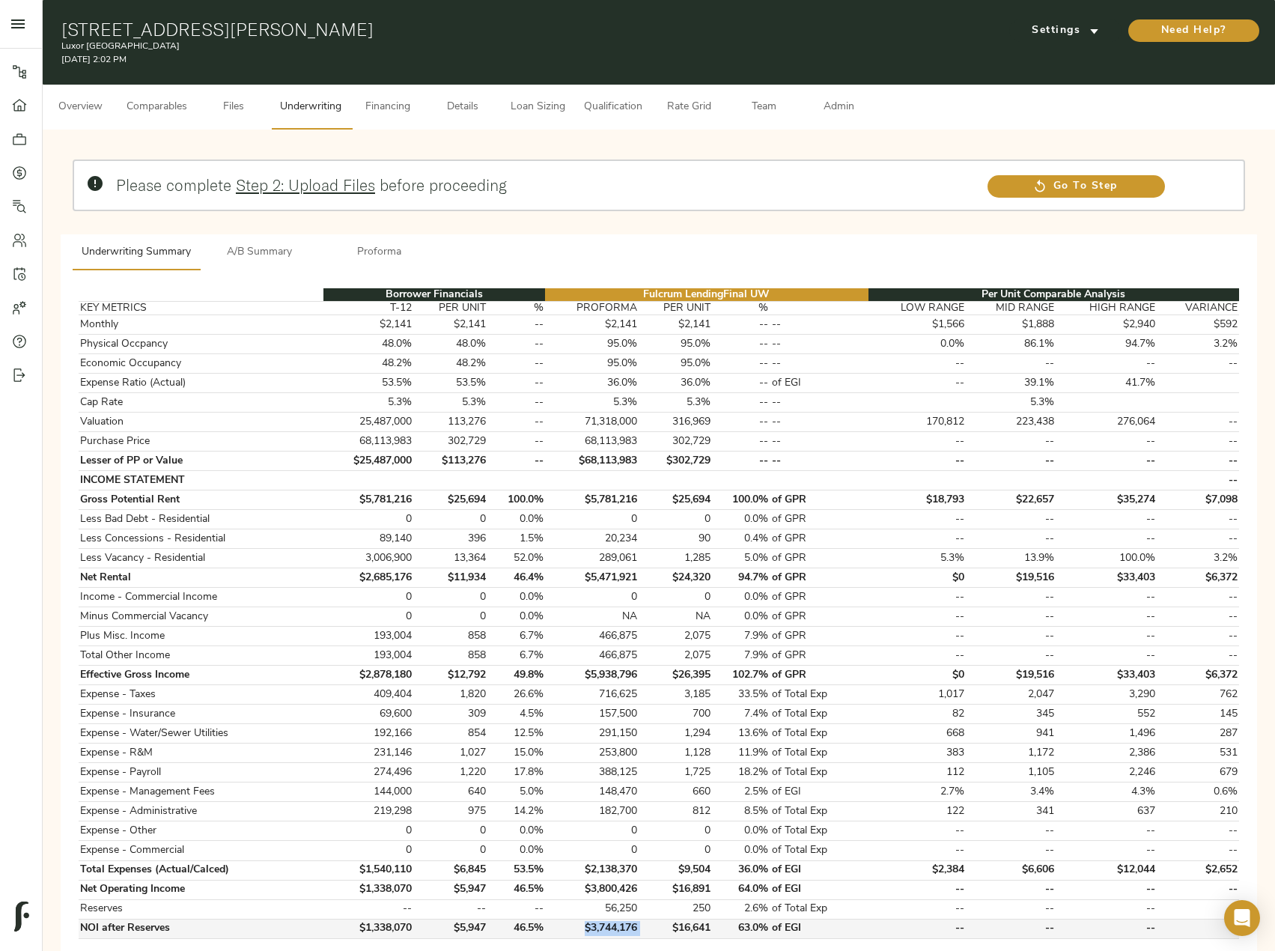
drag, startPoint x: 643, startPoint y: 932, endPoint x: 586, endPoint y: 934, distance: 57.0
click at [586, 934] on tr "NOI after Reserves $1,338,070 $5,947 46.5% $3,744,176 $16,641 63.0% of EGI -- -…" at bounding box center [659, 928] width 1161 height 19
copy td "$3,744,176"
click at [235, 241] on button "A/B Summary" at bounding box center [260, 252] width 120 height 36
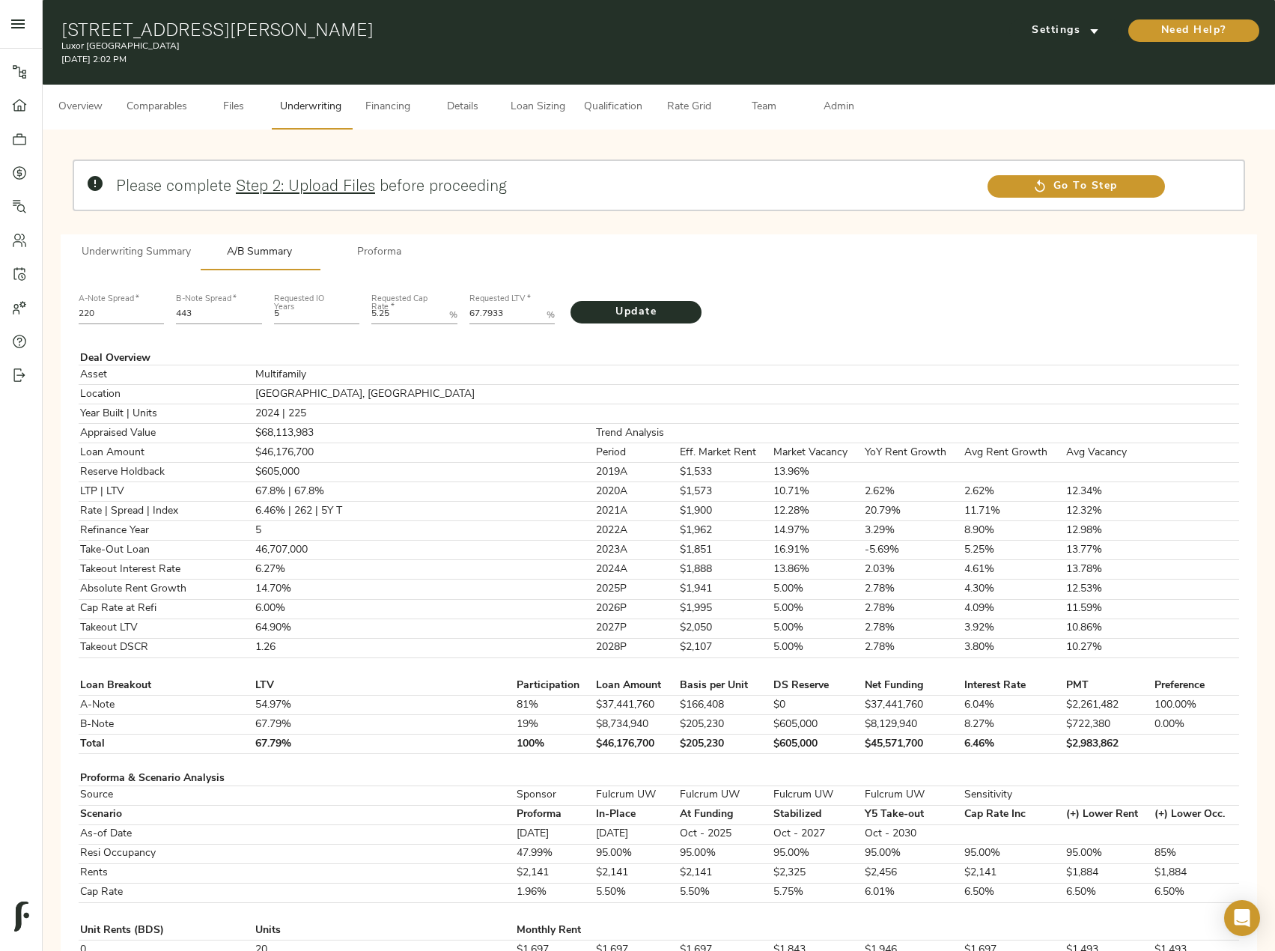
click at [350, 254] on span "Proforma" at bounding box center [380, 252] width 102 height 19
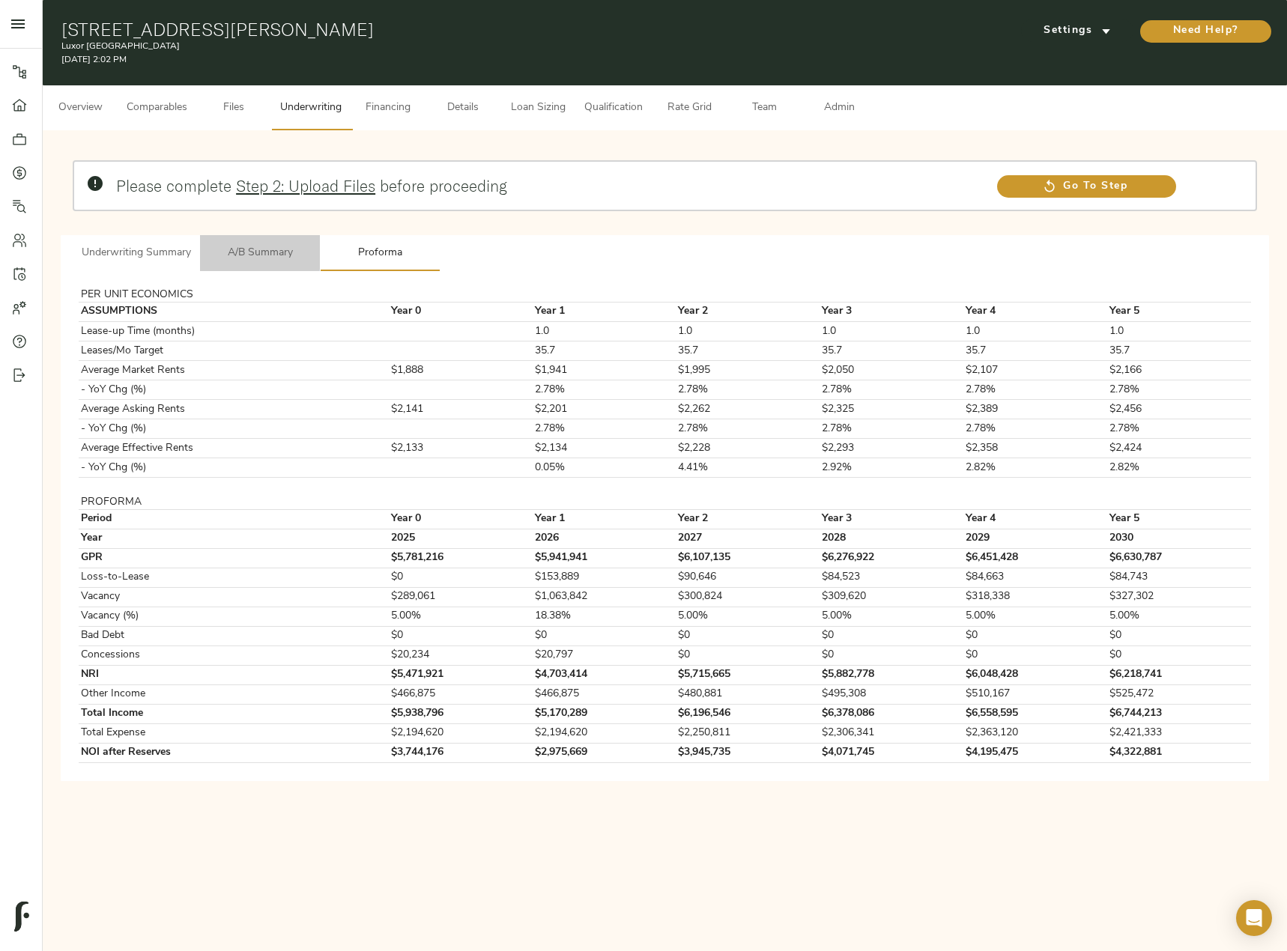
click at [261, 240] on button "A/B Summary" at bounding box center [260, 253] width 120 height 36
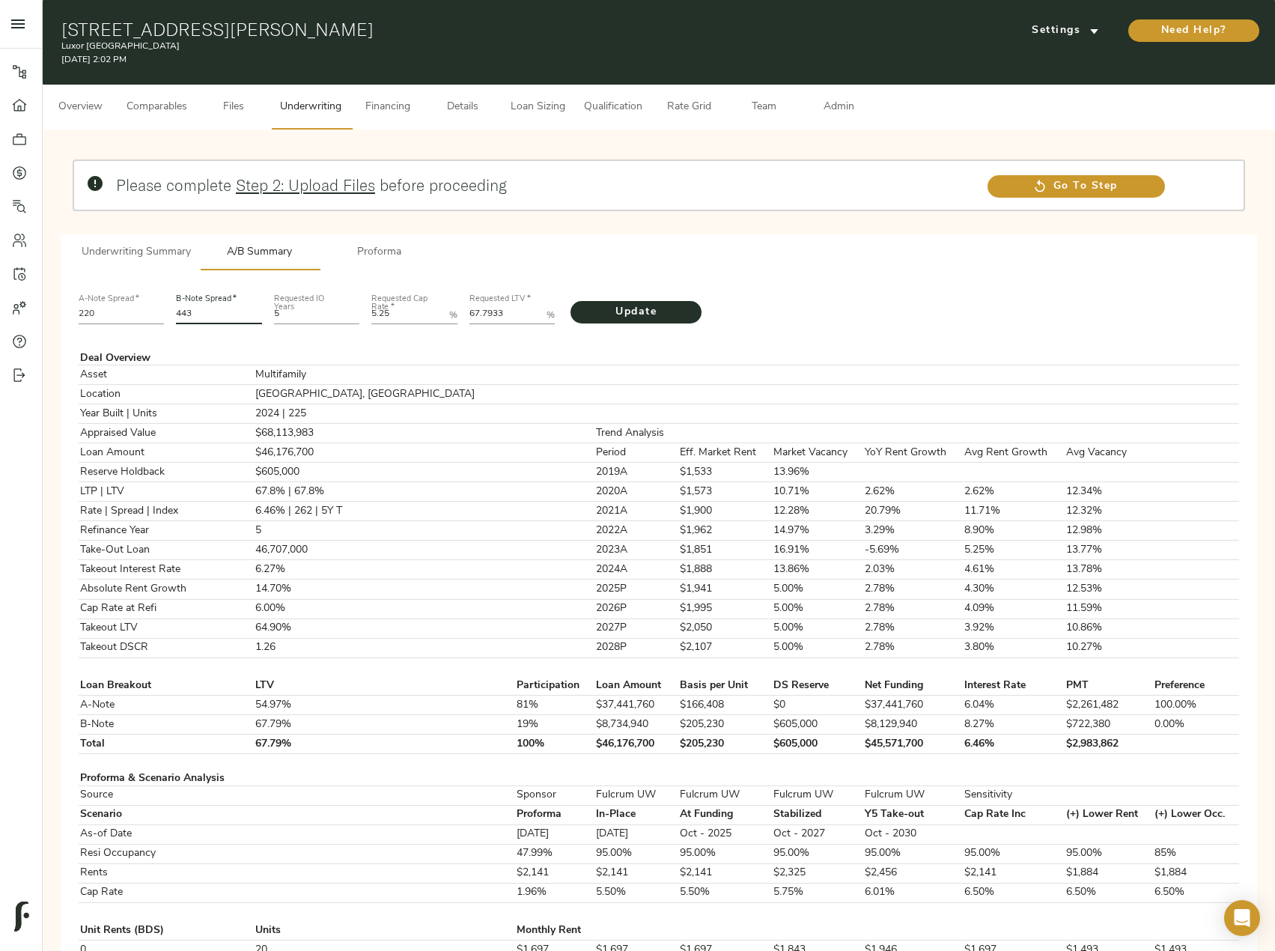
drag, startPoint x: 201, startPoint y: 318, endPoint x: 149, endPoint y: 315, distance: 51.8
click at [149, 315] on div "A-Note Spread   * 220 B-Note Spread   * 443 Requested IO Years 5 Requested Cap …" at bounding box center [659, 307] width 1173 height 51
type input "459"
drag, startPoint x: 512, startPoint y: 310, endPoint x: 358, endPoint y: 315, distance: 154.3
click at [358, 315] on div "A-Note Spread   * 220 B-Note Spread   * 459 Requested IO Years 5 Requested Cap …" at bounding box center [659, 307] width 1173 height 51
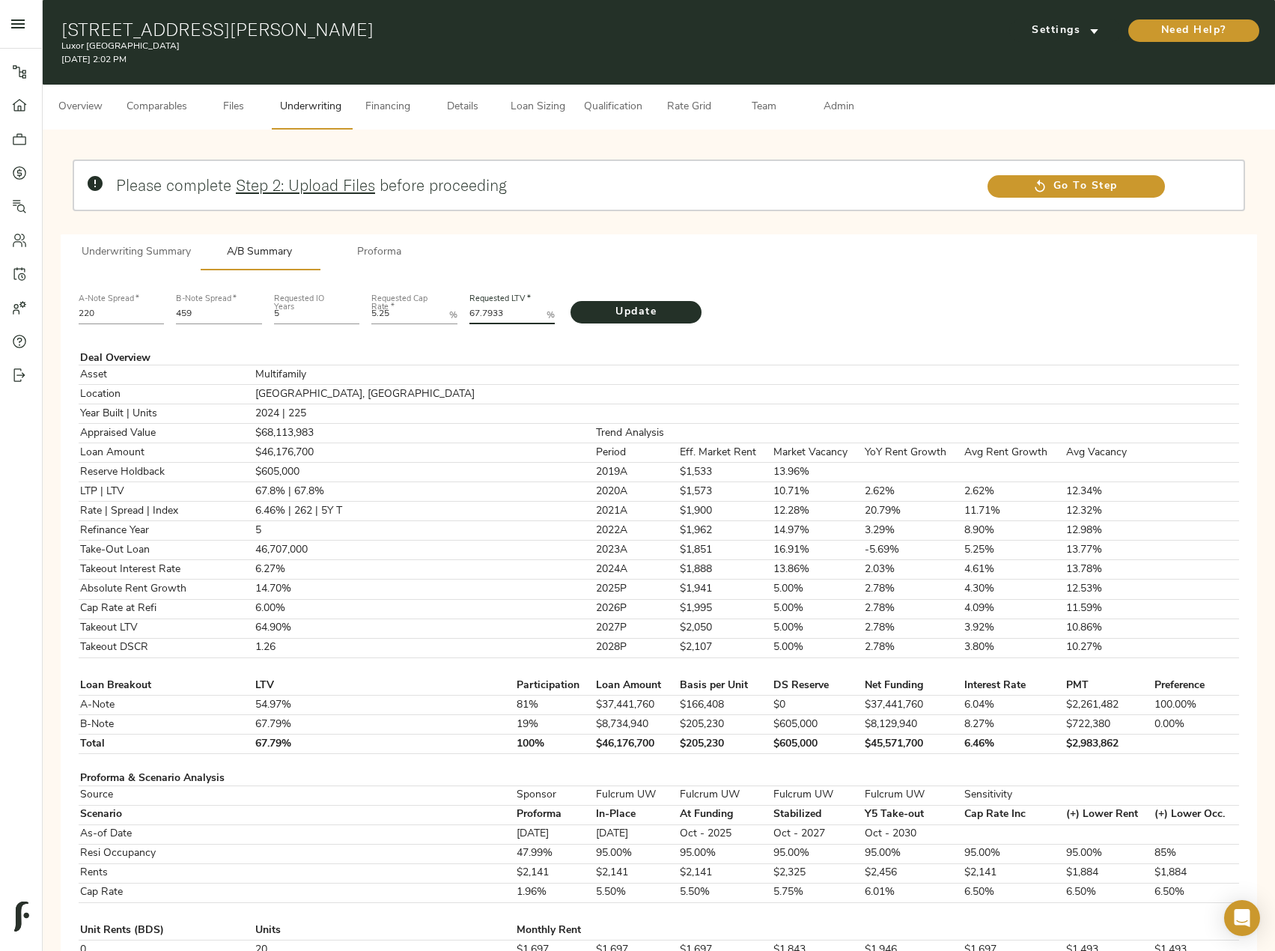
paste LTV "6.6164"
type LTV "66.6164"
click at [648, 317] on span "Update" at bounding box center [636, 312] width 101 height 19
click at [185, 249] on span "Underwriting Summary" at bounding box center [136, 252] width 109 height 19
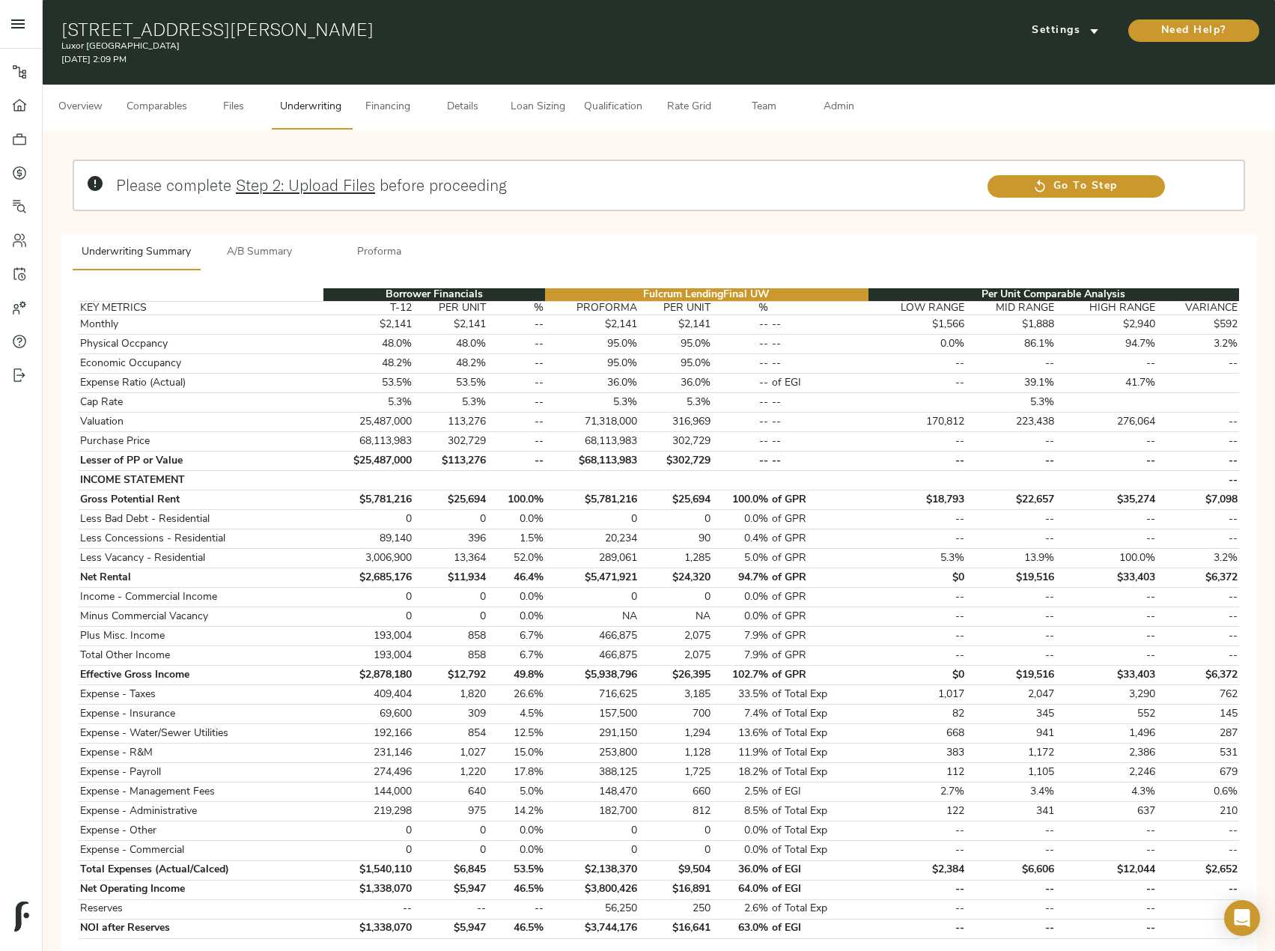
click at [249, 246] on span "A/B Summary" at bounding box center [260, 252] width 102 height 19
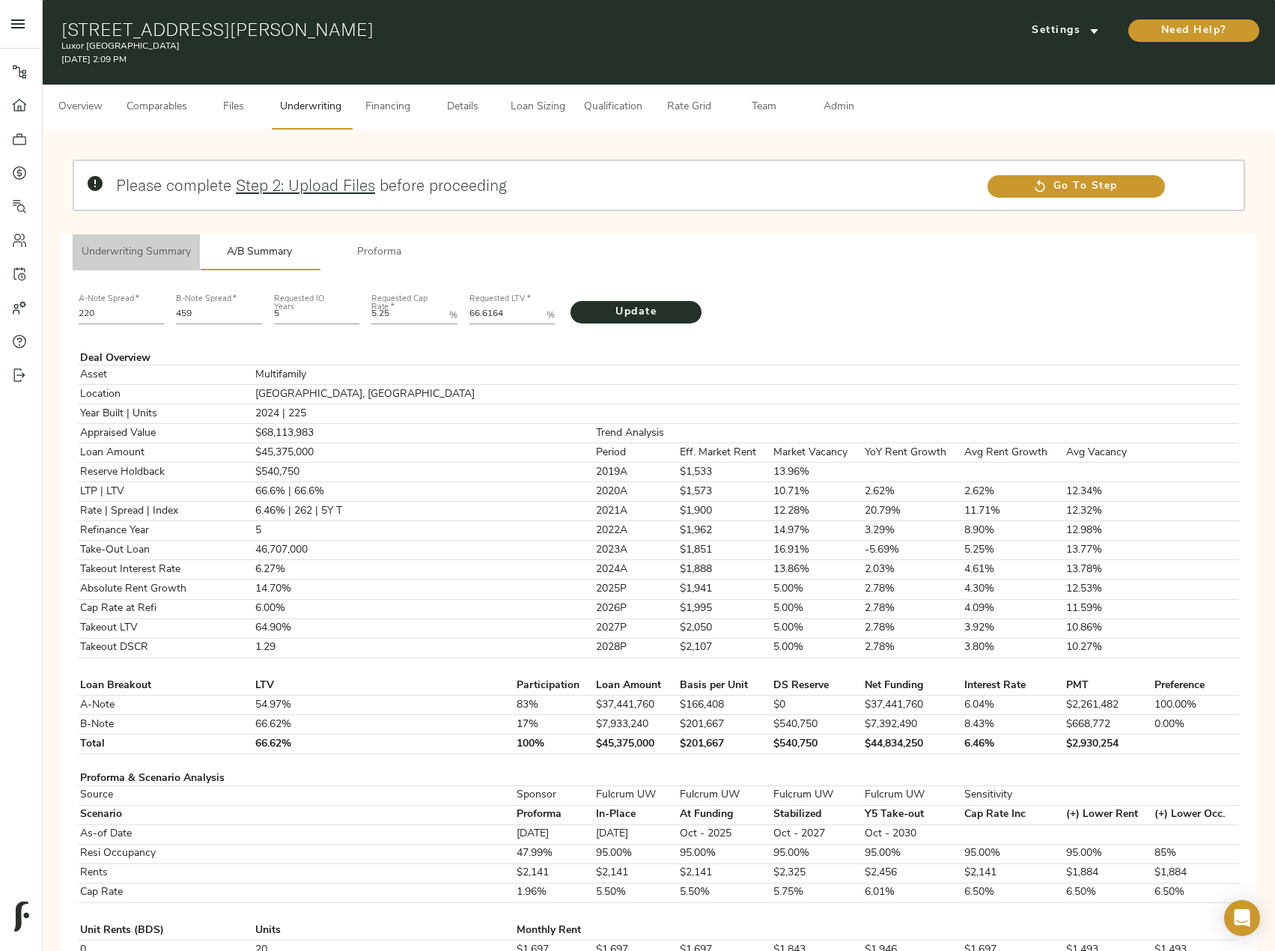
click at [149, 249] on span "Underwriting Summary" at bounding box center [136, 252] width 109 height 19
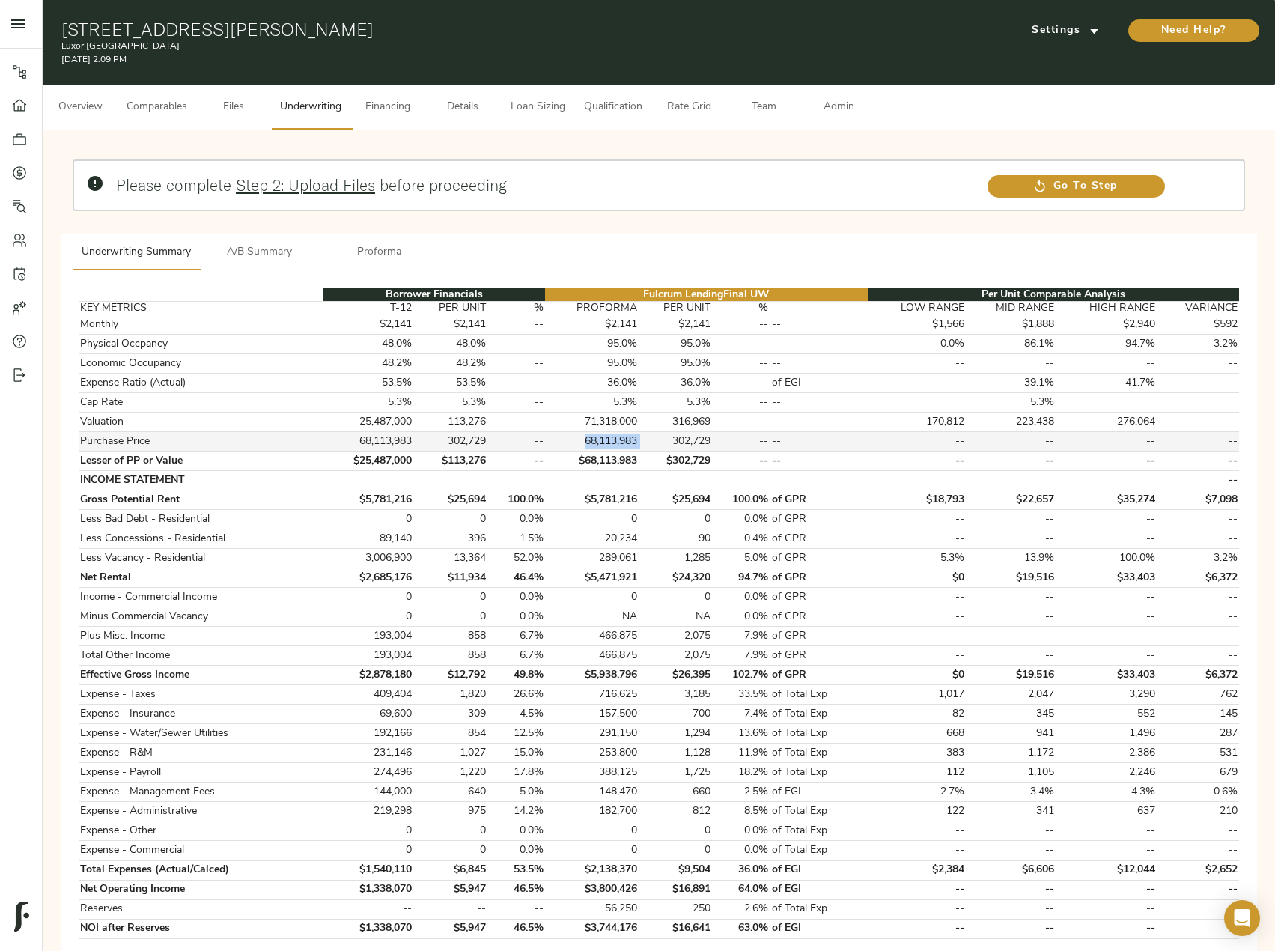
drag, startPoint x: 588, startPoint y: 443, endPoint x: 650, endPoint y: 437, distance: 62.4
click at [650, 437] on tr "Purchase Price 68,113,983 302,729 -- 68,113,983 302,729 -- -- -- -- -- --" at bounding box center [659, 441] width 1161 height 19
copy td "68,113,983"
click at [359, 254] on span "Proforma" at bounding box center [380, 252] width 102 height 19
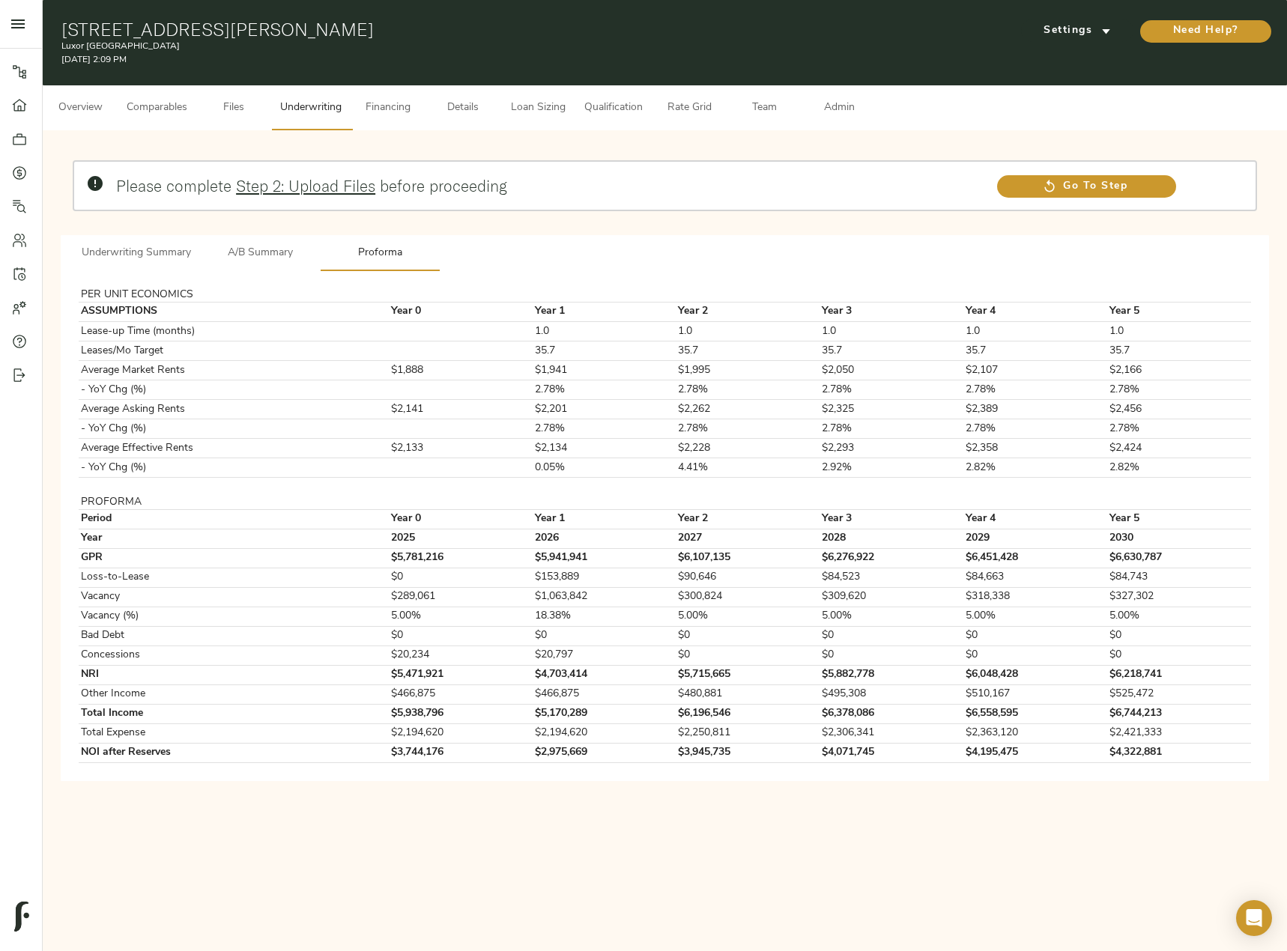
click at [222, 255] on span "A/B Summary" at bounding box center [260, 253] width 102 height 19
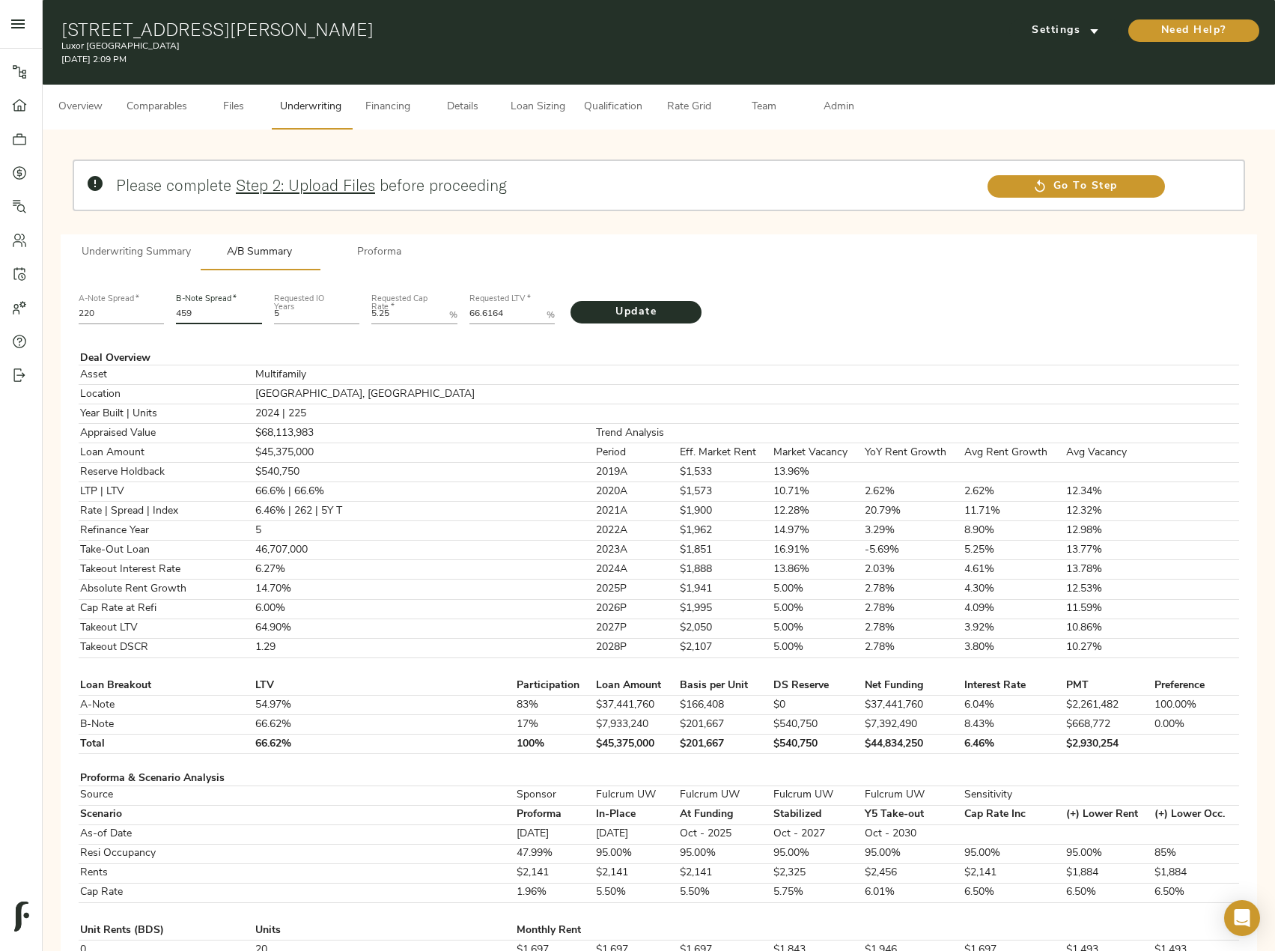
drag, startPoint x: 210, startPoint y: 315, endPoint x: 157, endPoint y: 306, distance: 54.7
click at [157, 306] on div "A-Note Spread   * 220 B-Note Spread   * 459 Requested IO Years 5 Requested Cap …" at bounding box center [659, 307] width 1173 height 51
type input "520"
drag, startPoint x: 417, startPoint y: 314, endPoint x: 365, endPoint y: 310, distance: 51.8
click at [365, 310] on div "Requested Cap Rate   * 5.25 %" at bounding box center [414, 307] width 98 height 51
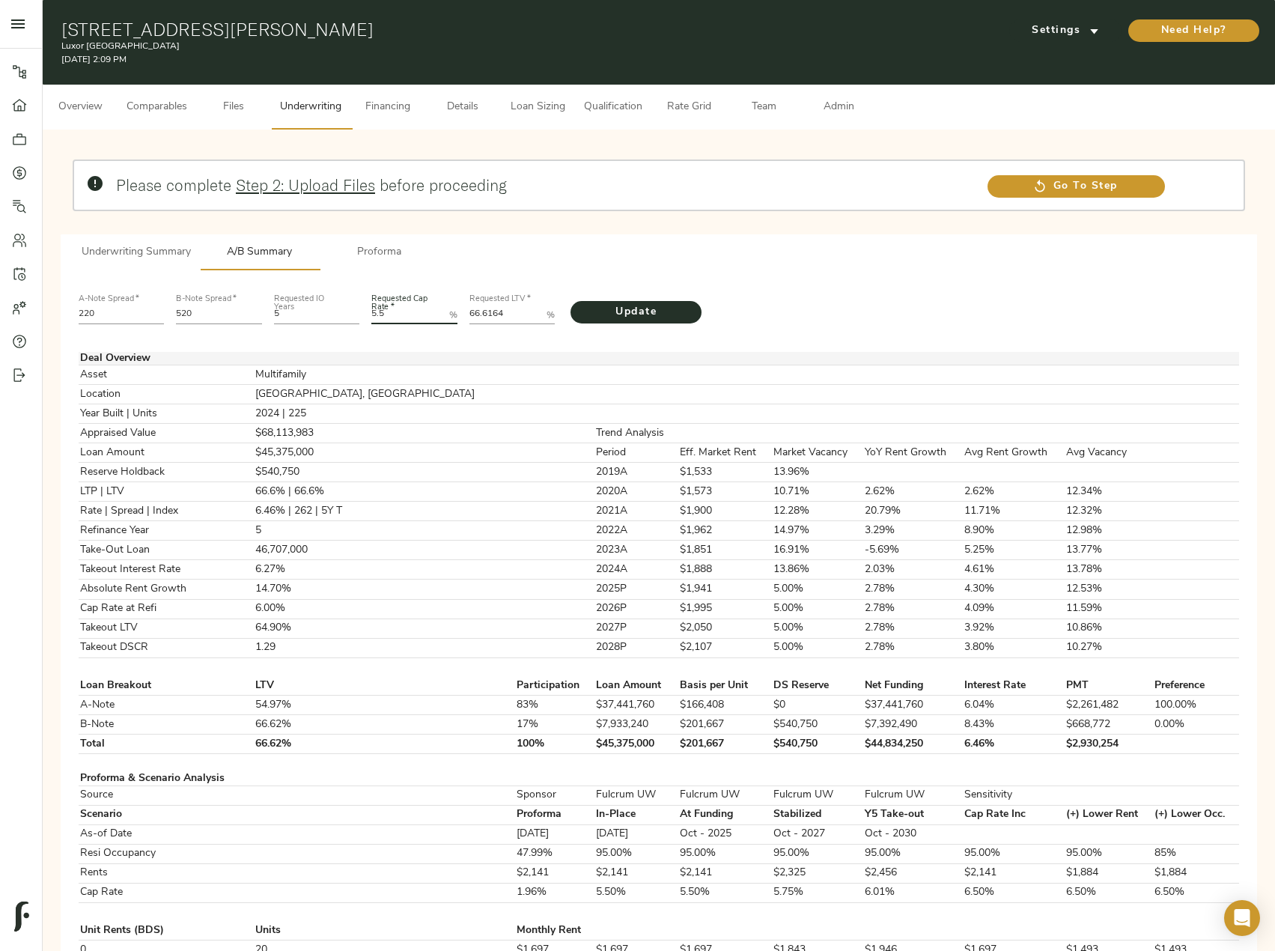
type Rate "5.5"
drag, startPoint x: 522, startPoint y: 312, endPoint x: 452, endPoint y: 321, distance: 70.9
click at [452, 321] on div "A-Note Spread   * 220 B-Note Spread   * 520 Requested IO Years 5 Requested Cap …" at bounding box center [659, 307] width 1173 height 51
paste LTV "8.7035"
type LTV "68.7035"
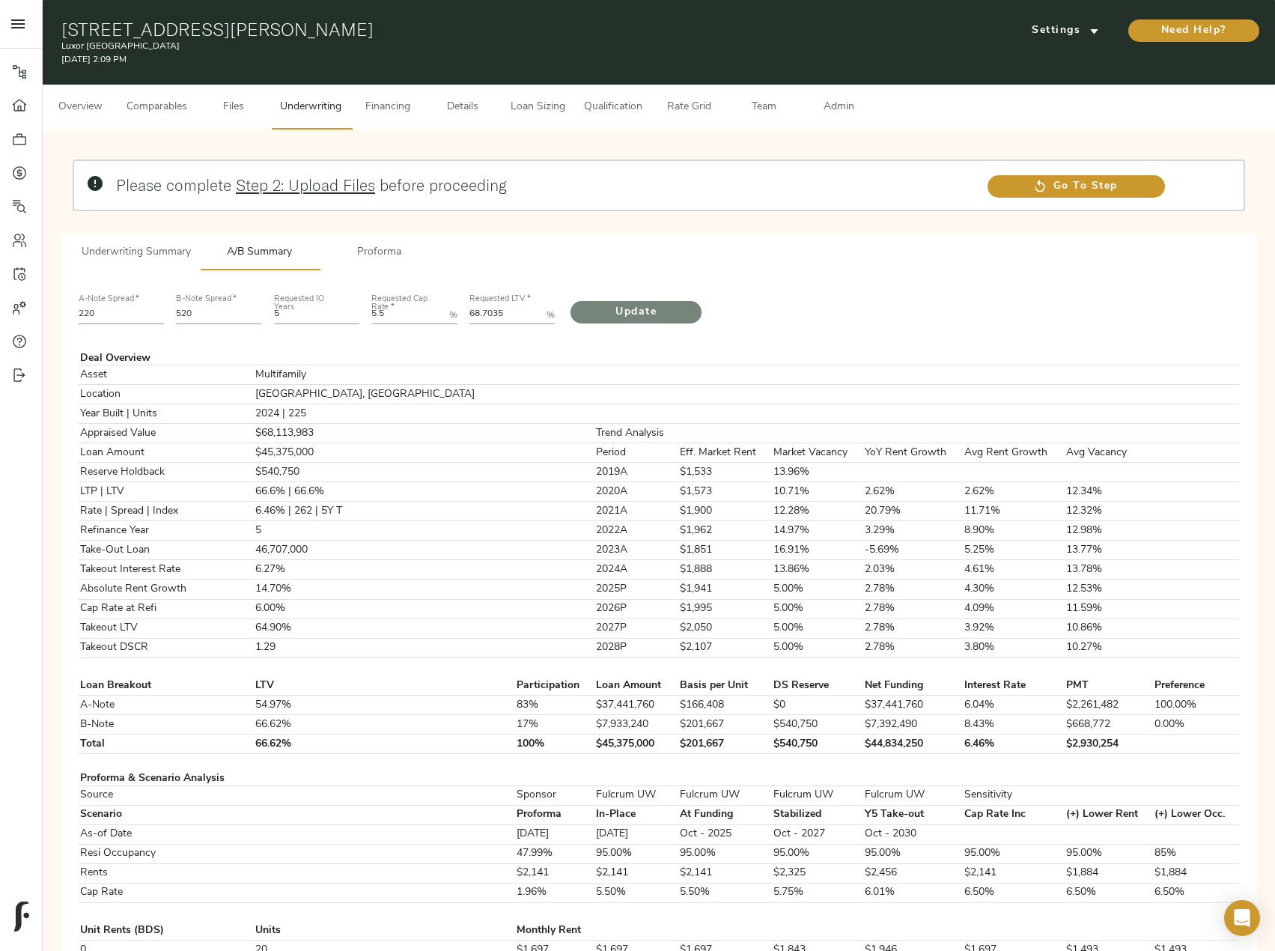
click at [642, 312] on span "Update" at bounding box center [636, 312] width 101 height 19
drag, startPoint x: 759, startPoint y: 744, endPoint x: 694, endPoint y: 747, distance: 65.3
click at [694, 747] on tr "Total 68.61% 100% $46,707,000 $207,587 $743,250 $45,963,750 6.64% $3,099,060" at bounding box center [659, 744] width 1161 height 19
copy tr "$743,250"
click at [469, 109] on span "Details" at bounding box center [462, 107] width 57 height 19
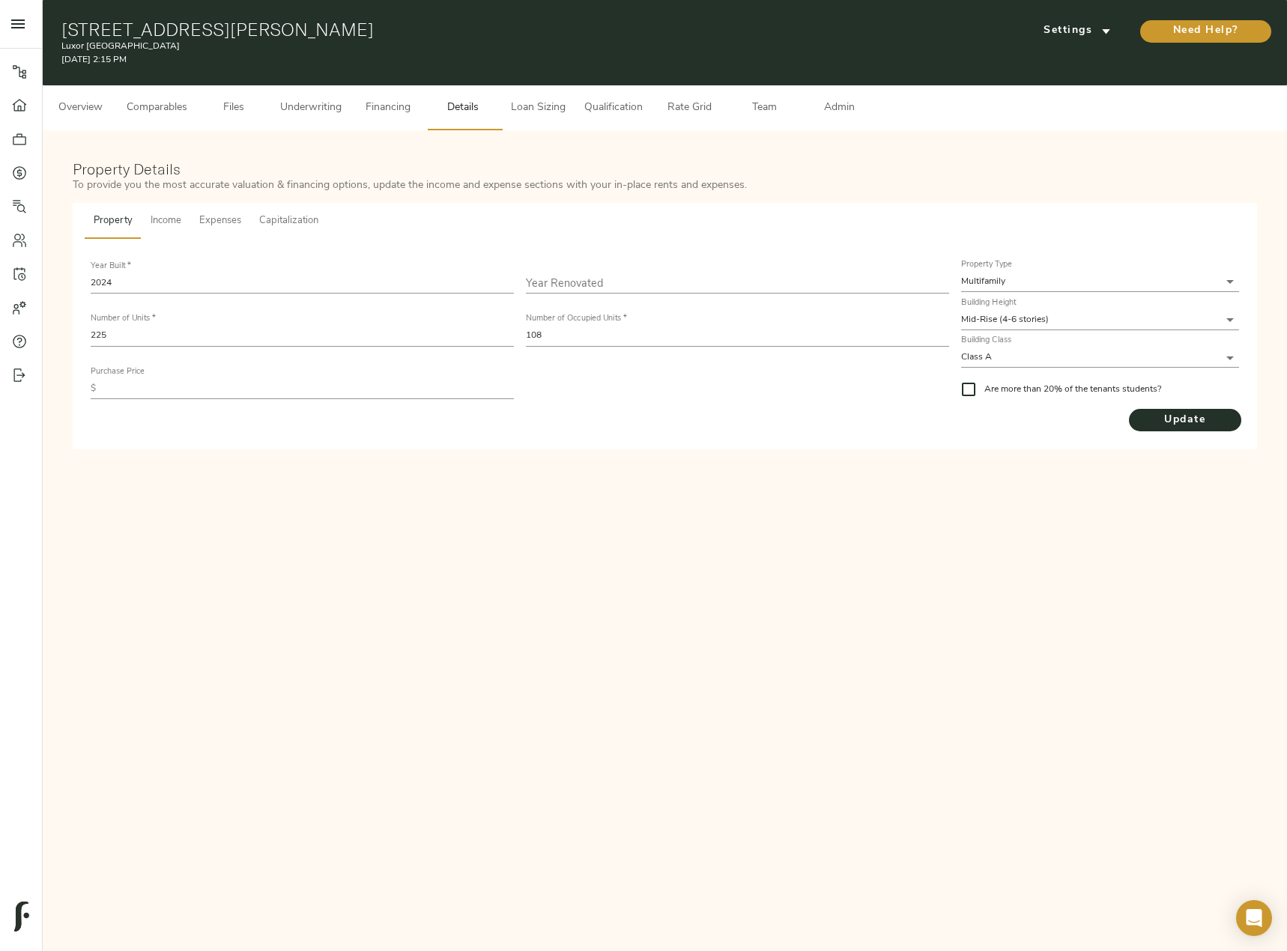
click at [167, 222] on span "Income" at bounding box center [166, 221] width 31 height 17
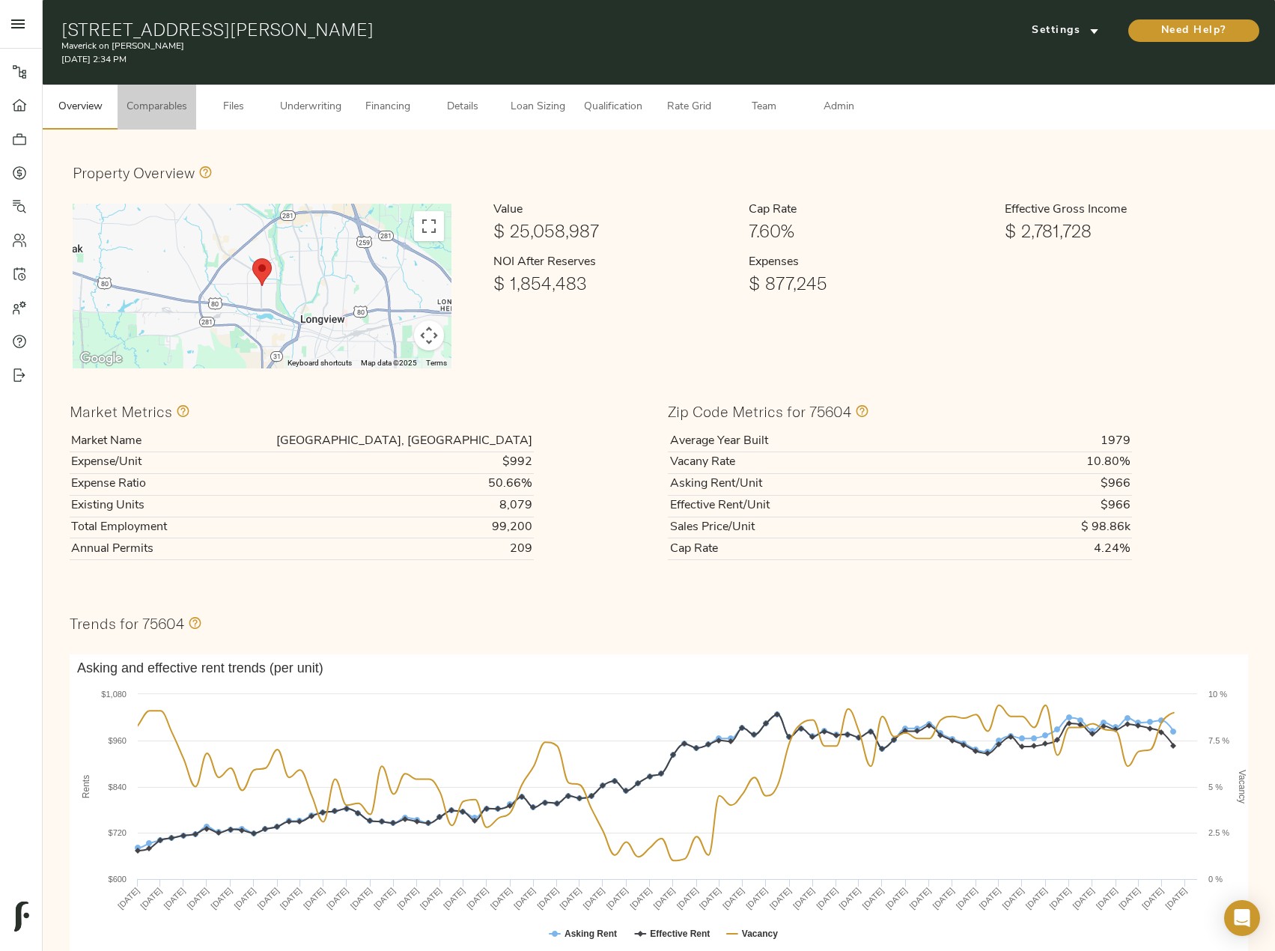
click at [171, 104] on span "Comparables" at bounding box center [157, 107] width 61 height 19
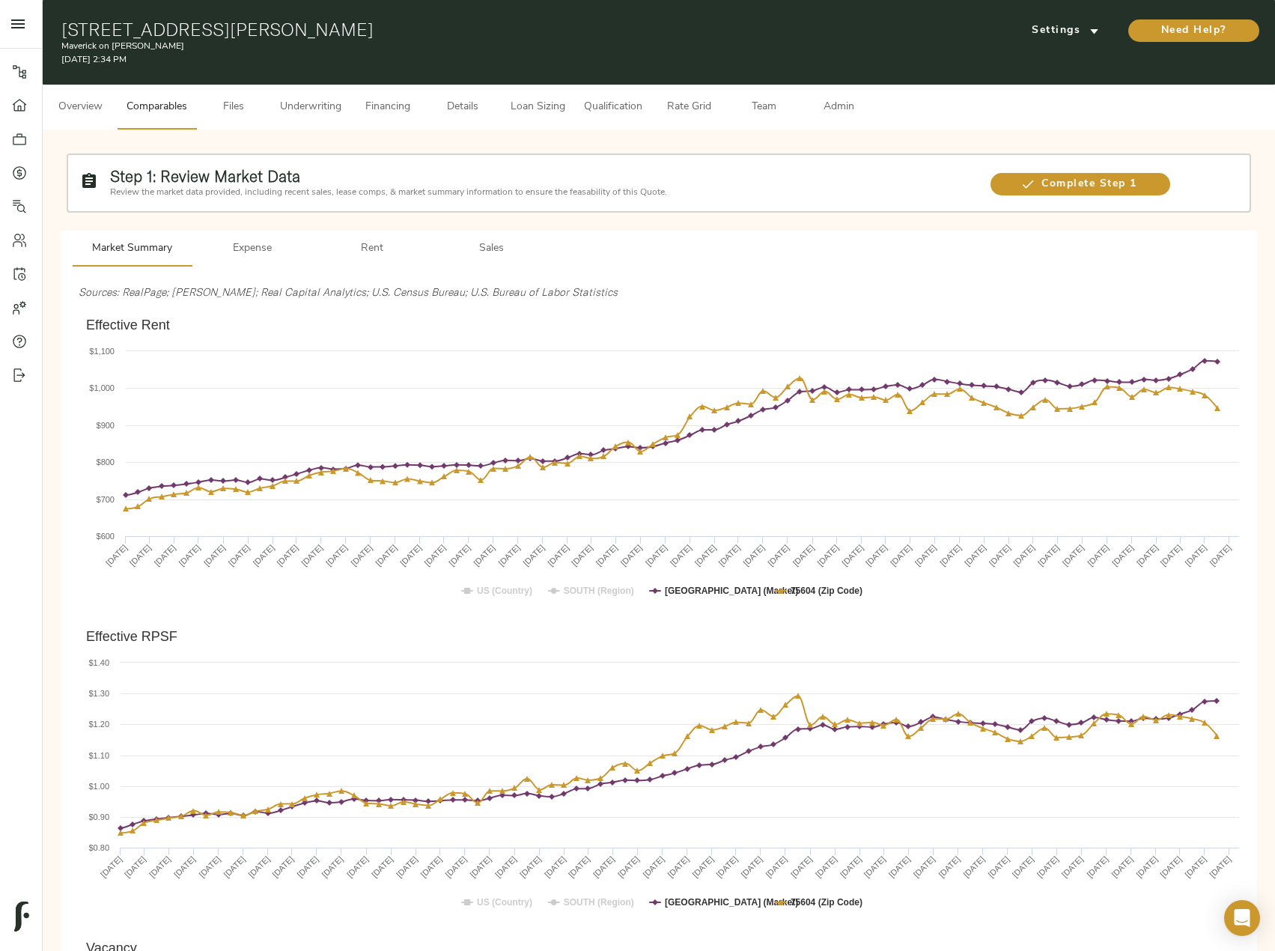
click at [247, 106] on span "Files" at bounding box center [233, 107] width 57 height 19
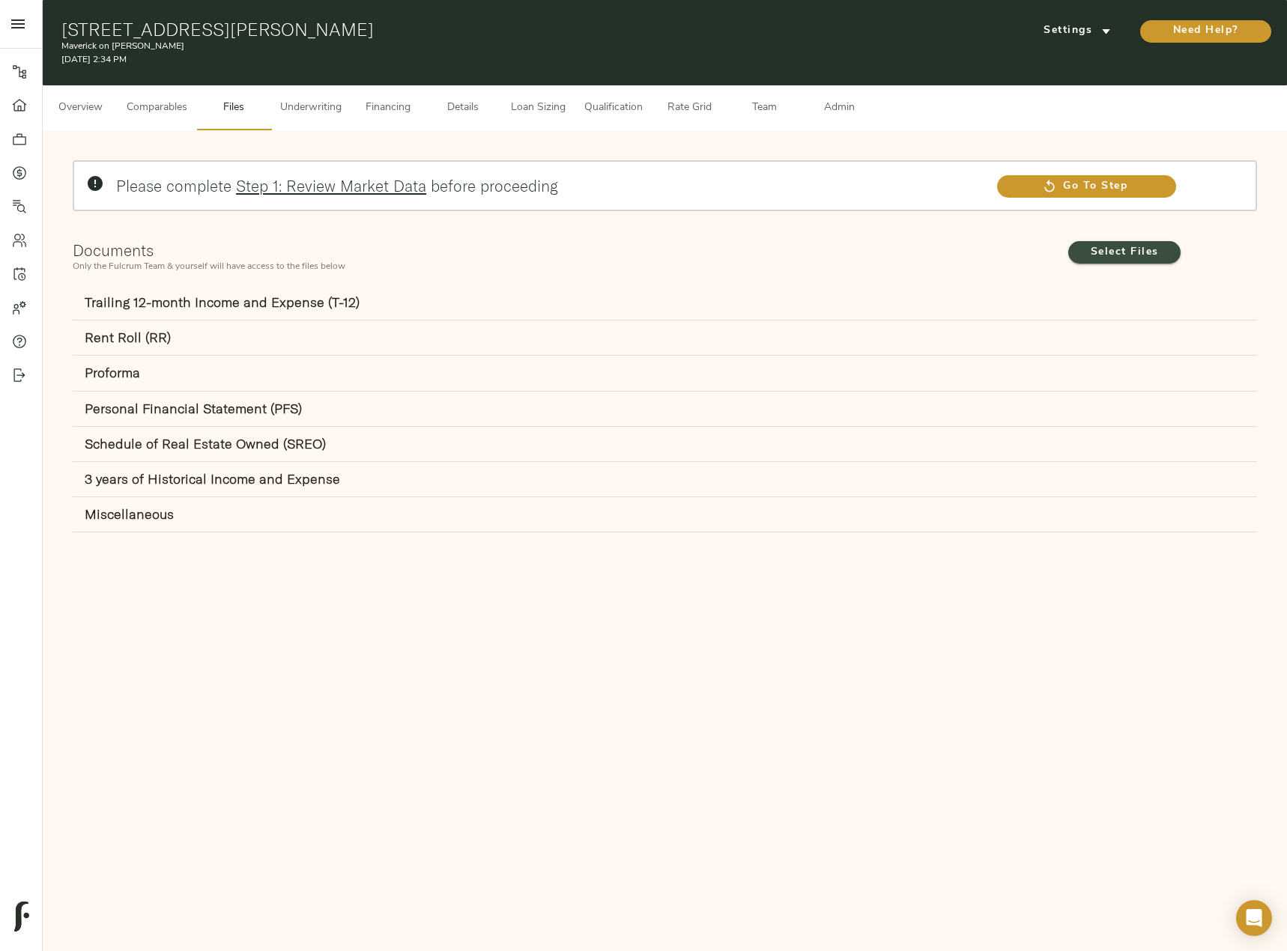
click at [1106, 252] on span "Select Files" at bounding box center [1124, 252] width 82 height 19
click at [0, 0] on input "Select Files" at bounding box center [0, 0] width 0 height 0
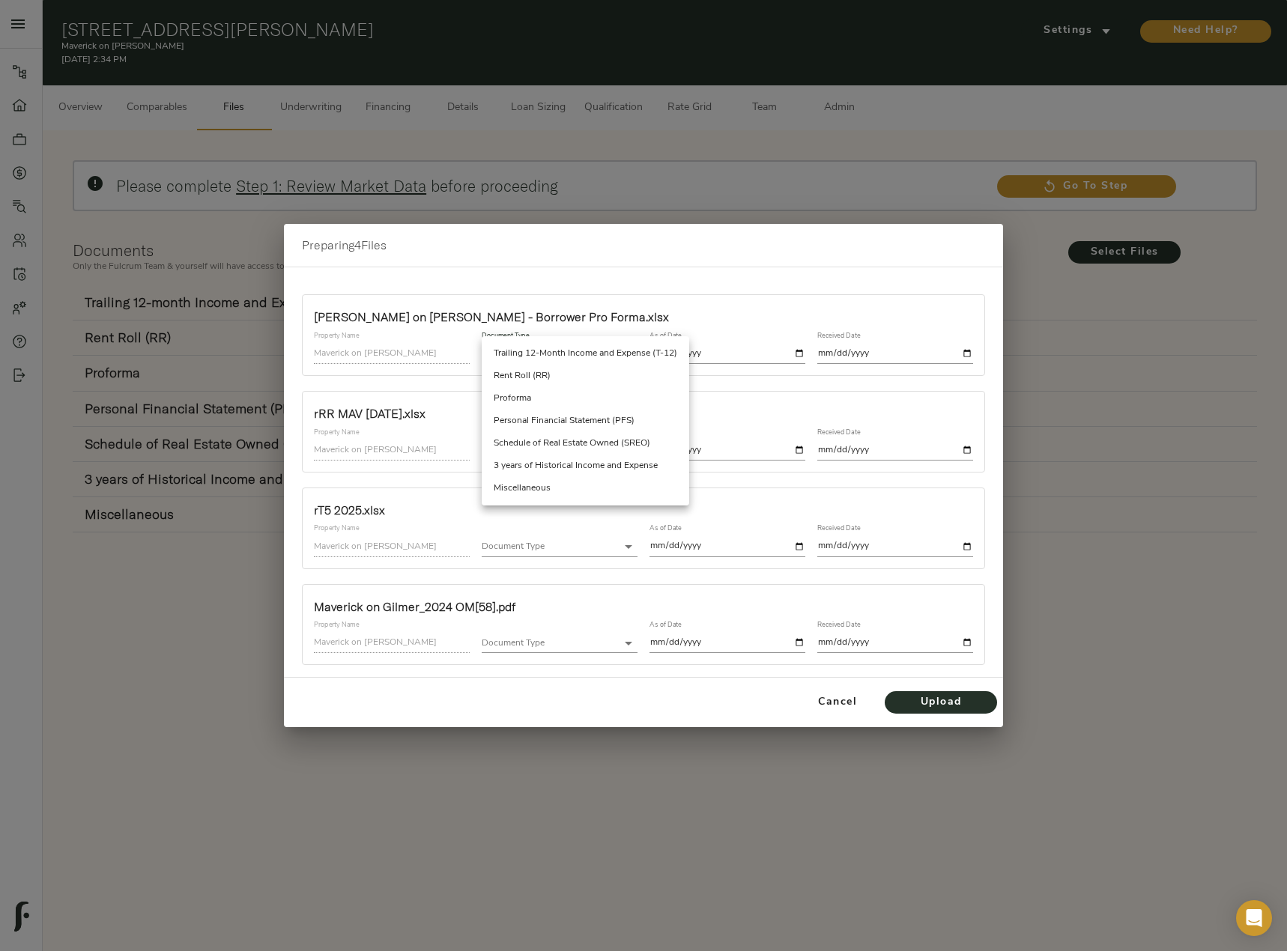
click at [574, 359] on body "Maverick on [PERSON_NAME] - [STREET_ADDRESS][PERSON_NAME] Pipeline Dashboard Po…" at bounding box center [643, 552] width 1287 height 1104
click at [562, 395] on li "Proforma" at bounding box center [585, 398] width 207 height 22
type input "proforma"
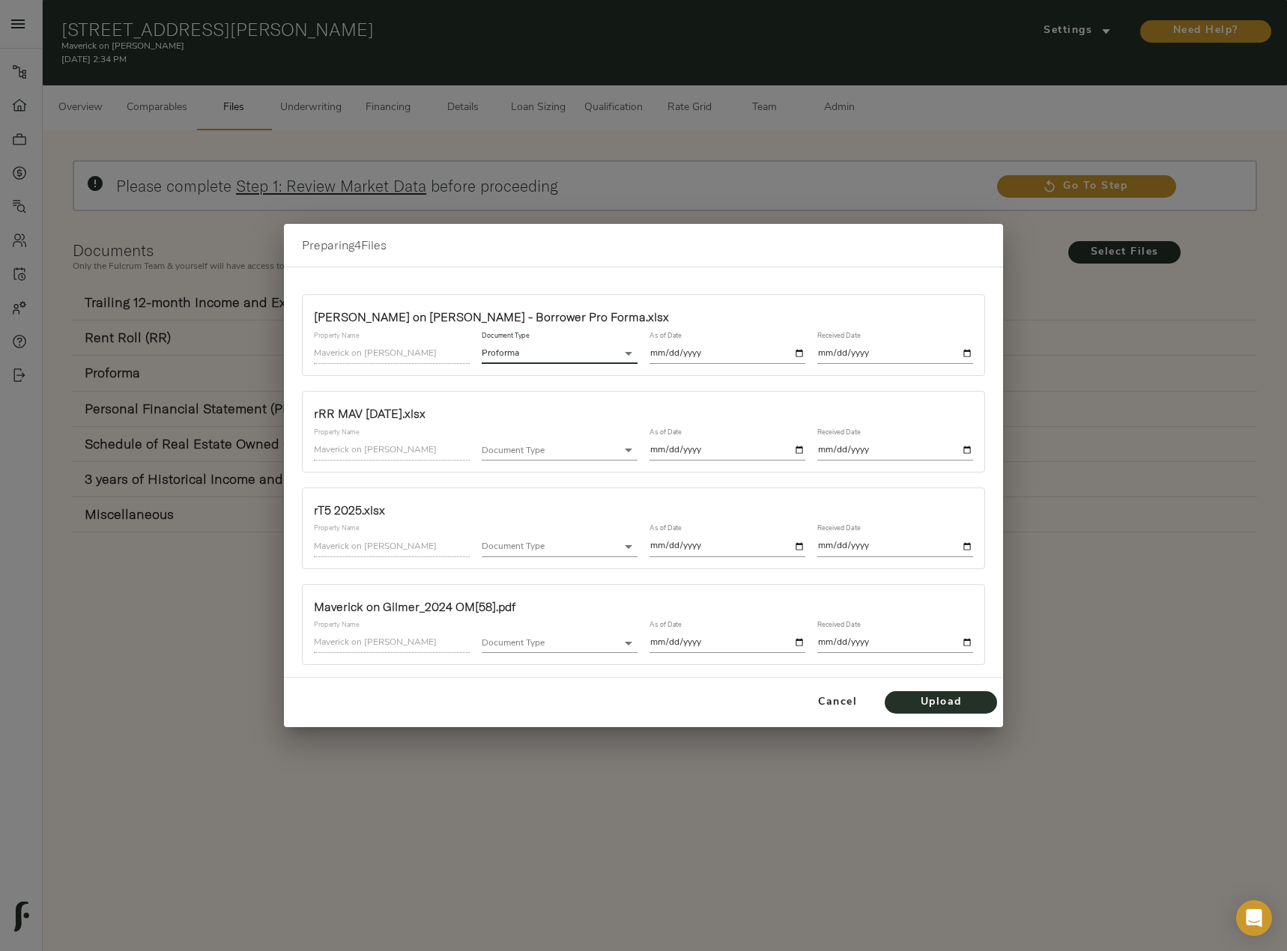
click at [798, 354] on input "date" at bounding box center [727, 354] width 156 height 20
type input "[DATE]"
click at [977, 350] on div "Received Date" at bounding box center [895, 348] width 168 height 44
click at [967, 355] on input "date" at bounding box center [895, 354] width 156 height 20
type input "[DATE]"
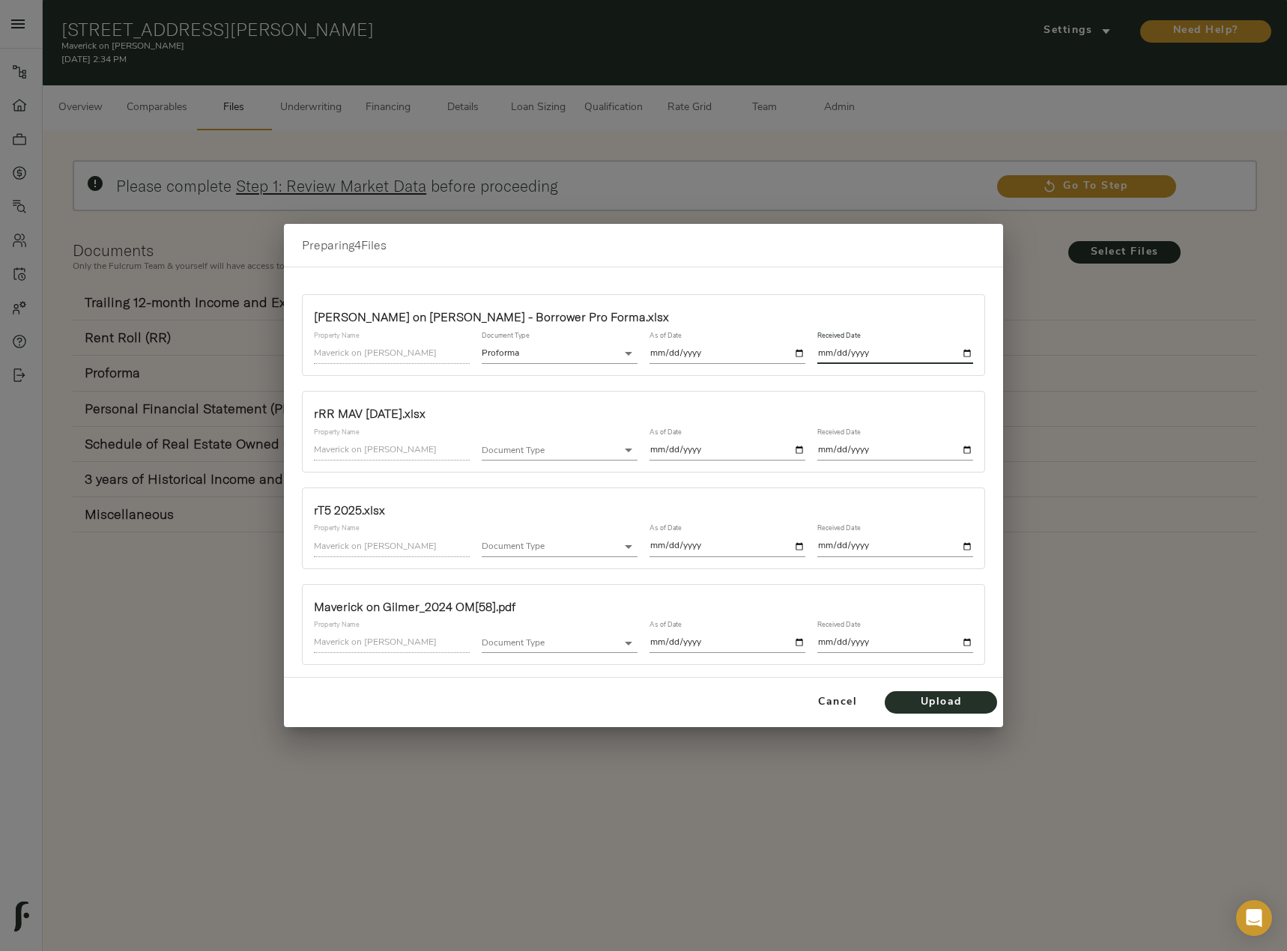
click at [804, 352] on input "[DATE]" at bounding box center [727, 354] width 156 height 20
type input "[DATE]"
click at [598, 449] on body "Maverick on [PERSON_NAME] - [STREET_ADDRESS][PERSON_NAME] Pipeline Dashboard Po…" at bounding box center [643, 552] width 1287 height 1104
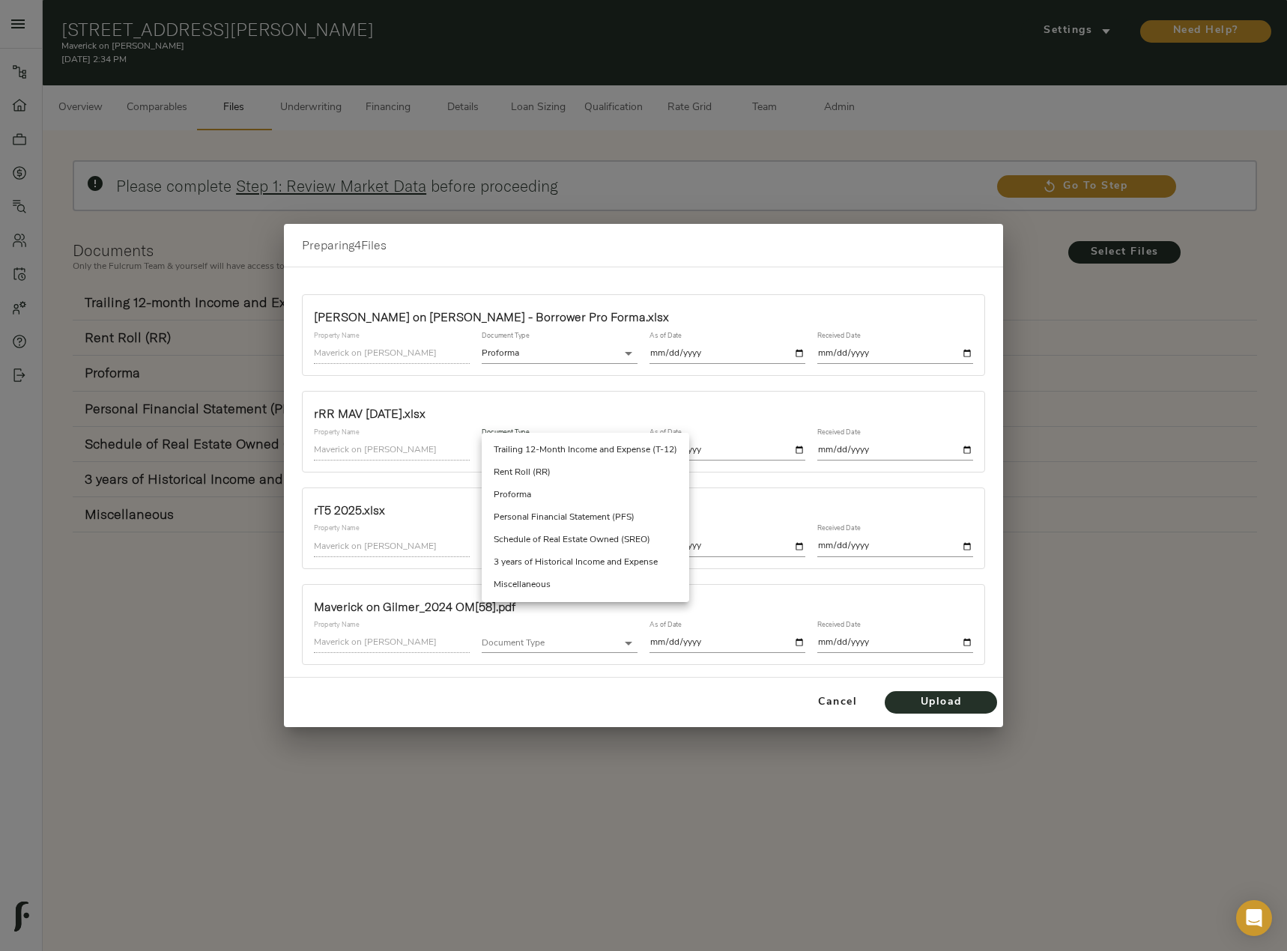
click at [580, 468] on li "Rent Roll (RR)" at bounding box center [585, 472] width 207 height 22
type input "rent_roll"
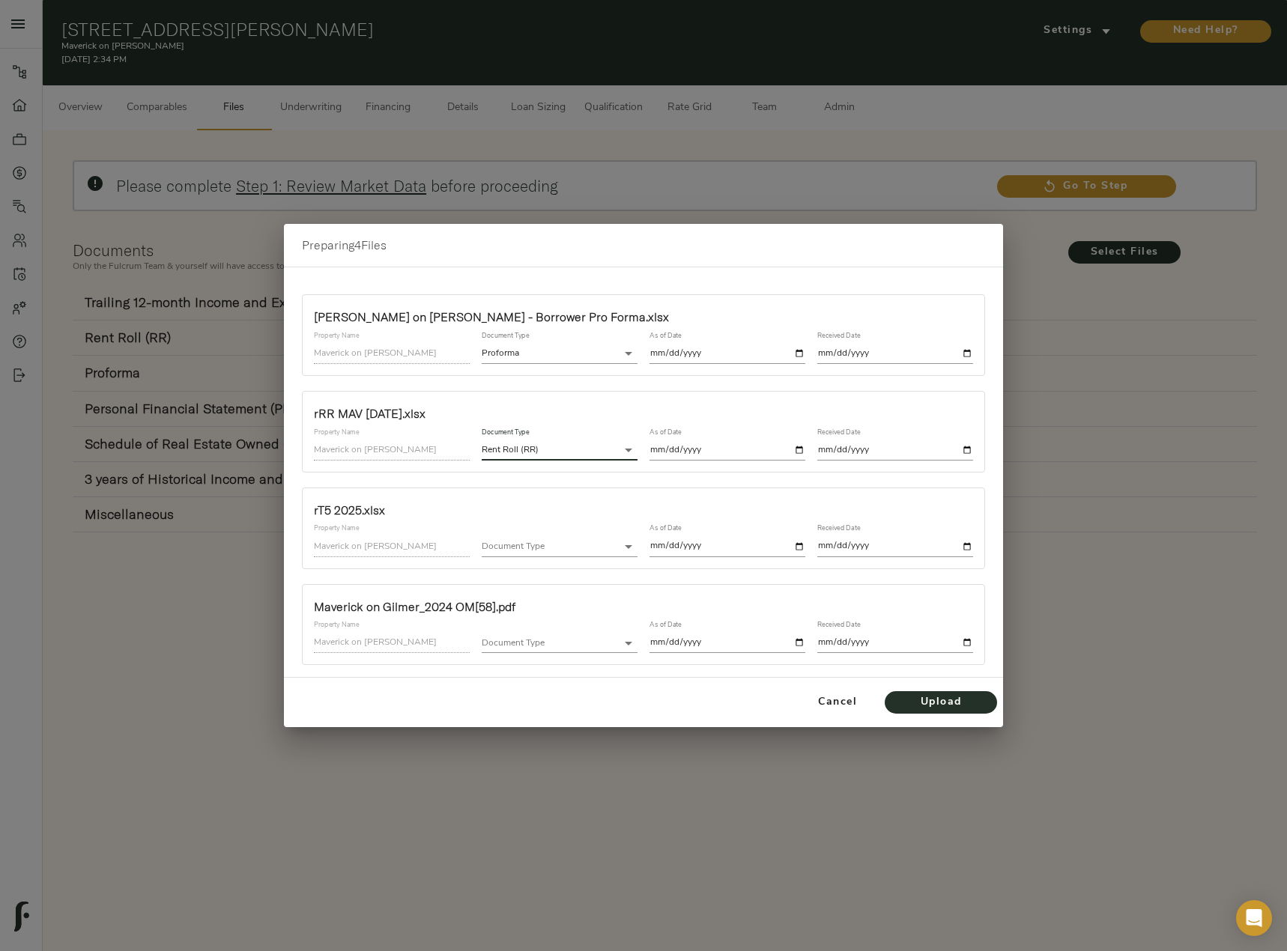
click at [803, 449] on input "date" at bounding box center [727, 450] width 156 height 20
click at [798, 450] on input "2025-04-30" at bounding box center [727, 450] width 156 height 20
type input "2025-05-31"
click at [965, 448] on input "date" at bounding box center [895, 450] width 156 height 20
type input "2025-08-08"
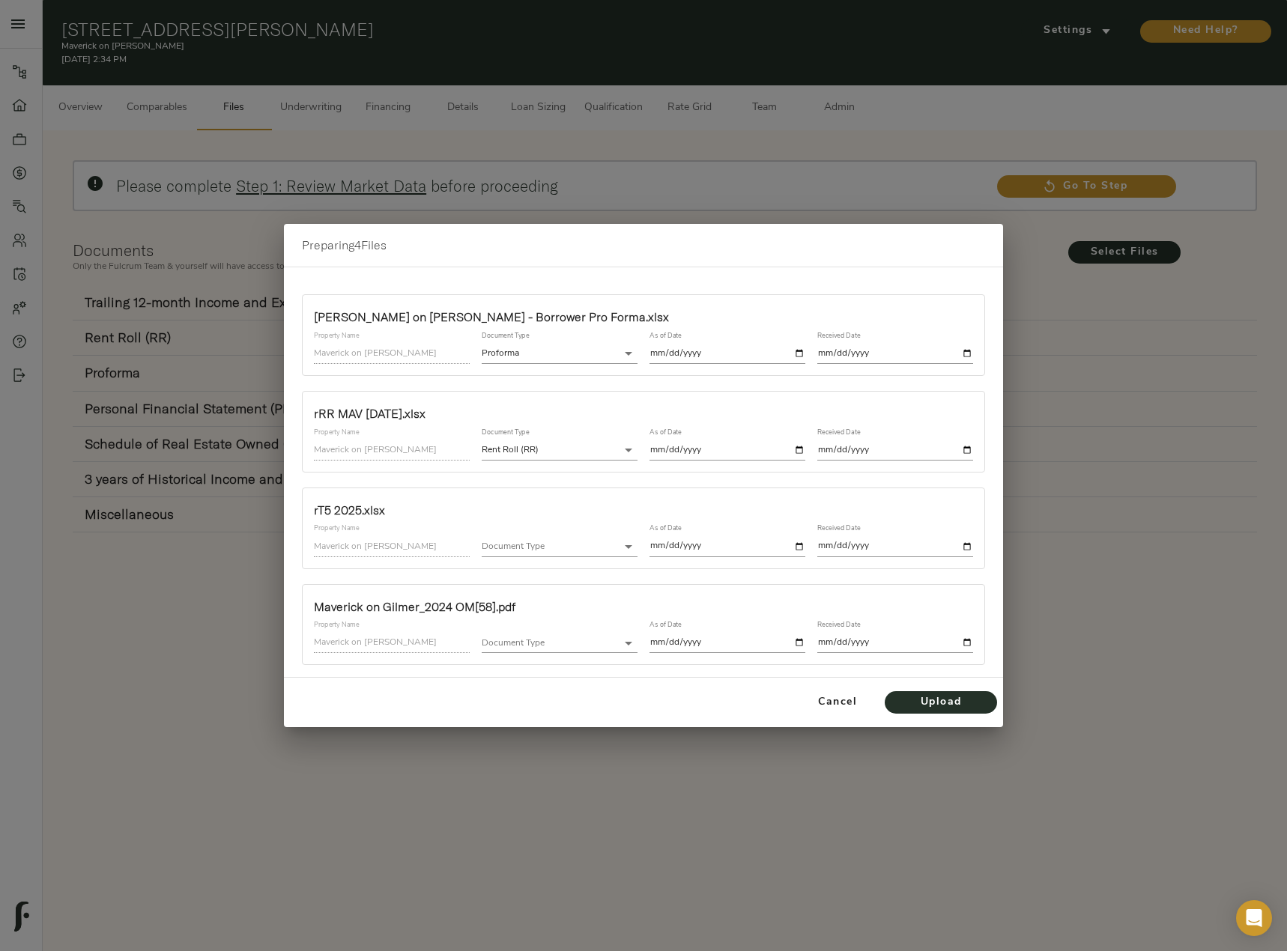
click at [610, 549] on body "Maverick on Gilmer - 614 Gilmer Rd, Longview, TX 75604 Pipeline Dashboard Portf…" at bounding box center [643, 552] width 1287 height 1104
click at [586, 548] on li "Trailing 12-Month Income and Expense (T-12)" at bounding box center [585, 546] width 207 height 22
type input "trailing_twelve"
click at [804, 550] on input "date" at bounding box center [727, 546] width 156 height 20
type input "2025-05-31"
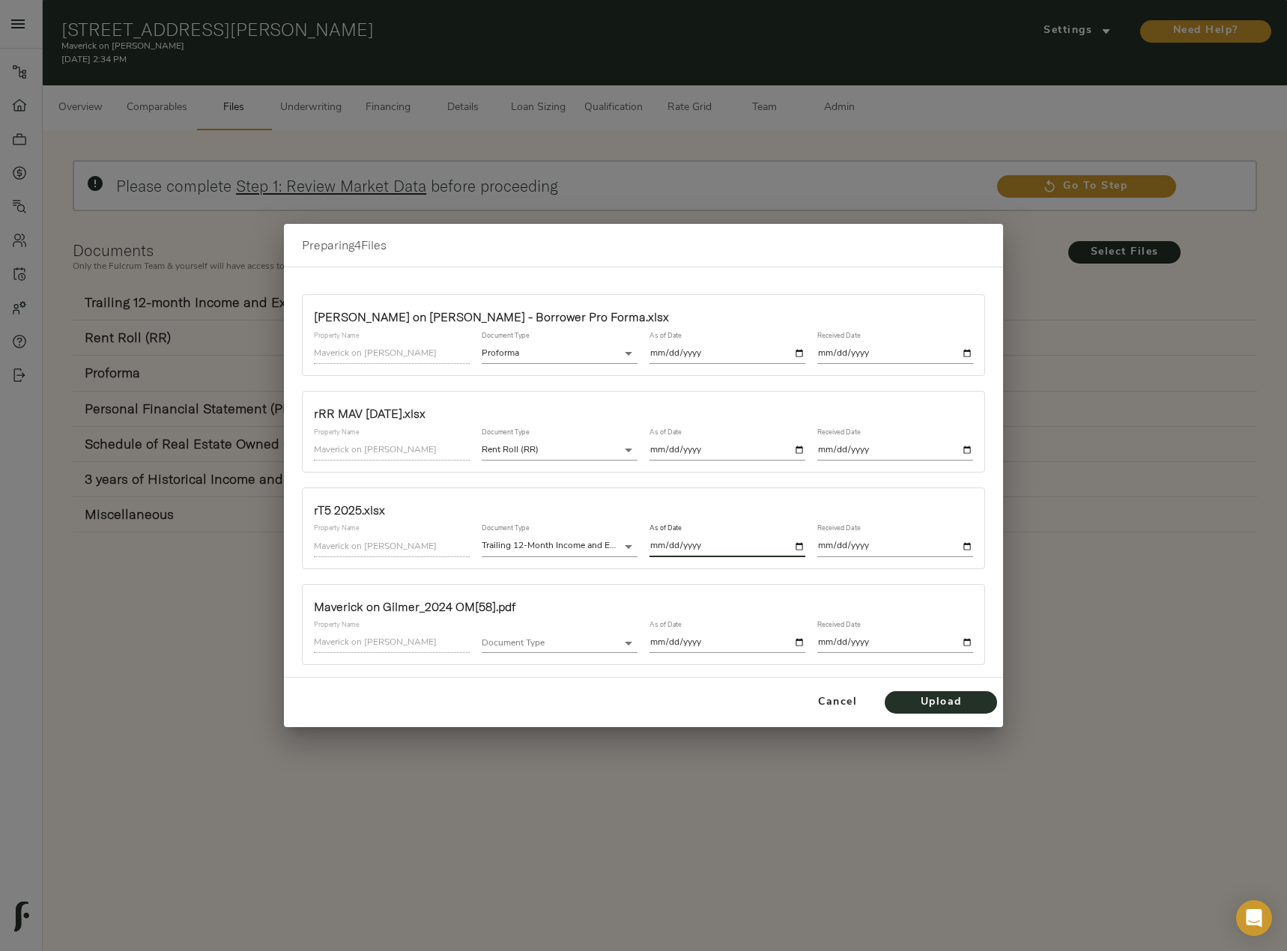
click at [965, 551] on input "date" at bounding box center [895, 546] width 156 height 20
type input "2025-08-08"
click at [576, 645] on body "Maverick on Gilmer - 614 Gilmer Rd, Longview, TX 75604 Pipeline Dashboard Portf…" at bounding box center [643, 552] width 1287 height 1104
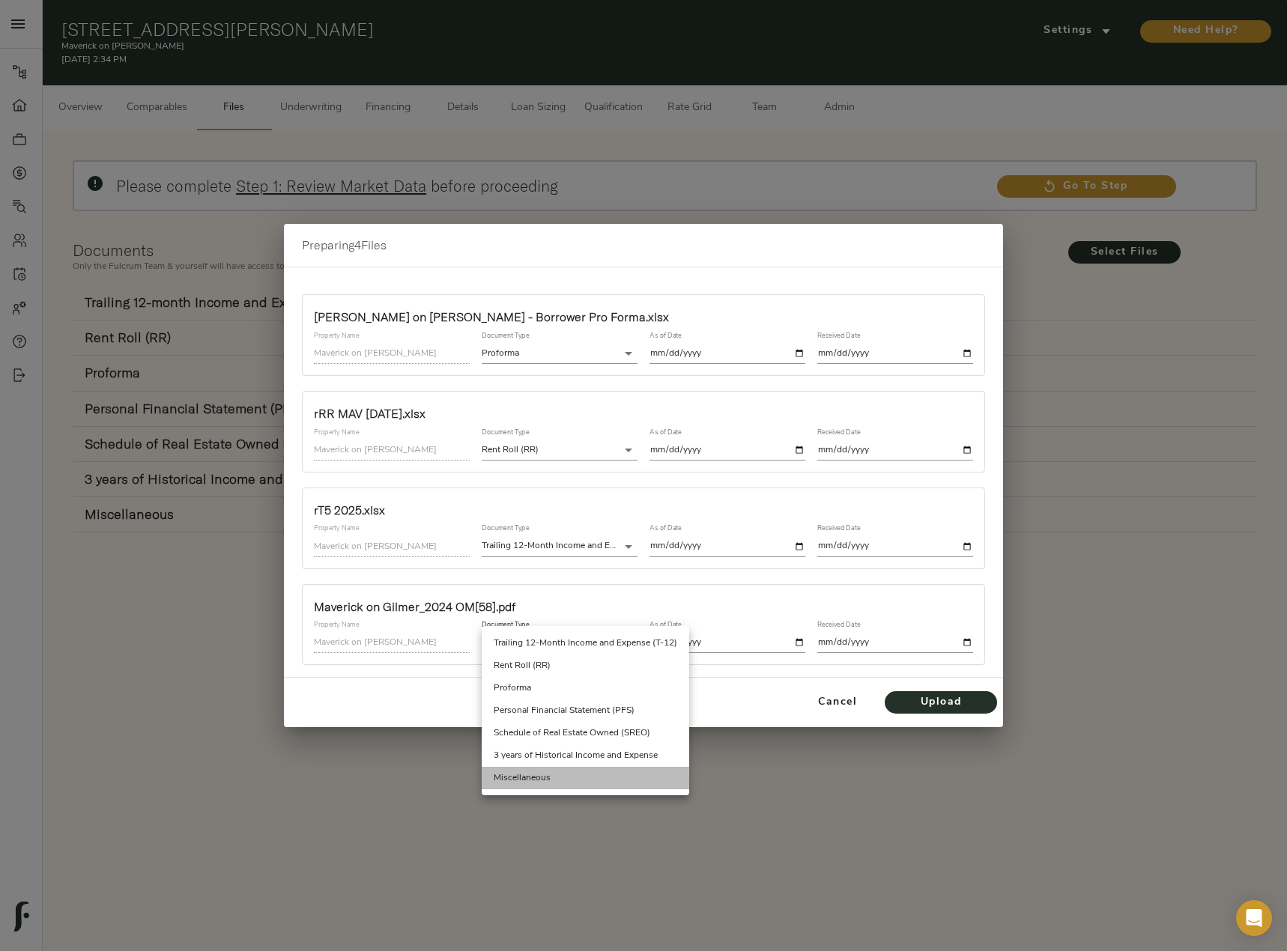
click at [555, 780] on li "Miscellaneous" at bounding box center [585, 778] width 207 height 22
type input "miscellaneous"
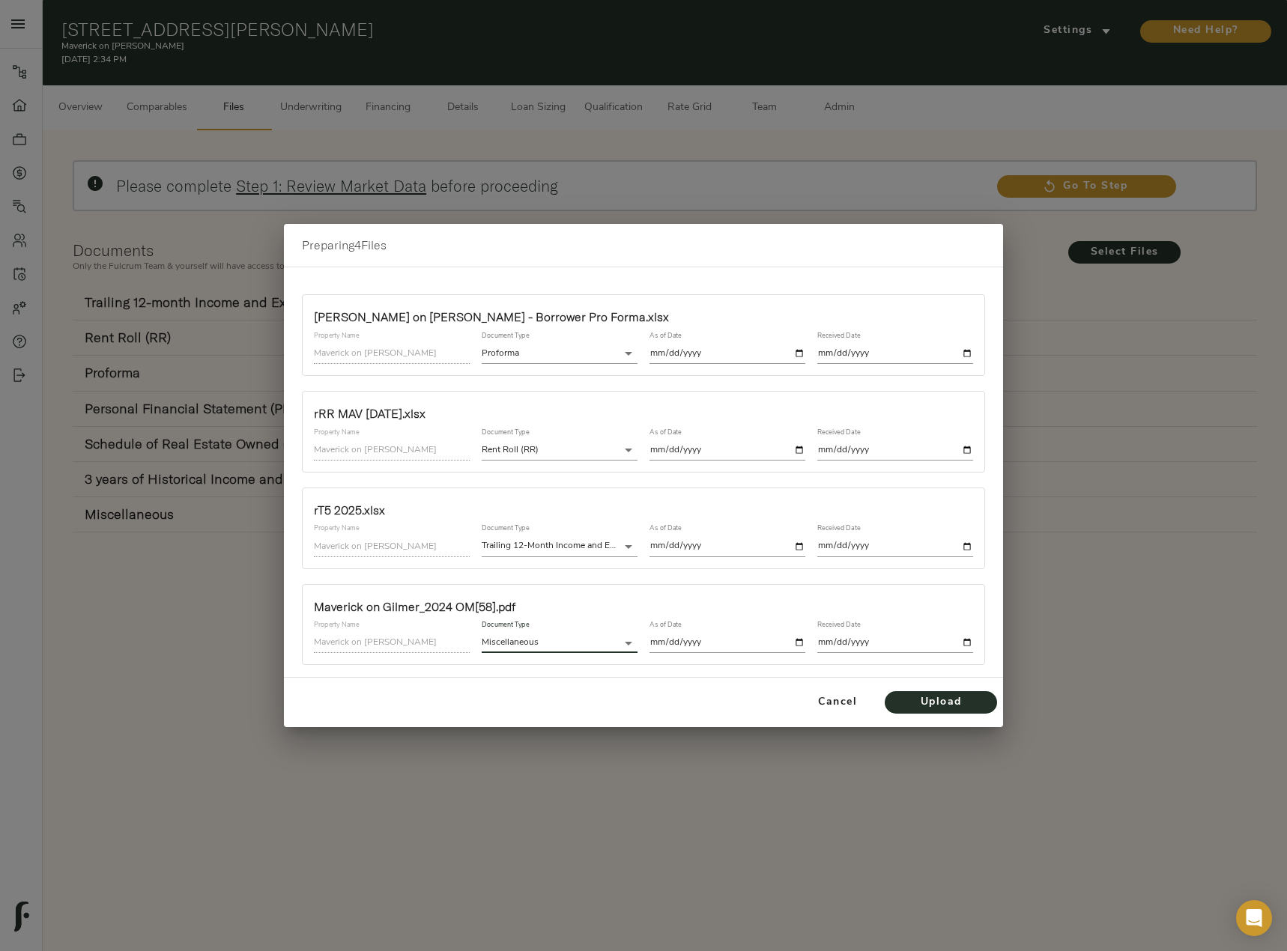
click at [799, 643] on input "date" at bounding box center [727, 643] width 156 height 20
click at [794, 646] on input "date" at bounding box center [727, 643] width 156 height 20
type input "2025-08-08"
click at [960, 644] on input "date" at bounding box center [895, 643] width 156 height 20
click at [967, 636] on input "date" at bounding box center [895, 643] width 156 height 20
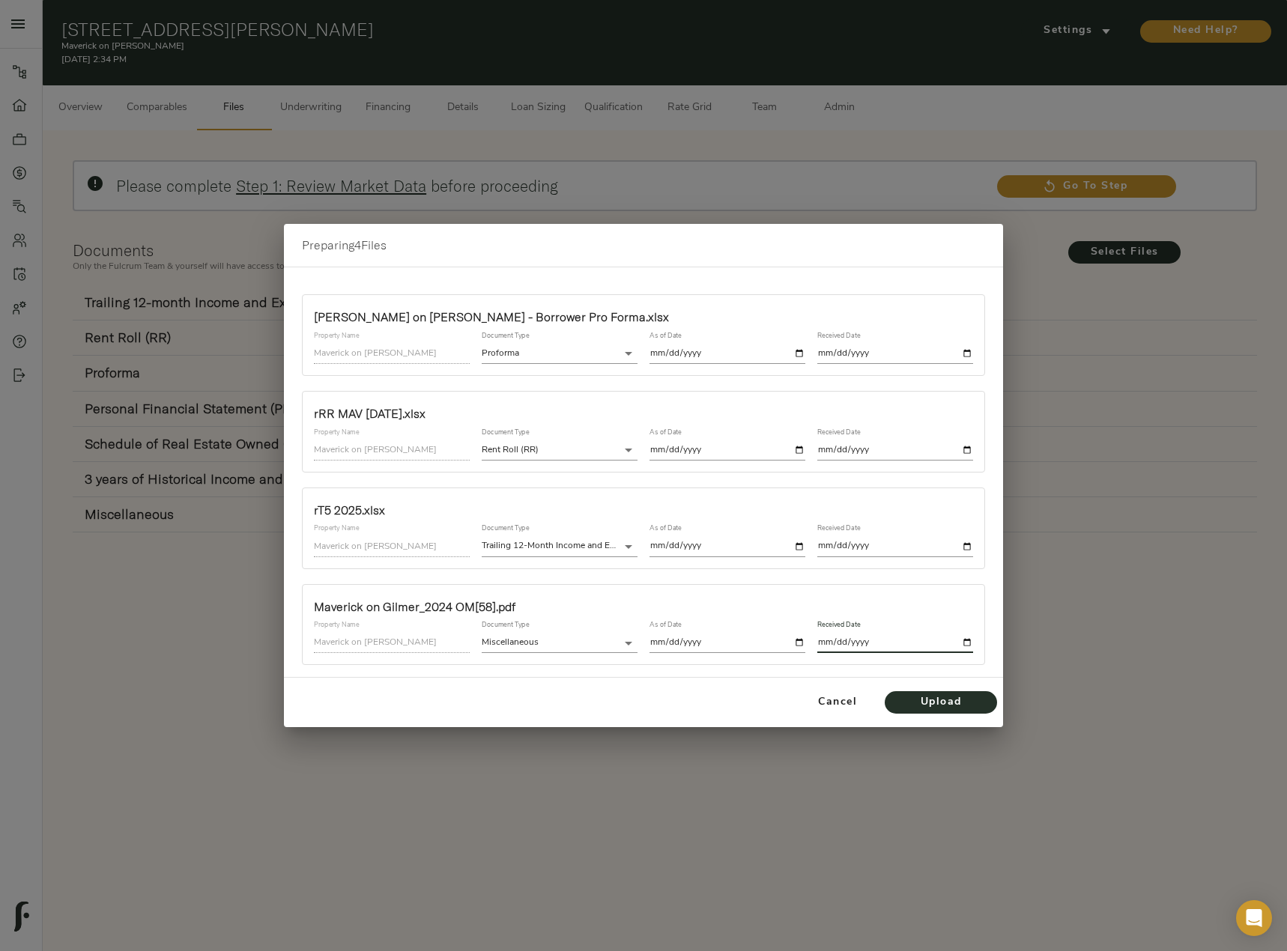
click at [963, 644] on input "date" at bounding box center [895, 643] width 156 height 20
type input "2025-08-08"
click at [929, 707] on span "Upload" at bounding box center [940, 702] width 82 height 19
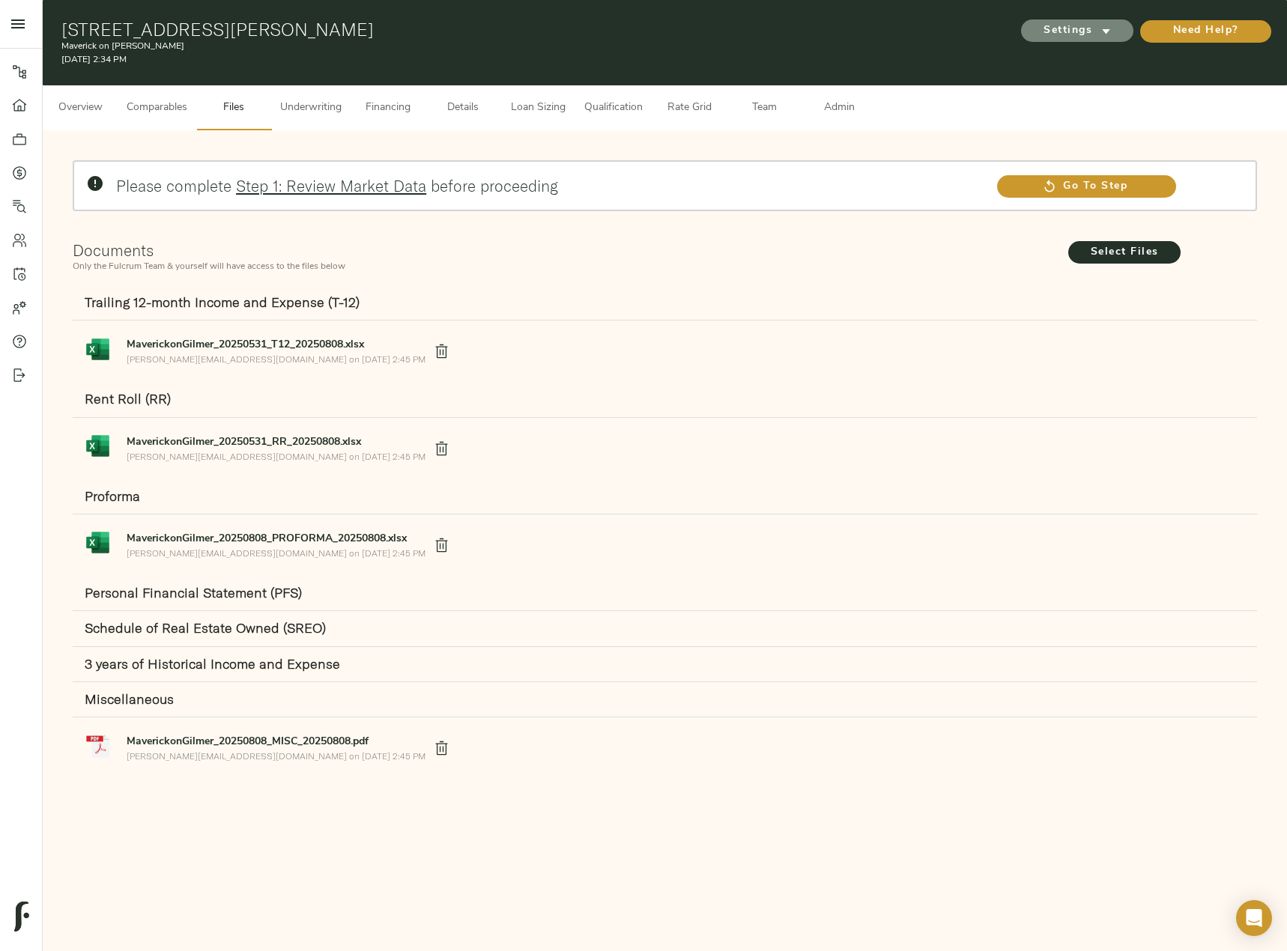
click at [1083, 33] on span "Settings" at bounding box center [1077, 31] width 82 height 19
click at [1073, 60] on span "Underwriting Template" at bounding box center [1090, 62] width 91 height 13
click at [291, 108] on div at bounding box center [643, 475] width 1287 height 951
click at [309, 103] on span "Underwriting" at bounding box center [310, 108] width 61 height 19
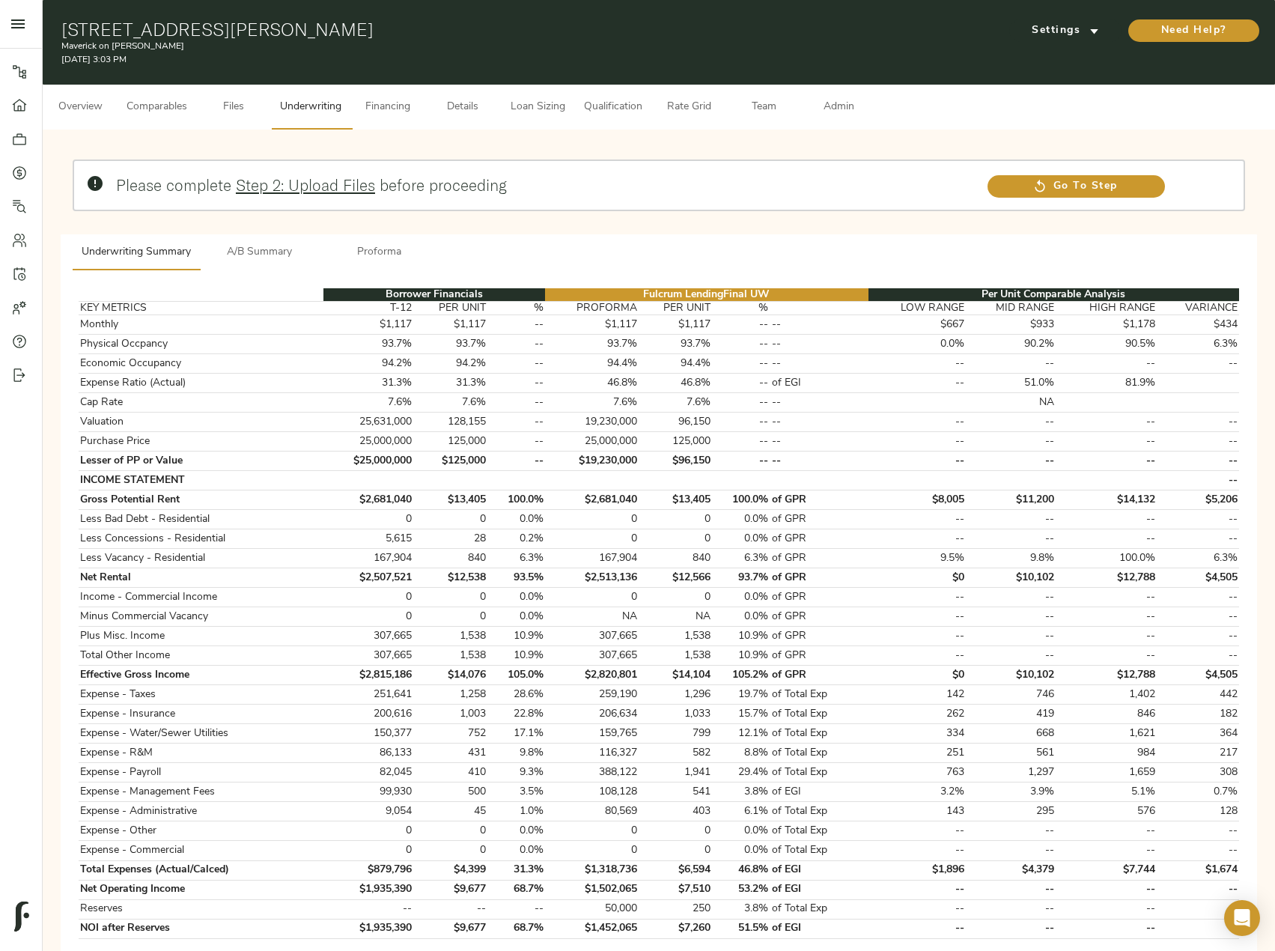
click at [370, 245] on span "Proforma" at bounding box center [380, 252] width 102 height 19
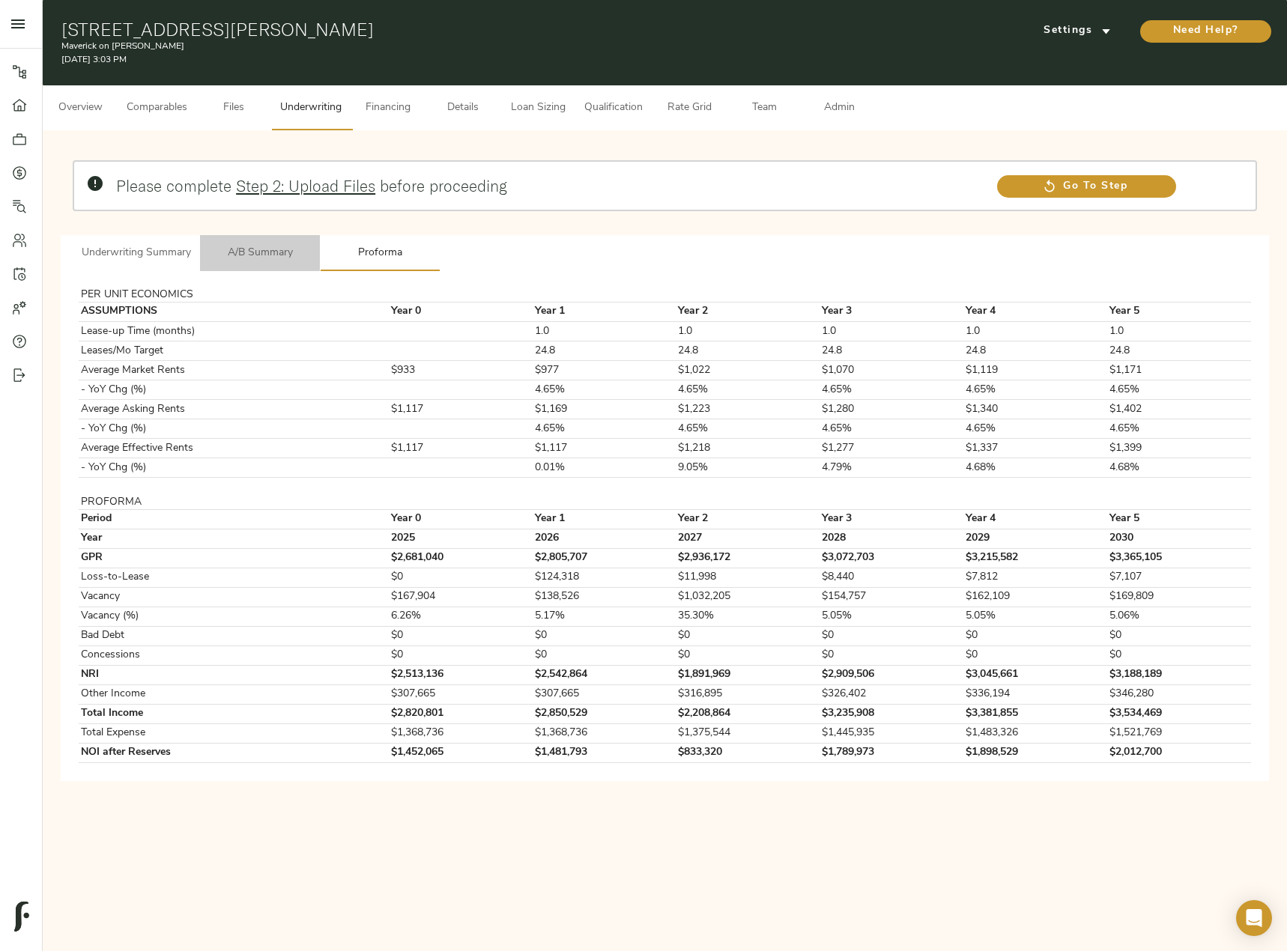
click at [226, 251] on span "A/B Summary" at bounding box center [260, 253] width 102 height 19
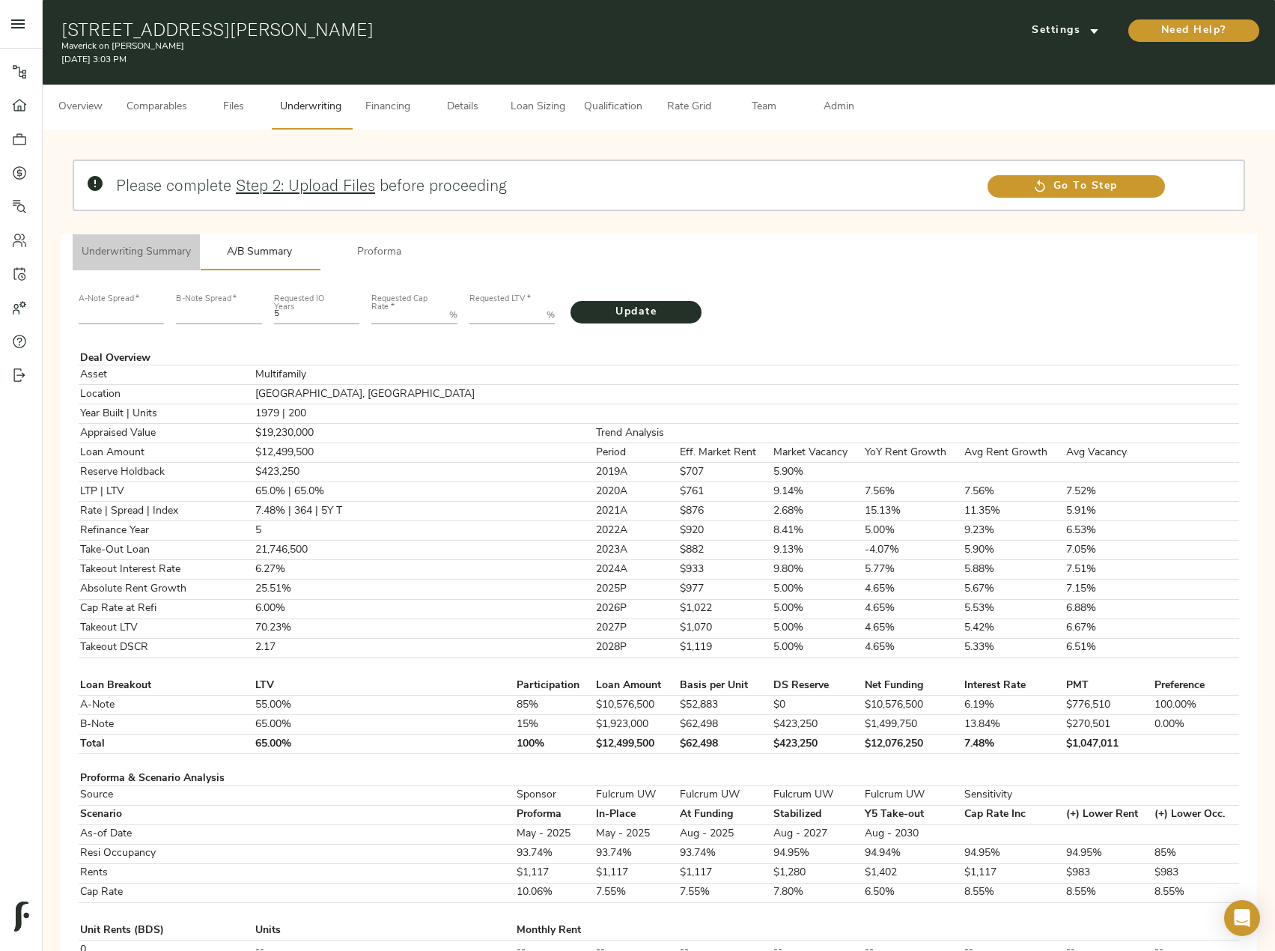
click at [151, 255] on span "Underwriting Summary" at bounding box center [136, 252] width 109 height 19
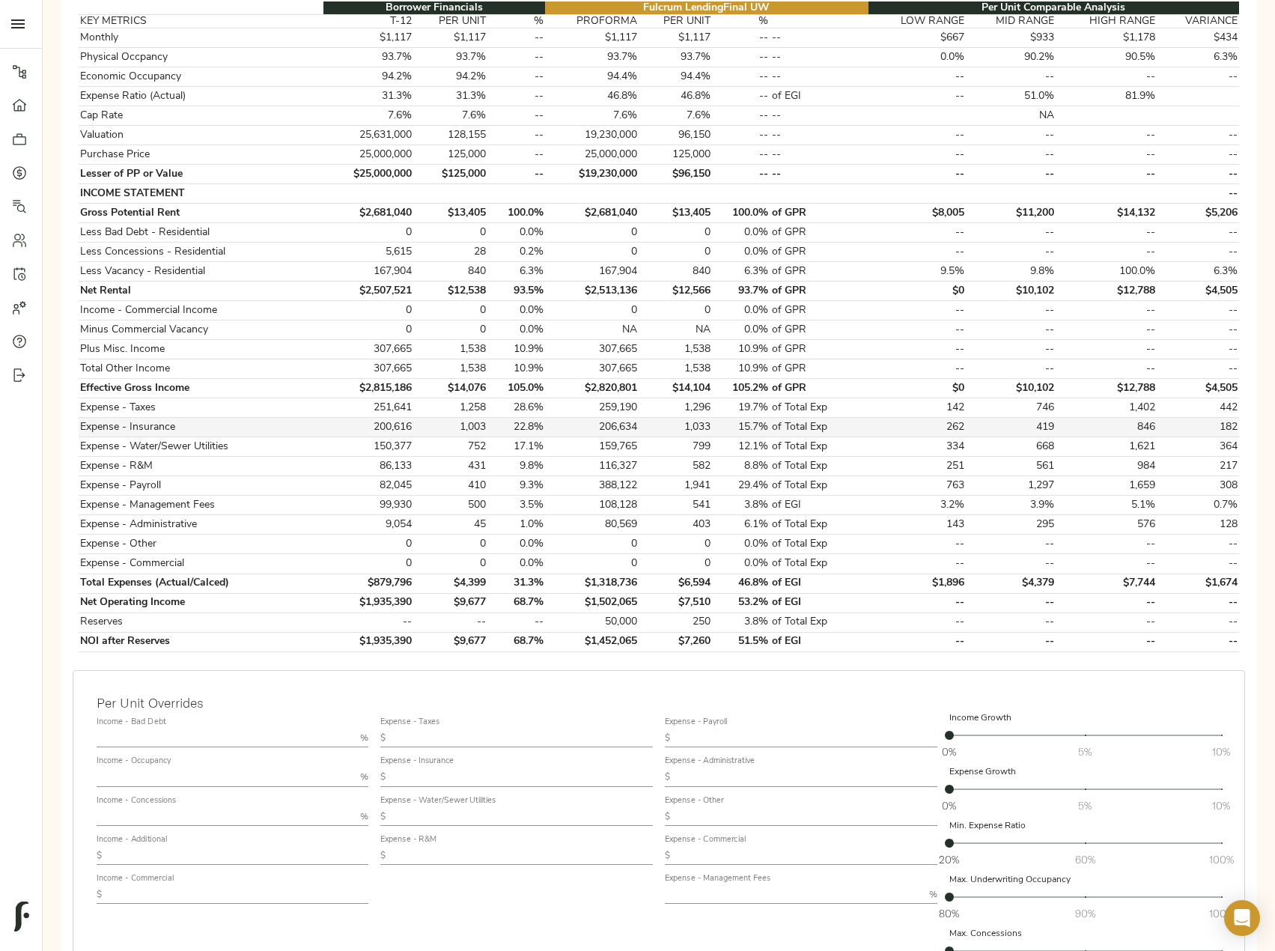
scroll to position [300, 0]
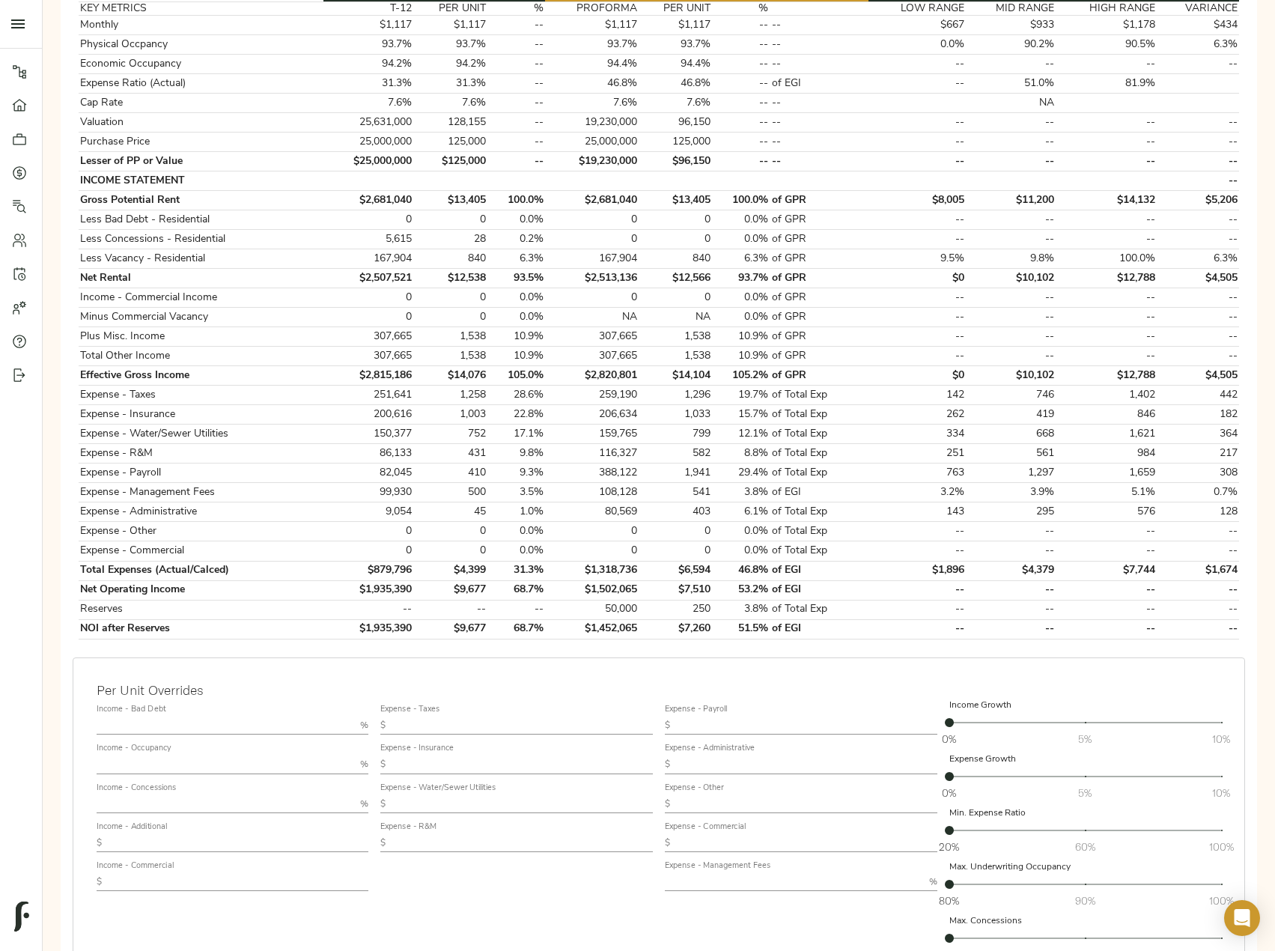
click at [735, 883] on input "text" at bounding box center [794, 882] width 258 height 18
type input "3"
click at [465, 723] on input "text" at bounding box center [522, 726] width 261 height 18
paste input "1,301.39"
type input "1,301.39"
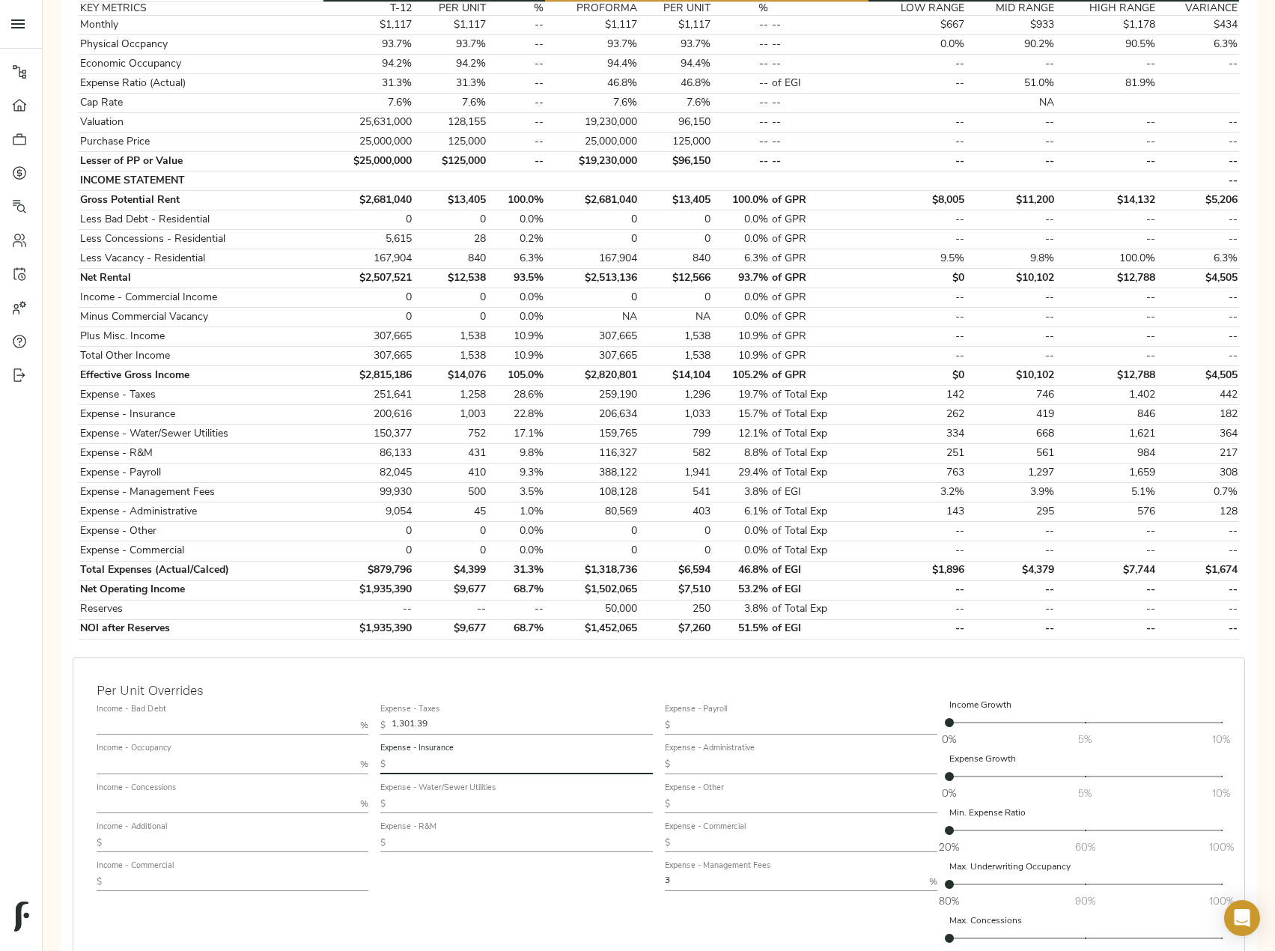
click at [442, 763] on input "text" at bounding box center [522, 765] width 261 height 18
paste input "1,084.63"
type input "1,084.63"
drag, startPoint x: 1021, startPoint y: 472, endPoint x: 1058, endPoint y: 473, distance: 36.7
click at [1057, 473] on td "1,297" at bounding box center [1011, 473] width 91 height 19
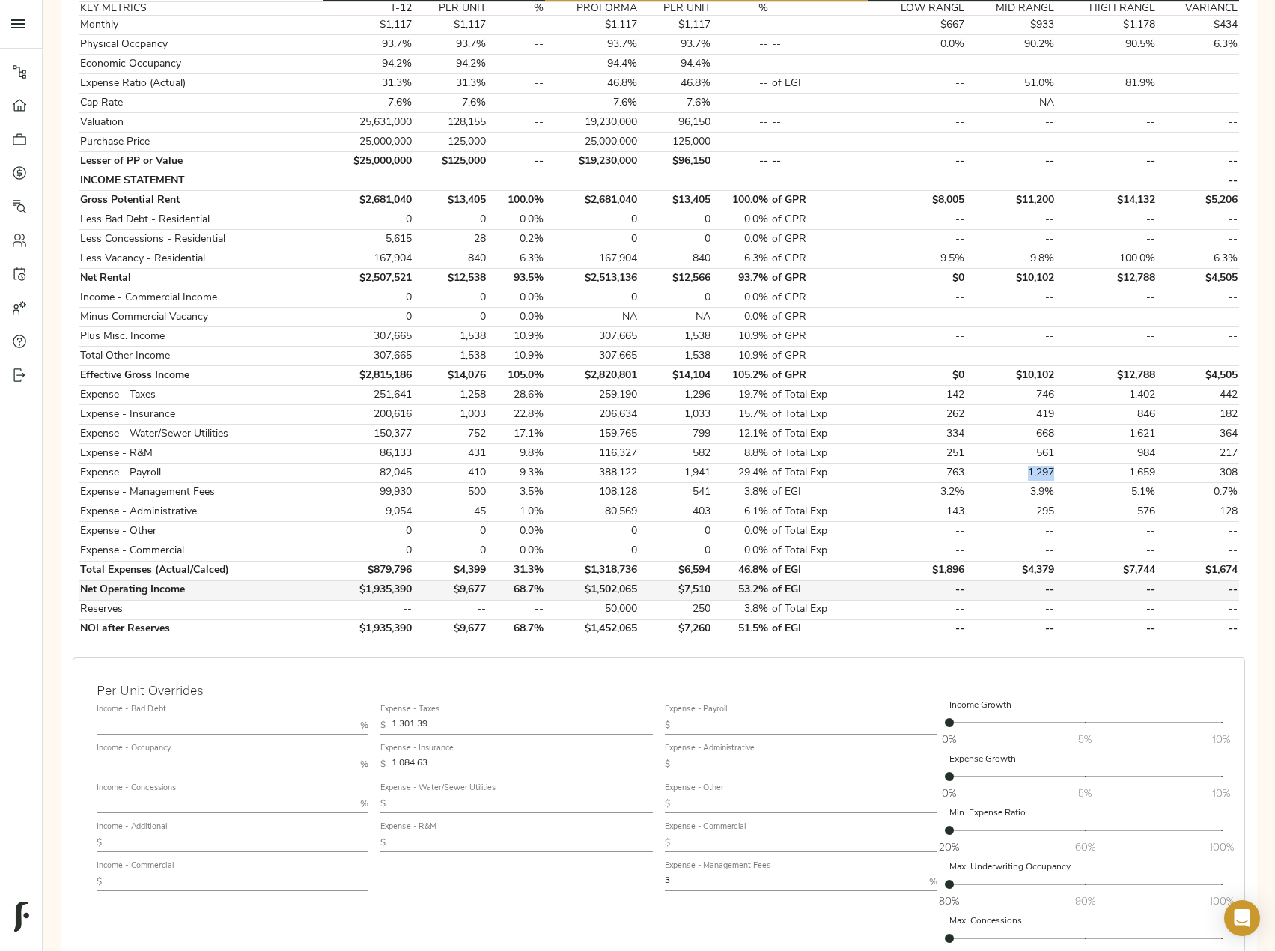
copy td "1,297"
click at [736, 726] on input "text" at bounding box center [806, 726] width 261 height 18
paste input "1,297"
type input "1,297"
drag, startPoint x: 1066, startPoint y: 515, endPoint x: 1034, endPoint y: 511, distance: 31.7
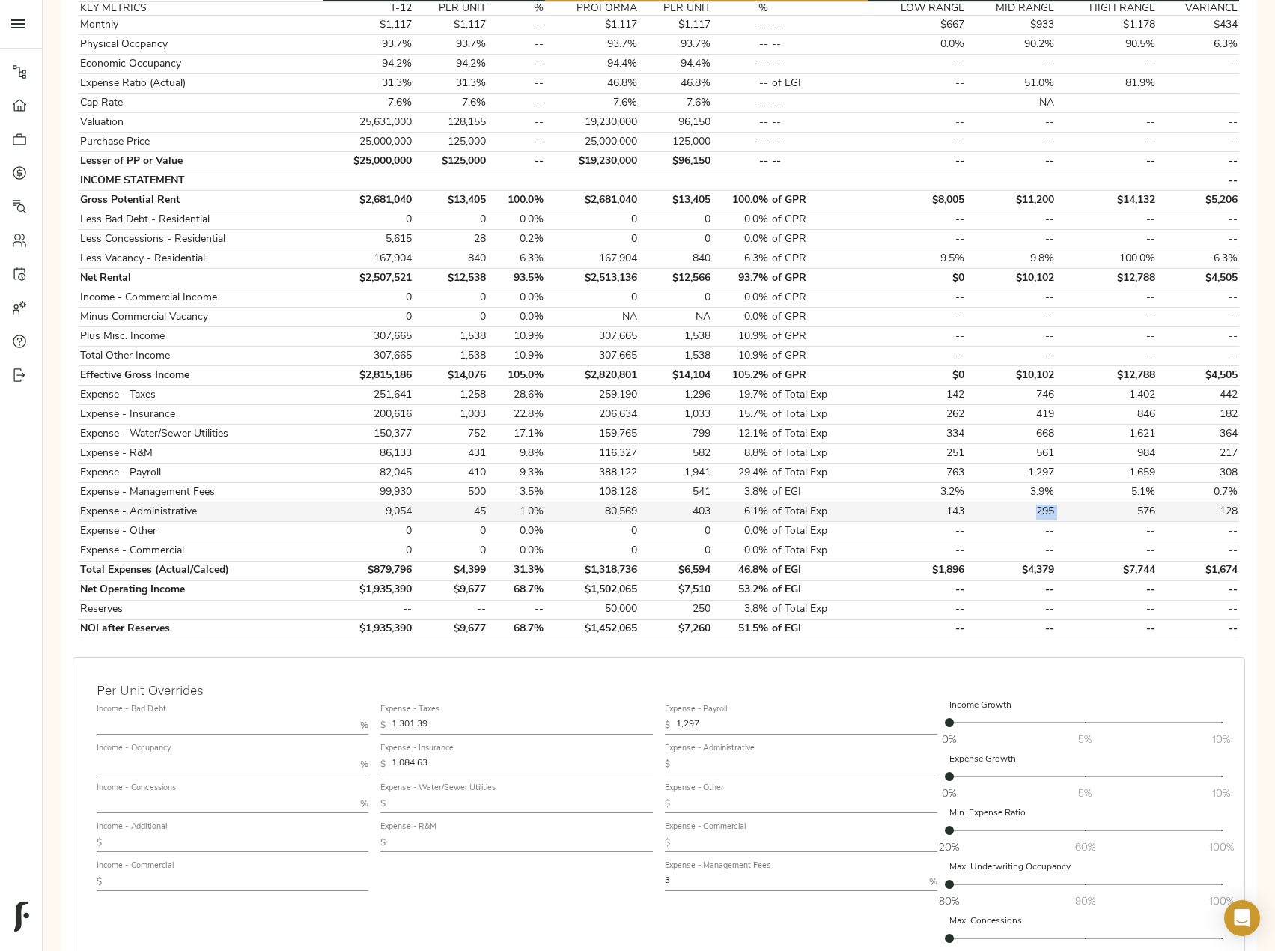
click at [1034, 511] on tr "Expense - Administrative 9,054 45 1.0% 80,569 403 6.1% of Total Exp 143 295 576…" at bounding box center [659, 511] width 1161 height 19
copy td "295"
click at [715, 766] on input "text" at bounding box center [806, 765] width 261 height 18
paste input "295"
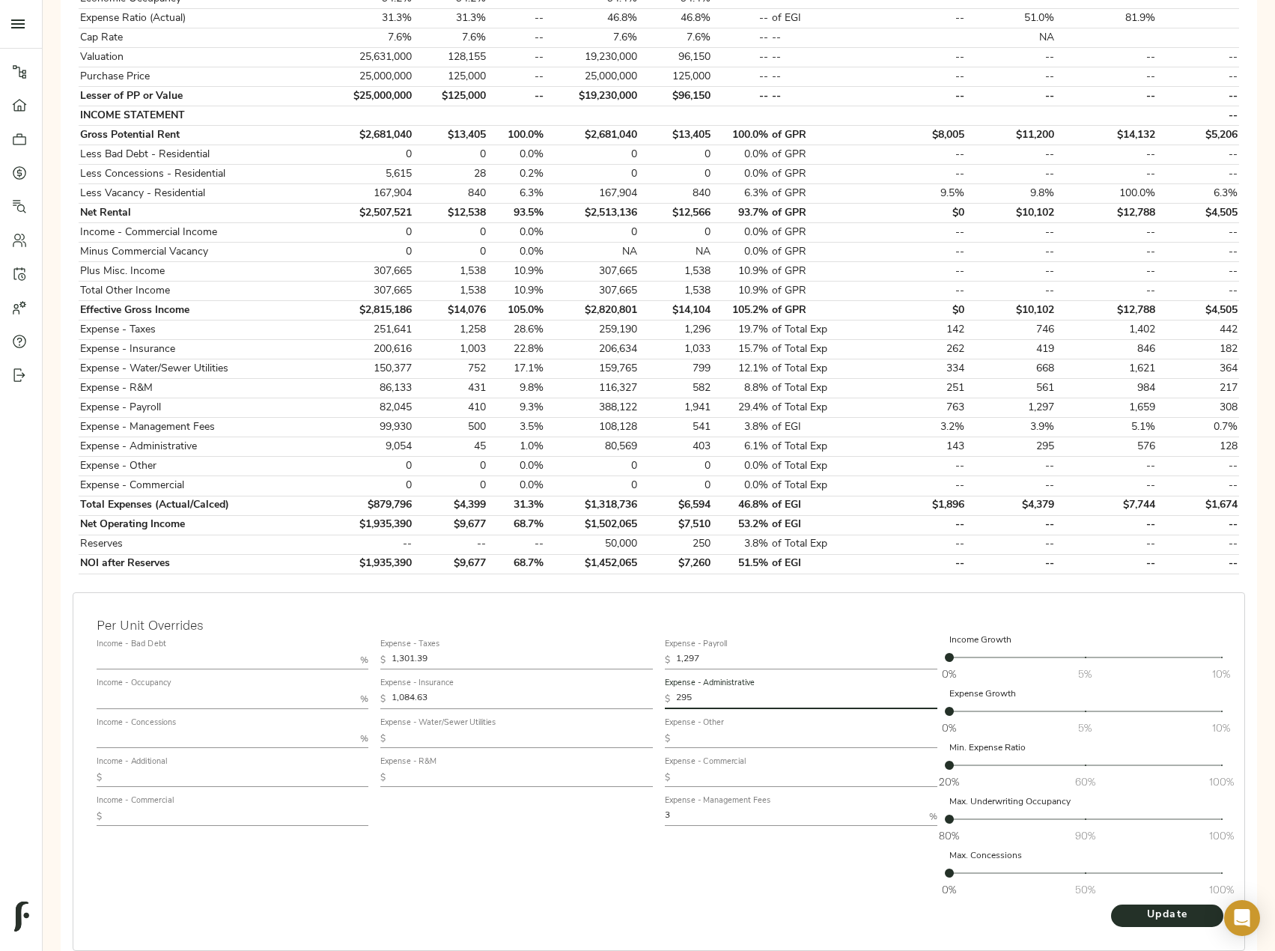
scroll to position [439, 0]
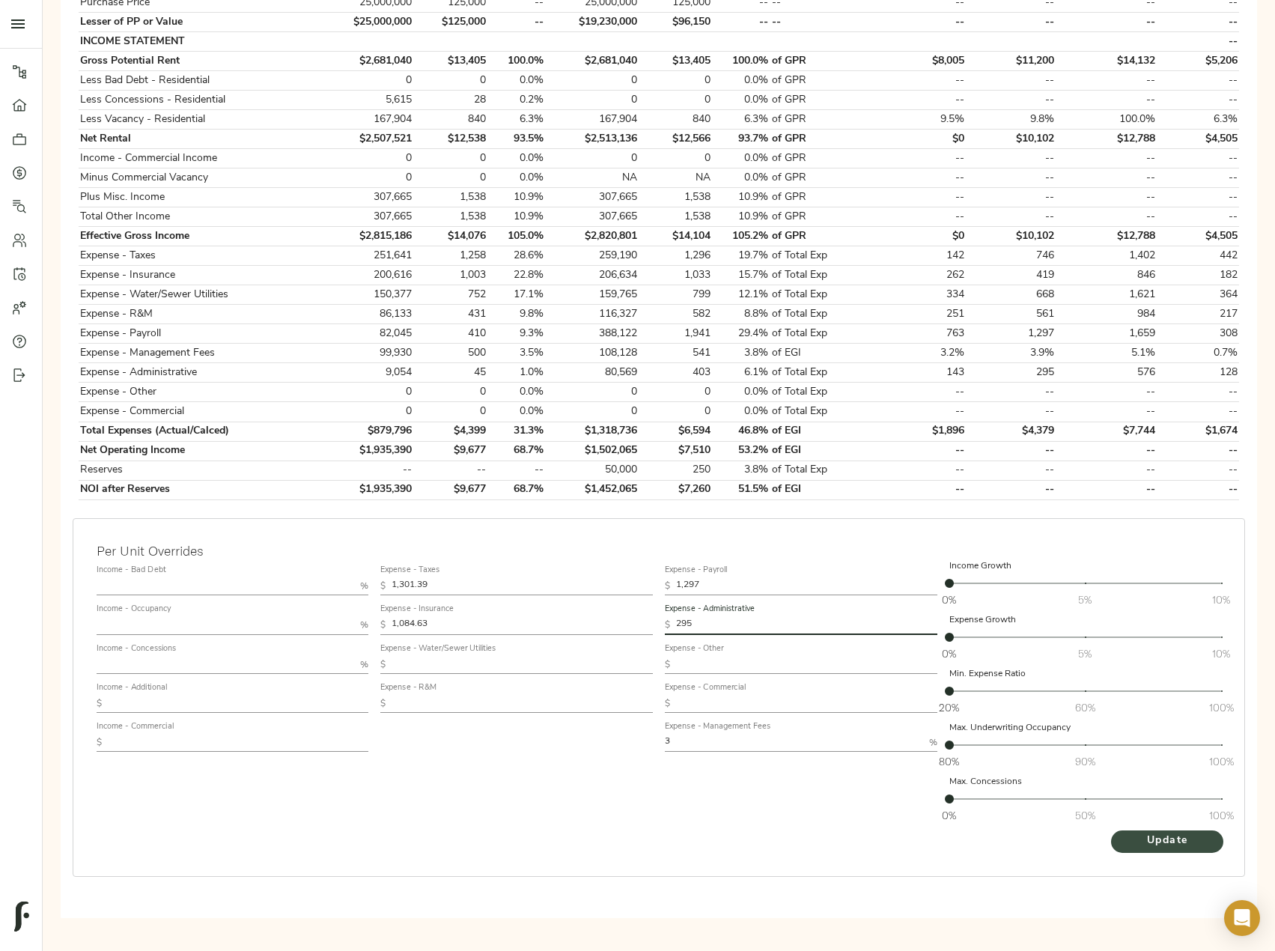
type input "295"
click at [1140, 841] on span "Update" at bounding box center [1167, 841] width 82 height 19
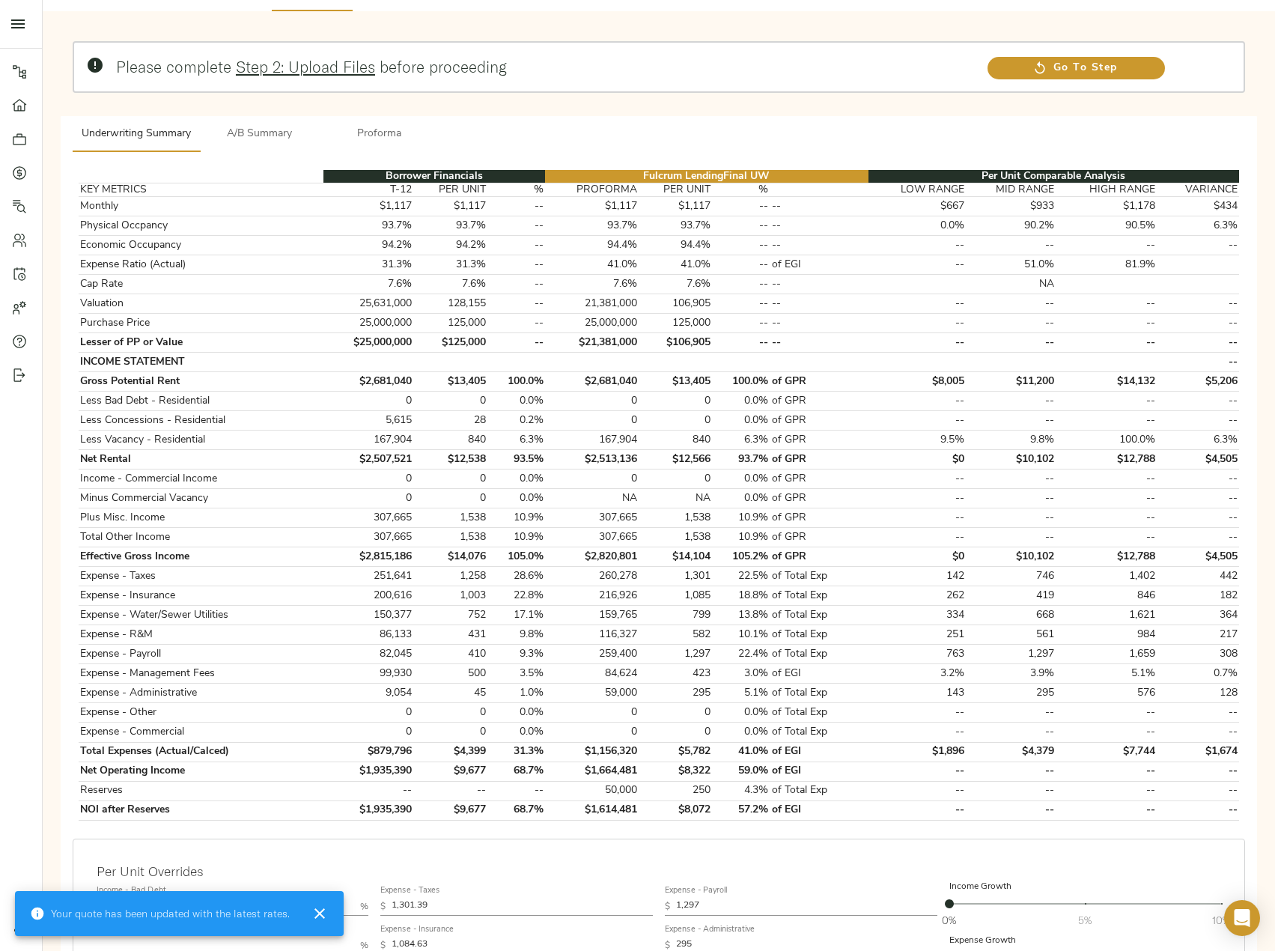
scroll to position [225, 0]
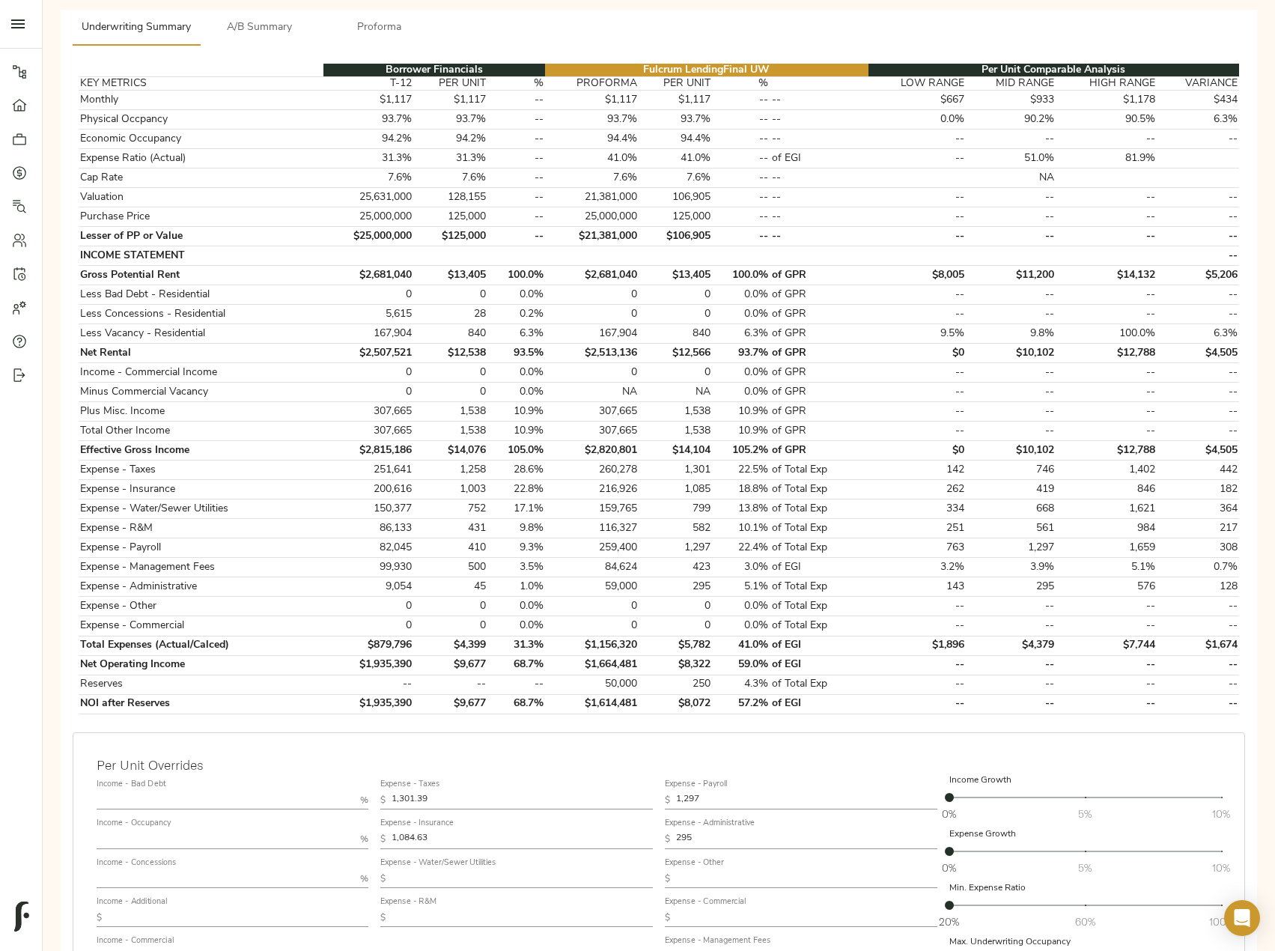
click at [173, 797] on input "text" at bounding box center [226, 801] width 258 height 18
type input "1"
click at [123, 875] on input "text" at bounding box center [226, 879] width 258 height 18
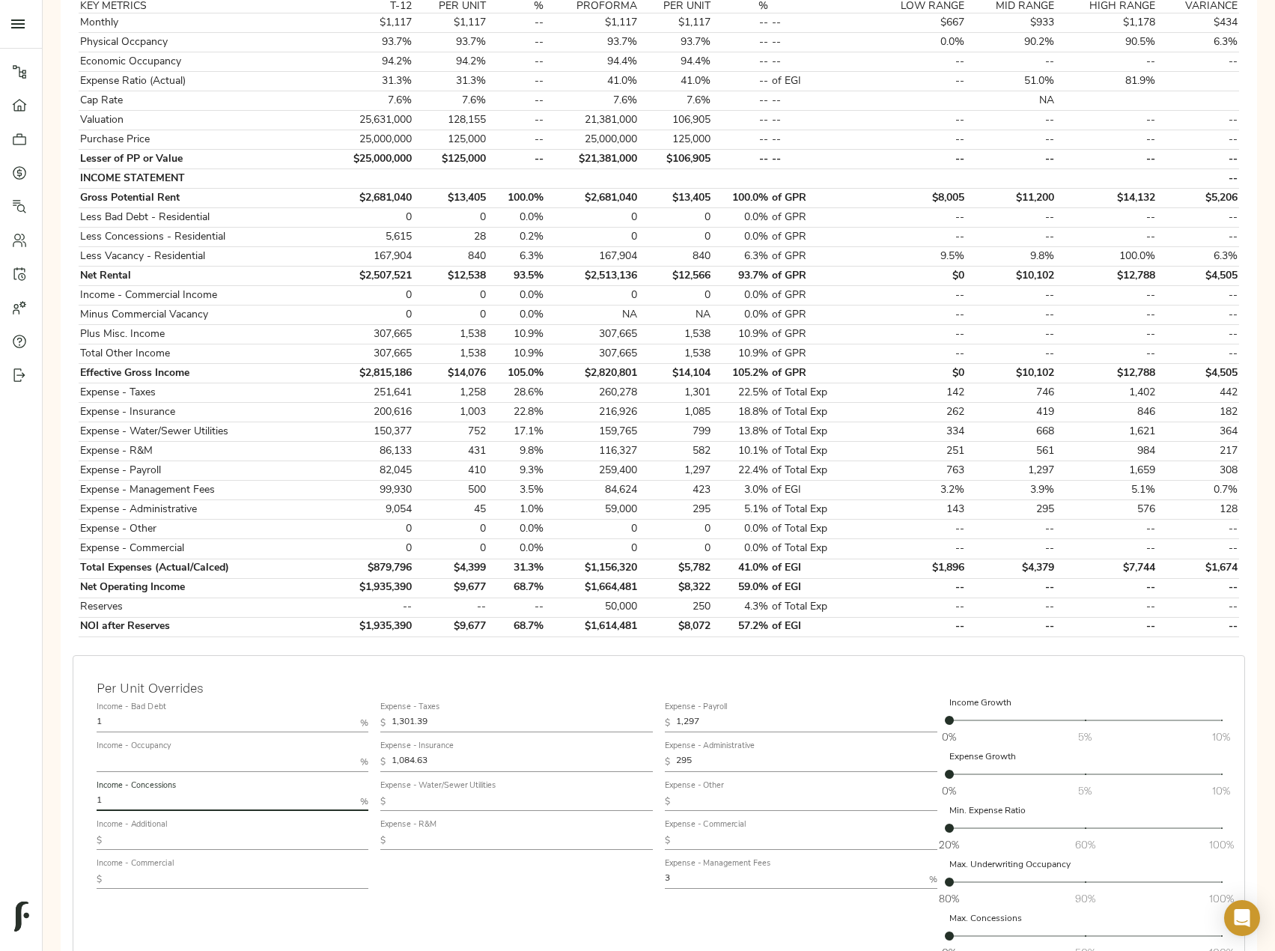
scroll to position [374, 0]
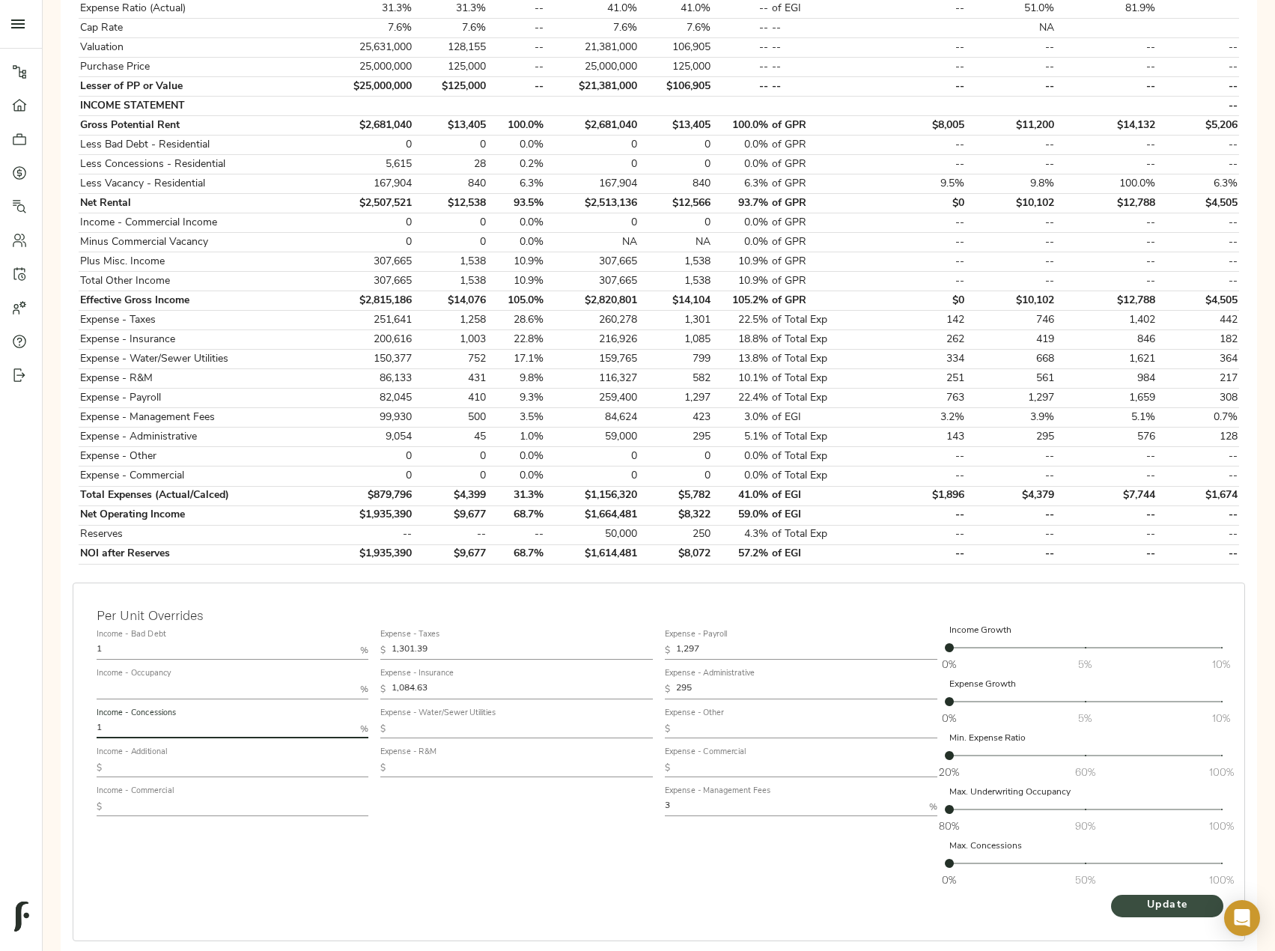
type input "1"
click at [1163, 907] on span "Update" at bounding box center [1167, 905] width 82 height 19
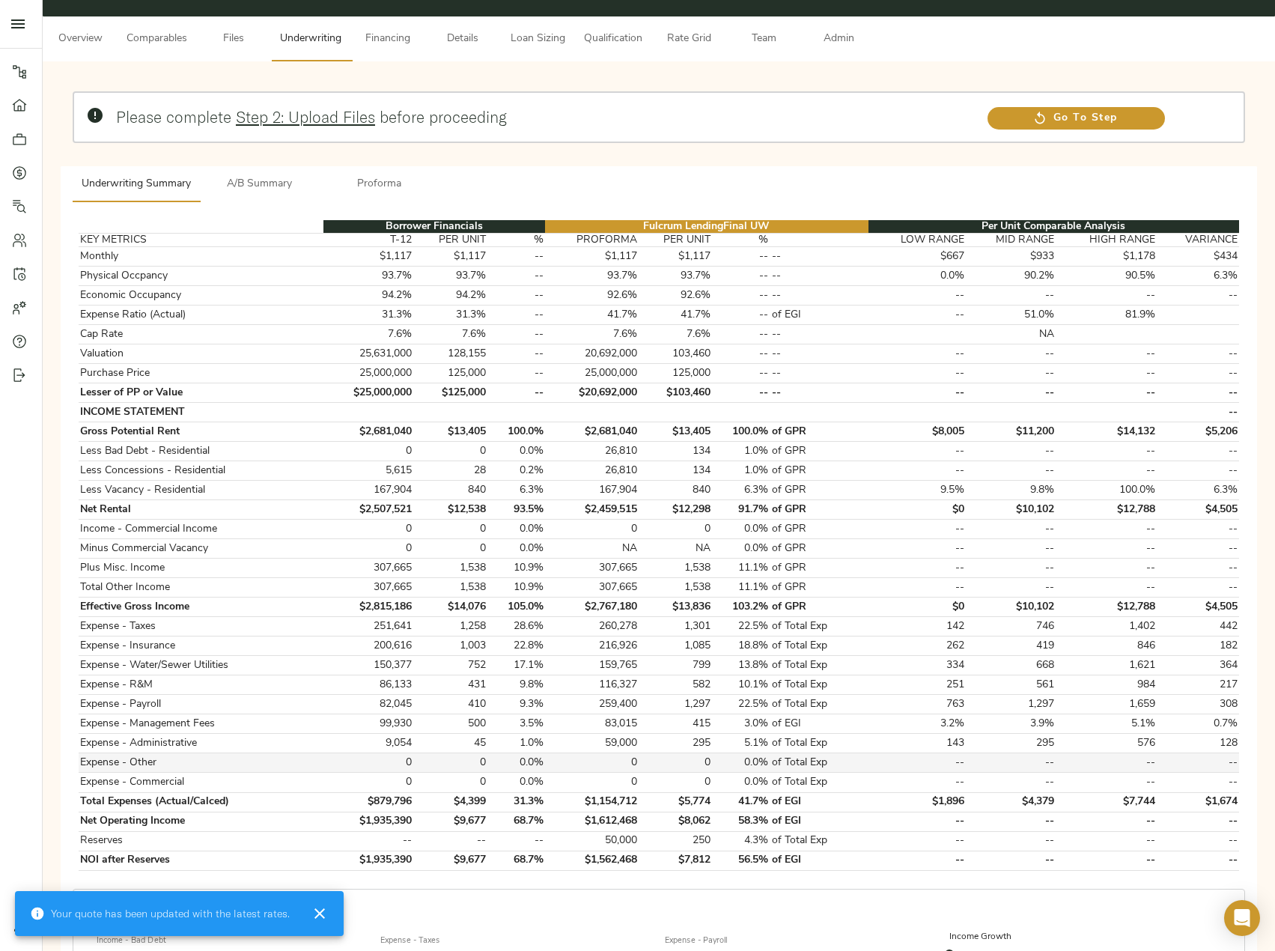
scroll to position [225, 0]
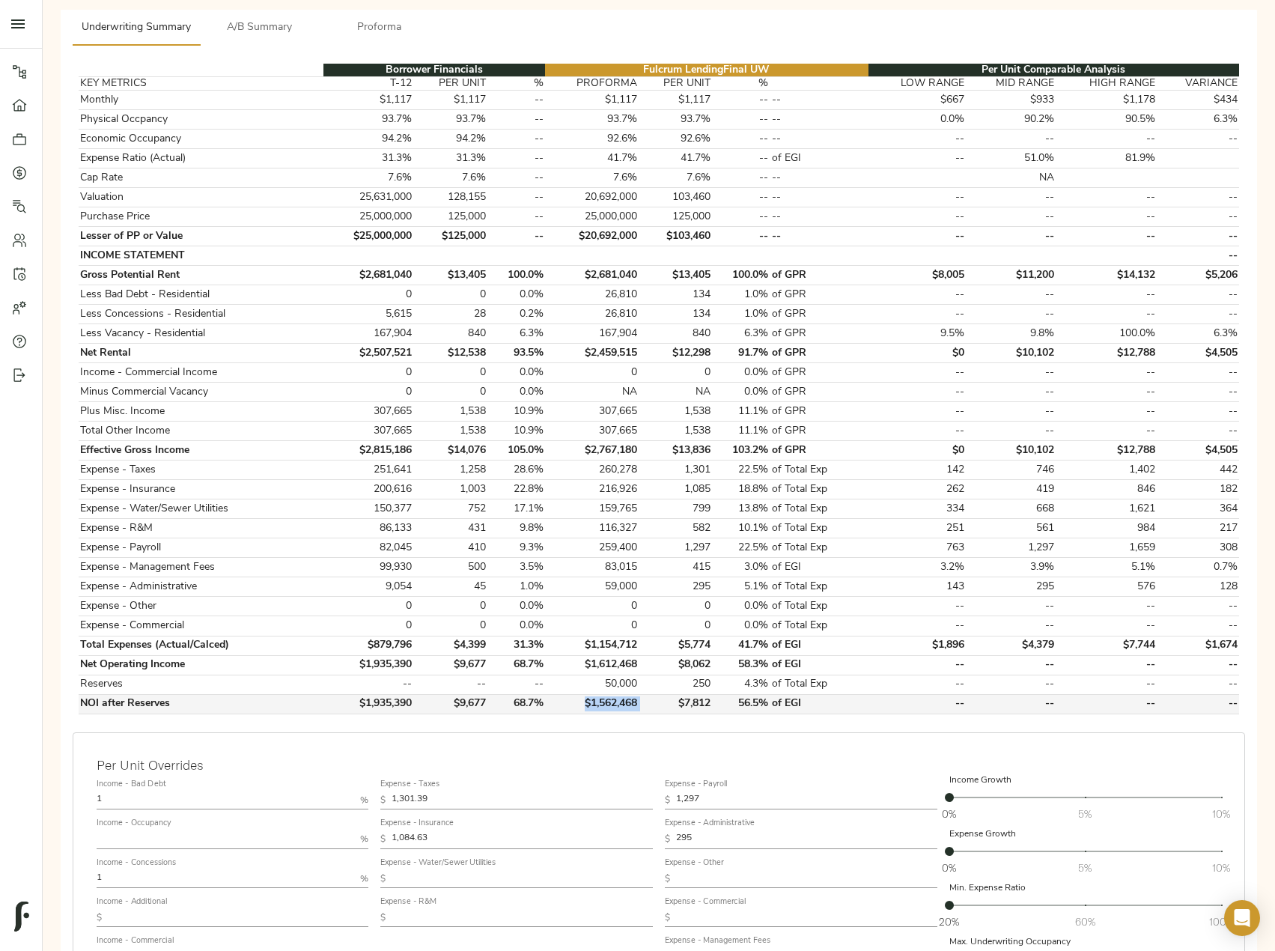
drag, startPoint x: 645, startPoint y: 702, endPoint x: 578, endPoint y: 707, distance: 67.5
click at [578, 707] on tr "NOI after Reserves $1,935,390 $9,677 68.7% $1,562,468 $7,812 56.5% of EGI -- --…" at bounding box center [659, 703] width 1161 height 19
copy td "$1,562,468"
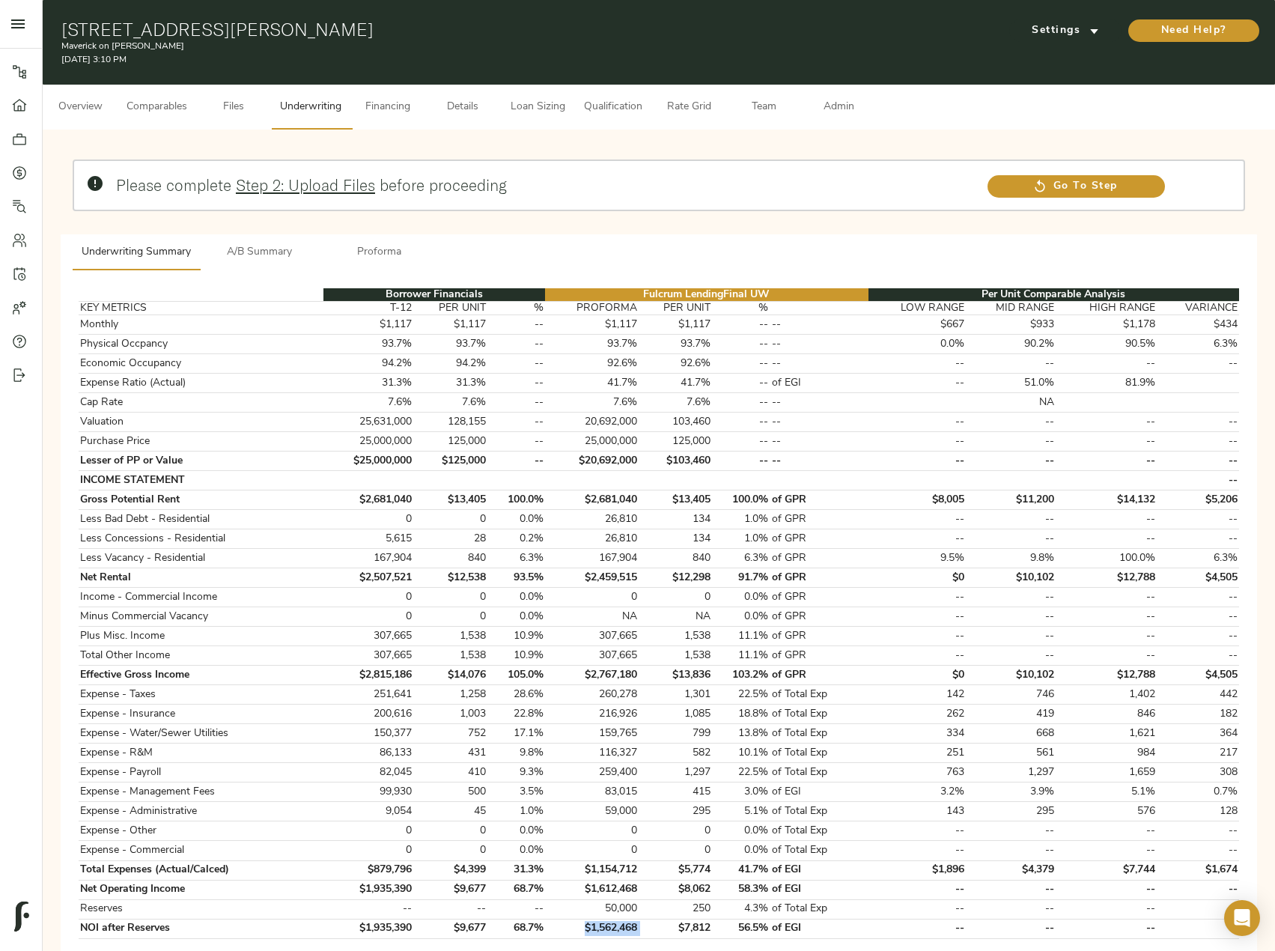
click at [167, 106] on span "Comparables" at bounding box center [157, 107] width 61 height 19
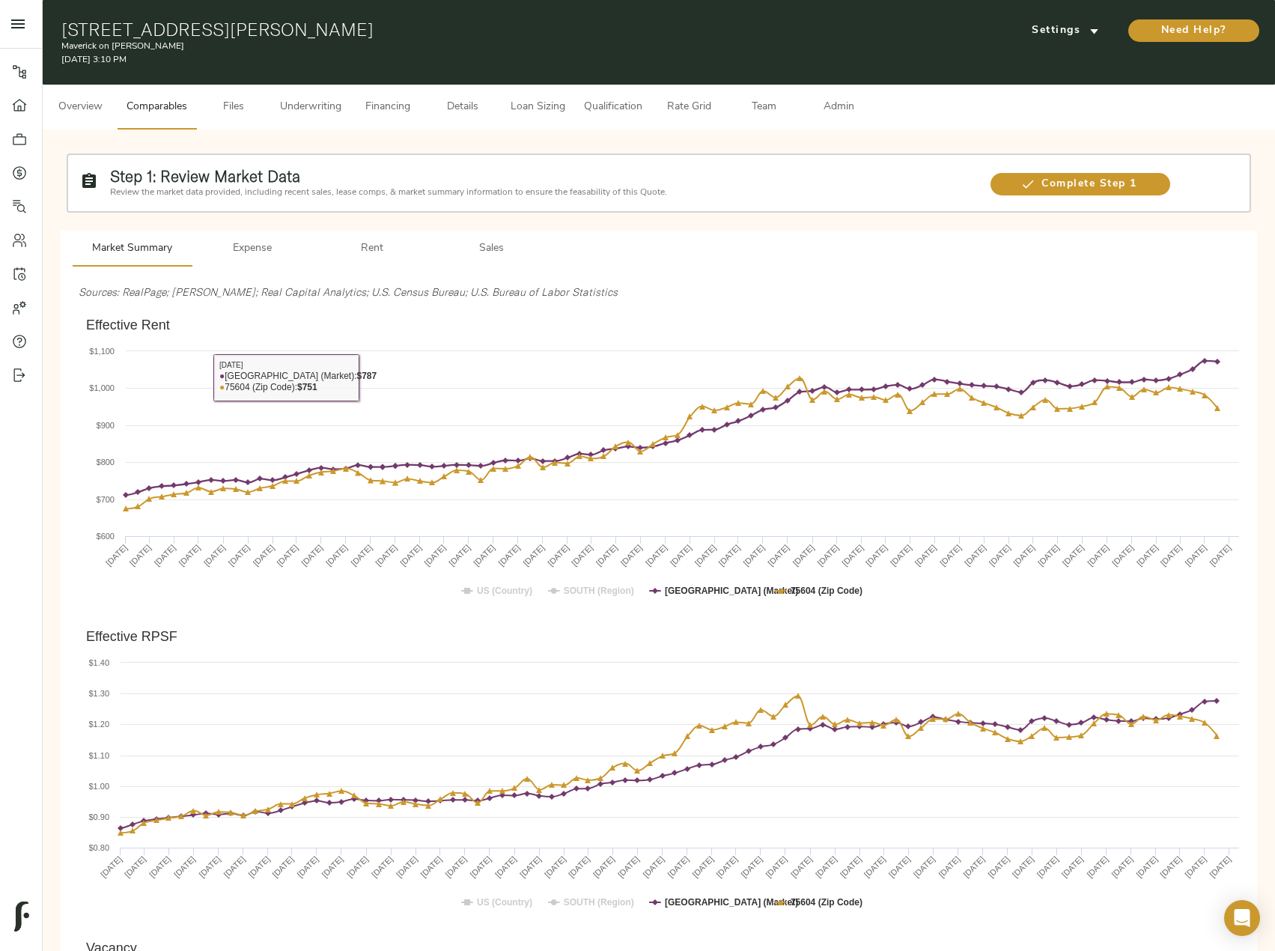
click at [346, 253] on span "Rent" at bounding box center [372, 249] width 102 height 19
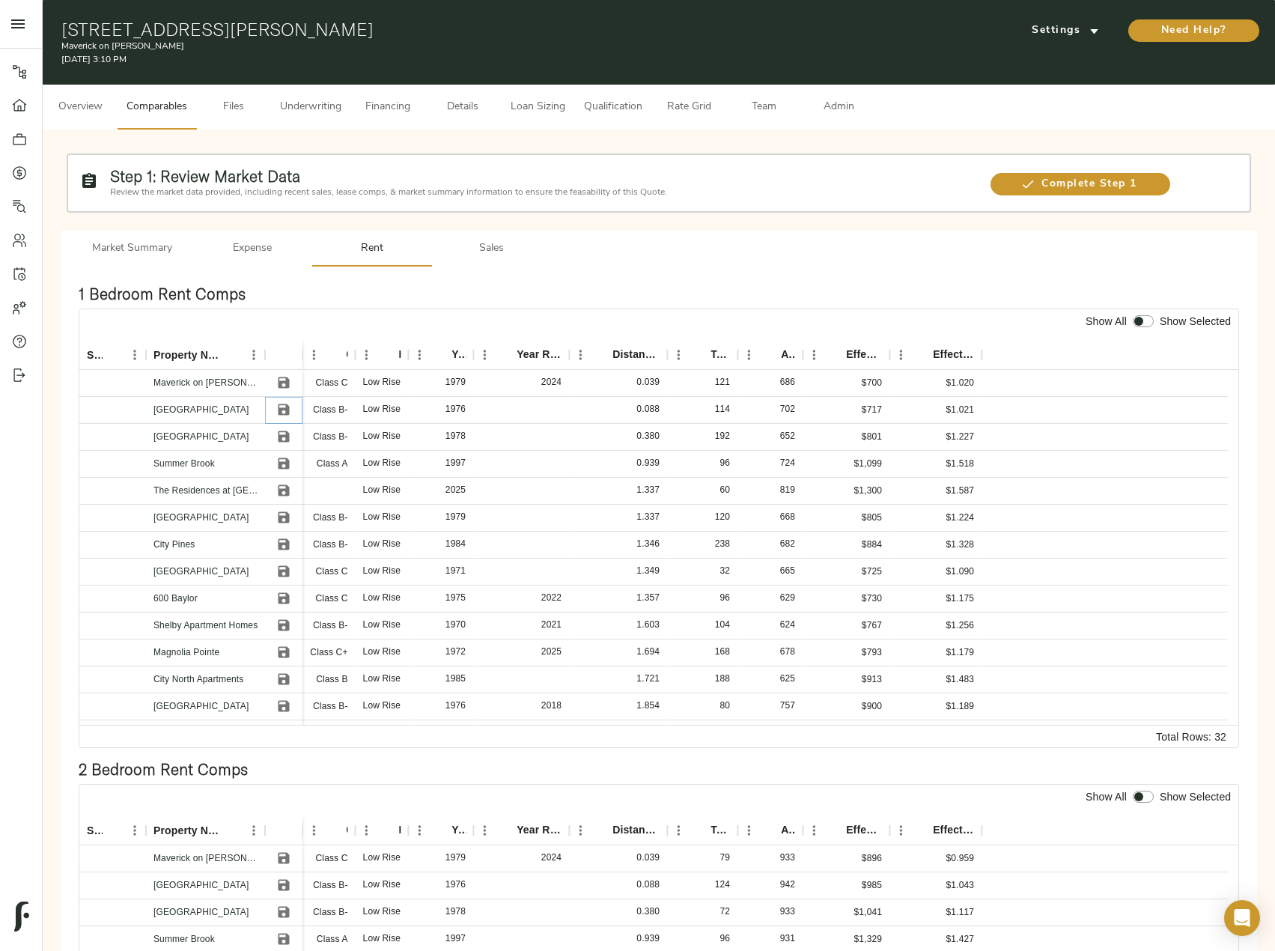
click at [279, 407] on icon "Save" at bounding box center [284, 409] width 11 height 11
click at [286, 443] on icon "Save" at bounding box center [283, 436] width 15 height 15
click at [207, 464] on link "Summer Brook" at bounding box center [184, 463] width 61 height 10
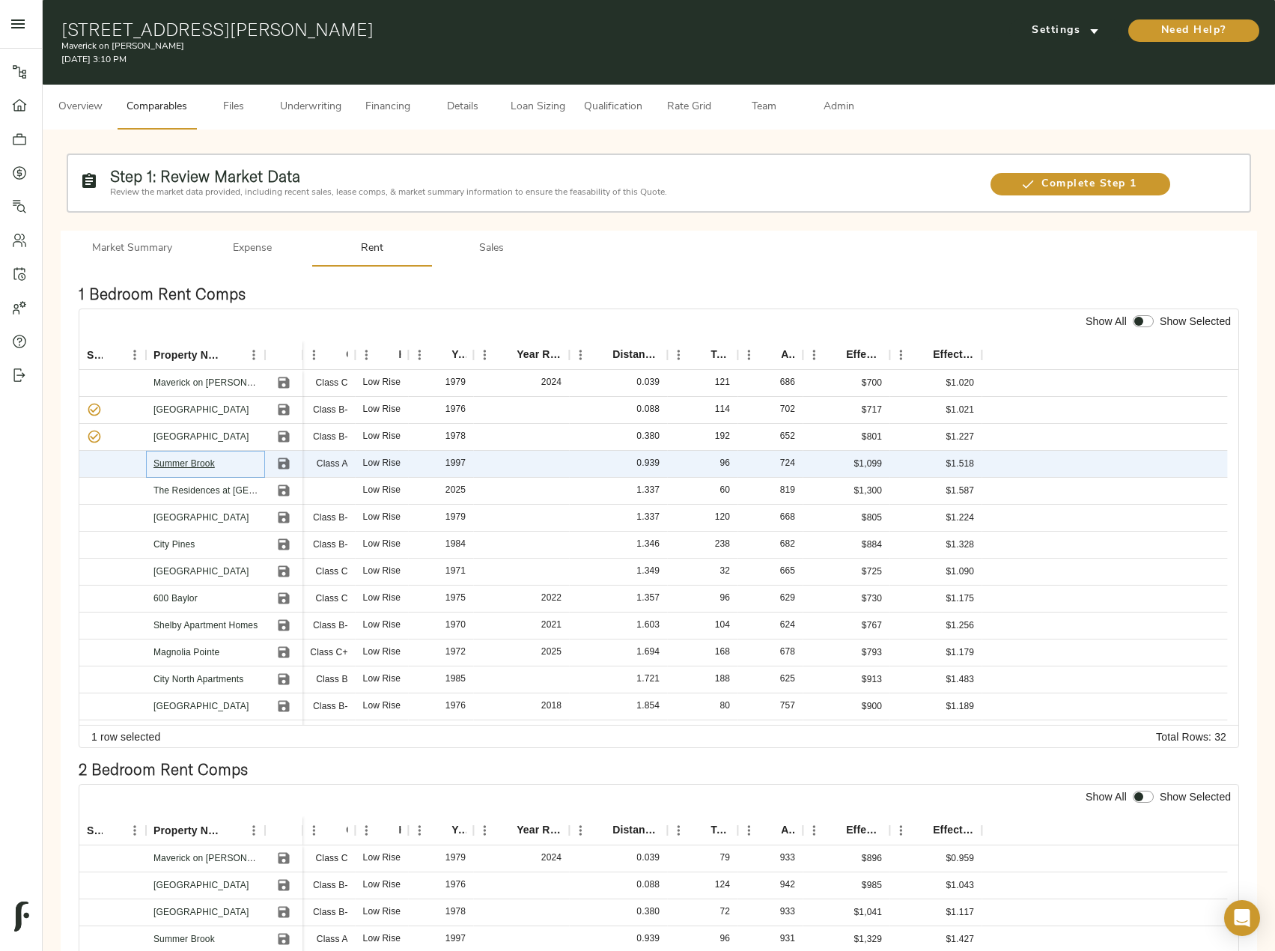
click at [204, 466] on link "Summer Brook" at bounding box center [184, 463] width 61 height 10
click at [280, 461] on icon "Save" at bounding box center [283, 463] width 15 height 15
click at [284, 520] on icon "Save" at bounding box center [283, 517] width 15 height 15
click at [285, 545] on icon "Save" at bounding box center [284, 544] width 11 height 11
click at [1149, 327] on input "checkbox" at bounding box center [1139, 321] width 36 height 12
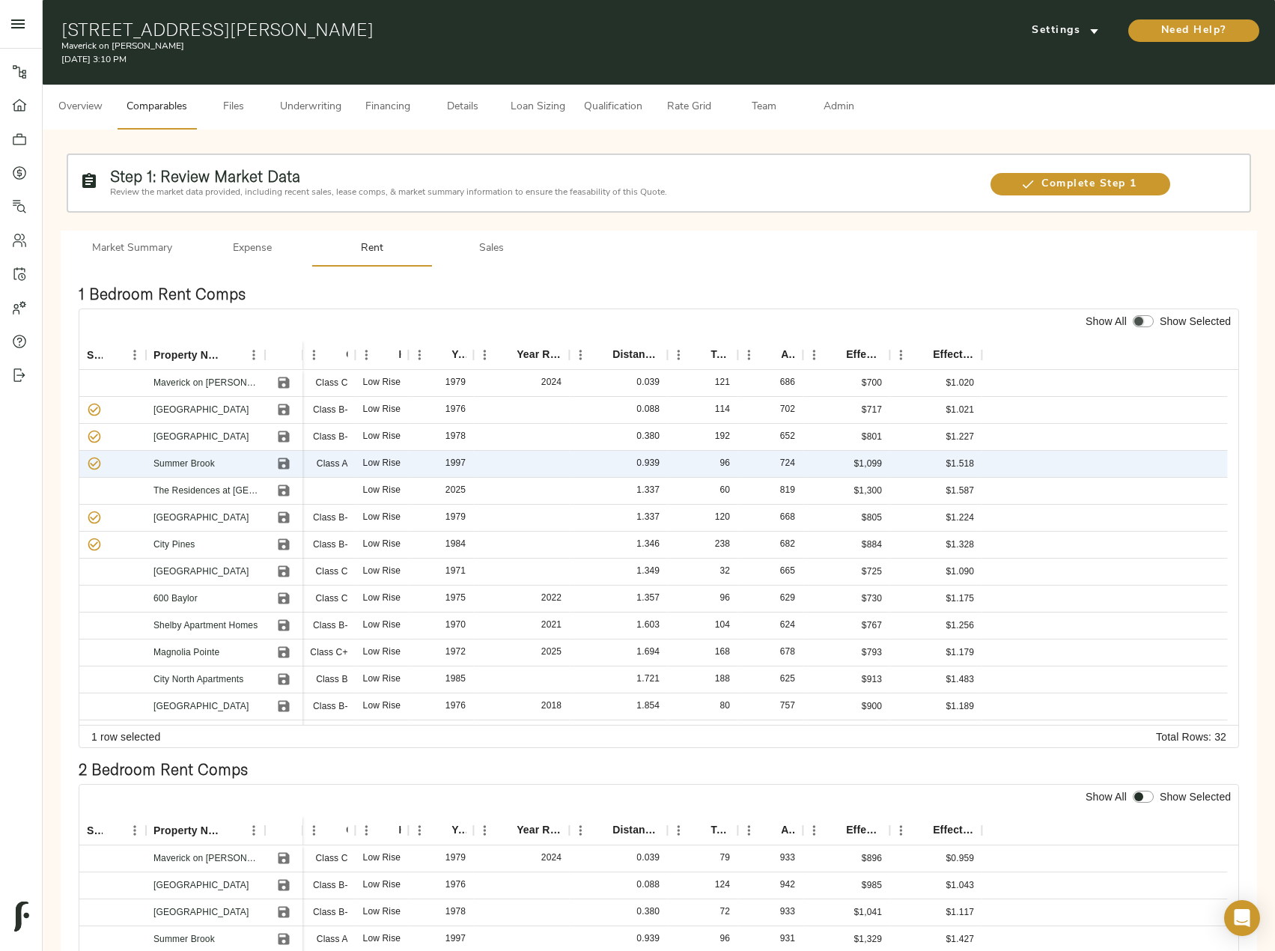
checkbox input "true"
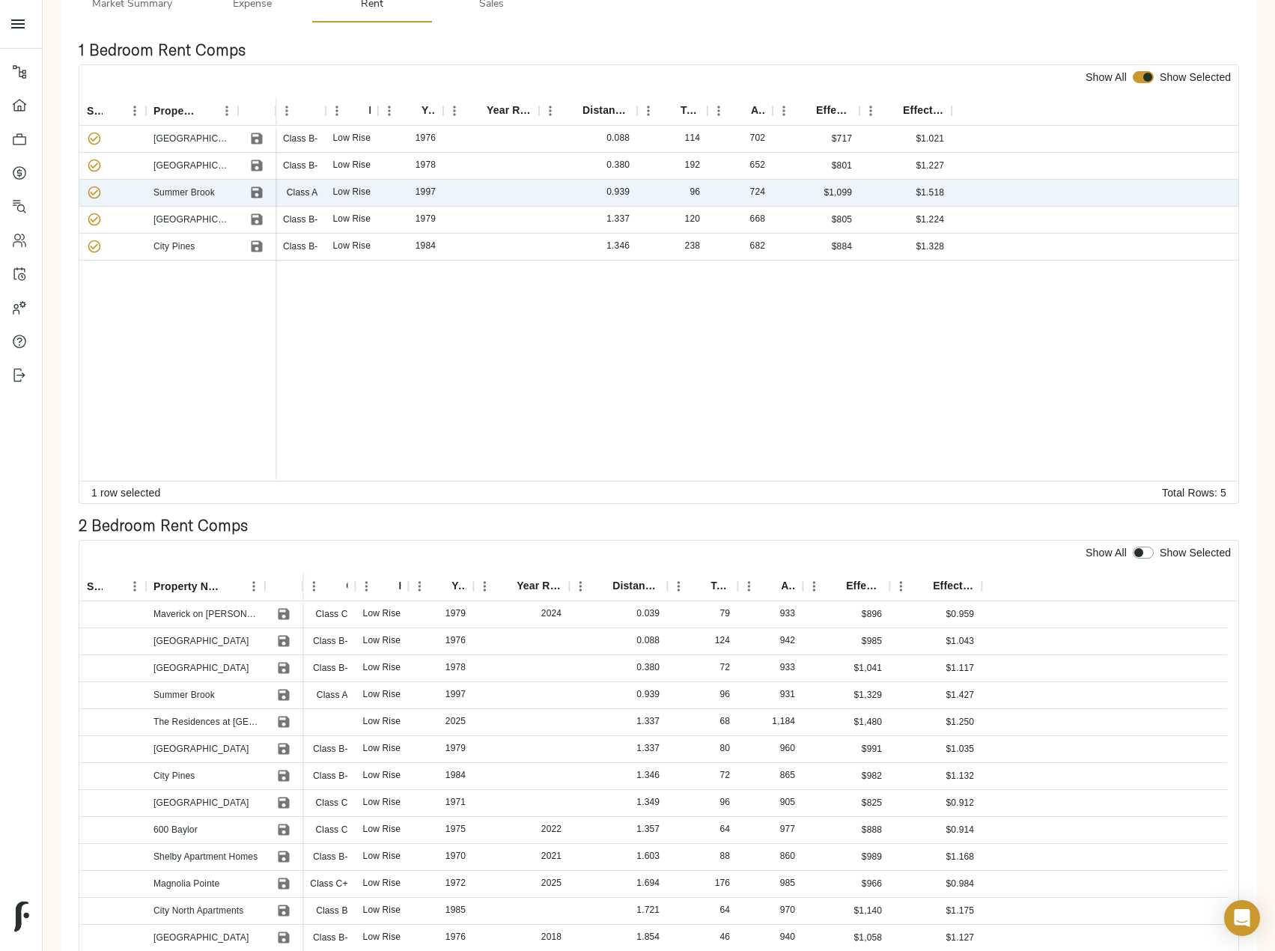
scroll to position [300, 0]
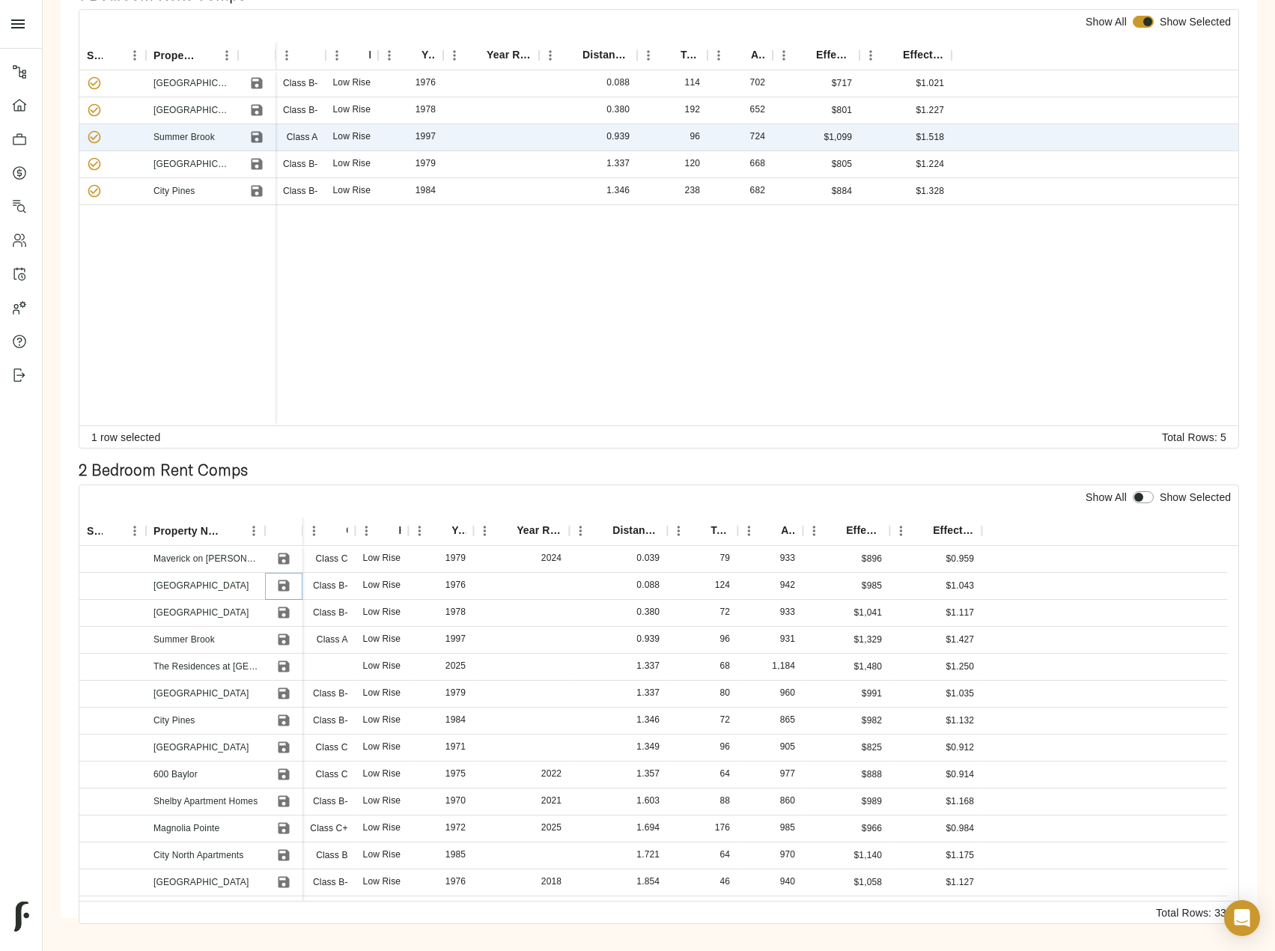
click at [284, 579] on icon "Save" at bounding box center [283, 585] width 15 height 15
click at [280, 610] on icon "Save" at bounding box center [283, 612] width 15 height 15
click at [288, 641] on icon "Save" at bounding box center [284, 639] width 11 height 11
click at [279, 694] on icon "Save" at bounding box center [284, 693] width 11 height 11
click at [282, 724] on icon "Save" at bounding box center [284, 720] width 11 height 11
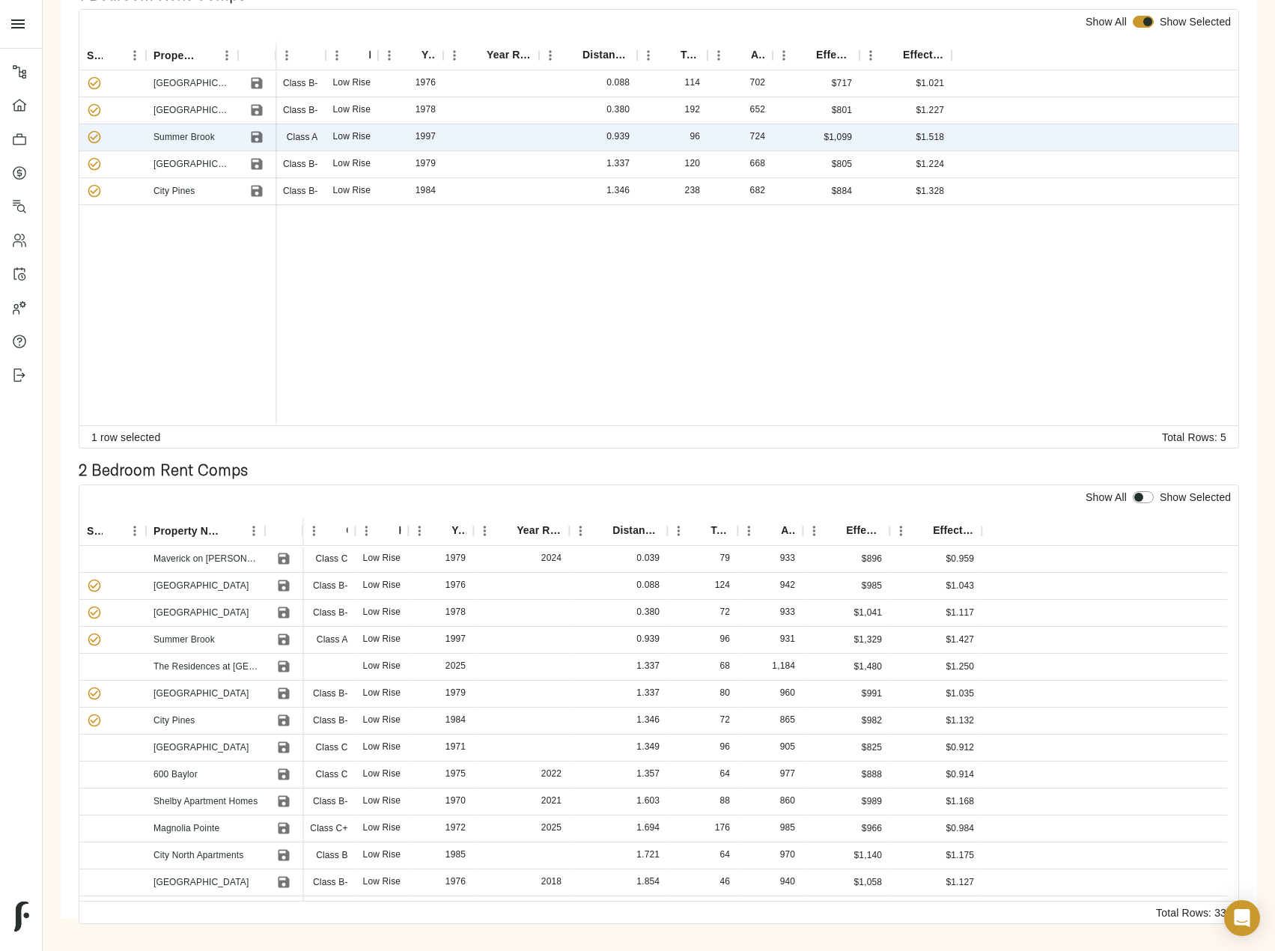
click at [1136, 499] on input "checkbox" at bounding box center [1139, 497] width 36 height 12
checkbox input "true"
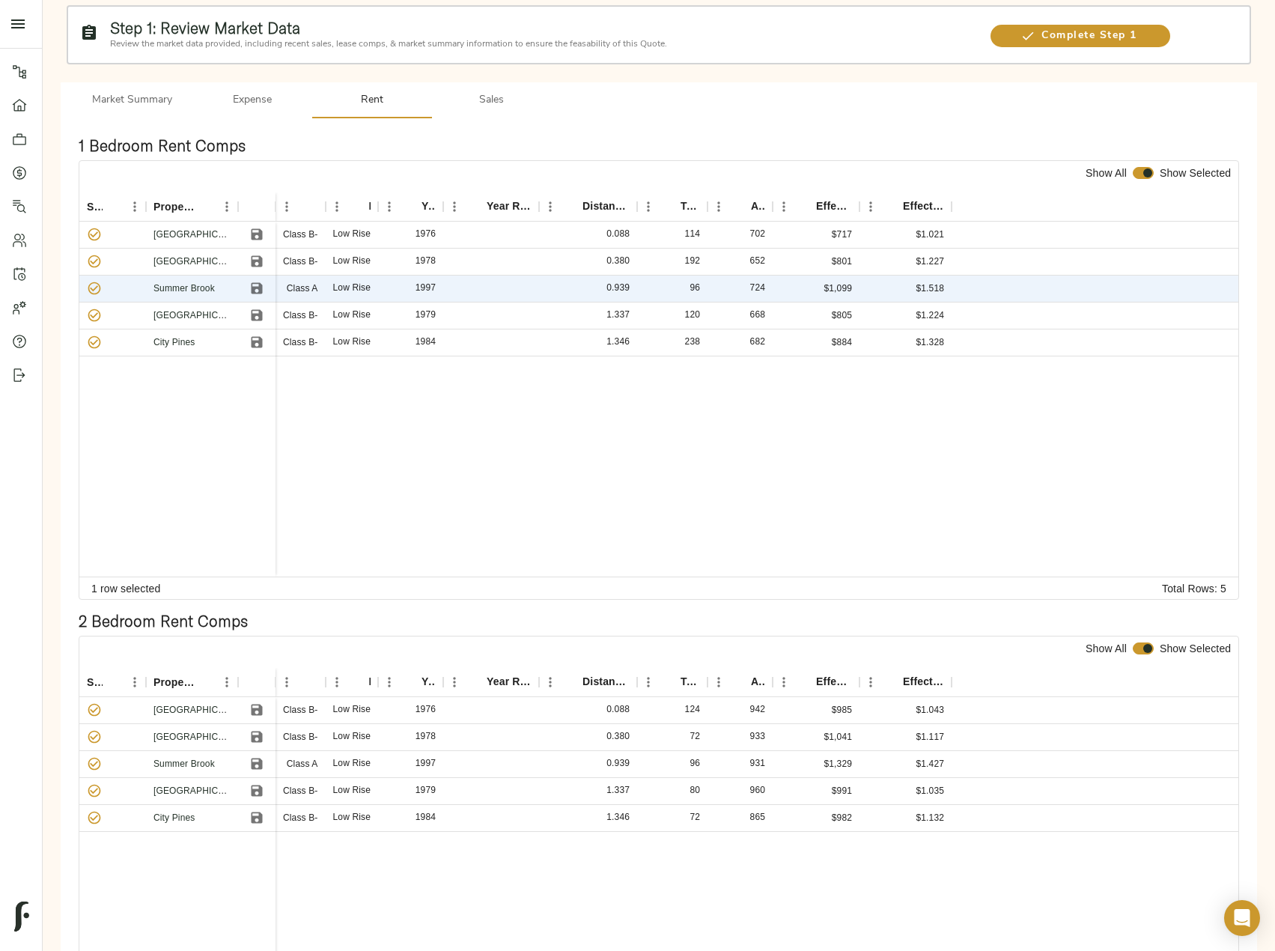
scroll to position [0, 0]
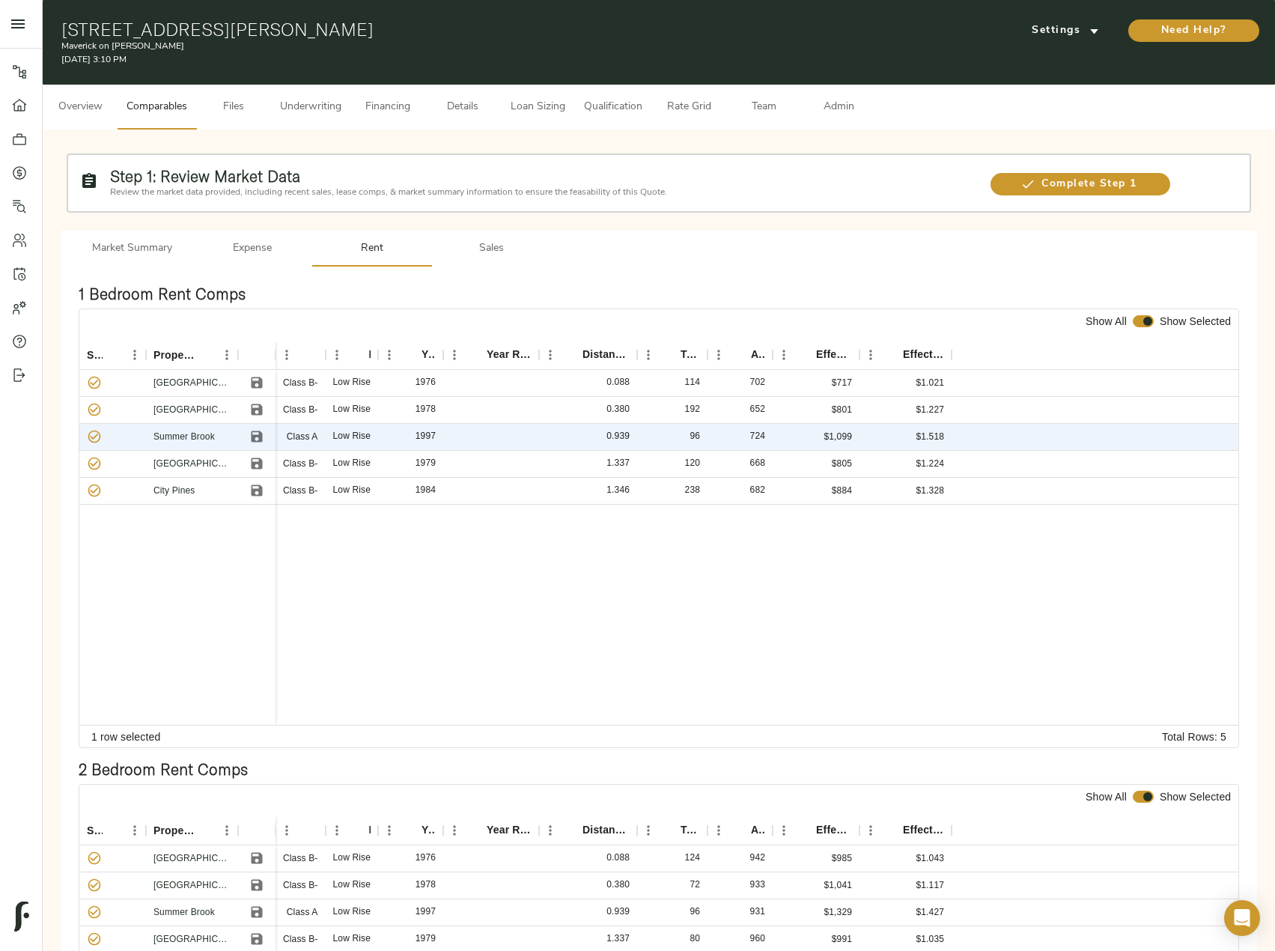
click at [497, 237] on button "Sales" at bounding box center [492, 249] width 120 height 36
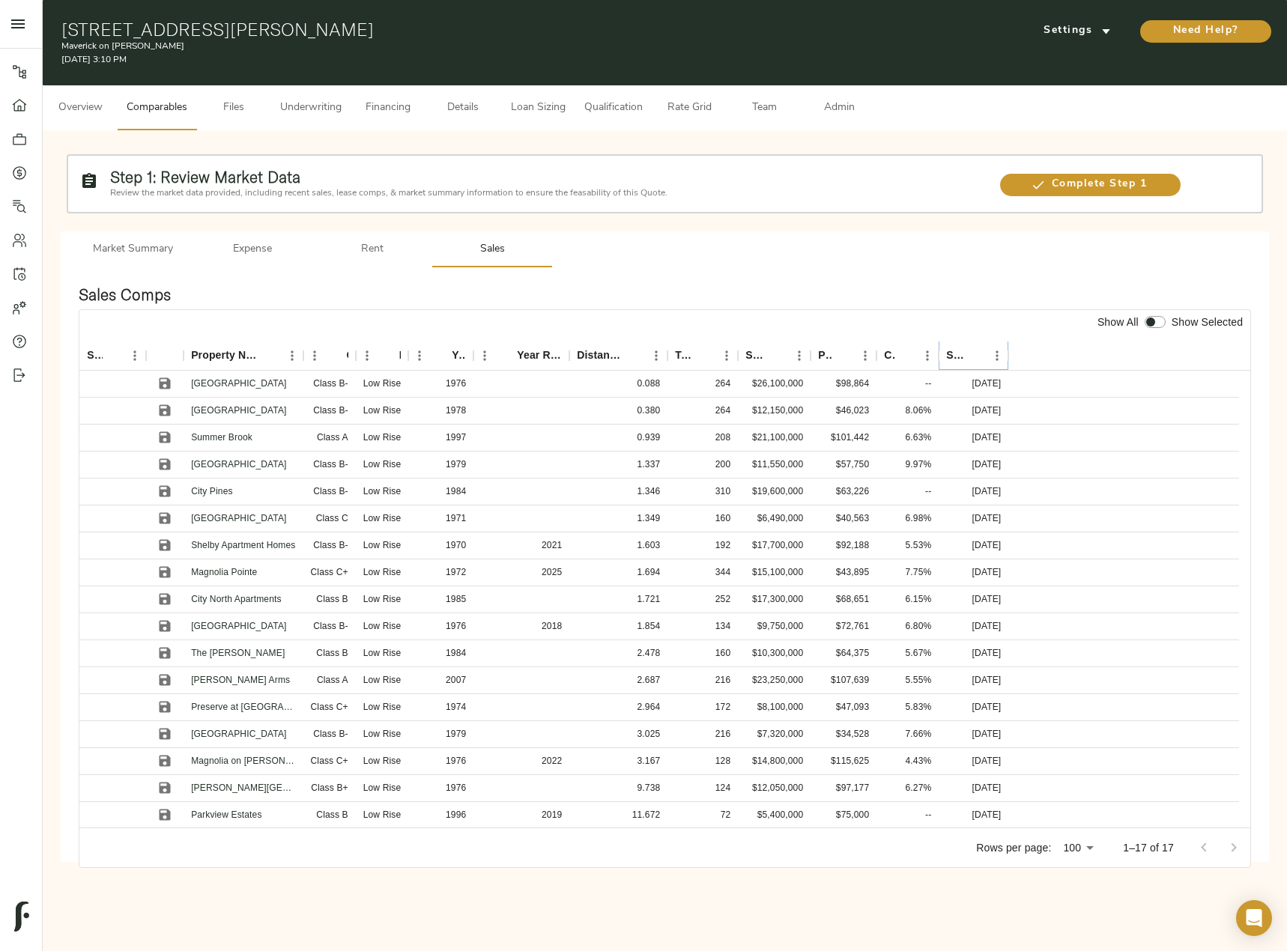
click at [970, 356] on icon "Sort" at bounding box center [974, 355] width 13 height 13
click at [975, 356] on icon "Sort" at bounding box center [974, 355] width 9 height 9
click at [166, 384] on icon "Save" at bounding box center [165, 383] width 11 height 11
click at [165, 416] on icon "Save" at bounding box center [165, 410] width 11 height 11
click at [162, 437] on icon "Save" at bounding box center [165, 437] width 11 height 11
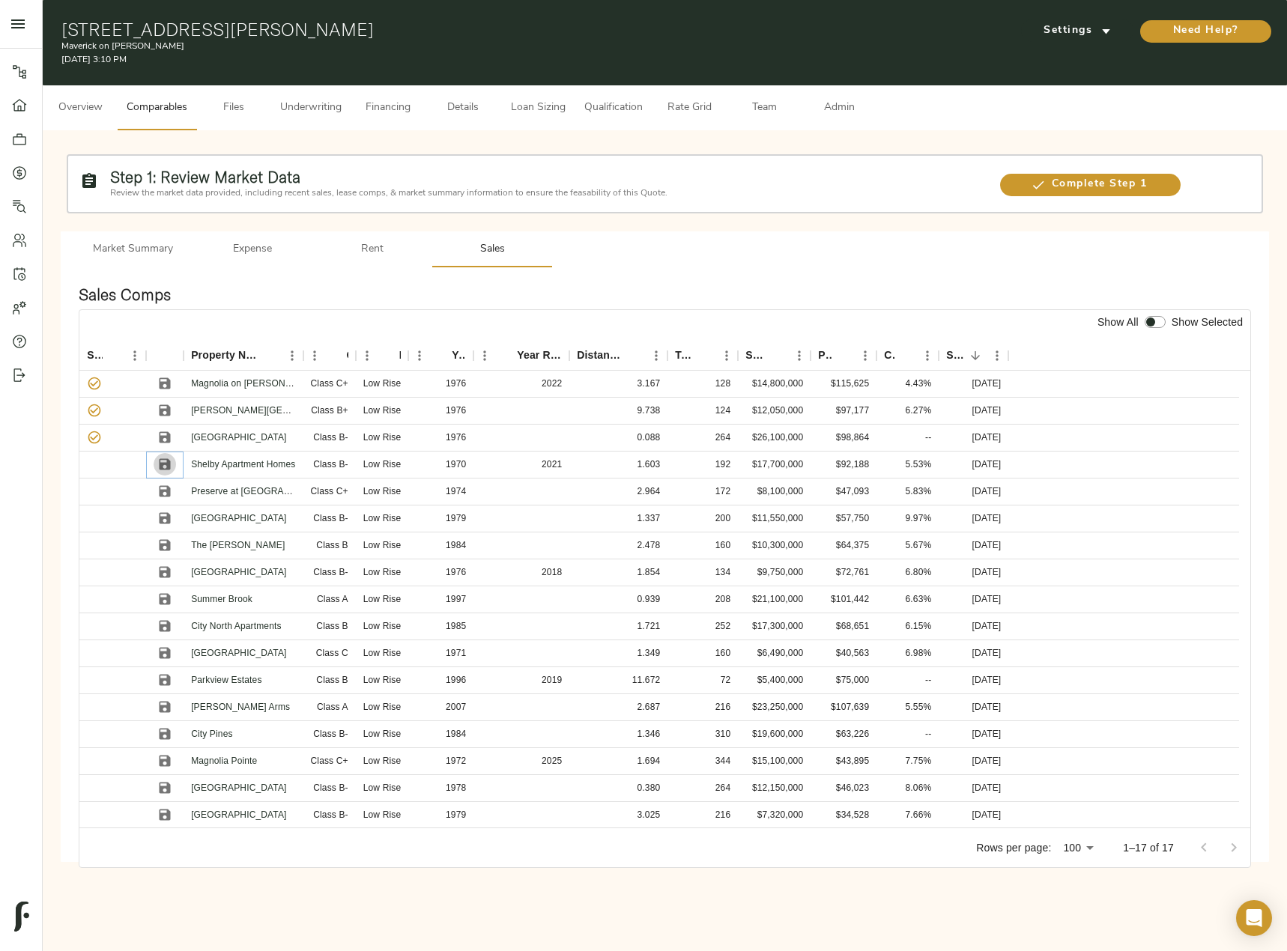
click at [168, 461] on icon "Save" at bounding box center [165, 464] width 11 height 11
click at [164, 493] on icon "Save" at bounding box center [164, 491] width 15 height 15
click at [1156, 322] on input "checkbox" at bounding box center [1150, 322] width 36 height 12
checkbox input "true"
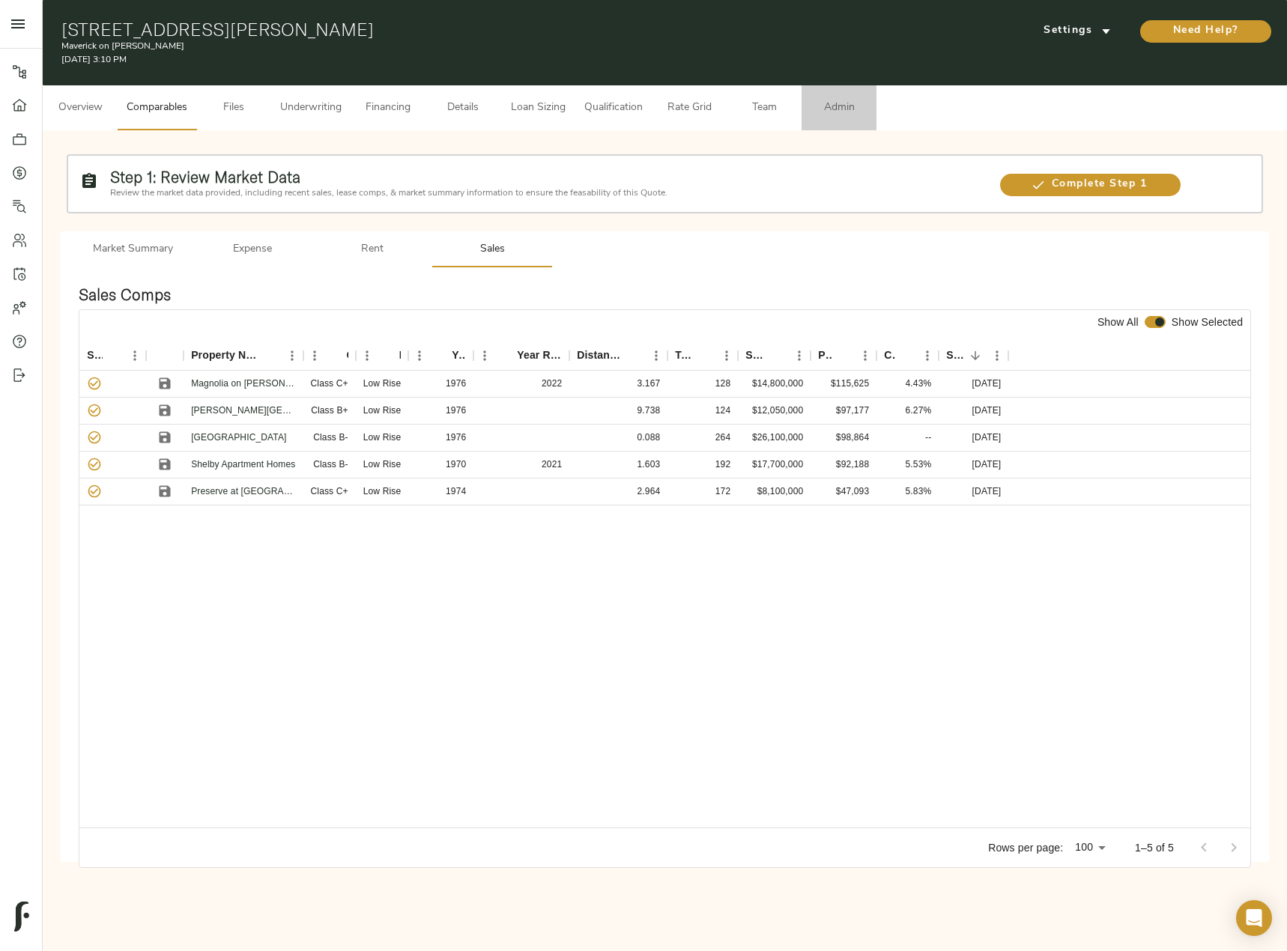
click at [849, 106] on span "Admin" at bounding box center [838, 108] width 57 height 19
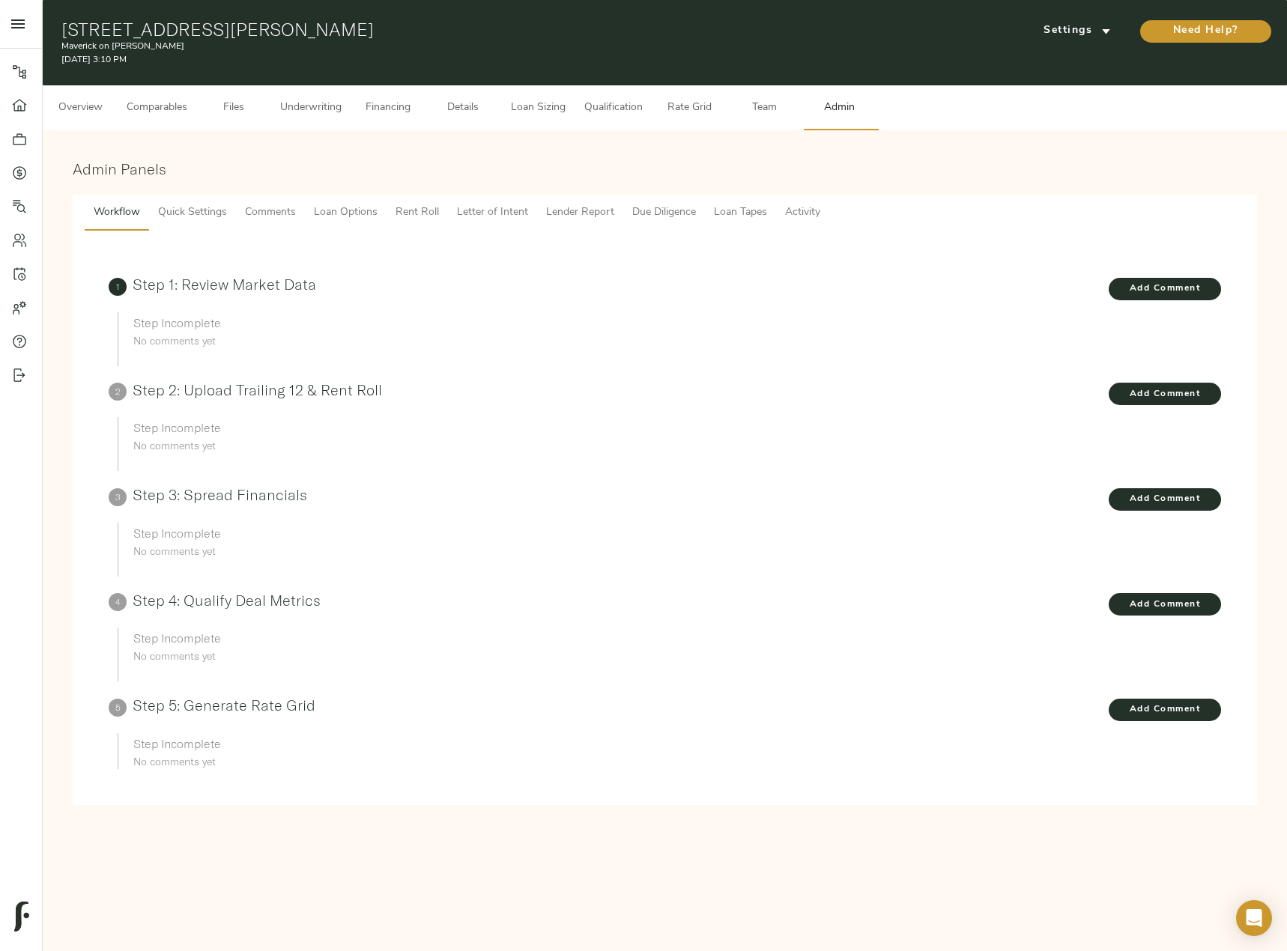
click at [585, 206] on span "Lender Report" at bounding box center [580, 213] width 68 height 19
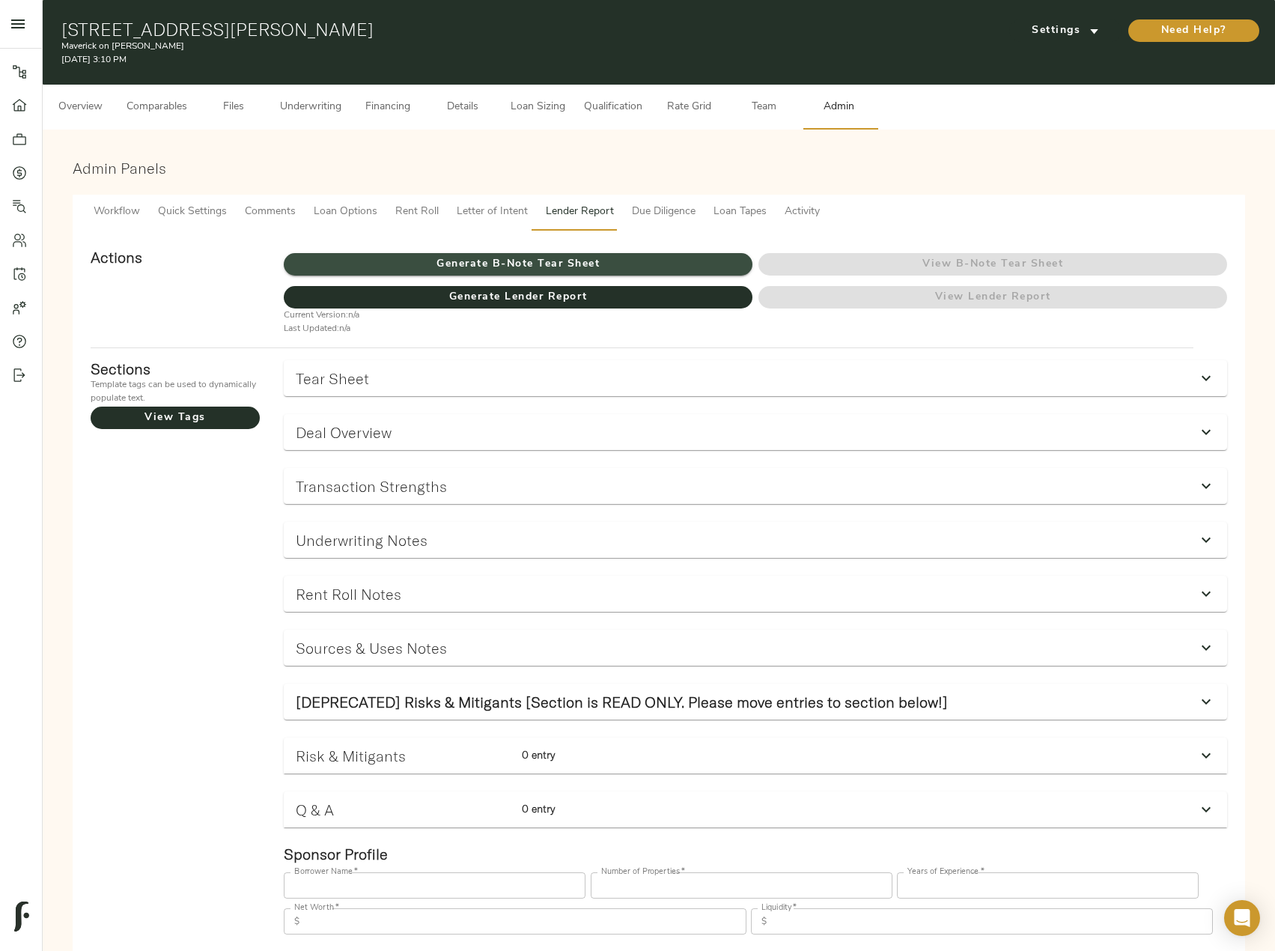
click at [596, 262] on span "Generate B-Note Tear Sheet" at bounding box center [518, 264] width 469 height 19
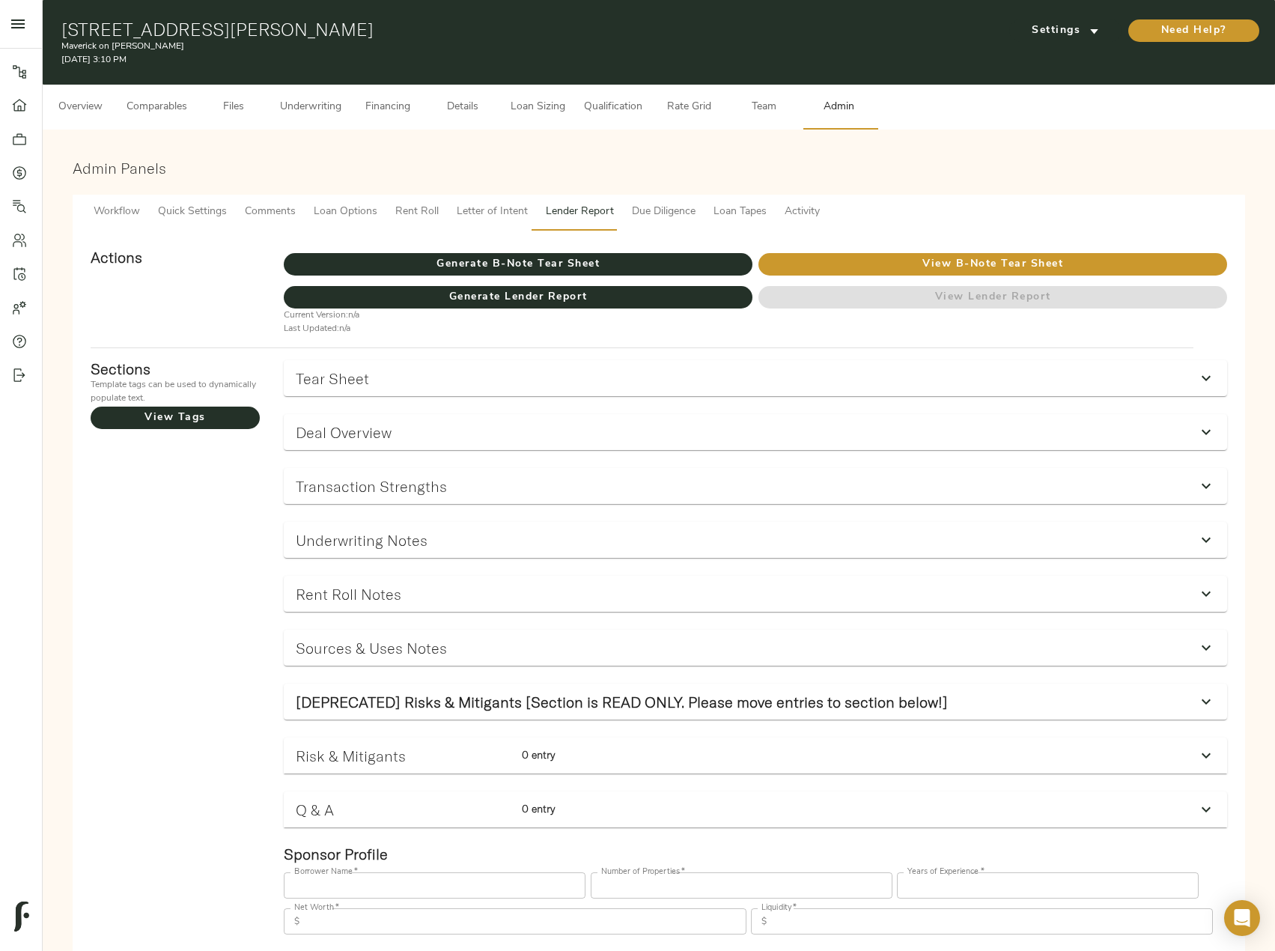
click at [329, 121] on button "Underwriting" at bounding box center [310, 107] width 79 height 45
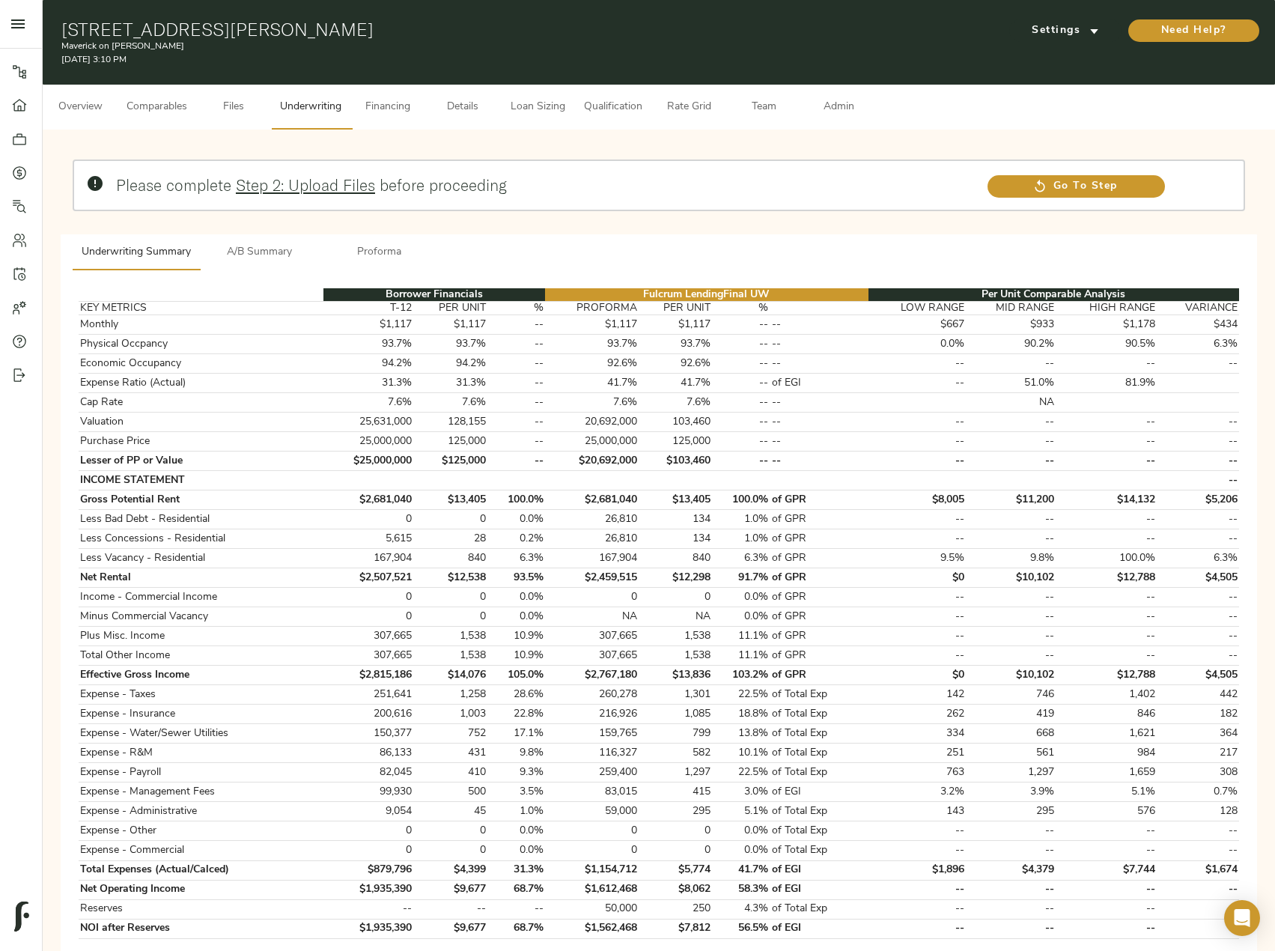
click at [149, 104] on span "Comparables" at bounding box center [157, 107] width 61 height 19
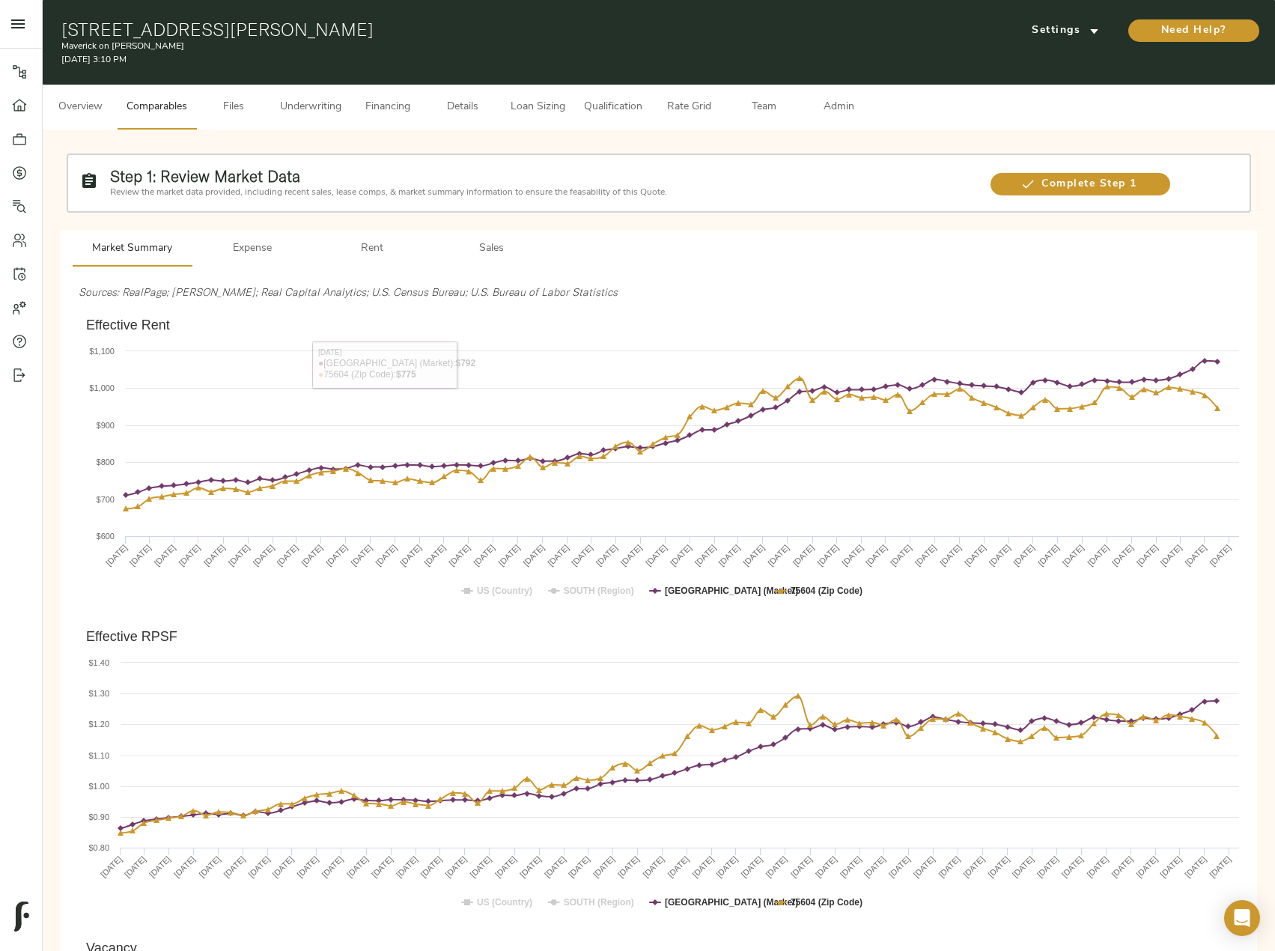
click at [363, 246] on span "Rent" at bounding box center [372, 249] width 102 height 19
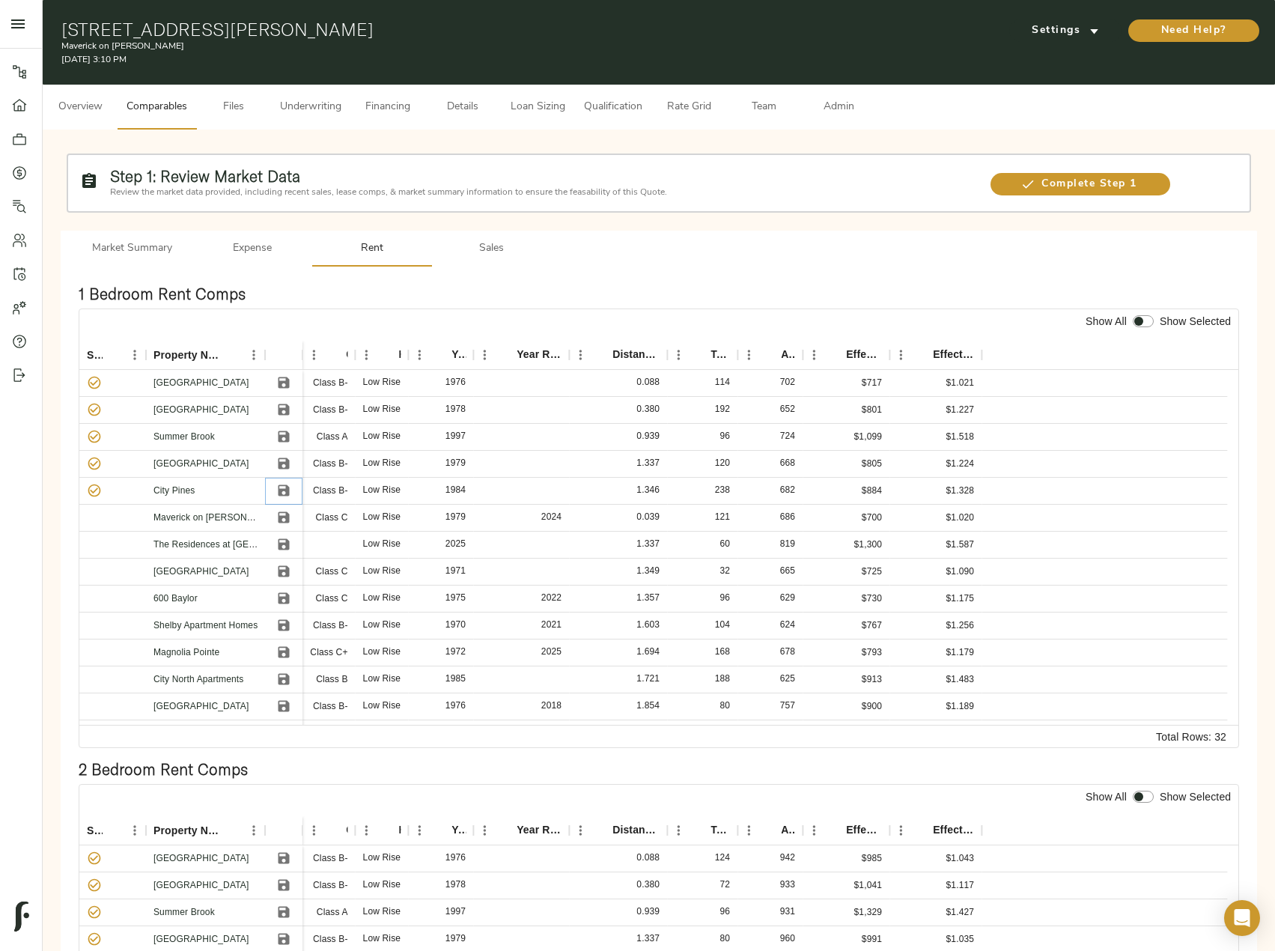
click at [282, 490] on icon "Save" at bounding box center [284, 490] width 11 height 11
click at [291, 464] on icon "Save" at bounding box center [283, 463] width 15 height 15
click at [288, 436] on icon "Save" at bounding box center [284, 436] width 11 height 11
click at [287, 397] on div at bounding box center [283, 410] width 37 height 27
click at [287, 382] on icon "Save" at bounding box center [284, 382] width 11 height 11
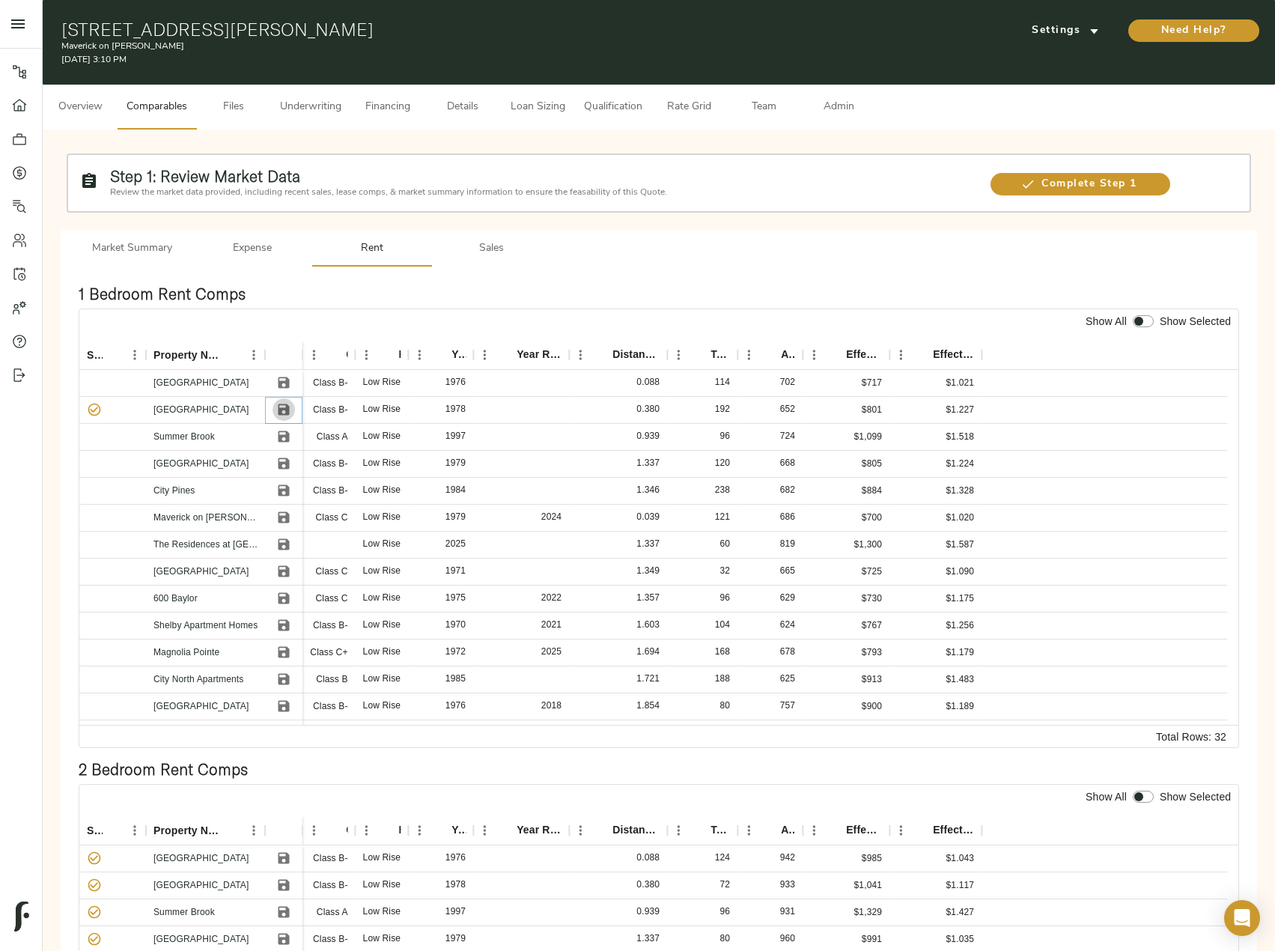
click at [279, 409] on icon "Save" at bounding box center [284, 409] width 11 height 11
click at [923, 350] on icon "Sort" at bounding box center [922, 354] width 13 height 13
click at [609, 349] on icon "Sort" at bounding box center [601, 354] width 13 height 13
click at [286, 597] on icon "Save" at bounding box center [284, 598] width 11 height 11
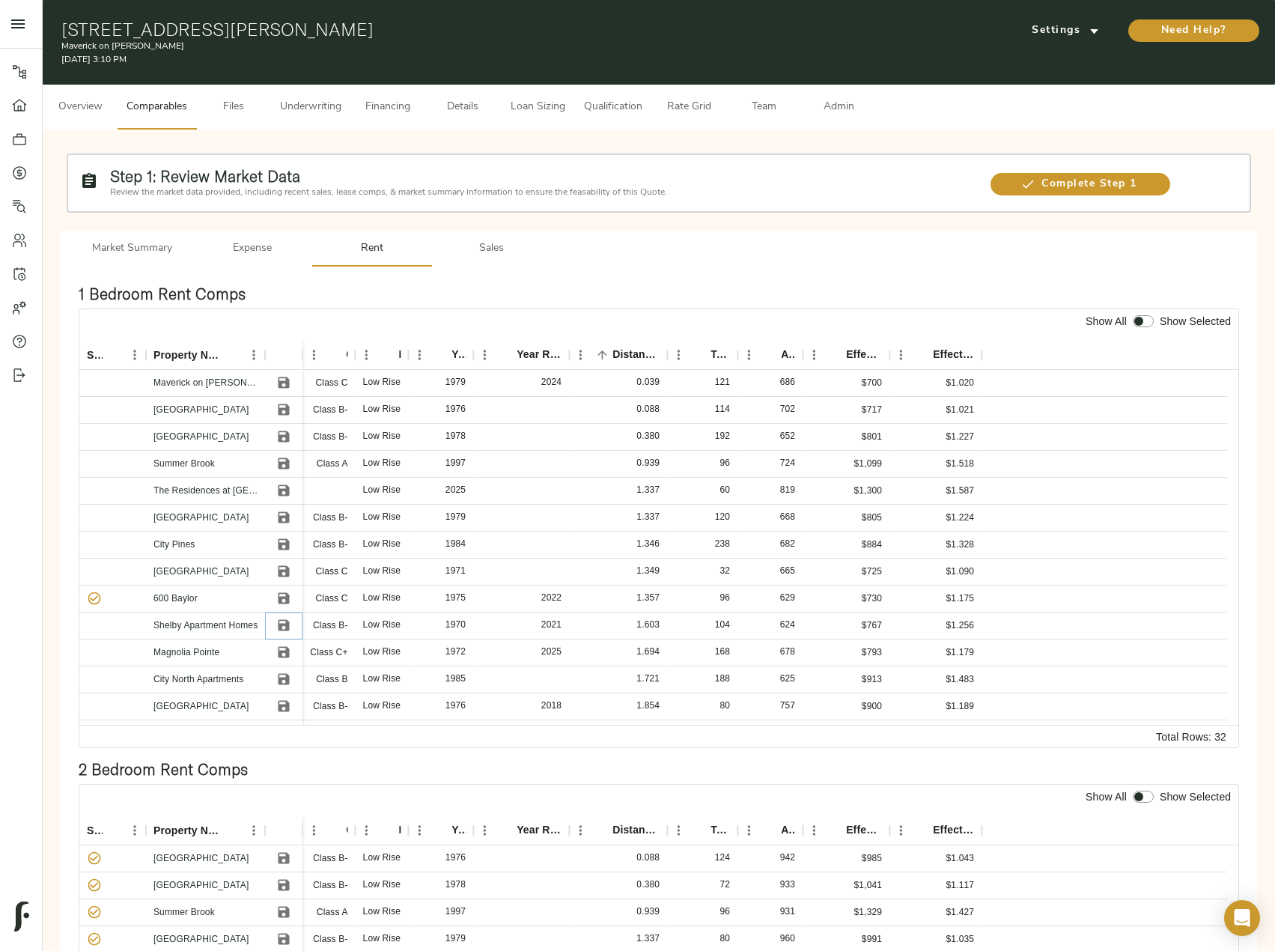
click at [282, 622] on icon "Save" at bounding box center [283, 625] width 15 height 15
click at [284, 652] on icon "Save" at bounding box center [284, 652] width 11 height 11
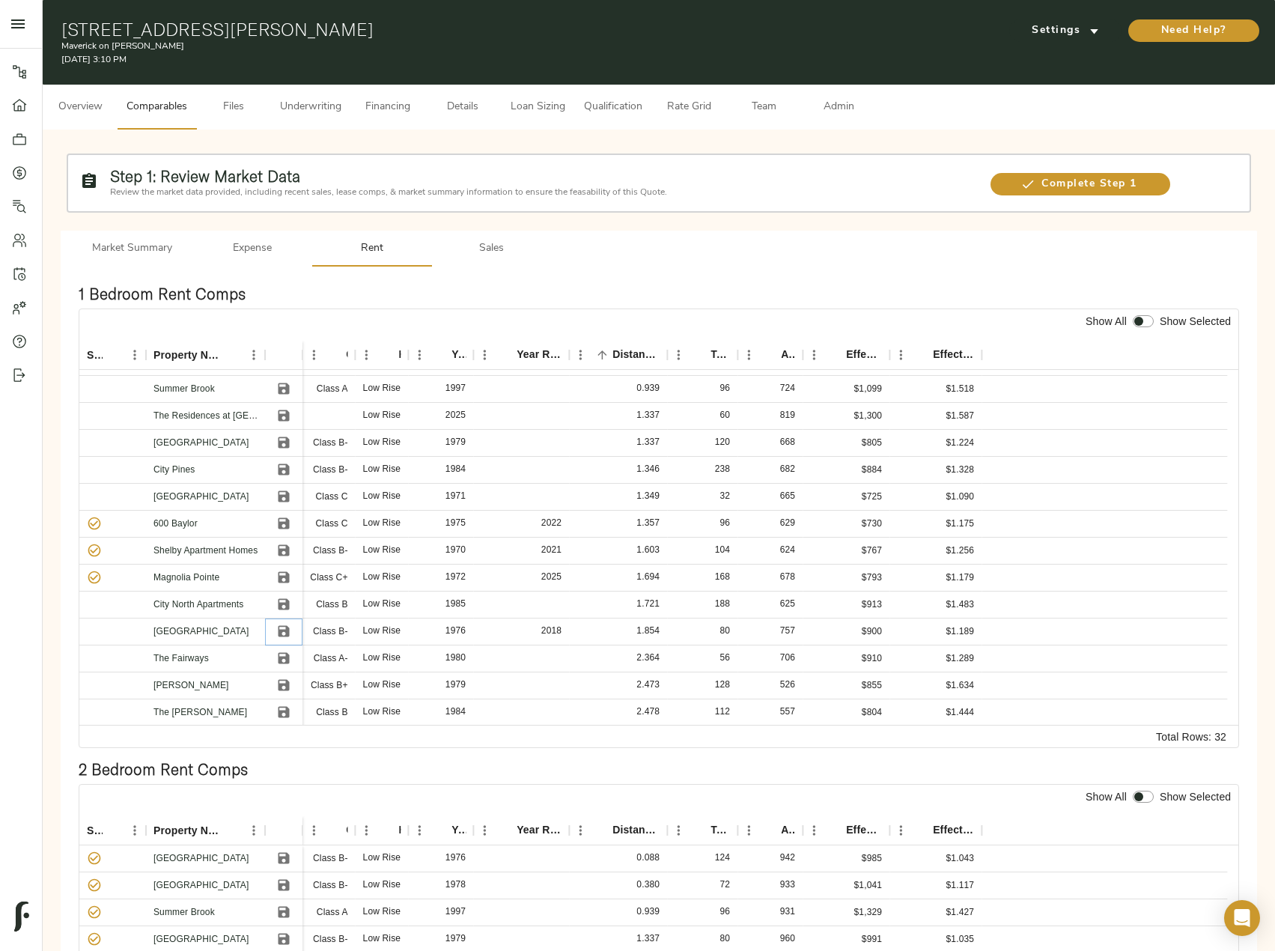
click at [285, 628] on icon "Save" at bounding box center [283, 631] width 15 height 15
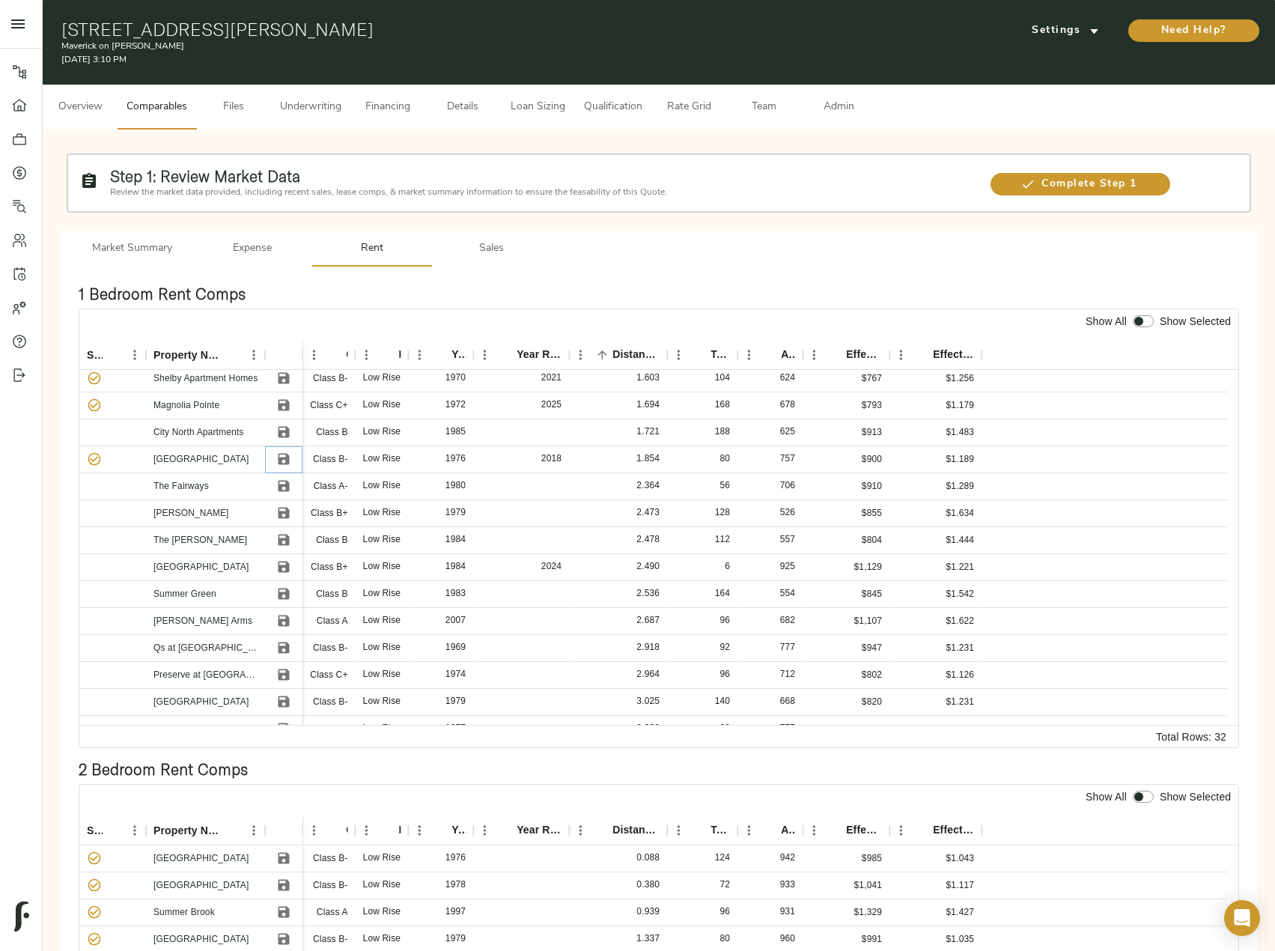
scroll to position [225, 0]
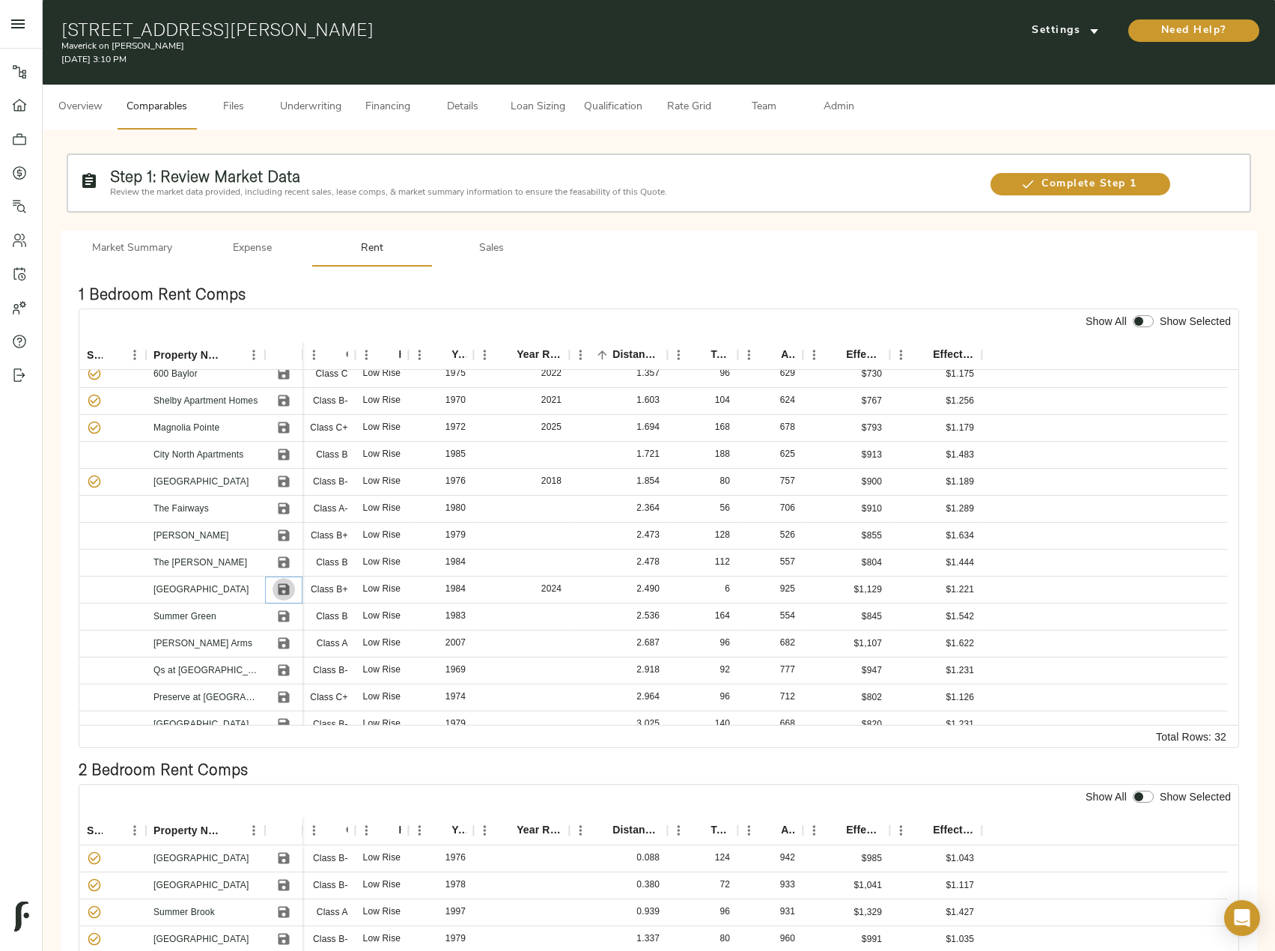
click at [282, 592] on icon "Save" at bounding box center [283, 589] width 15 height 15
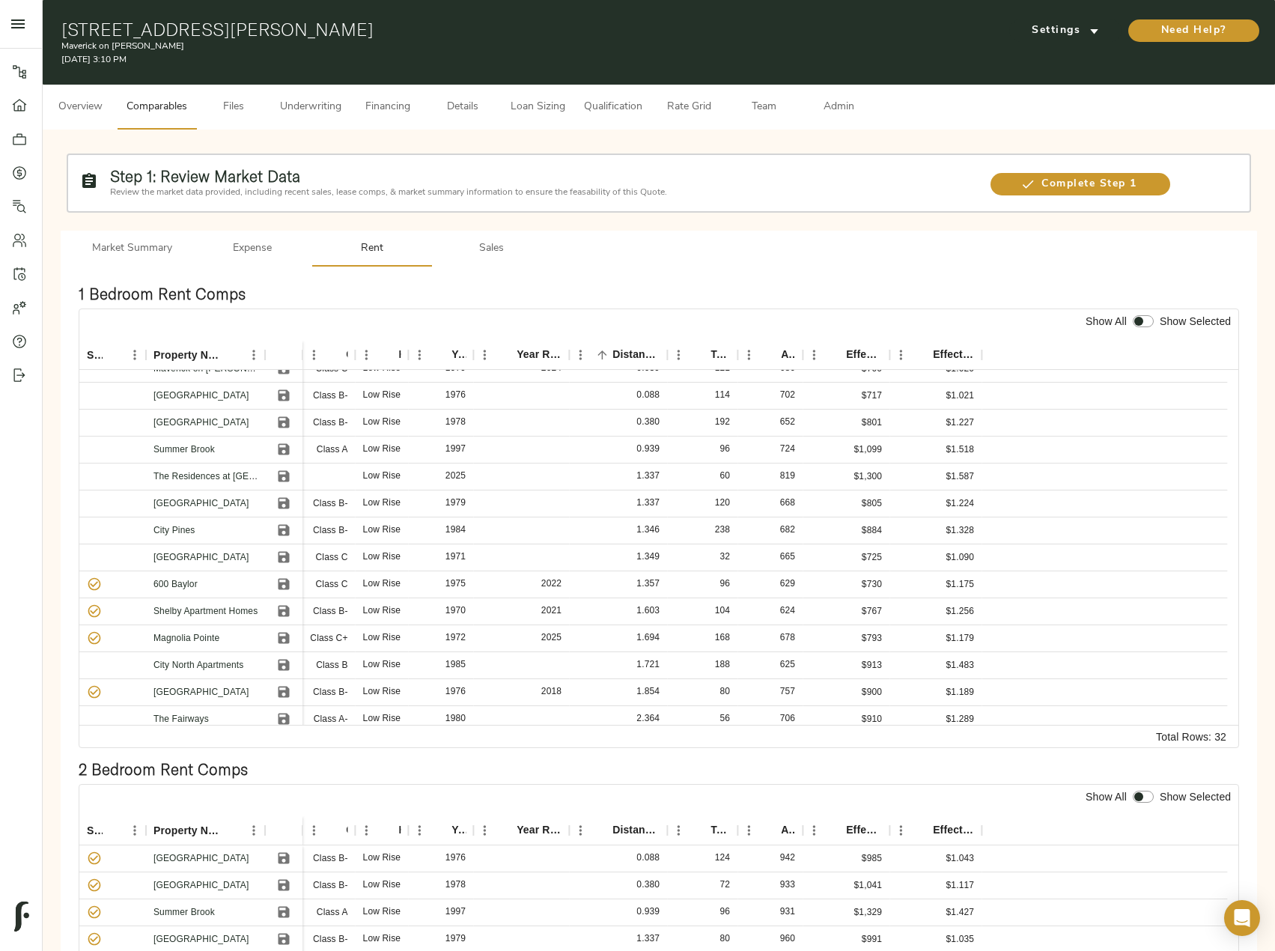
scroll to position [0, 0]
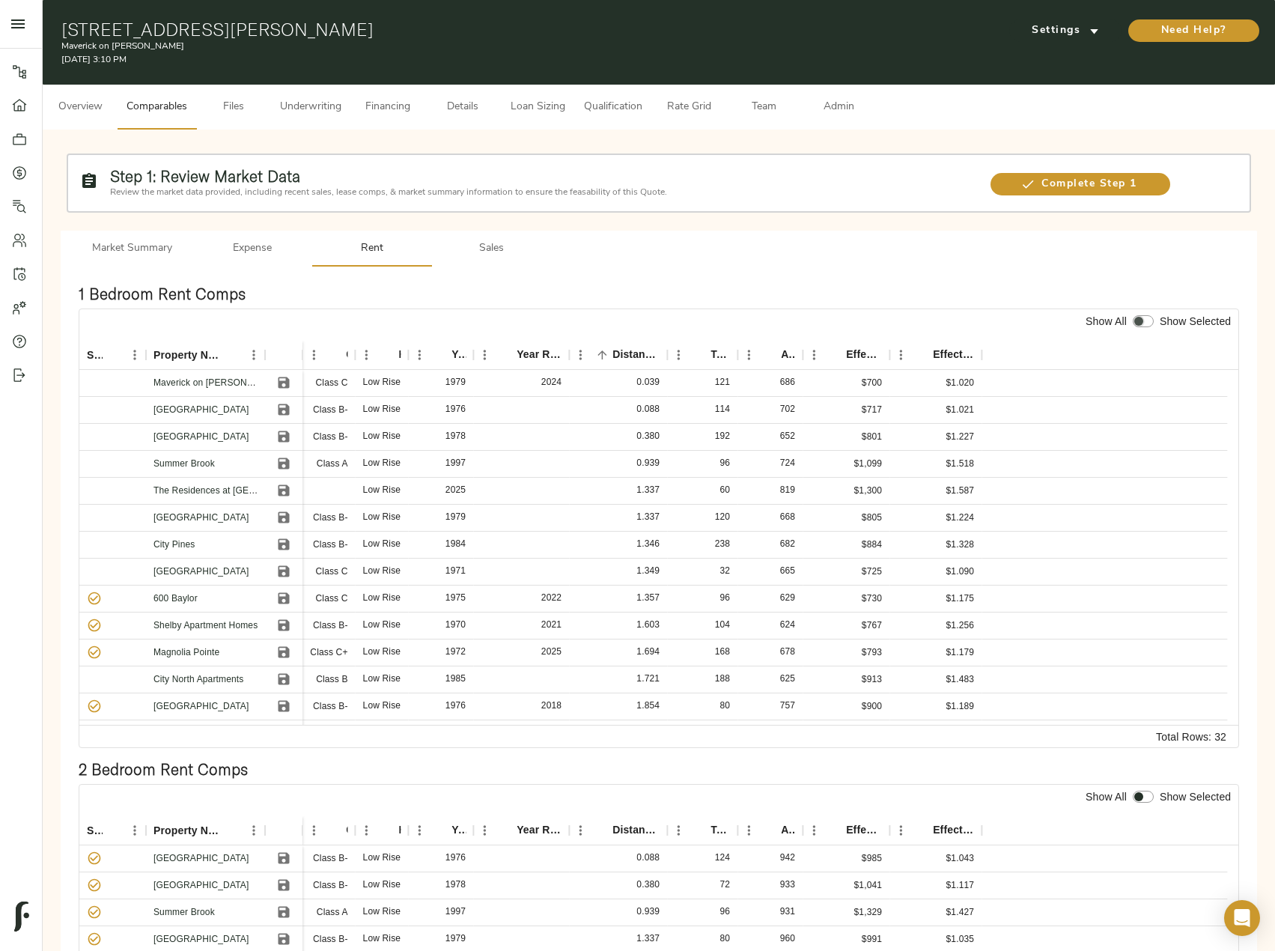
click at [1141, 318] on input "checkbox" at bounding box center [1139, 321] width 36 height 12
checkbox input "true"
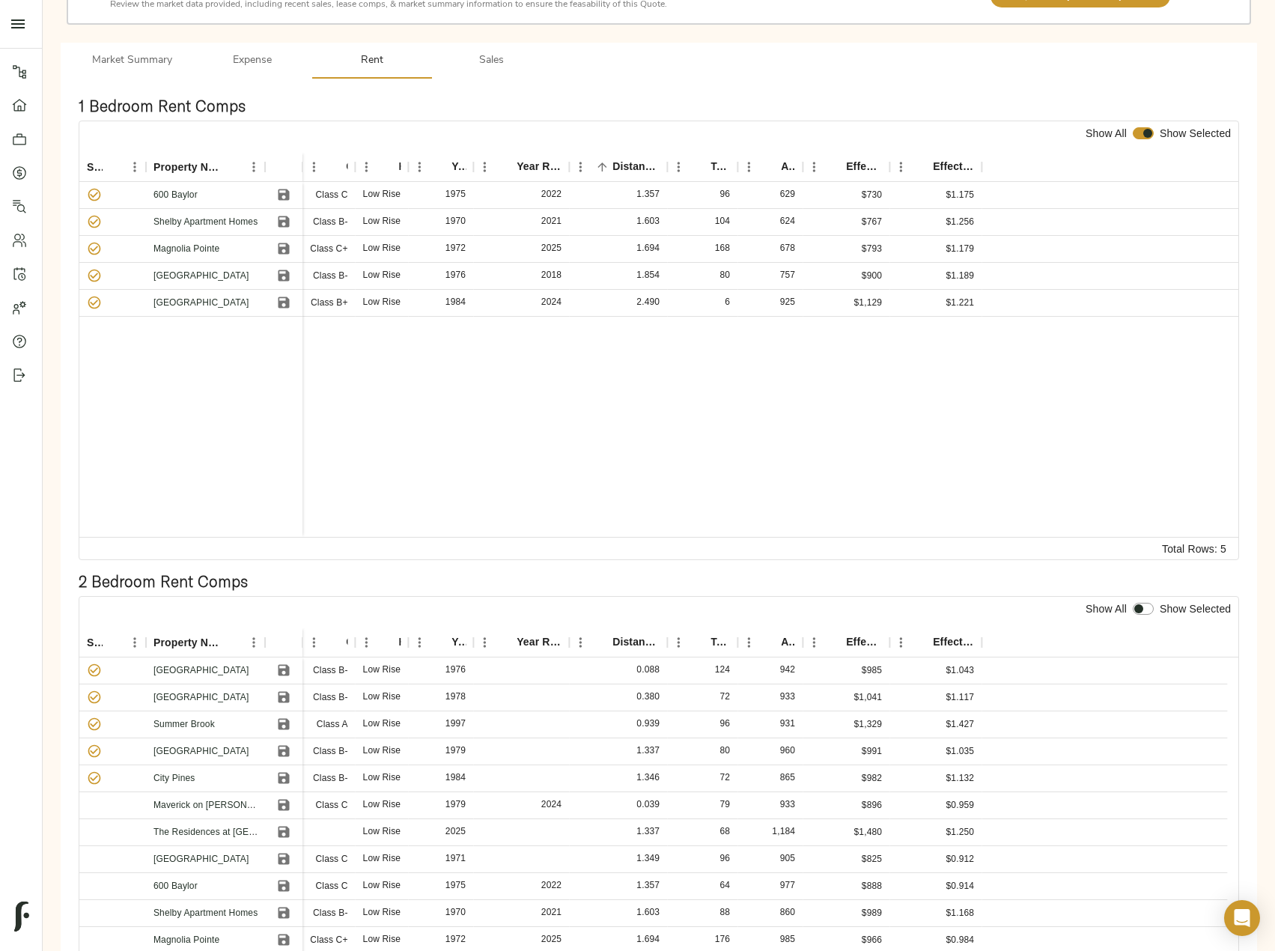
scroll to position [300, 0]
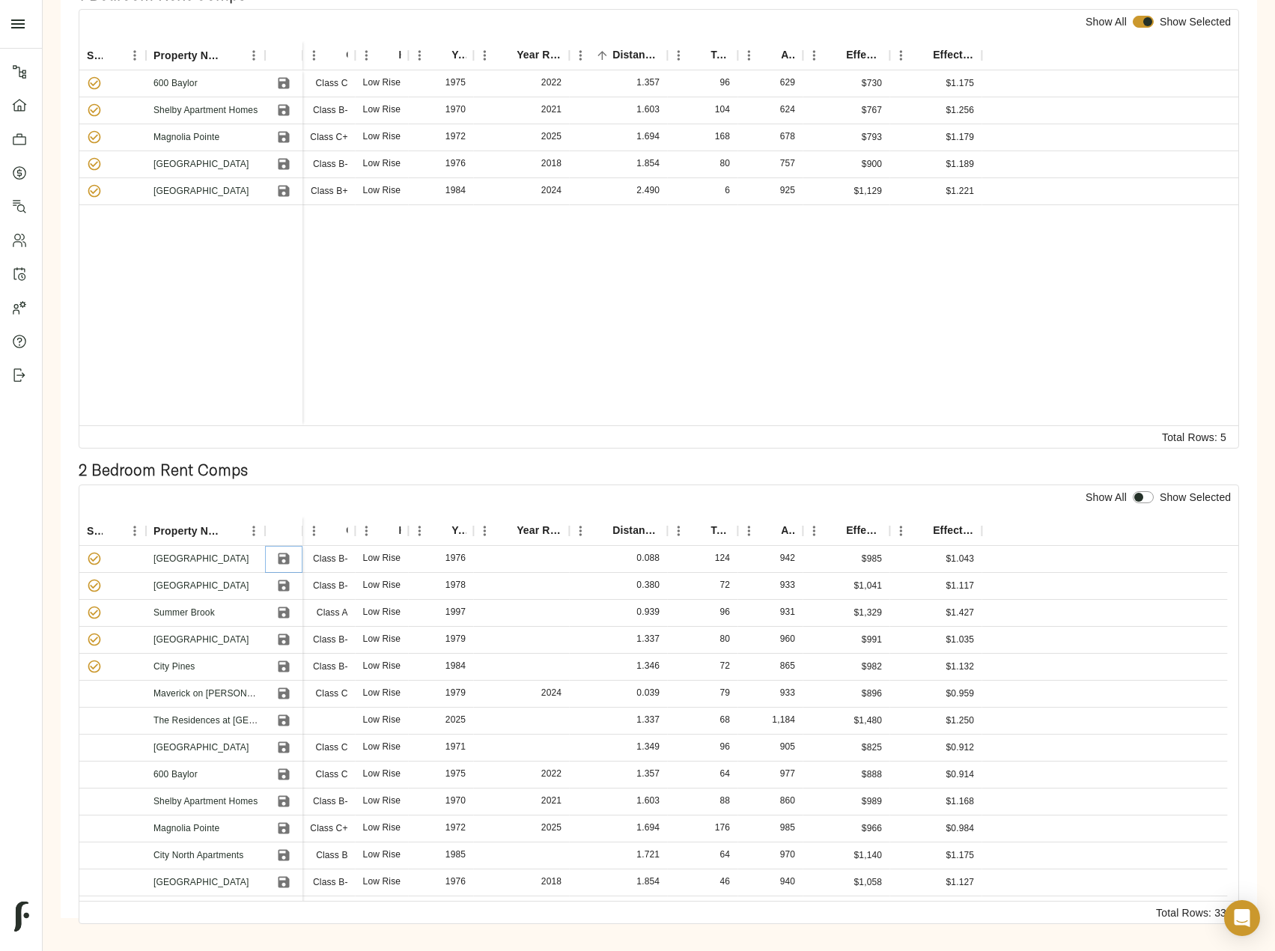
click at [281, 563] on icon "Save" at bounding box center [284, 558] width 11 height 11
click at [286, 580] on icon "Save" at bounding box center [283, 585] width 15 height 15
click at [282, 610] on icon "Save" at bounding box center [283, 612] width 15 height 15
click at [283, 640] on icon "Save" at bounding box center [284, 639] width 11 height 11
click at [290, 668] on icon "Save" at bounding box center [283, 666] width 15 height 15
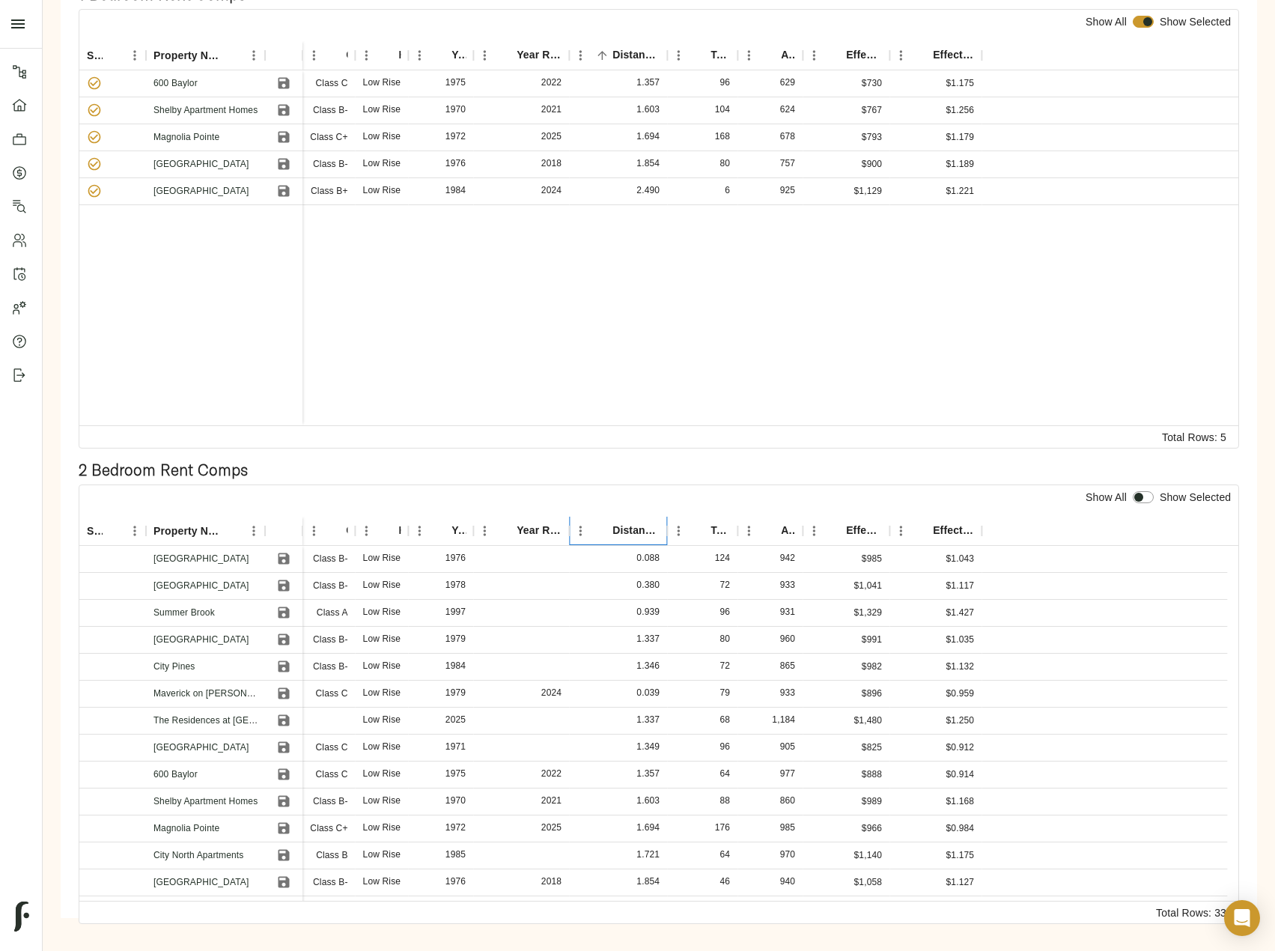
click at [613, 534] on div "Distance (miles)" at bounding box center [636, 530] width 47 height 29
click at [607, 529] on icon "Sort" at bounding box center [601, 530] width 13 height 13
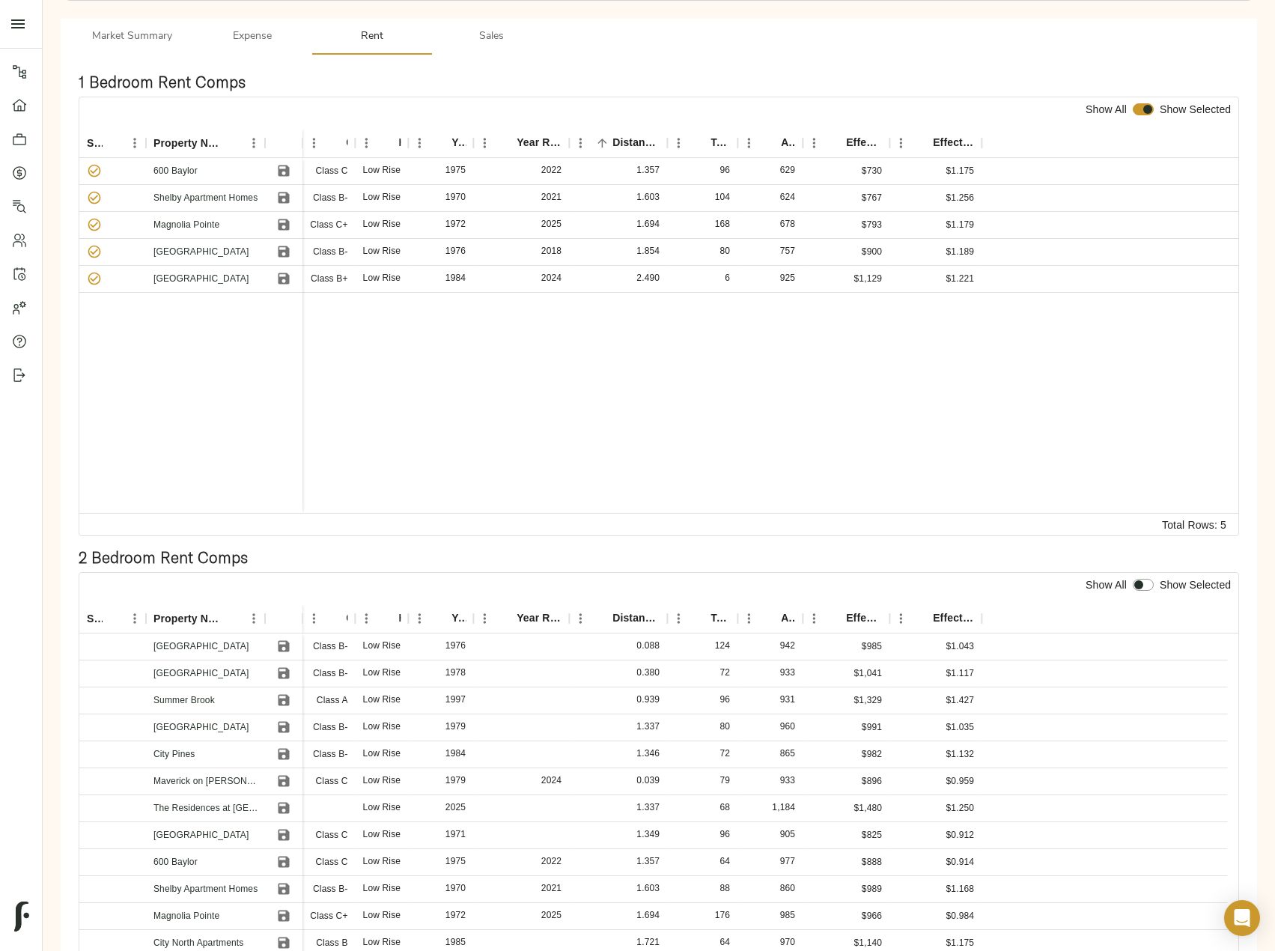
scroll to position [225, 0]
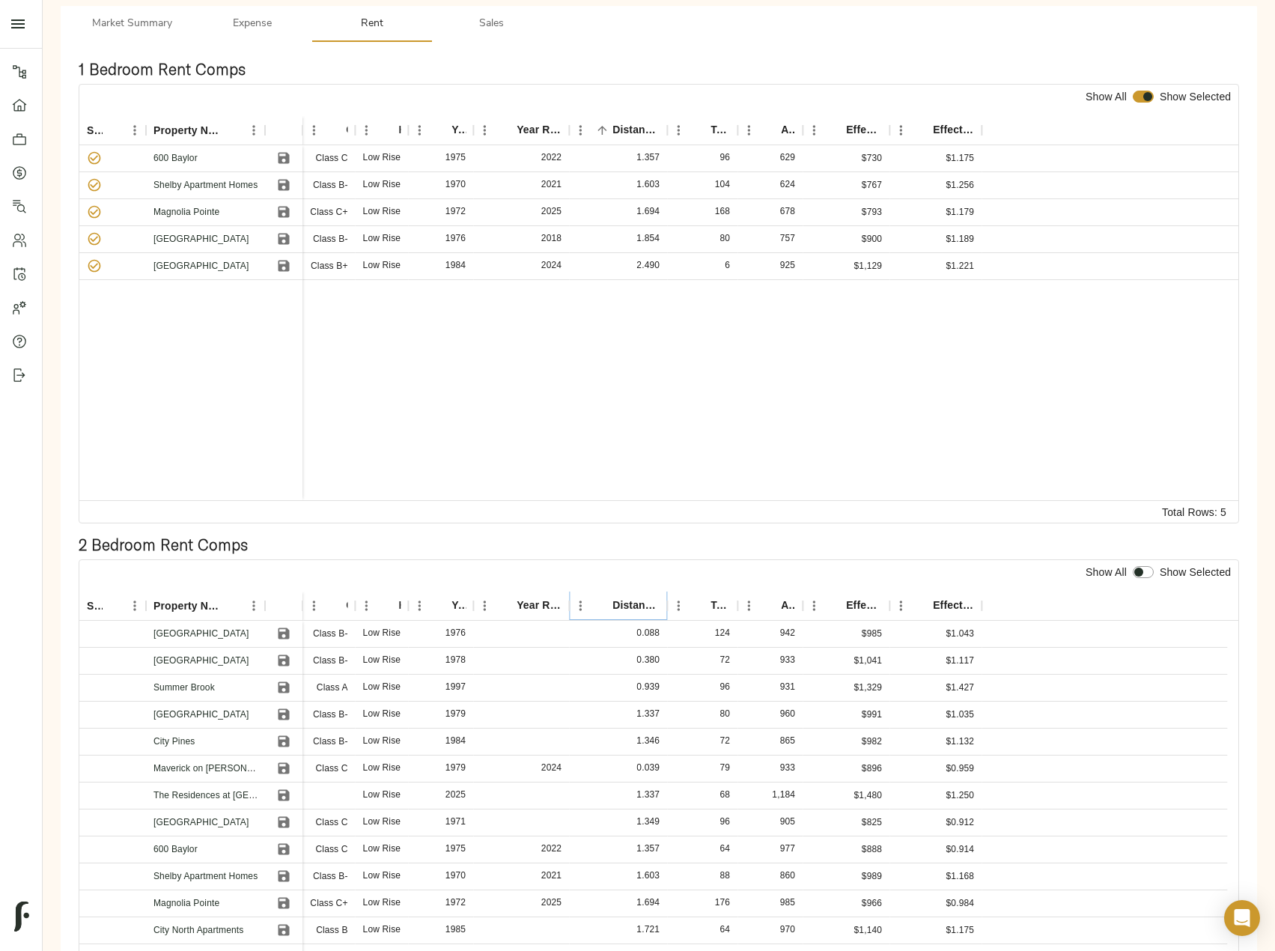
click at [598, 603] on icon "Sort" at bounding box center [601, 605] width 13 height 13
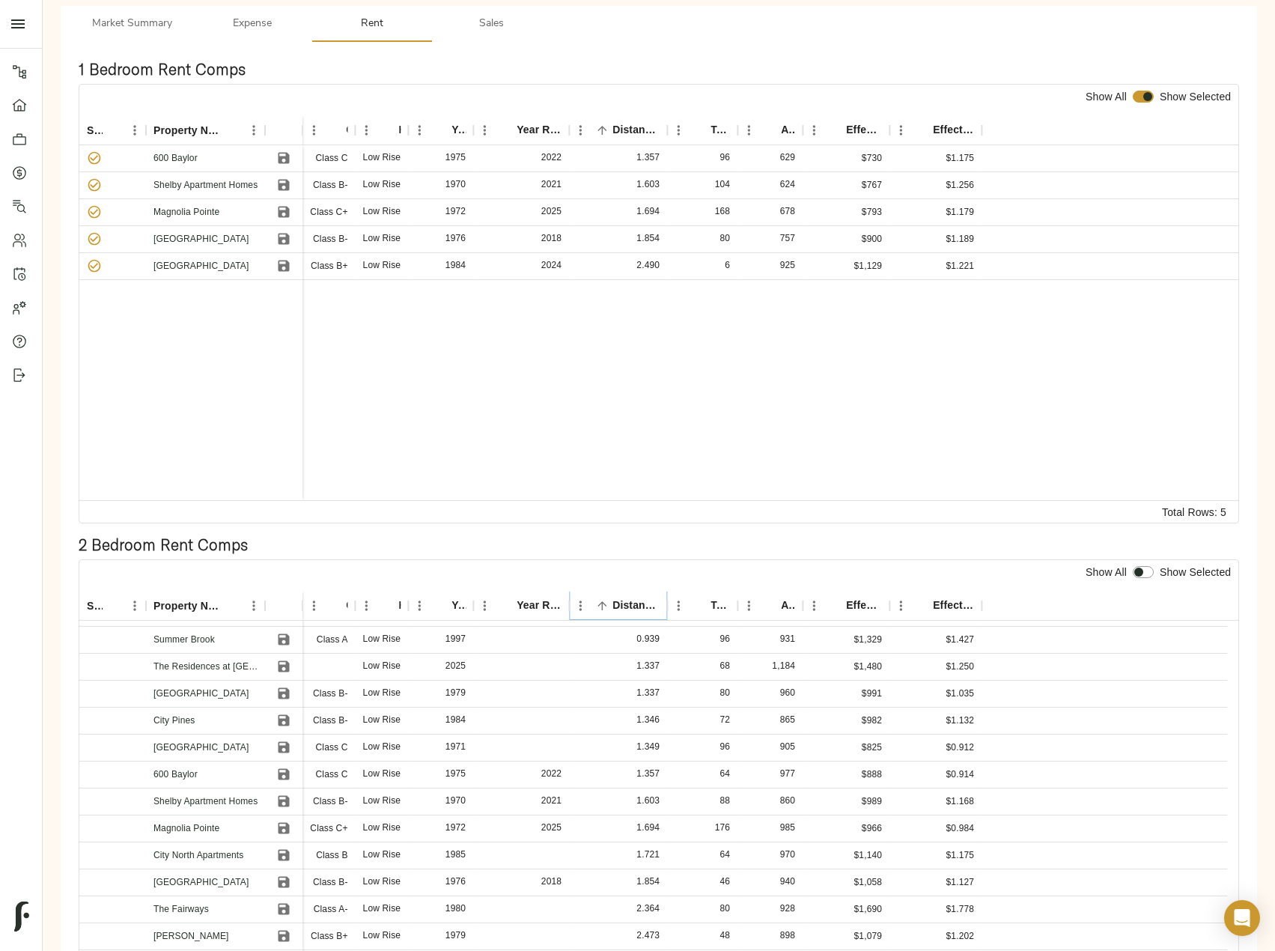
scroll to position [0, 0]
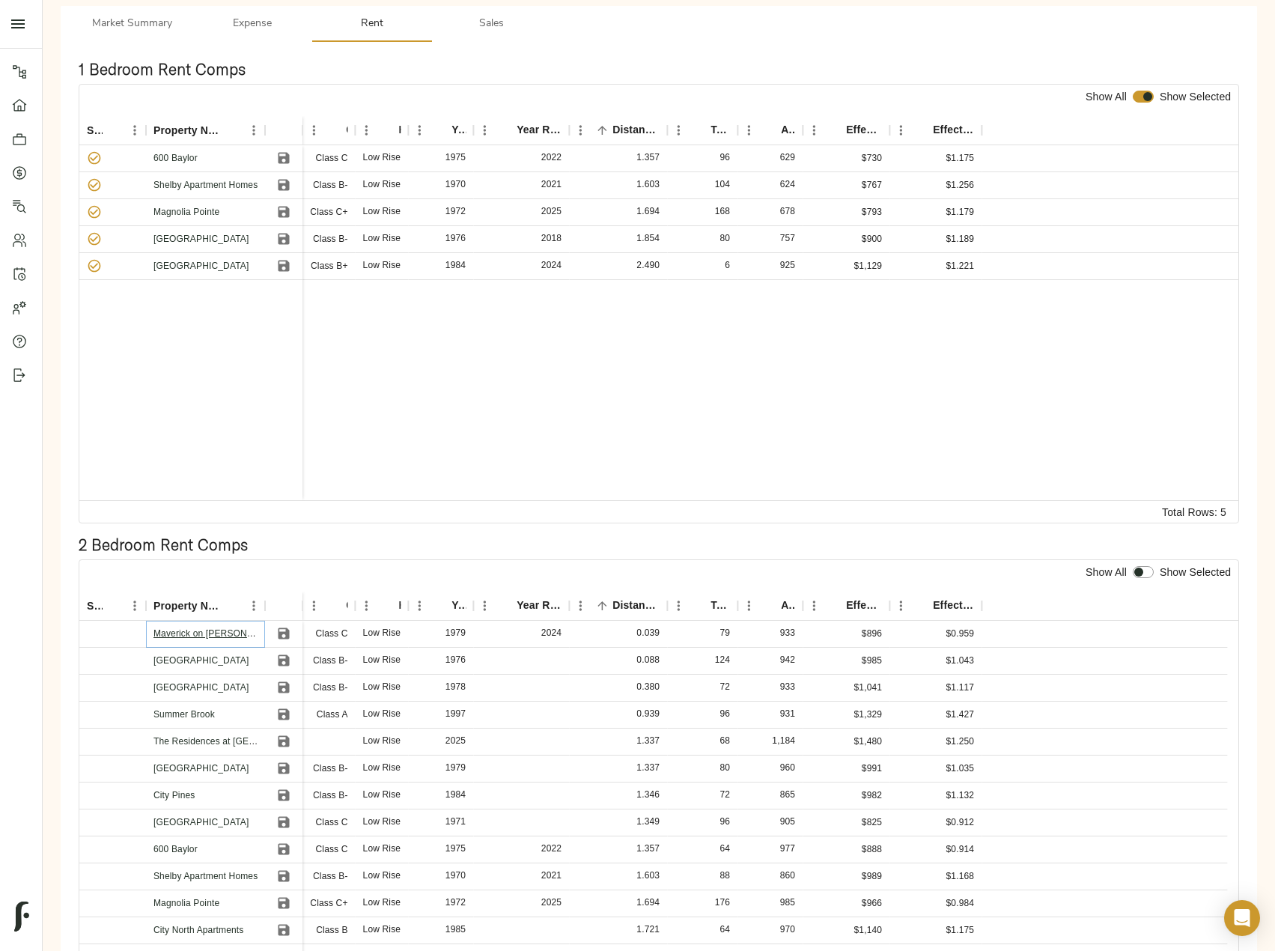
click at [210, 630] on link "Maverick on Gilmer" at bounding box center [217, 633] width 127 height 10
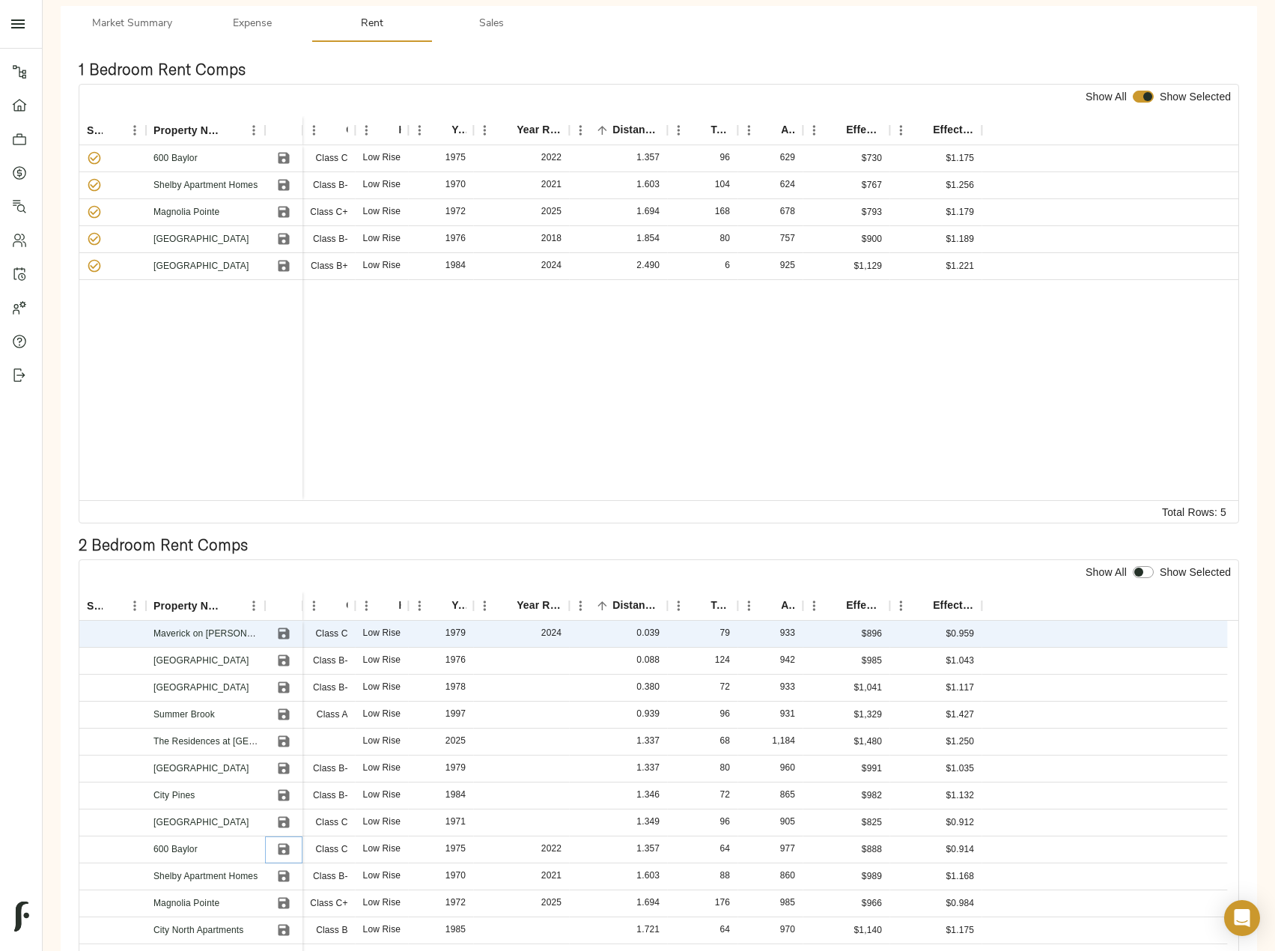
click at [279, 845] on icon "Save" at bounding box center [284, 849] width 11 height 11
click at [285, 878] on icon "Save" at bounding box center [283, 876] width 15 height 15
click at [283, 902] on icon "Save" at bounding box center [284, 903] width 11 height 11
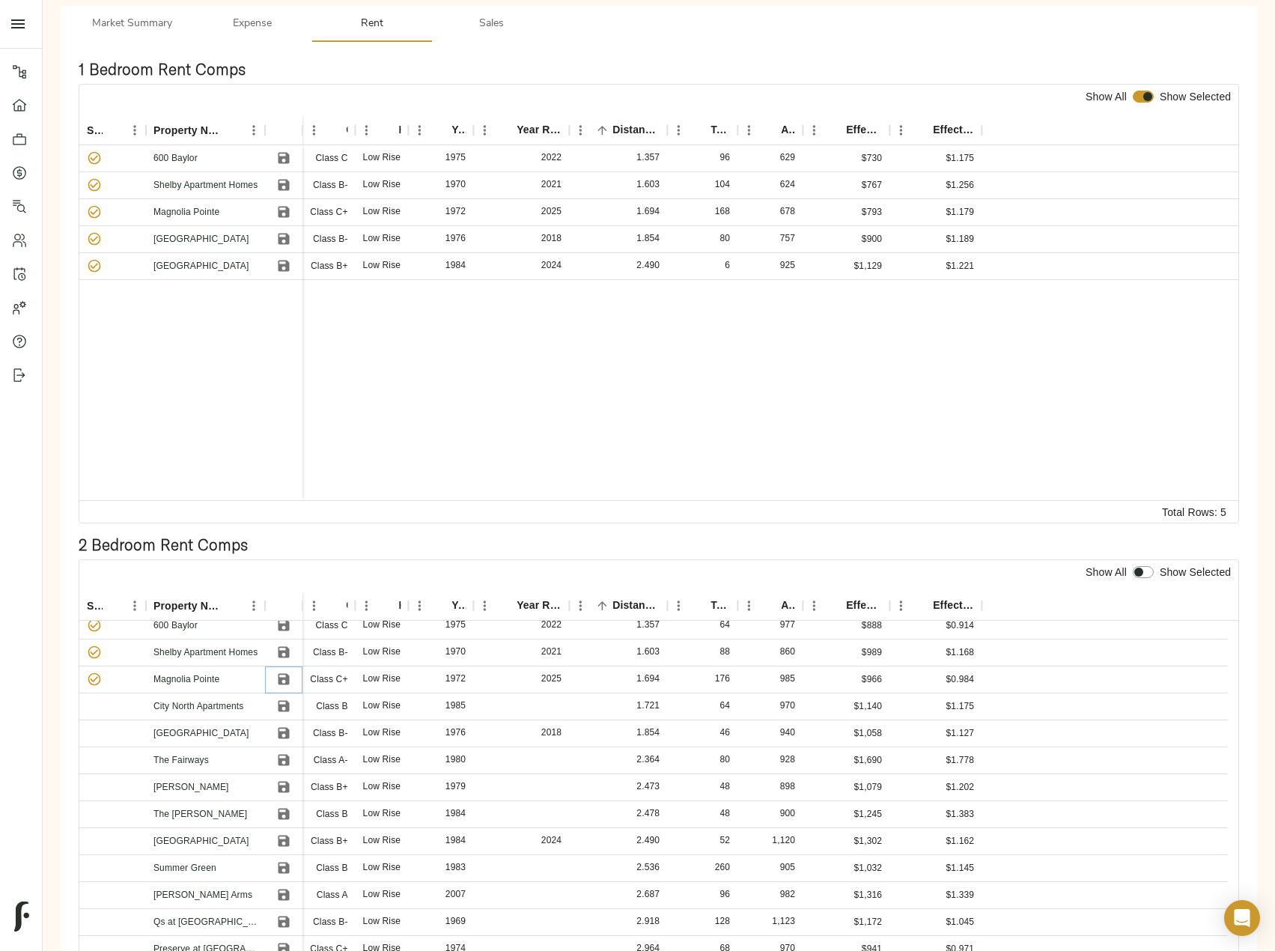
scroll to position [225, 0]
click at [284, 727] on icon "Save" at bounding box center [284, 732] width 11 height 11
click at [281, 839] on icon "Save" at bounding box center [284, 840] width 11 height 11
click at [1142, 573] on input "checkbox" at bounding box center [1139, 572] width 36 height 12
checkbox input "true"
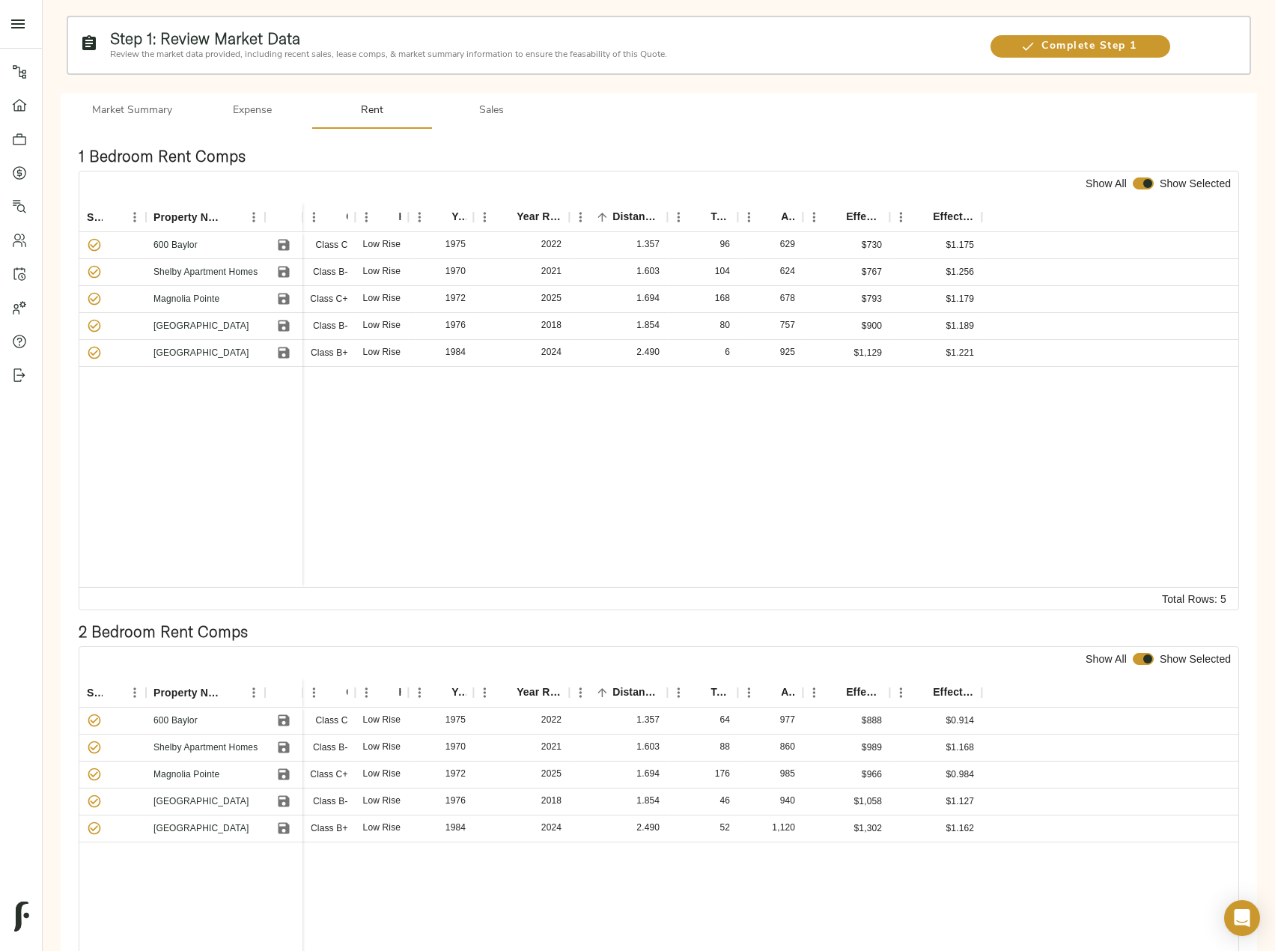
scroll to position [0, 0]
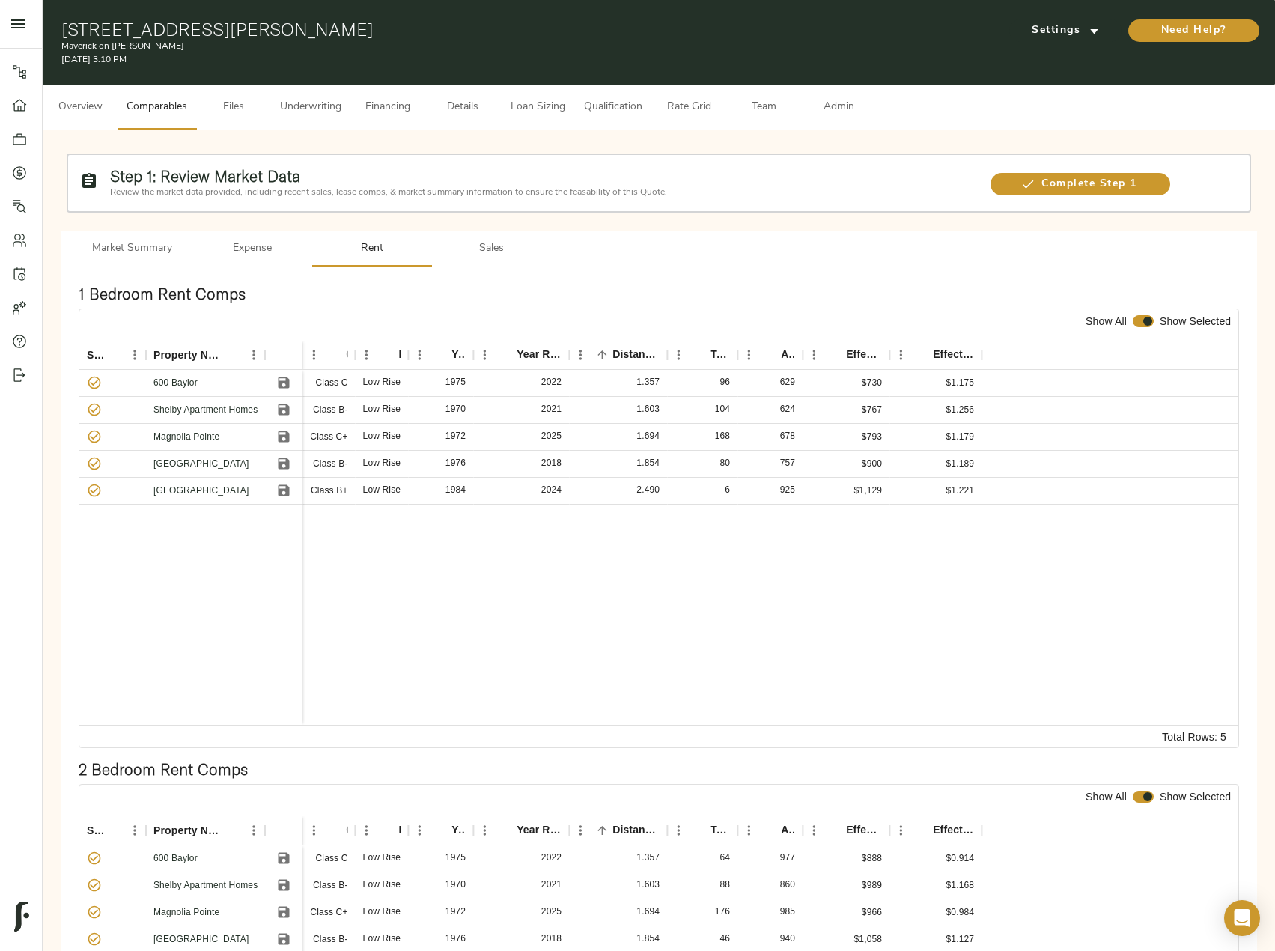
click at [833, 106] on span "Admin" at bounding box center [838, 107] width 57 height 19
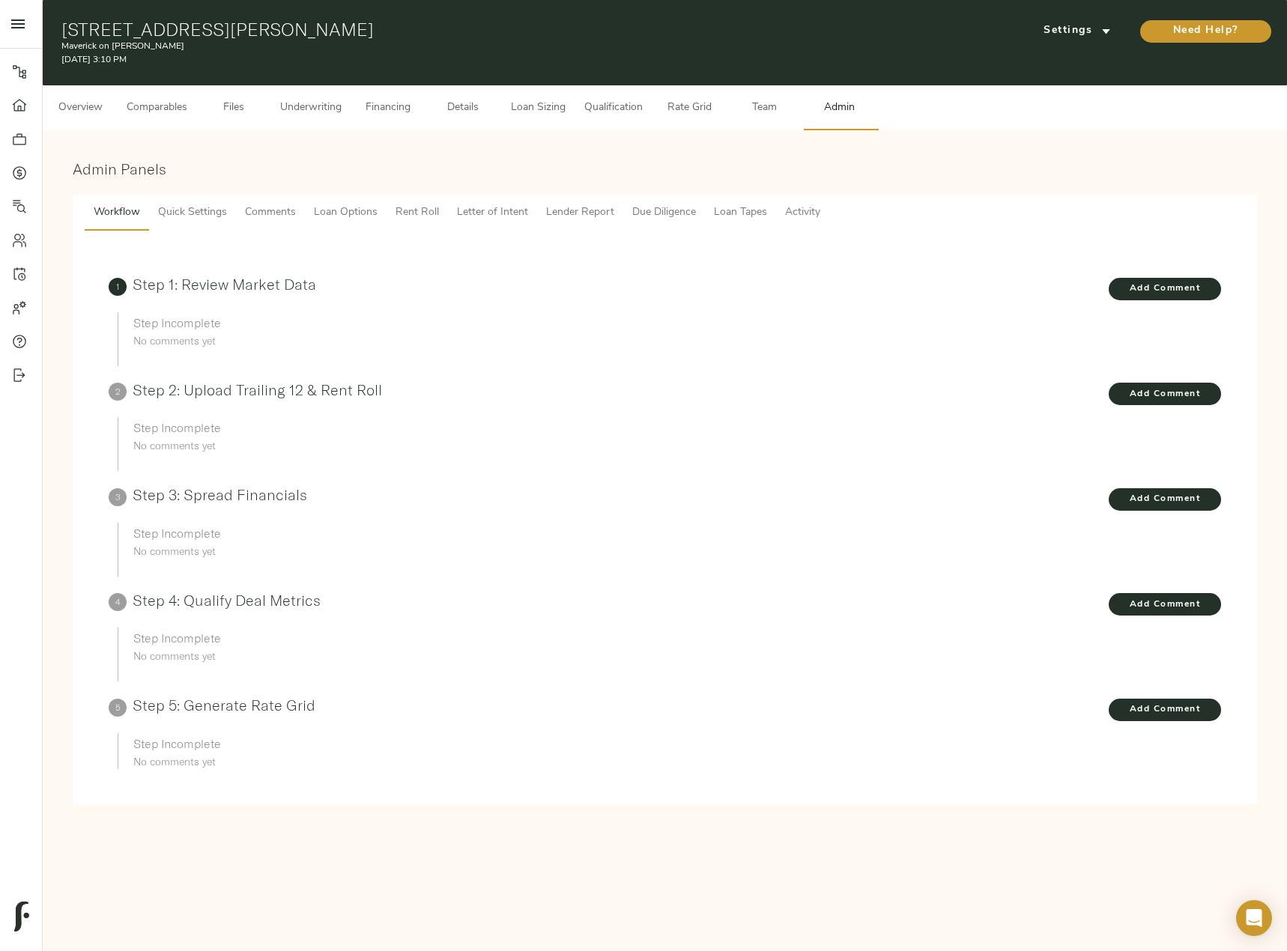
click at [572, 216] on span "Lender Report" at bounding box center [580, 213] width 68 height 19
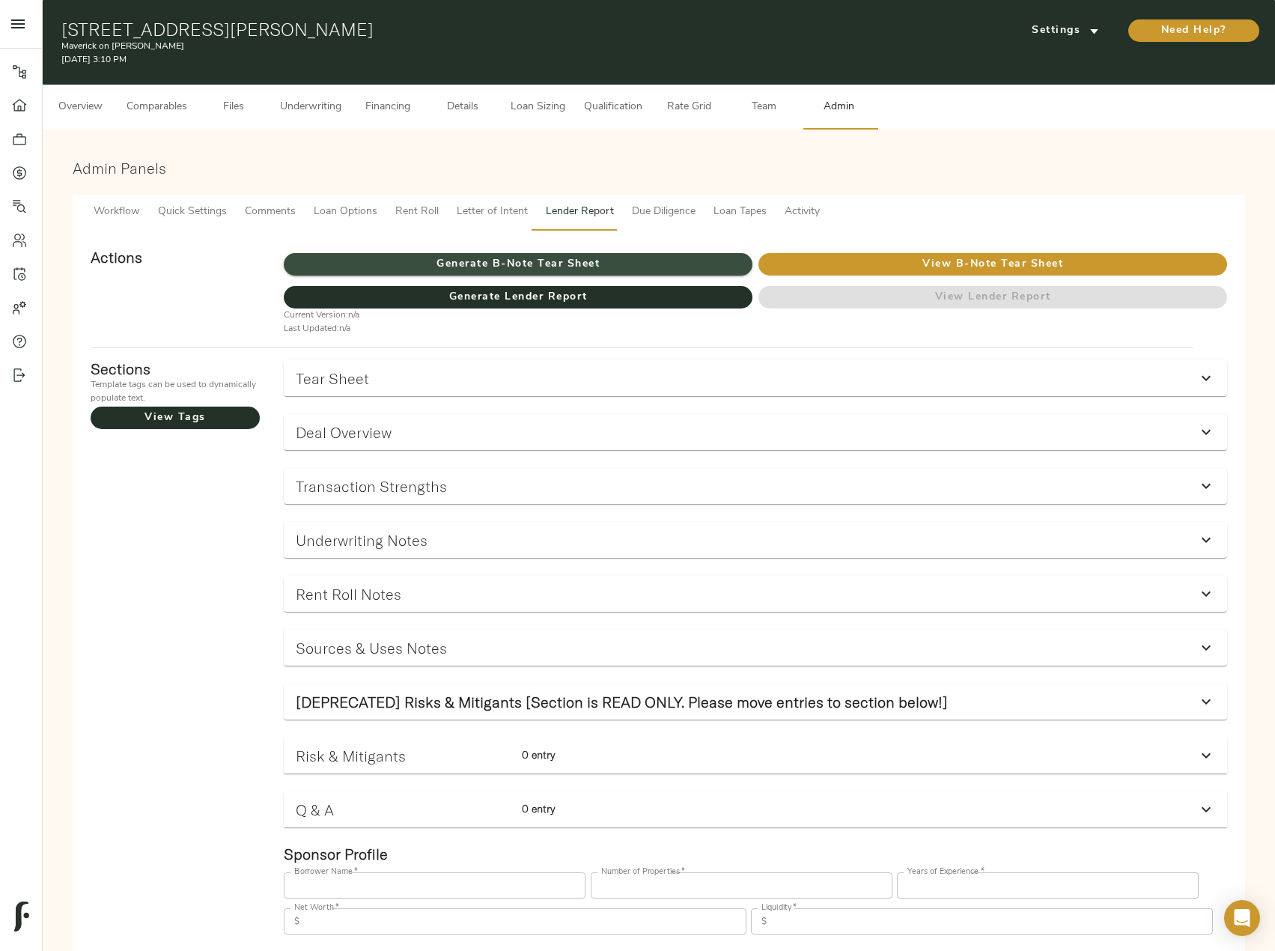
click at [580, 261] on span "Generate B-Note Tear Sheet" at bounding box center [518, 264] width 469 height 19
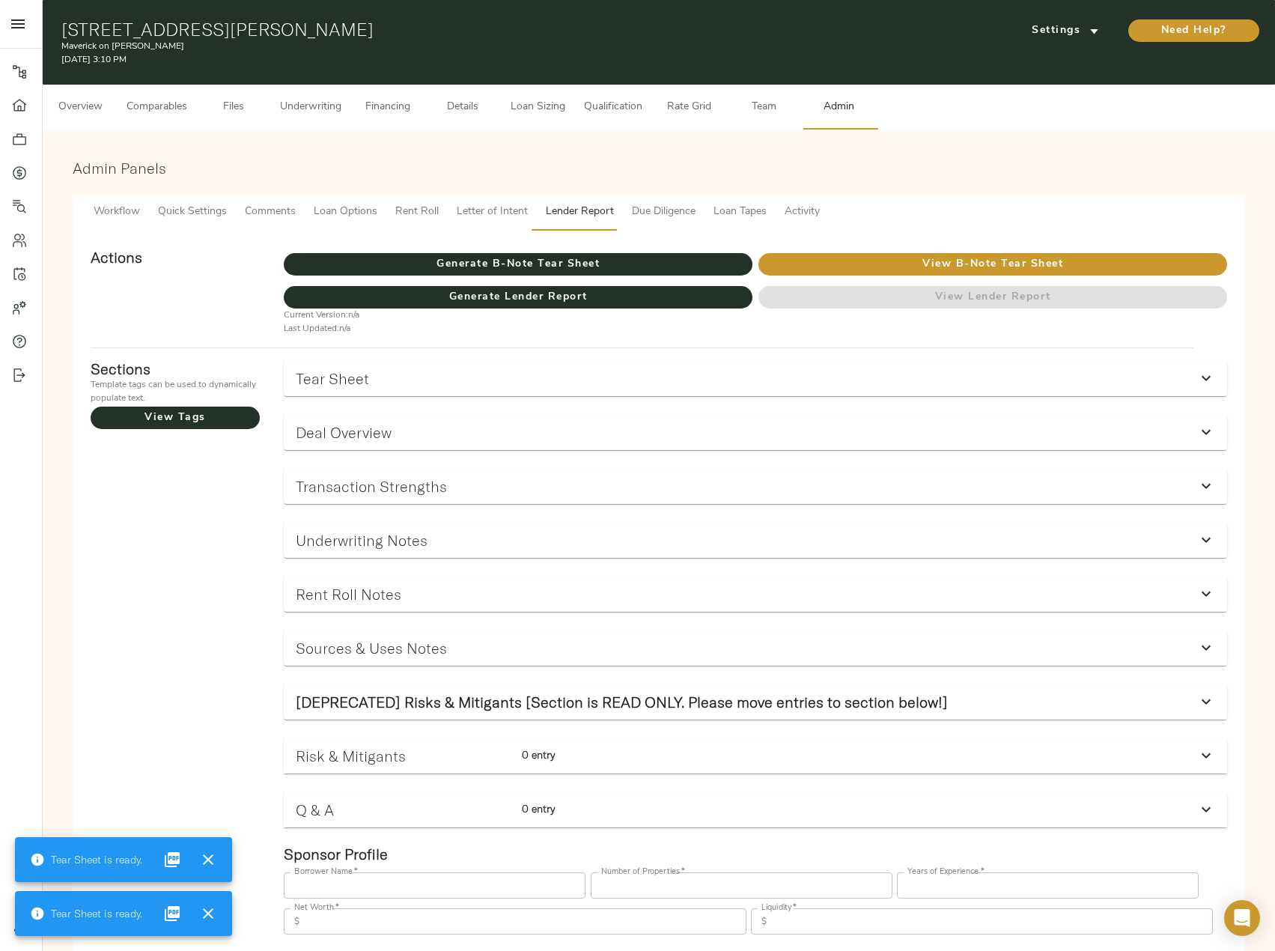
click at [316, 111] on span "Underwriting" at bounding box center [310, 107] width 61 height 19
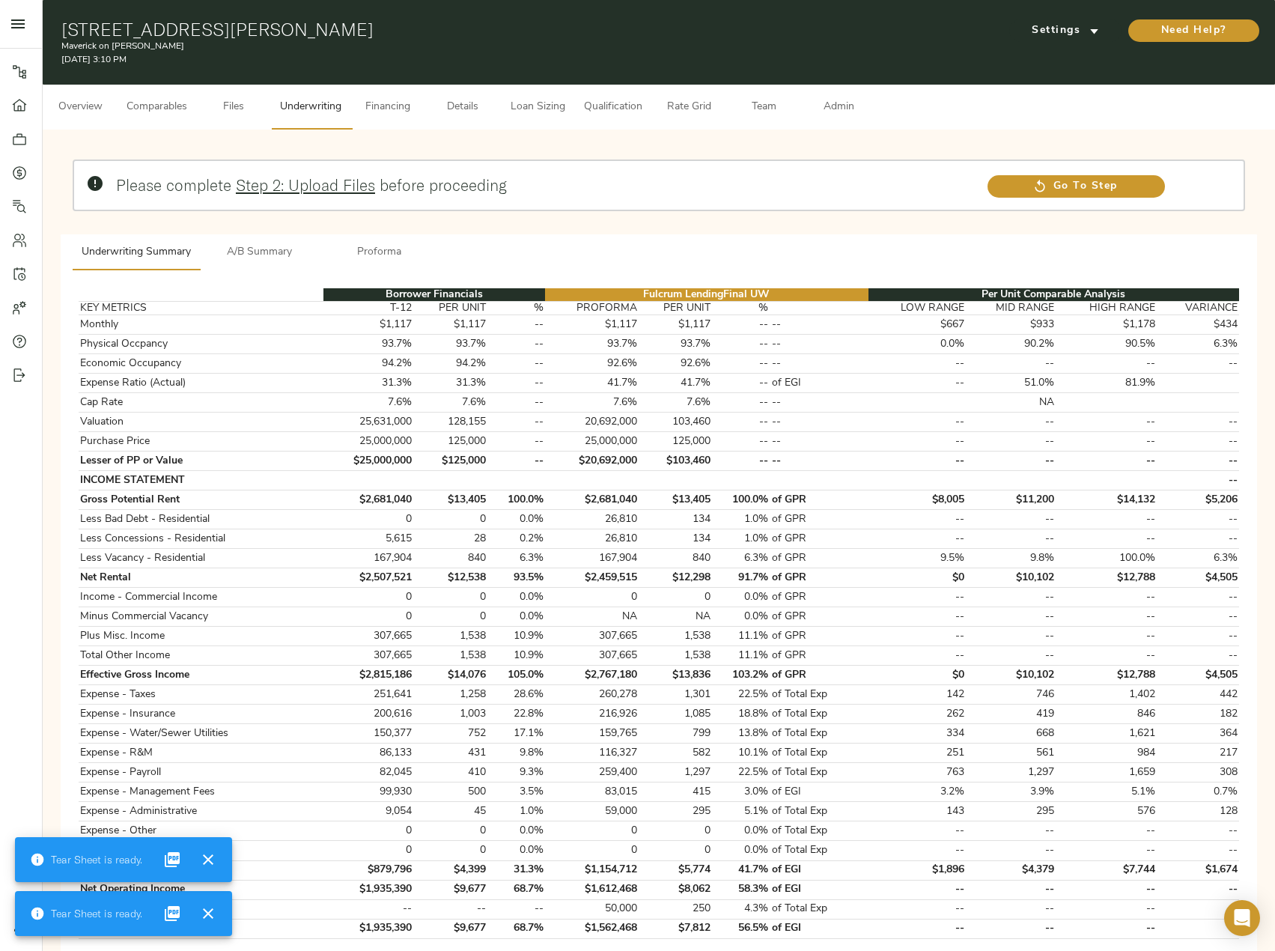
click at [248, 264] on button "A/B Summary" at bounding box center [260, 252] width 120 height 36
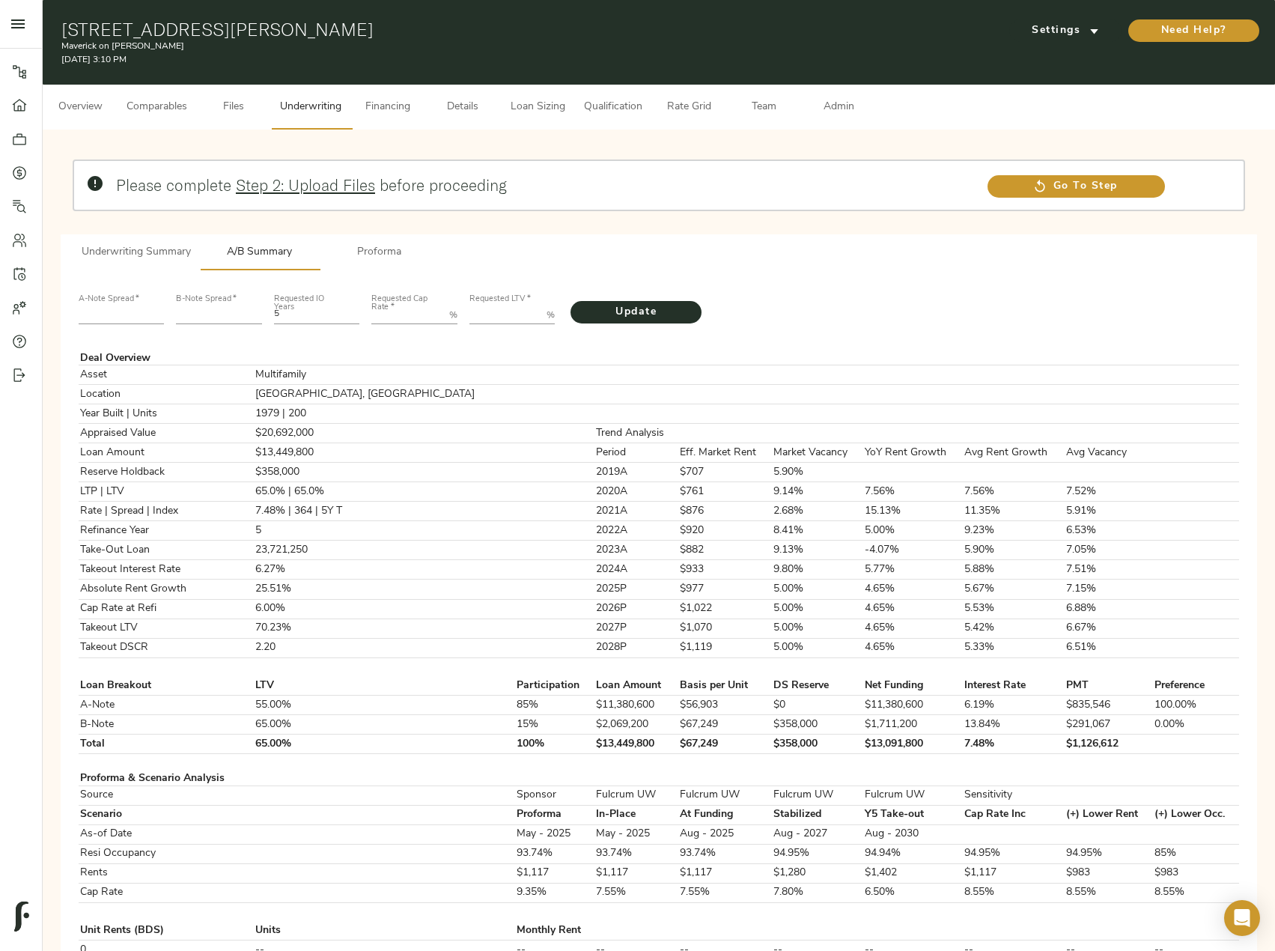
click at [372, 249] on span "Proforma" at bounding box center [380, 252] width 102 height 19
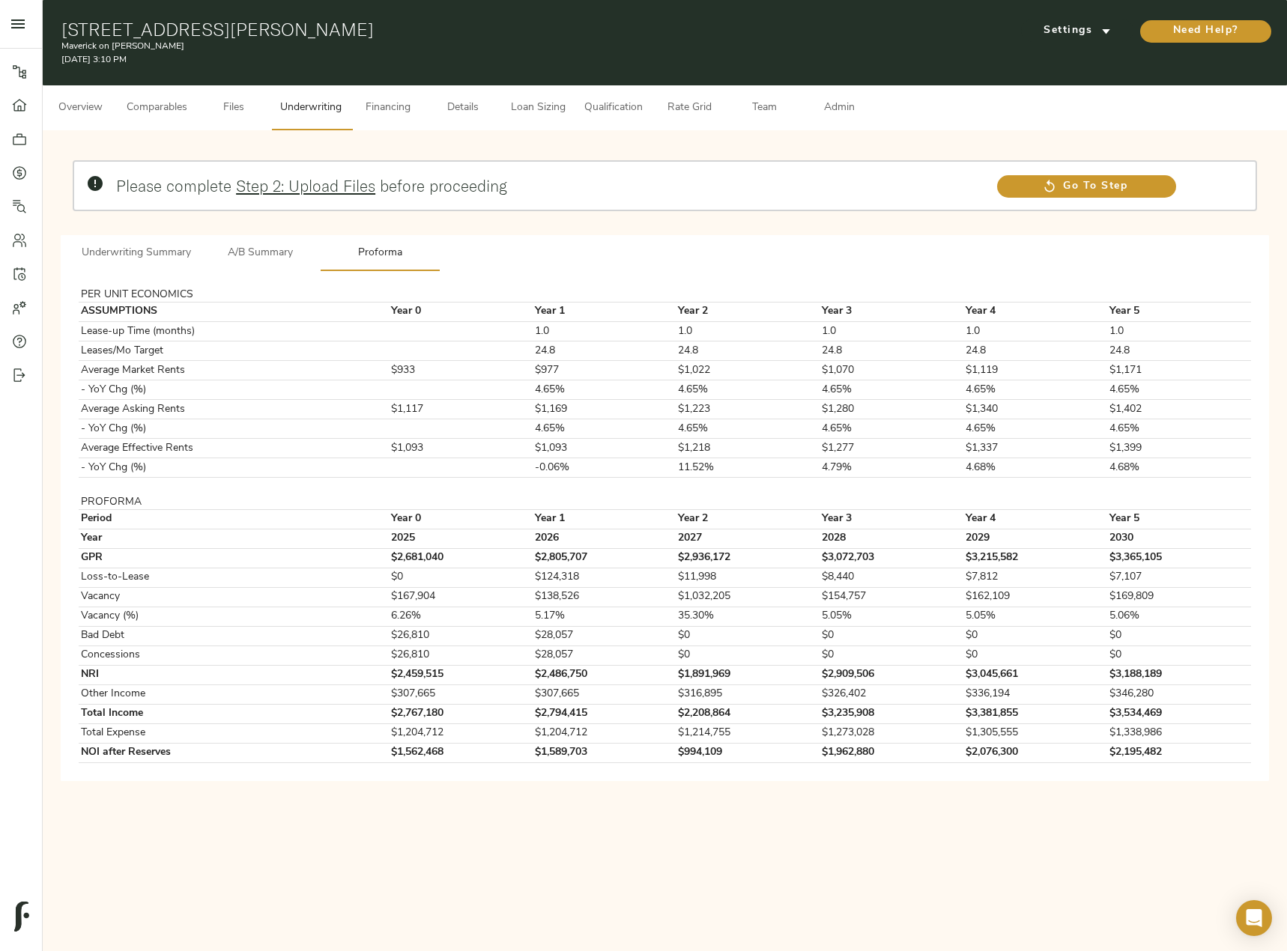
click at [280, 255] on span "A/B Summary" at bounding box center [260, 253] width 102 height 19
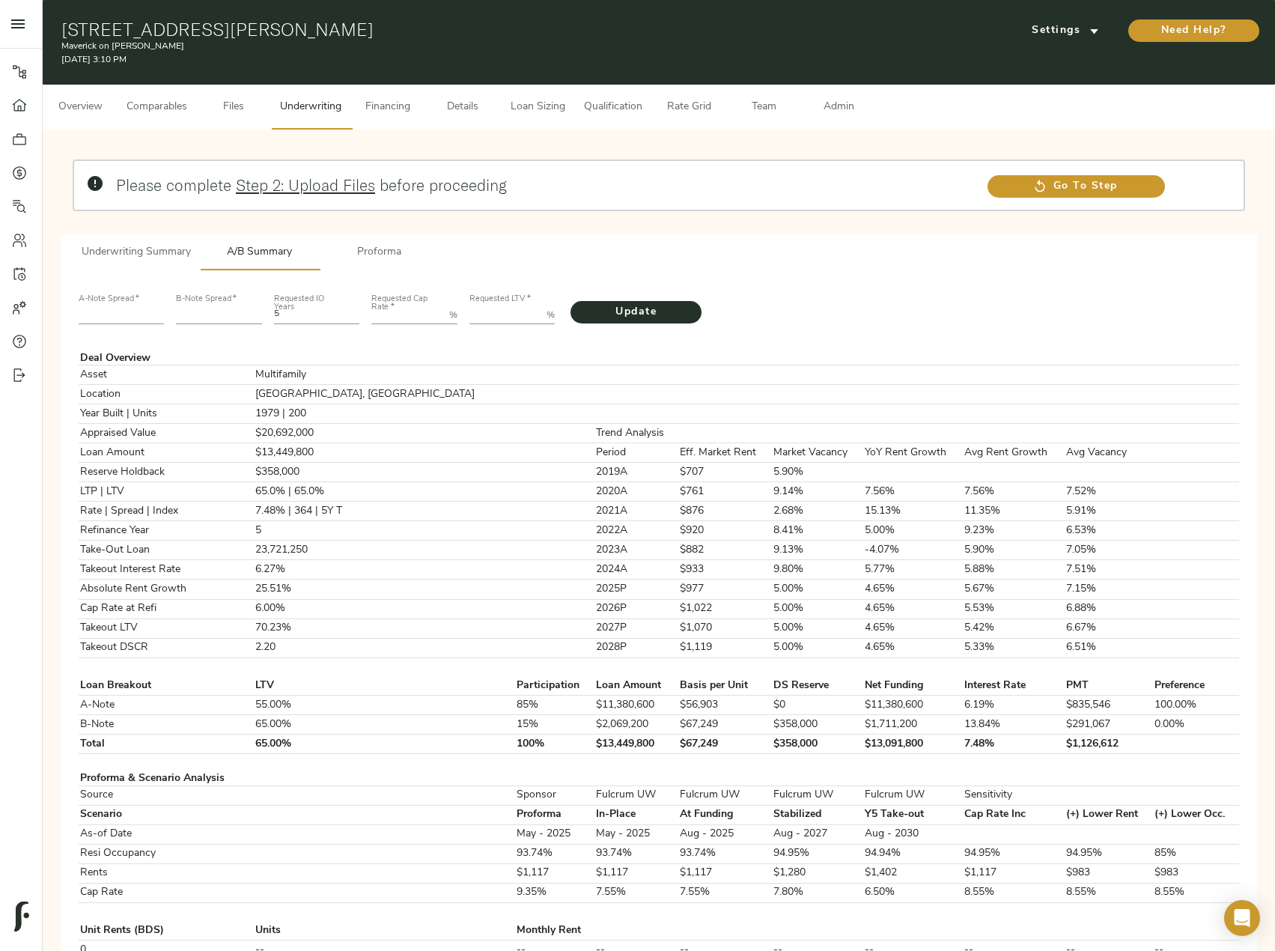
click at [126, 312] on input "number" at bounding box center [122, 315] width 86 height 18
type input "235"
click at [210, 321] on input "number" at bounding box center [219, 315] width 86 height 18
type input "746"
click at [431, 321] on Rate "Requested Cap Rate   *" at bounding box center [407, 315] width 72 height 18
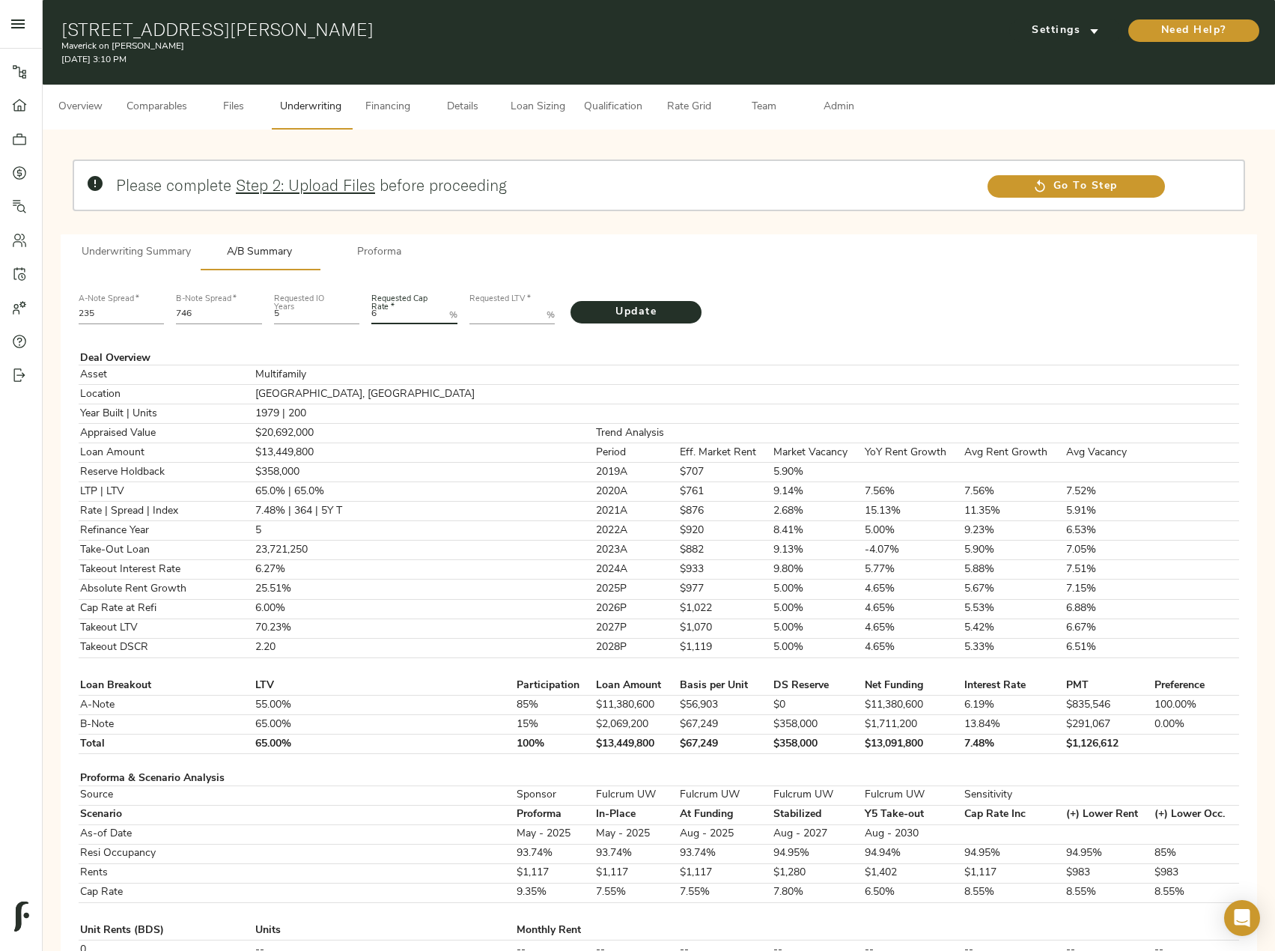
type Rate "6"
click at [501, 312] on LTV "Requested LTV   *" at bounding box center [506, 315] width 72 height 18
type LTV "75"
click at [571, 301] on button "Update" at bounding box center [636, 312] width 131 height 22
click at [162, 250] on span "Underwriting Summary" at bounding box center [136, 252] width 109 height 19
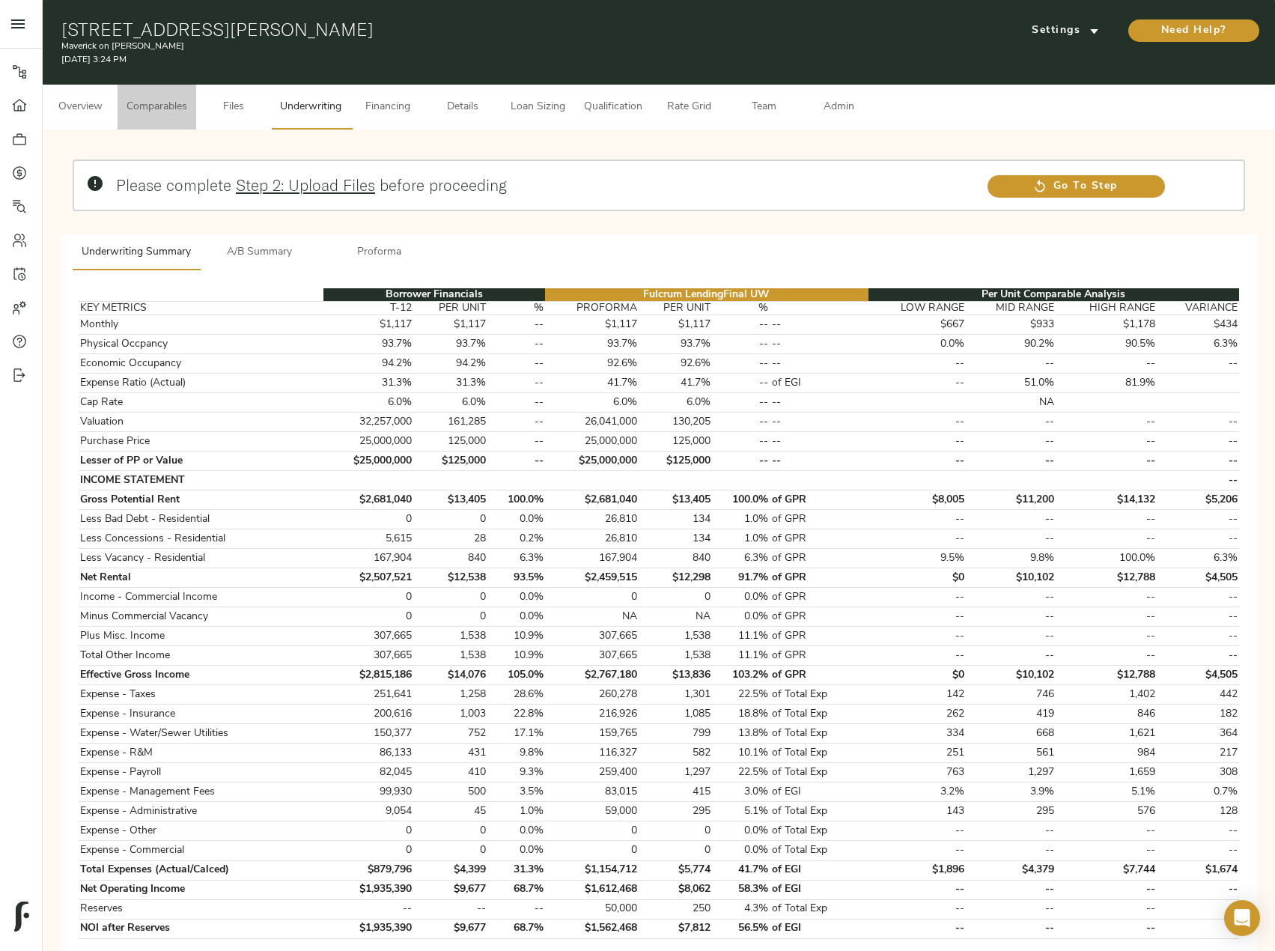
click at [183, 94] on button "Comparables" at bounding box center [157, 107] width 79 height 45
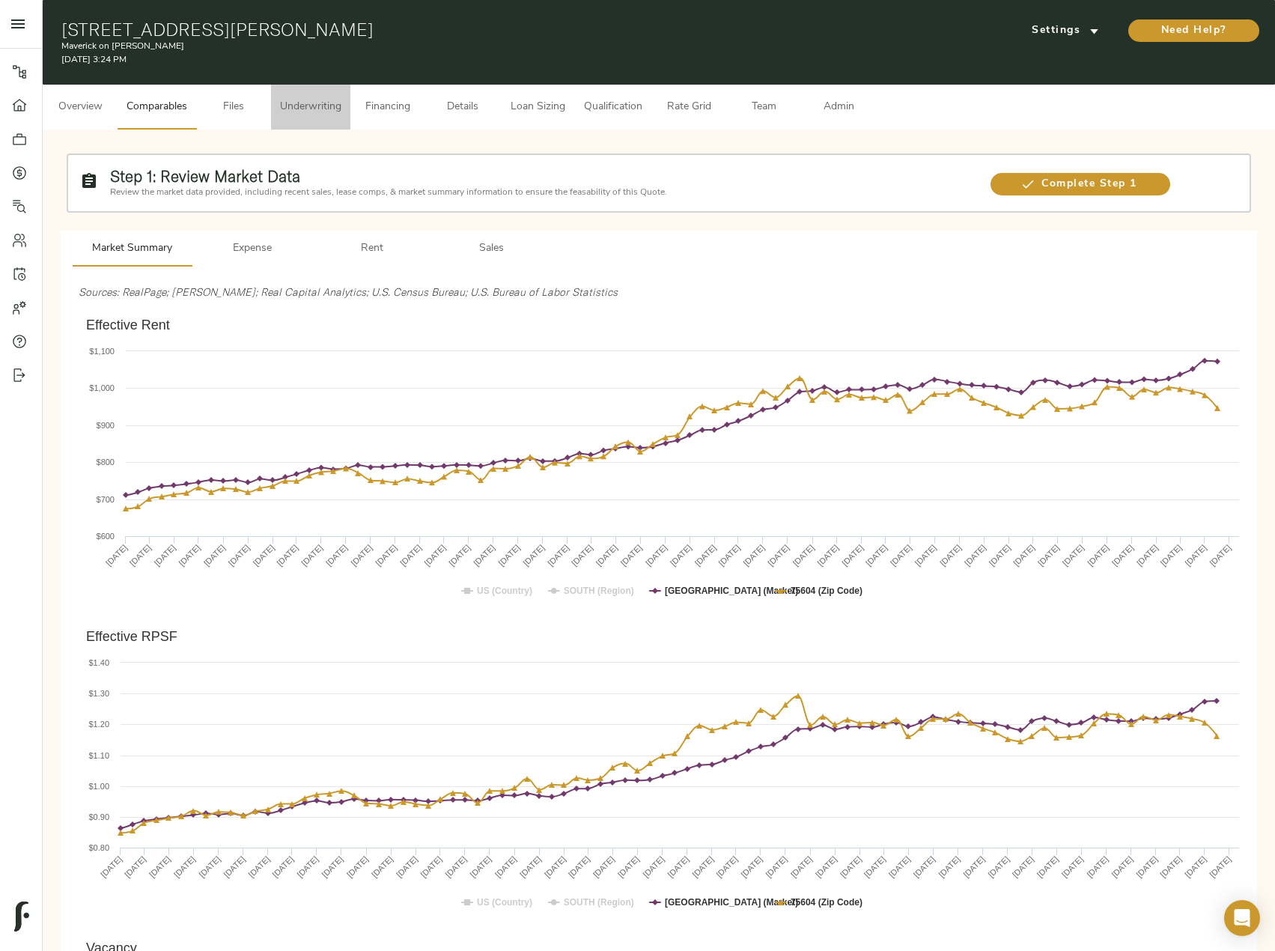
click at [321, 107] on span "Underwriting" at bounding box center [310, 107] width 61 height 19
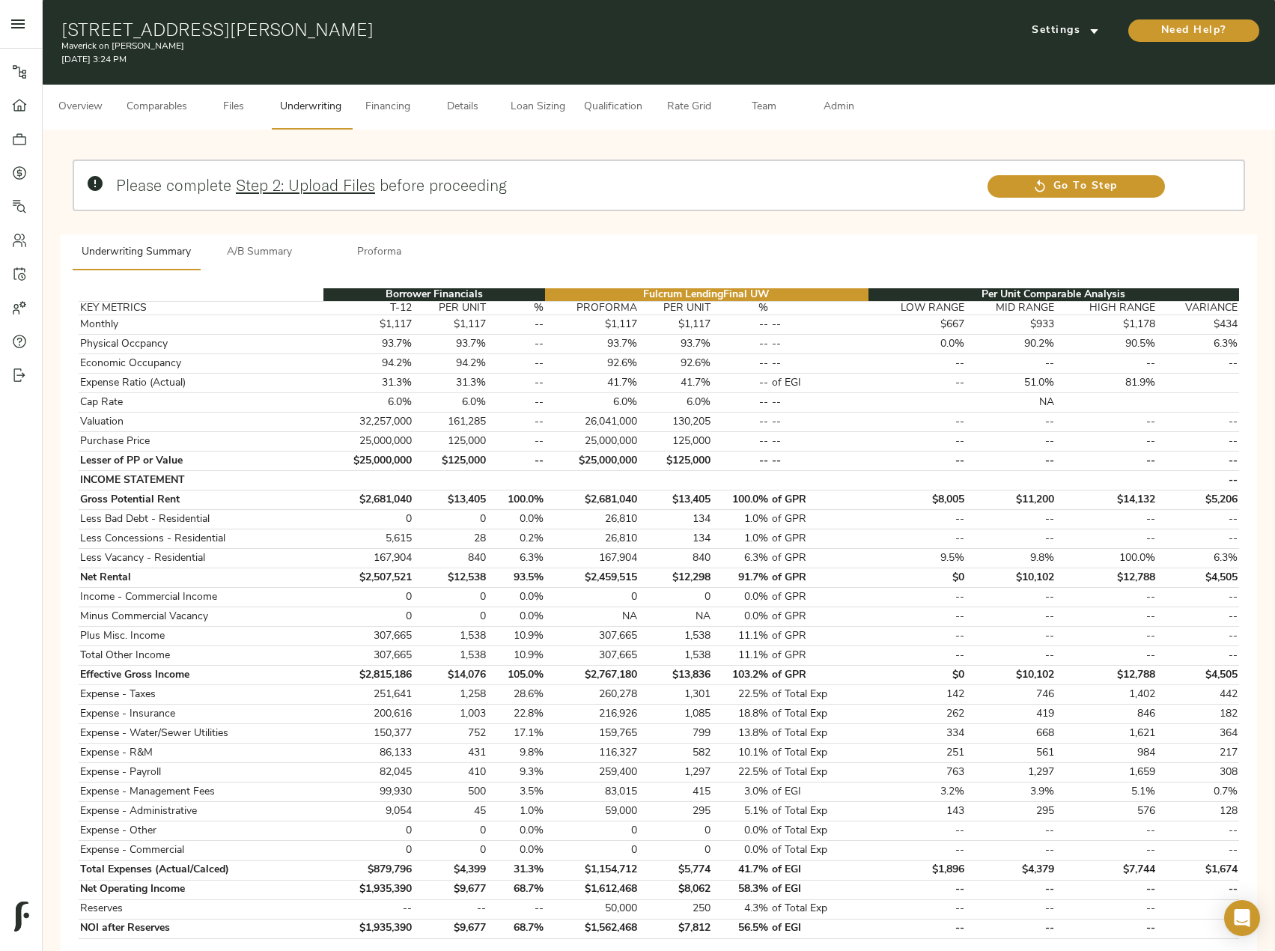
click at [474, 100] on span "Details" at bounding box center [462, 107] width 57 height 19
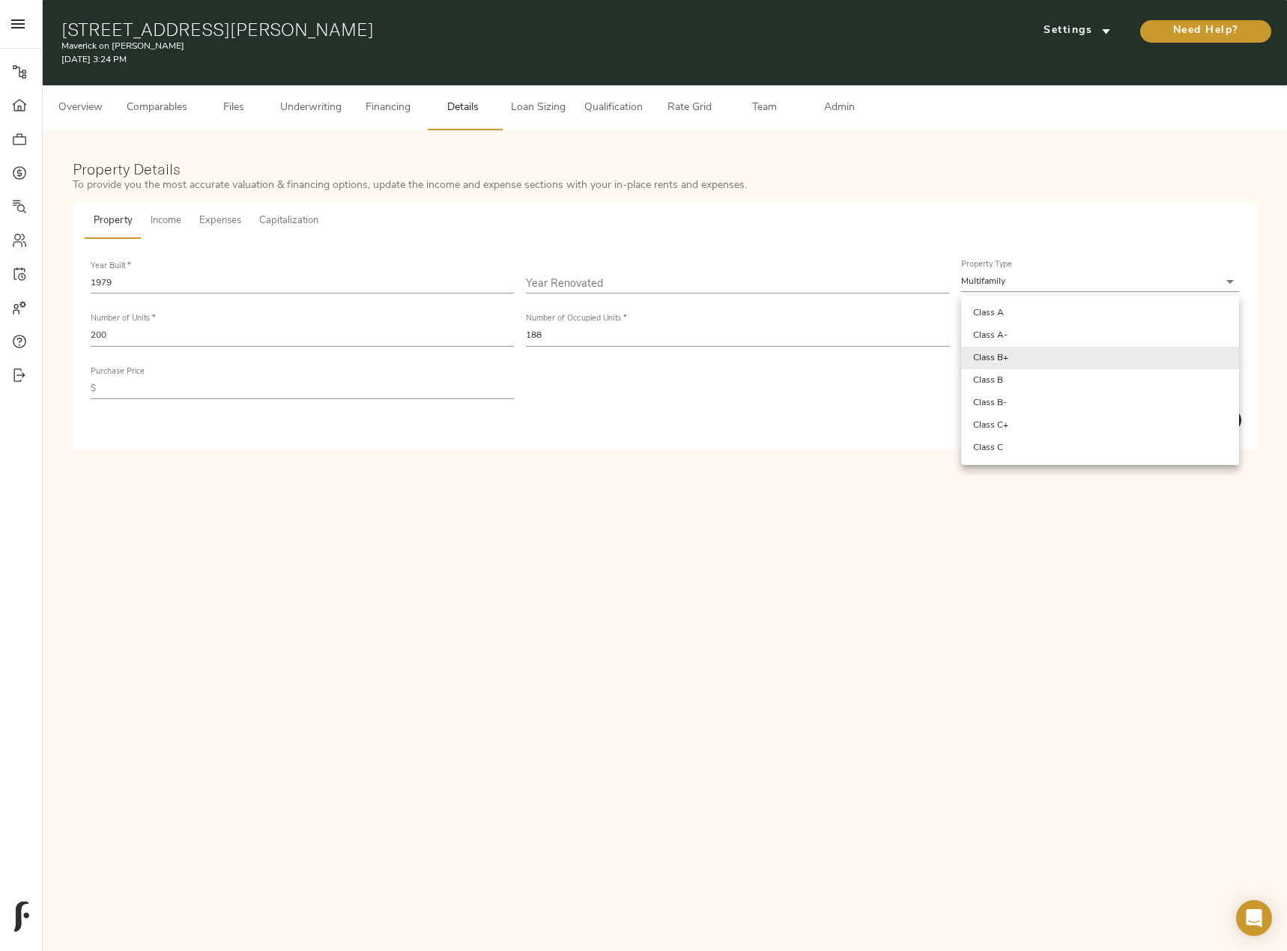
click at [1081, 365] on body "Maverick on Gilmer - 614 Gilmer Rd, Longview, TX 75604 Pipeline Dashboard Portf…" at bounding box center [643, 552] width 1287 height 1104
click at [1051, 399] on li "Class B-" at bounding box center [1100, 403] width 278 height 22
type input "Class B-"
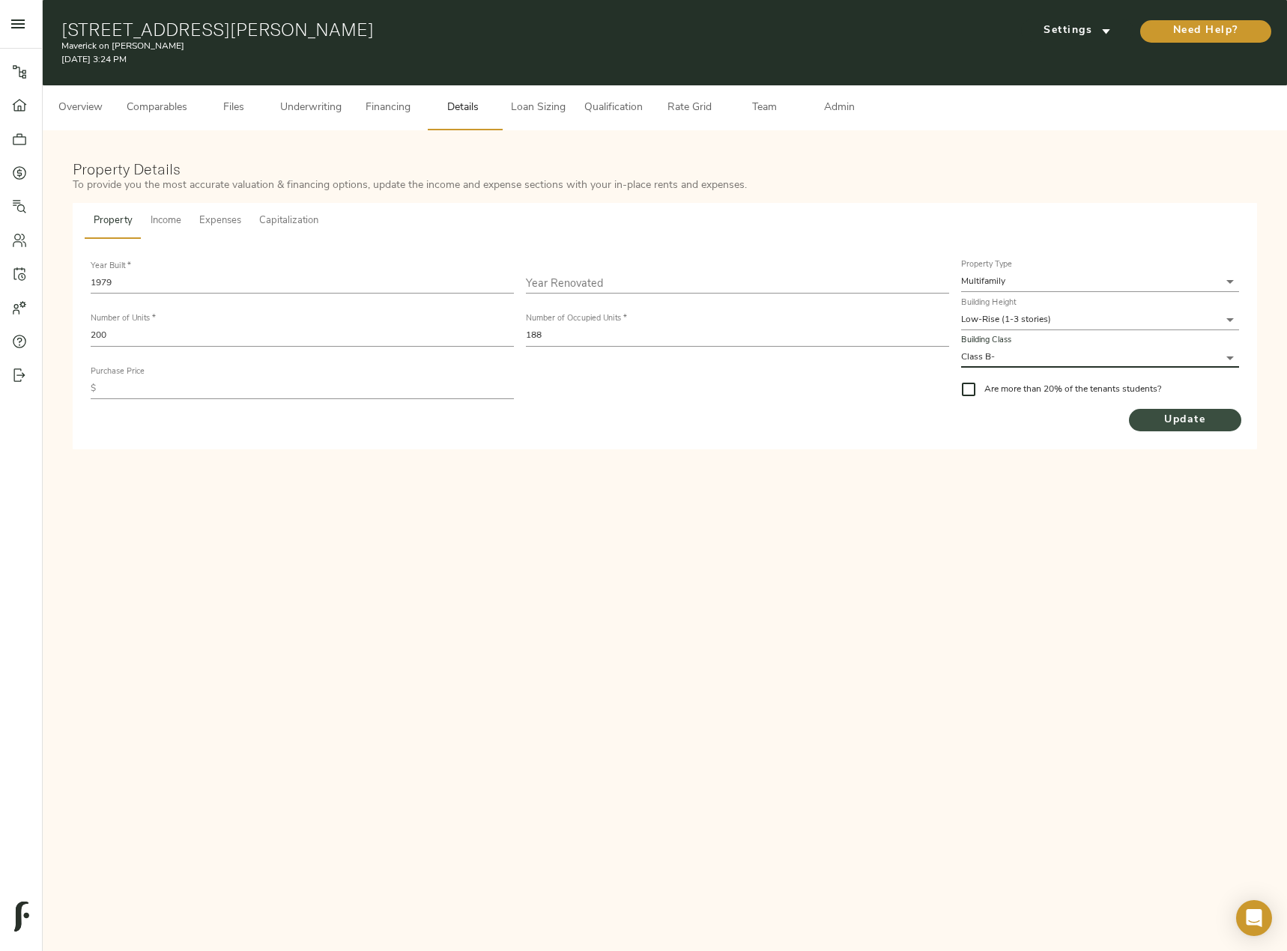
click at [1196, 416] on span "Update" at bounding box center [1184, 420] width 112 height 19
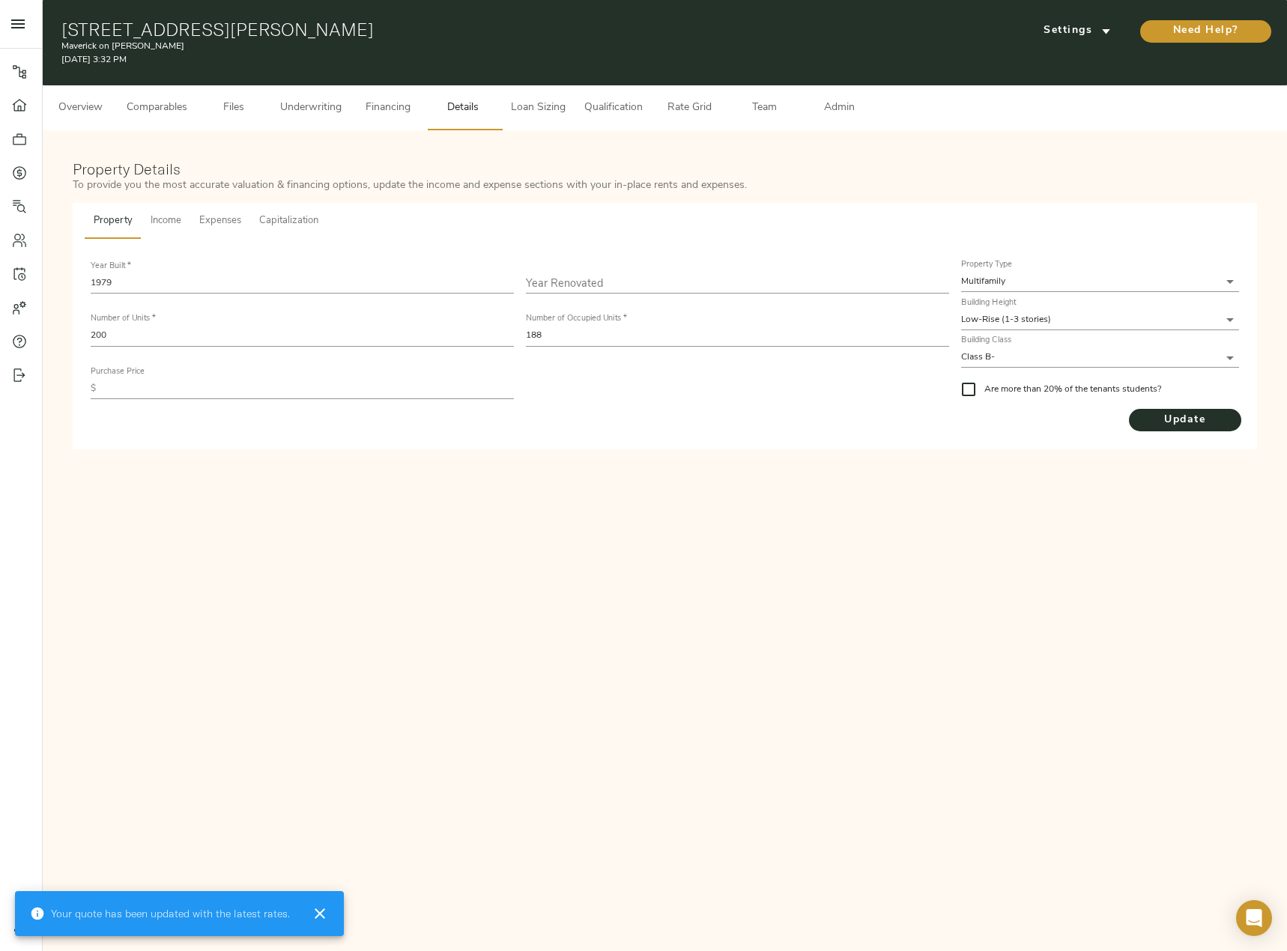
click at [167, 219] on span "Income" at bounding box center [166, 221] width 31 height 17
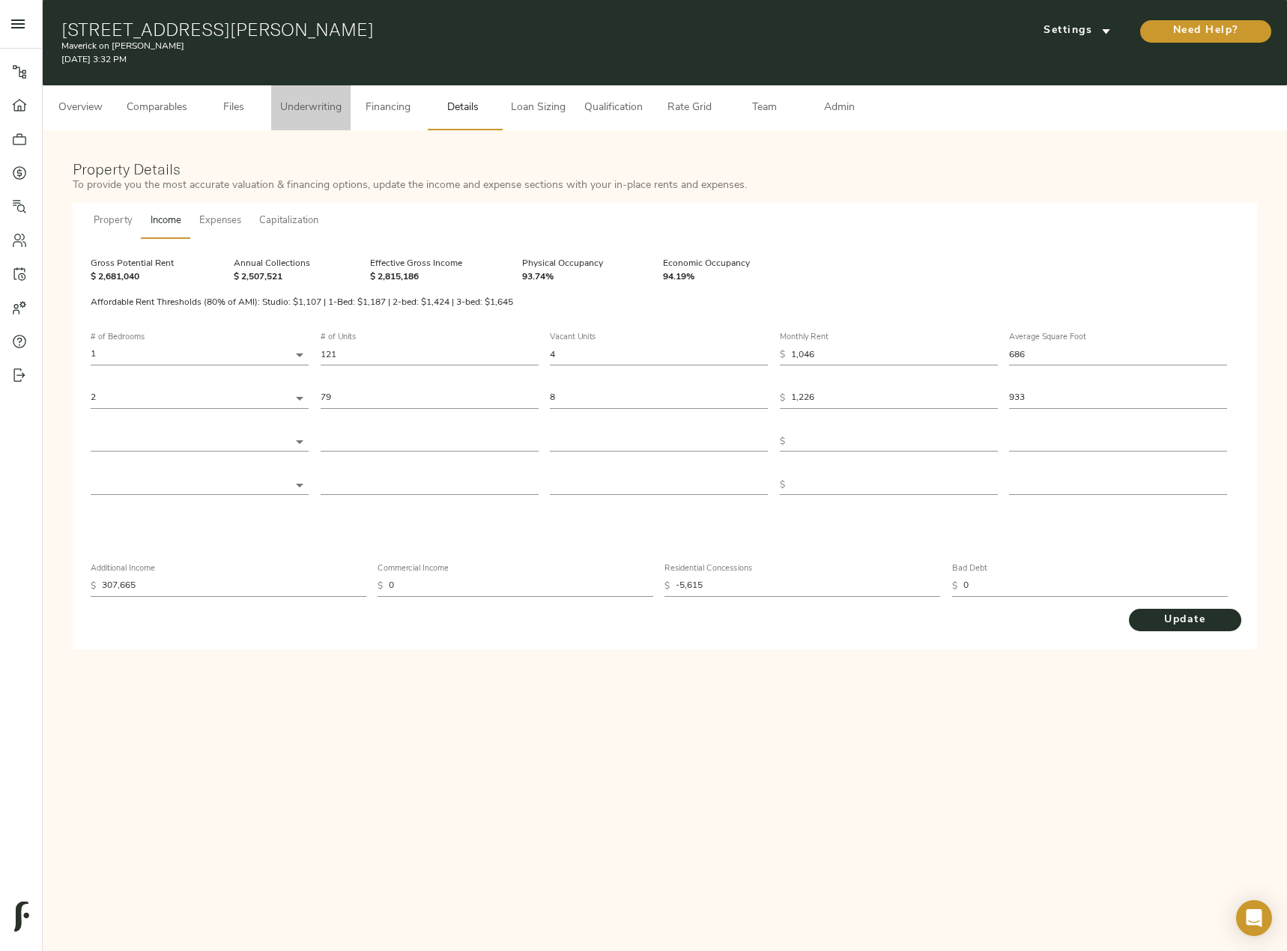
click at [318, 103] on span "Underwriting" at bounding box center [310, 108] width 61 height 19
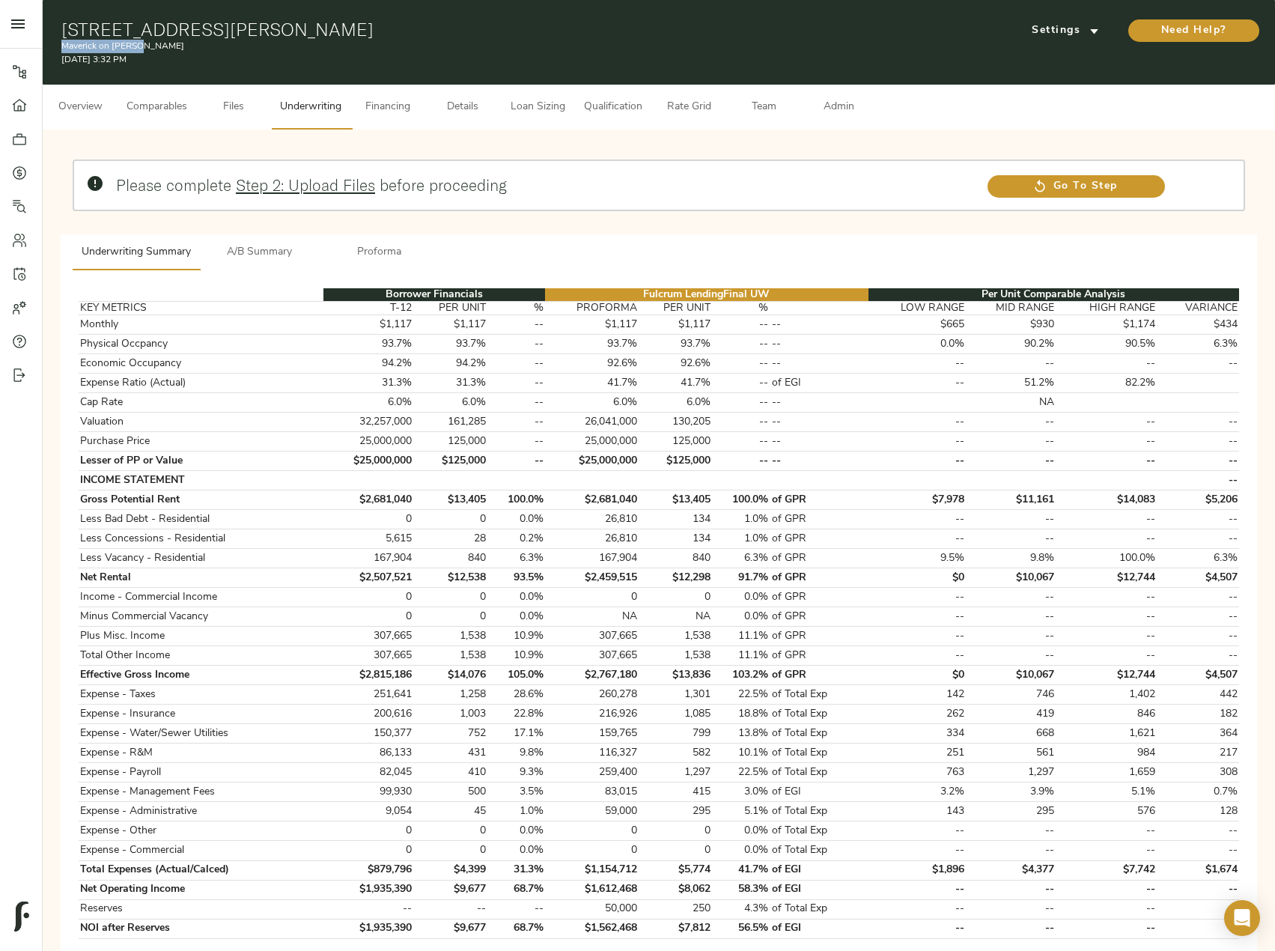
drag, startPoint x: 145, startPoint y: 49, endPoint x: 59, endPoint y: 42, distance: 85.6
click at [59, 42] on div "614 Gilmer Rd, Longview, TX 75604 Maverick on Gilmer August 10, 2025 3:32 PM Se…" at bounding box center [659, 42] width 1233 height 85
copy p "Maverick on [PERSON_NAME]"
click at [387, 259] on span "Proforma" at bounding box center [380, 252] width 102 height 19
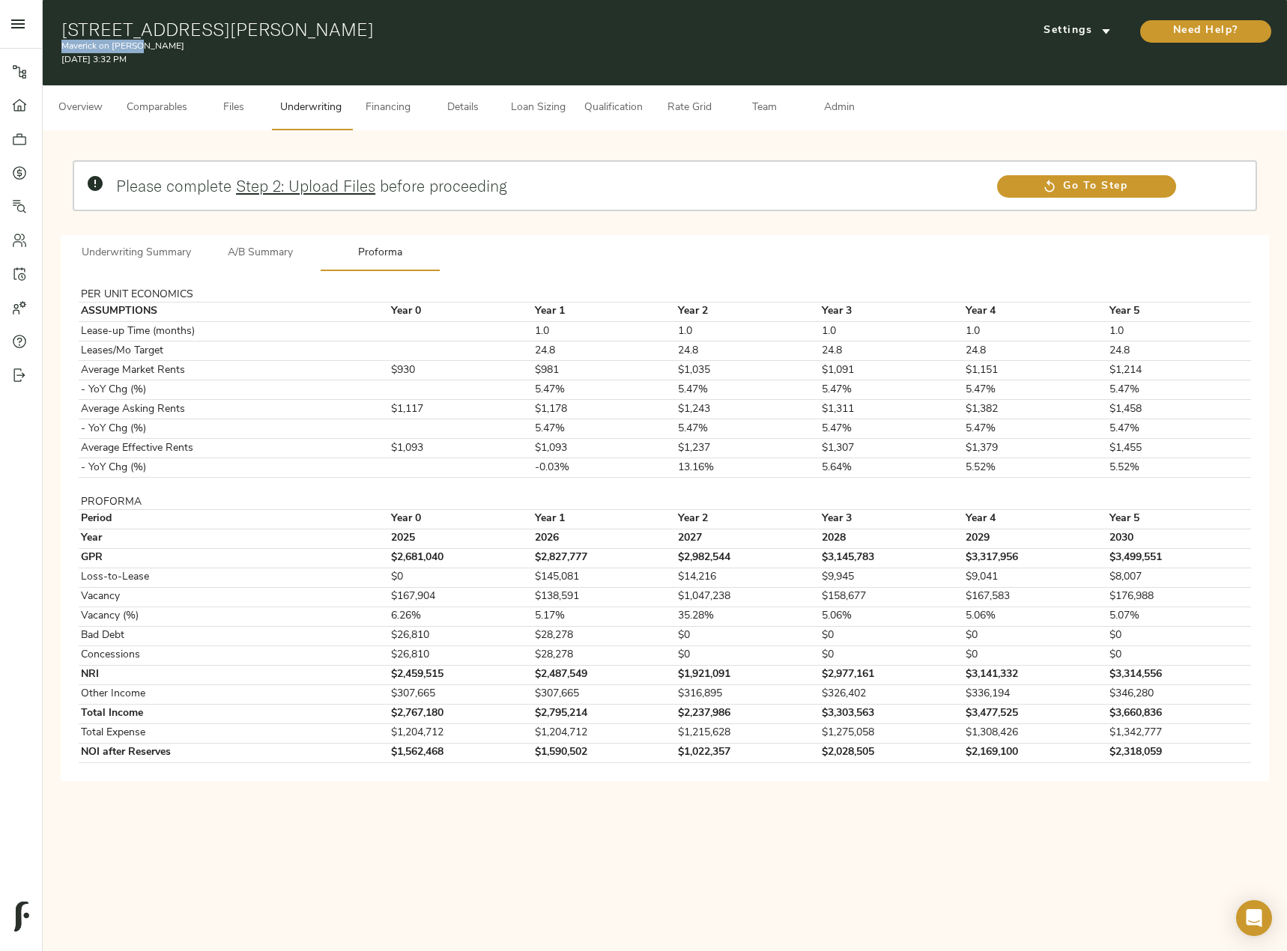
click at [454, 101] on span "Details" at bounding box center [462, 108] width 57 height 19
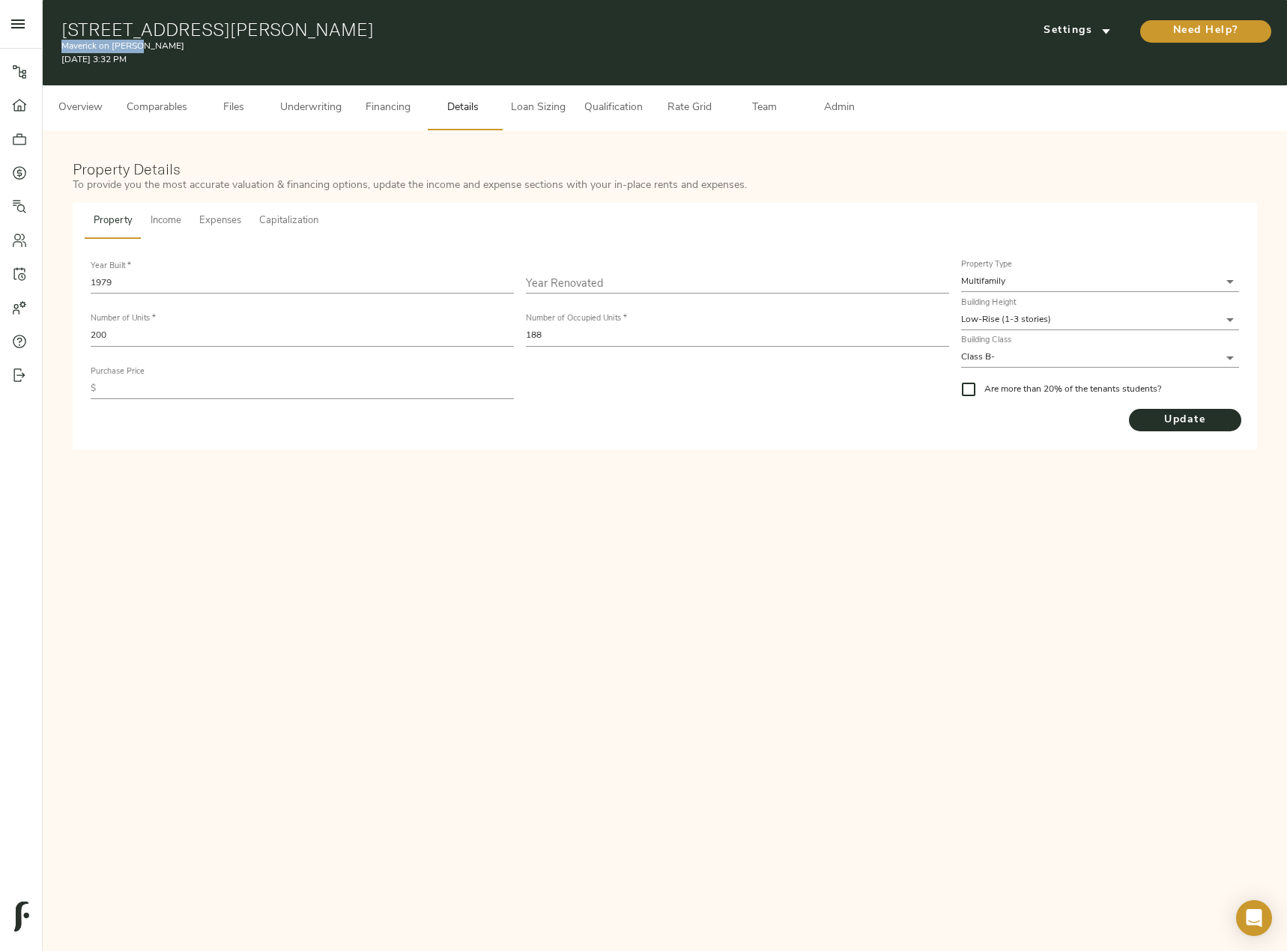
click at [174, 213] on span "Income" at bounding box center [166, 221] width 31 height 17
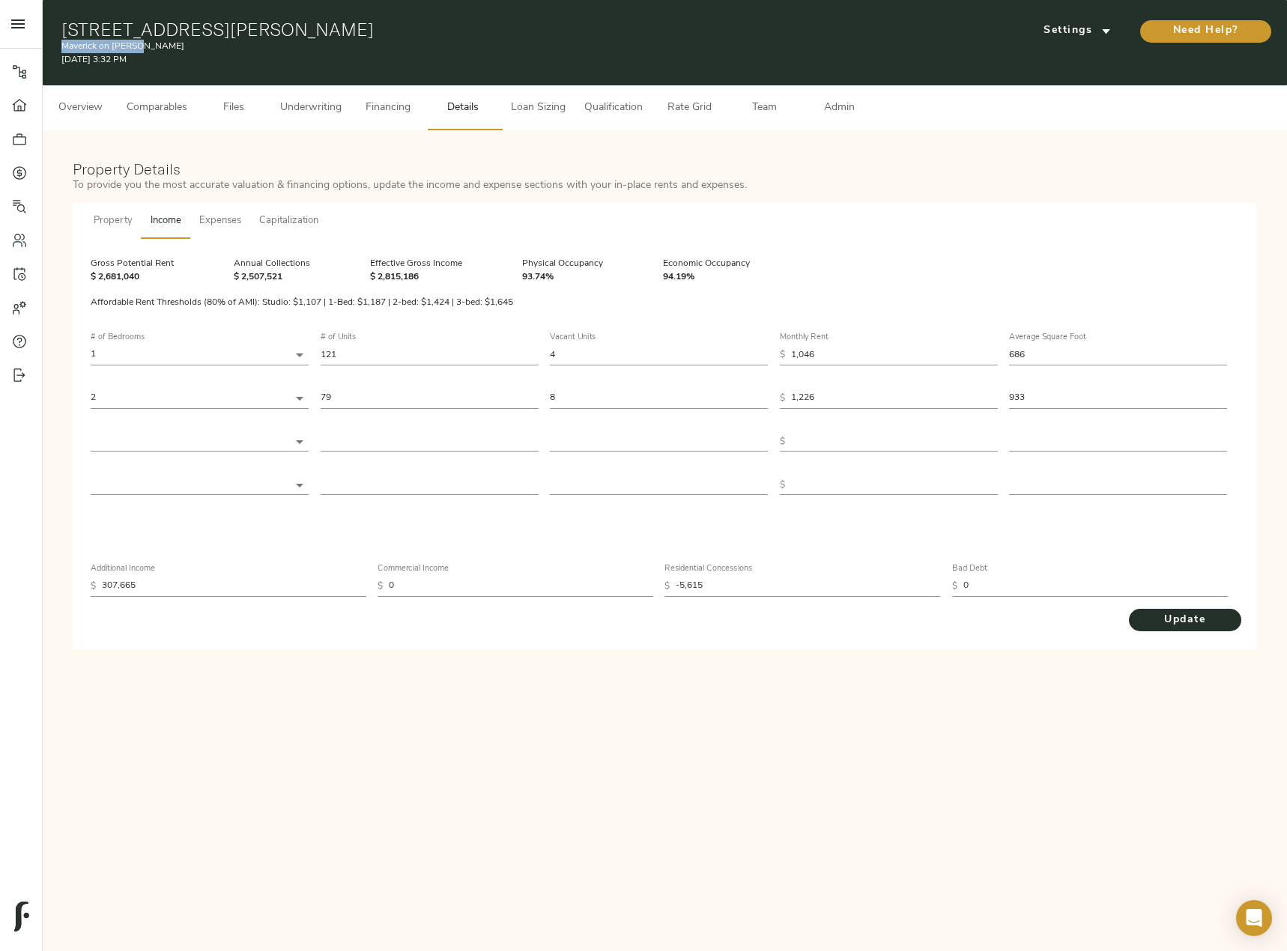
click at [54, 19] on div "614 Gilmer Rd, Longview, TX 75604 Maverick on Gilmer August 10, 2025 3:32 PM Se…" at bounding box center [665, 42] width 1244 height 85
drag, startPoint x: 54, startPoint y: 22, endPoint x: 339, endPoint y: 13, distance: 285.4
click at [339, 13] on div "614 Gilmer Rd, Longview, TX 75604 Maverick on Gilmer August 10, 2025 3:32 PM Se…" at bounding box center [665, 42] width 1244 height 85
copy h1 "[STREET_ADDRESS][PERSON_NAME]"
click at [301, 107] on span "Underwriting" at bounding box center [310, 108] width 61 height 19
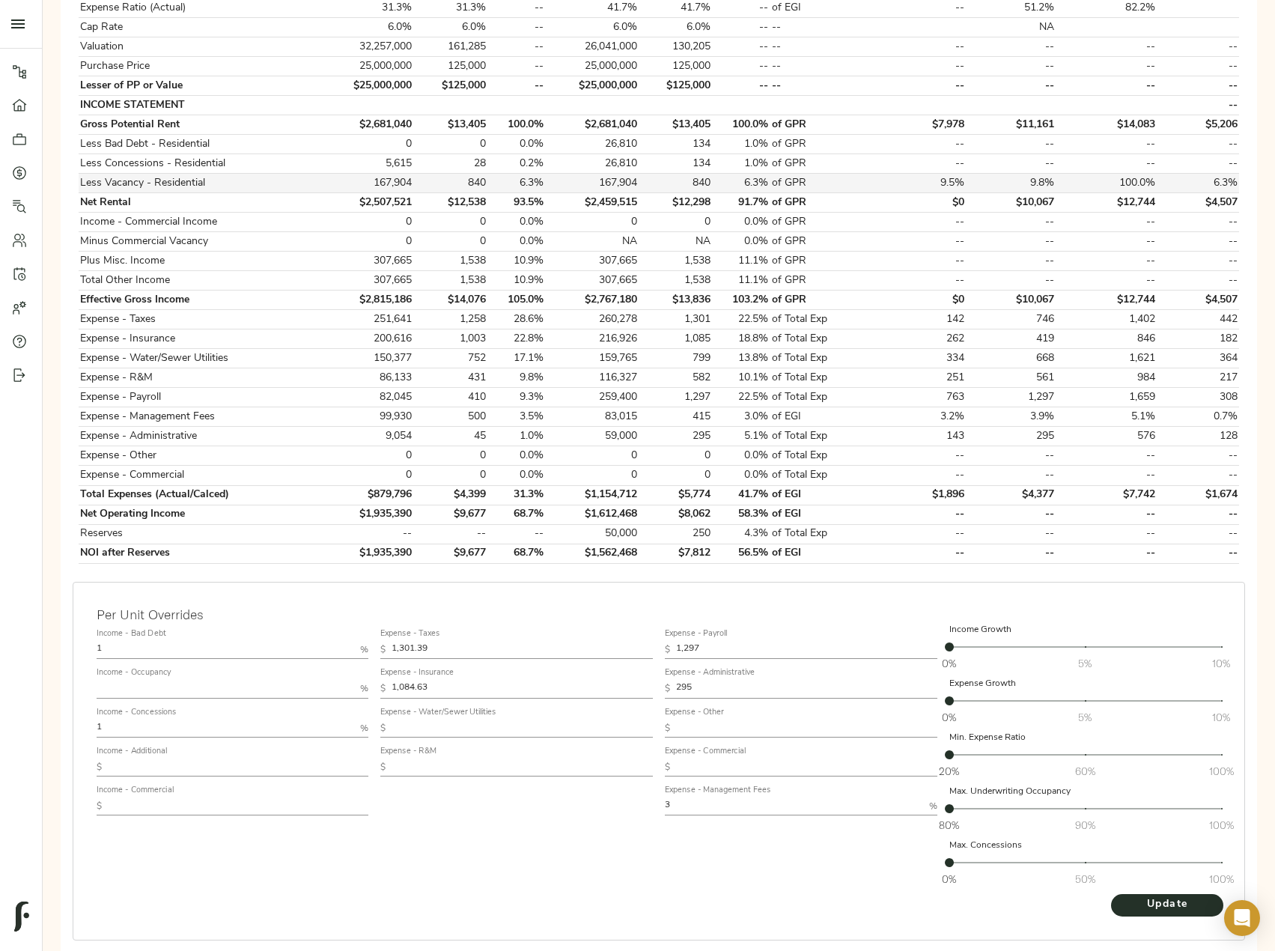
scroll to position [289, 0]
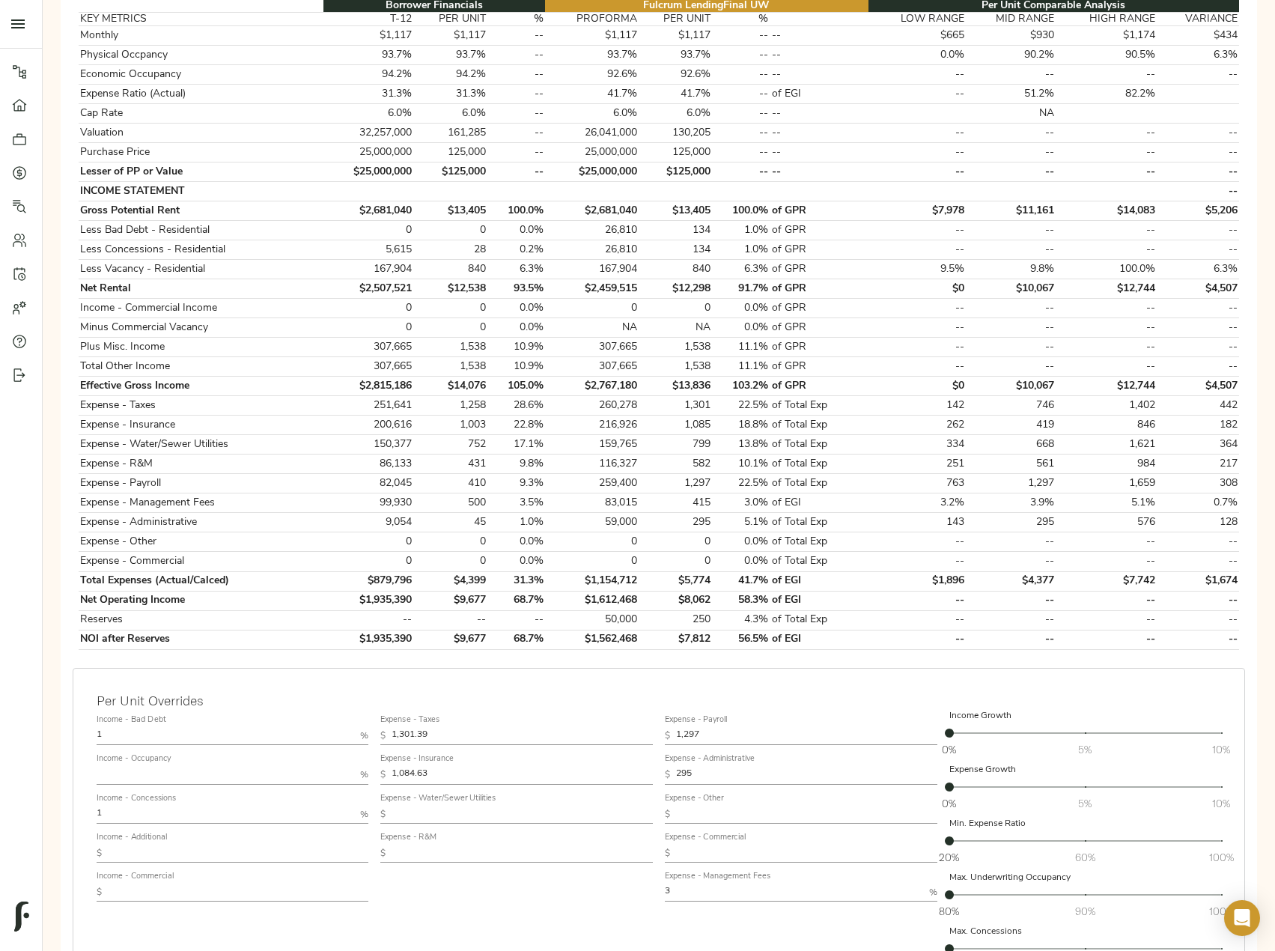
click at [181, 768] on input "text" at bounding box center [226, 775] width 258 height 18
type input "90"
drag, startPoint x: 161, startPoint y: 742, endPoint x: 52, endPoint y: 729, distance: 110.2
click at [54, 729] on div "Please complete Step 2: Upload Files before proceeding Go To Step Underwriting …" at bounding box center [659, 462] width 1233 height 1245
type input "5"
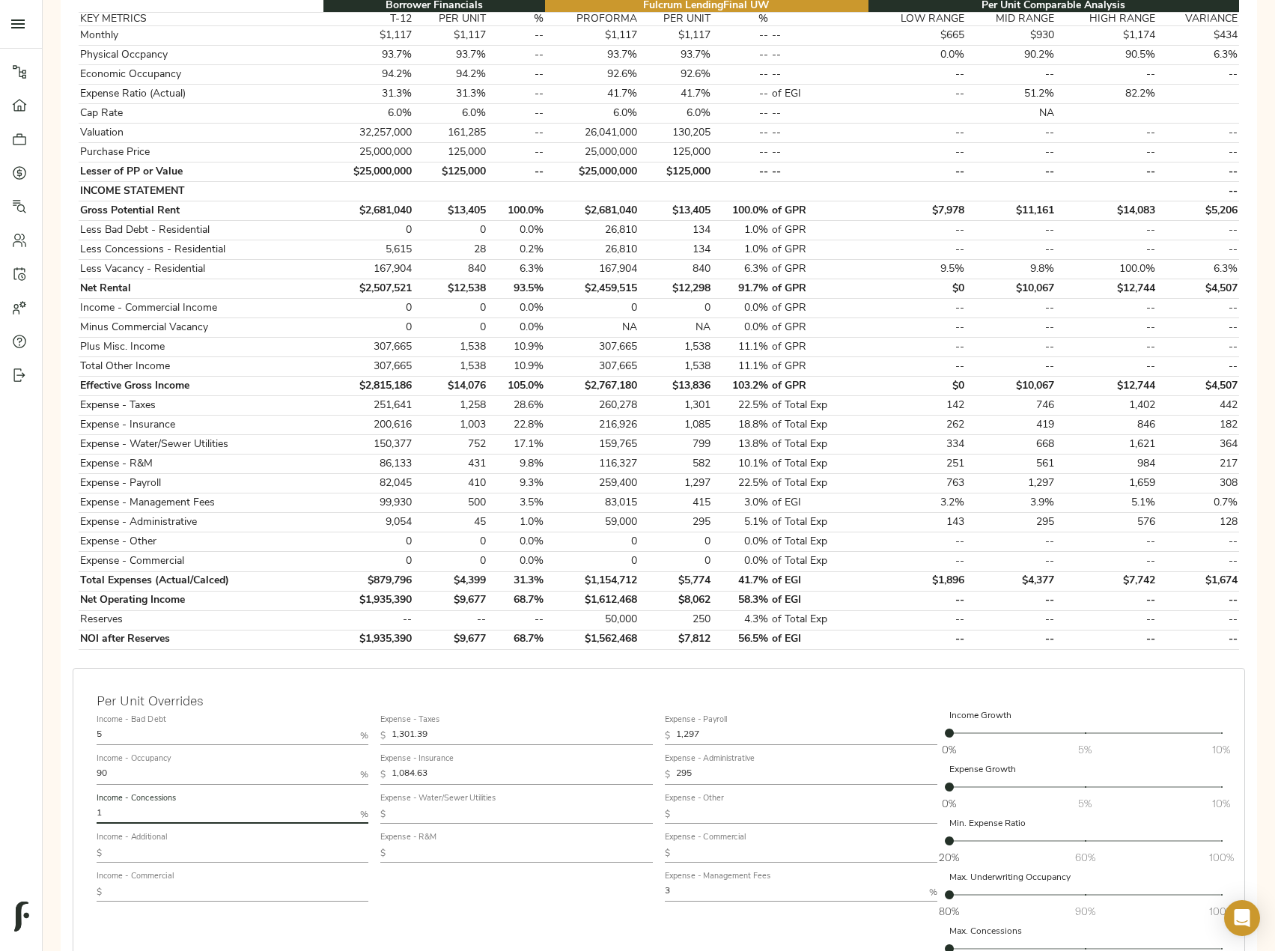
drag, startPoint x: 120, startPoint y: 821, endPoint x: 56, endPoint y: 818, distance: 63.8
click at [57, 818] on div "Please complete Step 2: Upload Files before proceeding Go To Step Underwriting …" at bounding box center [659, 462] width 1209 height 1221
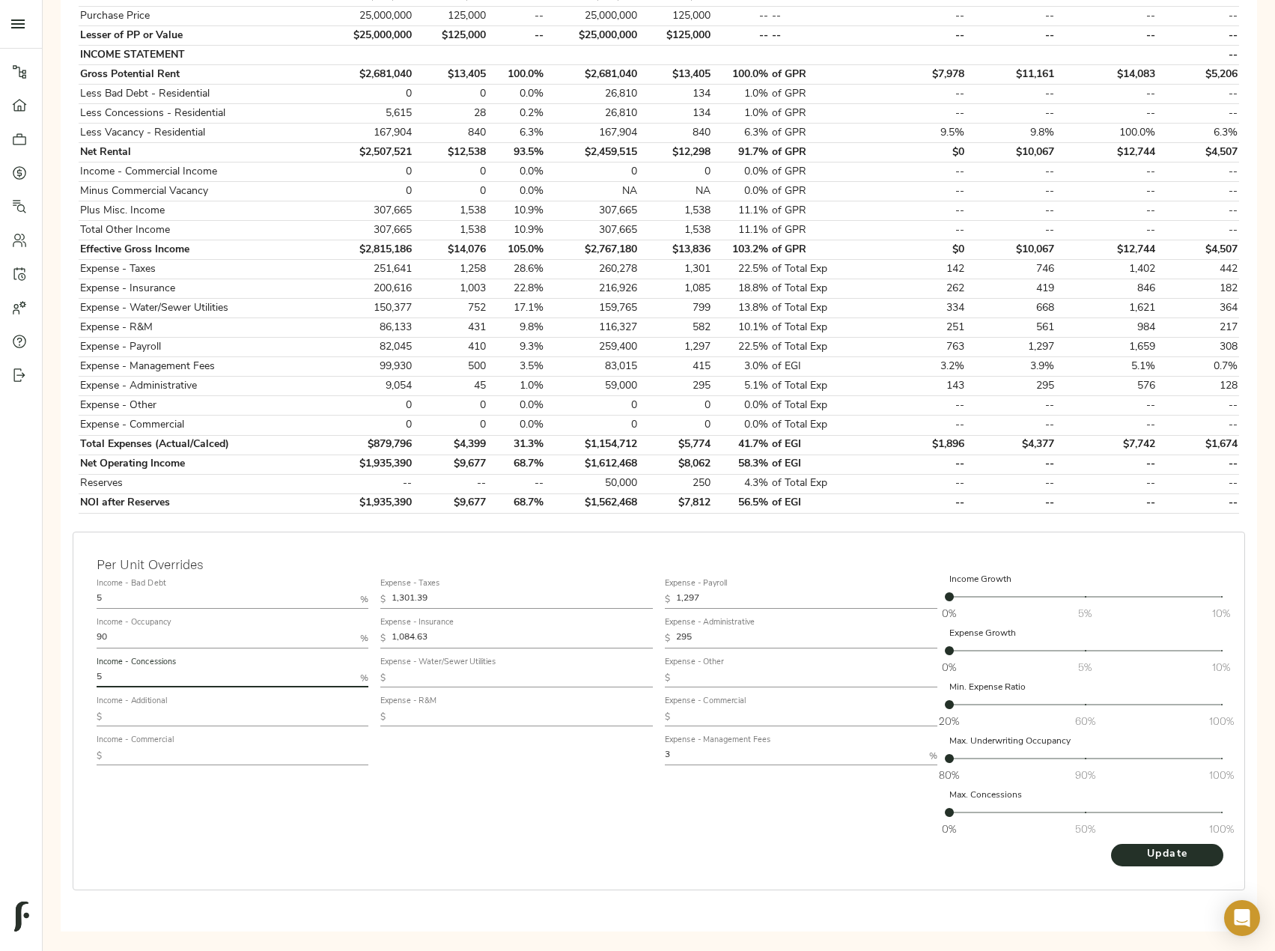
scroll to position [439, 0]
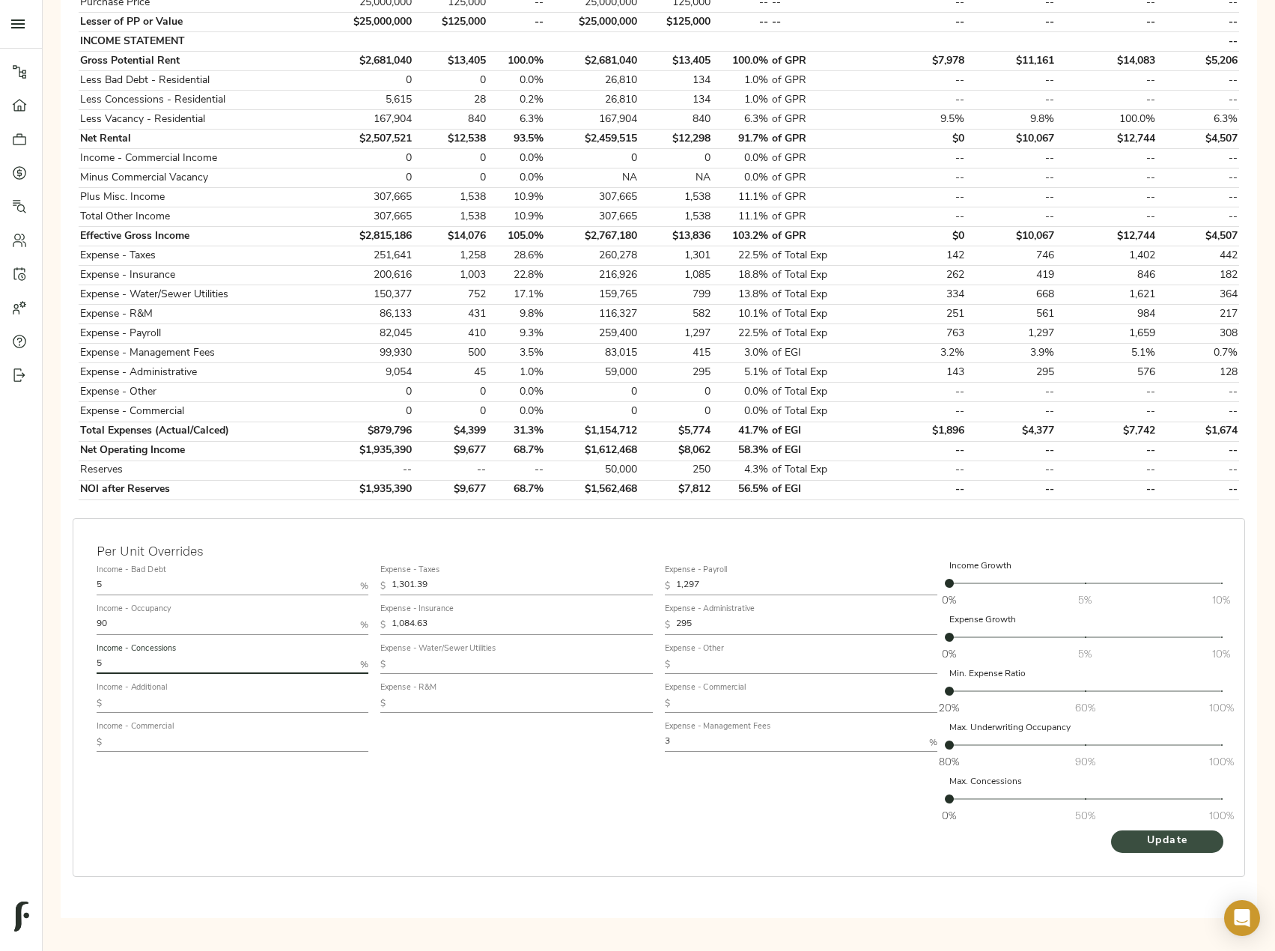
type input "5"
click at [1160, 836] on span "Update" at bounding box center [1167, 841] width 82 height 19
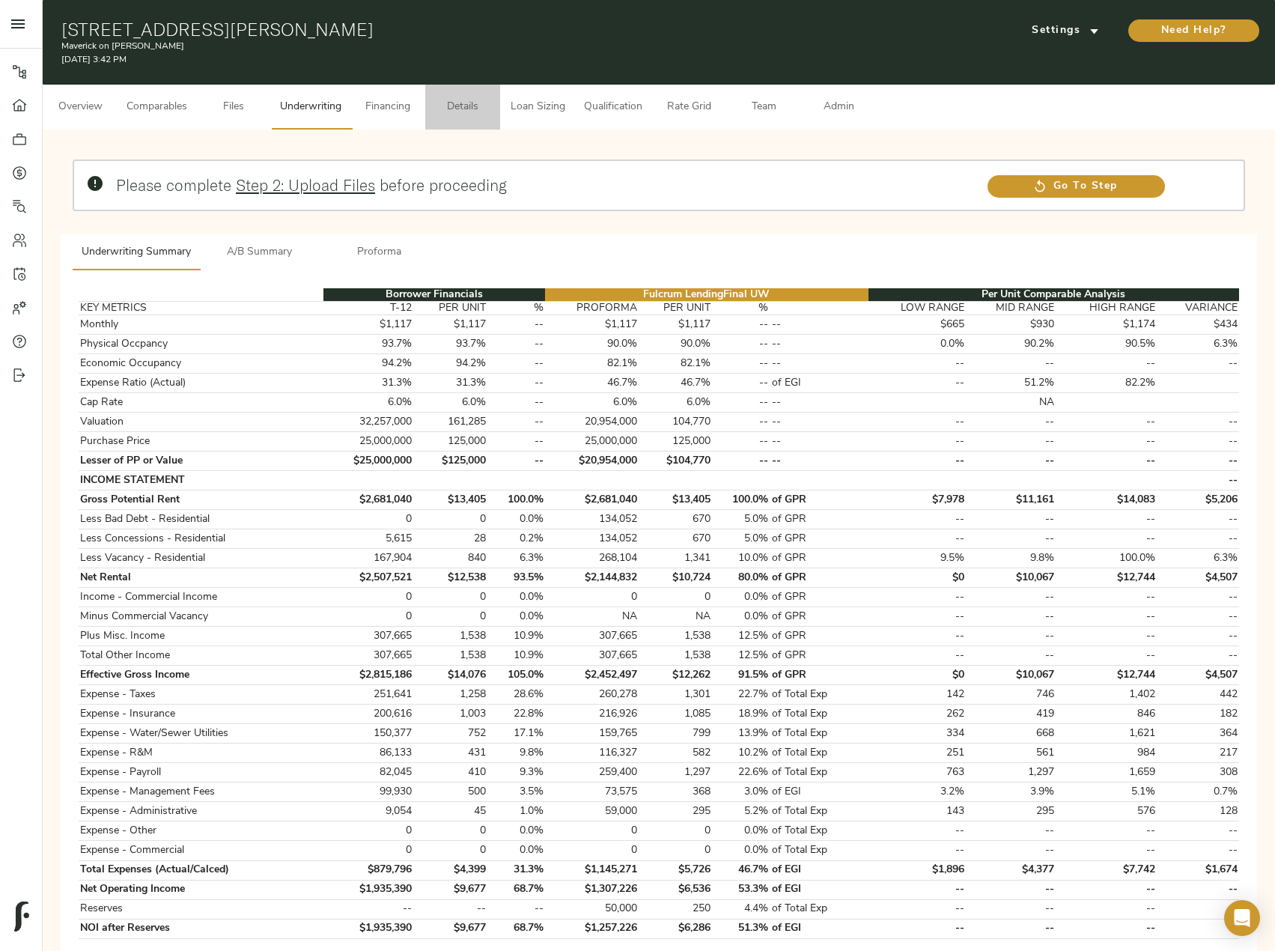
click at [457, 102] on span "Details" at bounding box center [462, 107] width 57 height 19
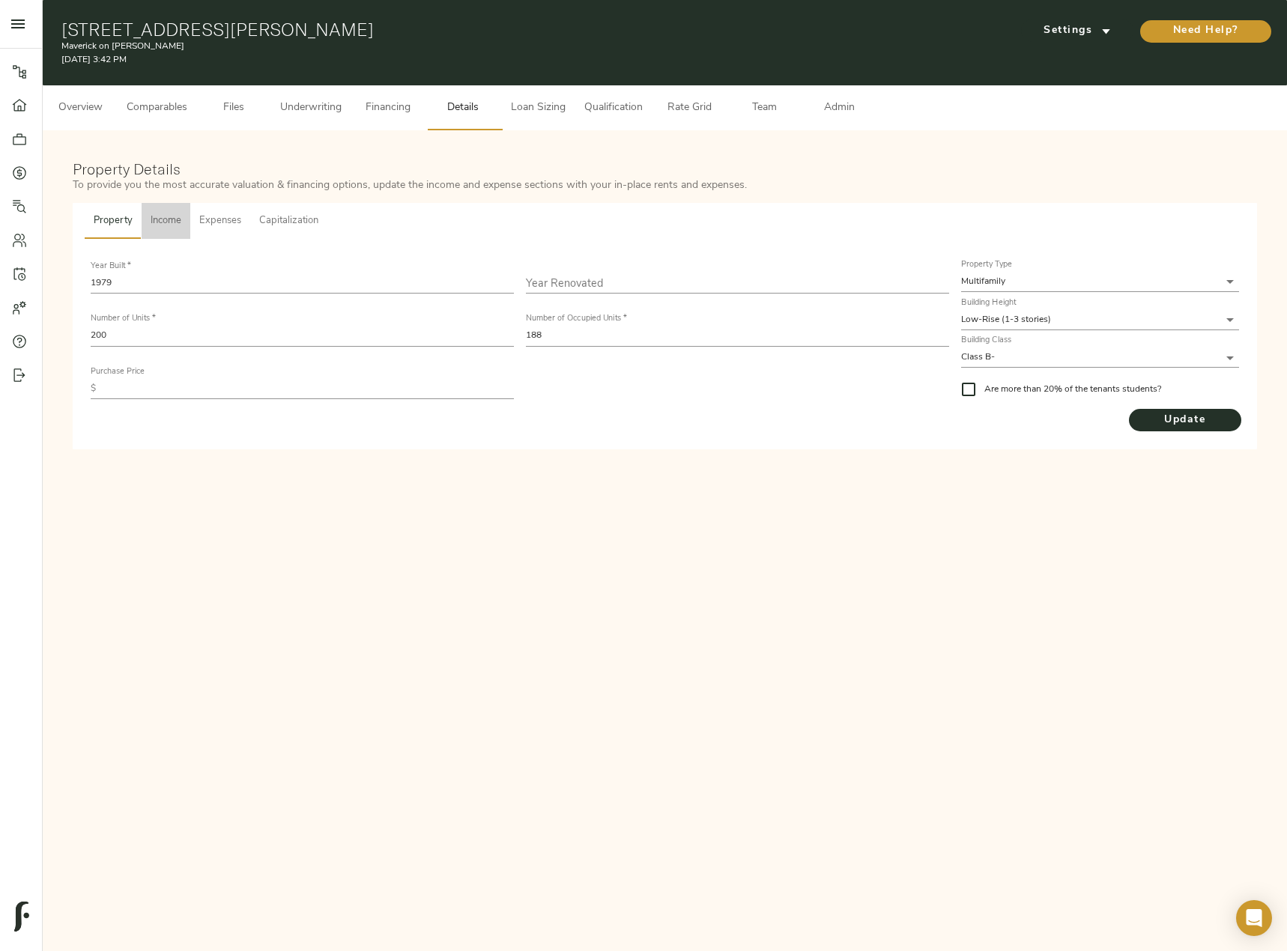
click at [168, 219] on span "Income" at bounding box center [166, 221] width 31 height 17
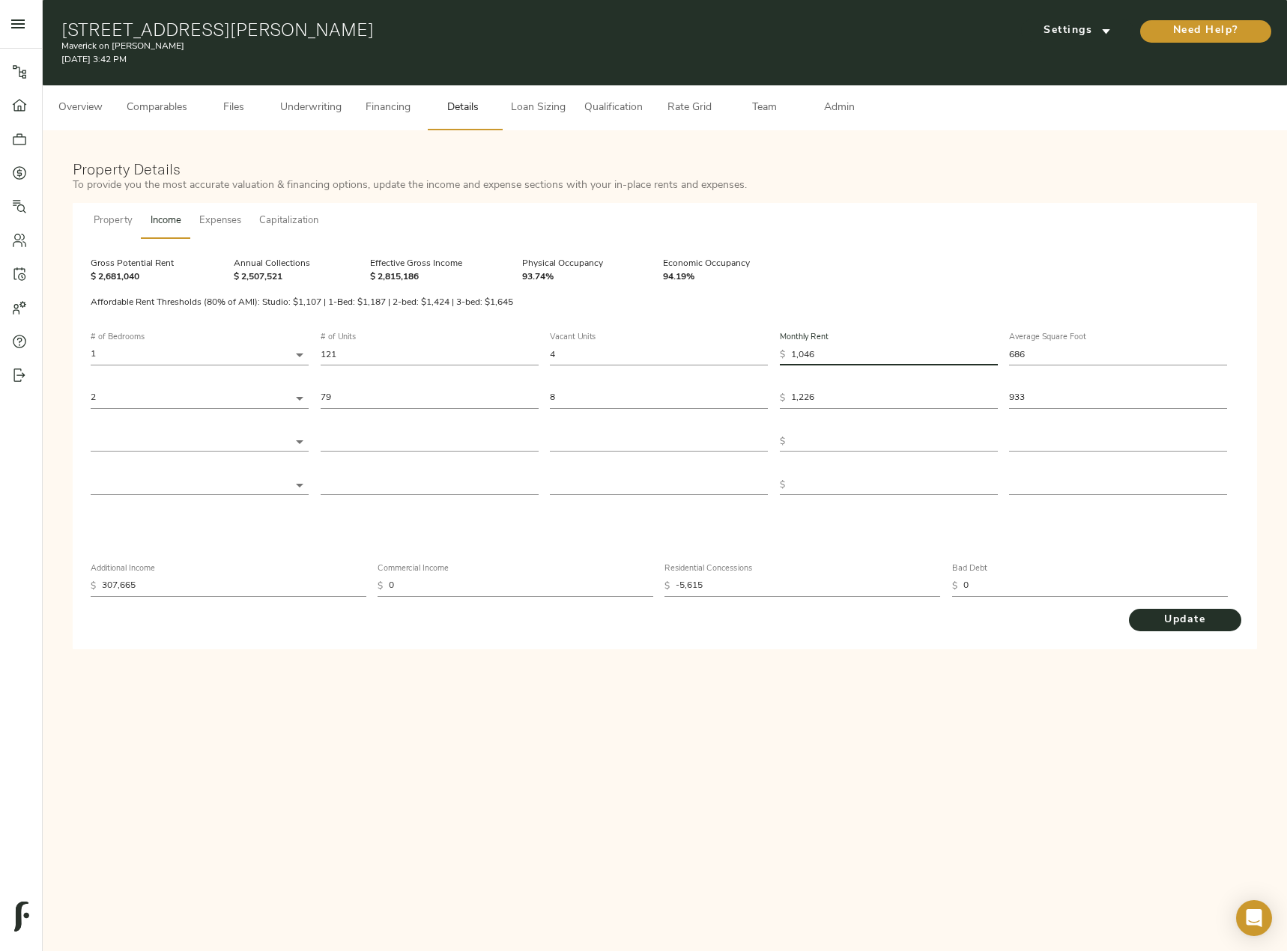
drag, startPoint x: 832, startPoint y: 354, endPoint x: 772, endPoint y: 355, distance: 59.9
click at [772, 355] on div "# of Bedrooms 1 1 # of Units 121 Vacant Units 4 Monthly Rent $ 1,046 Average Sq…" at bounding box center [665, 414] width 1148 height 186
type input "8"
type input "80"
type input "800"
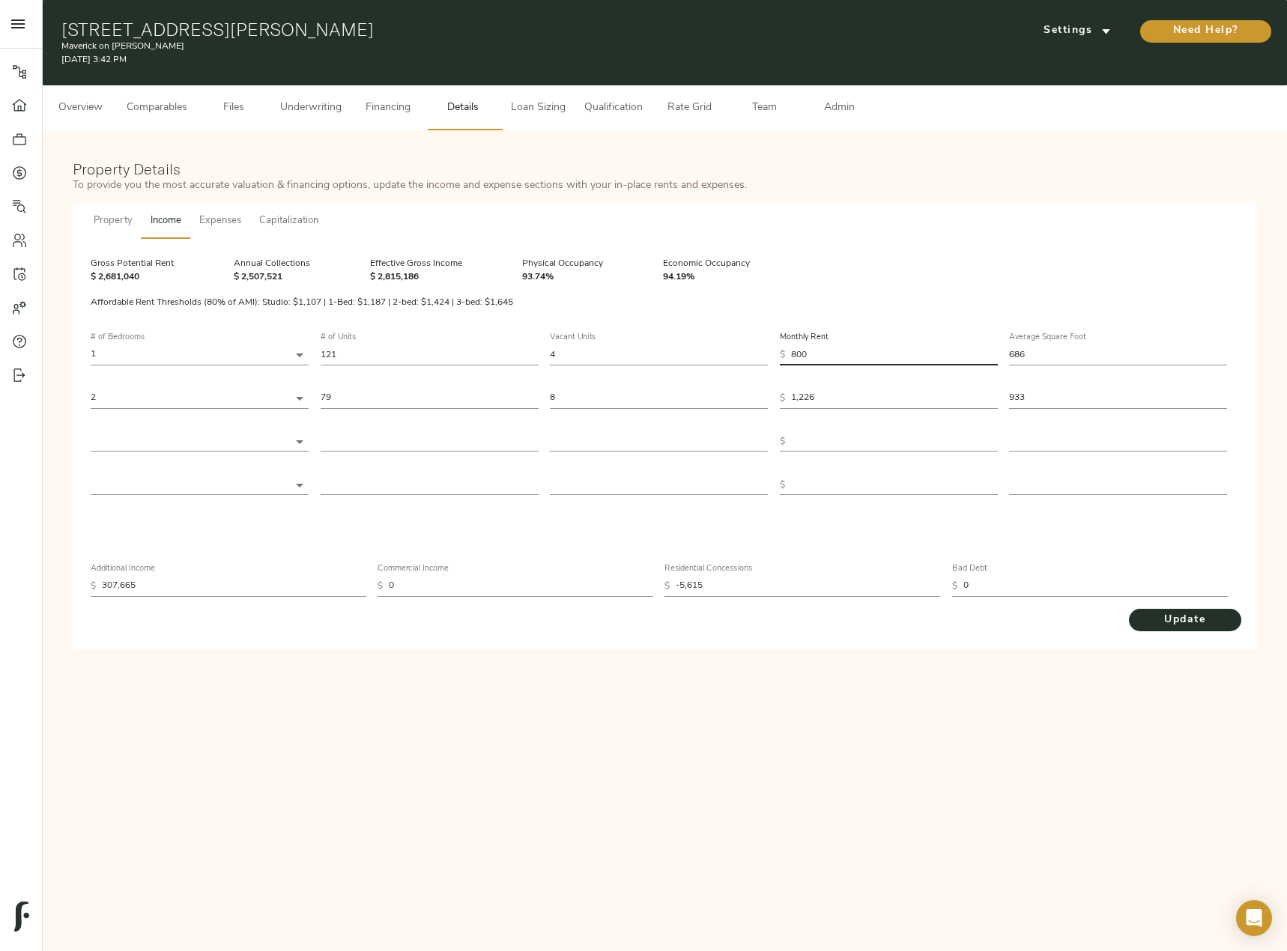
type input "800"
drag, startPoint x: 978, startPoint y: 391, endPoint x: 765, endPoint y: 400, distance: 212.9
click at [765, 400] on div "# of Bedrooms 1 1 # of Units 121 Vacant Units 4 Monthly Rent $ 800 Average Squa…" at bounding box center [665, 414] width 1148 height 186
type input "1"
type input "10"
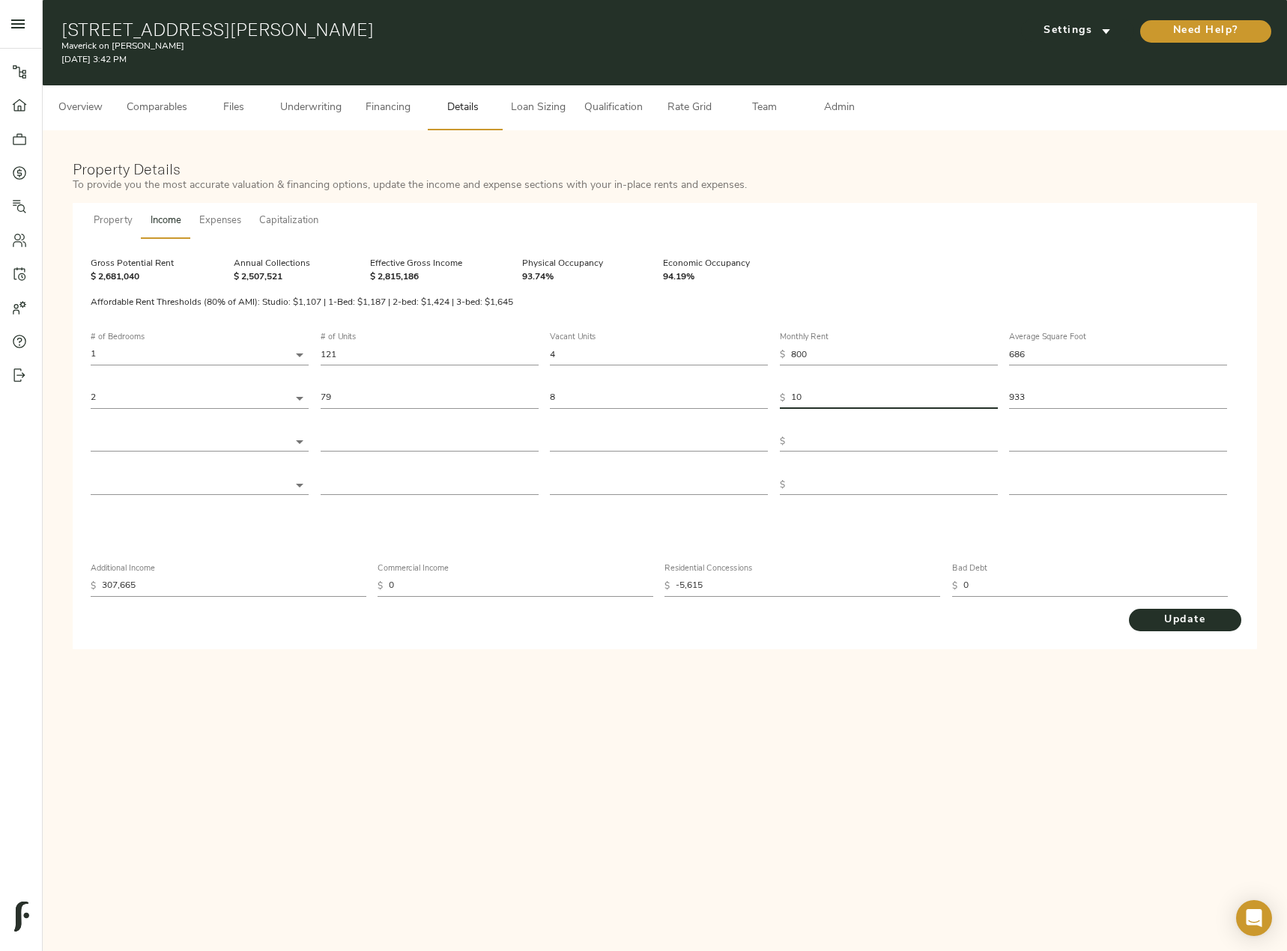
type input "105"
type input "1,050"
click at [1128, 609] on button "Update" at bounding box center [1184, 620] width 112 height 22
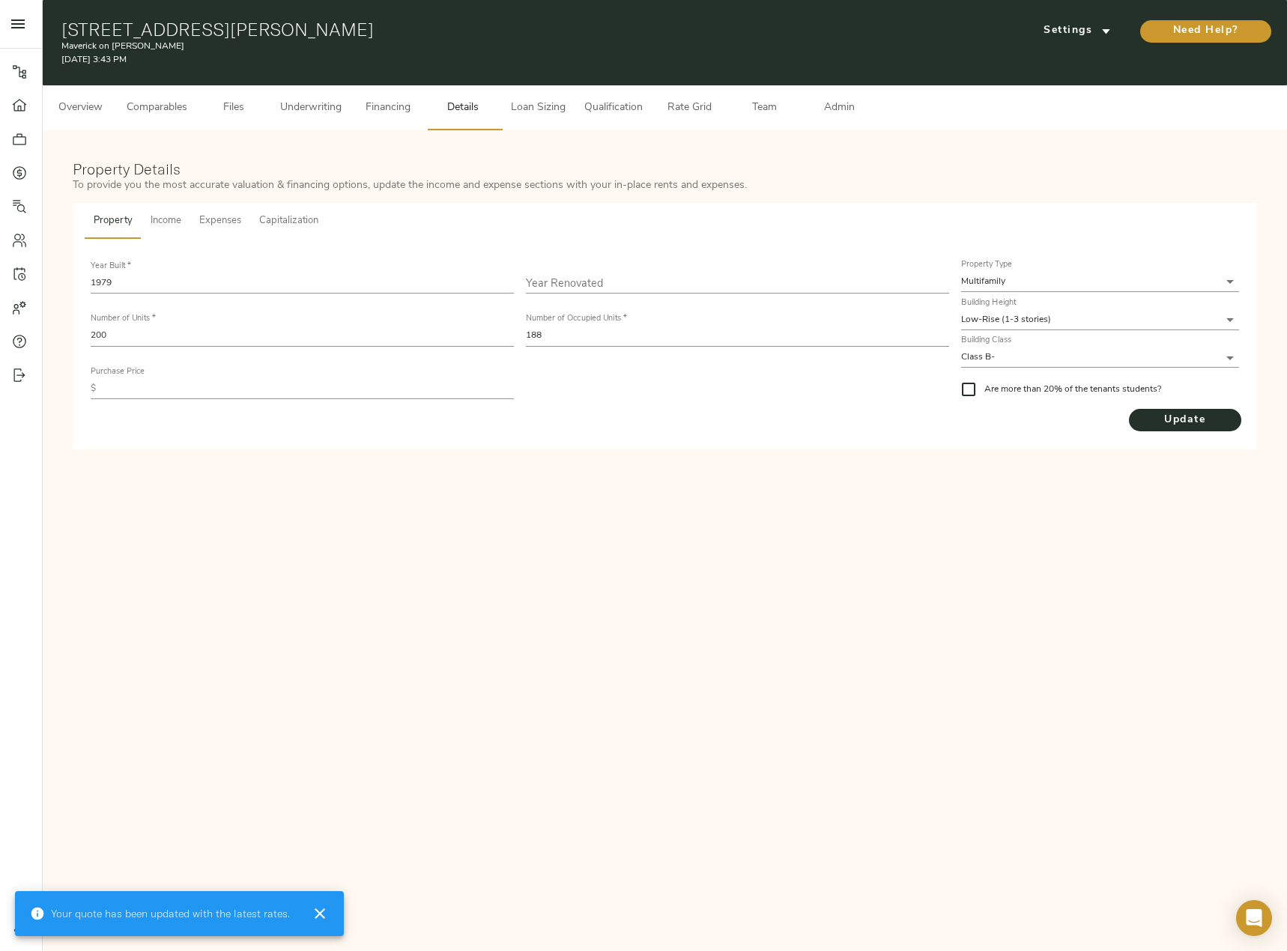
click at [360, 92] on button "Financing" at bounding box center [387, 107] width 75 height 45
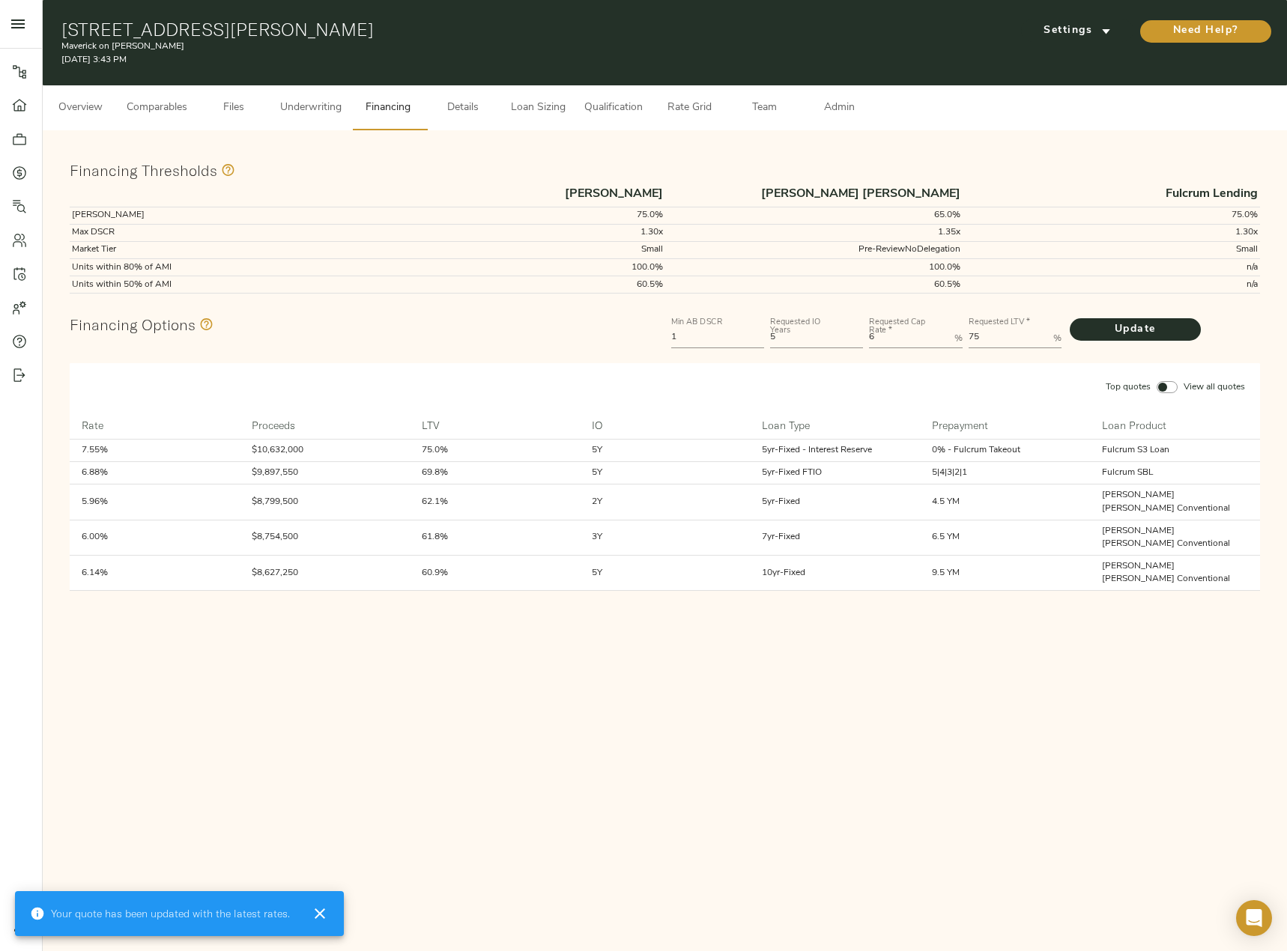
click at [346, 101] on button "Underwriting" at bounding box center [310, 107] width 79 height 45
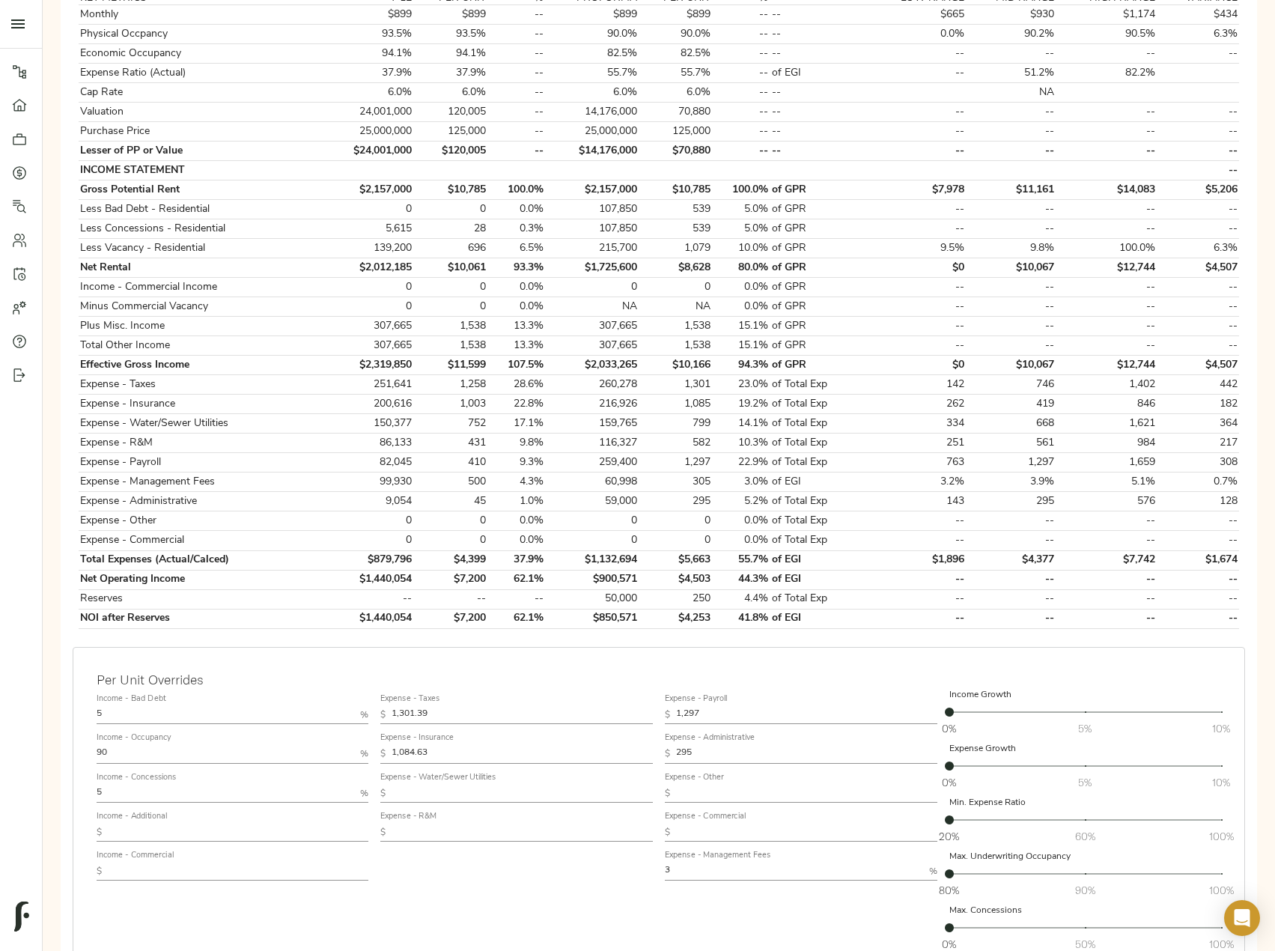
scroll to position [439, 0]
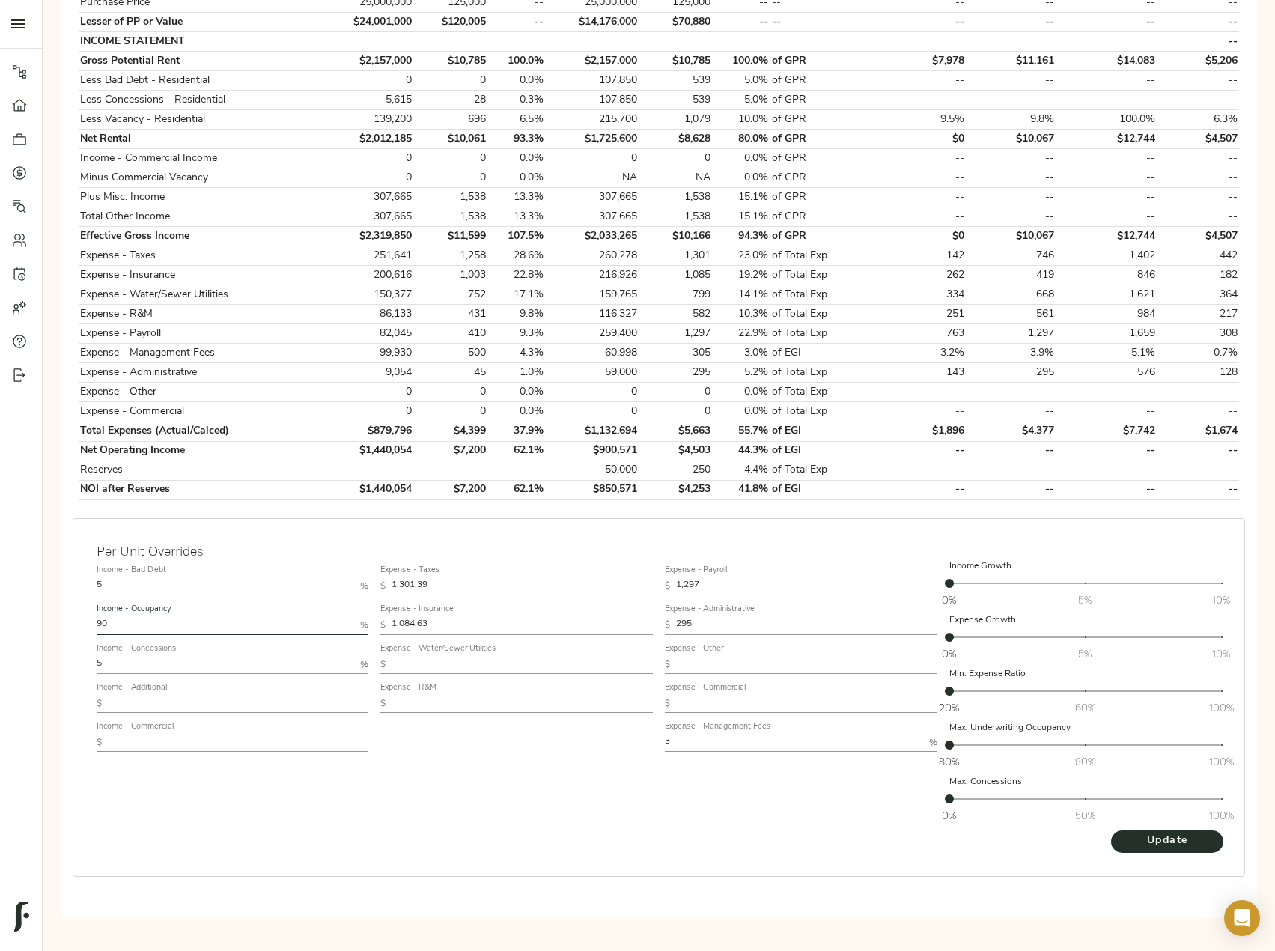
drag, startPoint x: 113, startPoint y: 622, endPoint x: 49, endPoint y: 625, distance: 63.7
click at [55, 623] on div "Please complete Step 2: Upload Files before proceeding Go To Step Underwriting …" at bounding box center [659, 313] width 1209 height 1221
drag, startPoint x: 124, startPoint y: 579, endPoint x: 81, endPoint y: 585, distance: 43.1
click at [105, 582] on input "5" at bounding box center [226, 586] width 258 height 18
type input "1"
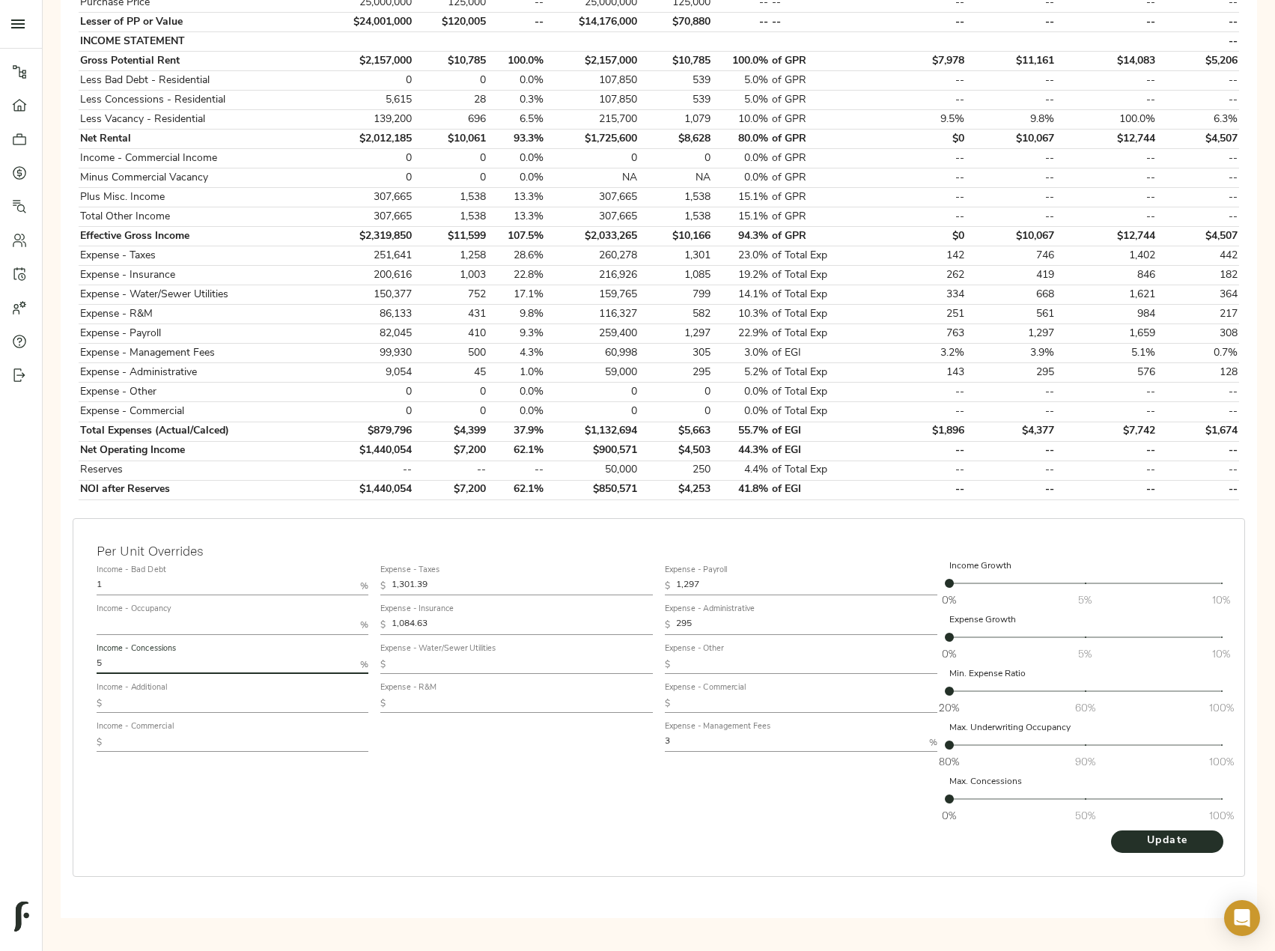
drag, startPoint x: 118, startPoint y: 666, endPoint x: 63, endPoint y: 666, distance: 54.7
click at [67, 666] on div "Per Unit Overrides Income - Bad Debt 1 % Income - Occupancy % Income - Concessi…" at bounding box center [659, 712] width 1185 height 400
type input "1"
click at [414, 820] on div "Expense - Taxes $ 1,301.39 Expense - Insurance $ 1,084.63 Expense - Water/Sewer…" at bounding box center [516, 694] width 285 height 282
click at [1212, 850] on button "Update" at bounding box center [1167, 841] width 112 height 22
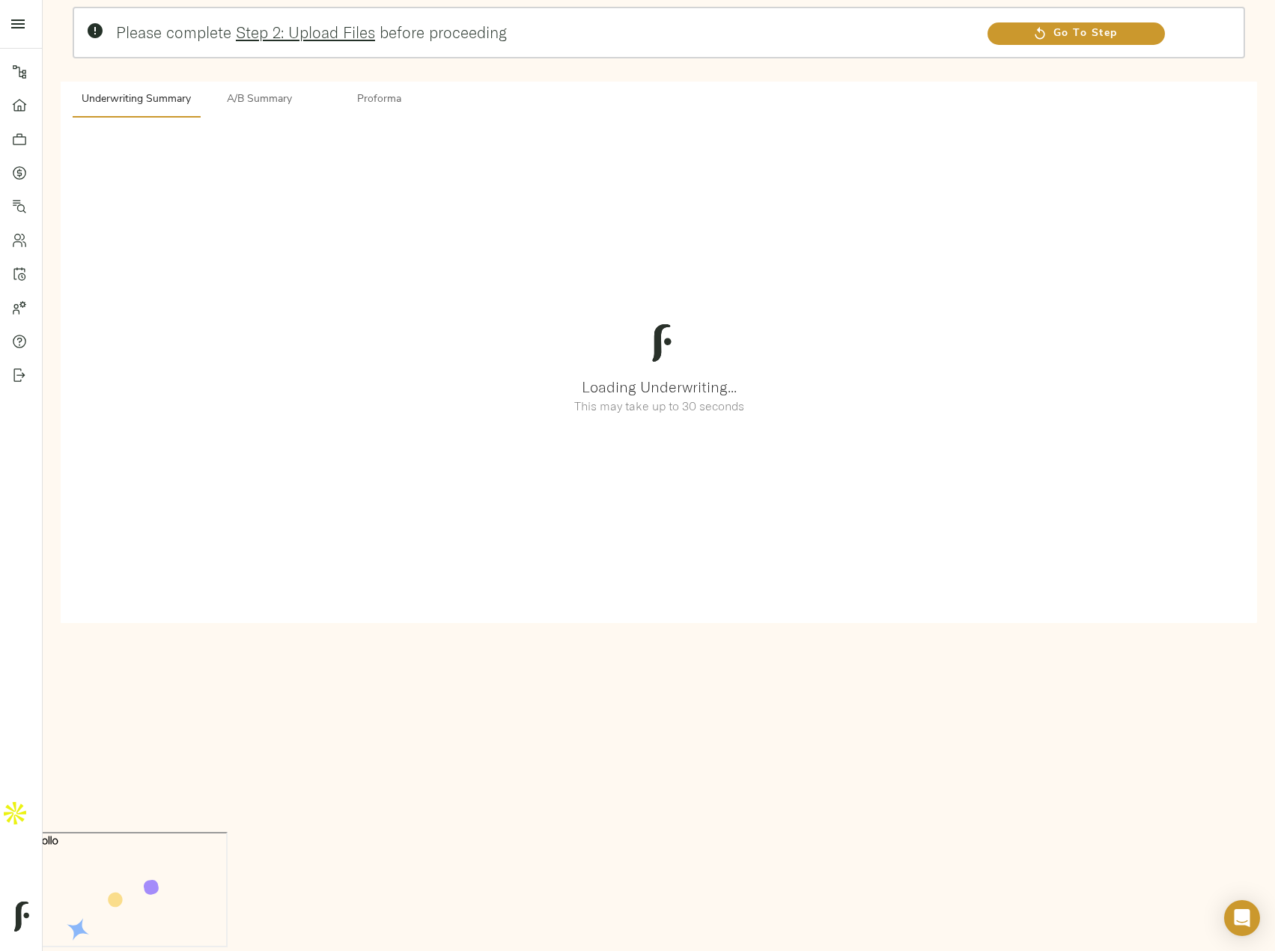
scroll to position [0, 0]
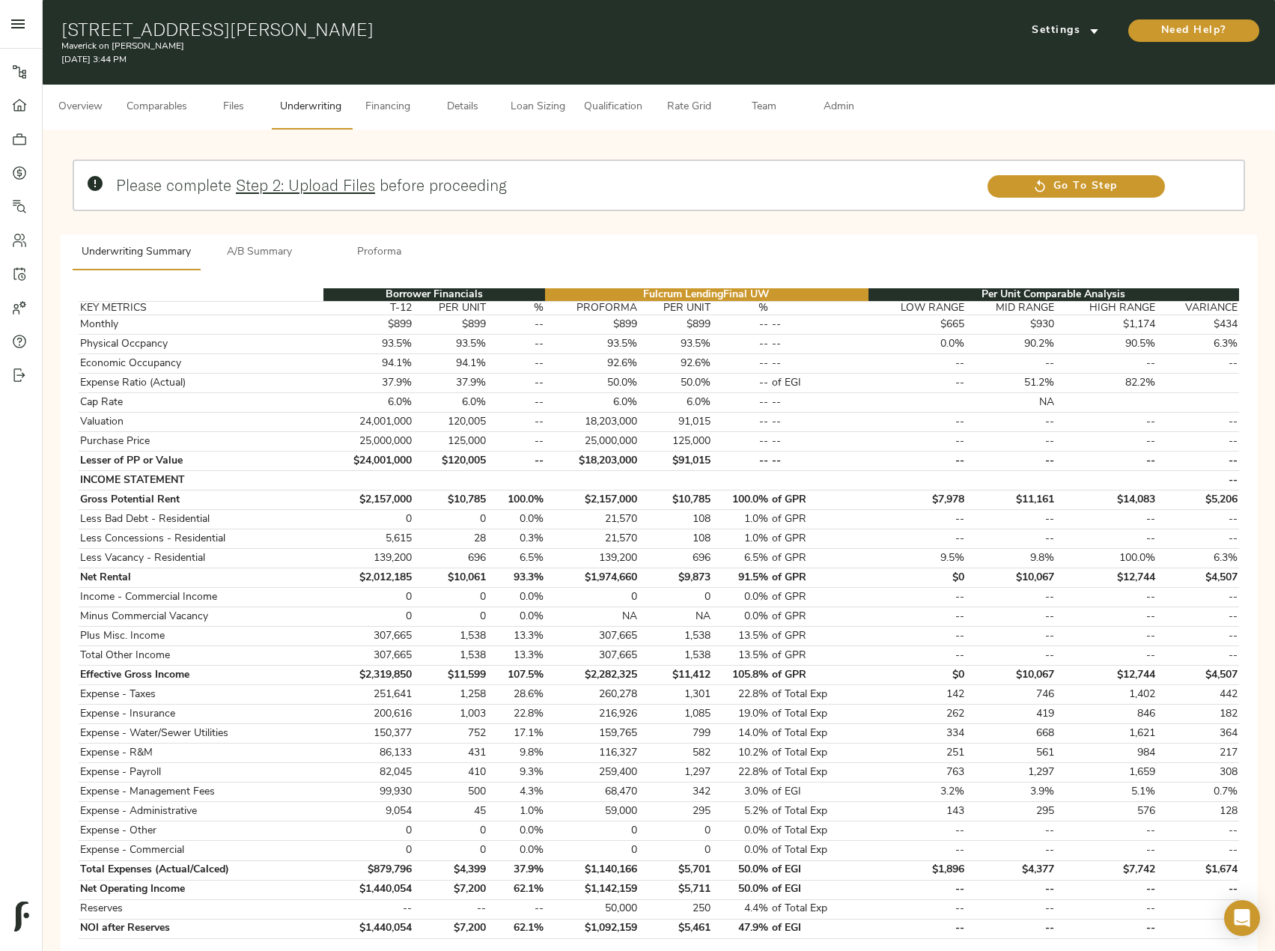
click at [131, 113] on span "Comparables" at bounding box center [157, 107] width 61 height 19
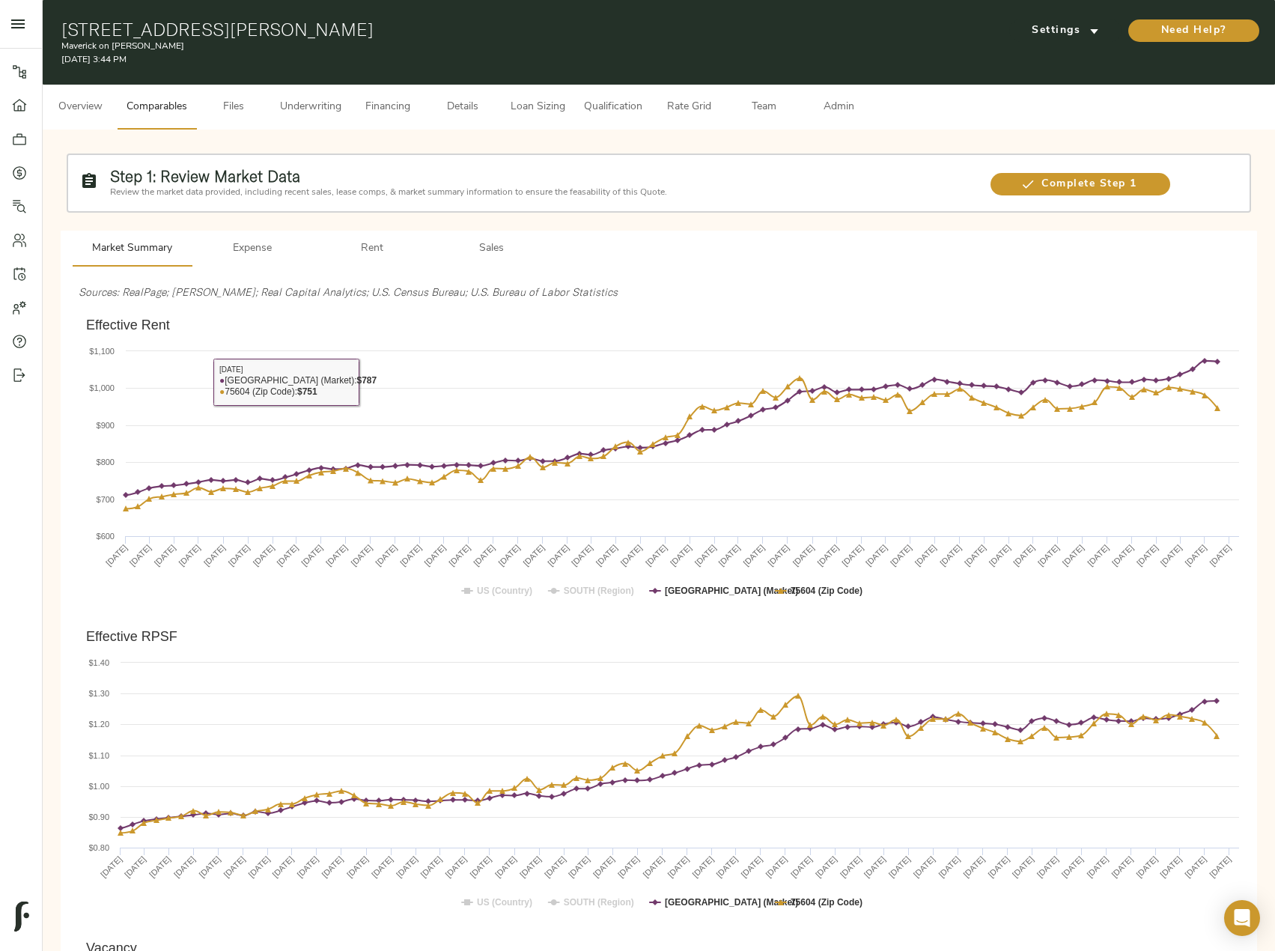
click at [378, 240] on span "Rent" at bounding box center [372, 249] width 102 height 19
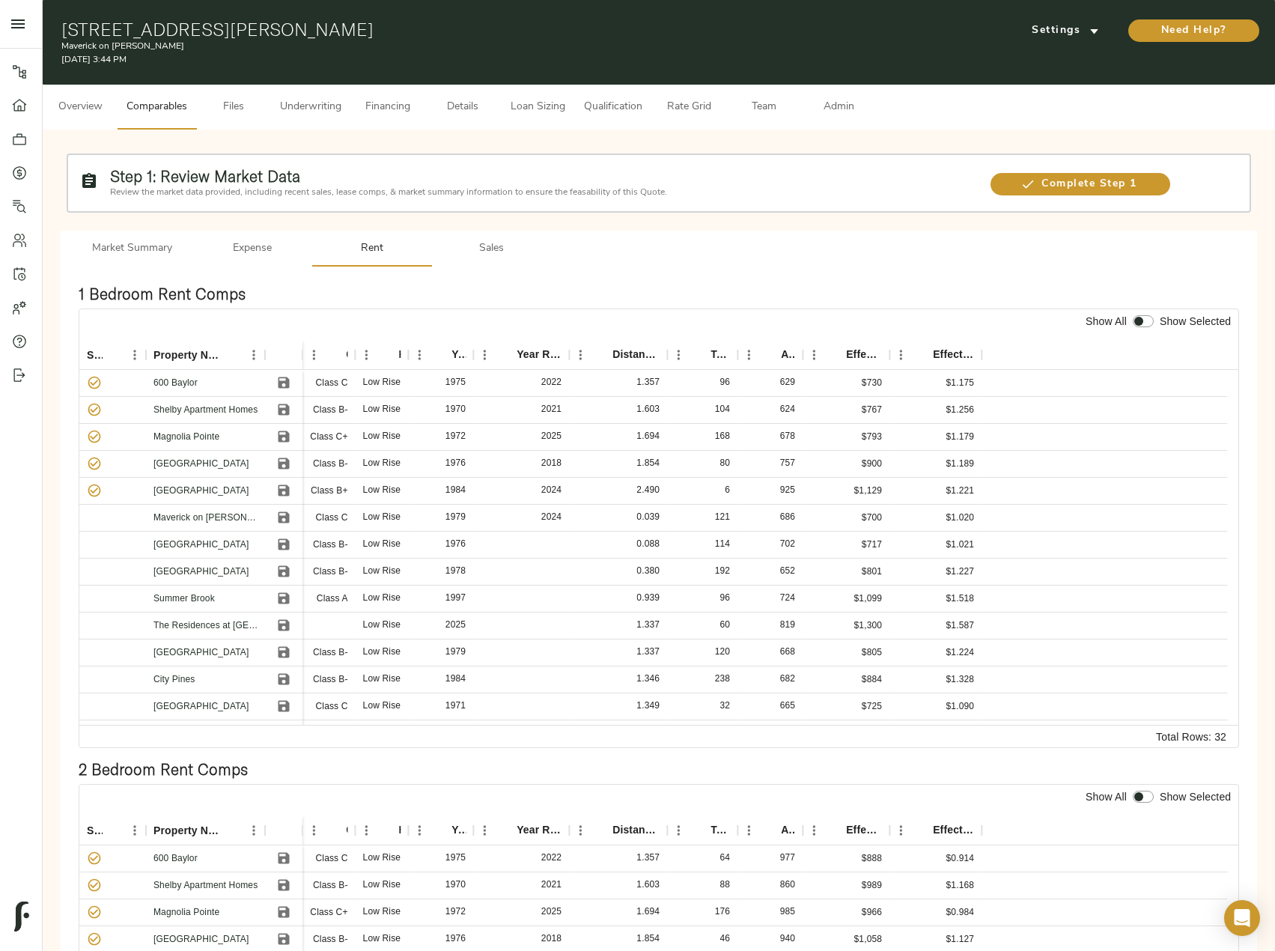
click at [843, 103] on span "Admin" at bounding box center [838, 107] width 57 height 19
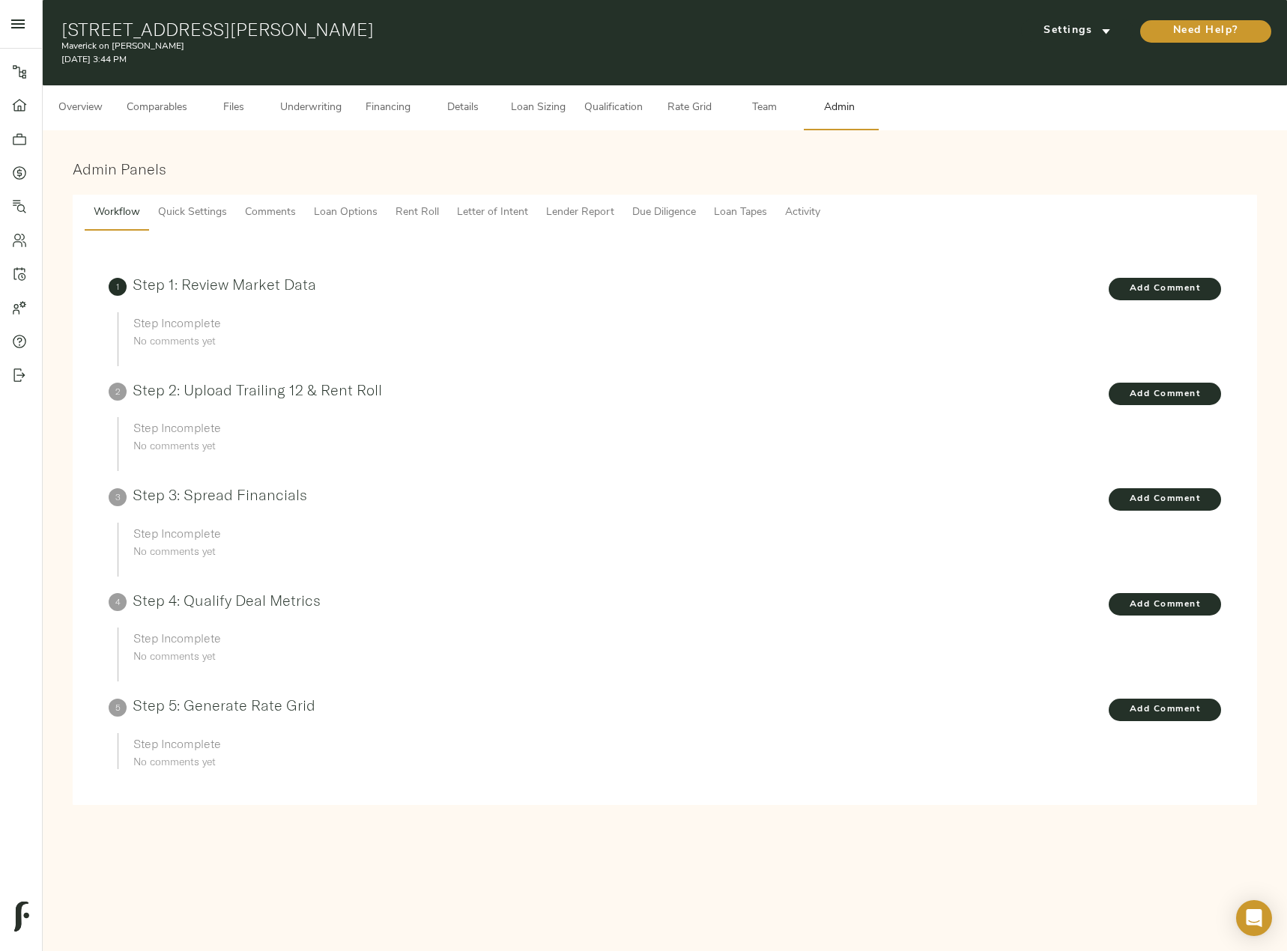
click at [554, 210] on span "Lender Report" at bounding box center [580, 213] width 68 height 19
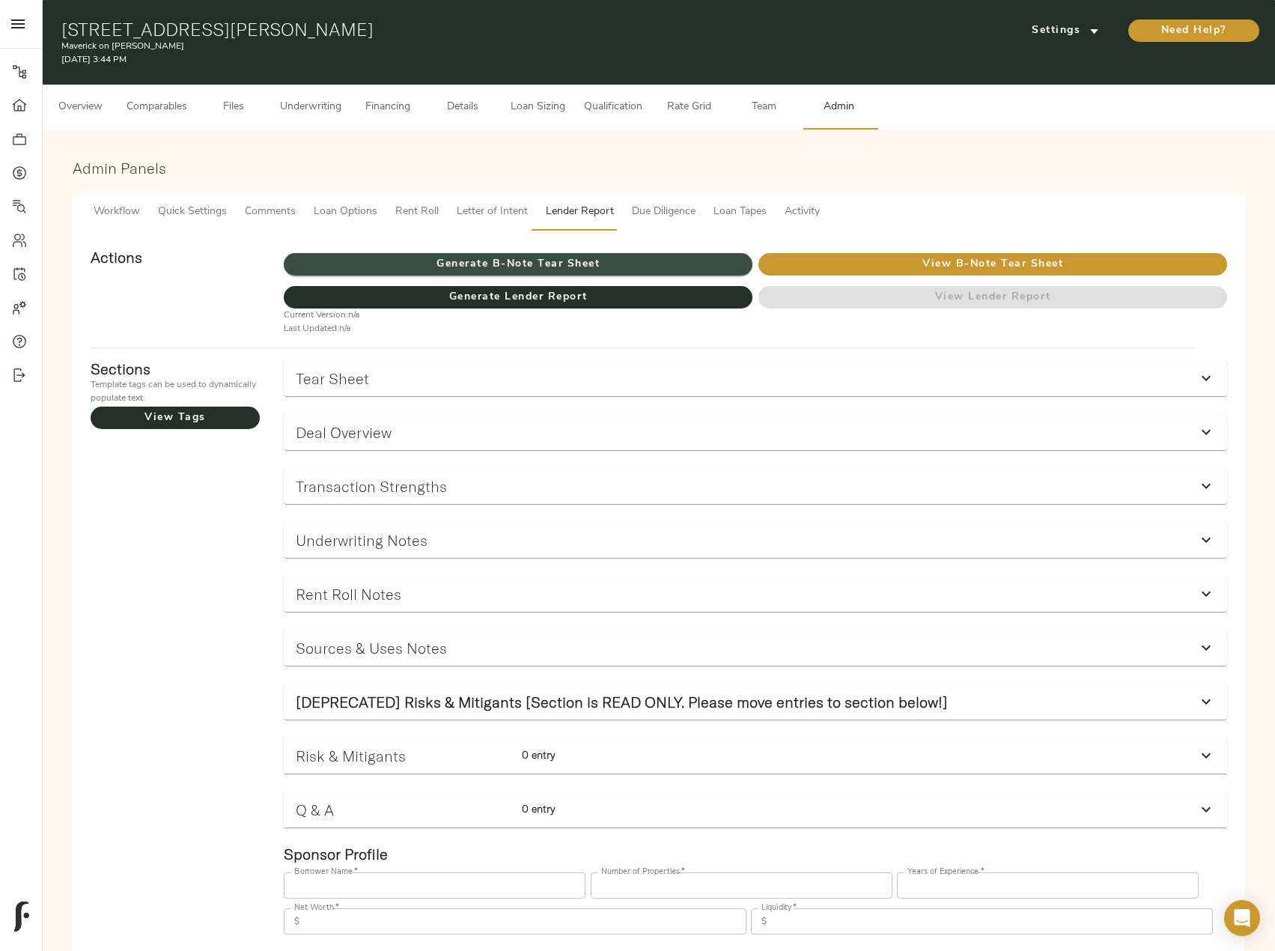
click at [565, 262] on span "Generate B-Note Tear Sheet" at bounding box center [518, 264] width 469 height 19
click at [287, 108] on span "Underwriting" at bounding box center [310, 107] width 61 height 19
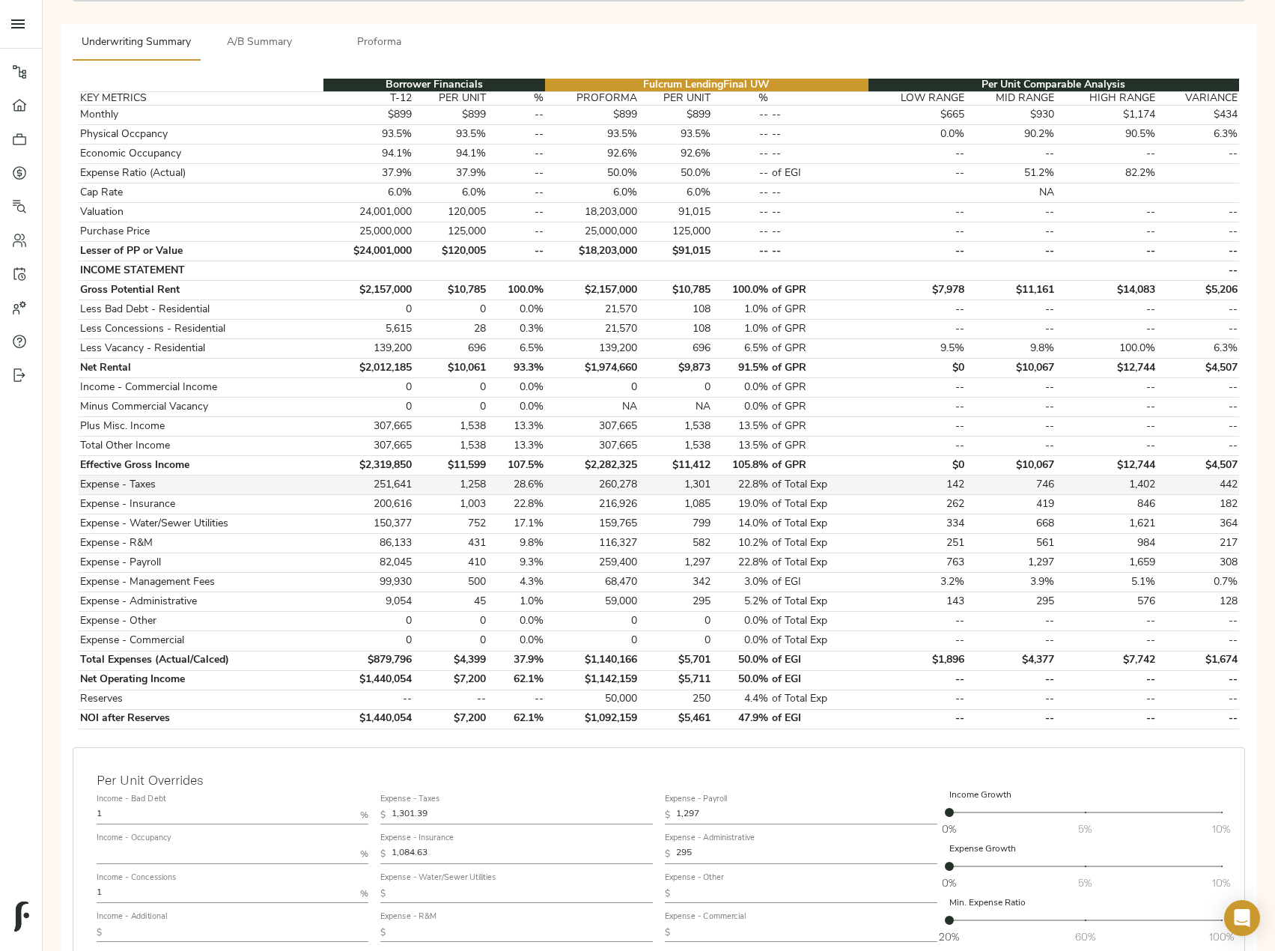
scroll to position [225, 0]
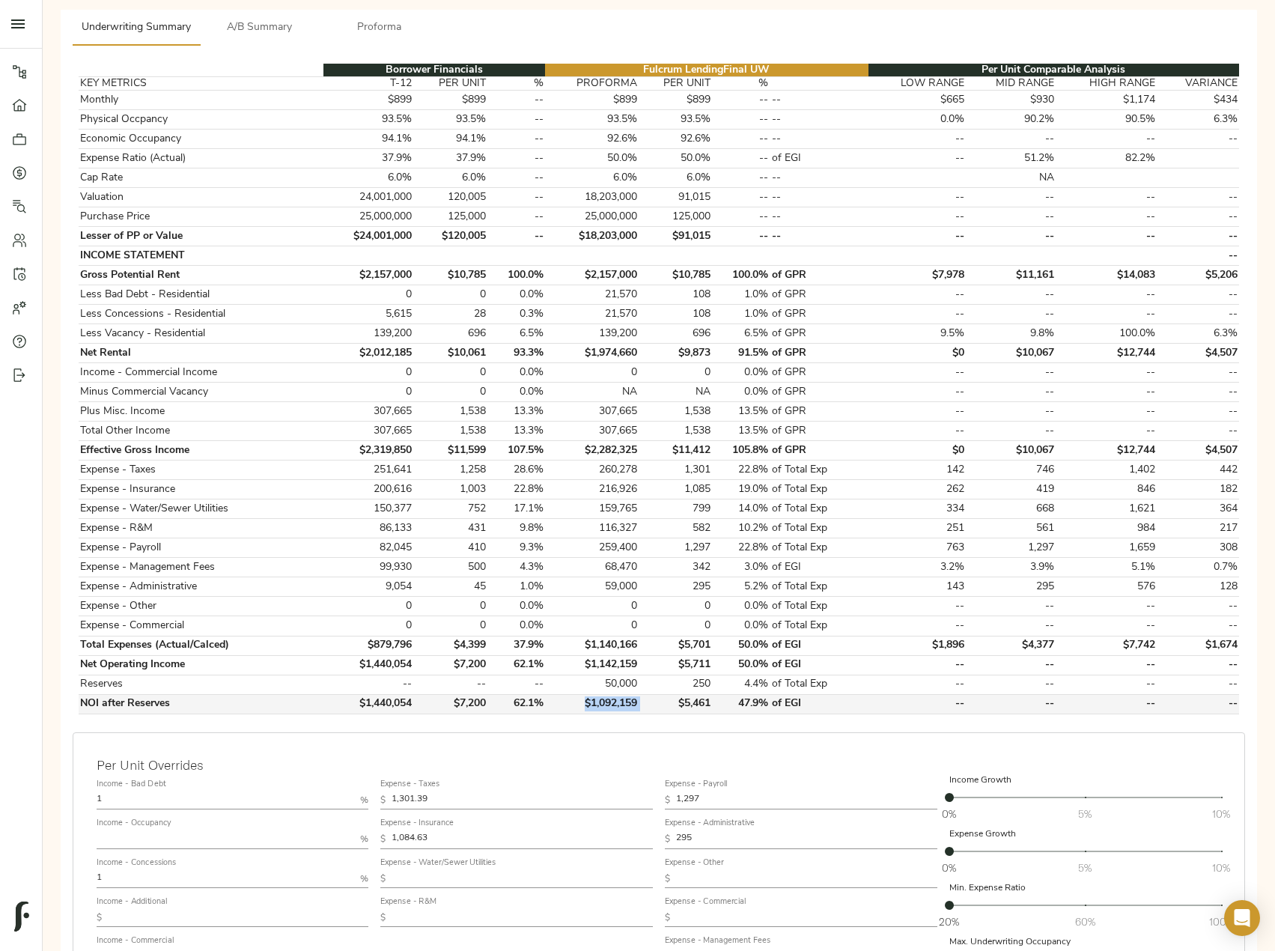
drag, startPoint x: 645, startPoint y: 710, endPoint x: 579, endPoint y: 701, distance: 66.5
click at [579, 701] on tr "NOI after Reserves $1,440,054 $7,200 62.1% $1,092,159 $5,461 47.9% of EGI -- --…" at bounding box center [659, 703] width 1161 height 19
copy td "$1,092,159"
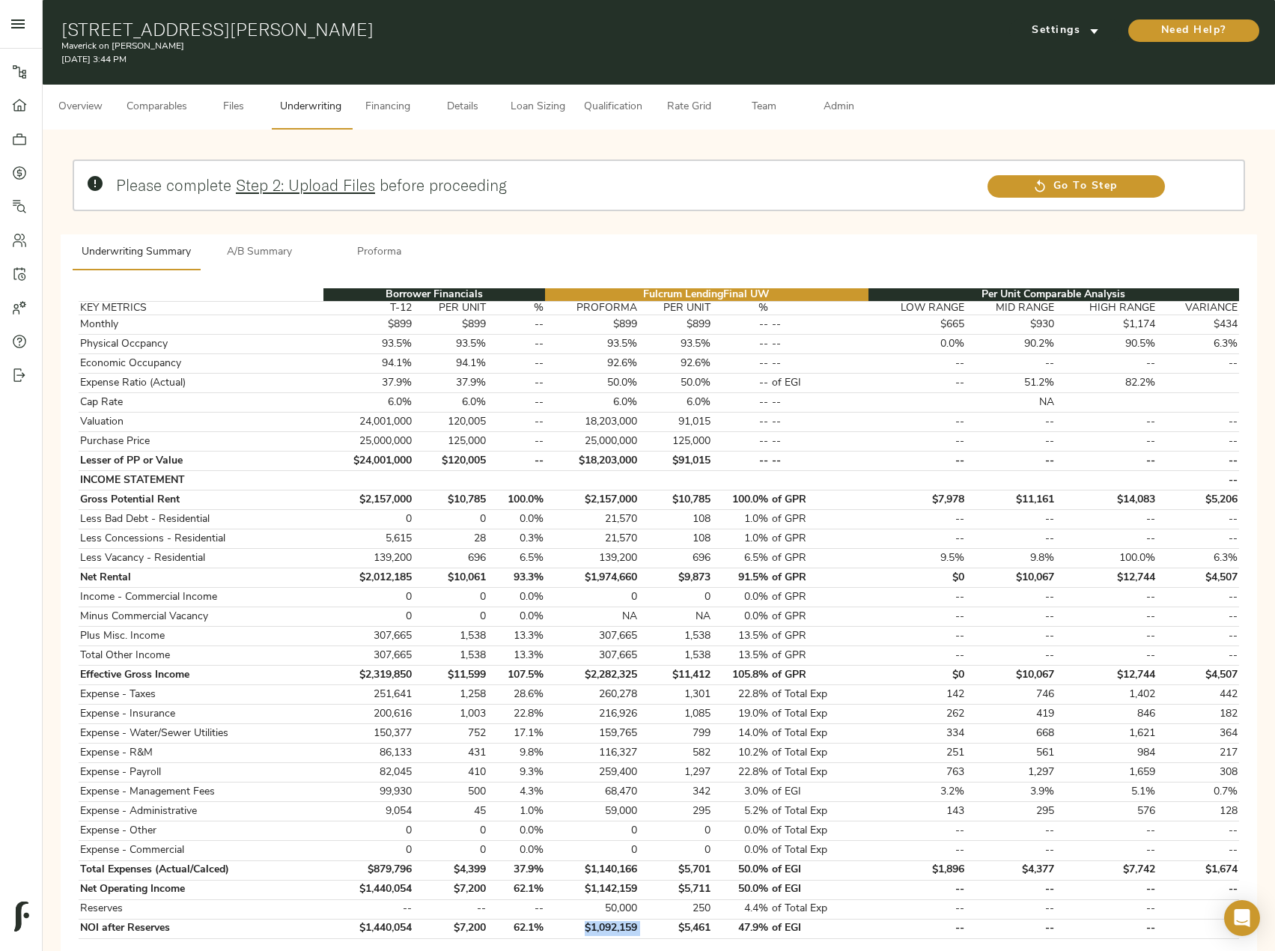
click at [263, 262] on button "A/B Summary" at bounding box center [260, 252] width 120 height 36
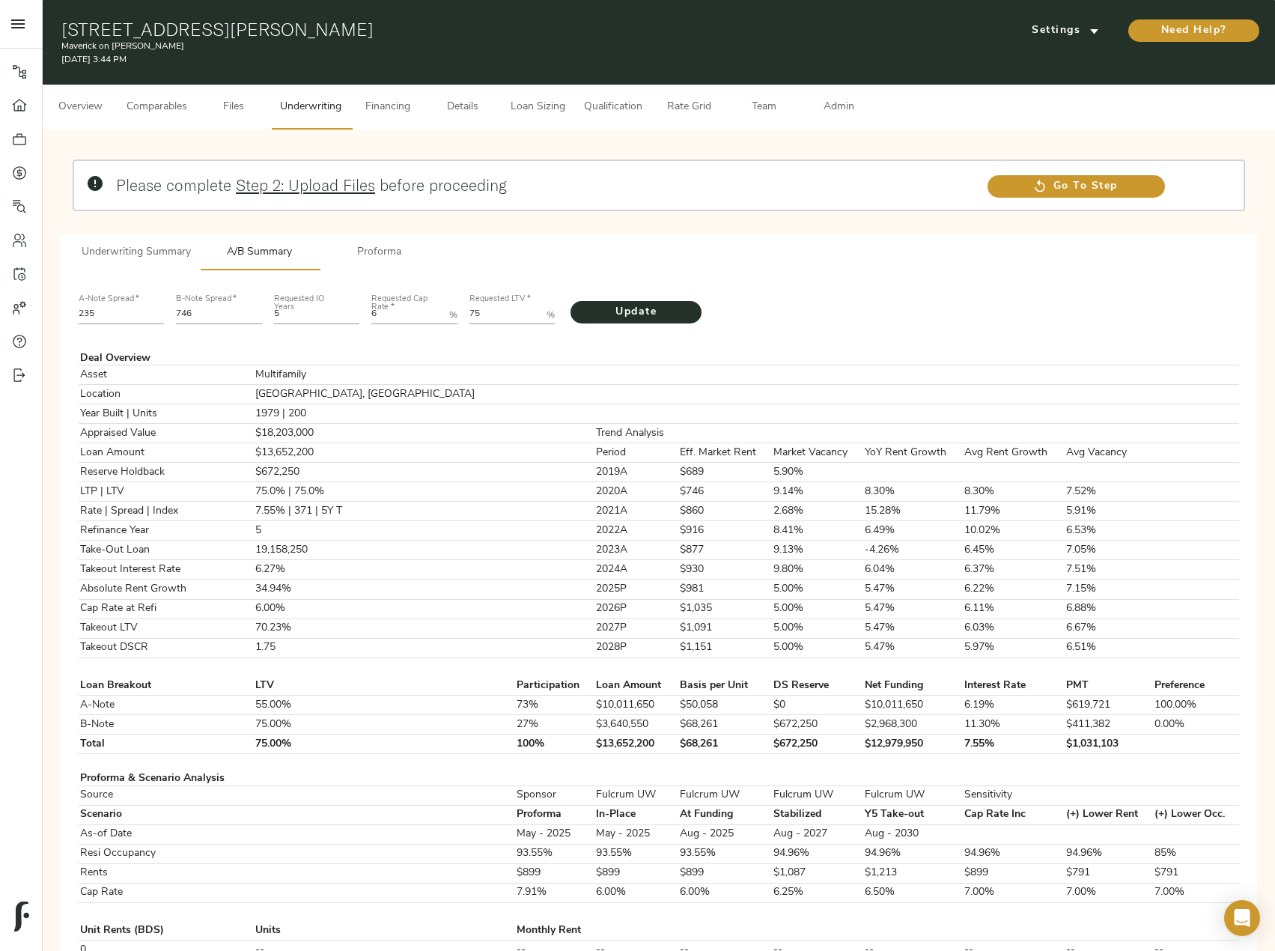
click at [362, 242] on button "Proforma" at bounding box center [380, 252] width 120 height 36
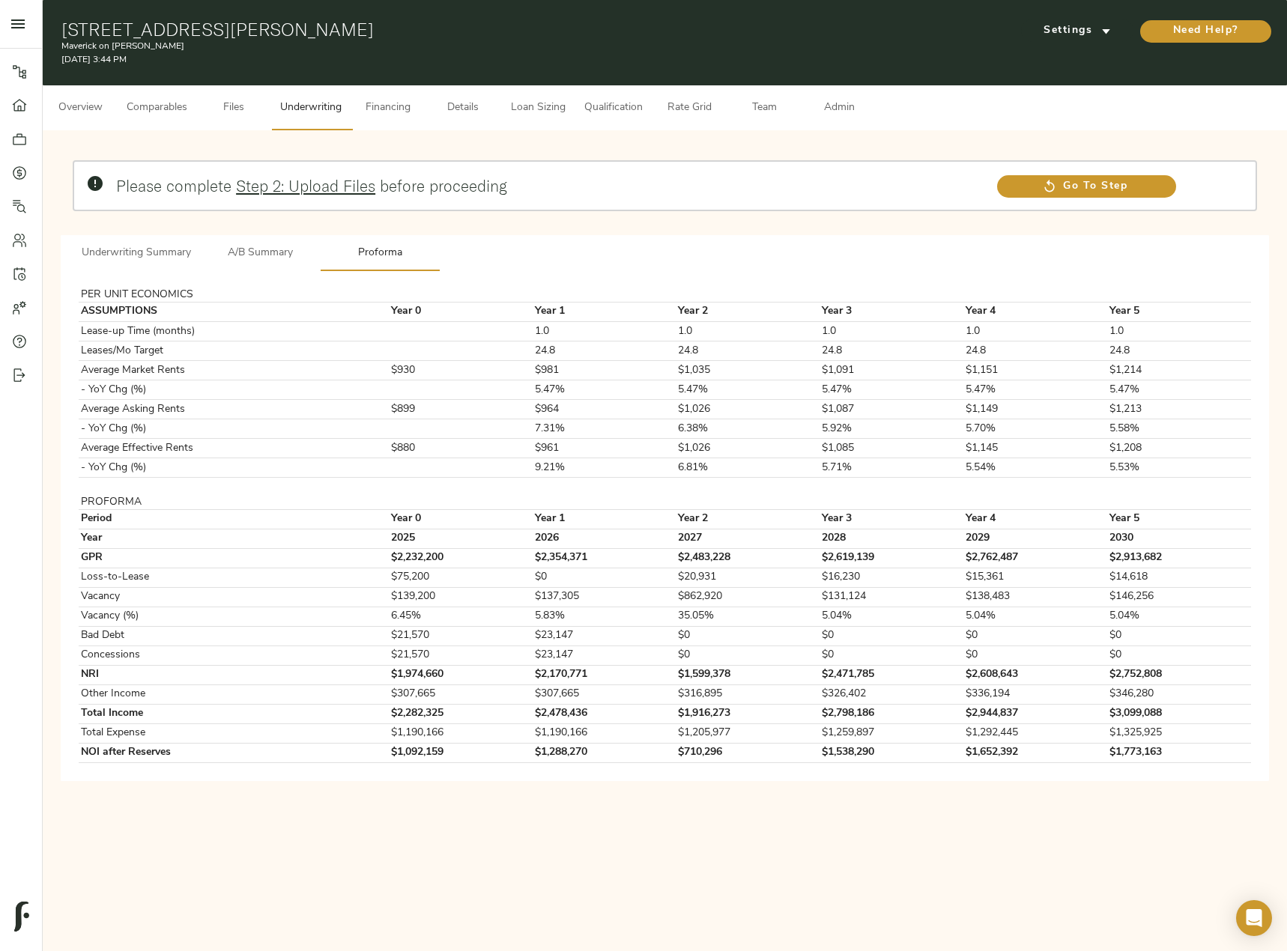
click at [156, 111] on span "Comparables" at bounding box center [157, 108] width 61 height 19
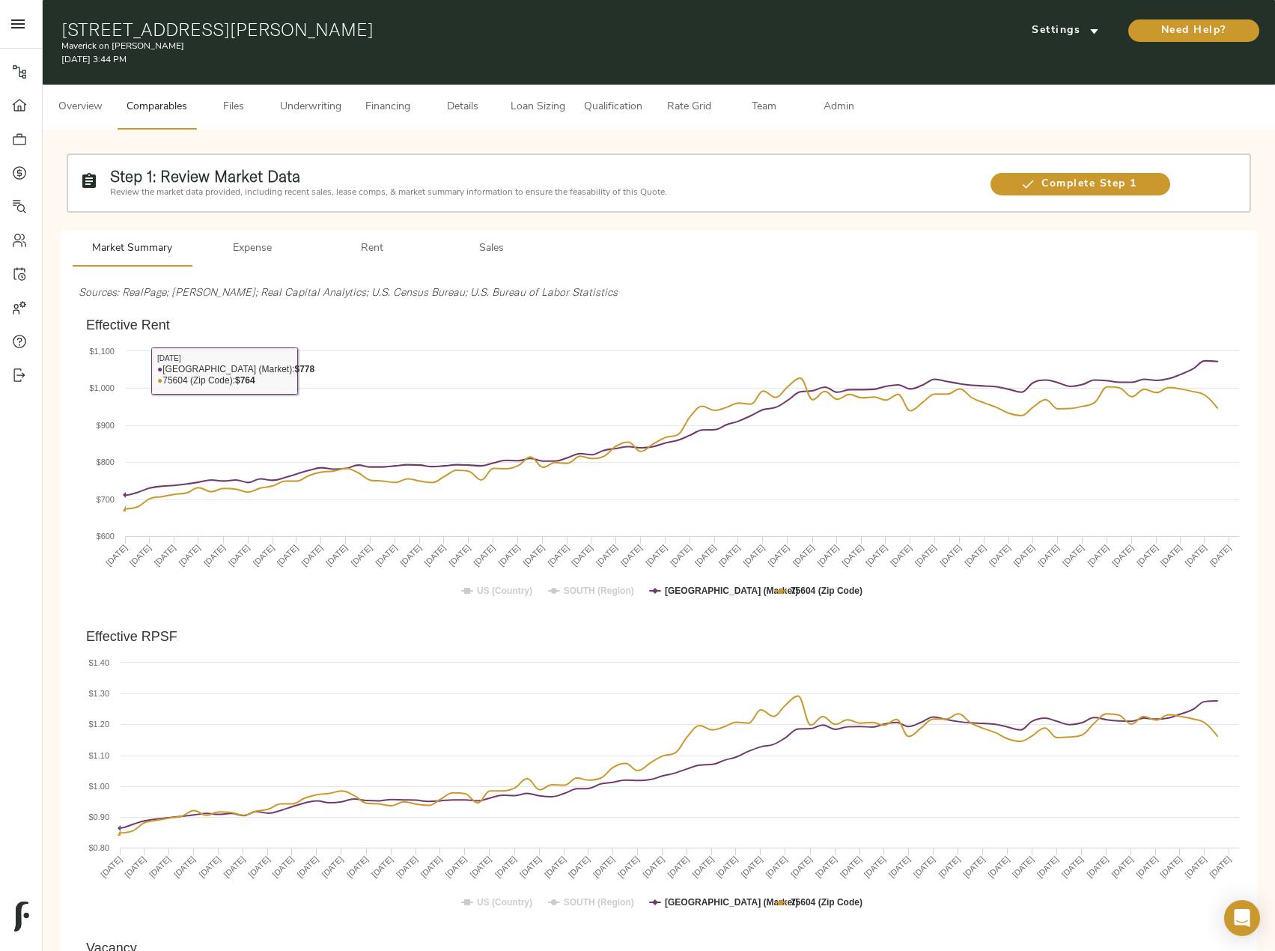
click at [368, 237] on button "Rent" at bounding box center [372, 249] width 120 height 36
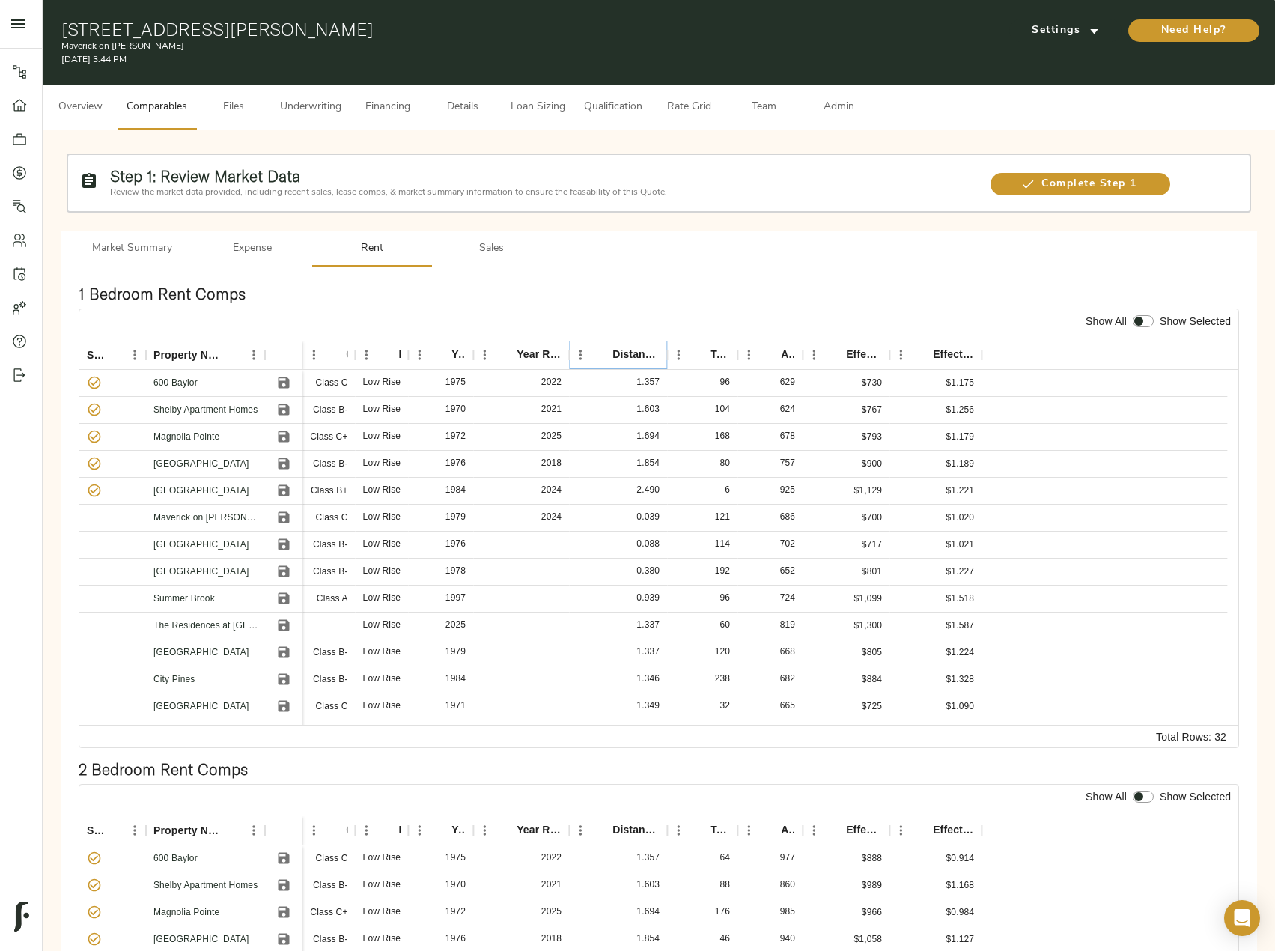
click at [592, 351] on button "Sort" at bounding box center [602, 354] width 21 height 21
click at [483, 237] on button "Sales" at bounding box center [492, 249] width 120 height 36
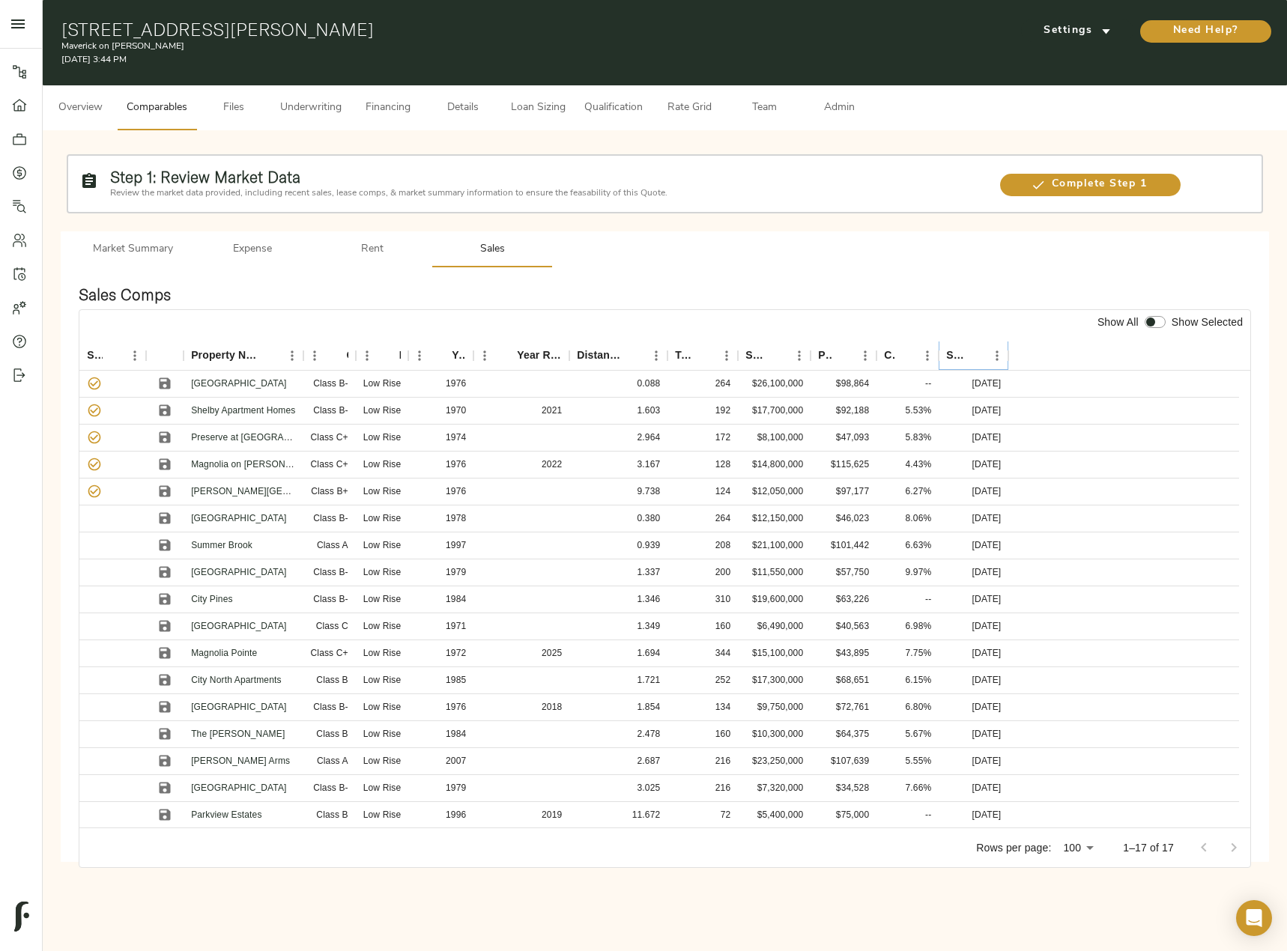
click at [978, 350] on icon "Sort" at bounding box center [974, 355] width 13 height 13
click at [977, 351] on icon "Sort" at bounding box center [974, 355] width 13 height 13
click at [968, 359] on icon "Sort" at bounding box center [974, 355] width 13 height 13
click at [974, 355] on icon "Sort" at bounding box center [974, 355] width 13 height 13
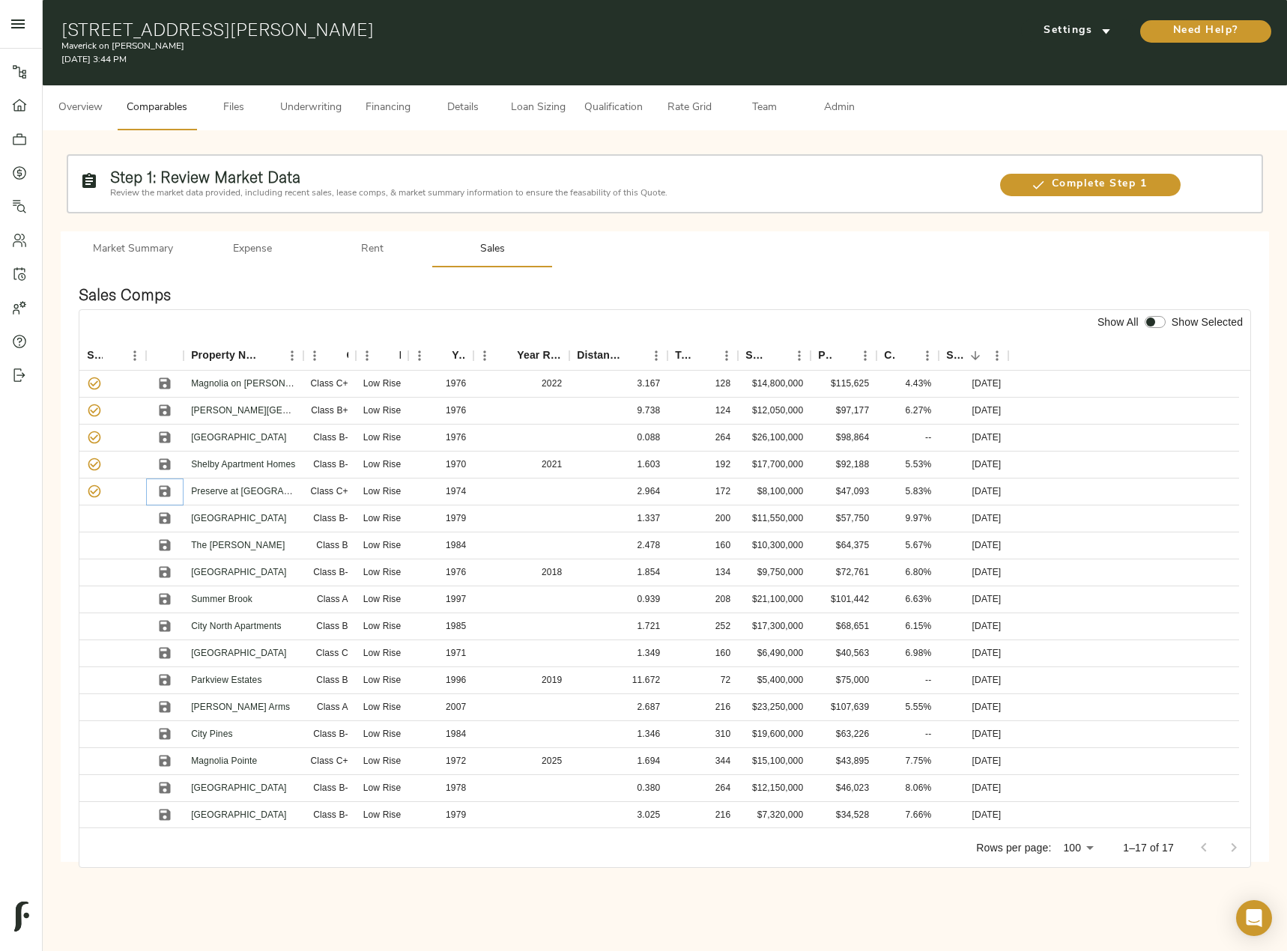
click at [163, 491] on icon "Save" at bounding box center [165, 491] width 11 height 11
click at [168, 410] on icon "Save" at bounding box center [165, 410] width 11 height 11
click at [165, 438] on icon "Save" at bounding box center [165, 437] width 11 height 11
click at [161, 601] on icon "Save" at bounding box center [165, 599] width 11 height 11
click at [158, 705] on icon "Save" at bounding box center [164, 706] width 15 height 15
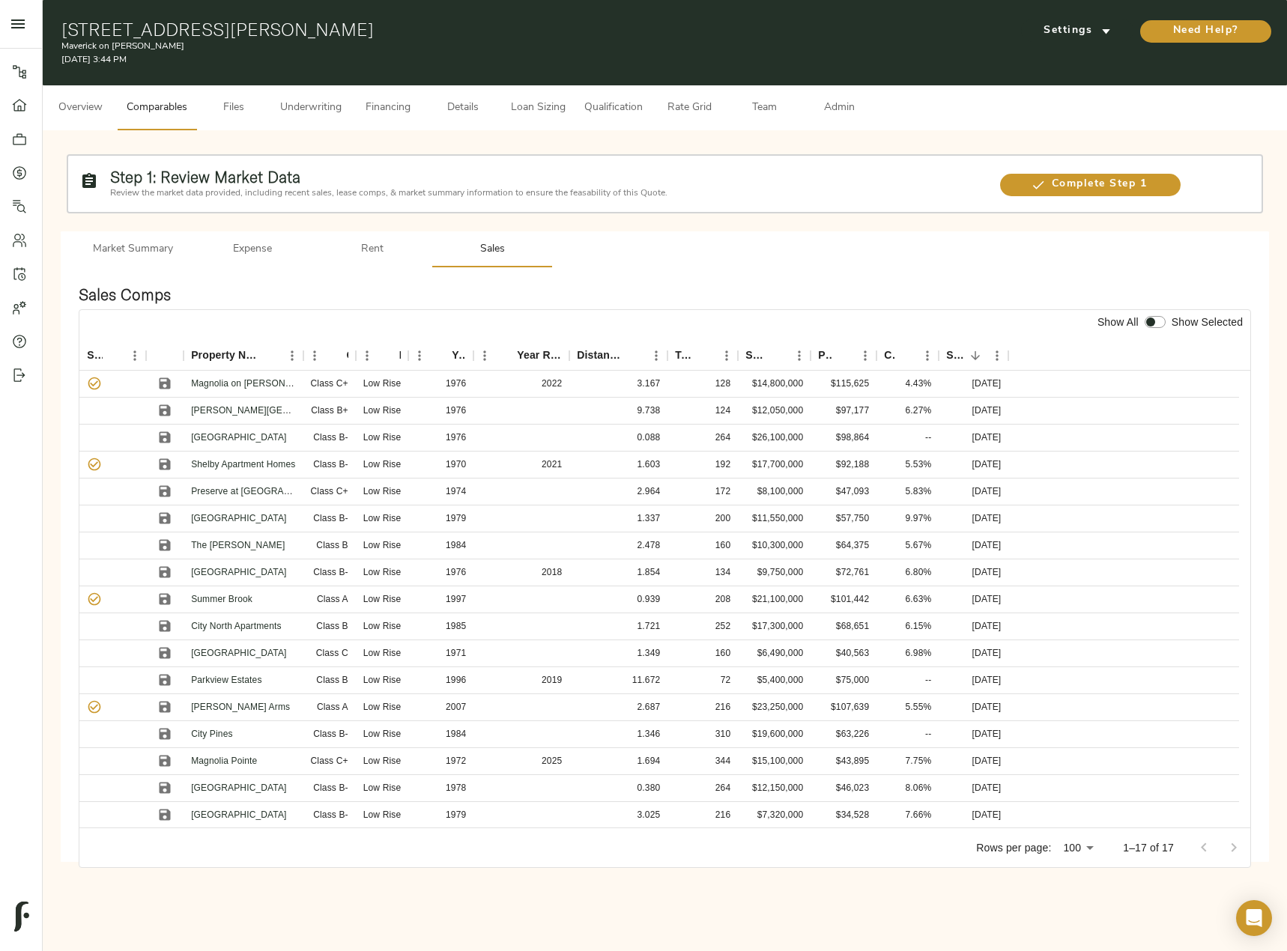
click at [1156, 316] on input "checkbox" at bounding box center [1150, 322] width 36 height 12
checkbox input "true"
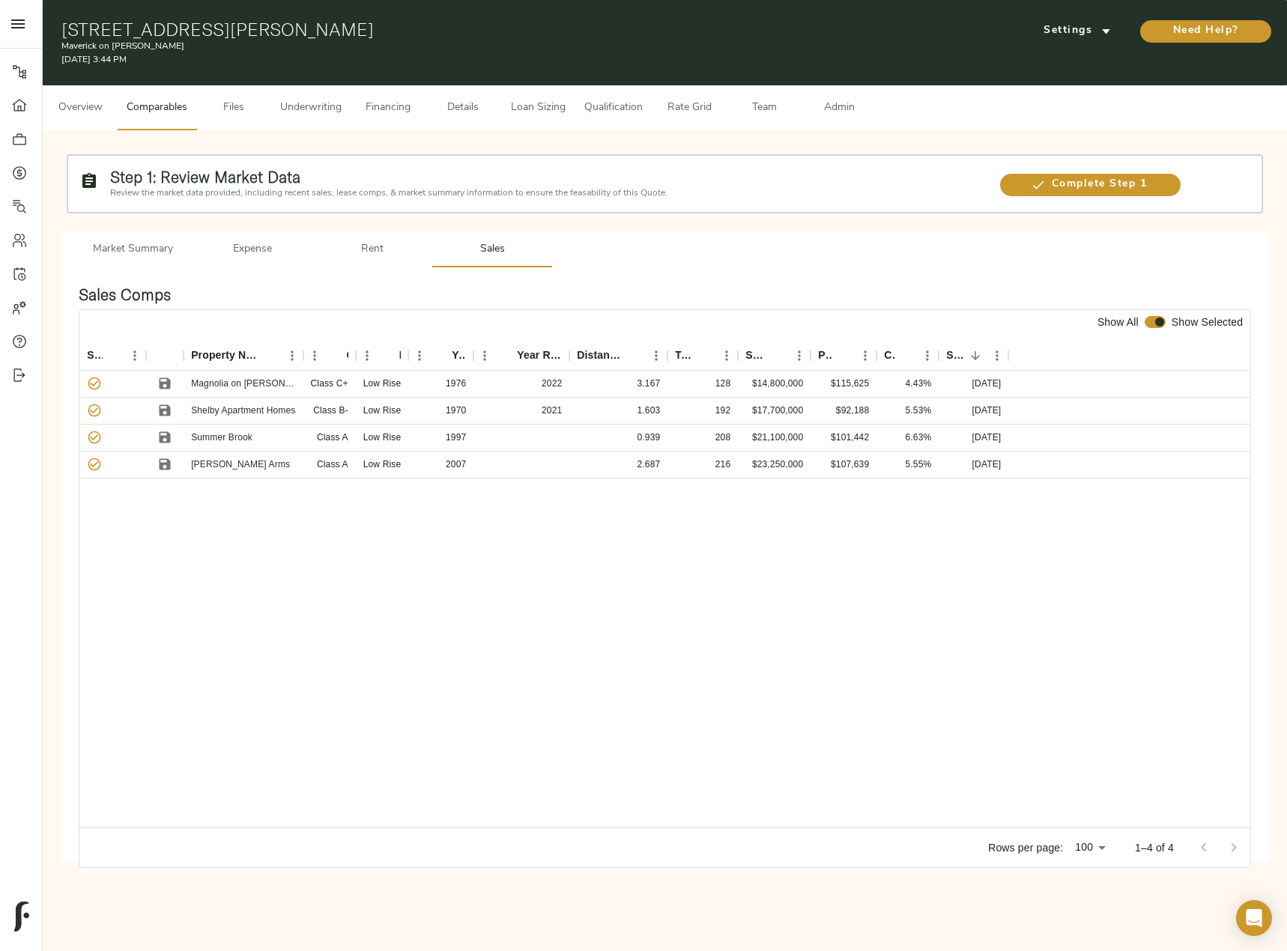
click at [843, 108] on span "Admin" at bounding box center [838, 108] width 57 height 19
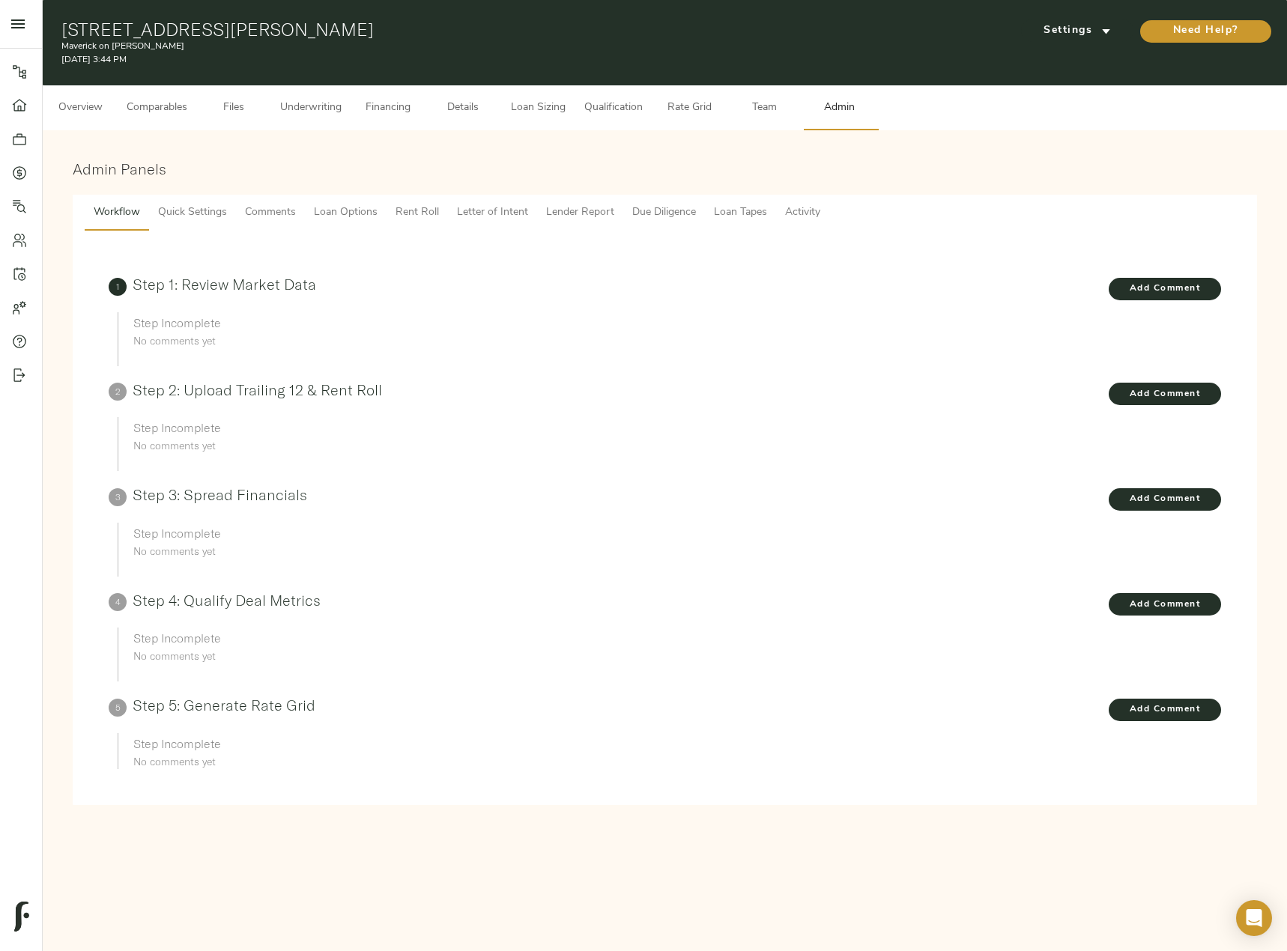
click at [583, 212] on span "Lender Report" at bounding box center [580, 213] width 68 height 19
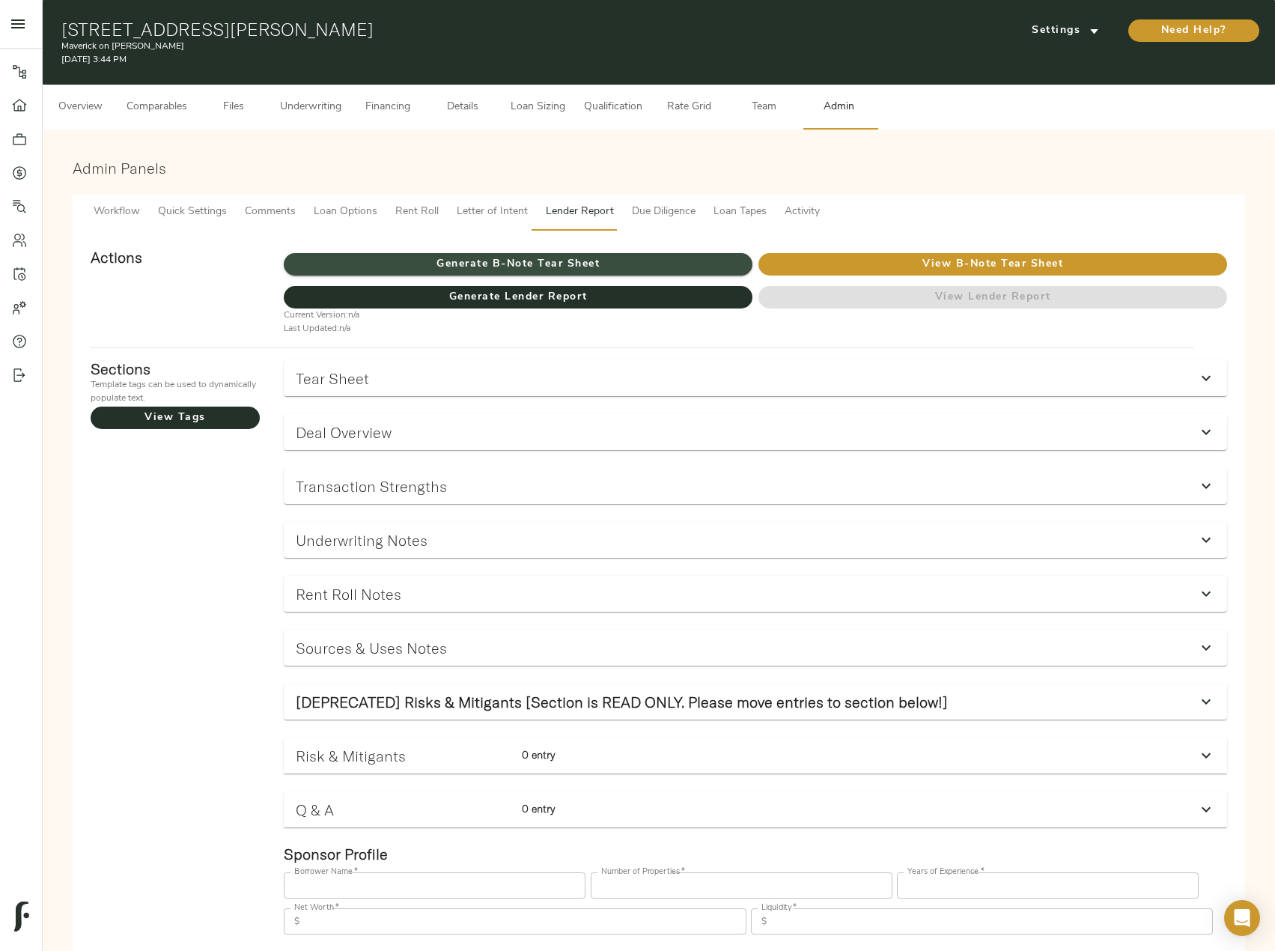
click at [604, 260] on span "Generate B-Note Tear Sheet" at bounding box center [518, 264] width 469 height 19
click at [303, 110] on span "Underwriting" at bounding box center [310, 107] width 61 height 19
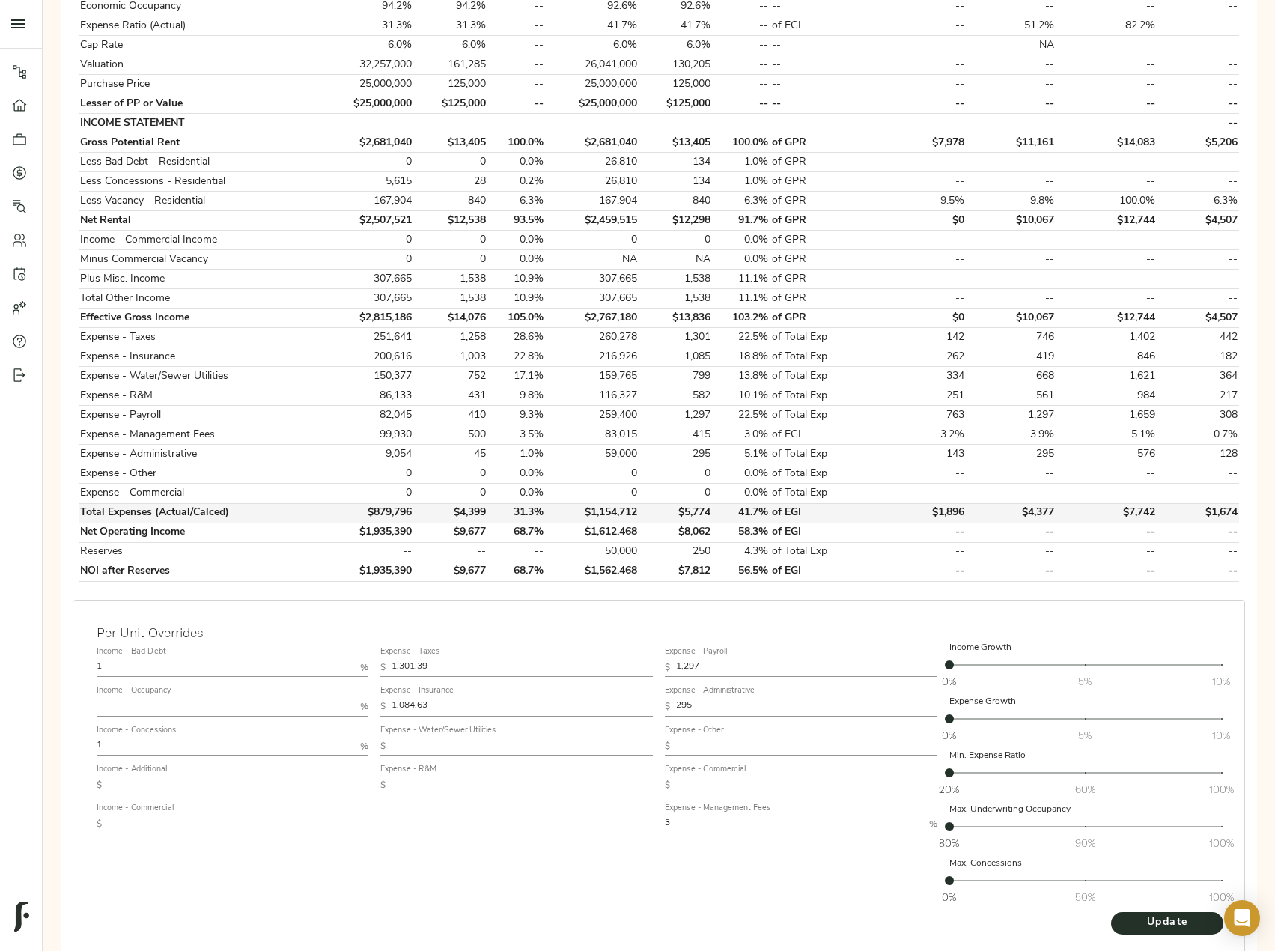
scroll to position [364, 0]
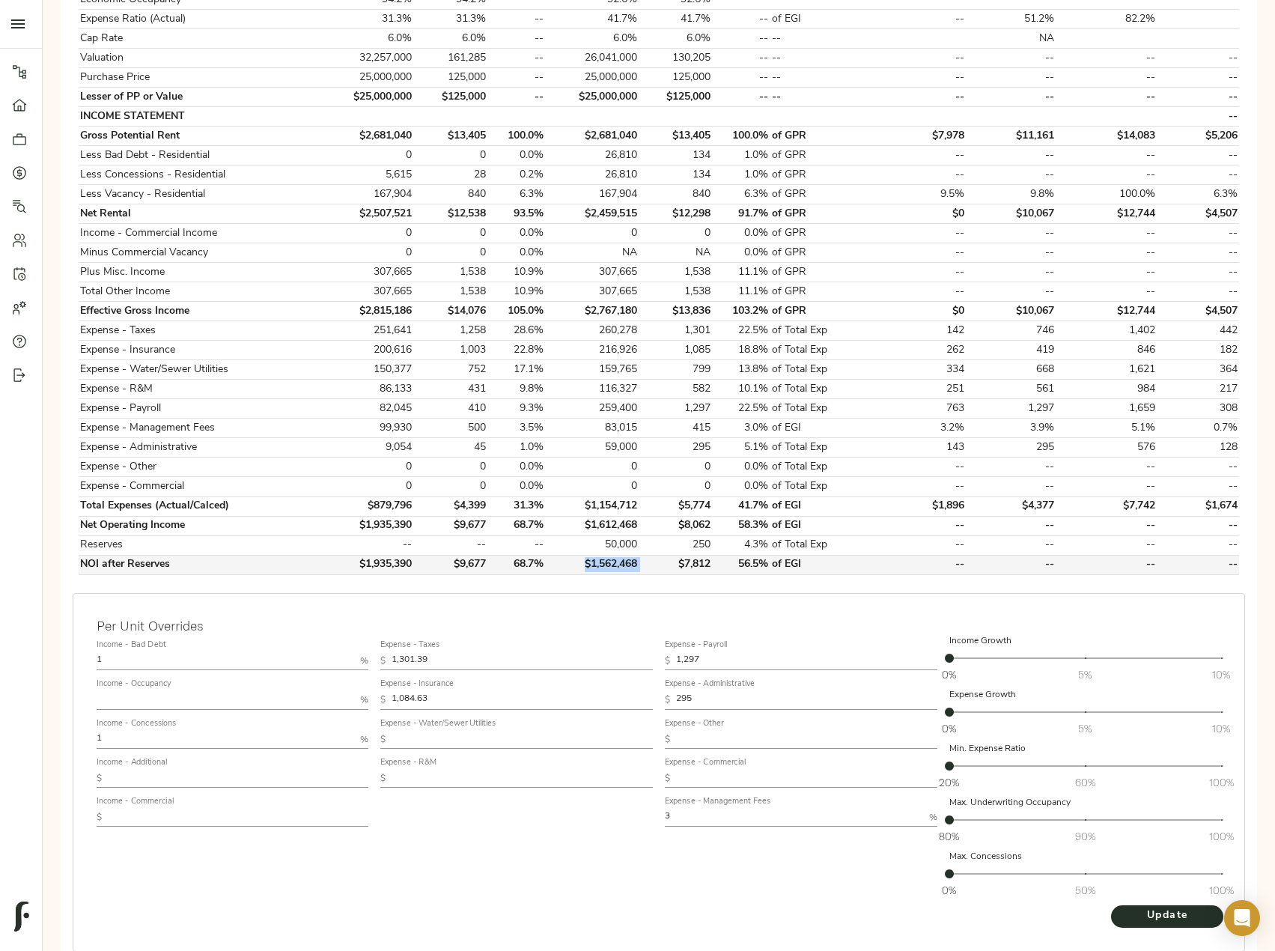
drag, startPoint x: 655, startPoint y: 565, endPoint x: 578, endPoint y: 569, distance: 77.3
click at [578, 569] on tr "NOI after Reserves $1,935,390 $9,677 68.7% $1,562,468 $7,812 56.5% of EGI -- --…" at bounding box center [659, 564] width 1161 height 19
copy td "$1,562,468"
click at [654, 565] on td "$7,812" at bounding box center [676, 564] width 74 height 19
drag, startPoint x: 651, startPoint y: 562, endPoint x: 580, endPoint y: 570, distance: 70.8
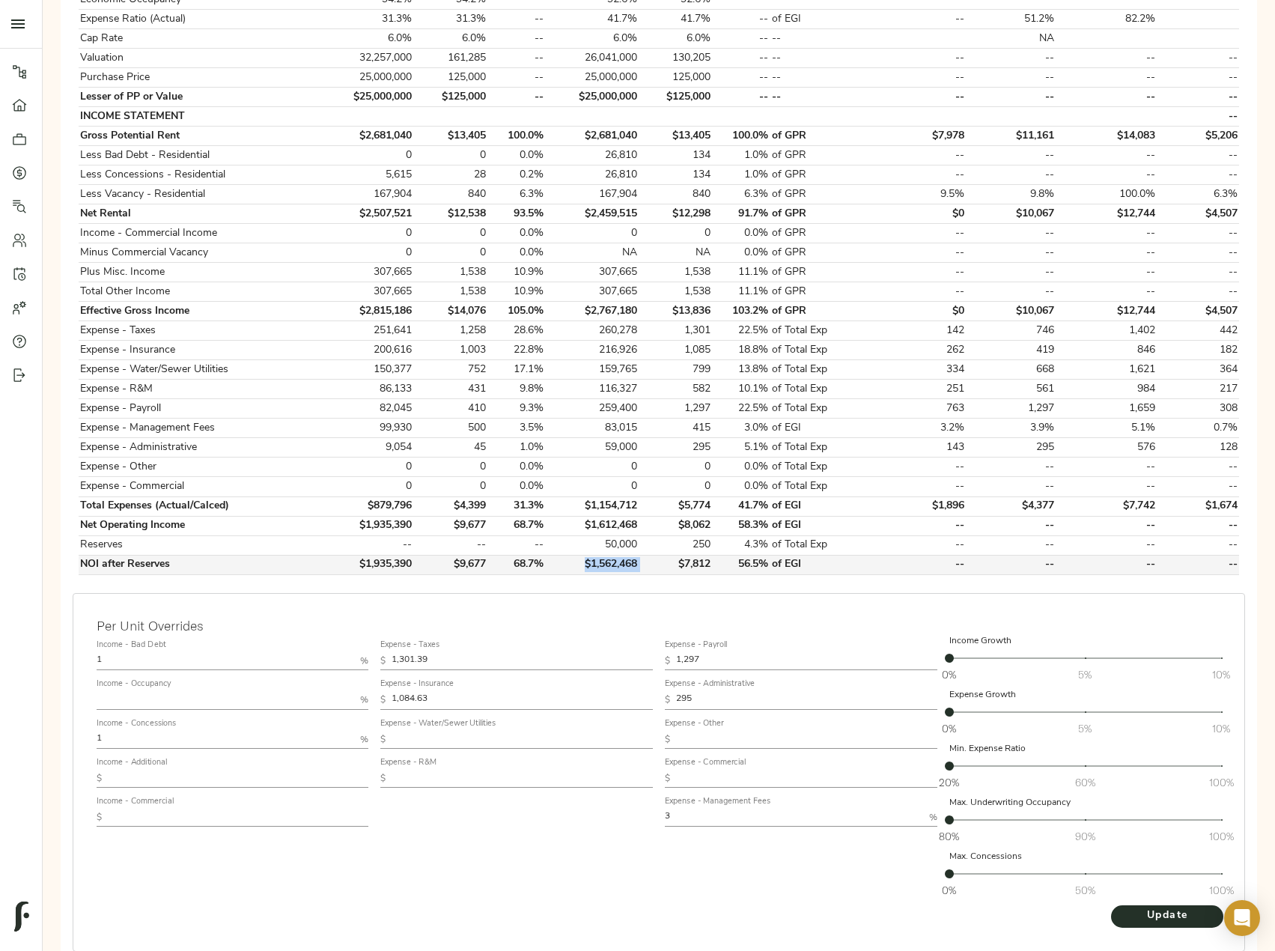
click at [580, 570] on tr "NOI after Reserves $1,935,390 $9,677 68.7% $1,562,468 $7,812 56.5% of EGI -- --…" at bounding box center [659, 564] width 1161 height 19
click at [592, 573] on td "$1,562,468" at bounding box center [592, 564] width 94 height 19
click at [652, 556] on td "$7,812" at bounding box center [676, 564] width 74 height 19
drag, startPoint x: 645, startPoint y: 564, endPoint x: 587, endPoint y: 566, distance: 57.7
click at [587, 566] on tr "NOI after Reserves $1,935,390 $9,677 68.7% $1,562,468 $7,812 56.5% of EGI -- --…" at bounding box center [659, 564] width 1161 height 19
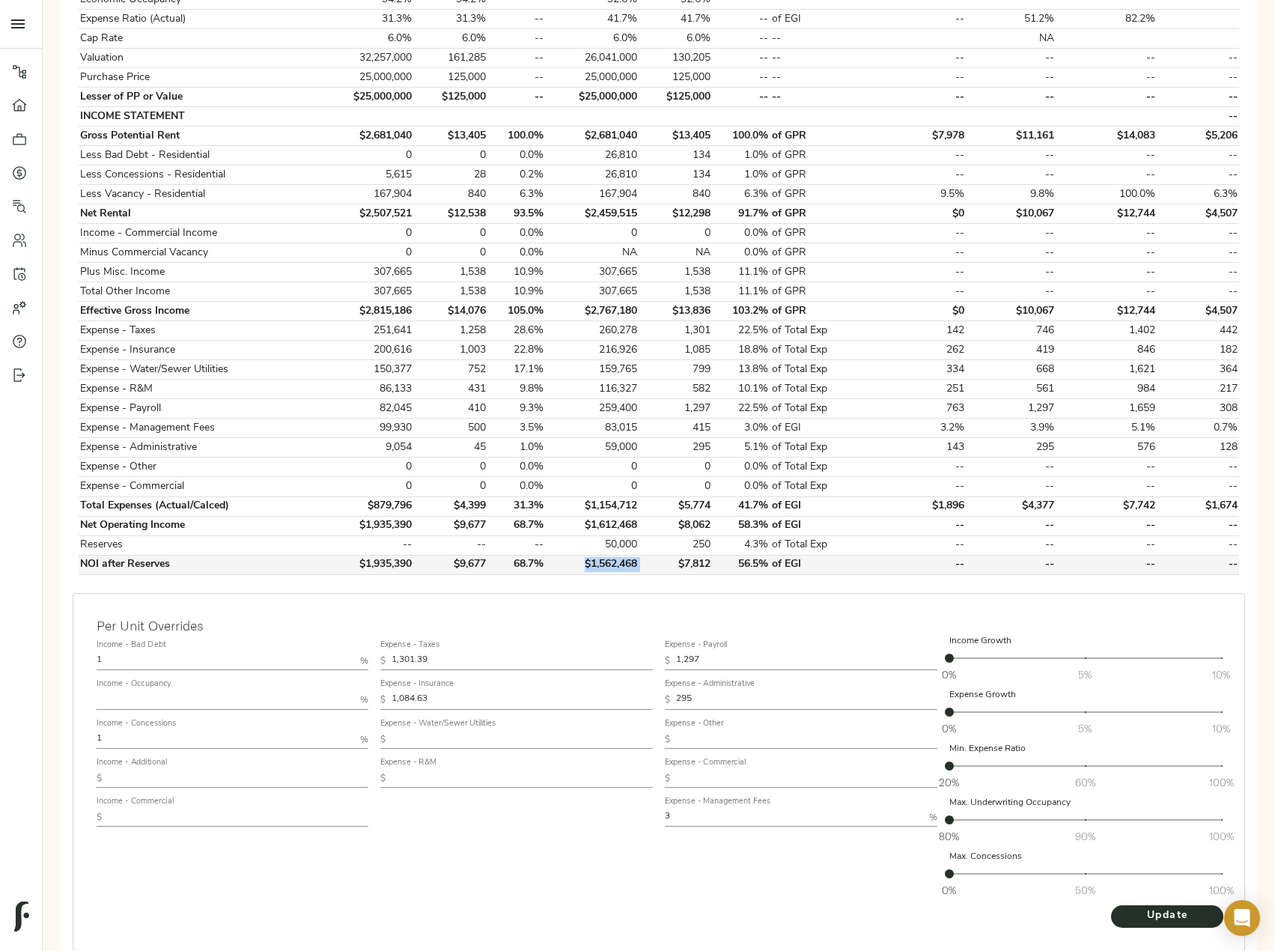
copy td "$1,562,468"
drag, startPoint x: 121, startPoint y: 656, endPoint x: 51, endPoint y: 656, distance: 69.6
click at [51, 656] on div "Please complete Step 2: Upload Files before proceeding Go To Step Underwriting …" at bounding box center [659, 388] width 1233 height 1245
type input "5"
drag, startPoint x: 127, startPoint y: 736, endPoint x: 67, endPoint y: 727, distance: 60.6
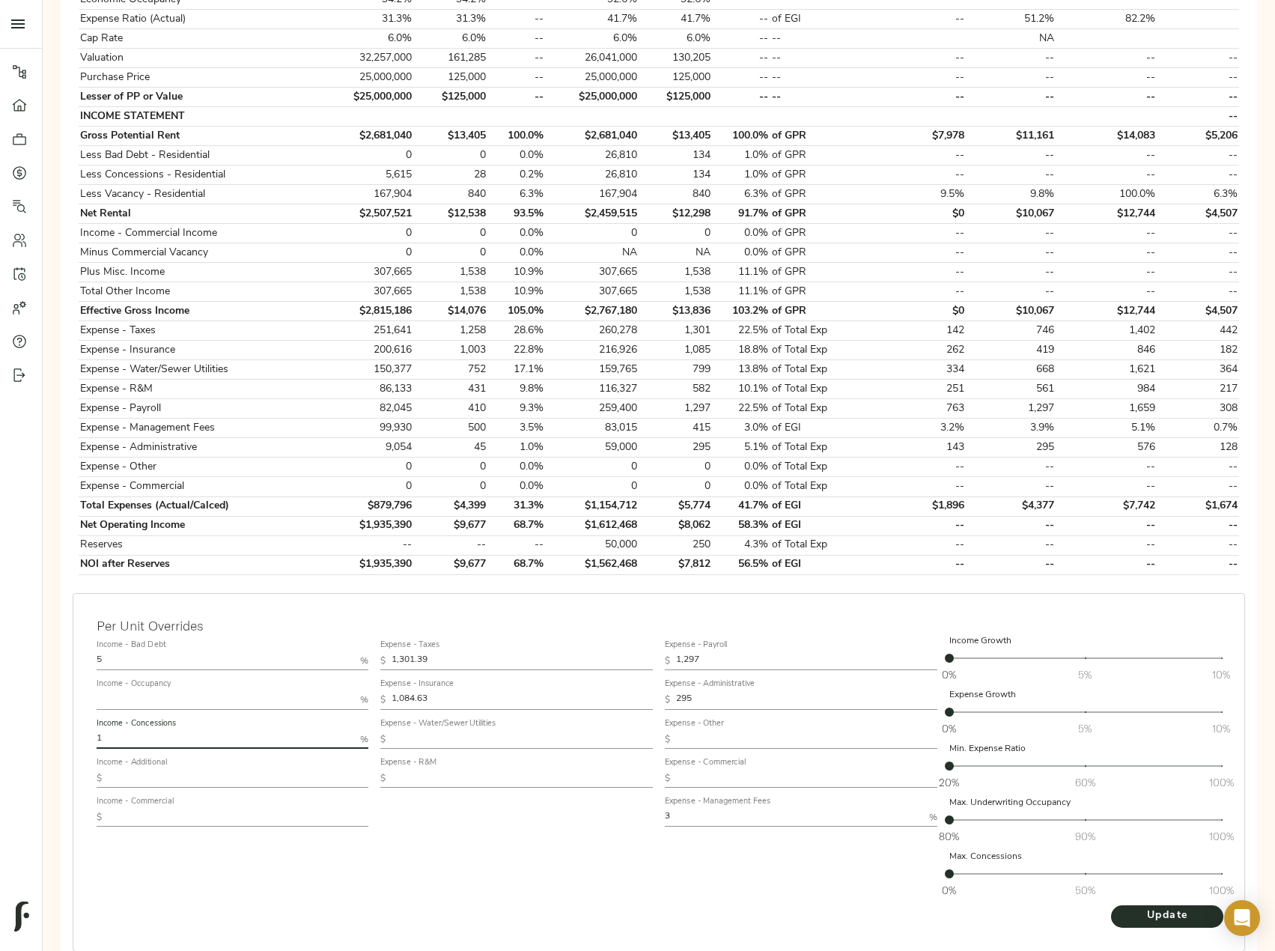
click at [68, 728] on div "Per Unit Overrides Income - Bad Debt 5 % Income - Occupancy % Income - Concessi…" at bounding box center [659, 787] width 1185 height 400
type input "5"
click at [553, 853] on div "Expense - Taxes $ 1,301.39 Expense - Insurance $ 1,084.63 Expense - Water/Sewer…" at bounding box center [516, 769] width 285 height 282
click at [1158, 924] on span "Update" at bounding box center [1167, 916] width 82 height 19
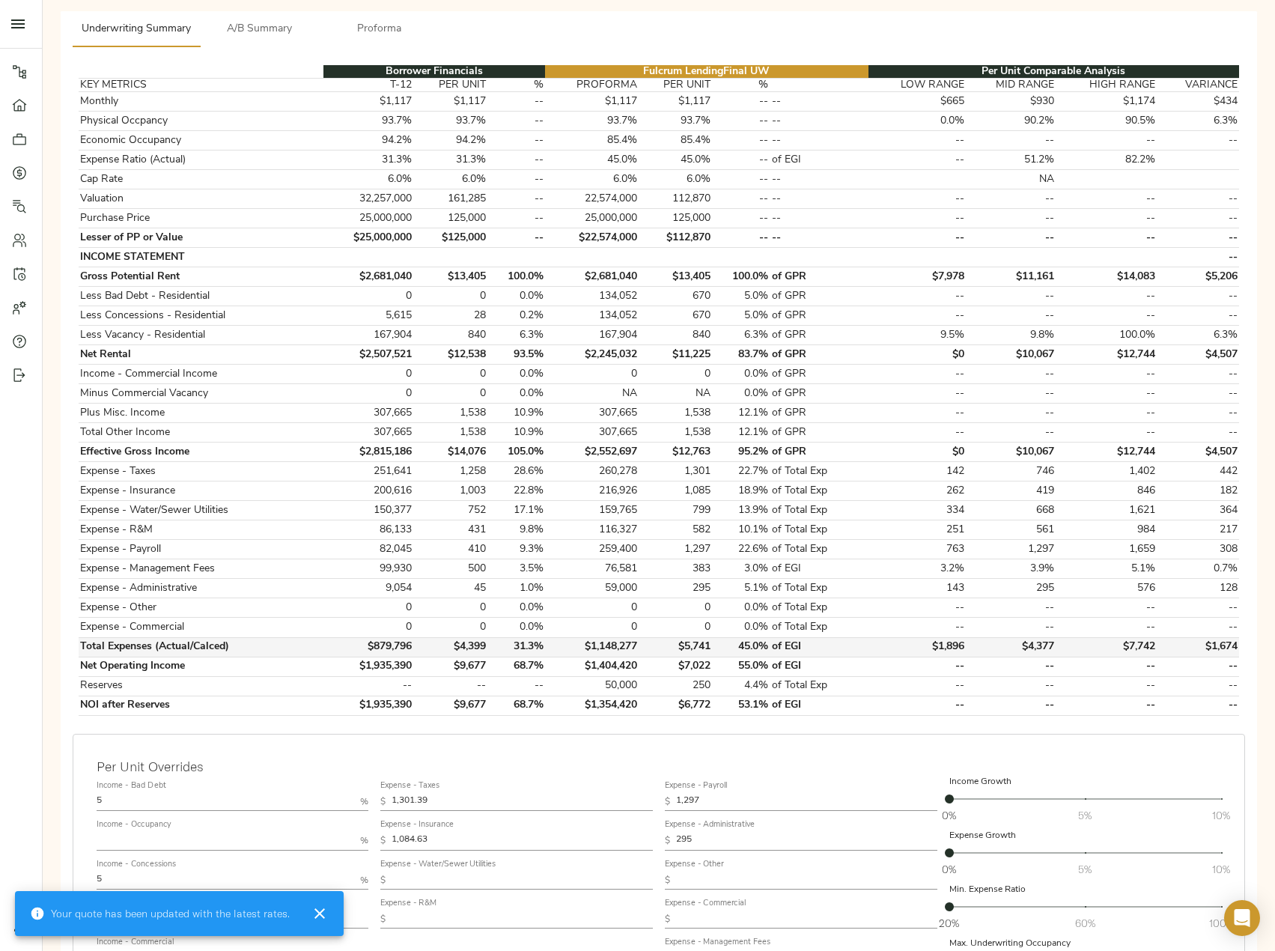
scroll to position [225, 0]
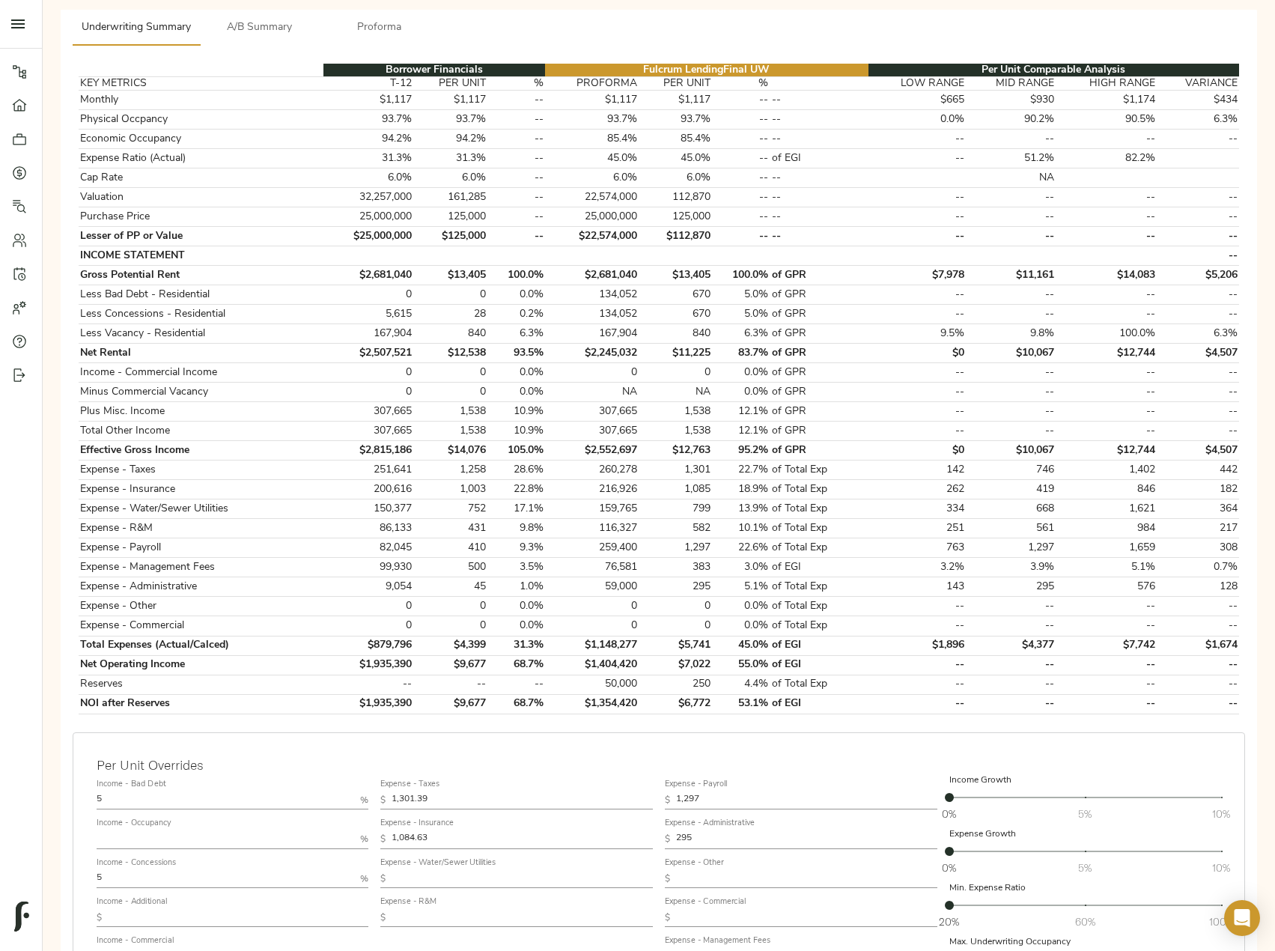
drag, startPoint x: 128, startPoint y: 800, endPoint x: 100, endPoint y: 797, distance: 27.9
click at [100, 797] on input "5" at bounding box center [226, 801] width 258 height 18
type input "1"
click at [109, 881] on input "5" at bounding box center [226, 879] width 258 height 18
type input "1"
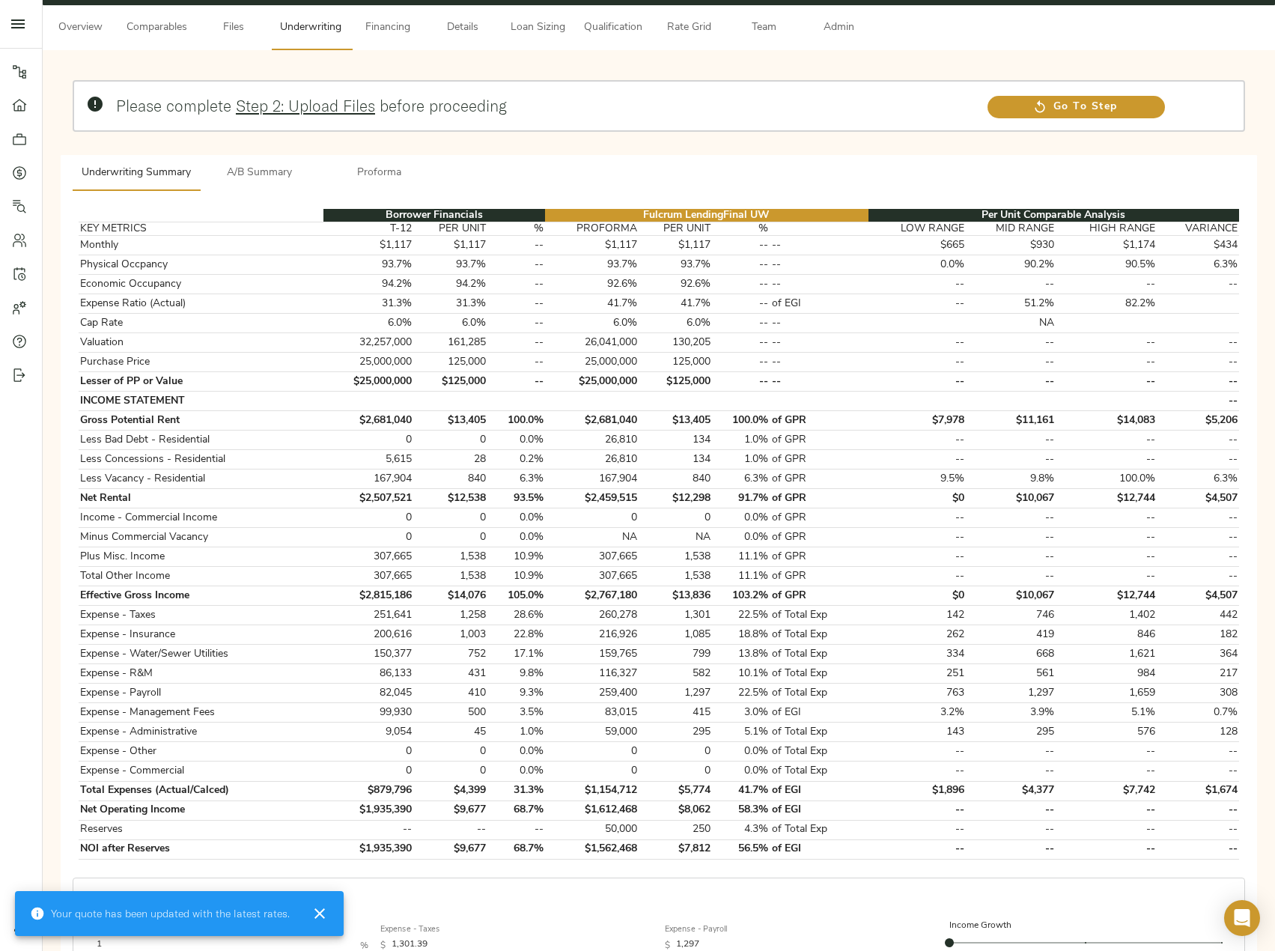
scroll to position [439, 0]
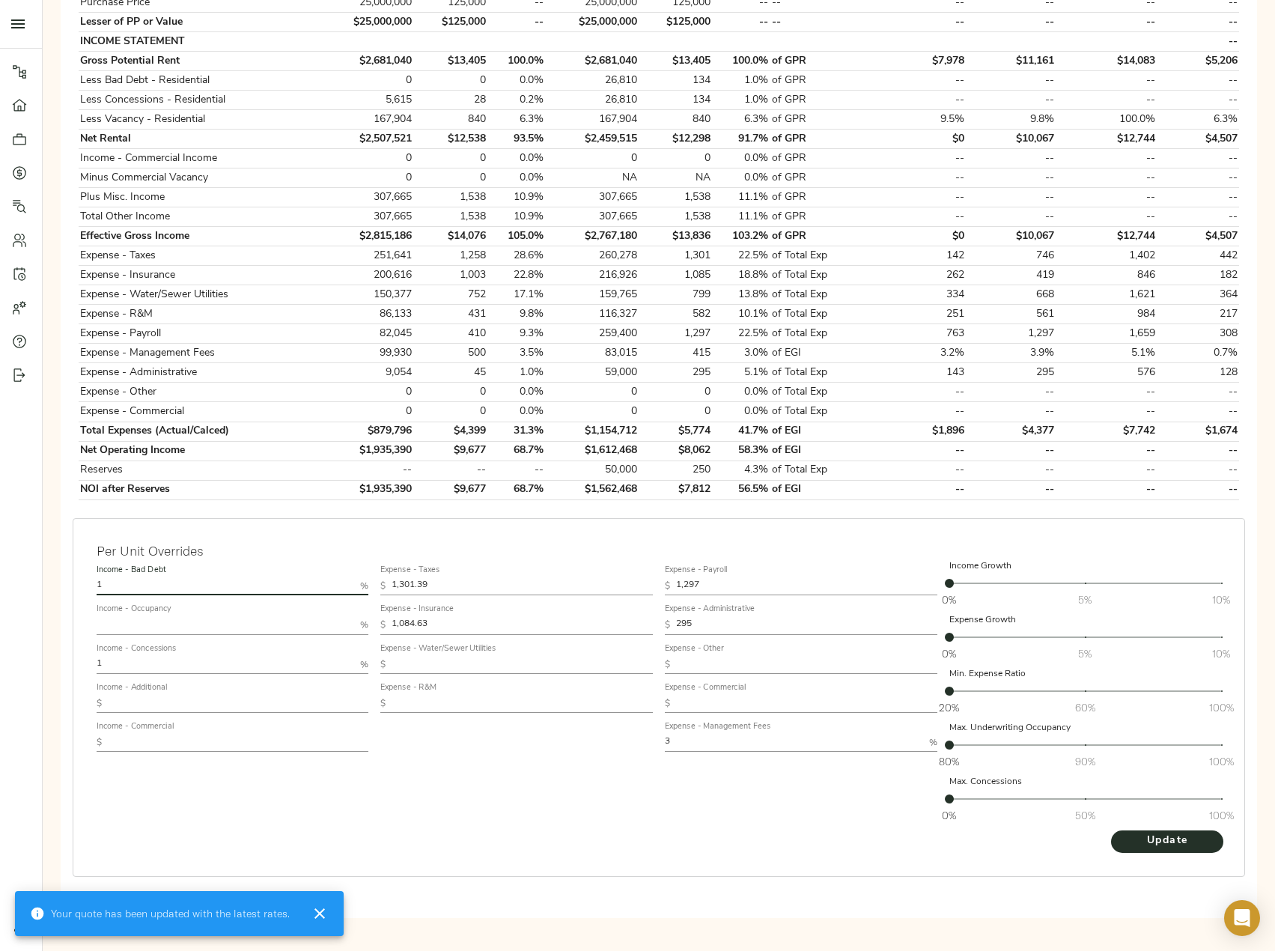
click at [107, 588] on input "1" at bounding box center [226, 586] width 258 height 18
drag, startPoint x: 107, startPoint y: 580, endPoint x: 67, endPoint y: 574, distance: 40.9
click at [67, 574] on div "Per Unit Overrides Income - Bad Debt 1 % Income - Occupancy % Income - Concessi…" at bounding box center [659, 712] width 1185 height 400
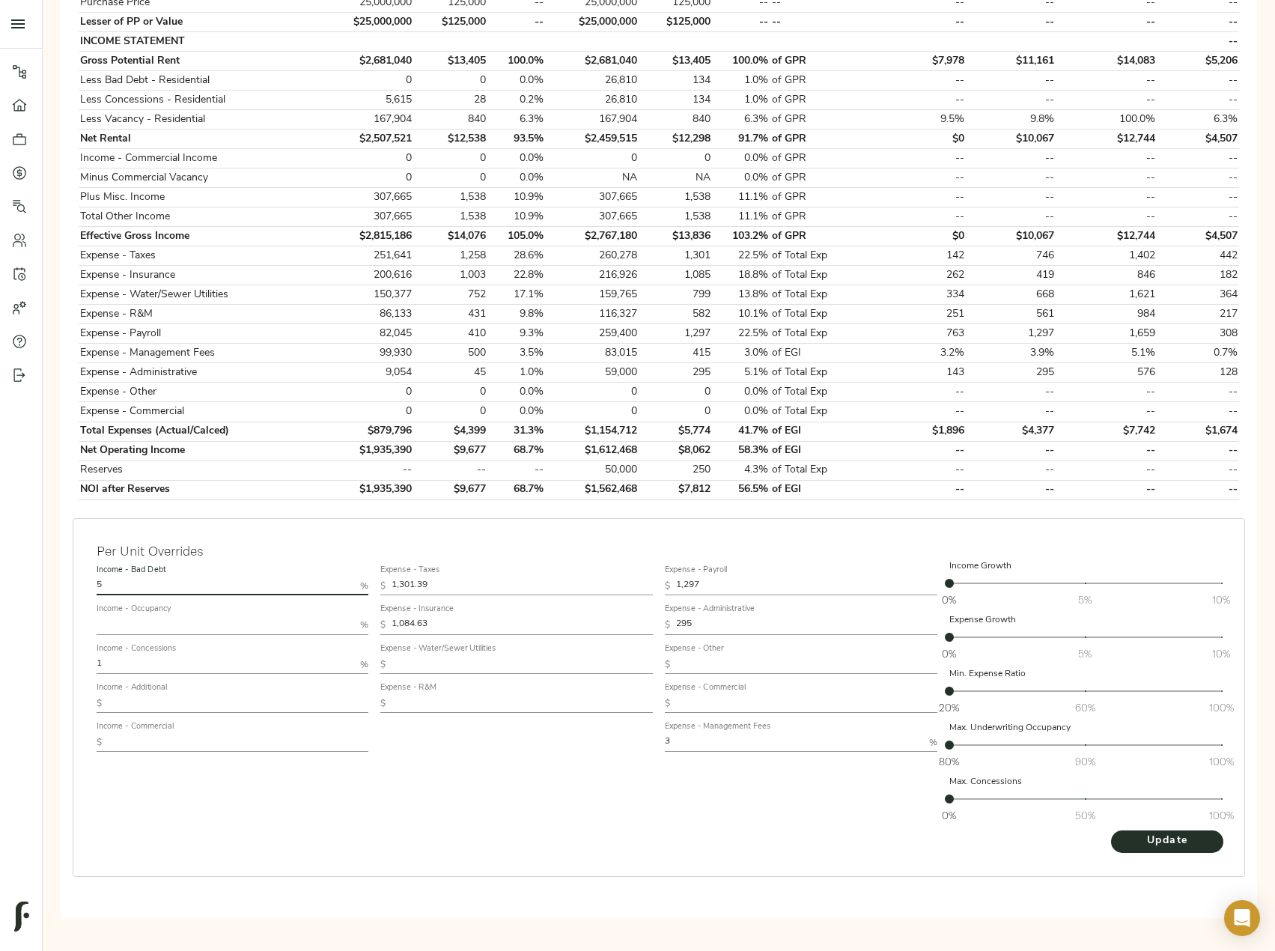
type input "5"
drag, startPoint x: 115, startPoint y: 664, endPoint x: 19, endPoint y: 663, distance: 95.9
click at [19, 663] on div "Pipeline Dashboard Portfolio Quotes Search Users Activity Account Help Sign Out…" at bounding box center [637, 248] width 1275 height 1375
type input "5"
click at [1216, 844] on button "Update" at bounding box center [1167, 841] width 112 height 22
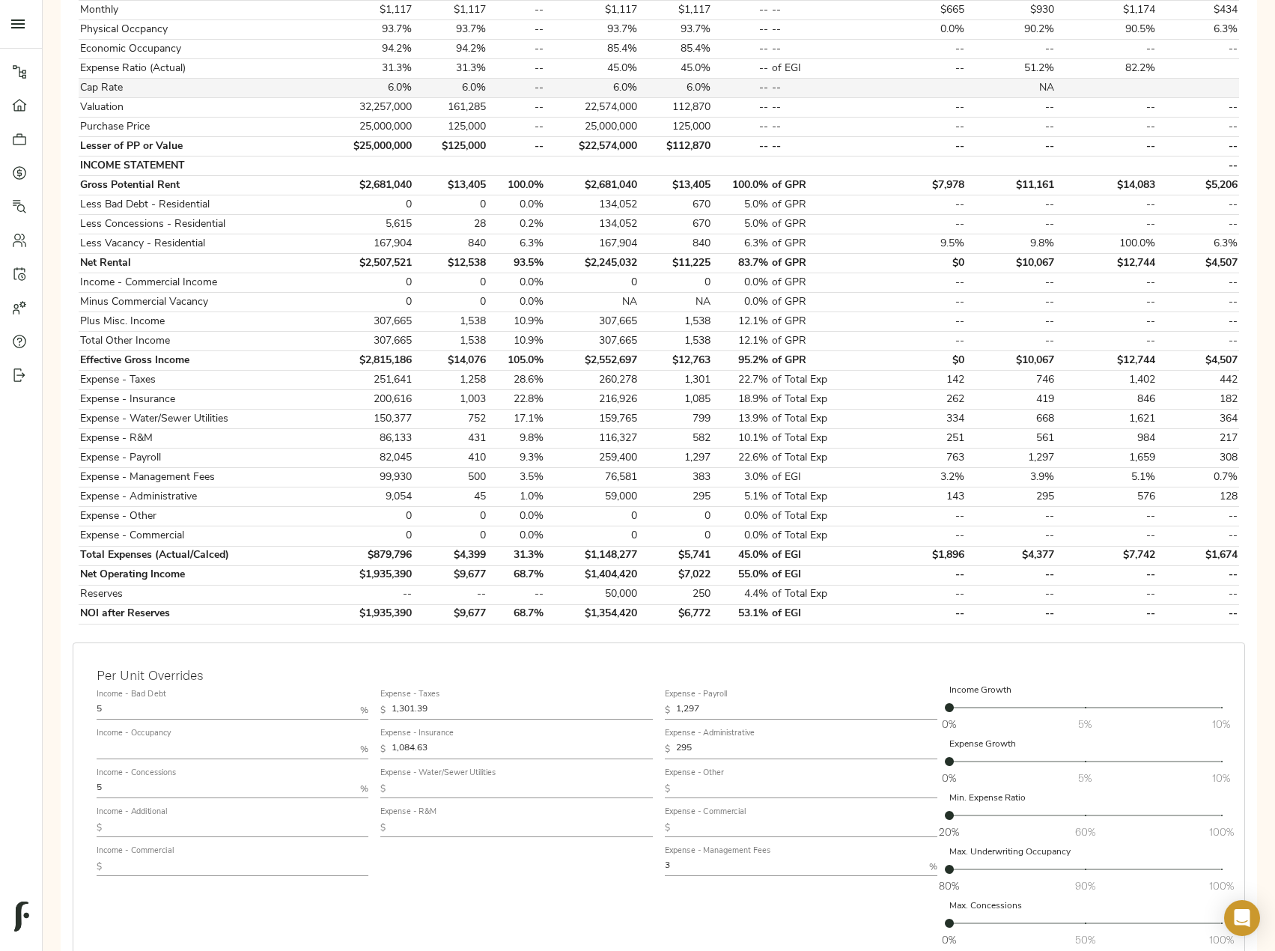
scroll to position [289, 0]
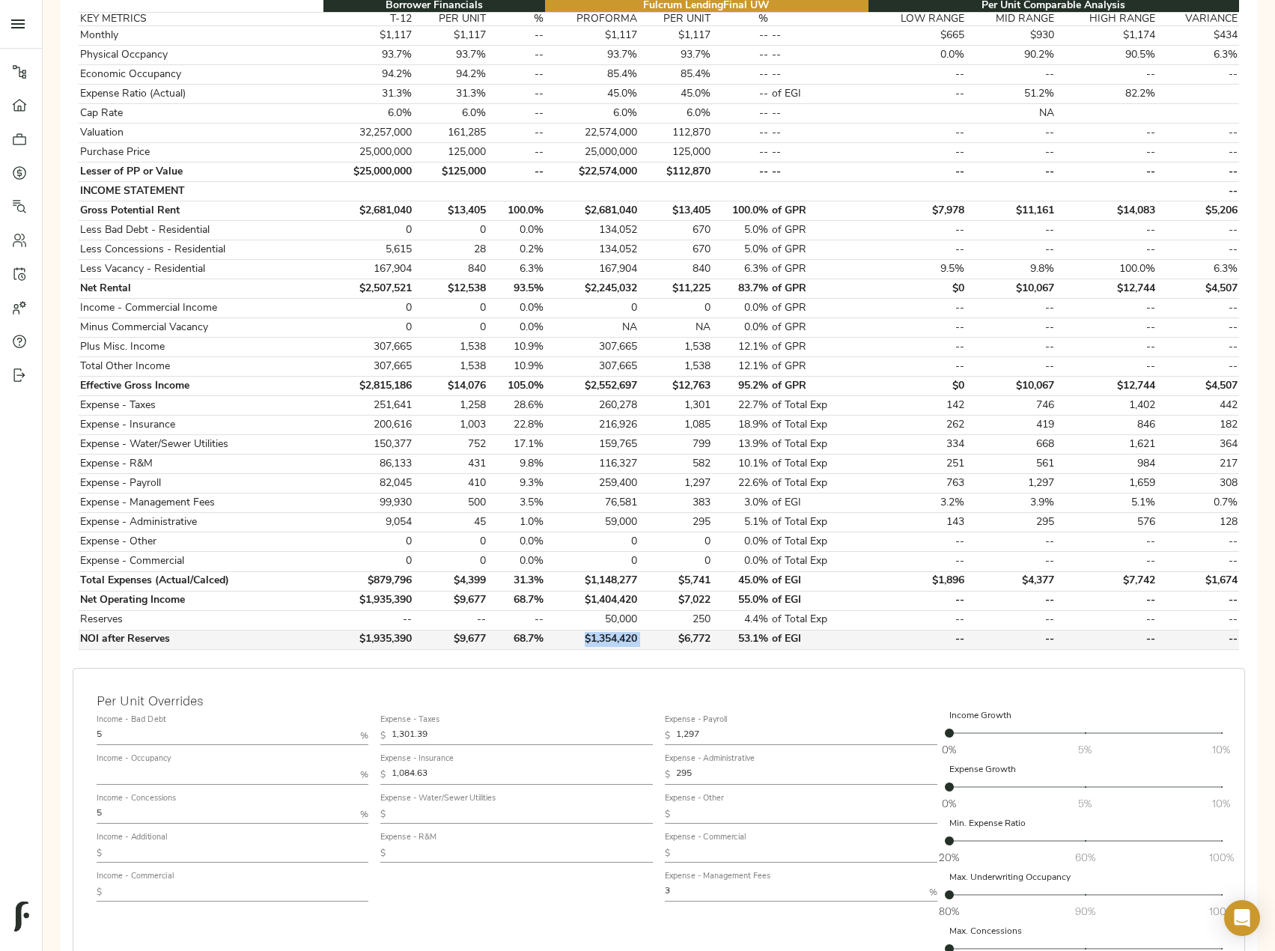
drag, startPoint x: 652, startPoint y: 641, endPoint x: 567, endPoint y: 645, distance: 85.5
click at [567, 645] on tr "NOI after Reserves $1,935,390 $9,677 68.7% $1,354,420 $6,772 53.1% of EGI -- --…" at bounding box center [659, 639] width 1161 height 19
copy td "$1,354,420"
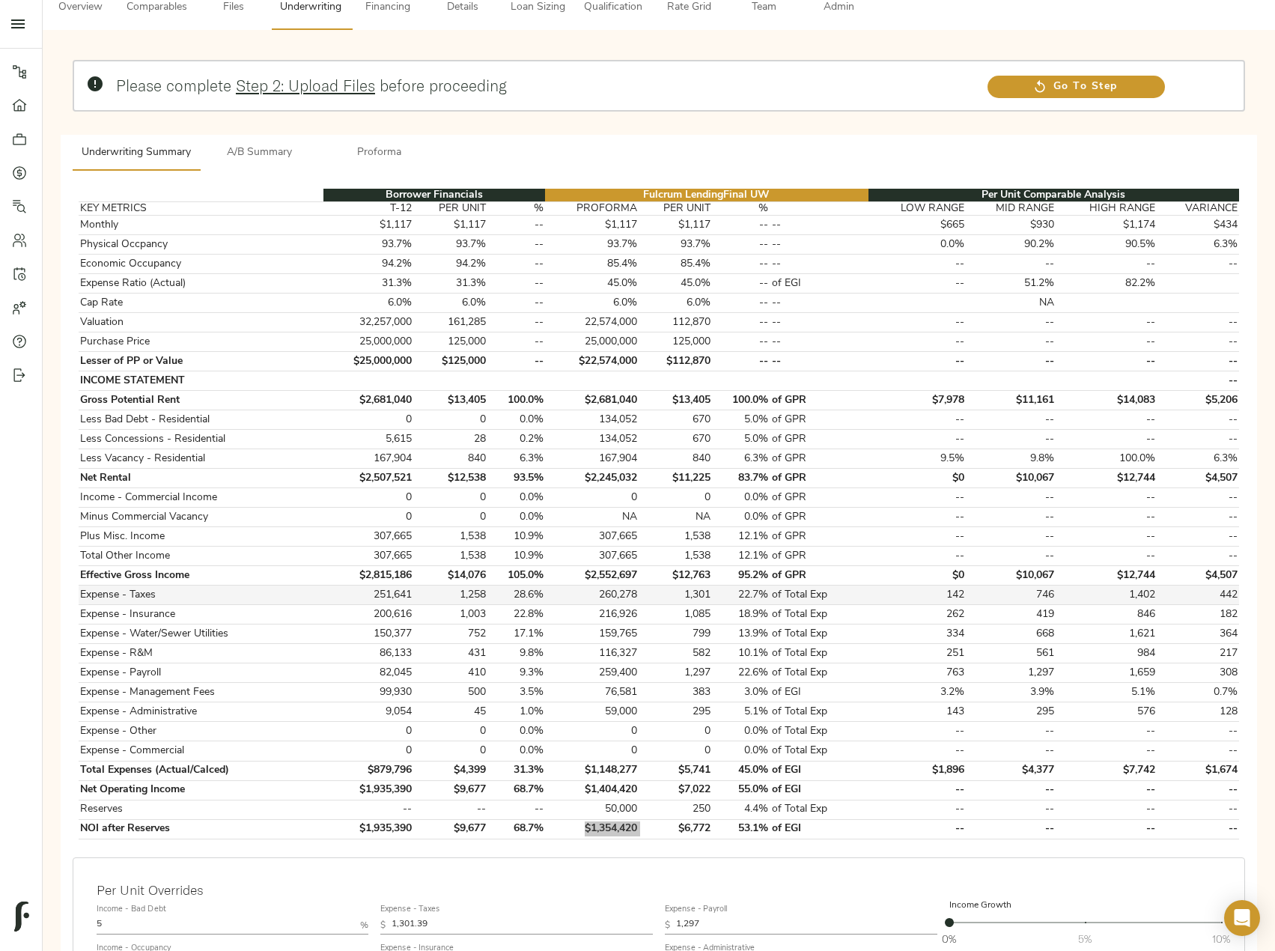
scroll to position [64, 0]
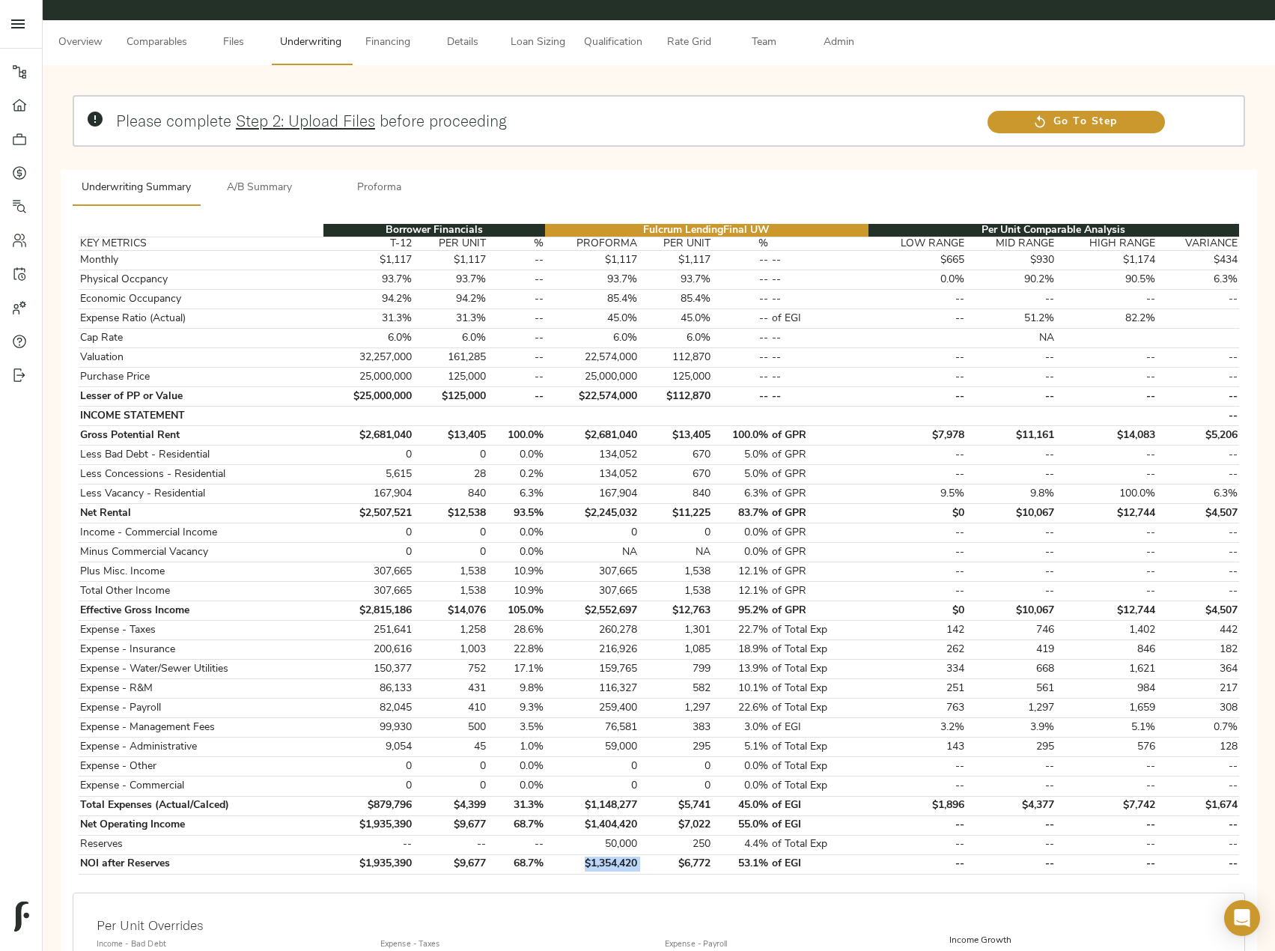
click at [340, 187] on span "Proforma" at bounding box center [380, 188] width 102 height 19
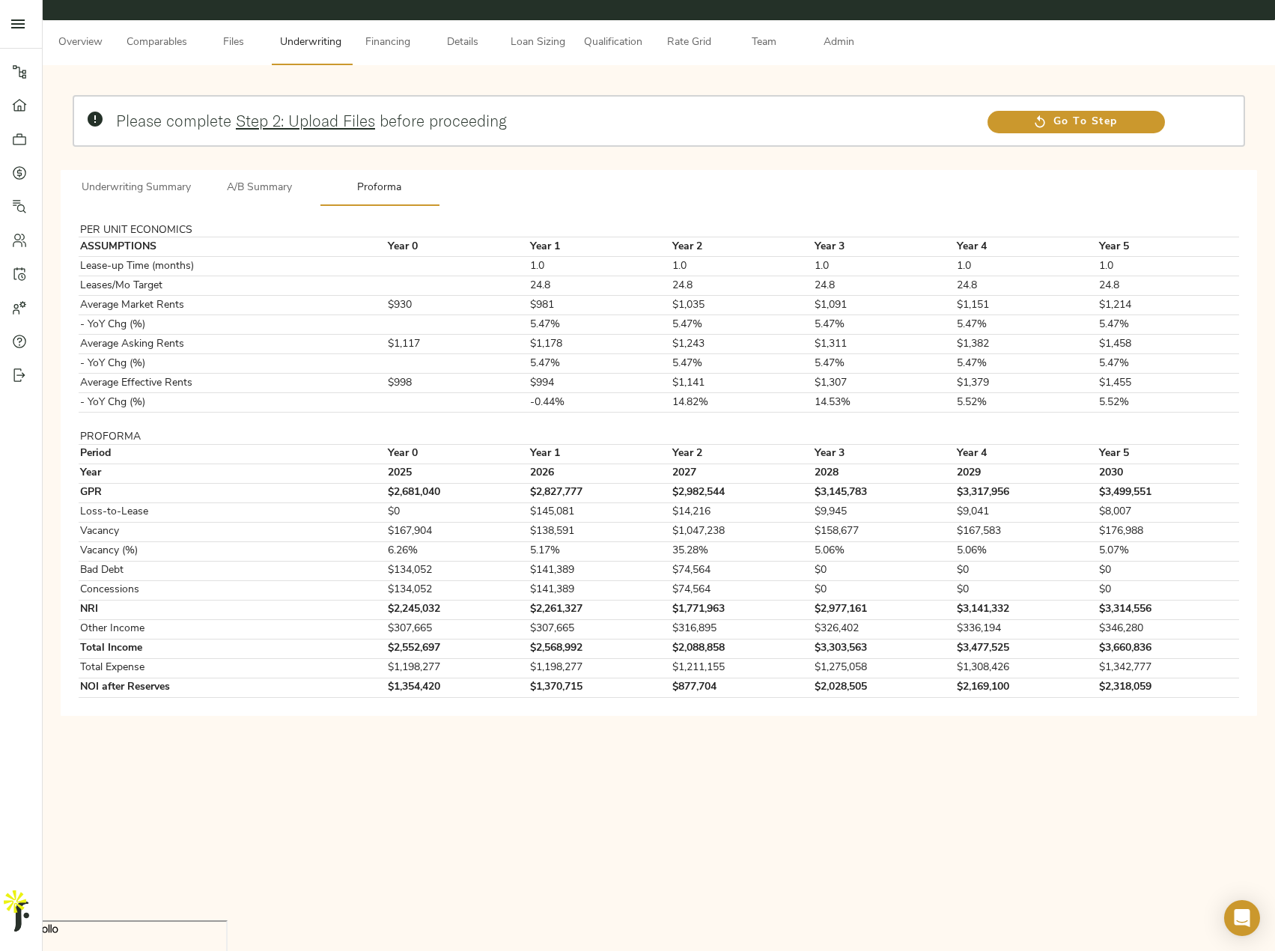
scroll to position [0, 0]
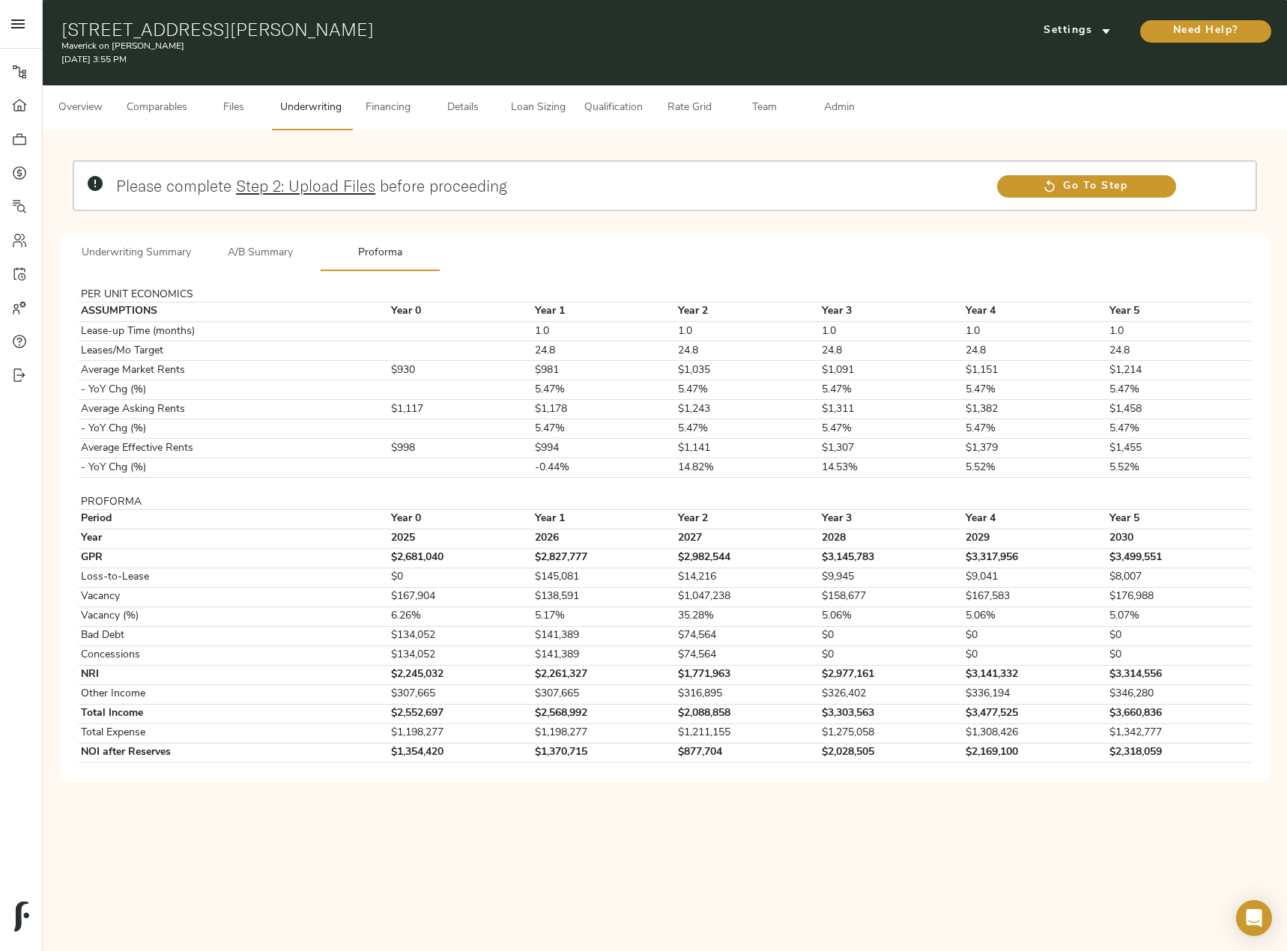
click at [112, 261] on span "Underwriting Summary" at bounding box center [136, 253] width 109 height 19
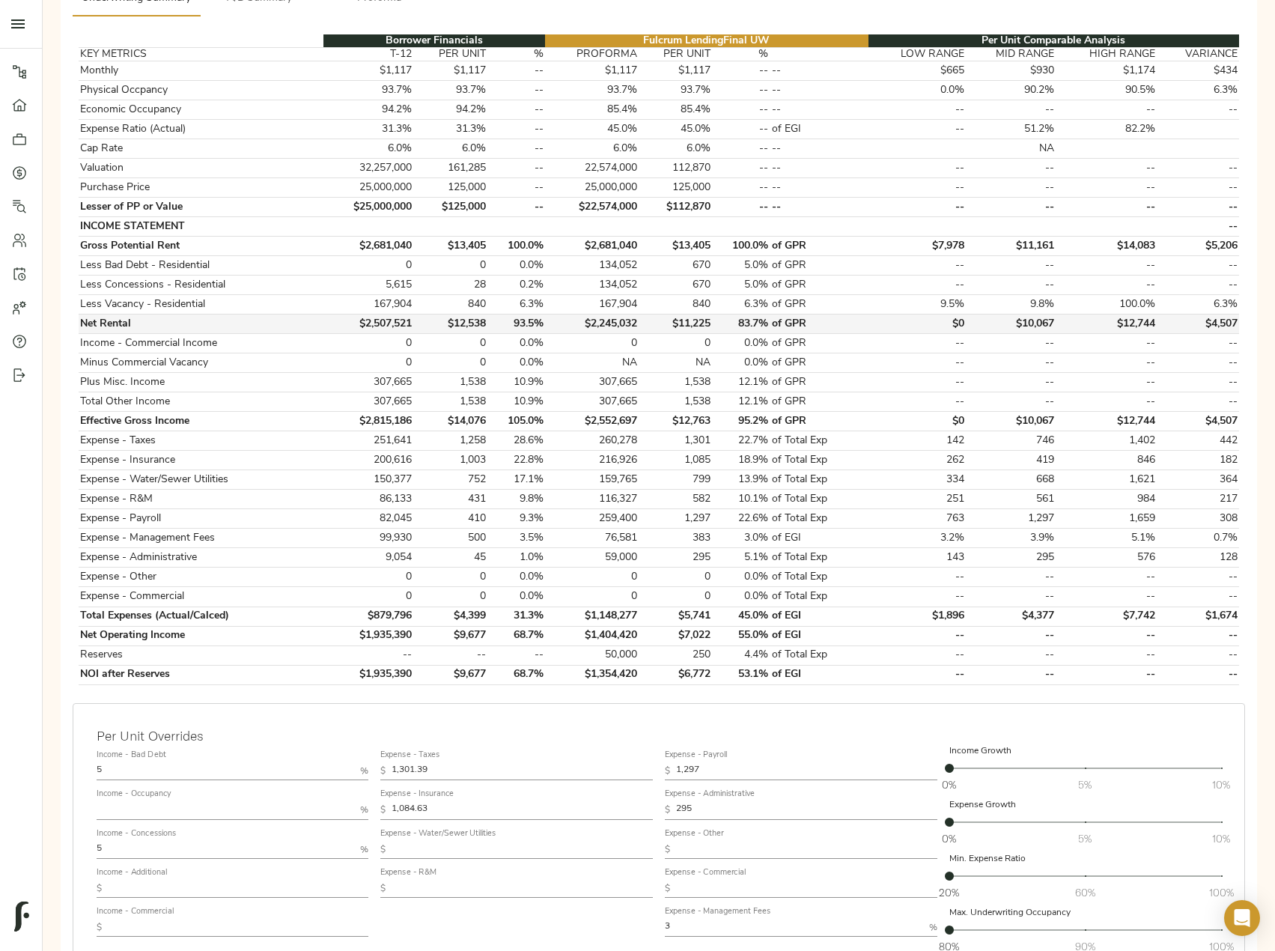
scroll to position [300, 0]
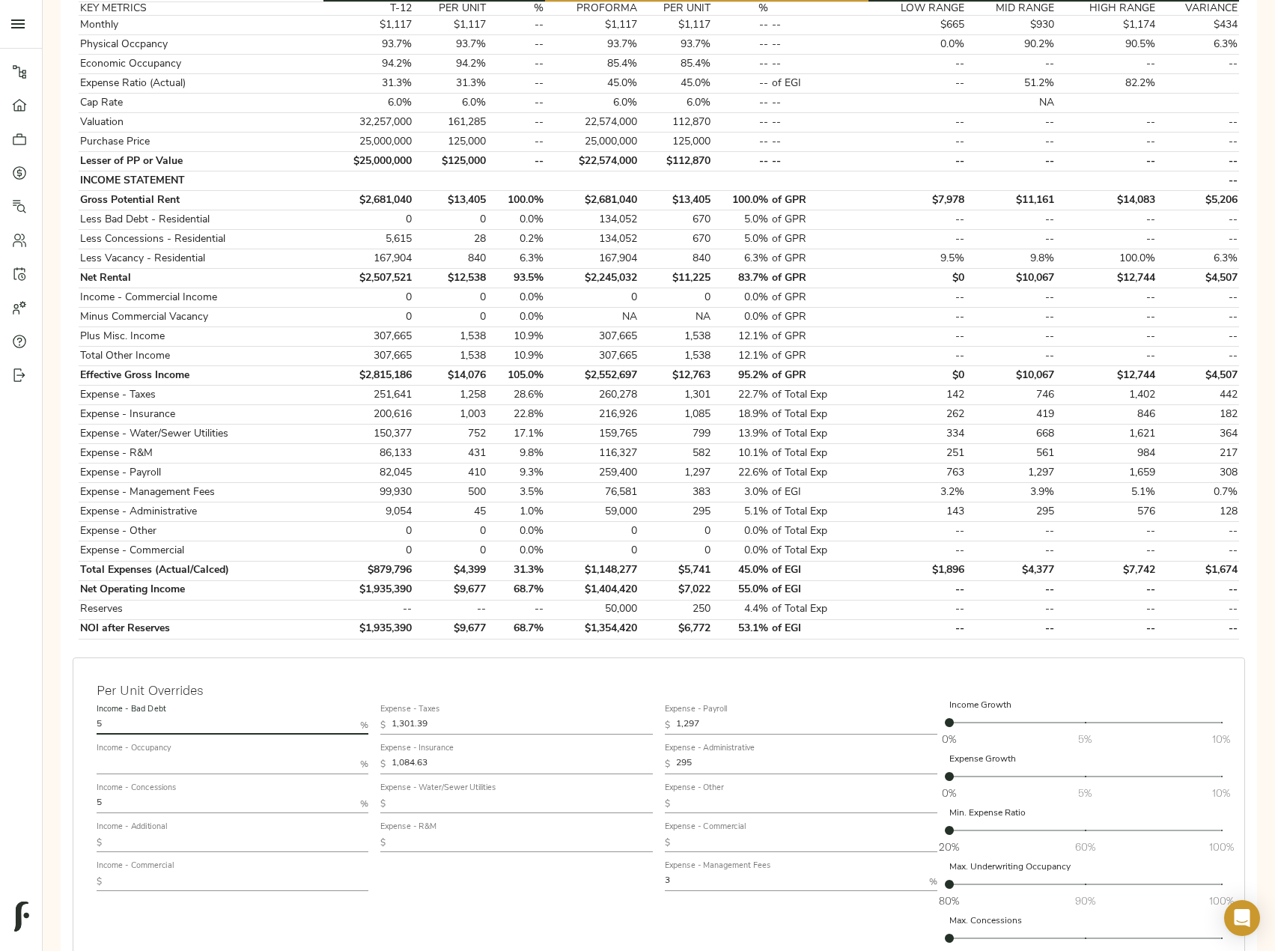
drag, startPoint x: 153, startPoint y: 720, endPoint x: -1, endPoint y: 741, distance: 154.9
click at [0, 741] on html "Maverick on Gilmer - 614 Gilmer Rd, Longview, TX 75604 Pipeline Dashboard Portf…" at bounding box center [637, 471] width 1275 height 1543
type input "0"
drag, startPoint x: 141, startPoint y: 806, endPoint x: 56, endPoint y: 808, distance: 84.6
click at [56, 808] on div "Please complete Step 2: Upload Files before proceeding Go To Step Underwriting …" at bounding box center [659, 452] width 1209 height 1221
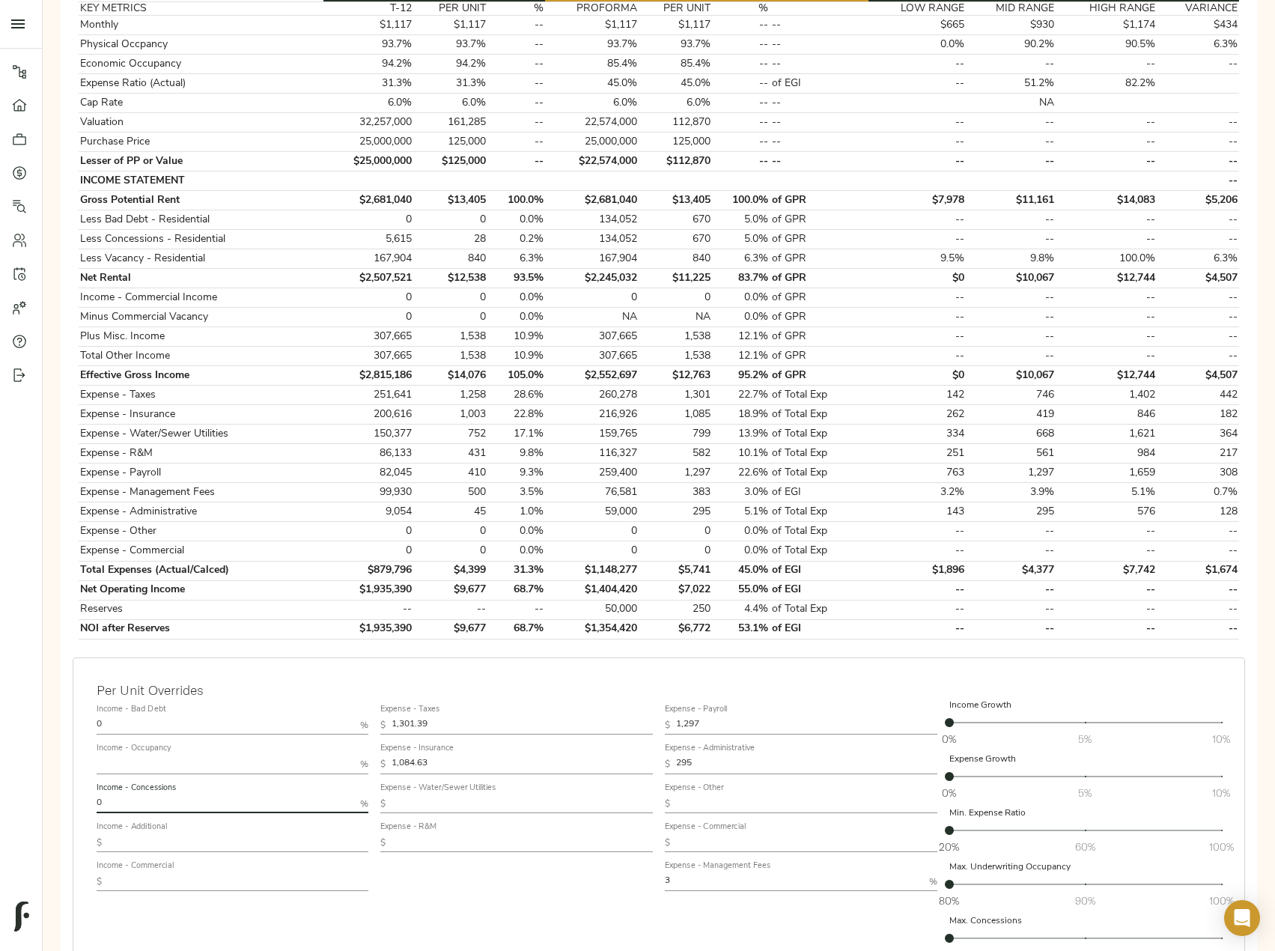
type input "0"
click at [162, 765] on input "text" at bounding box center [226, 765] width 258 height 18
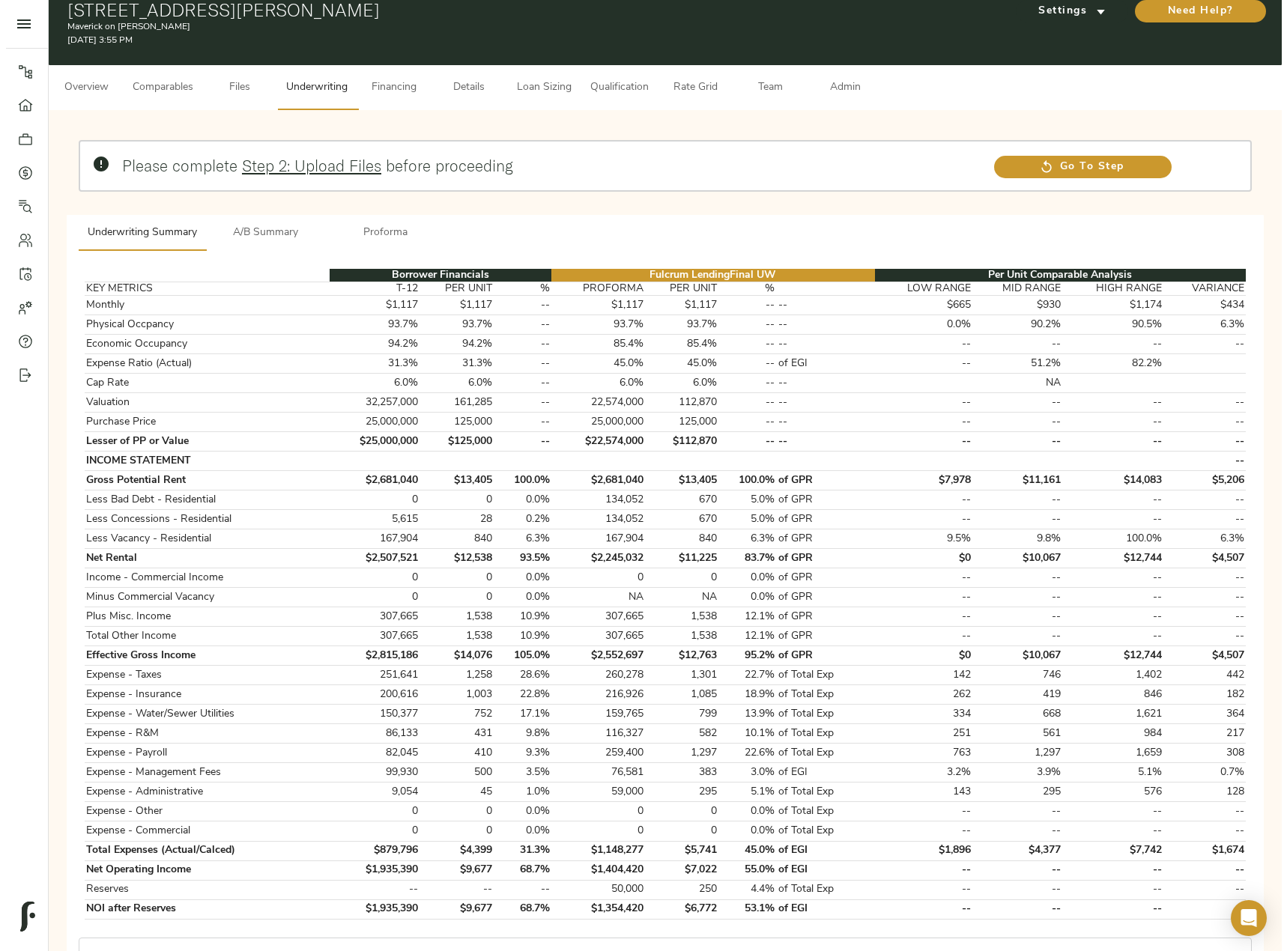
scroll to position [0, 0]
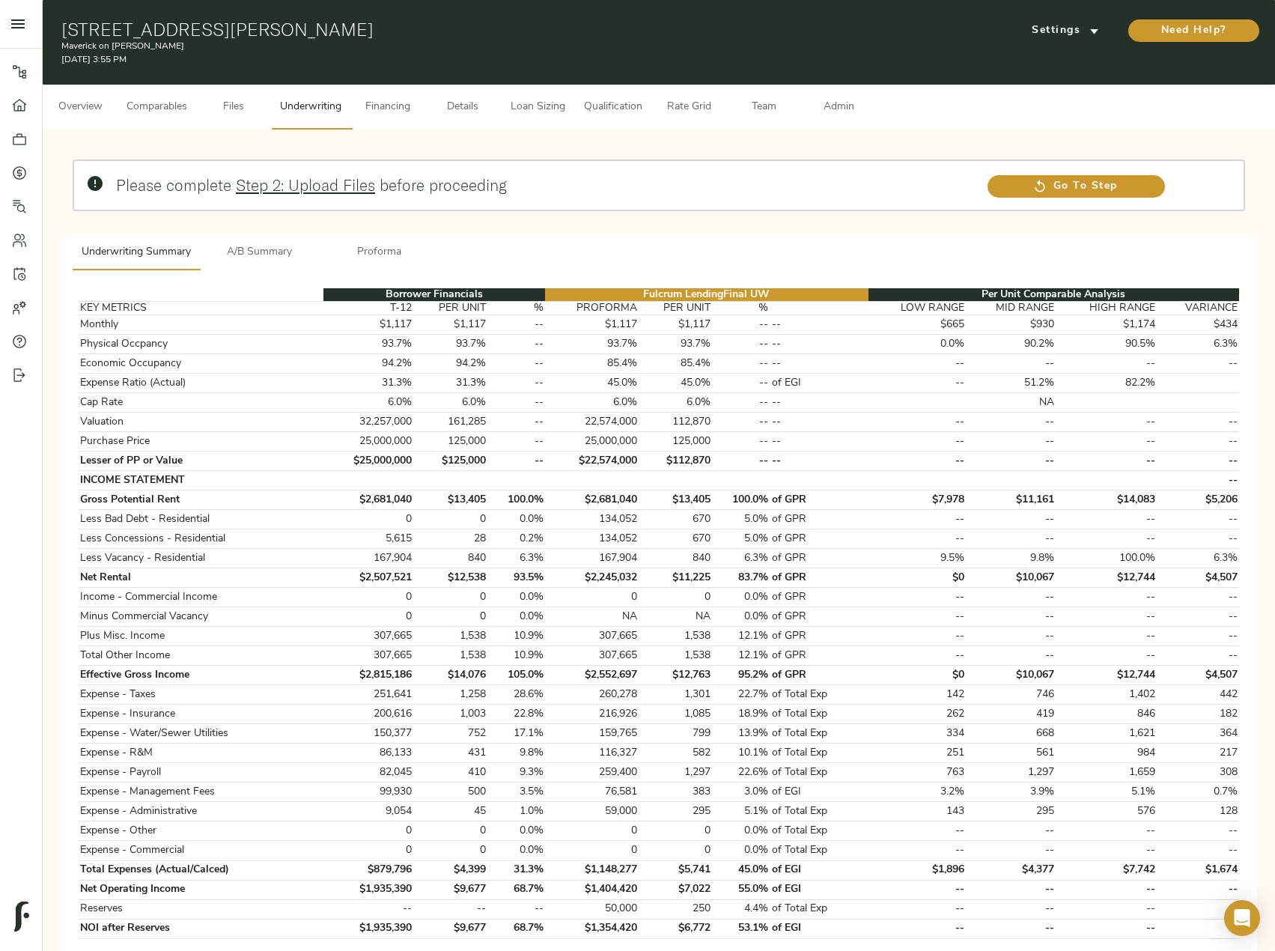
type input "95"
click at [479, 105] on span "Details" at bounding box center [462, 107] width 57 height 19
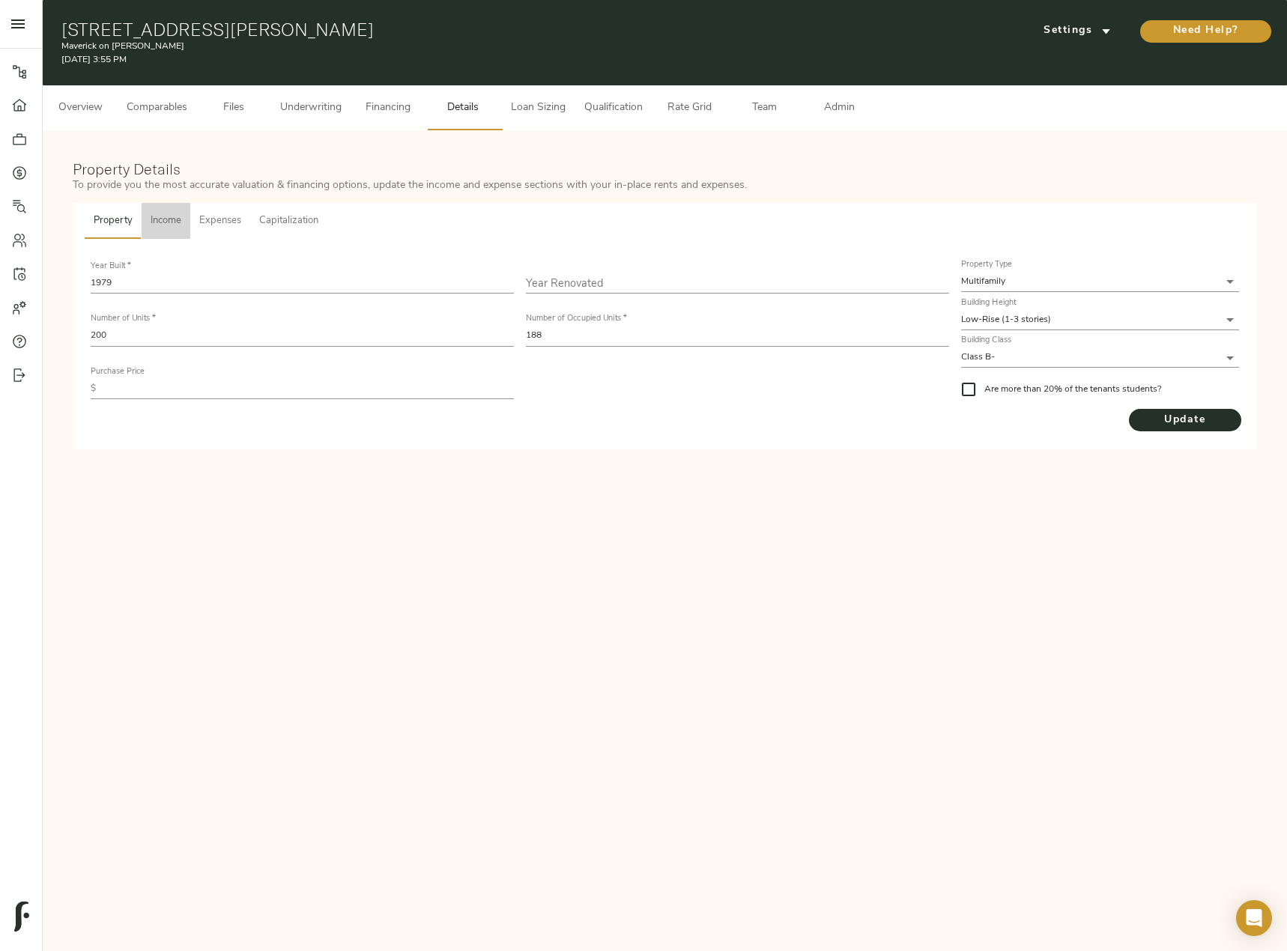
click at [174, 221] on span "Income" at bounding box center [166, 221] width 31 height 17
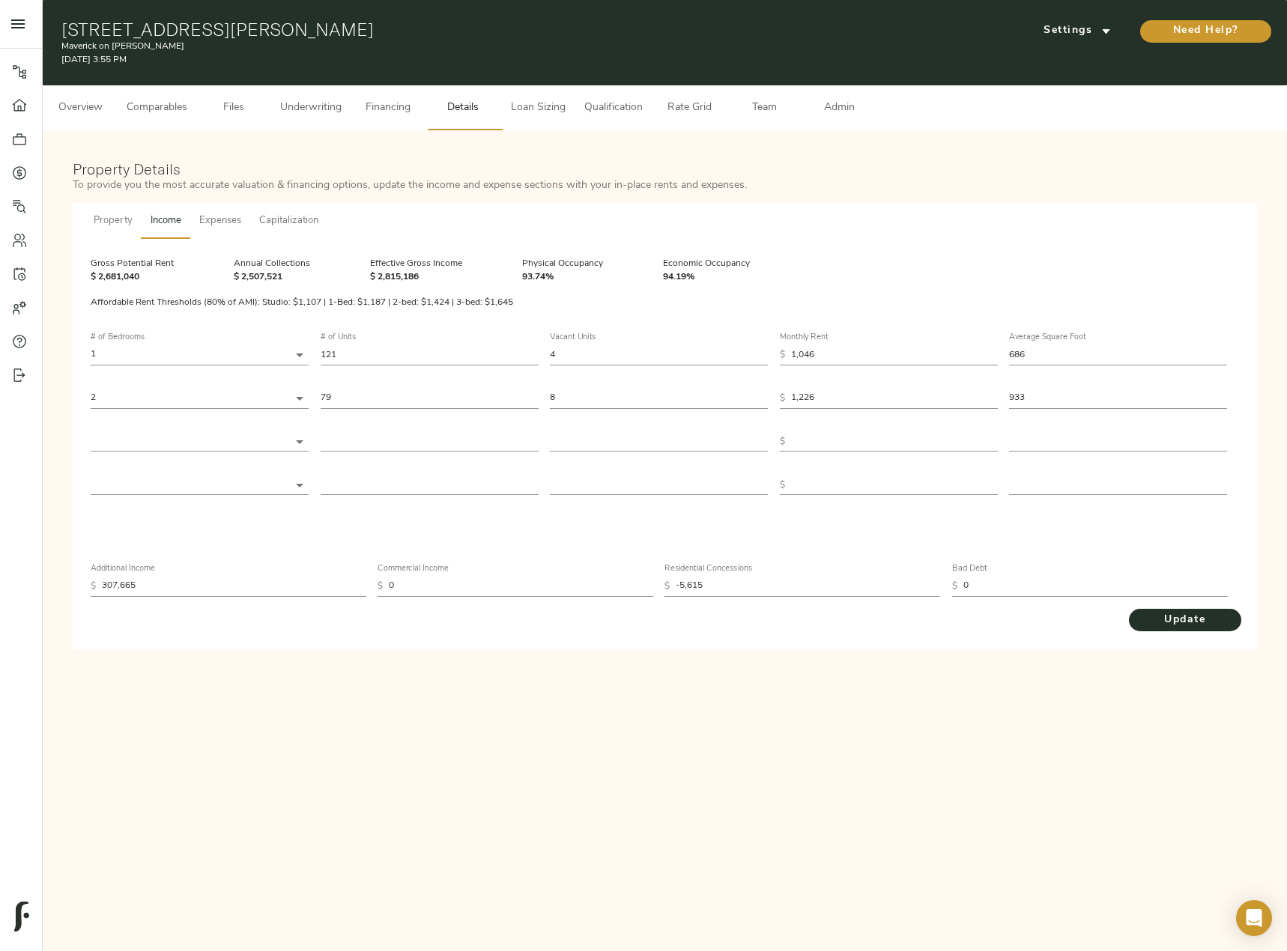
click at [187, 112] on span "Comparables" at bounding box center [157, 108] width 61 height 19
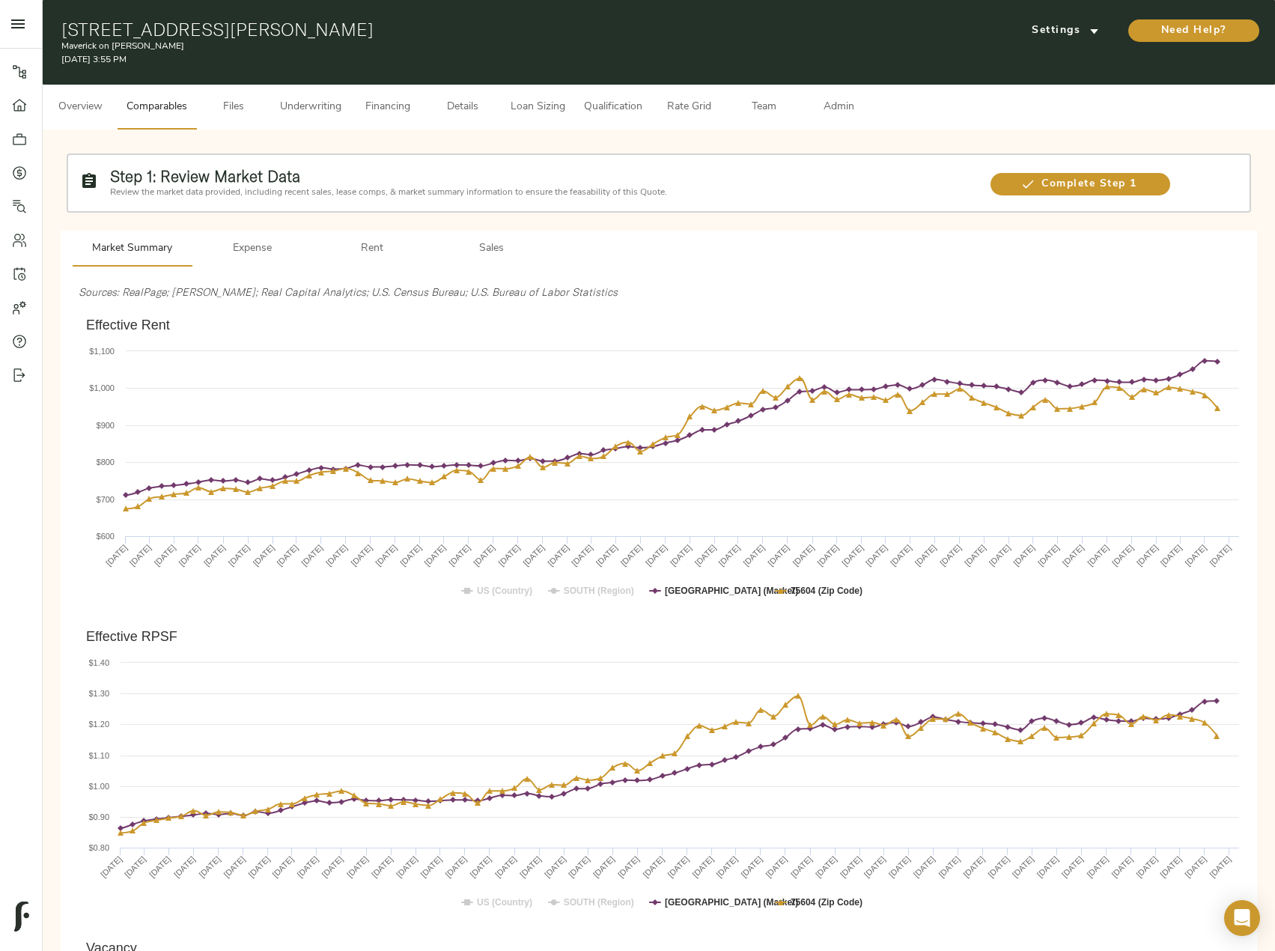
click at [386, 249] on span "Rent" at bounding box center [372, 249] width 102 height 19
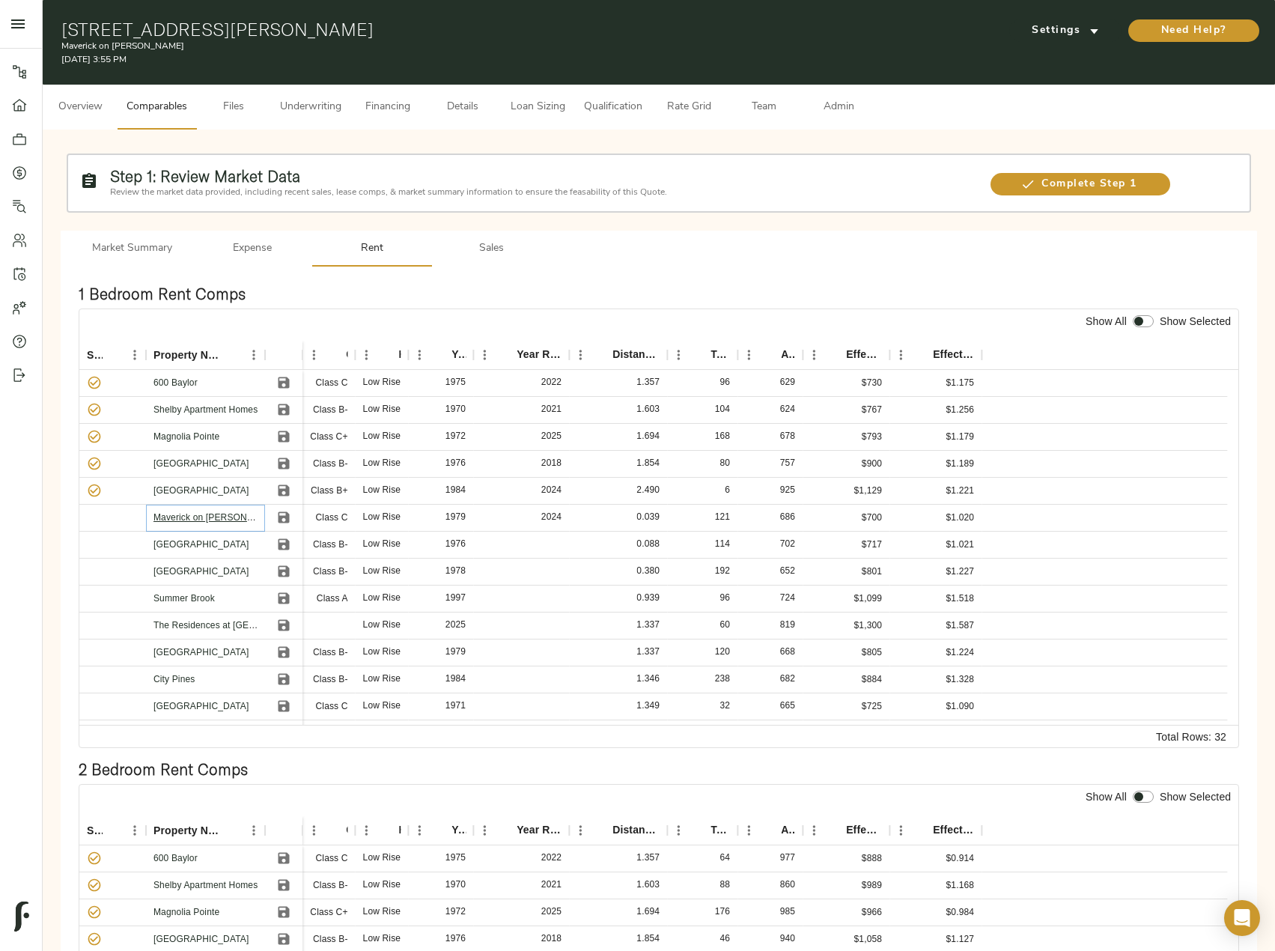
click at [192, 513] on link "Maverick on [PERSON_NAME]" at bounding box center [217, 517] width 127 height 10
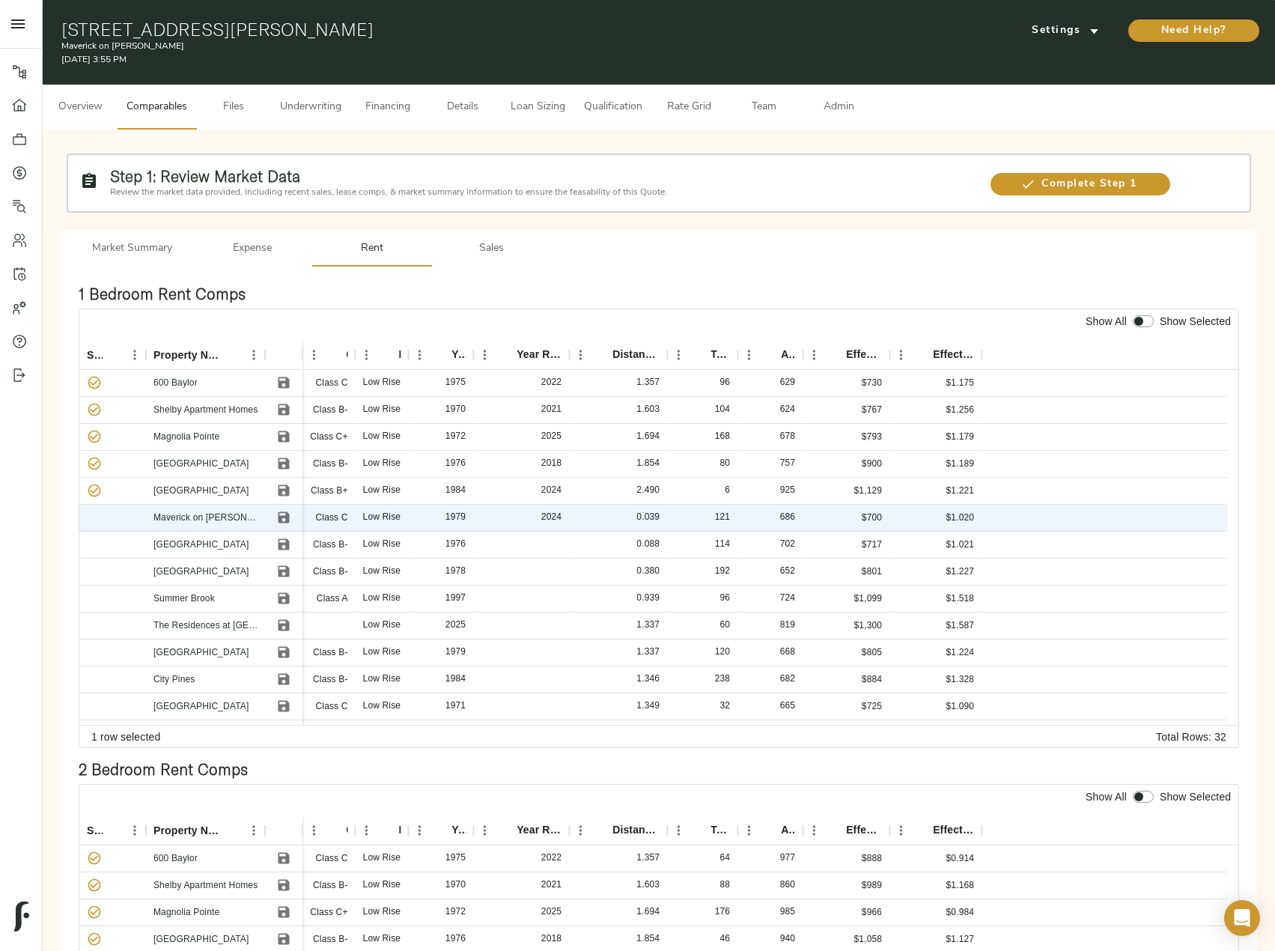
click at [459, 97] on button "Details" at bounding box center [462, 107] width 75 height 45
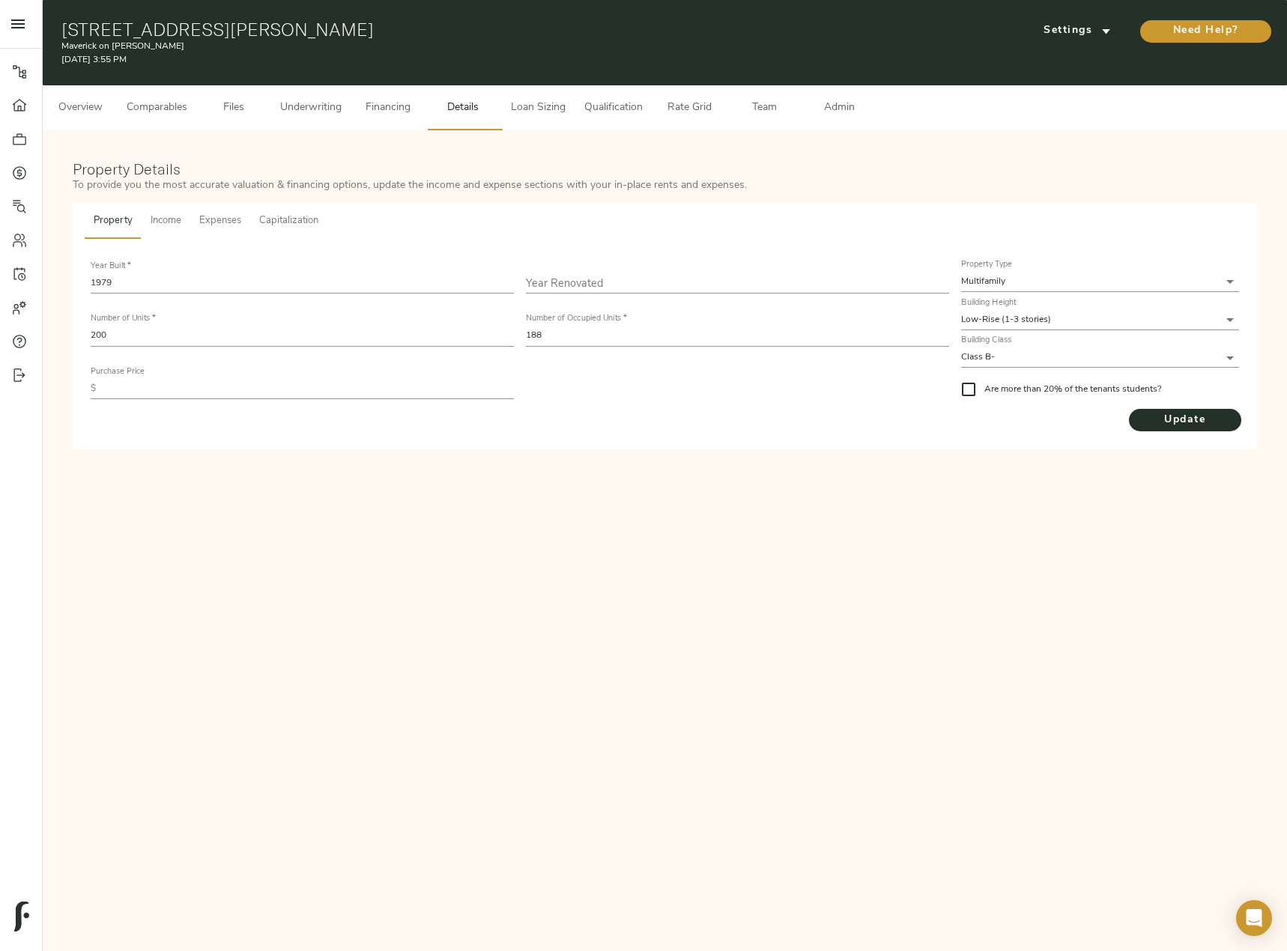
click at [165, 220] on span "Income" at bounding box center [166, 221] width 31 height 17
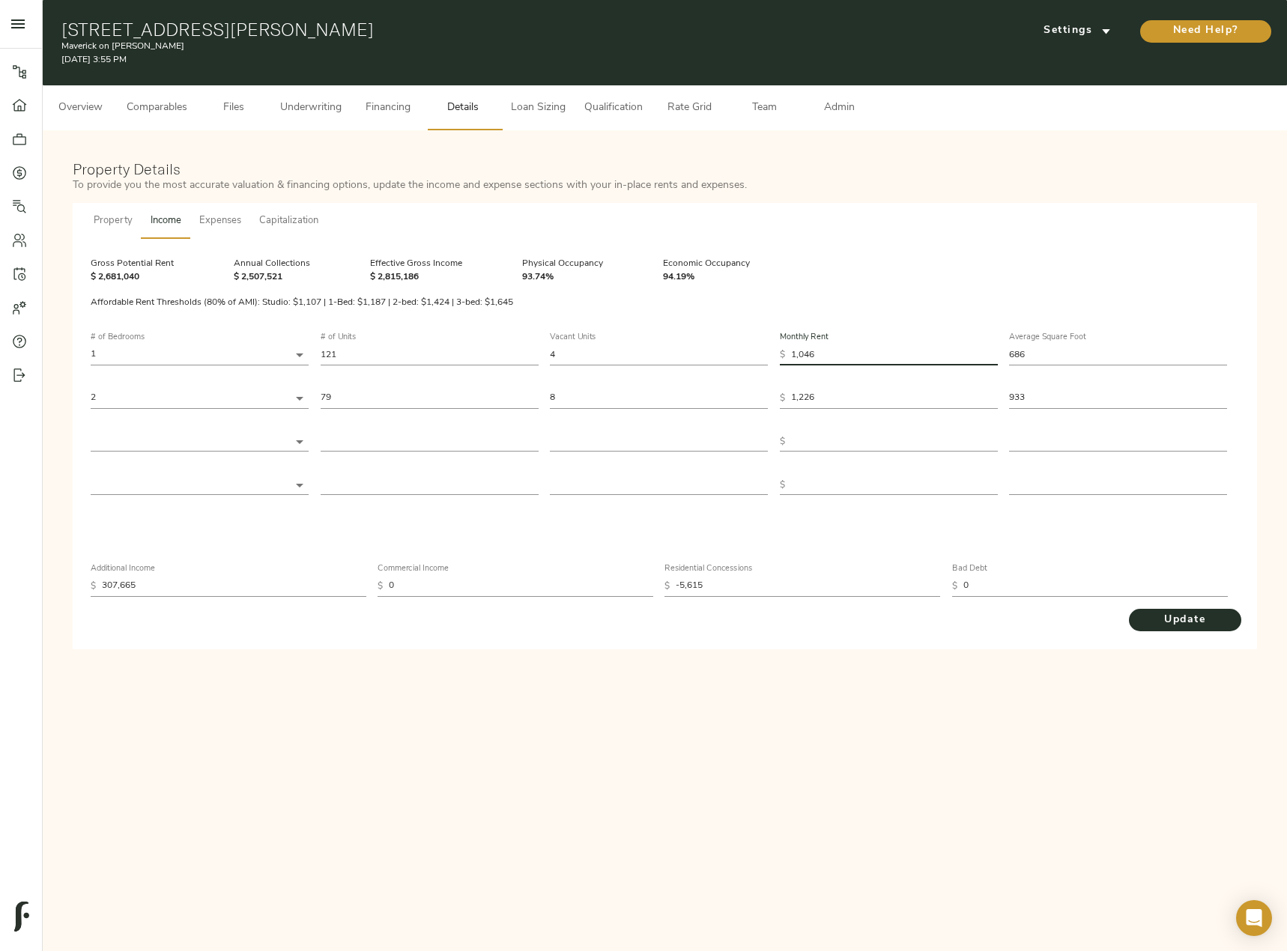
drag, startPoint x: 848, startPoint y: 358, endPoint x: 783, endPoint y: 362, distance: 66.1
click at [783, 362] on div "$ 1,046" at bounding box center [889, 354] width 218 height 20
type input "8"
type input "80"
type input "802"
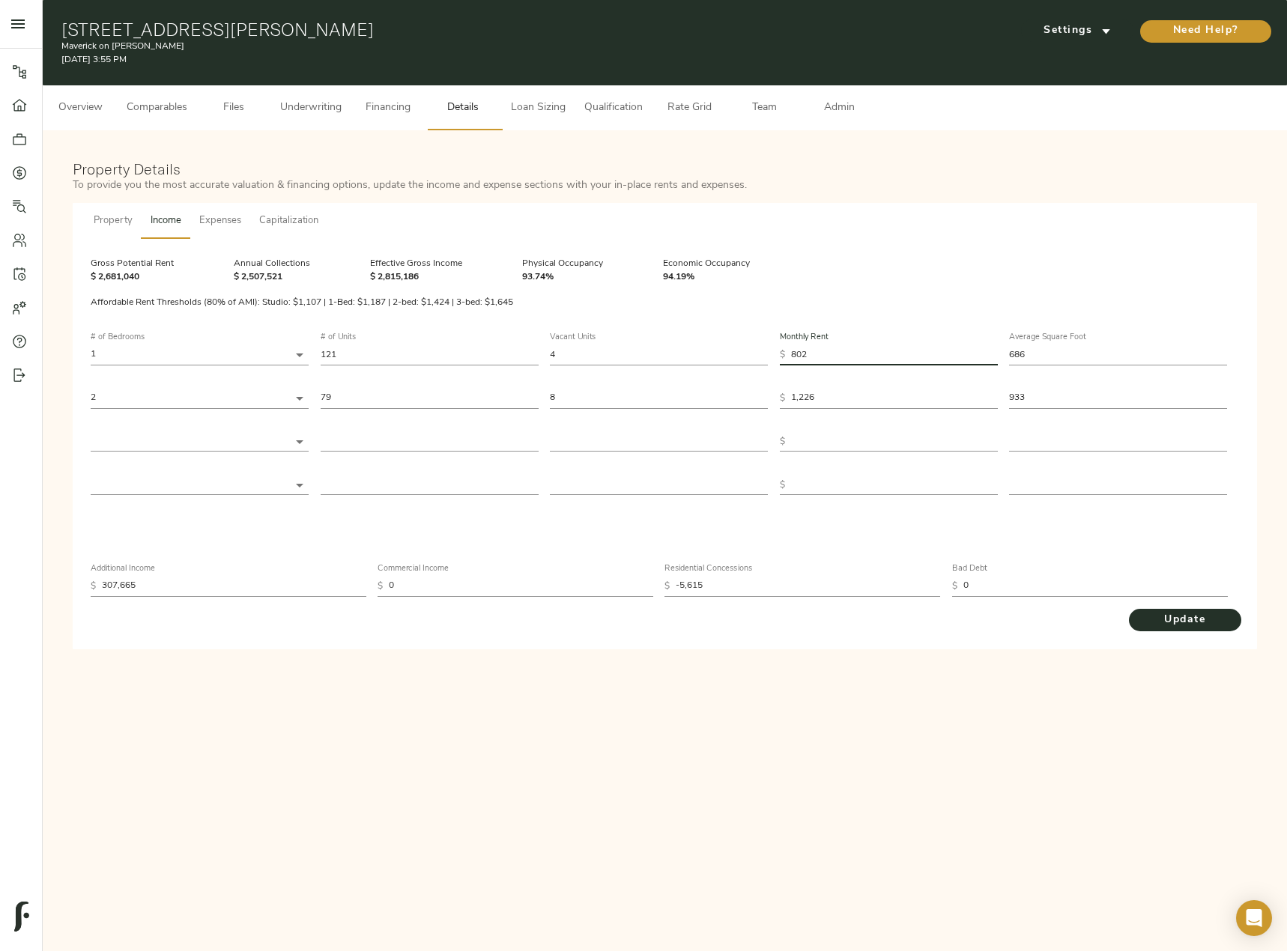
type input "802"
drag, startPoint x: 841, startPoint y: 398, endPoint x: 747, endPoint y: 411, distance: 94.6
click at [747, 411] on div "# of Bedrooms 1 1 # of Units 121 Vacant Units 4 Monthly Rent $ 802 Average Squa…" at bounding box center [665, 414] width 1148 height 186
type input "1"
type input "10"
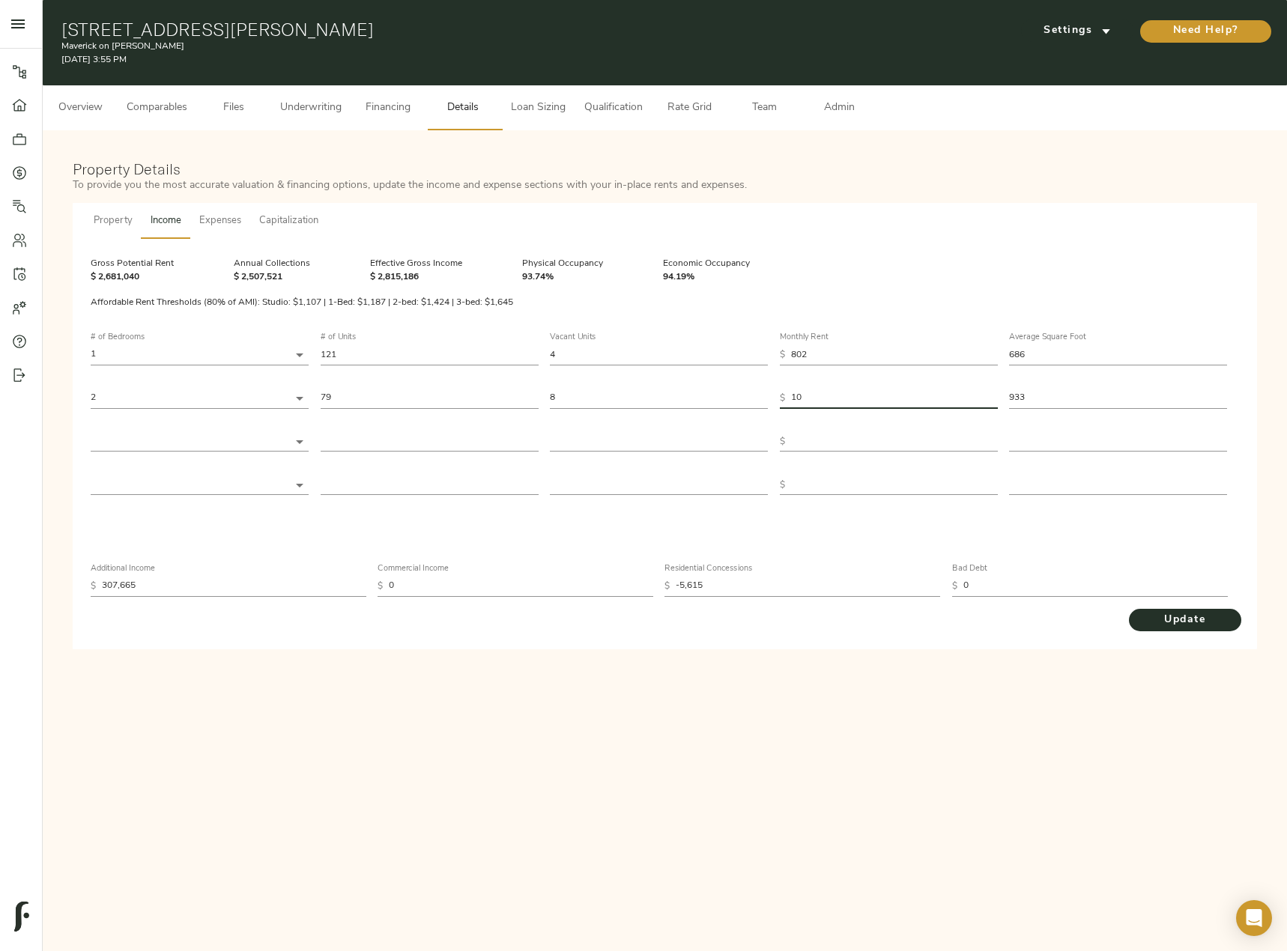
type input "104"
type input "1,045"
click at [1128, 609] on button "Update" at bounding box center [1184, 620] width 112 height 22
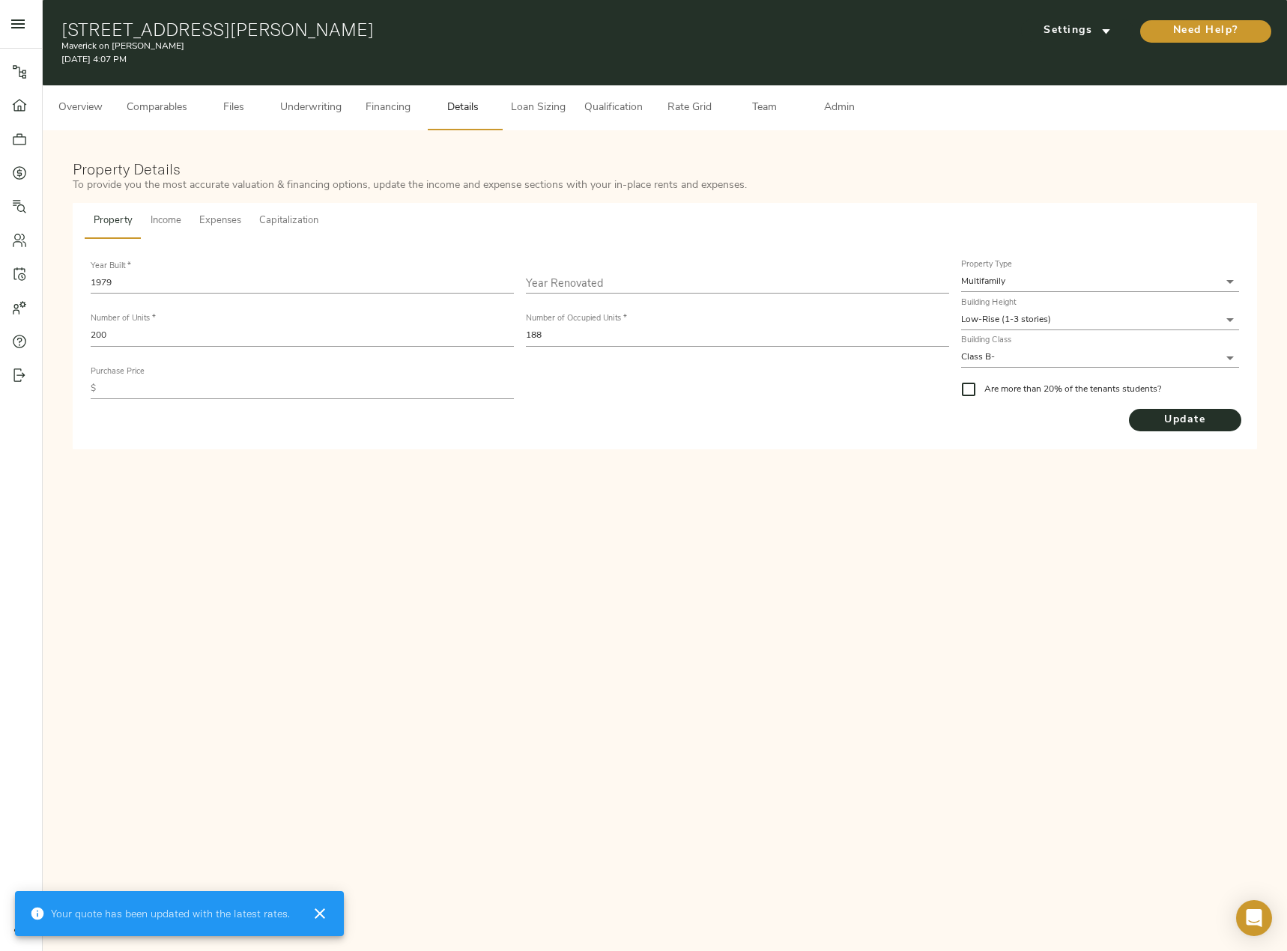
click at [305, 106] on span "Underwriting" at bounding box center [310, 108] width 61 height 19
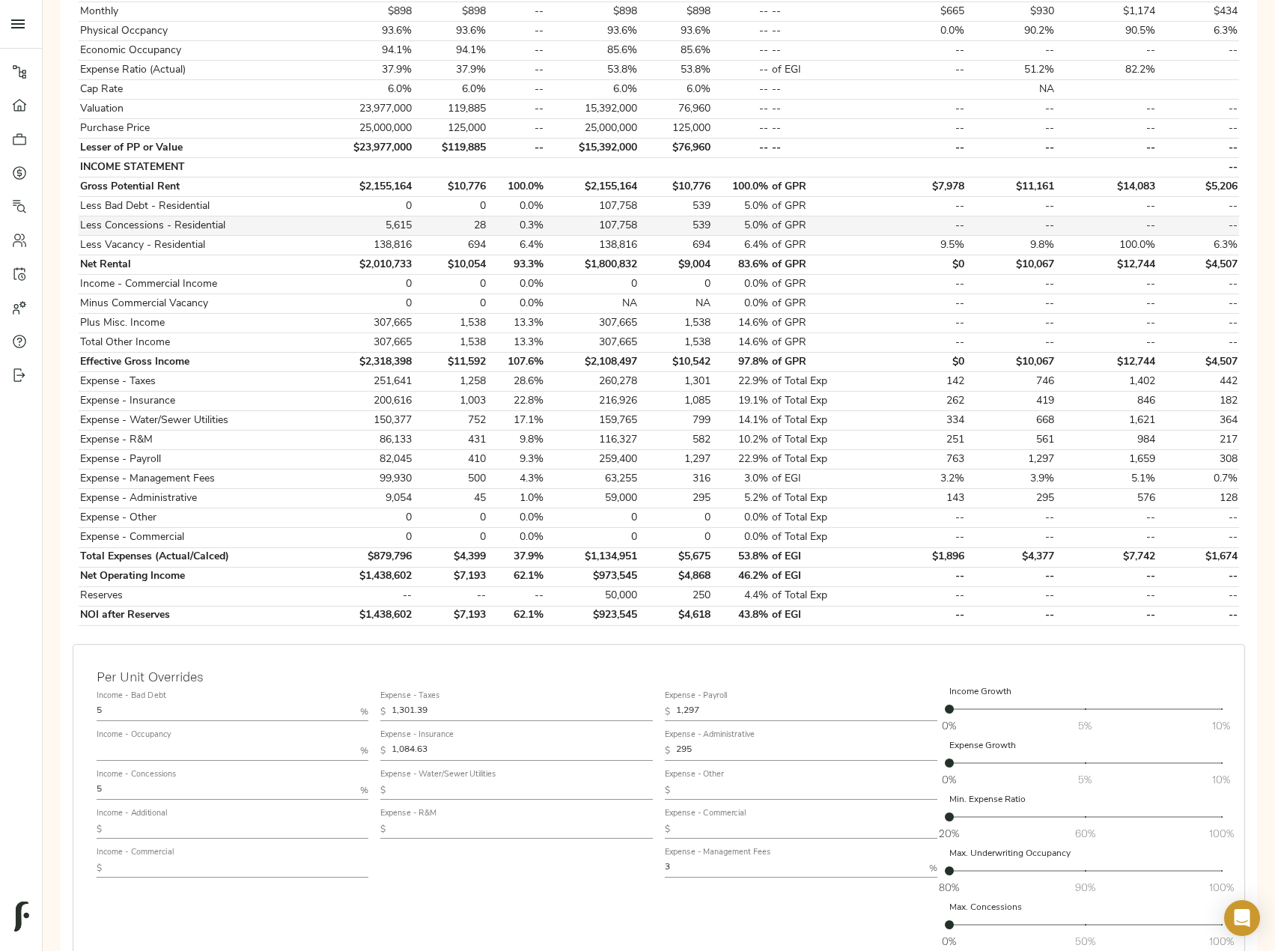
scroll to position [439, 0]
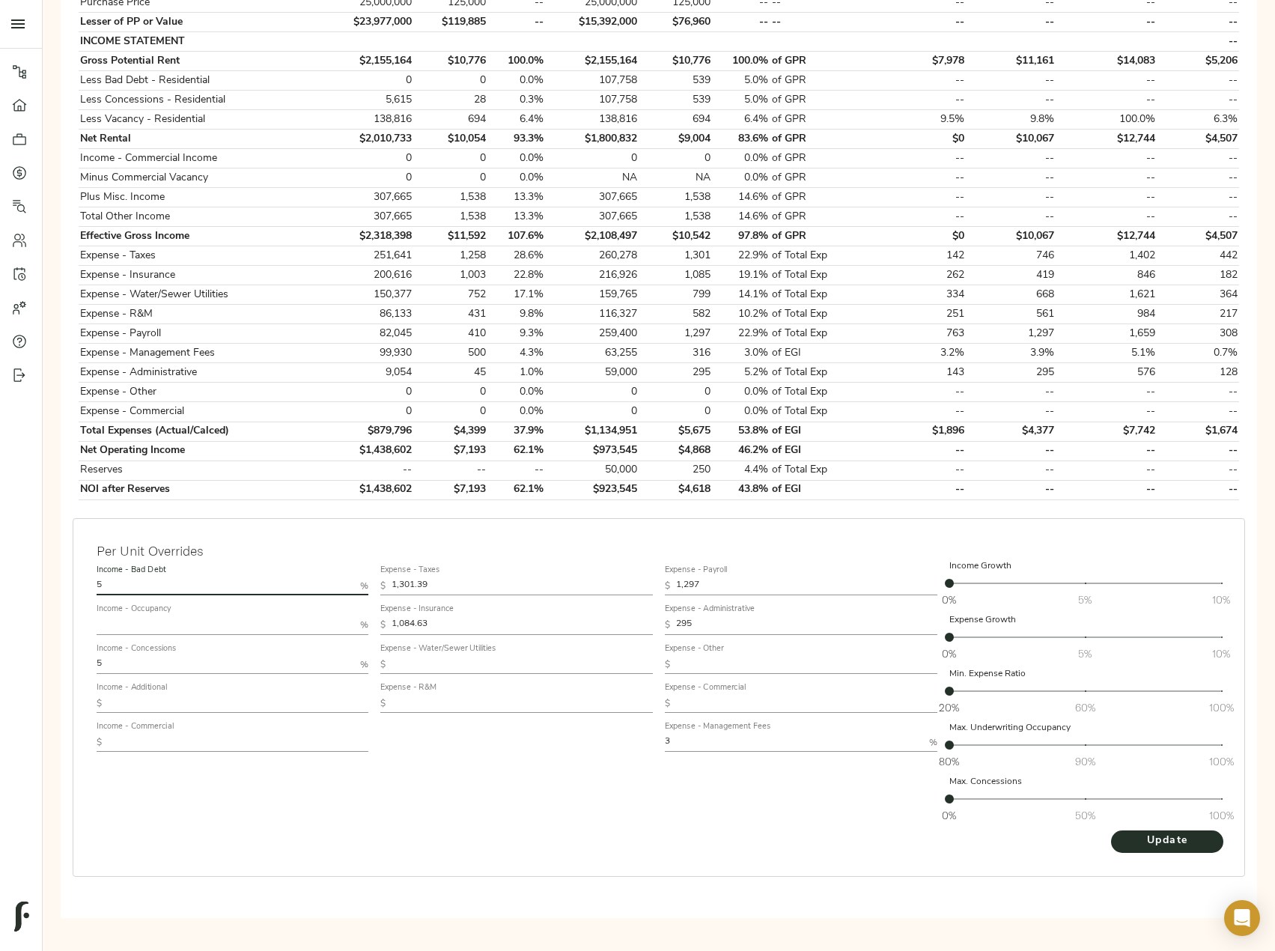
drag, startPoint x: 121, startPoint y: 585, endPoint x: 72, endPoint y: 587, distance: 49.5
click at [73, 587] on div "Per Unit Overrides Income - Bad Debt 5 % Income - Occupancy % Income - Concessi…" at bounding box center [659, 697] width 1173 height 359
type input "1"
drag, startPoint x: 116, startPoint y: 669, endPoint x: 46, endPoint y: 658, distance: 71.2
click at [46, 658] on div "Please complete Step 2: Upload Files before proceeding Go To Step Underwriting …" at bounding box center [659, 313] width 1233 height 1245
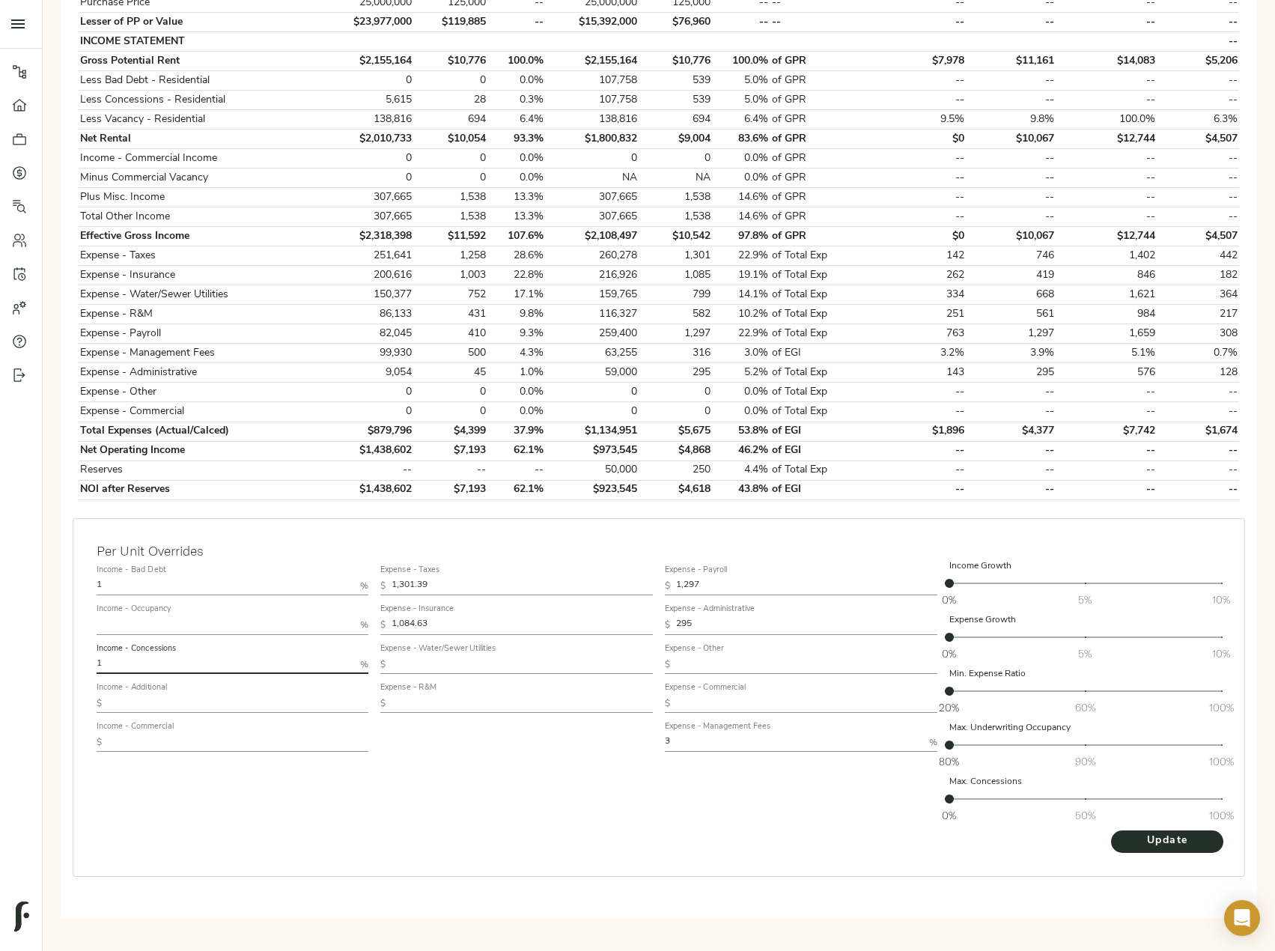
type input "1"
click at [1111, 830] on button "Update" at bounding box center [1167, 841] width 112 height 22
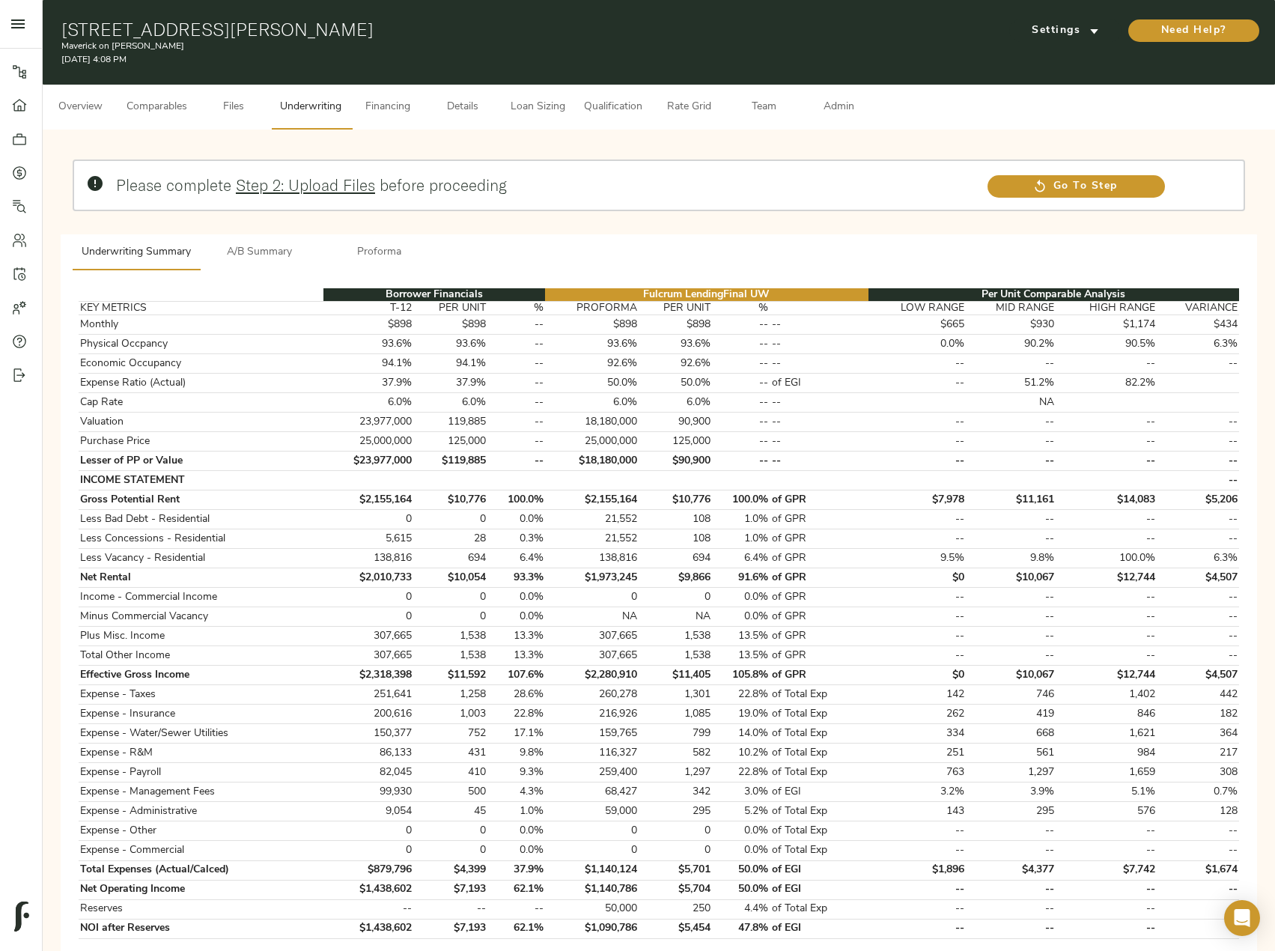
click at [393, 244] on span "Proforma" at bounding box center [380, 252] width 102 height 19
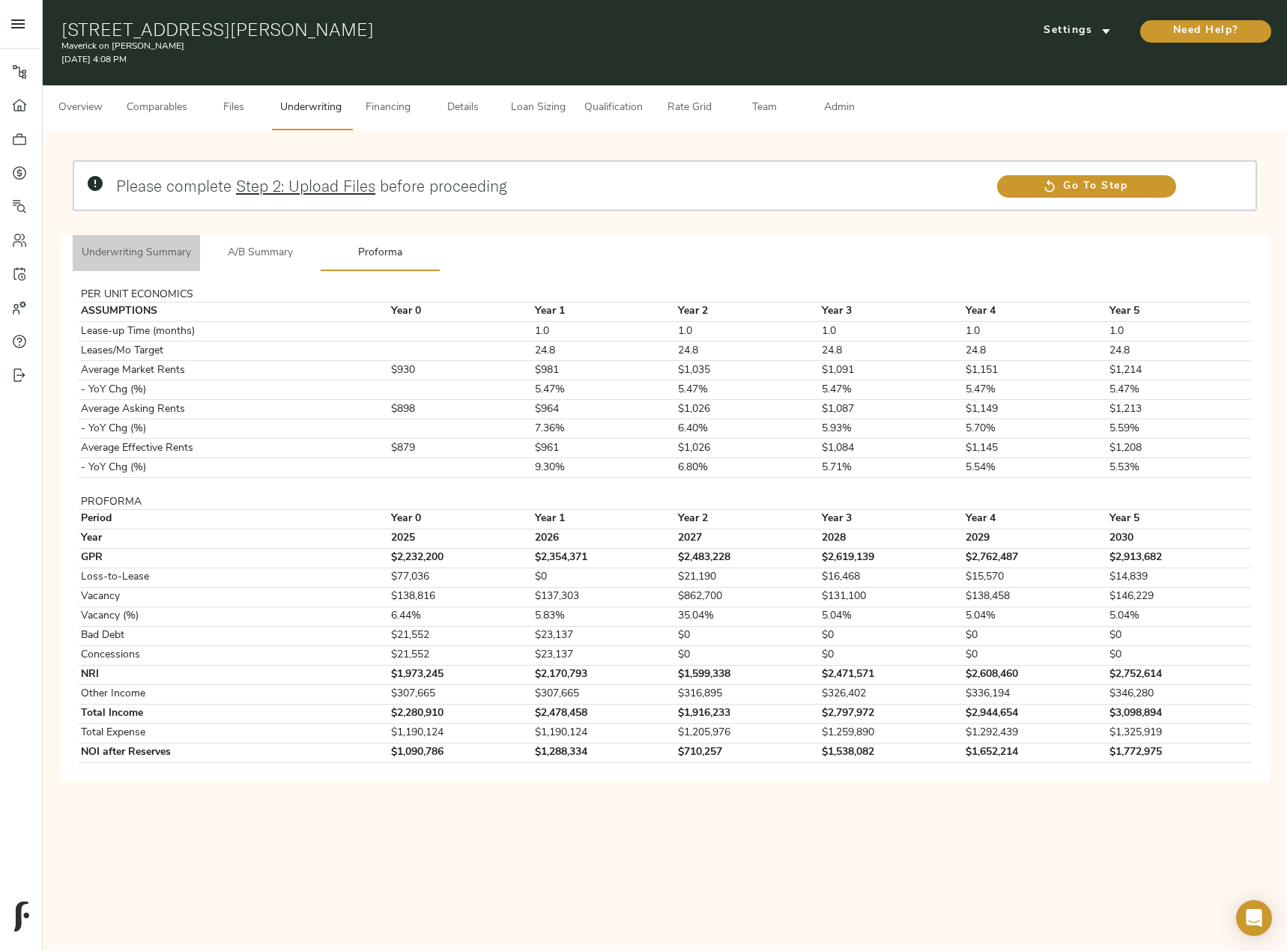
click at [173, 251] on span "Underwriting Summary" at bounding box center [136, 253] width 109 height 19
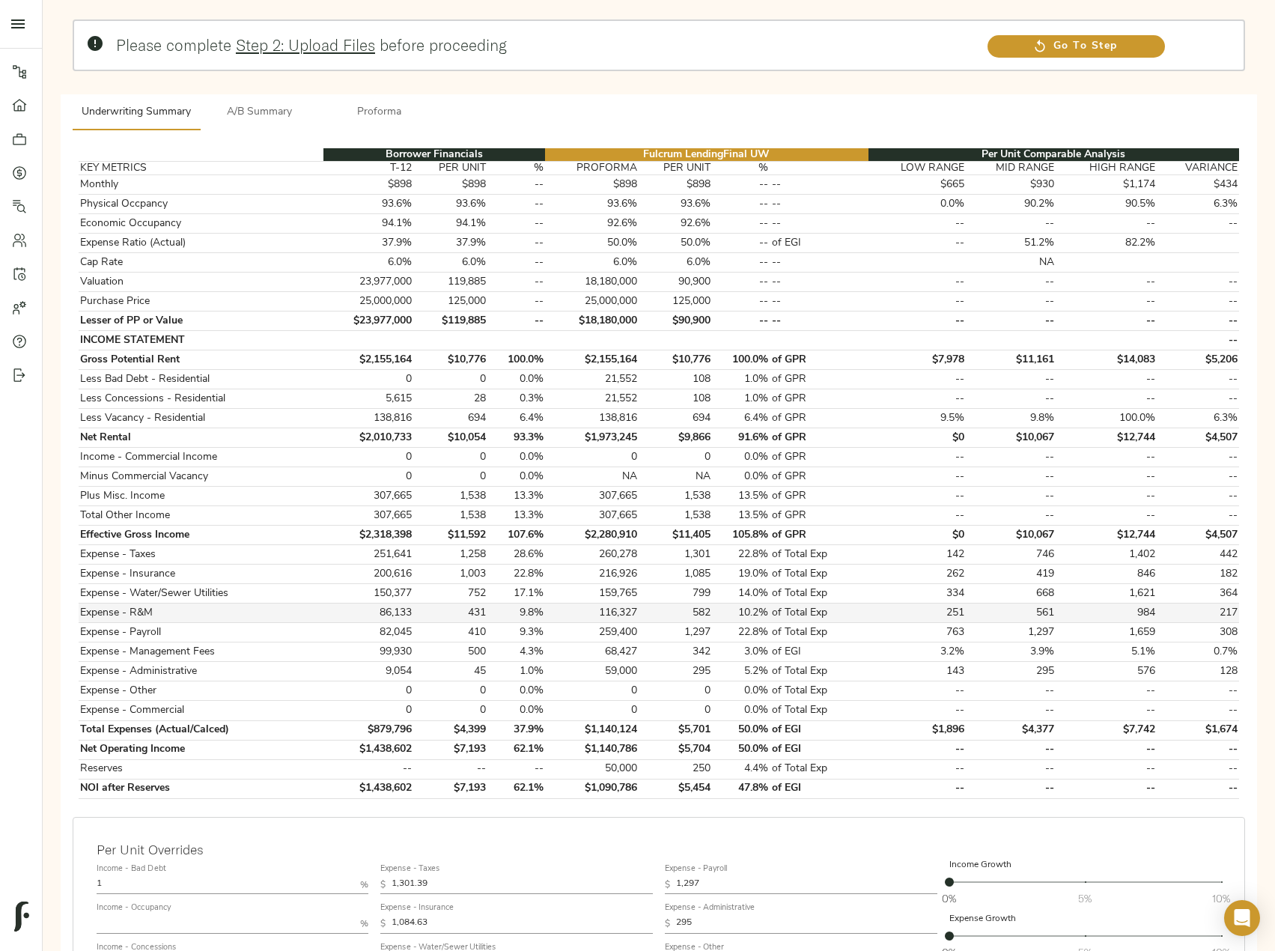
scroll to position [150, 0]
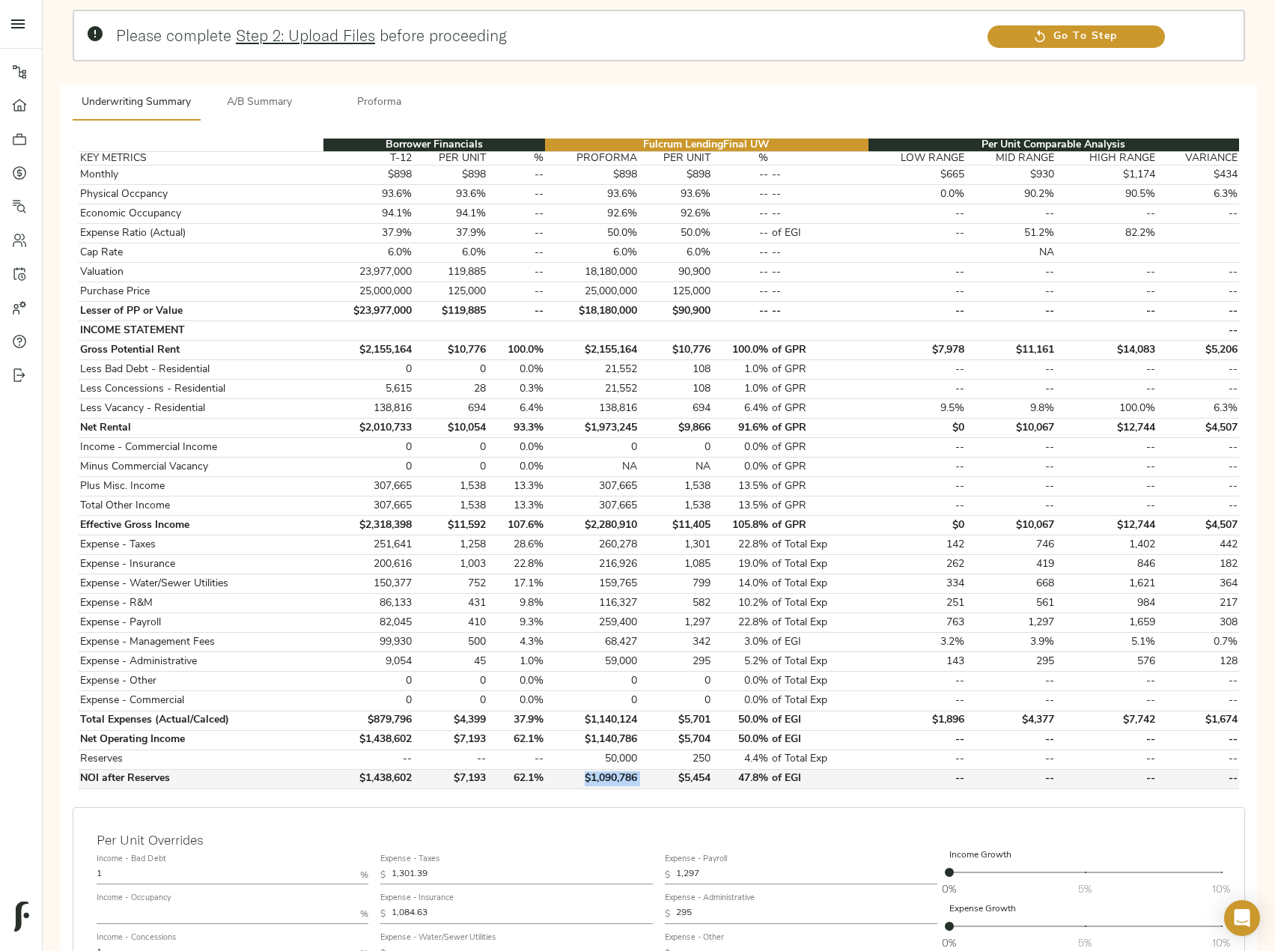
drag, startPoint x: 647, startPoint y: 777, endPoint x: 582, endPoint y: 772, distance: 65.4
click at [582, 772] on tr "NOI after Reserves $1,438,602 $7,193 62.1% $1,090,786 $5,454 47.8% of EGI -- --…" at bounding box center [659, 778] width 1161 height 19
copy td "$1,090,786"
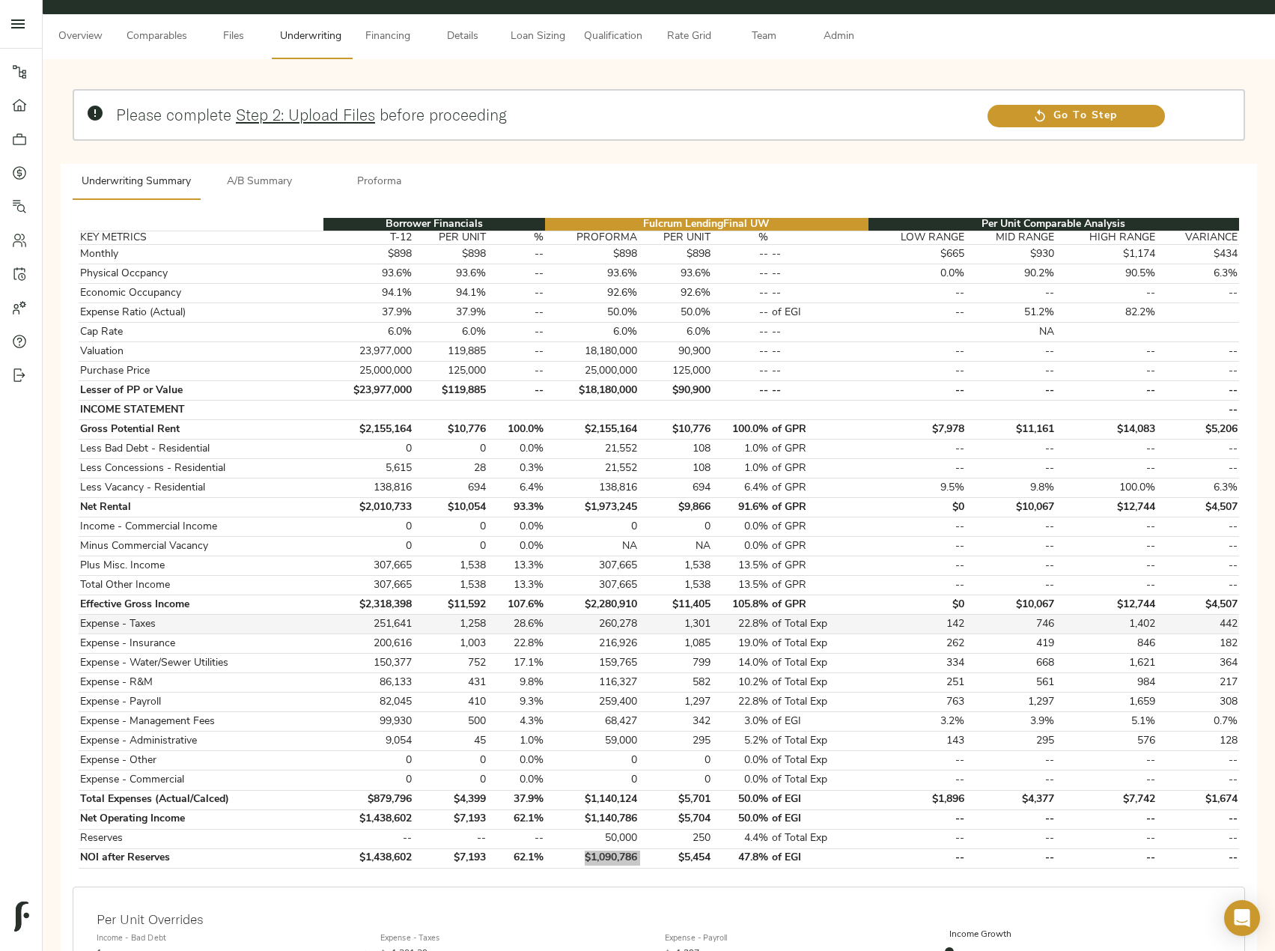
scroll to position [0, 0]
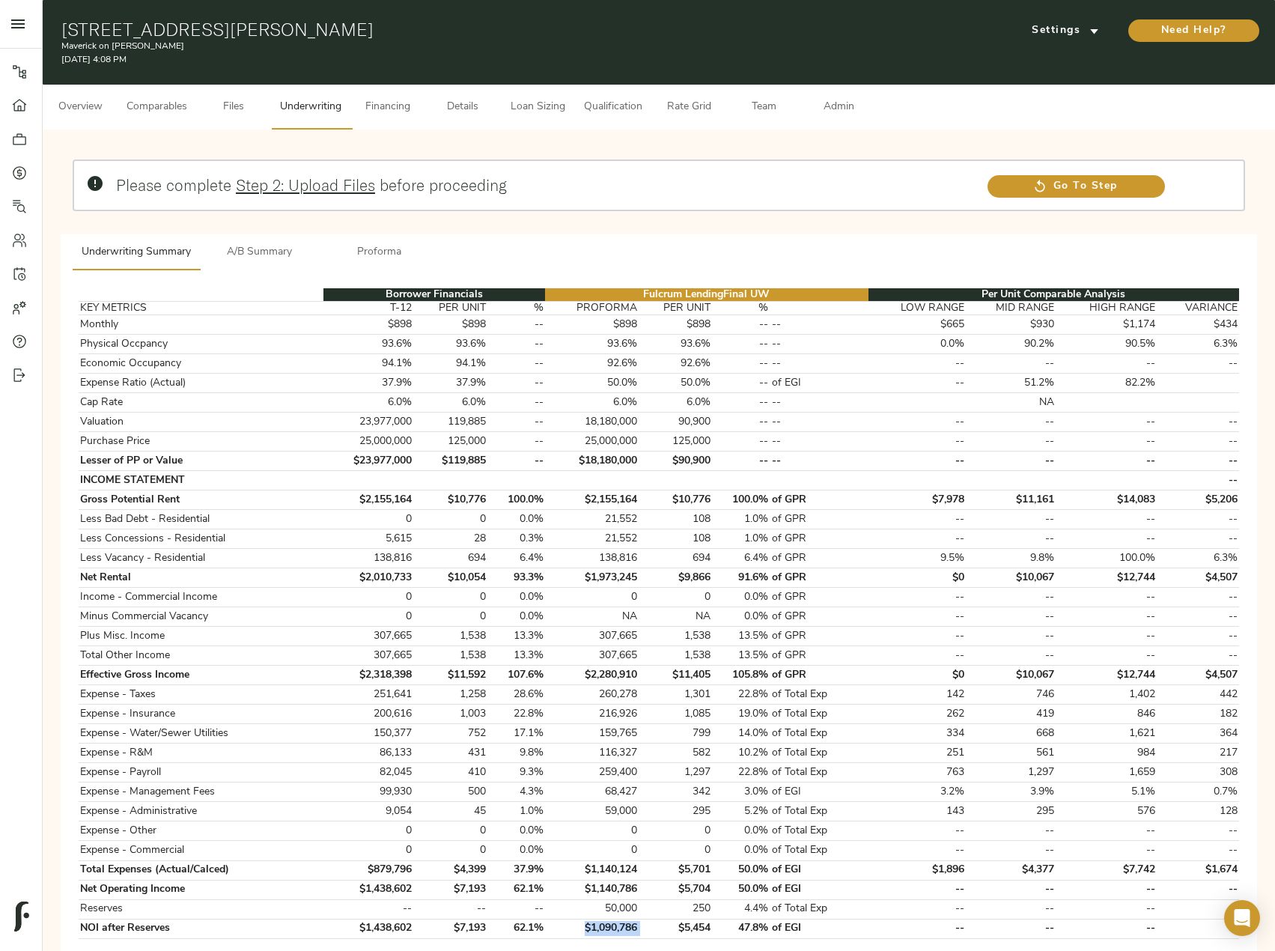
click at [79, 100] on span "Overview" at bounding box center [80, 107] width 57 height 19
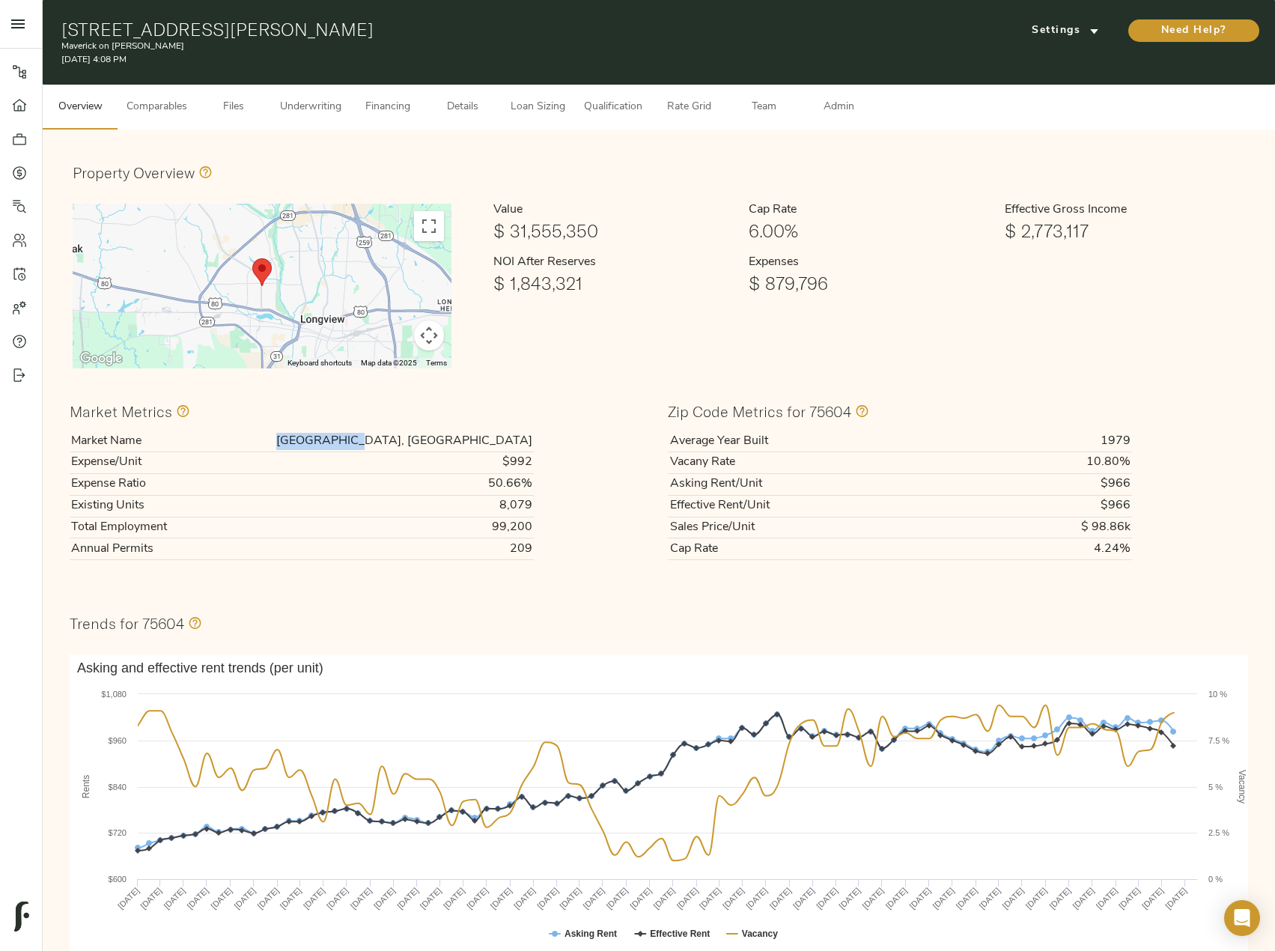
drag, startPoint x: 438, startPoint y: 436, endPoint x: 532, endPoint y: 433, distance: 94.4
click at [532, 433] on td "Longview, TX" at bounding box center [365, 441] width 335 height 21
copy td "Longview, TX"
click at [324, 104] on span "Underwriting" at bounding box center [310, 107] width 61 height 19
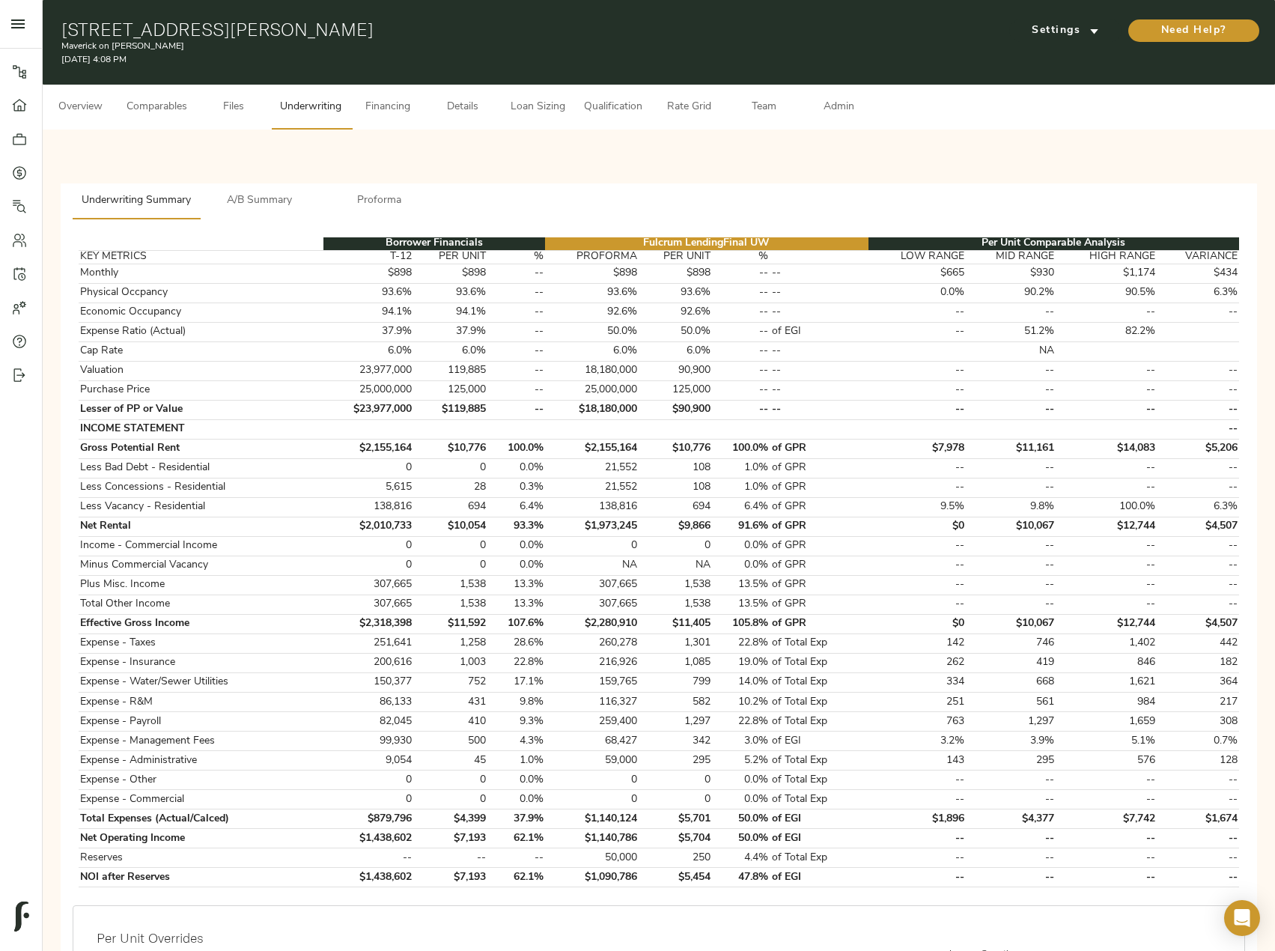
click at [416, 108] on span "Financing" at bounding box center [387, 107] width 57 height 19
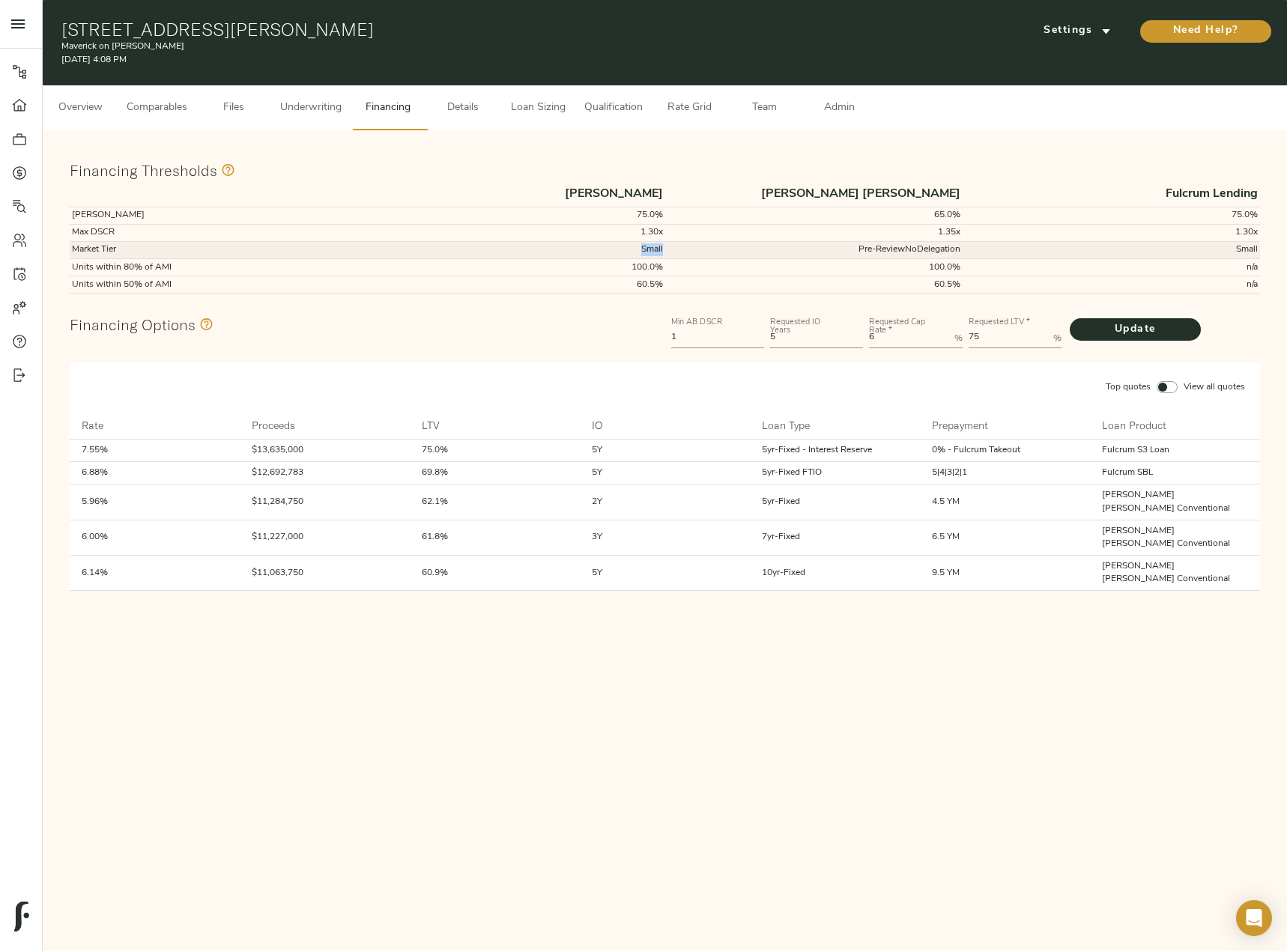
drag, startPoint x: 663, startPoint y: 243, endPoint x: 640, endPoint y: 248, distance: 24.4
click at [640, 248] on td "Small" at bounding box center [515, 249] width 297 height 17
copy td "Small"
click at [303, 107] on span "Underwriting" at bounding box center [310, 108] width 61 height 19
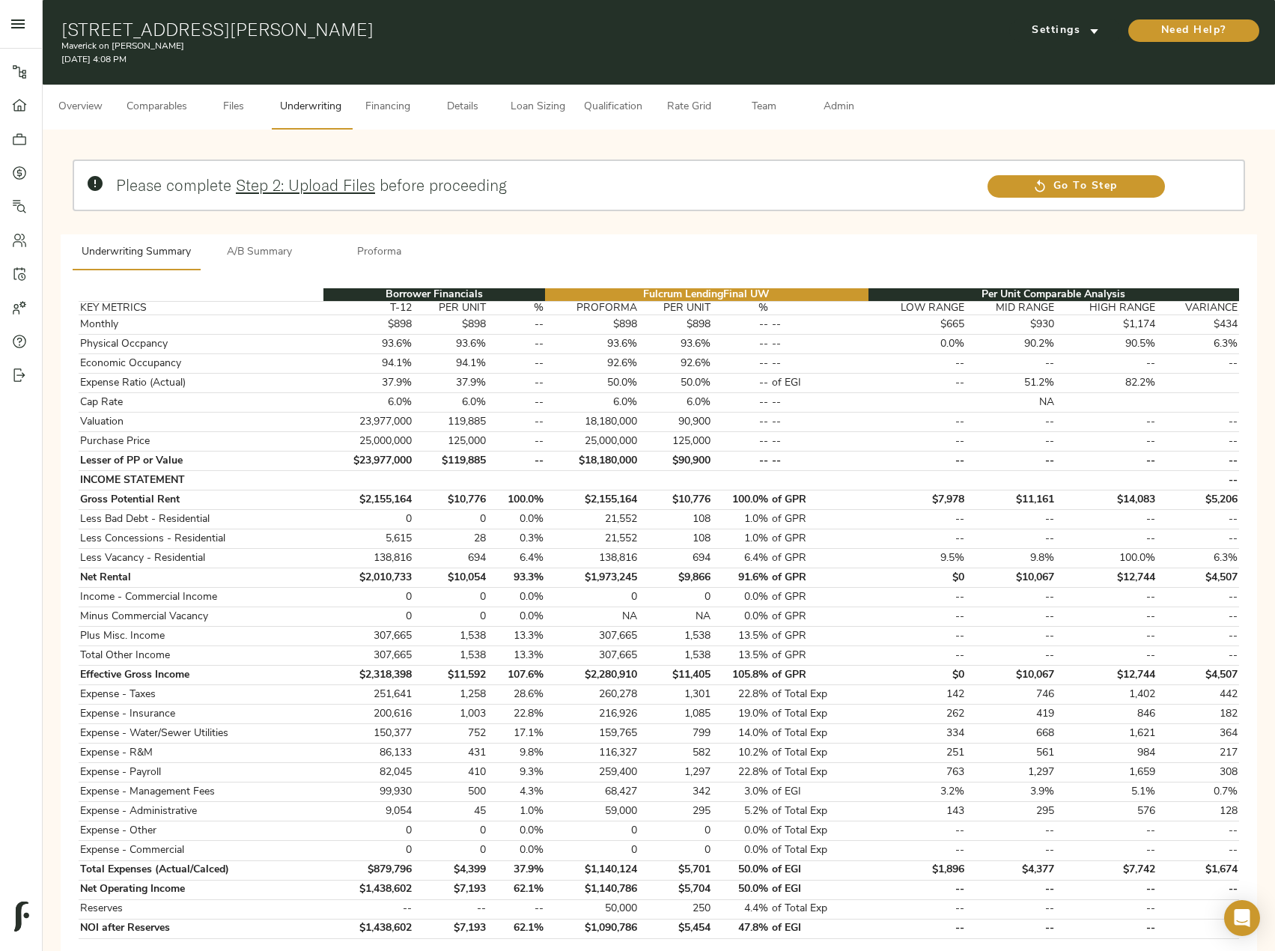
click at [380, 240] on button "Proforma" at bounding box center [380, 252] width 120 height 36
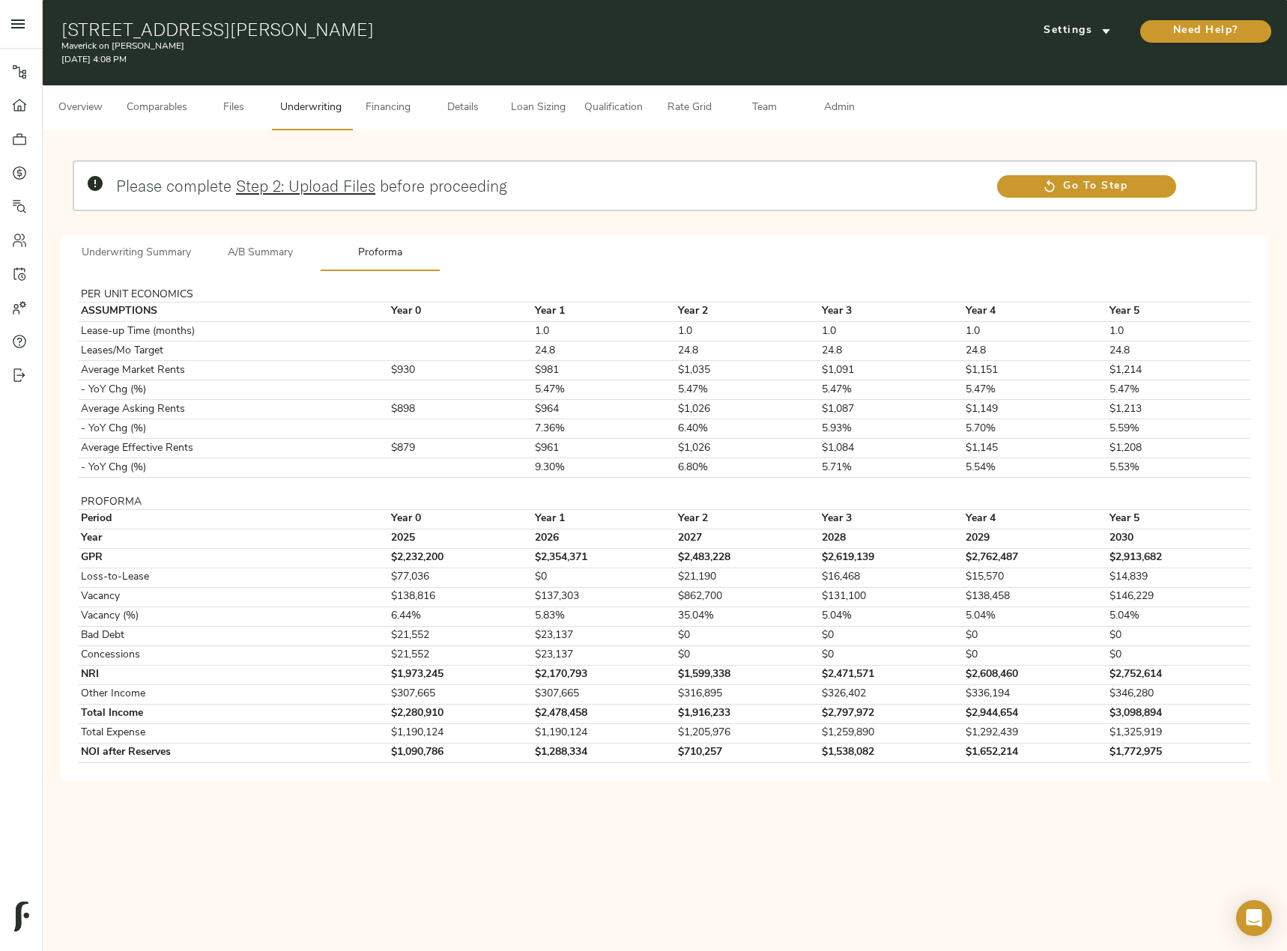
click at [258, 258] on span "A/B Summary" at bounding box center [260, 253] width 102 height 19
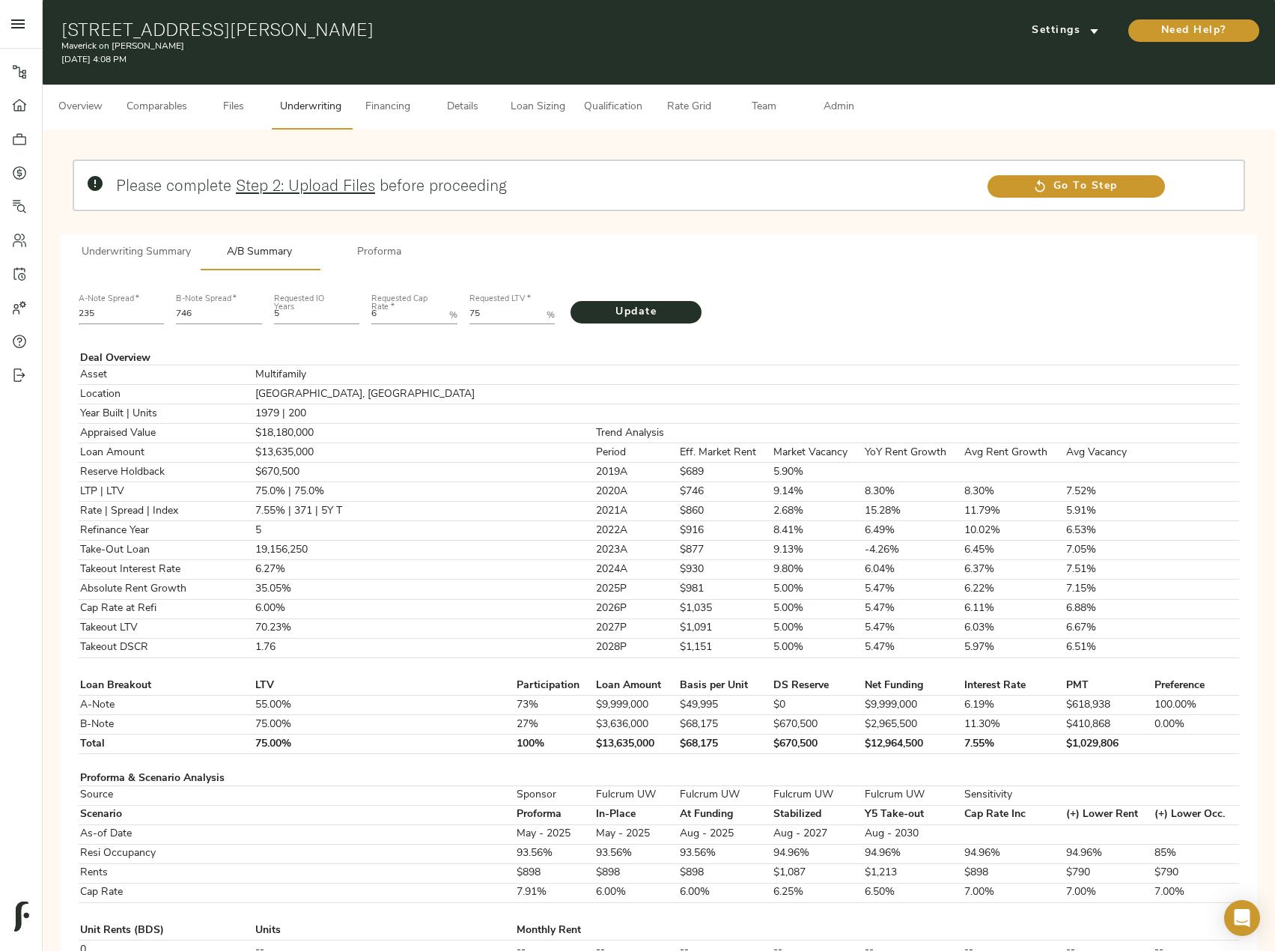
click at [151, 273] on div "A-Note Spread   * 235 B-Note Spread   * 746 Requested IO Years 5 Requested Cap …" at bounding box center [659, 962] width 1197 height 1385
click at [157, 257] on span "Underwriting Summary" at bounding box center [136, 252] width 109 height 19
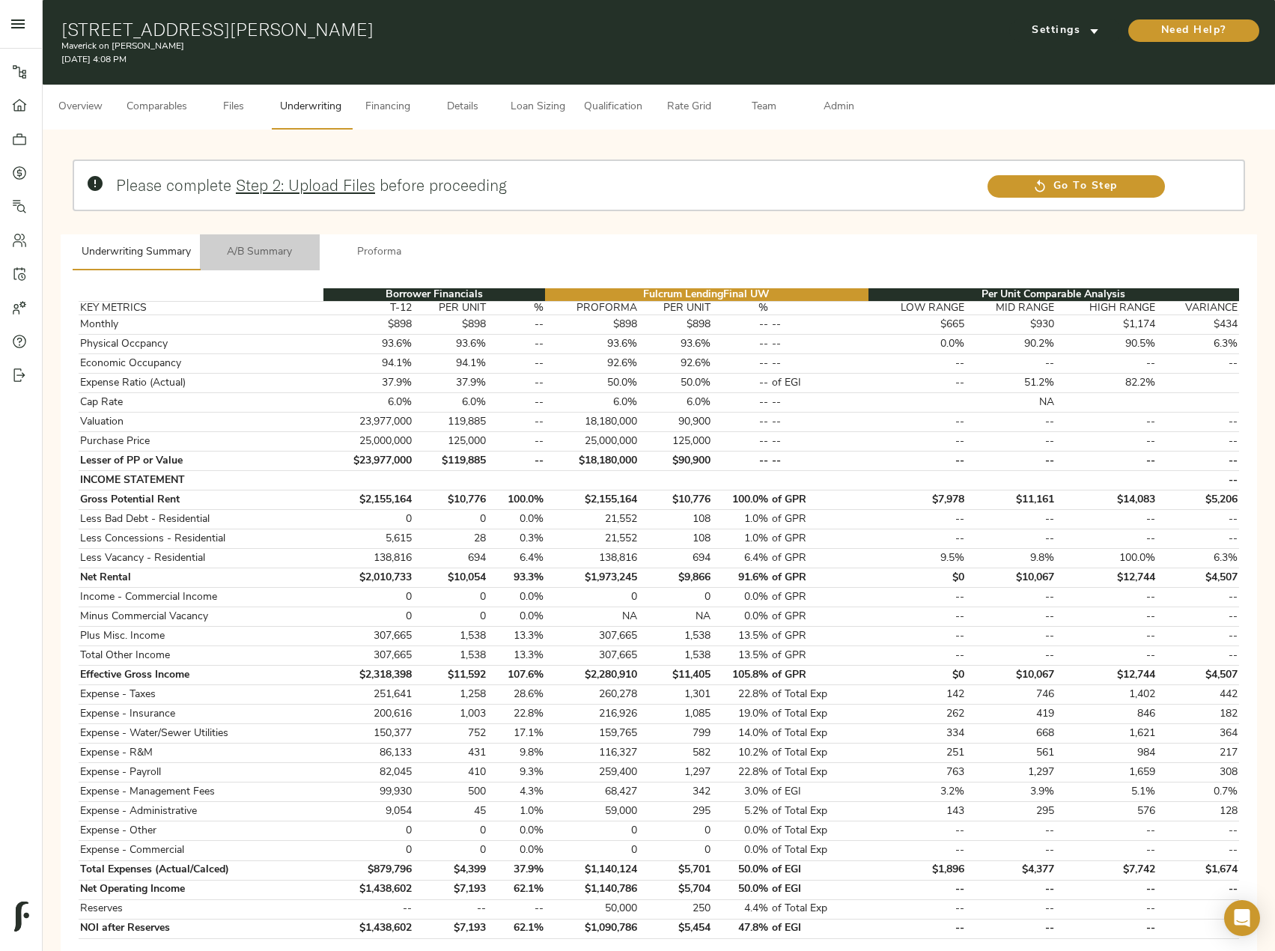
click at [282, 247] on span "A/B Summary" at bounding box center [260, 252] width 102 height 19
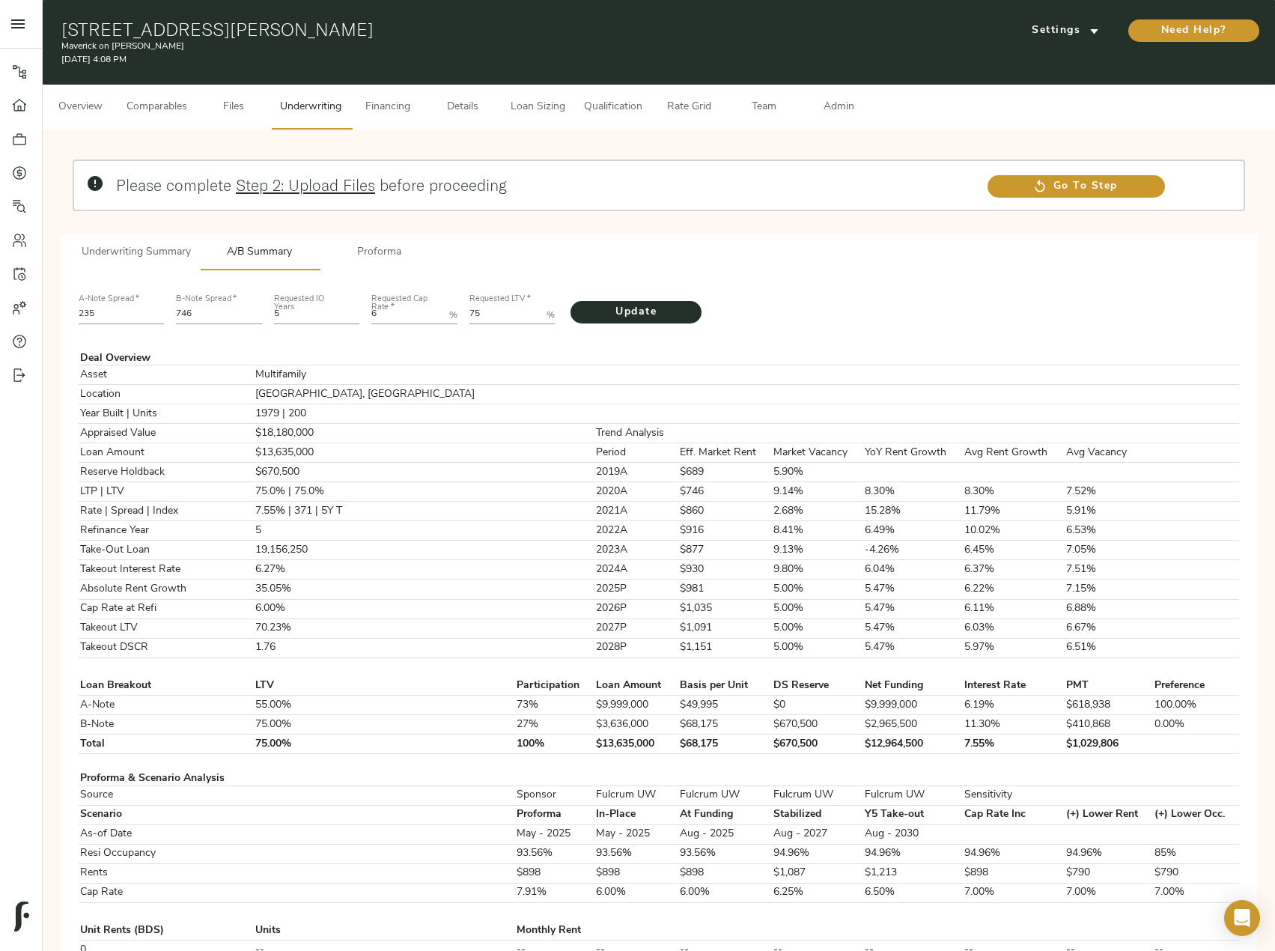
click at [407, 257] on span "Proforma" at bounding box center [380, 252] width 102 height 19
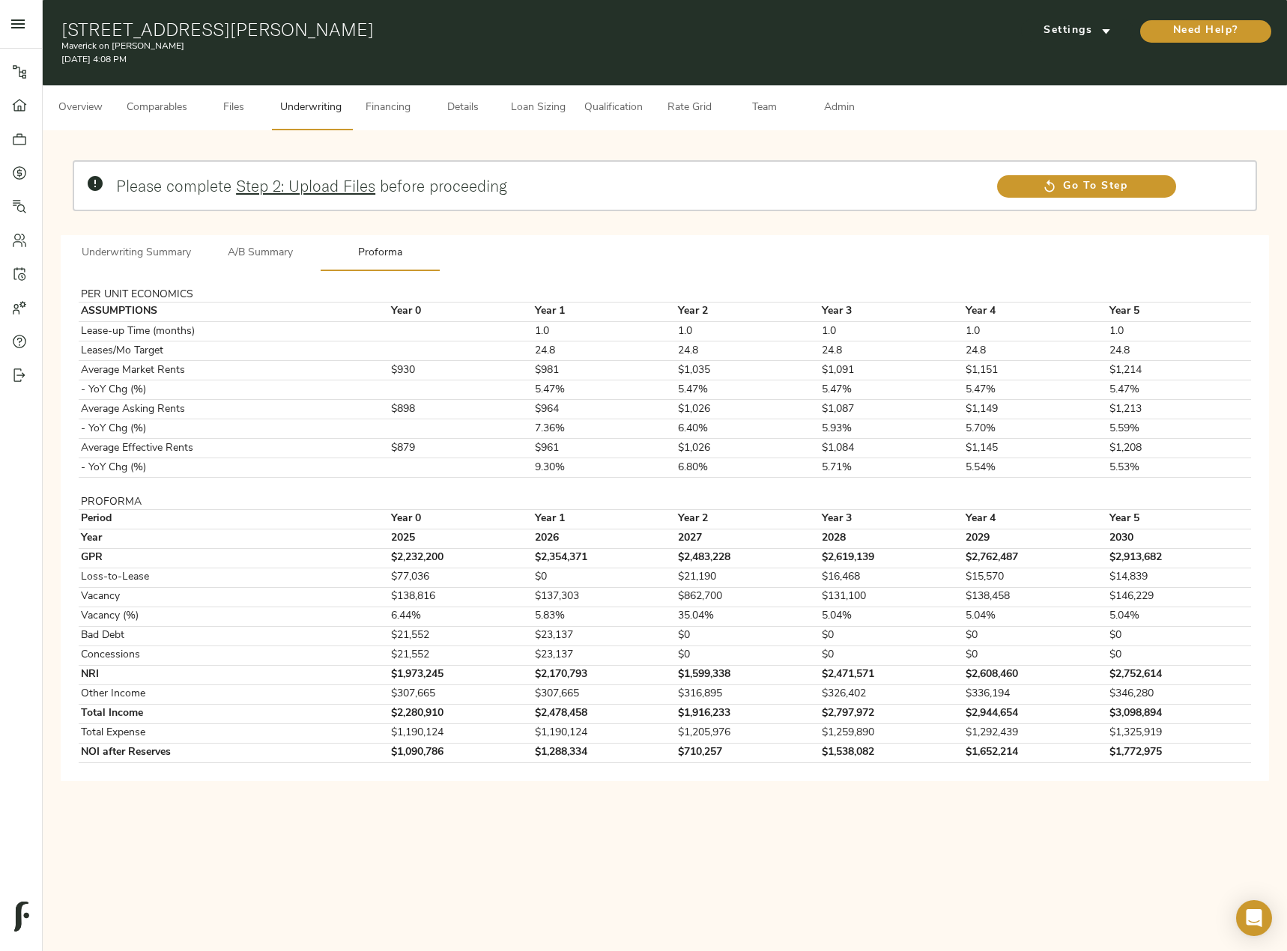
click at [146, 253] on span "Underwriting Summary" at bounding box center [136, 253] width 109 height 19
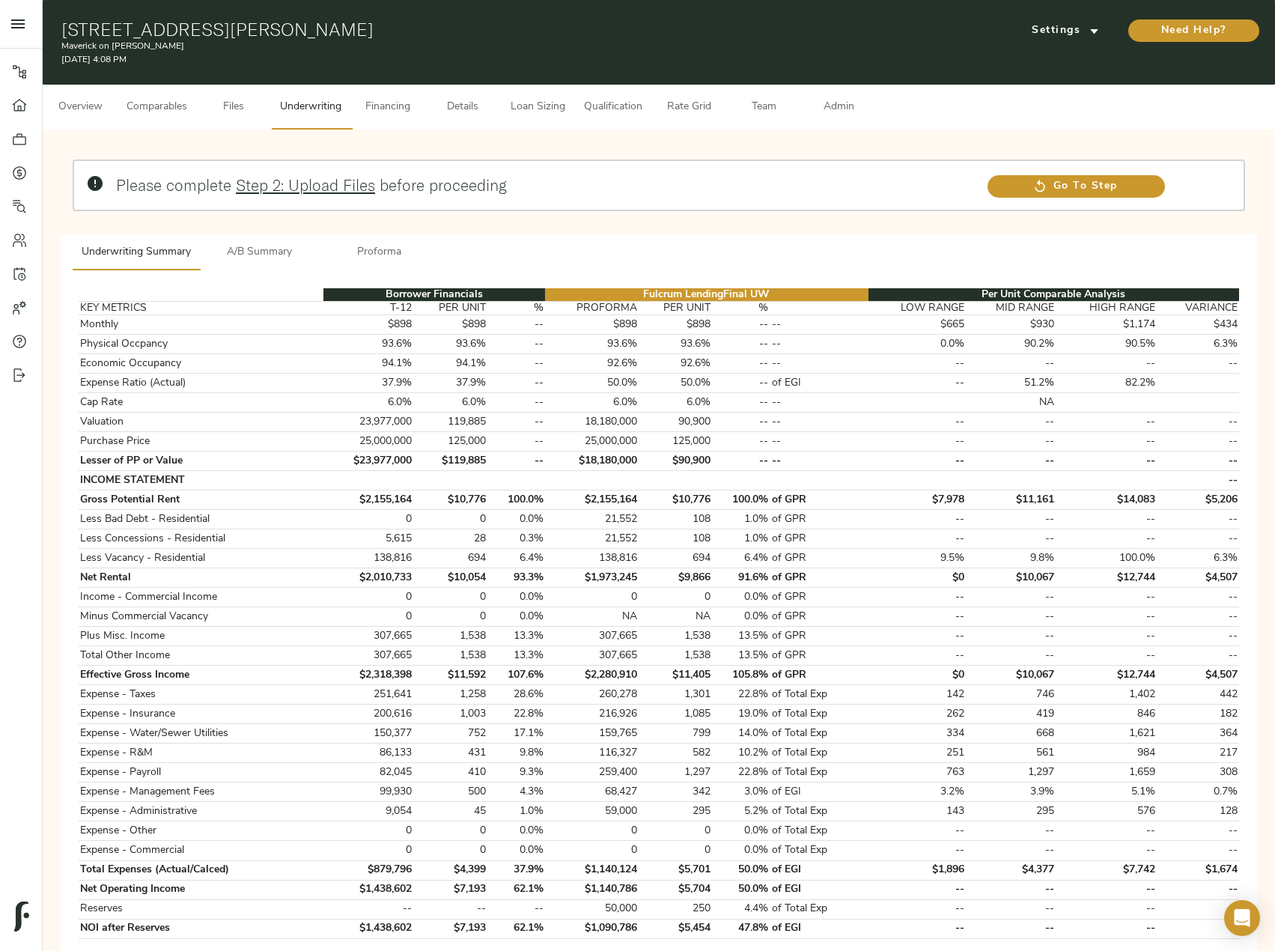
click at [175, 40] on p "Maverick on [PERSON_NAME]" at bounding box center [459, 46] width 797 height 13
click at [52, 29] on div "614 Gilmer Rd, Longview, TX 75604 Maverick on Gilmer August 10, 2025 4:08 PM Se…" at bounding box center [659, 42] width 1233 height 85
drag, startPoint x: 61, startPoint y: 28, endPoint x: 171, endPoint y: 22, distance: 109.5
click at [171, 22] on h1 "[STREET_ADDRESS][PERSON_NAME]" at bounding box center [459, 29] width 797 height 21
copy h1 "614 Gilmer Rd"
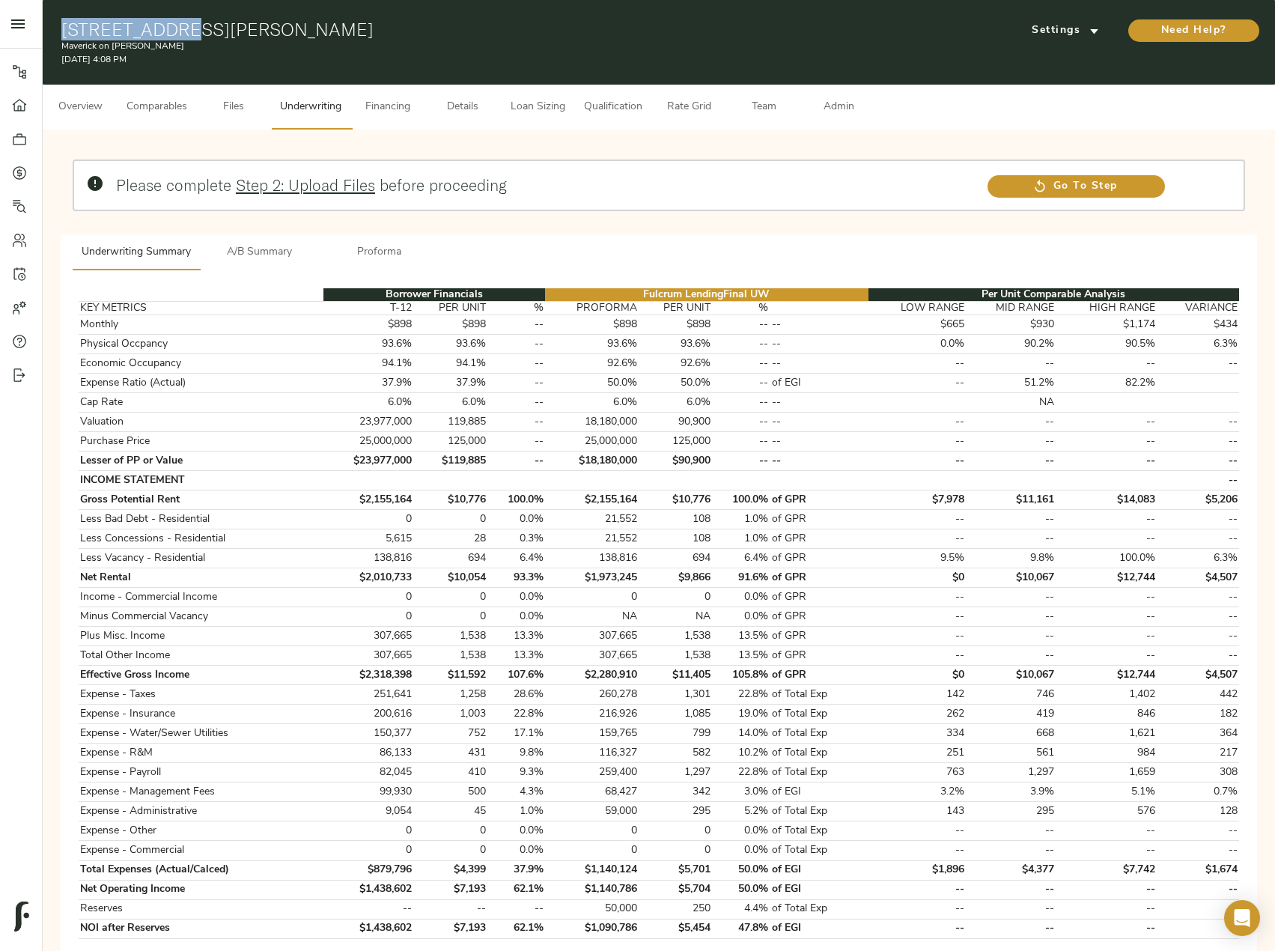
drag, startPoint x: 181, startPoint y: 28, endPoint x: 349, endPoint y: 29, distance: 167.7
click at [349, 29] on h1 "[STREET_ADDRESS][PERSON_NAME]" at bounding box center [459, 29] width 797 height 21
copy h1 "Longview, TX 75604"
click at [447, 99] on span "Details" at bounding box center [462, 107] width 57 height 19
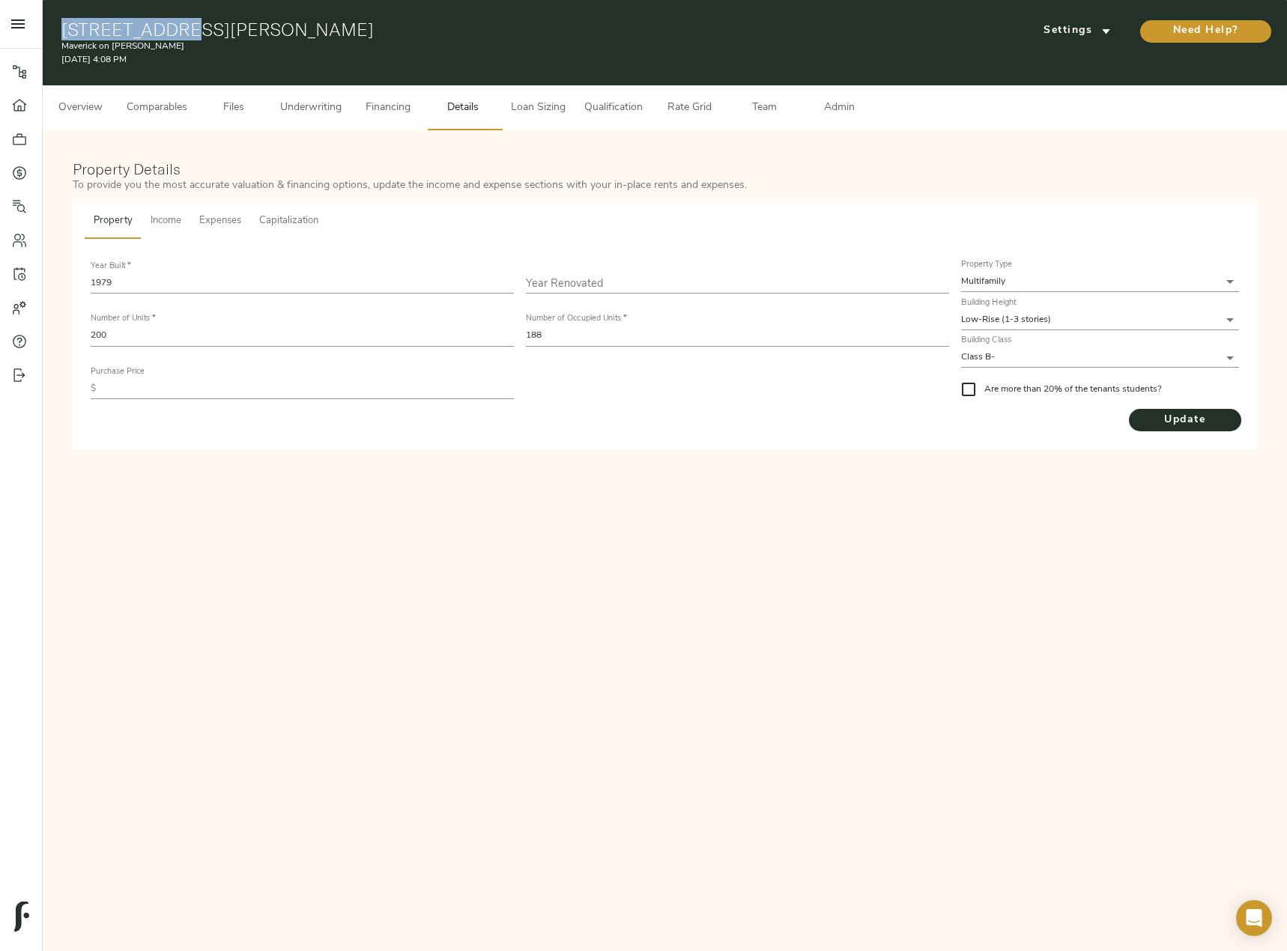
click at [197, 103] on button "Files" at bounding box center [233, 107] width 75 height 45
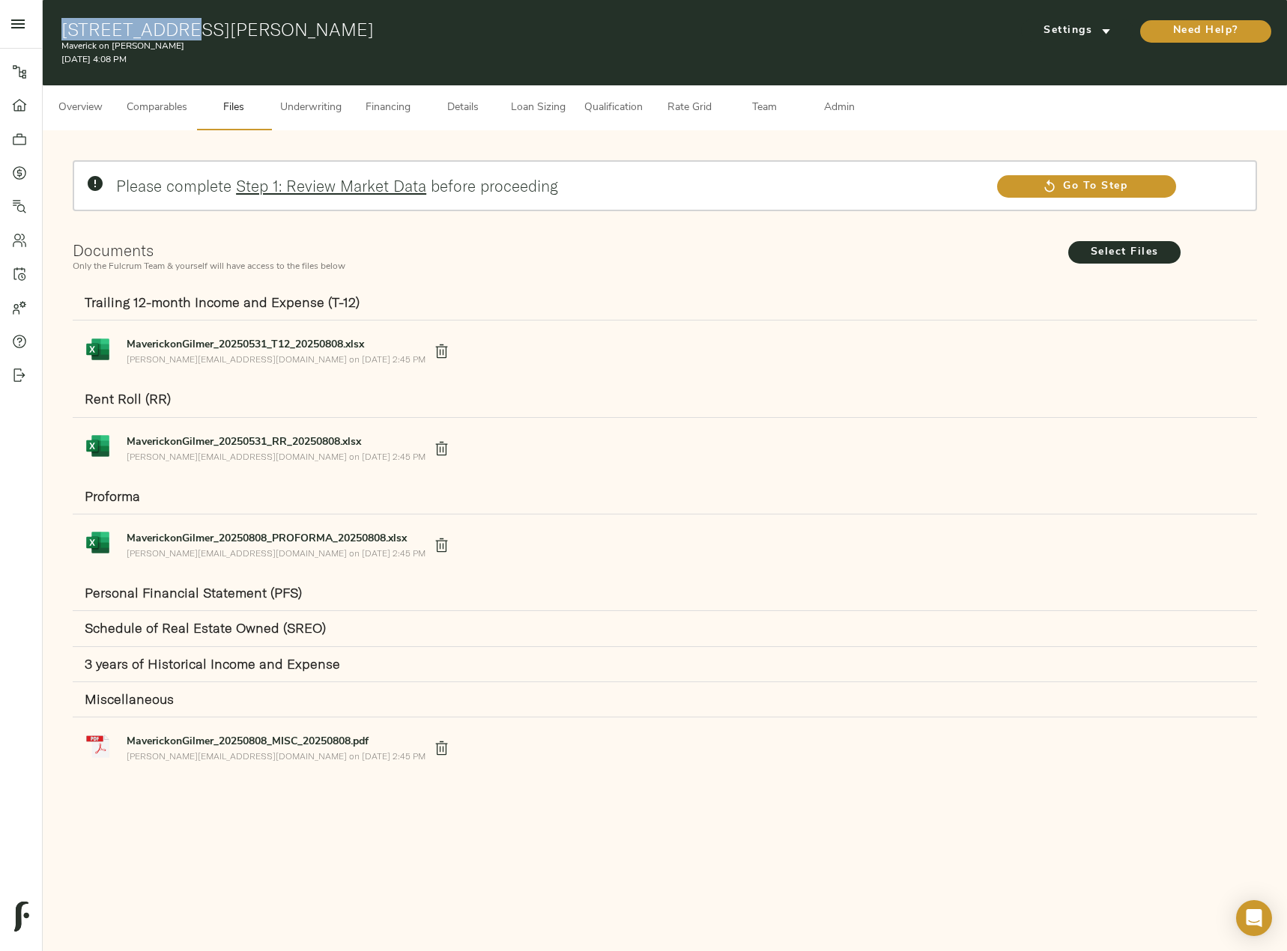
click at [157, 111] on span "Comparables" at bounding box center [157, 108] width 61 height 19
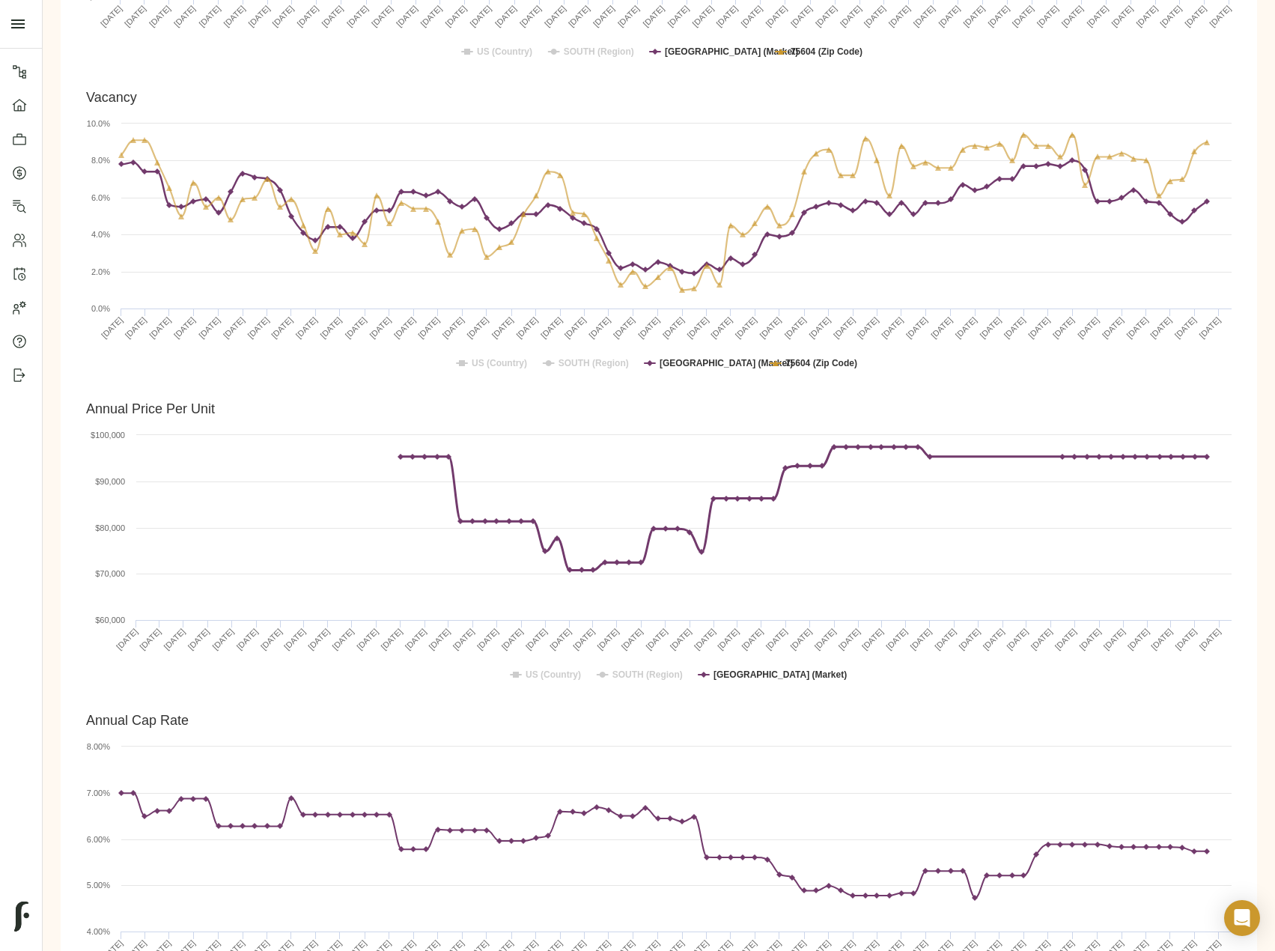
scroll to position [973, 0]
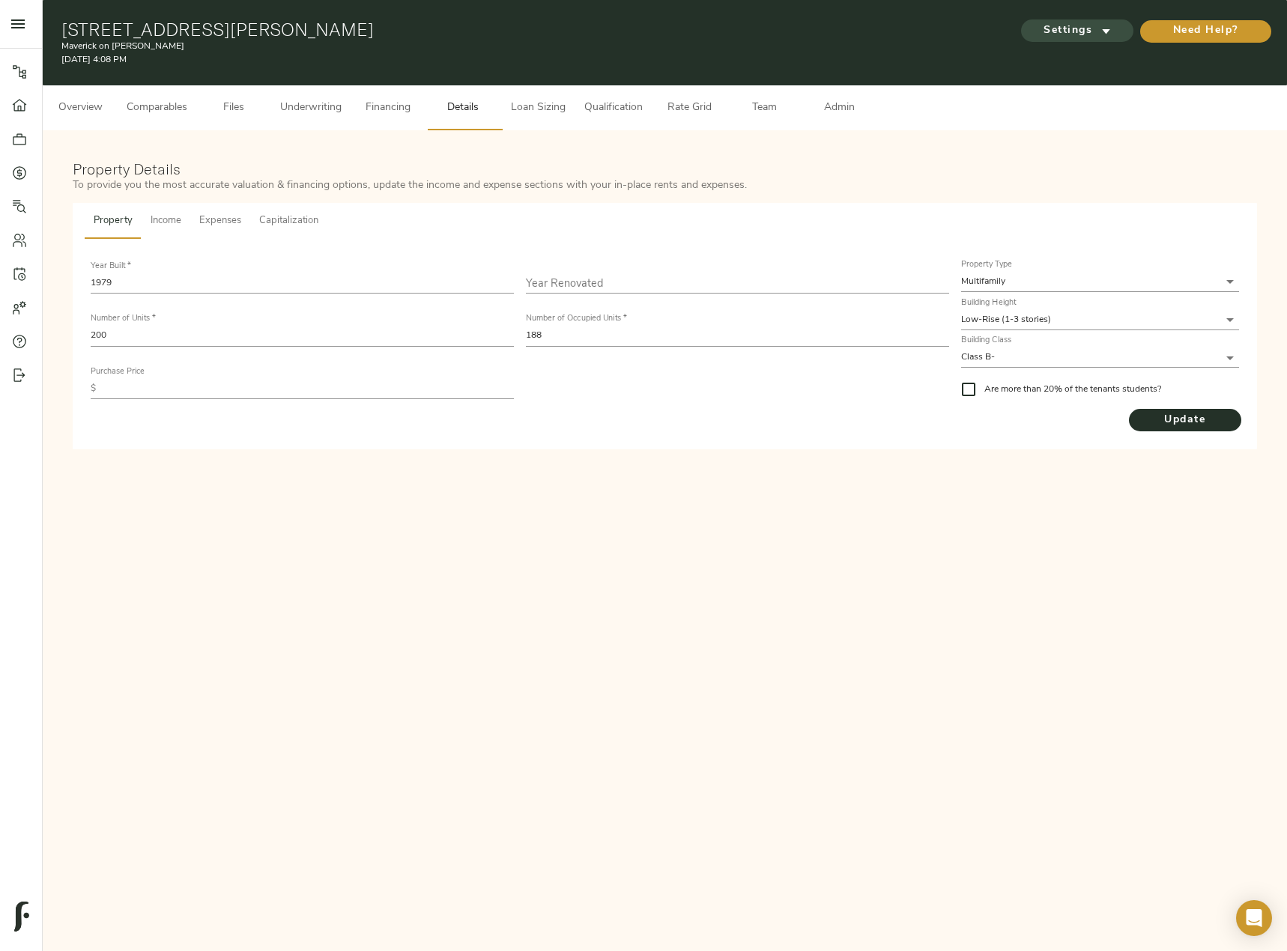
click at [1090, 26] on span "Settings" at bounding box center [1077, 31] width 82 height 19
click at [1075, 55] on li "Underwriting Template" at bounding box center [1075, 63] width 145 height 28
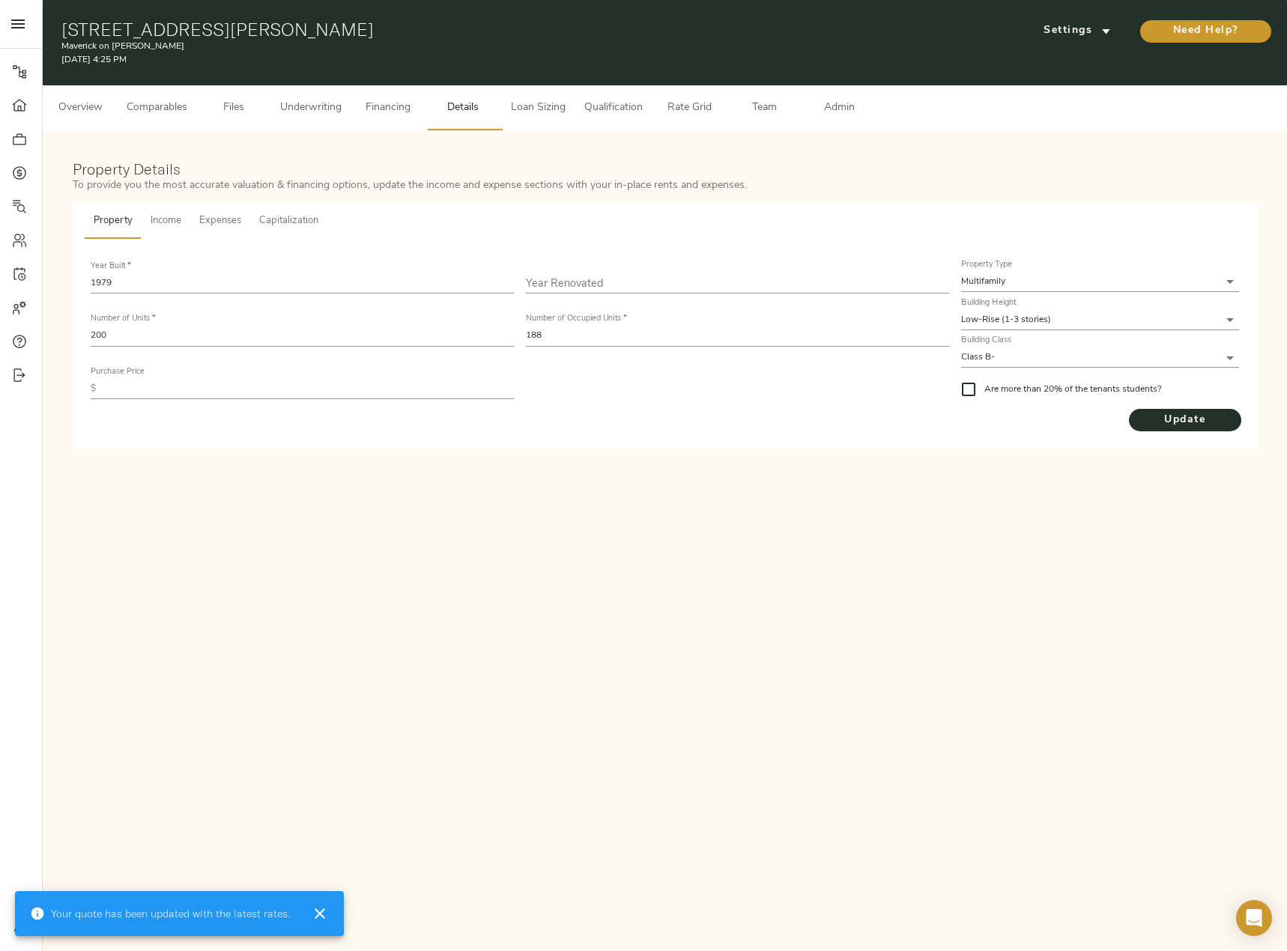
click at [301, 122] on button "Underwriting" at bounding box center [310, 107] width 79 height 45
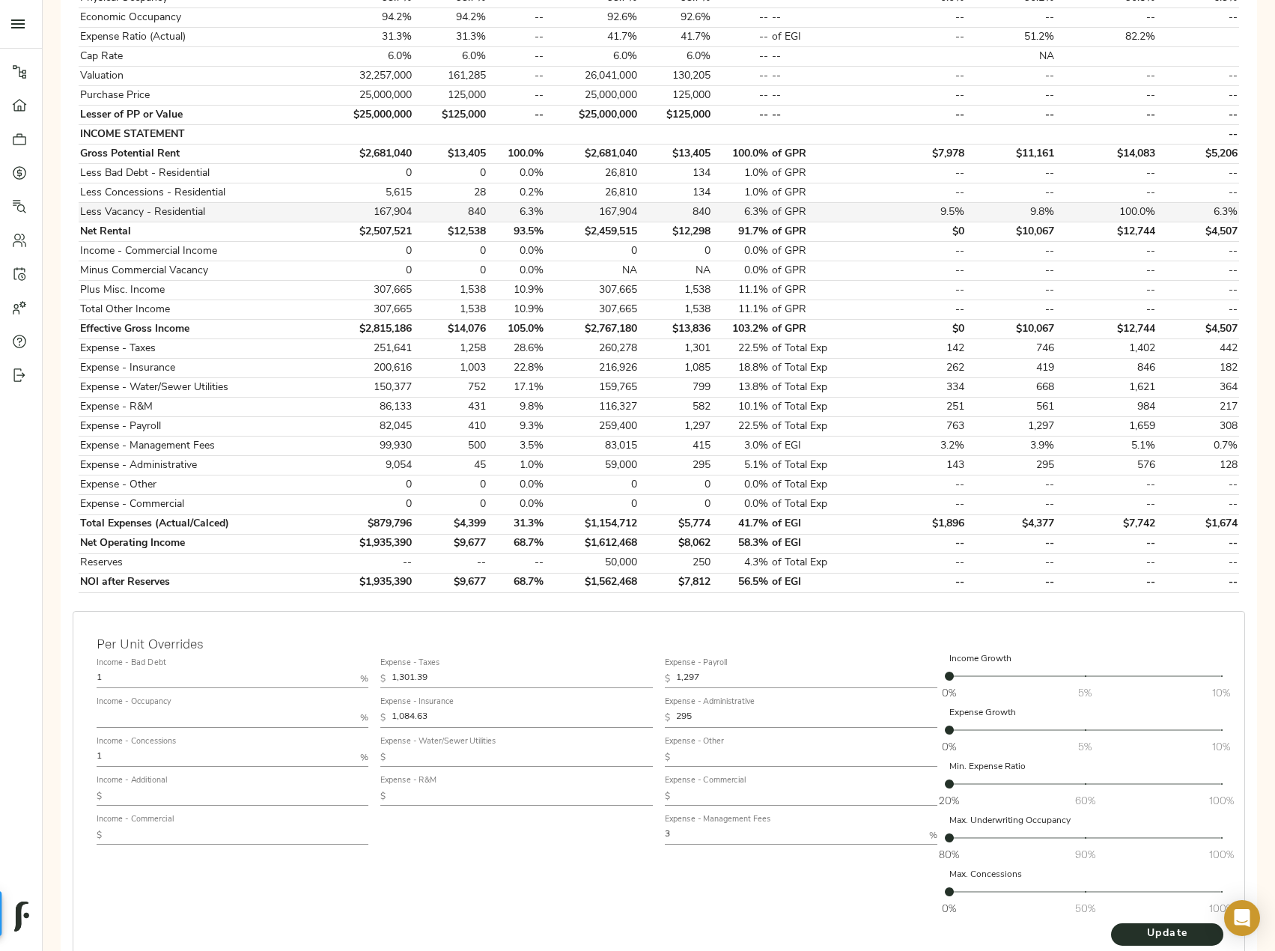
scroll to position [439, 0]
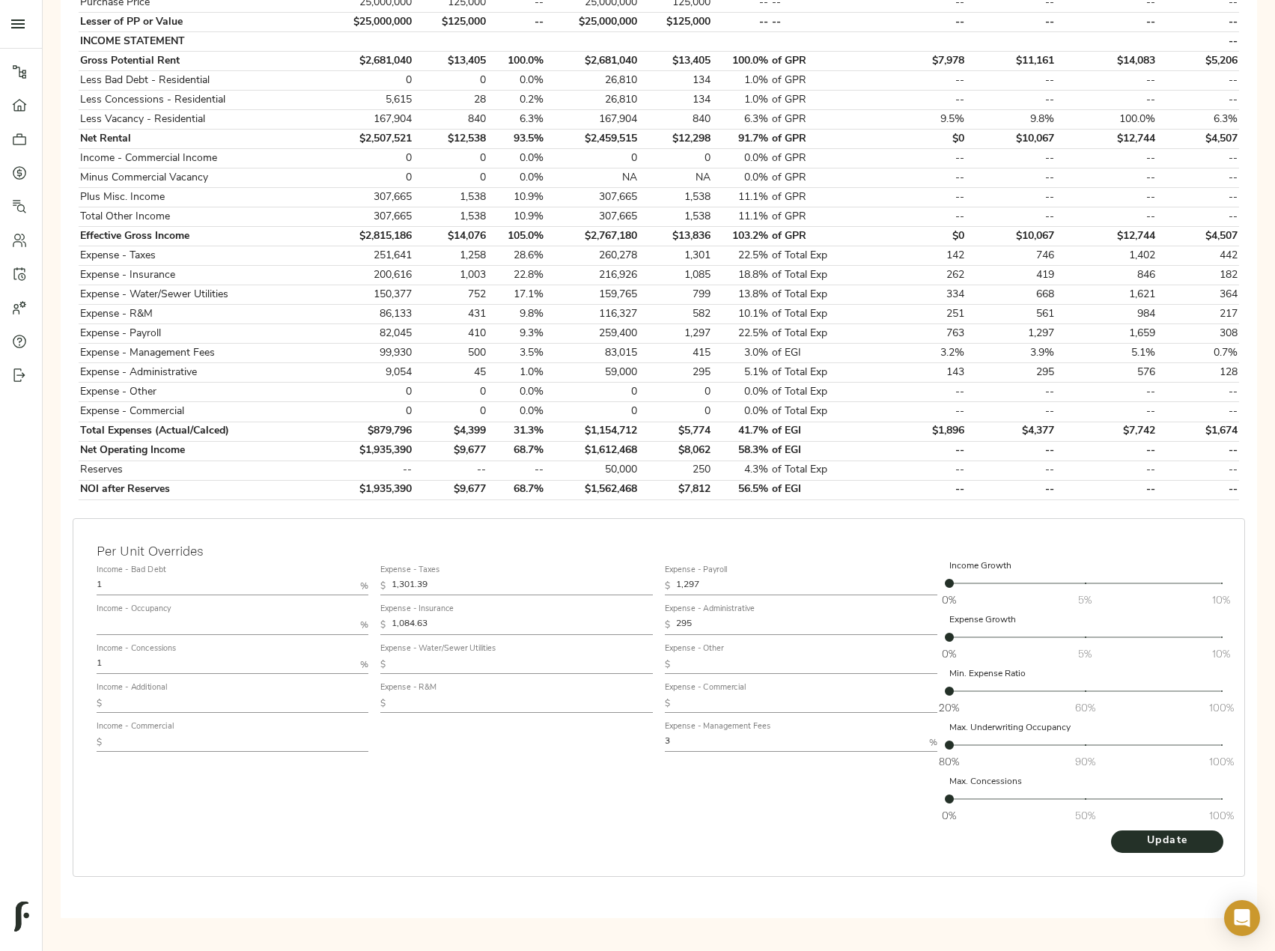
drag, startPoint x: 124, startPoint y: 579, endPoint x: -1, endPoint y: 573, distance: 125.2
click at [0, 573] on html "Maverick on Gilmer - 614 Gilmer Rd, Longview, TX 75604 Pipeline Dashboard Portf…" at bounding box center [637, 332] width 1275 height 1543
type input "5"
drag, startPoint x: 124, startPoint y: 664, endPoint x: 58, endPoint y: 661, distance: 66.7
click at [58, 661] on div "Please complete Step 2: Upload Files before proceeding Go To Step Underwriting …" at bounding box center [659, 313] width 1209 height 1221
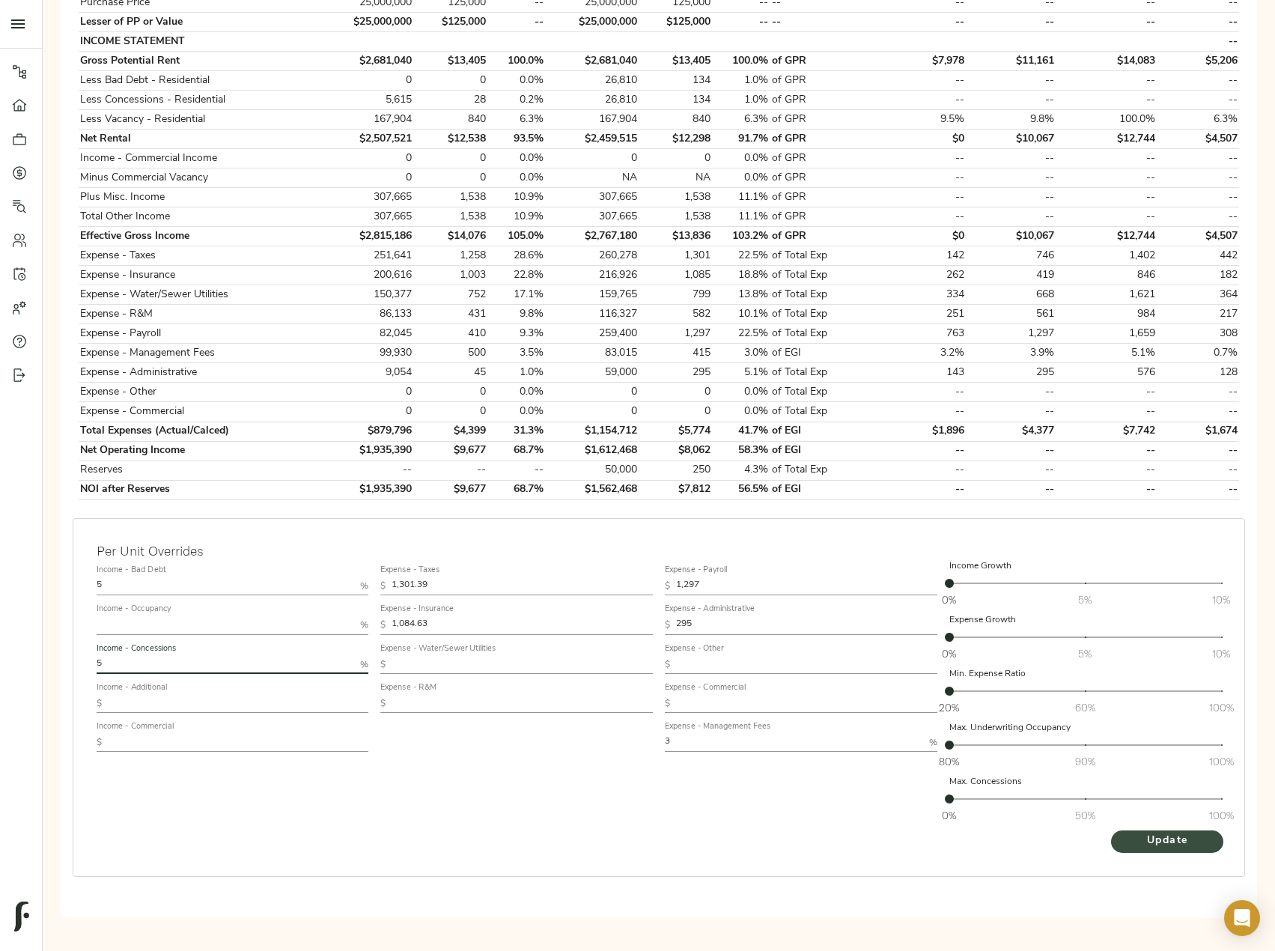
type input "5"
click at [1150, 837] on span "Update" at bounding box center [1167, 841] width 82 height 19
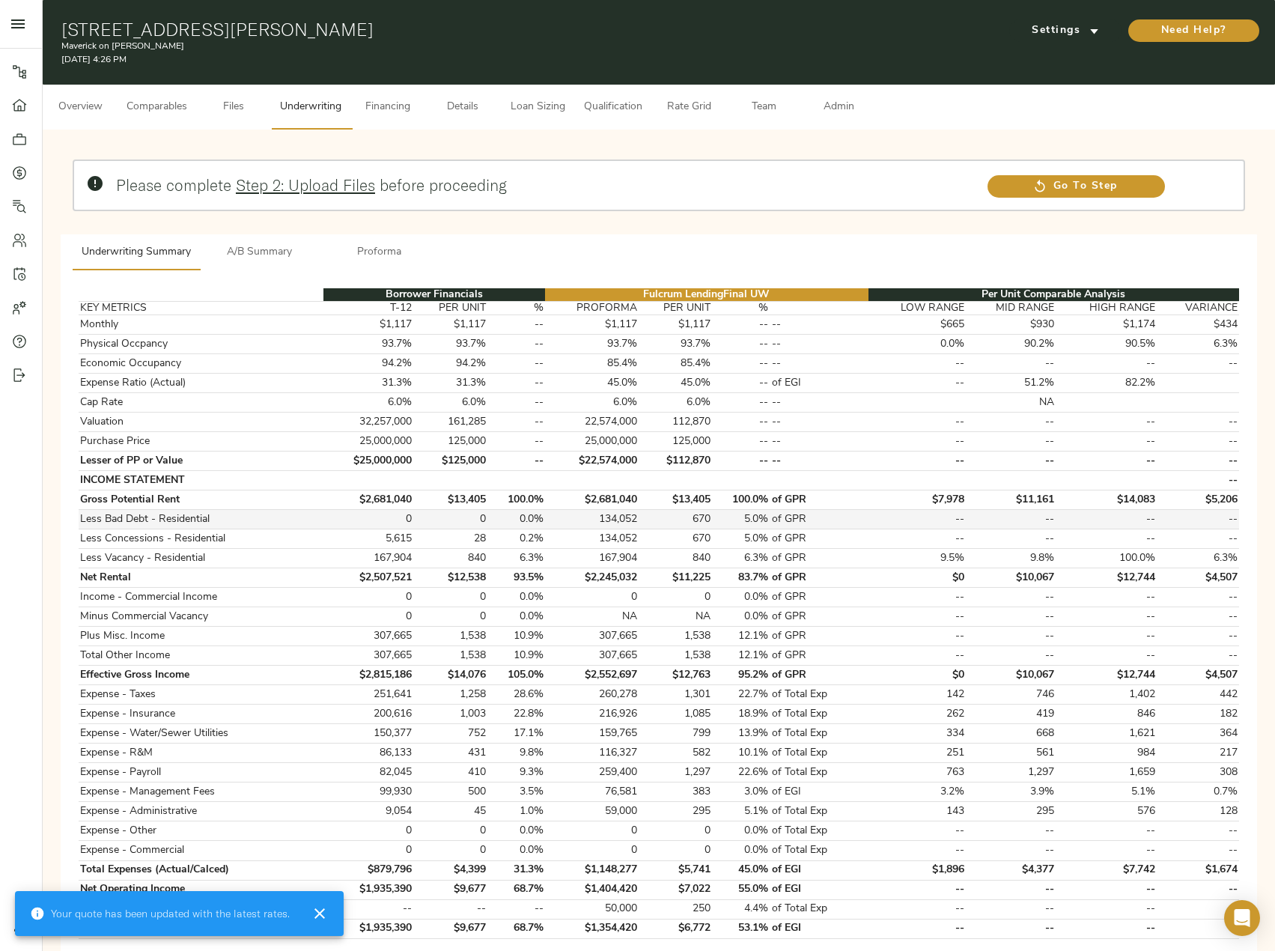
scroll to position [225, 0]
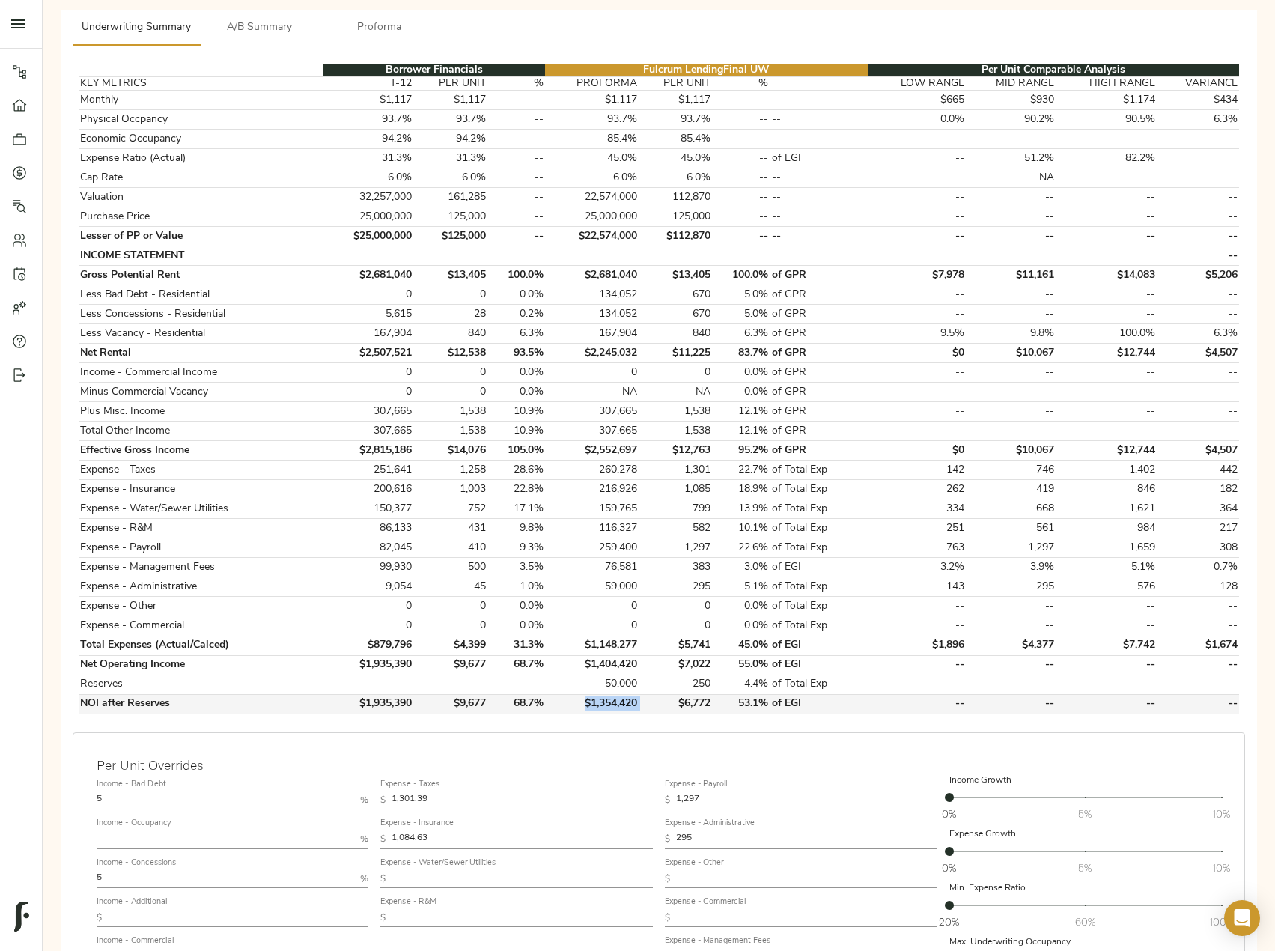
drag, startPoint x: 643, startPoint y: 702, endPoint x: 584, endPoint y: 699, distance: 59.2
click at [584, 699] on tr "NOI after Reserves $1,935,390 $9,677 68.7% $1,354,420 $6,772 53.1% of EGI -- --…" at bounding box center [659, 703] width 1161 height 19
copy td "$1,354,420"
click at [145, 801] on input "5" at bounding box center [226, 801] width 258 height 18
type input "4"
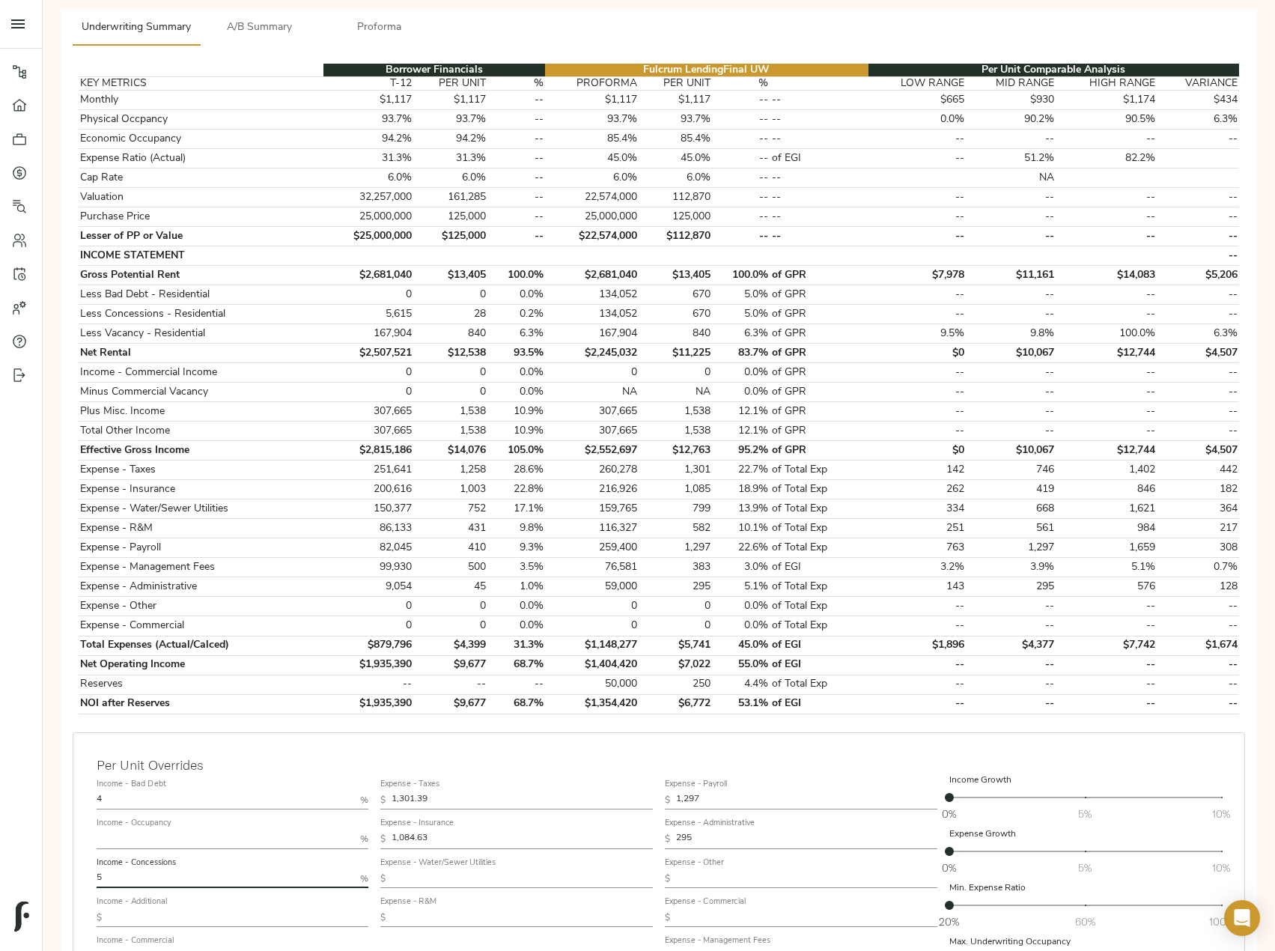
click at [136, 870] on input "5" at bounding box center [226, 879] width 258 height 18
type input "4"
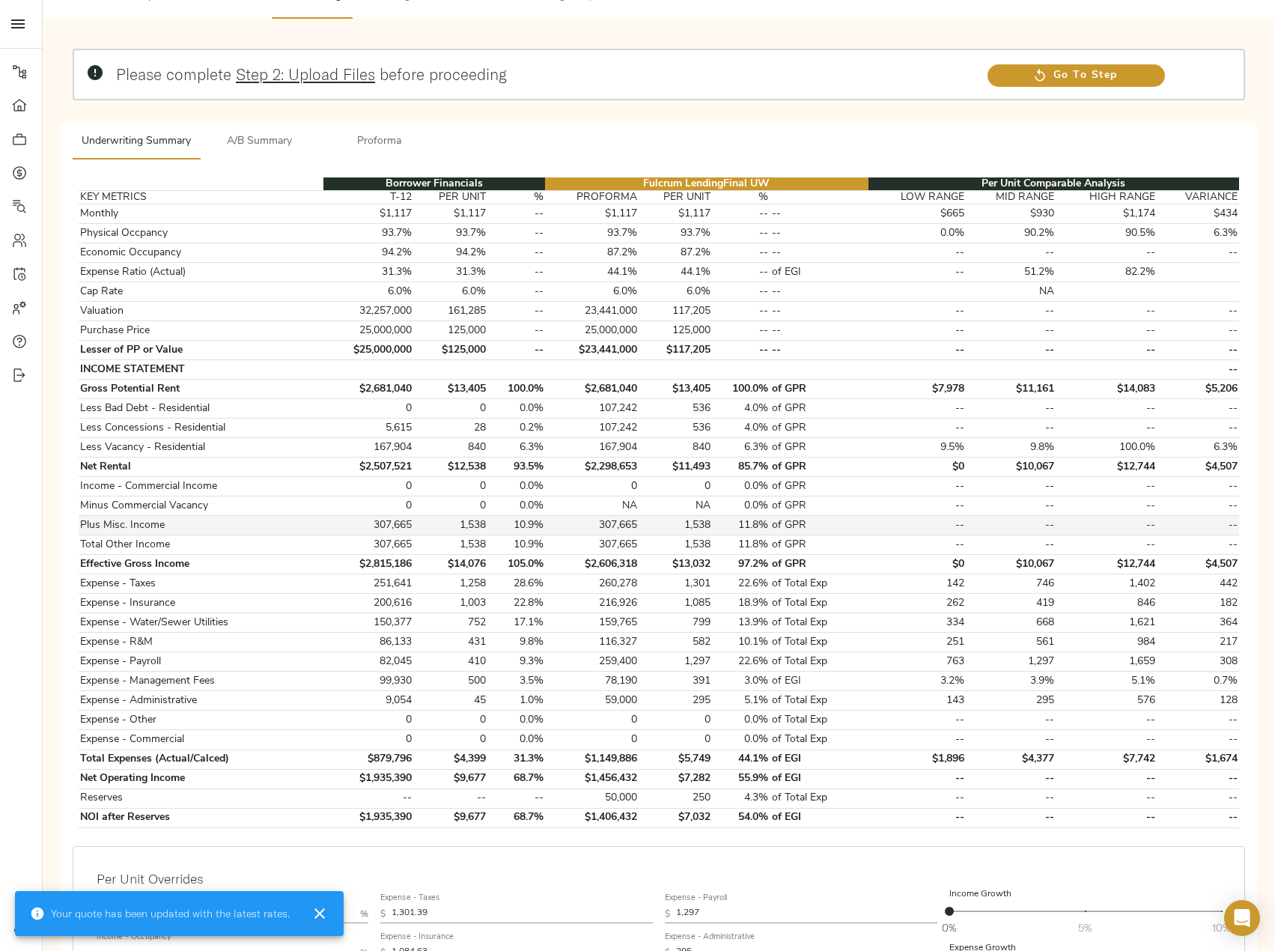
scroll to position [150, 0]
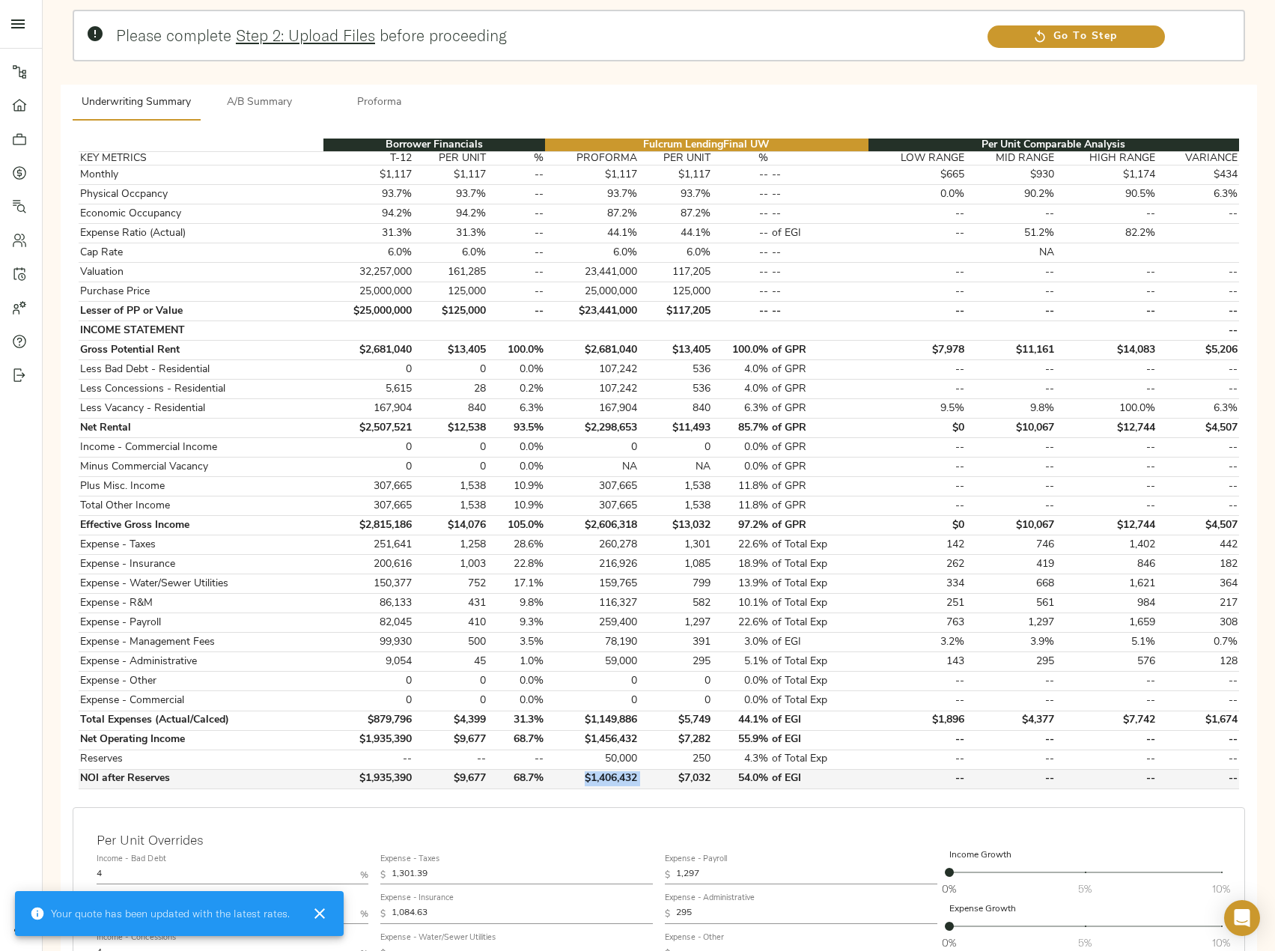
drag, startPoint x: 643, startPoint y: 775, endPoint x: 583, endPoint y: 780, distance: 60.1
click at [583, 780] on tr "NOI after Reserves $1,935,390 $9,677 68.7% $1,406,432 $7,032 54.0% of EGI -- --…" at bounding box center [659, 778] width 1161 height 19
copy td "$1,406,432"
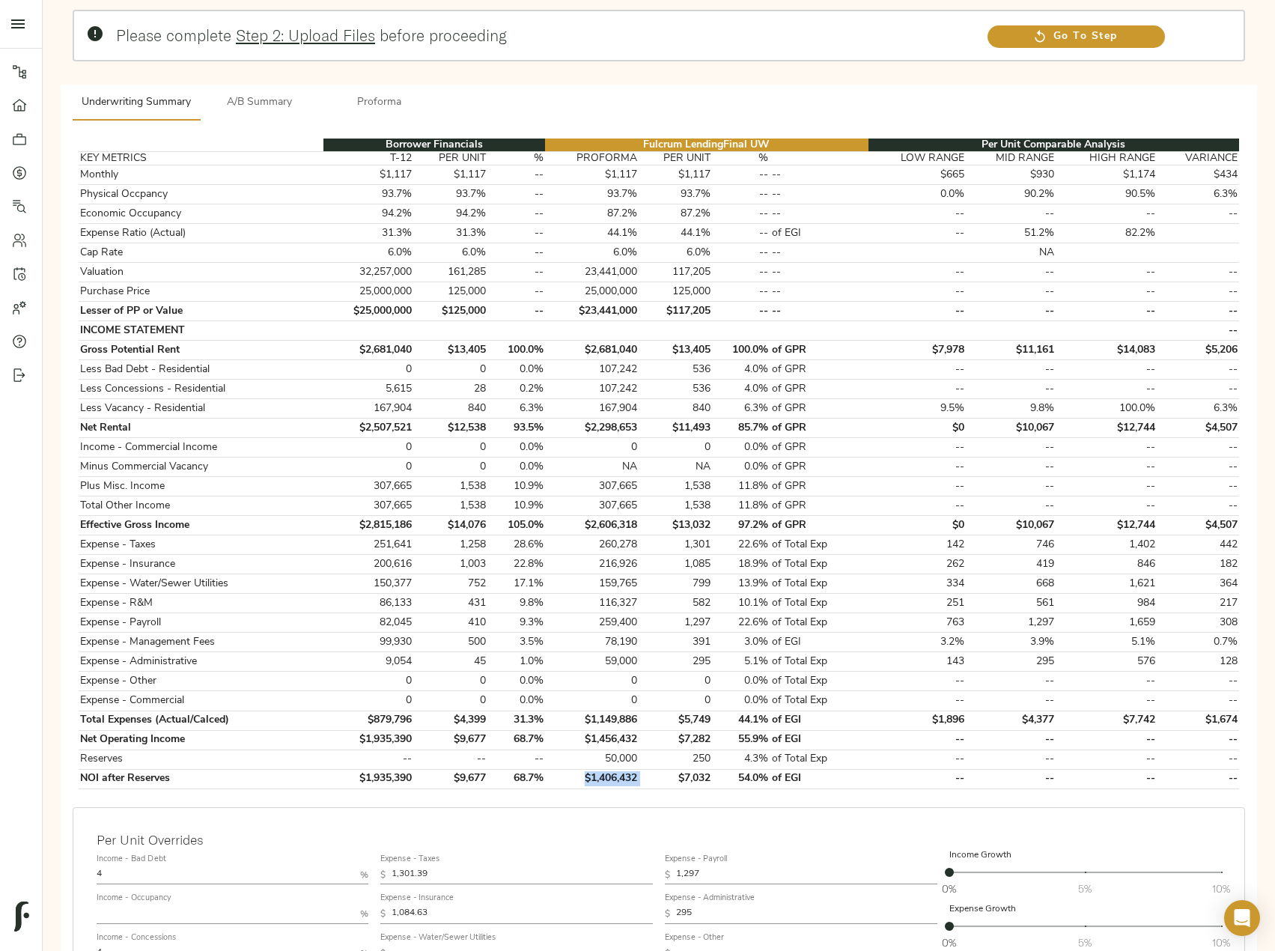
click at [151, 908] on input "text" at bounding box center [226, 914] width 258 height 18
type input "95"
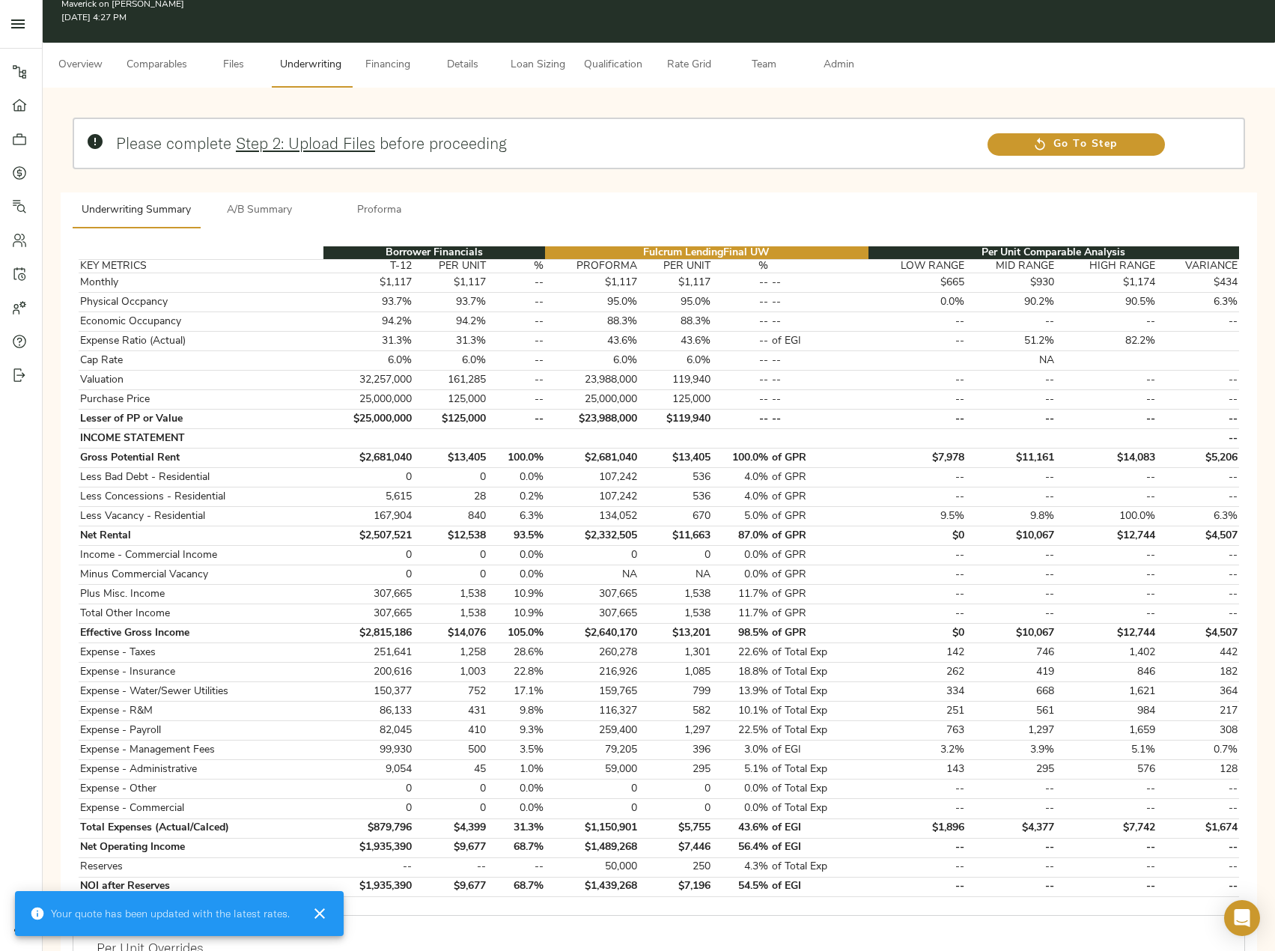
scroll to position [75, 0]
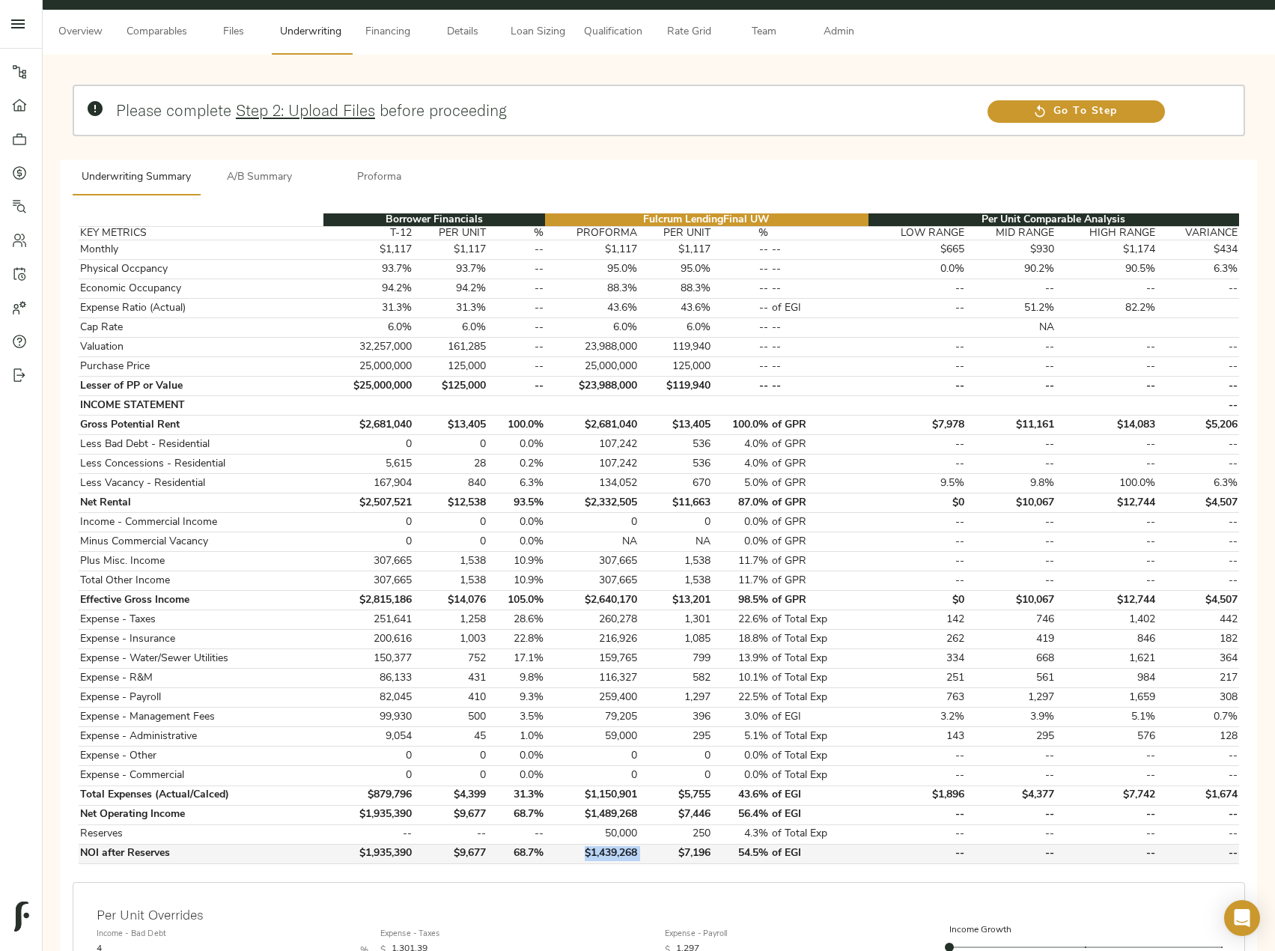
drag, startPoint x: 645, startPoint y: 852, endPoint x: 583, endPoint y: 861, distance: 63.5
click at [583, 861] on tr "NOI after Reserves $1,935,390 $9,677 68.7% $1,439,268 $7,196 54.5% of EGI -- --…" at bounding box center [659, 853] width 1161 height 19
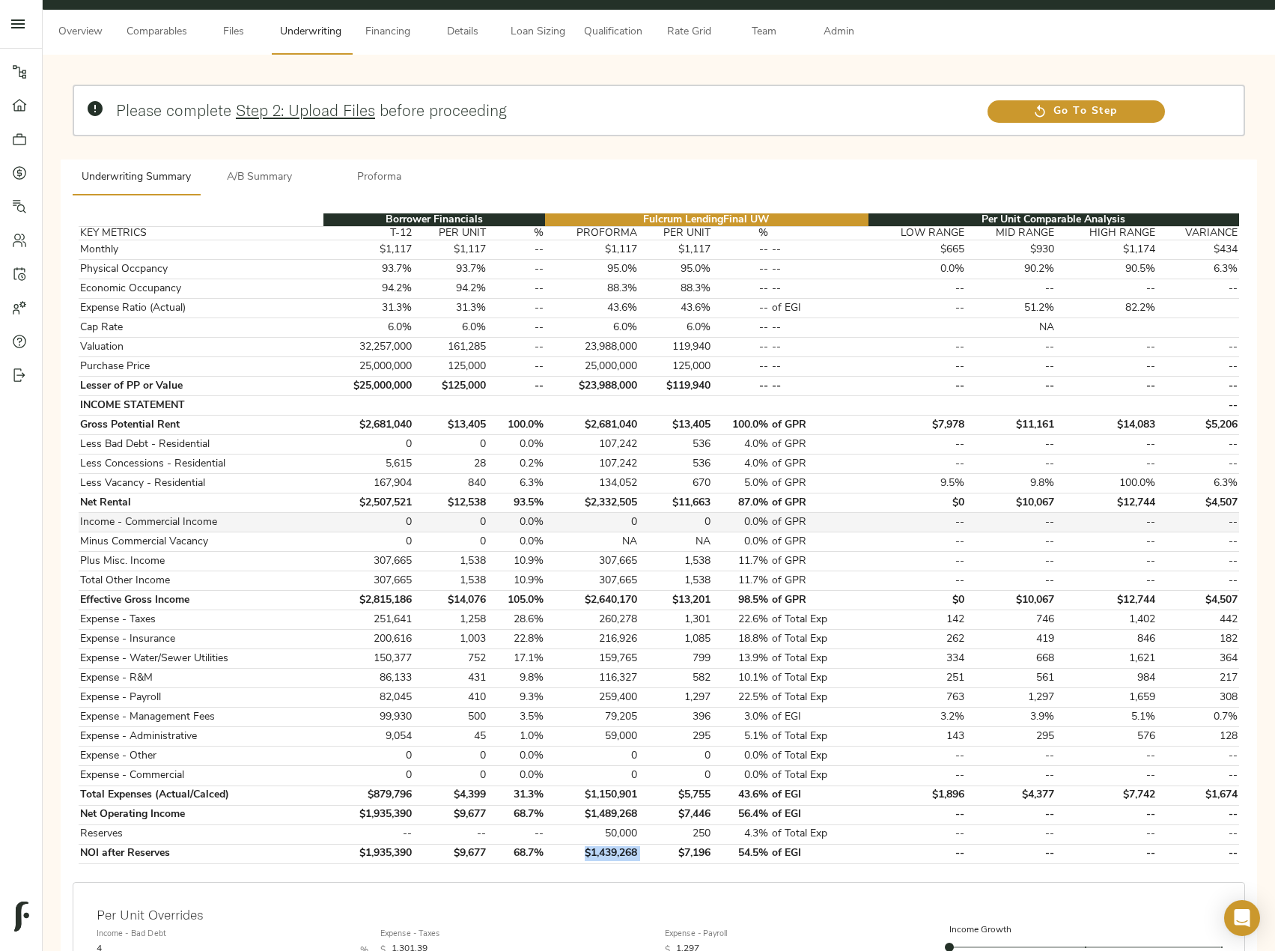
copy td "$1,439,268"
click at [14, 169] on icon at bounding box center [19, 172] width 13 height 13
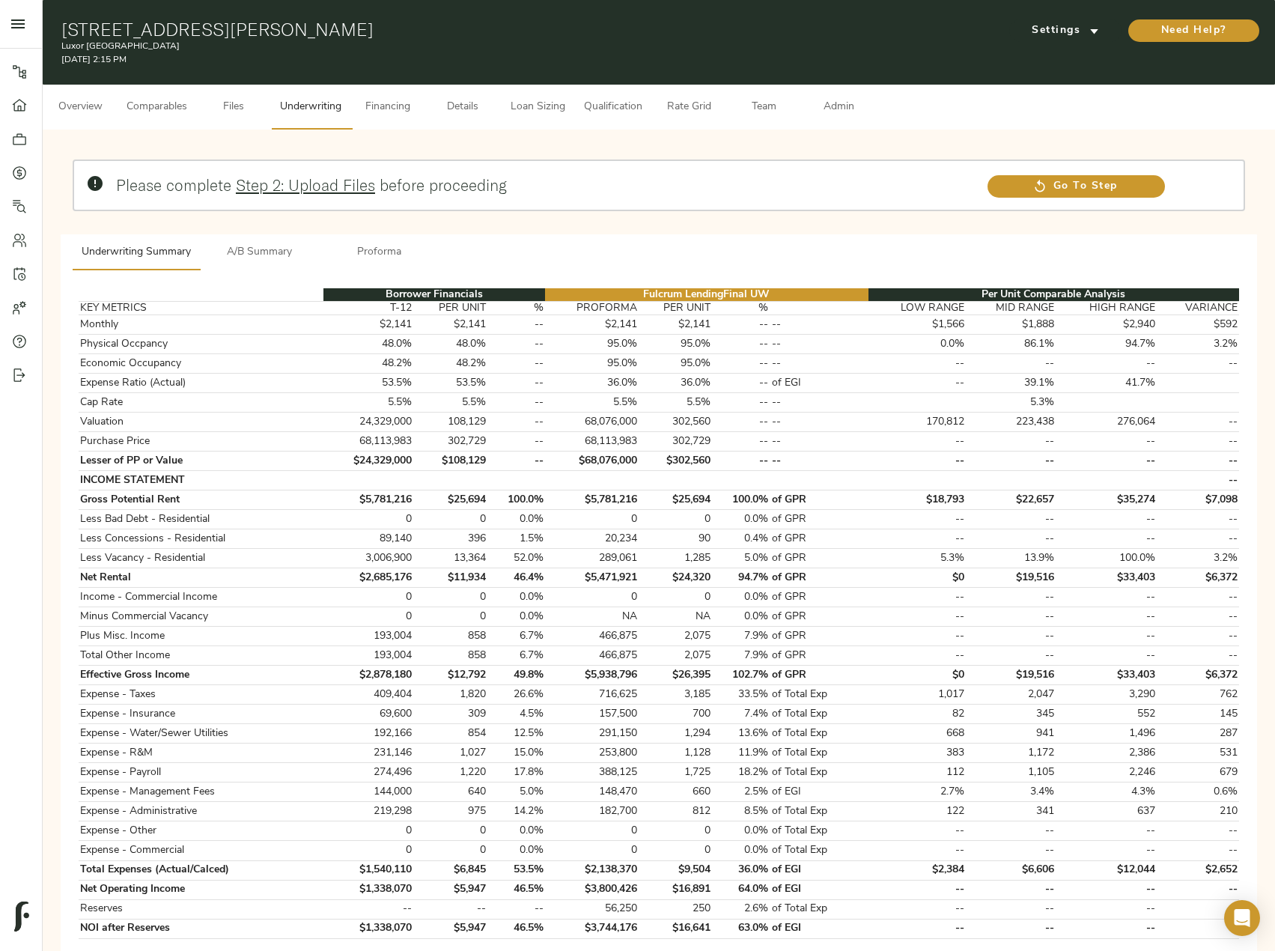
click at [166, 113] on span "Comparables" at bounding box center [157, 107] width 61 height 19
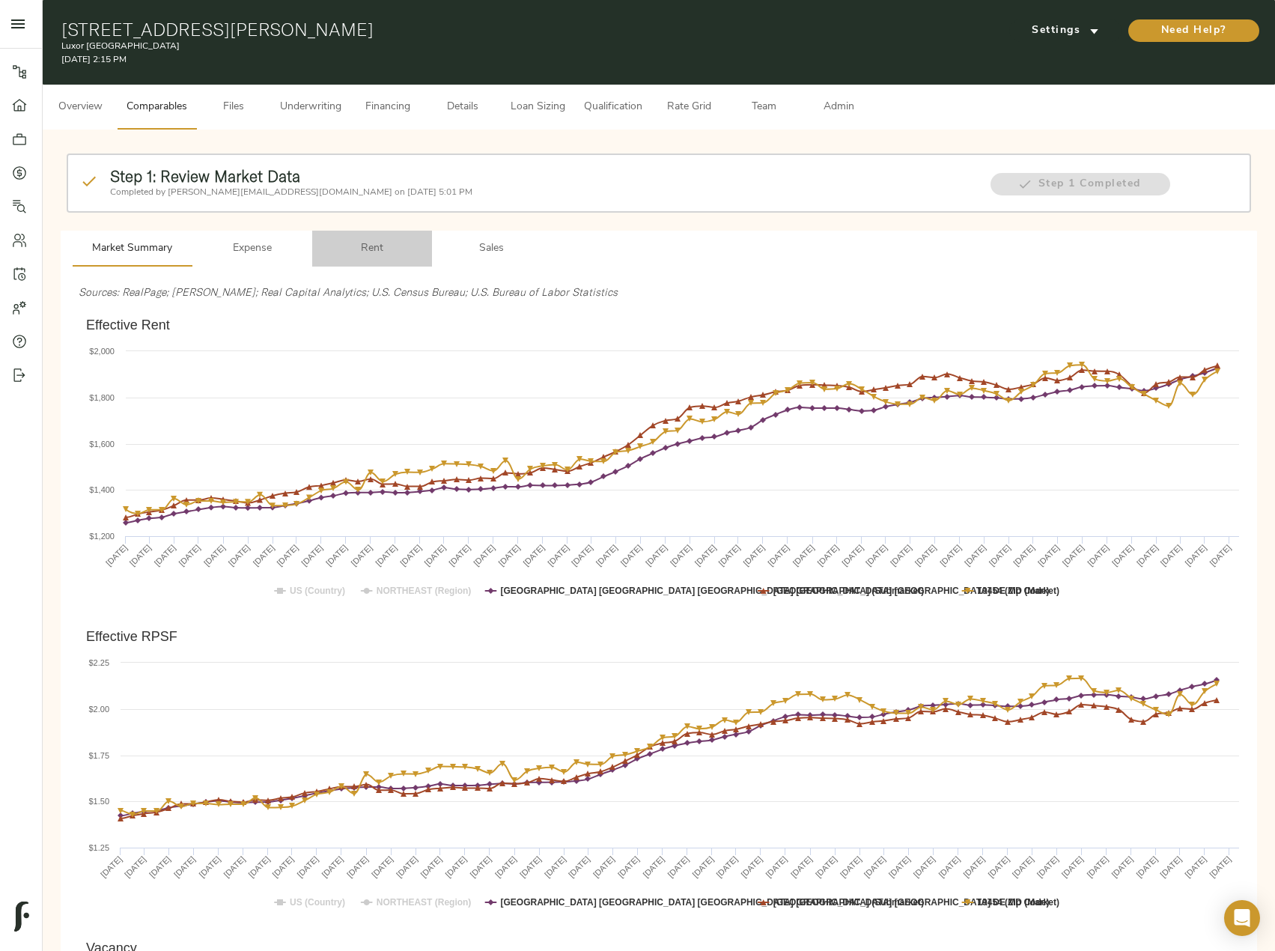
click at [374, 244] on span "Rent" at bounding box center [372, 249] width 102 height 19
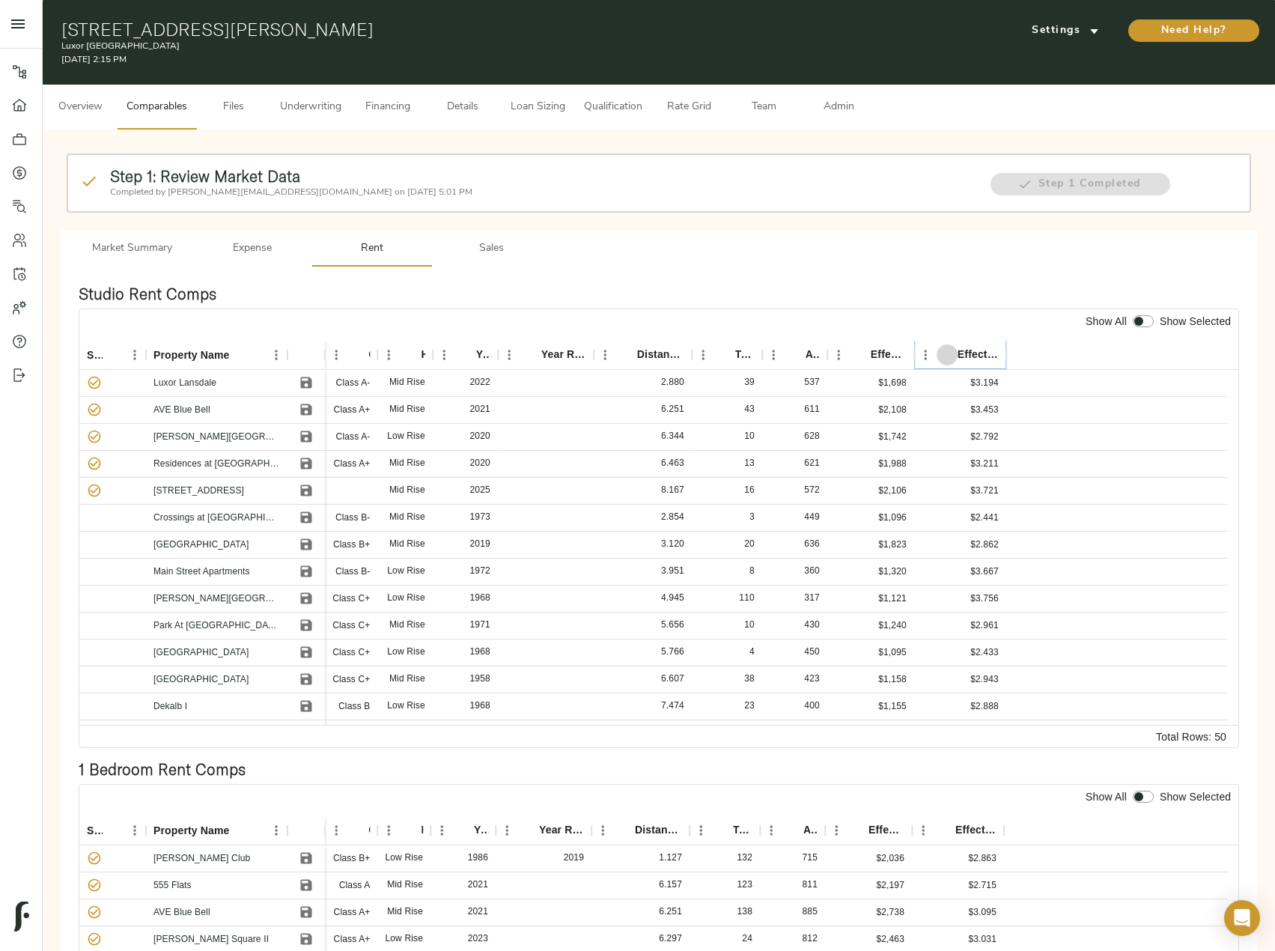
click at [950, 345] on button "Sort" at bounding box center [947, 354] width 21 height 21
click at [950, 348] on icon "Sort" at bounding box center [947, 354] width 13 height 13
click at [636, 360] on button "Sort" at bounding box center [626, 354] width 21 height 21
click at [203, 405] on link "Luxor Lansdale" at bounding box center [185, 409] width 63 height 10
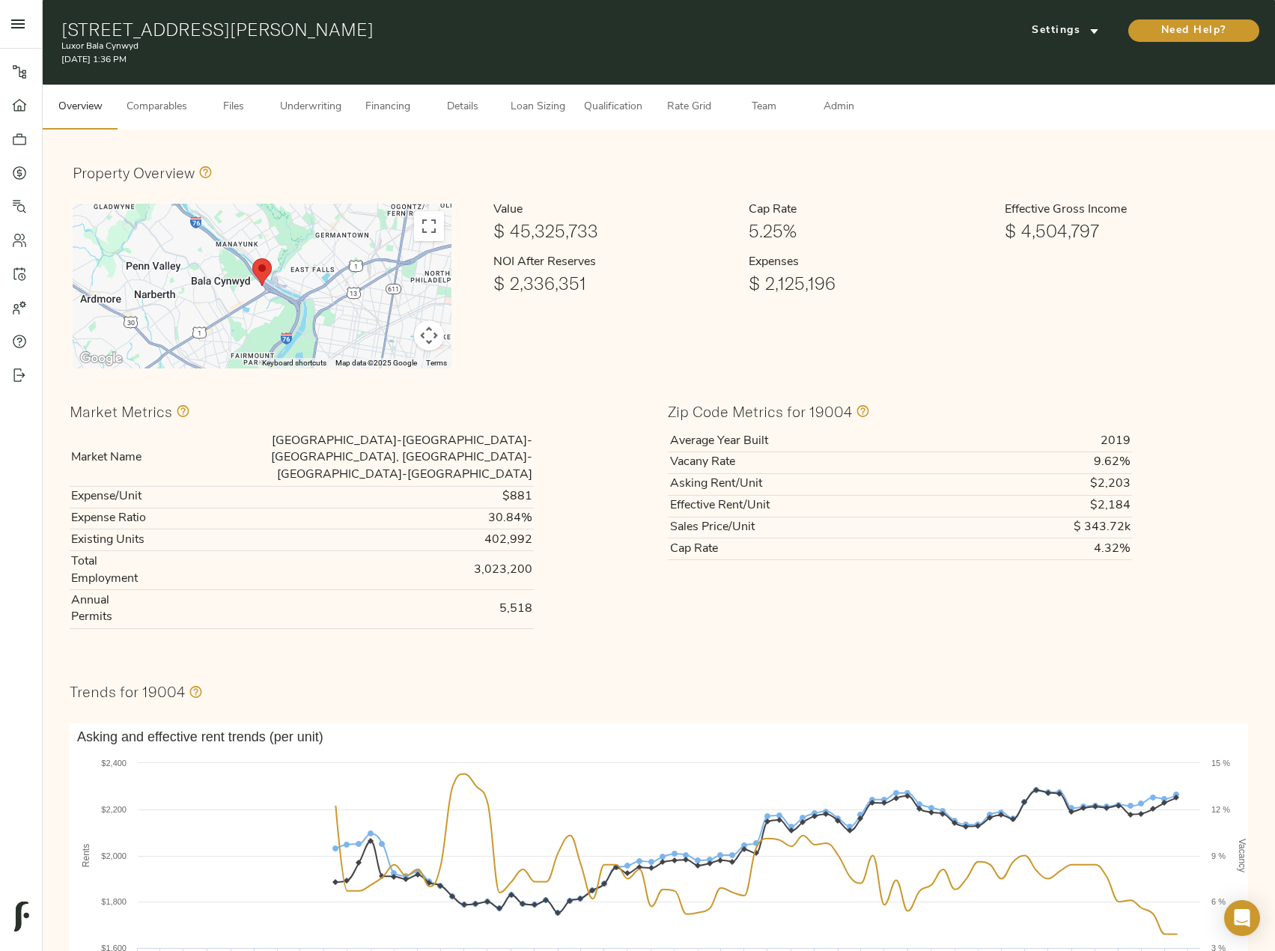
click at [423, 326] on button "Map camera controls" at bounding box center [429, 336] width 30 height 30
click at [437, 225] on button "Toggle fullscreen view" at bounding box center [429, 226] width 30 height 30
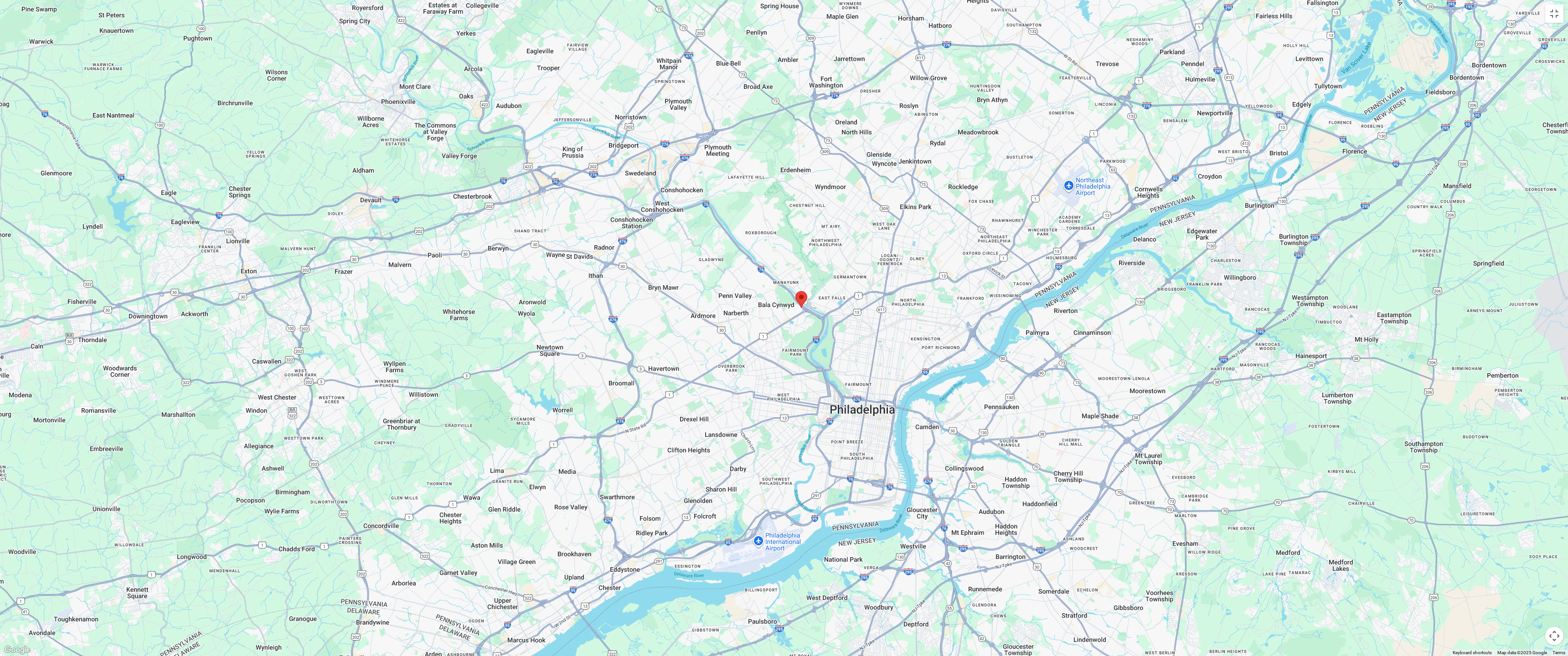
click at [783, 26] on div at bounding box center [784, 328] width 1568 height 656
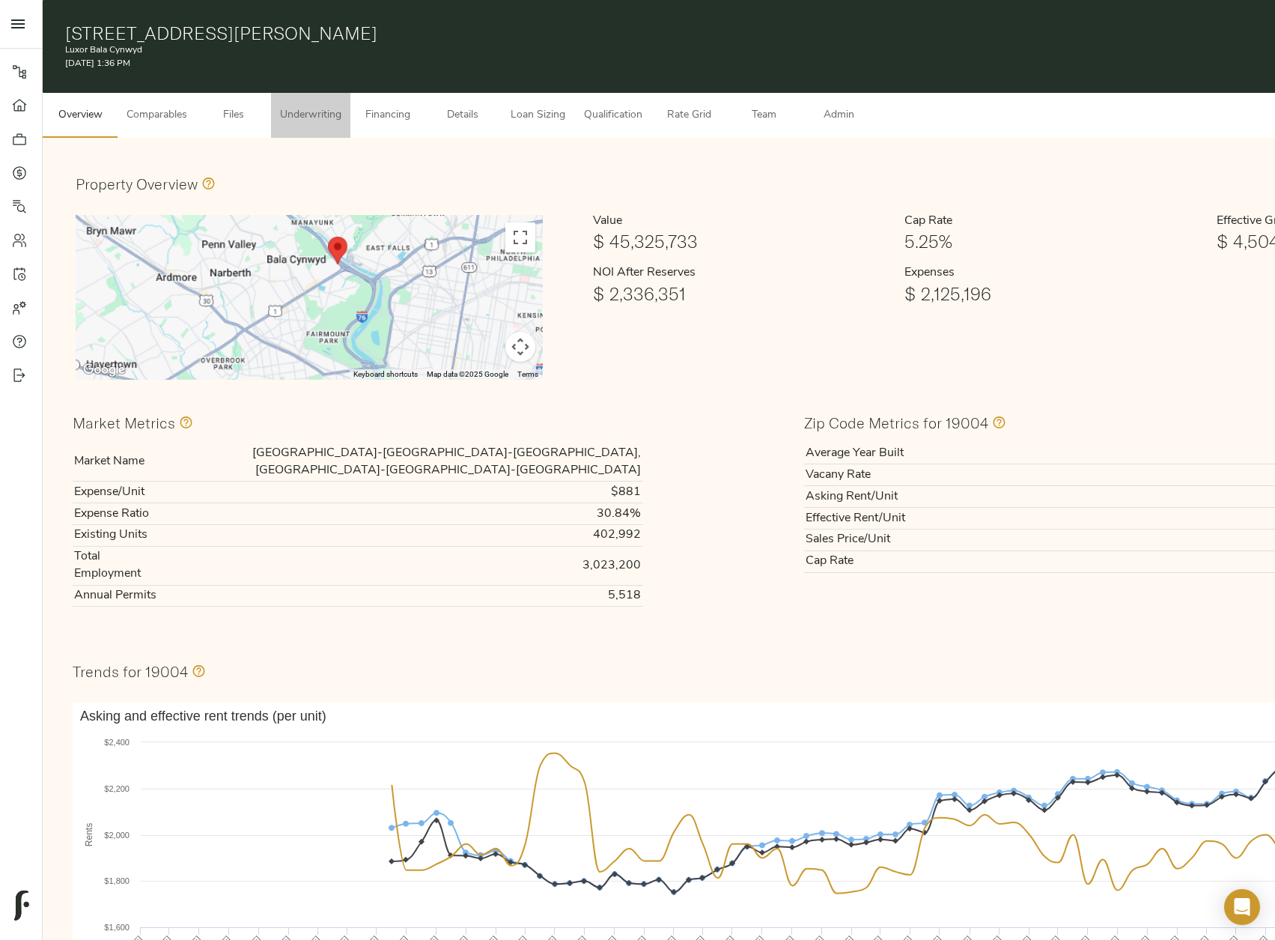
click at [346, 118] on button "Underwriting" at bounding box center [310, 115] width 79 height 45
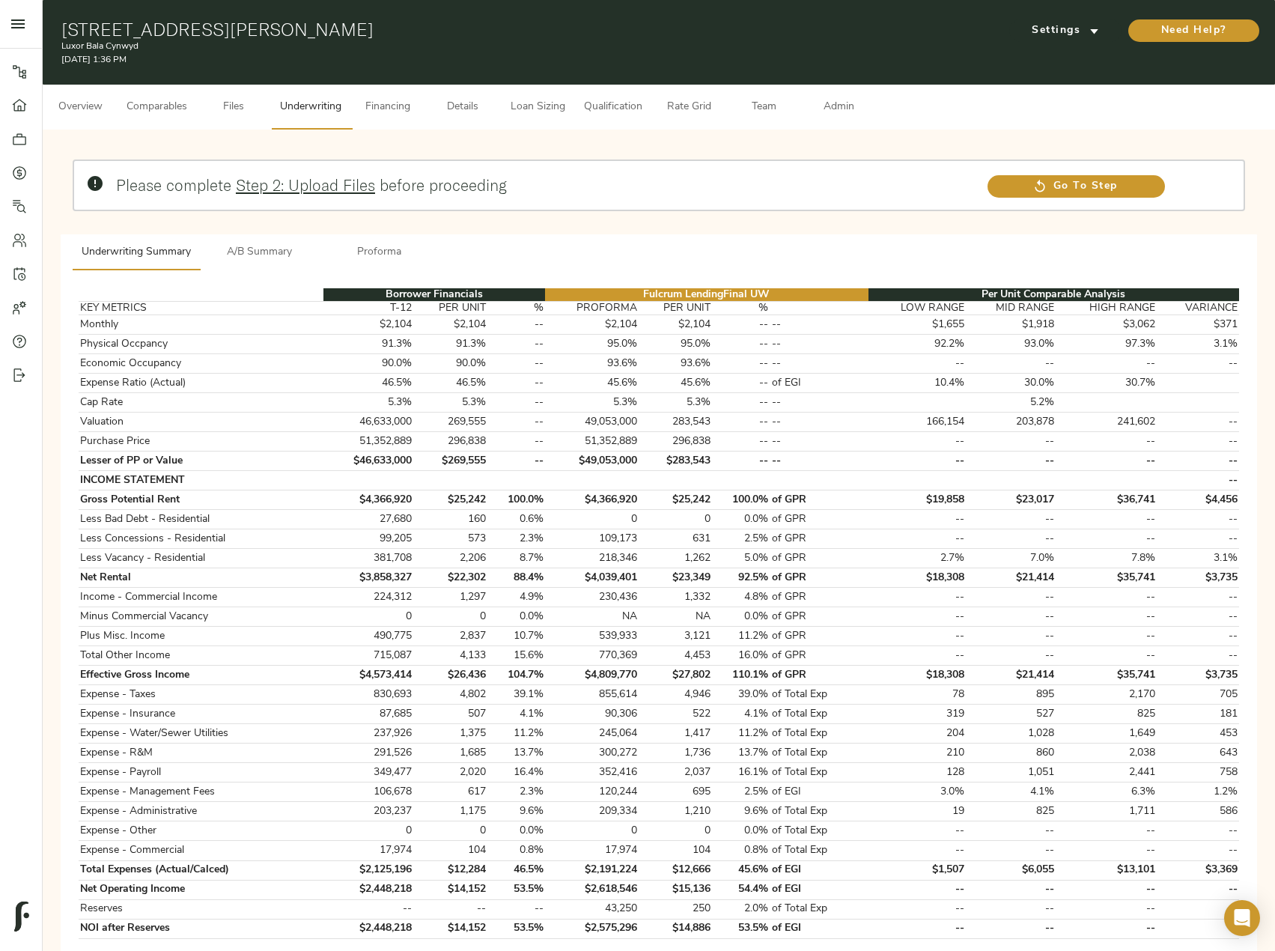
click at [258, 240] on button "A/B Summary" at bounding box center [260, 252] width 120 height 36
